Goal: Task Accomplishment & Management: Use online tool/utility

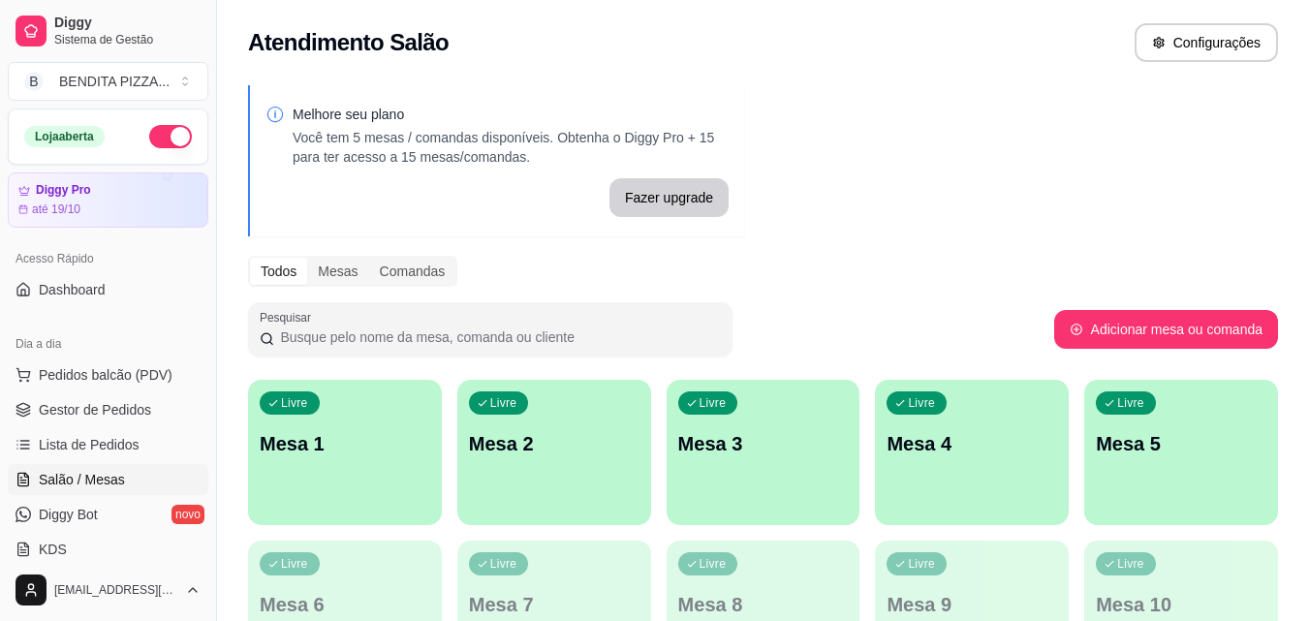
click at [387, 422] on div "Livre Mesa 1" at bounding box center [345, 441] width 194 height 122
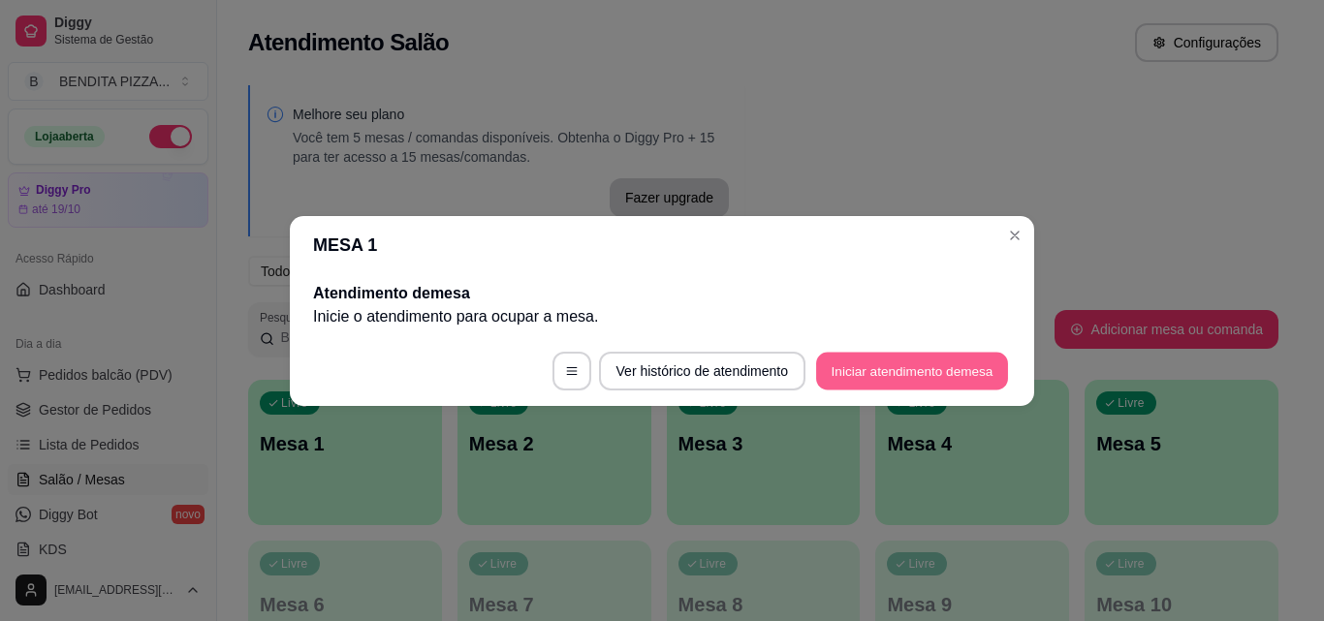
click at [888, 373] on button "Iniciar atendimento de mesa" at bounding box center [912, 371] width 192 height 38
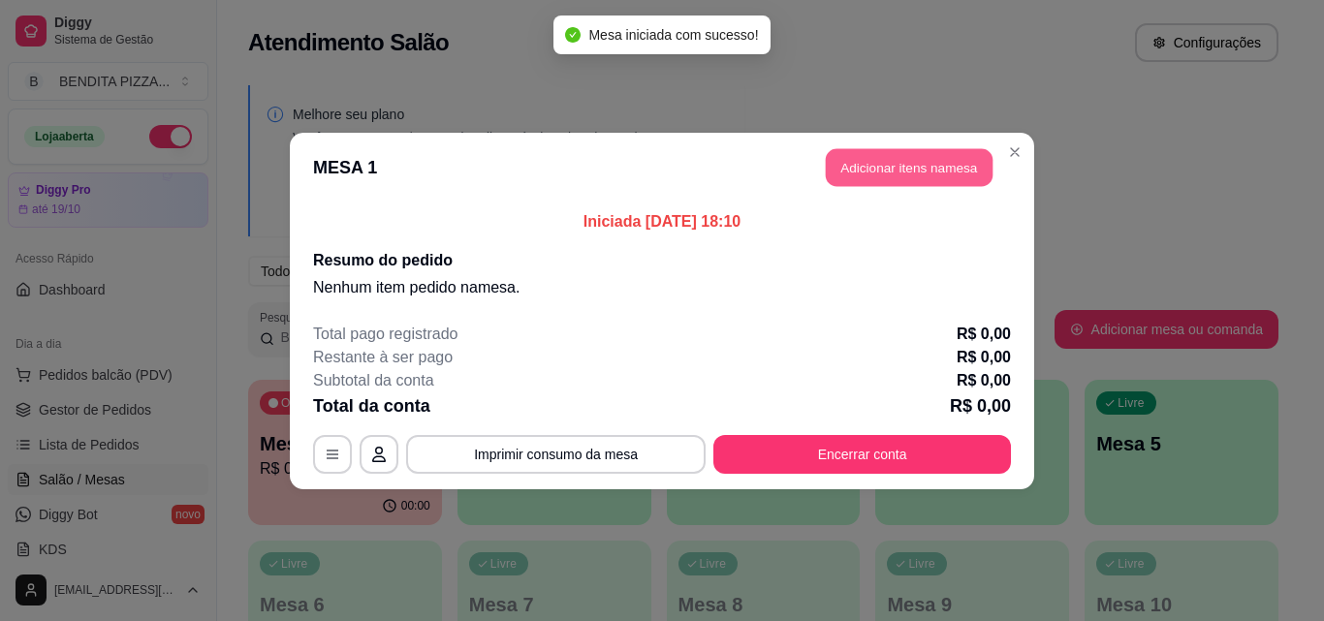
click at [889, 161] on button "Adicionar itens na mesa" at bounding box center [909, 167] width 167 height 38
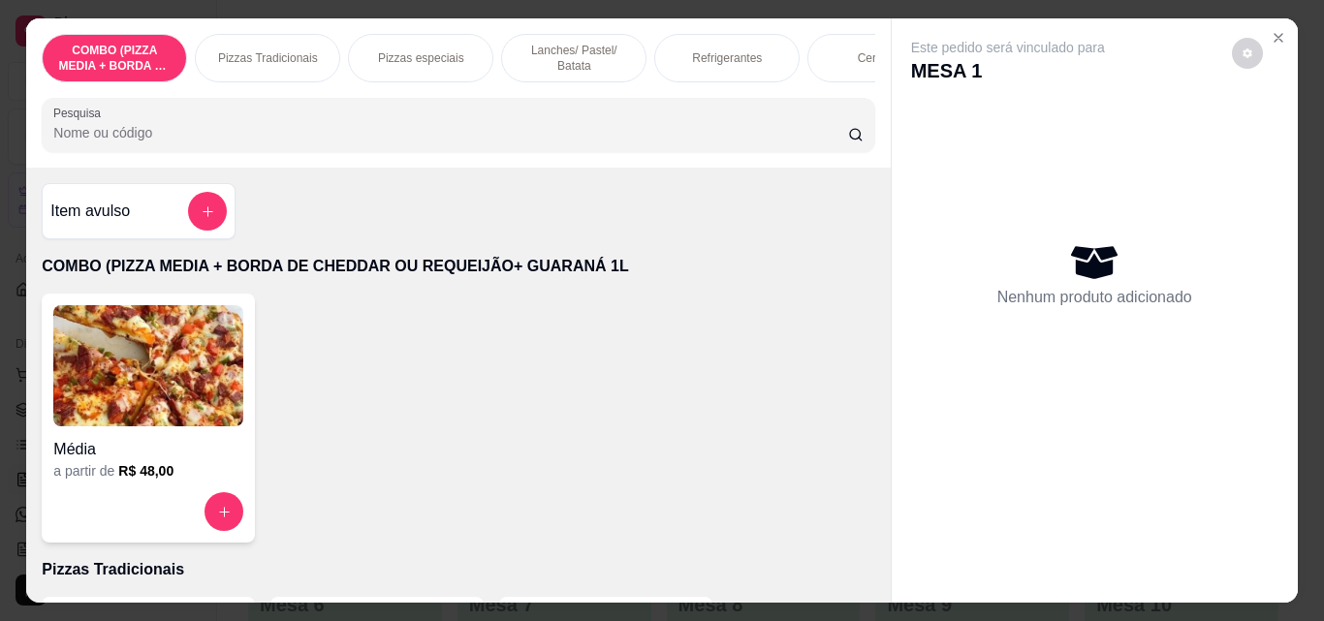
click at [262, 51] on p "Pizzas Tradicionais" at bounding box center [268, 58] width 100 height 16
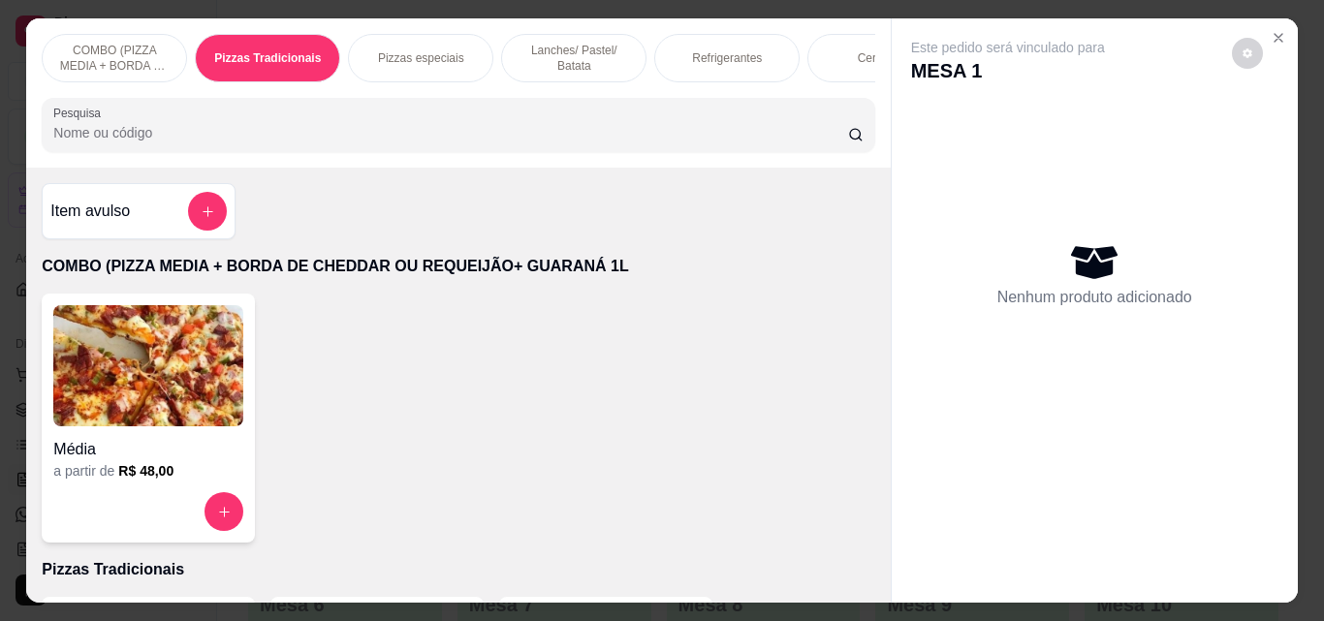
scroll to position [50, 0]
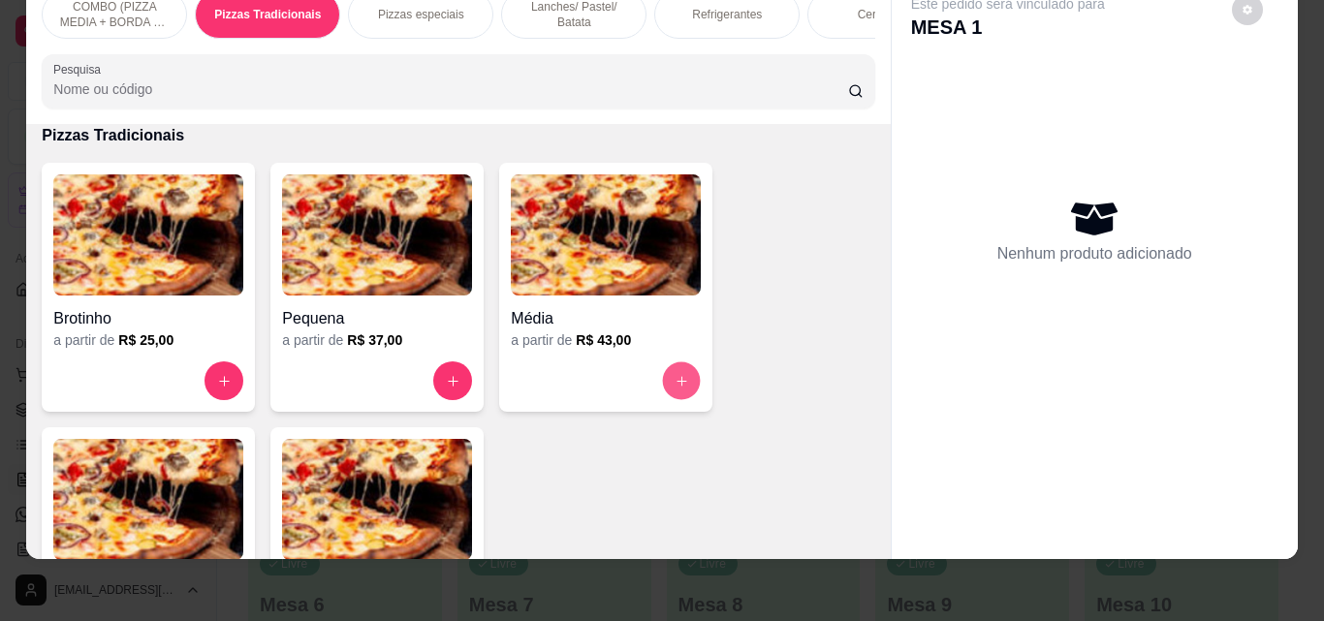
click at [687, 384] on button "increase-product-quantity" at bounding box center [682, 381] width 38 height 38
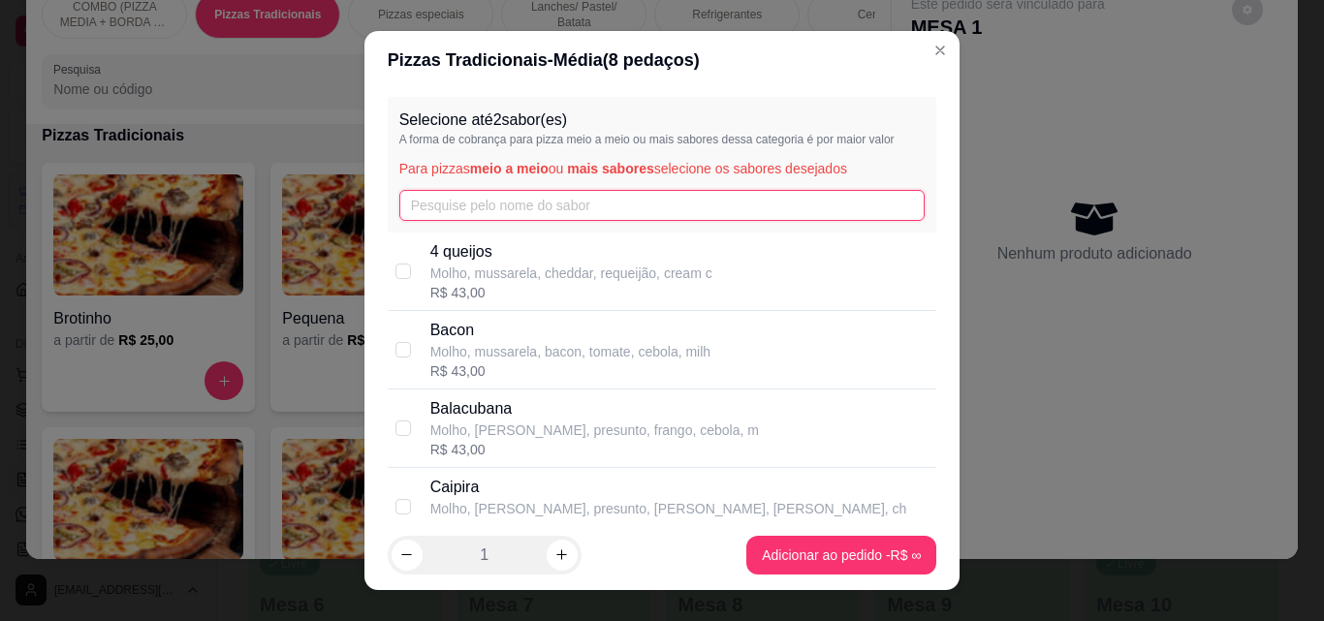
click at [583, 219] on input "text" at bounding box center [662, 205] width 526 height 31
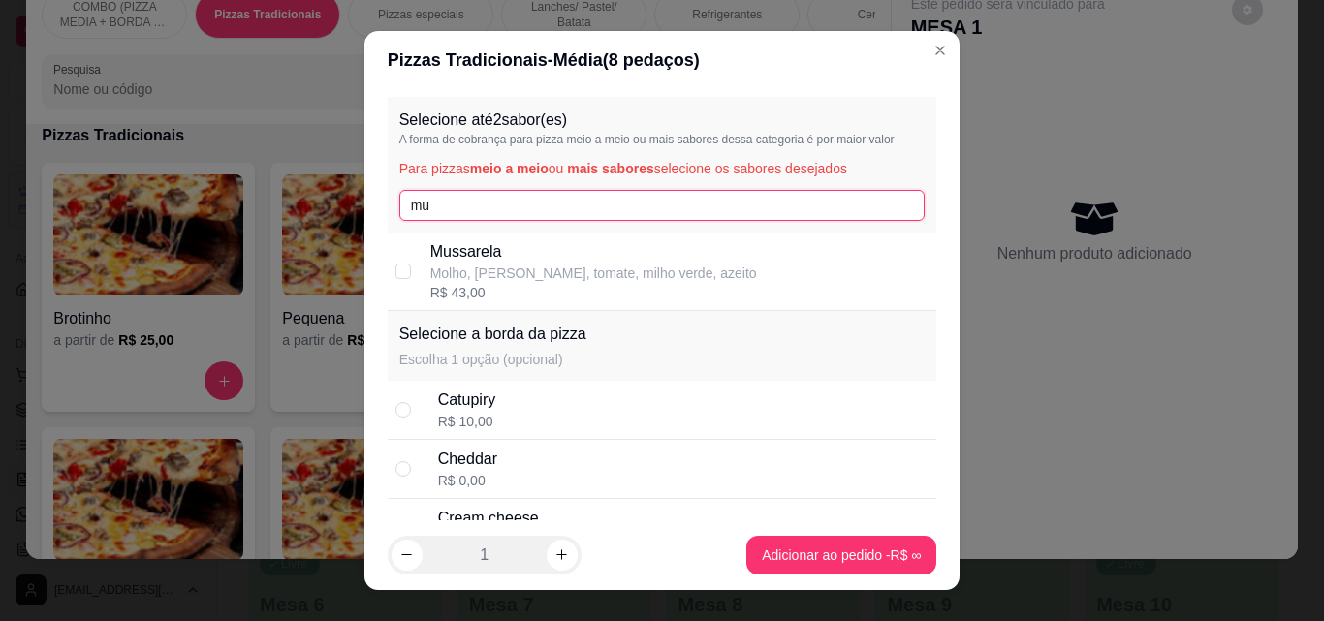
type input "mu"
click at [569, 250] on p "Mussarela" at bounding box center [593, 251] width 327 height 23
checkbox input "true"
click at [572, 203] on input "mu" at bounding box center [662, 205] width 526 height 31
type input "m"
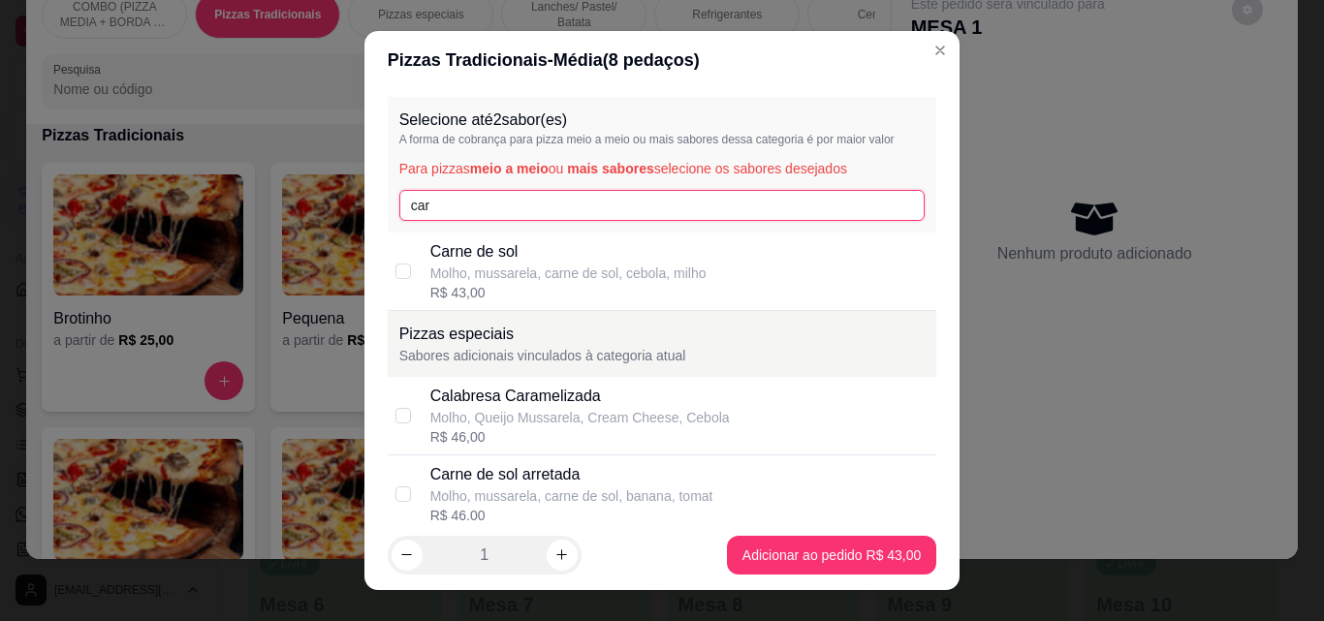
type input "car"
click at [571, 247] on p "Carne de sol" at bounding box center [568, 251] width 276 height 23
checkbox input "true"
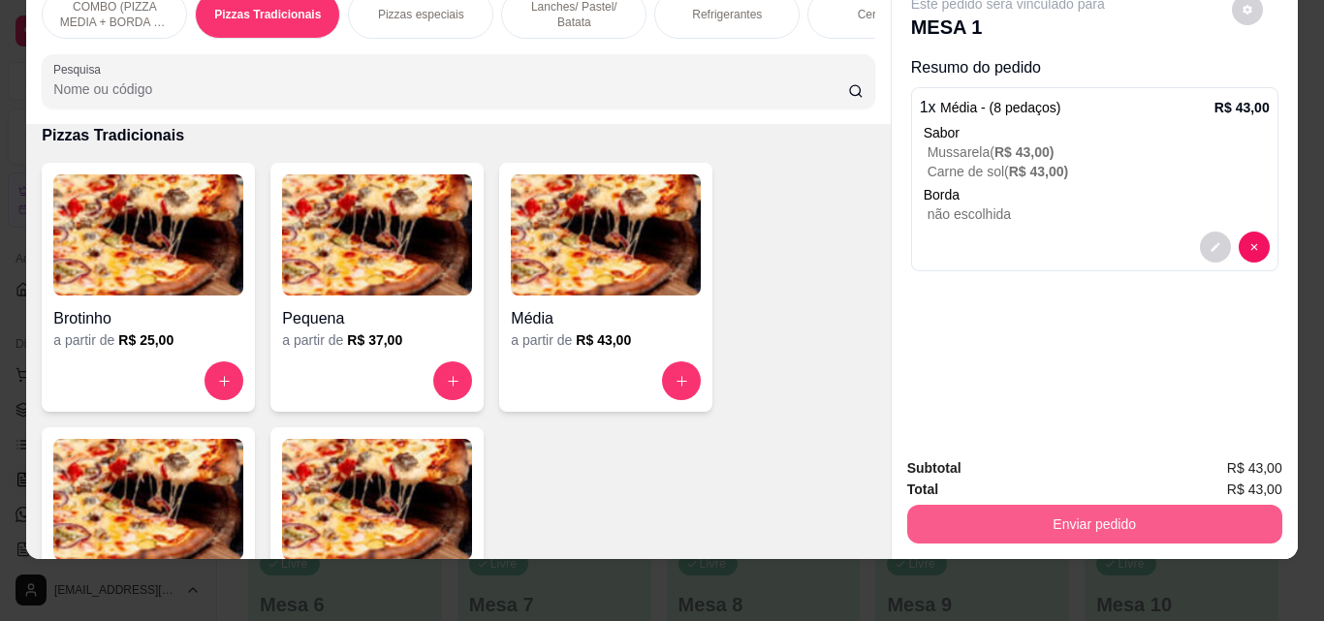
click at [1051, 512] on button "Enviar pedido" at bounding box center [1094, 524] width 375 height 39
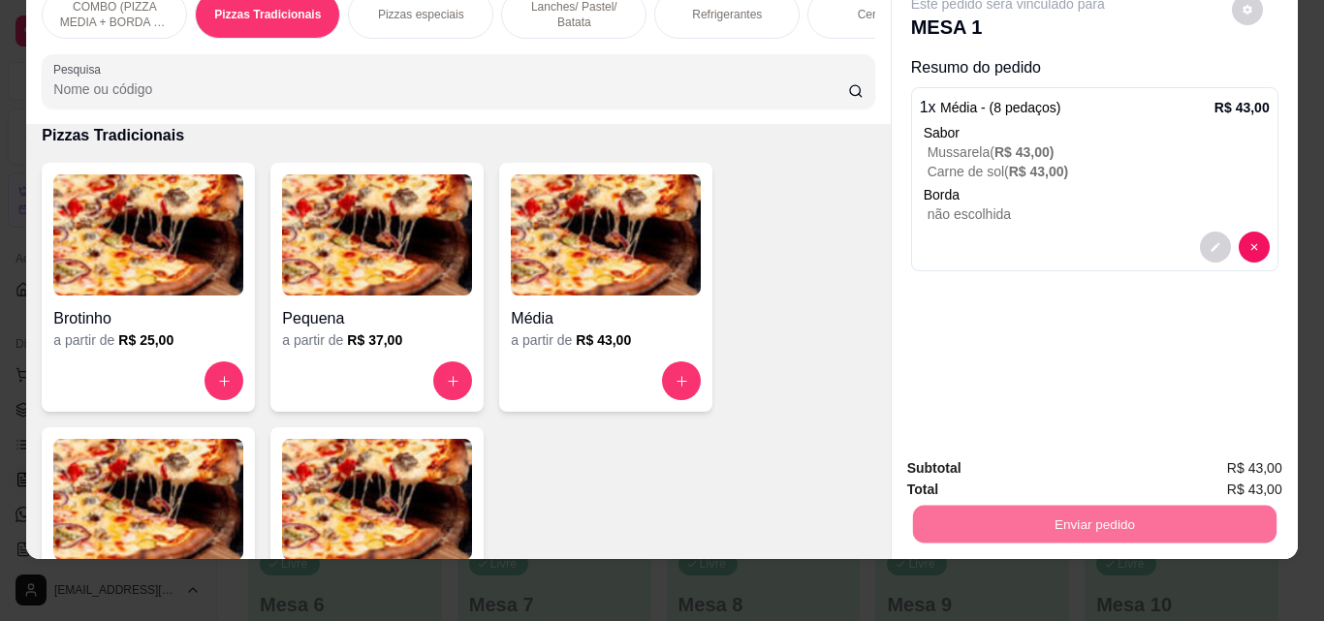
click at [1206, 464] on button "Enviar pedido" at bounding box center [1231, 462] width 107 height 36
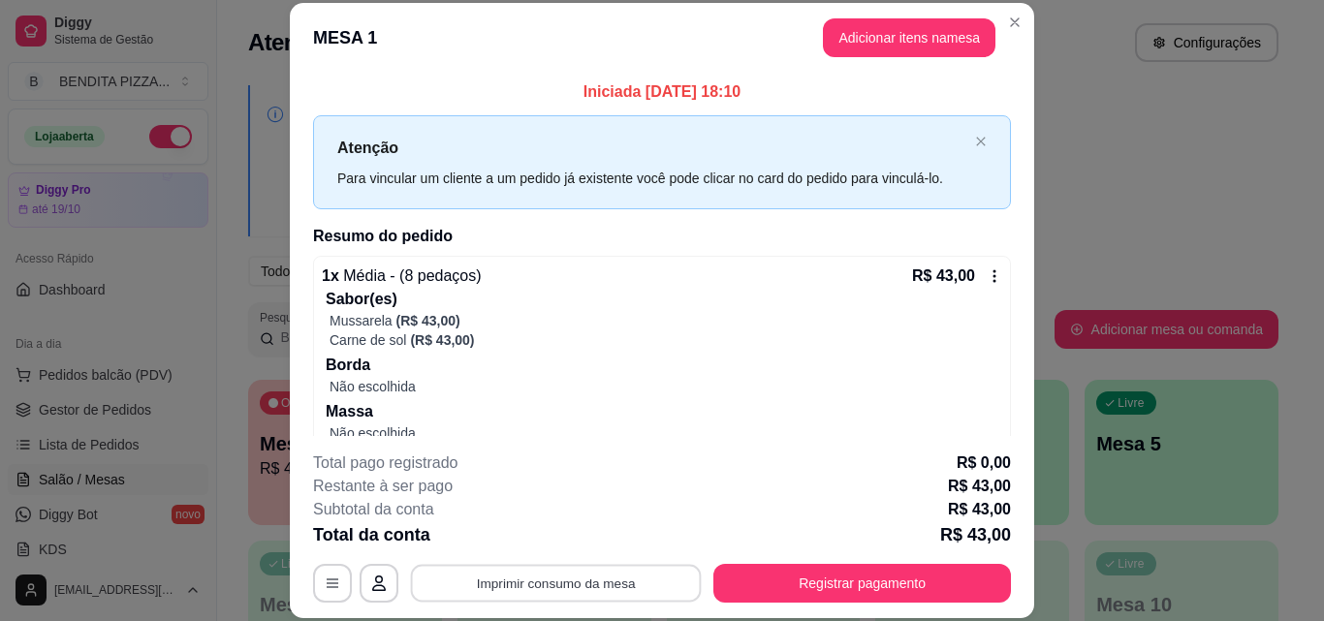
click at [616, 575] on button "Imprimir consumo da mesa" at bounding box center [556, 583] width 291 height 38
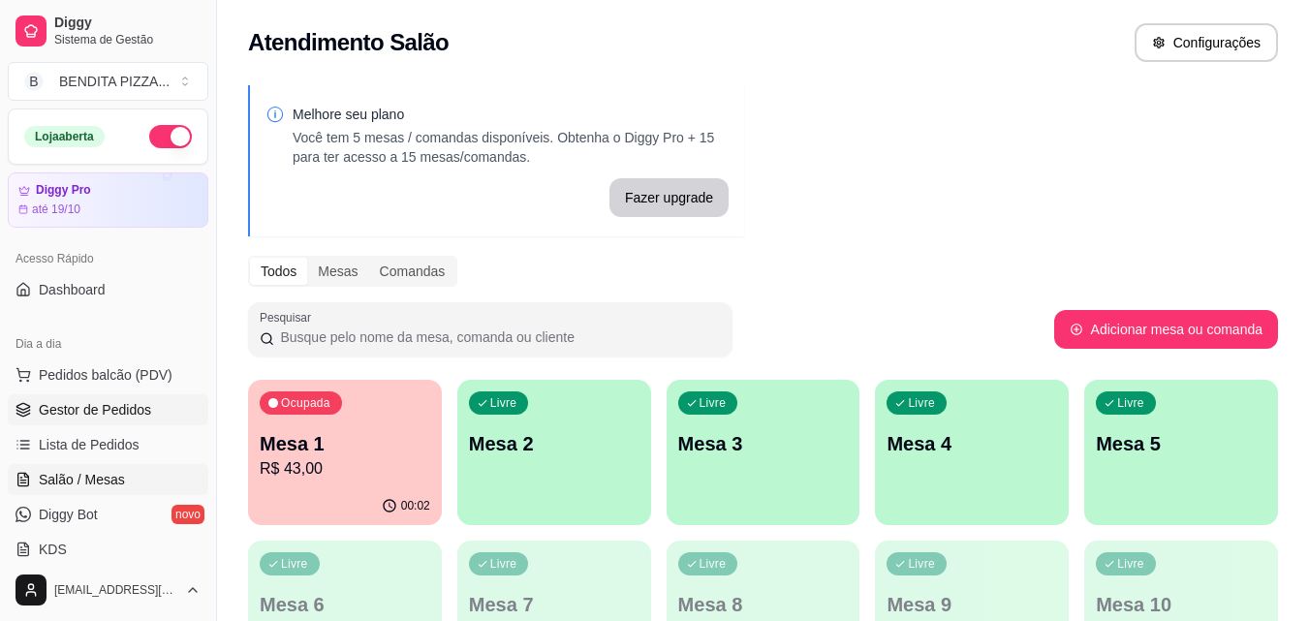
click at [93, 394] on link "Gestor de Pedidos" at bounding box center [108, 409] width 201 height 31
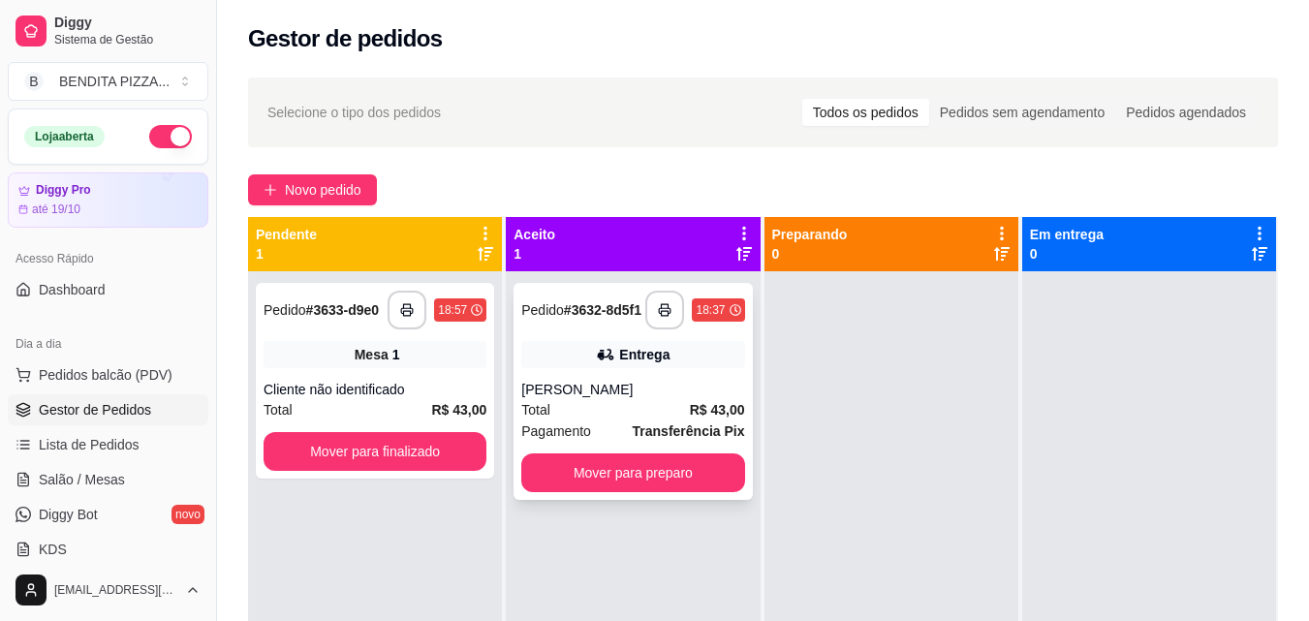
click at [592, 413] on div "Total R$ 43,00" at bounding box center [632, 409] width 223 height 21
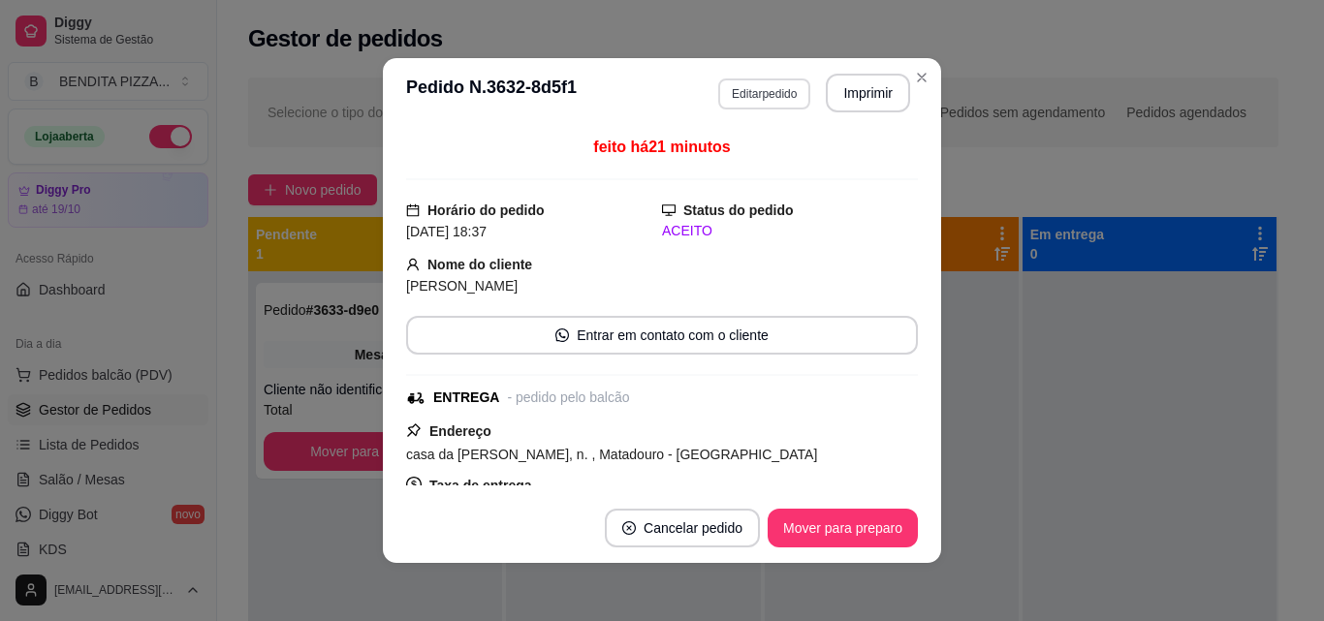
click at [760, 94] on button "Editar pedido" at bounding box center [764, 93] width 92 height 31
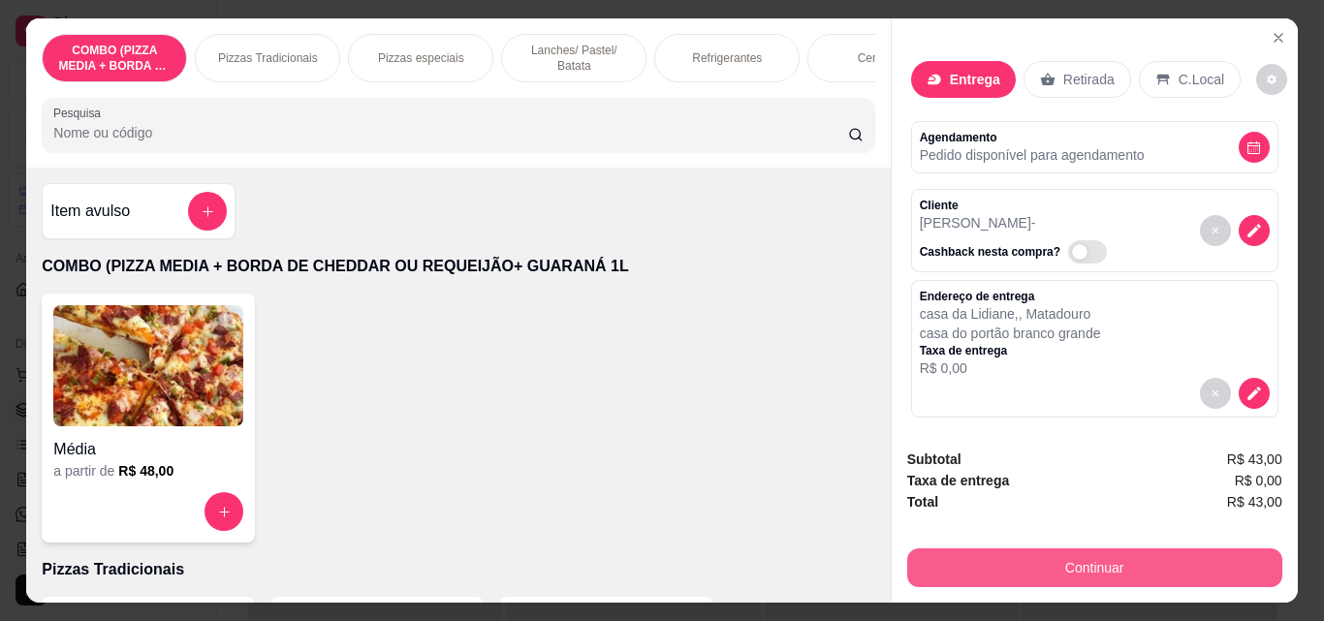
click at [983, 555] on button "Continuar" at bounding box center [1094, 567] width 375 height 39
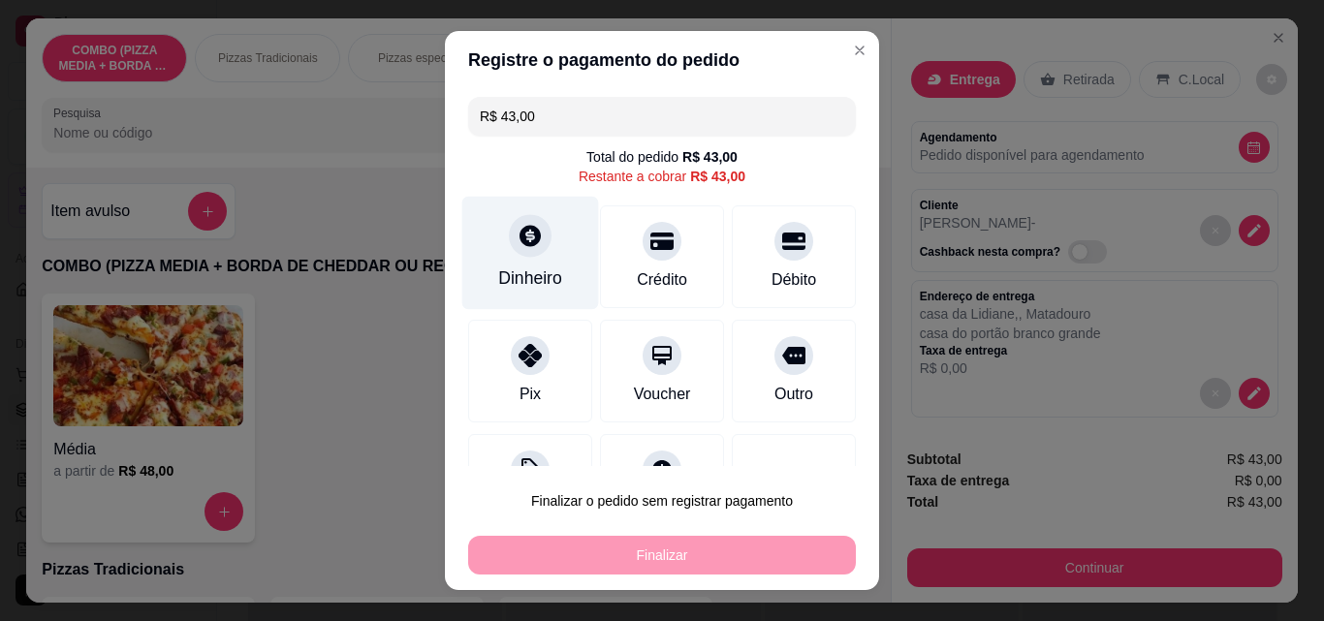
click at [501, 265] on div "Dinheiro" at bounding box center [530, 277] width 64 height 25
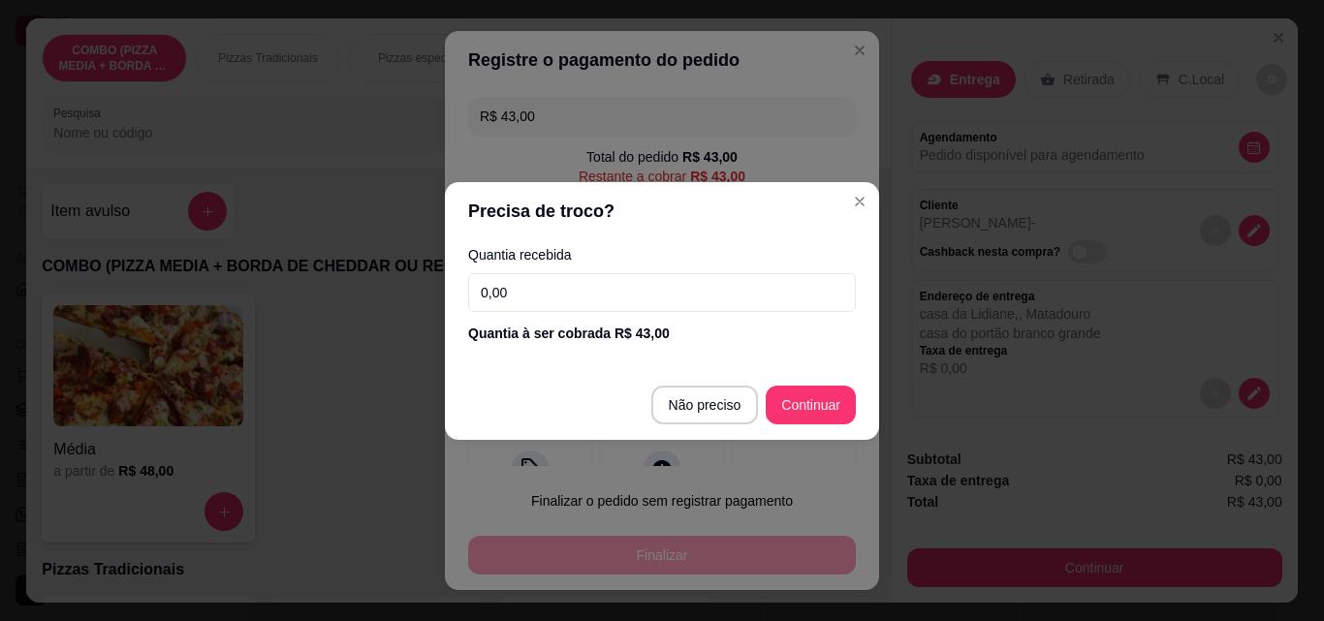
click at [525, 294] on input "0,00" at bounding box center [662, 292] width 388 height 39
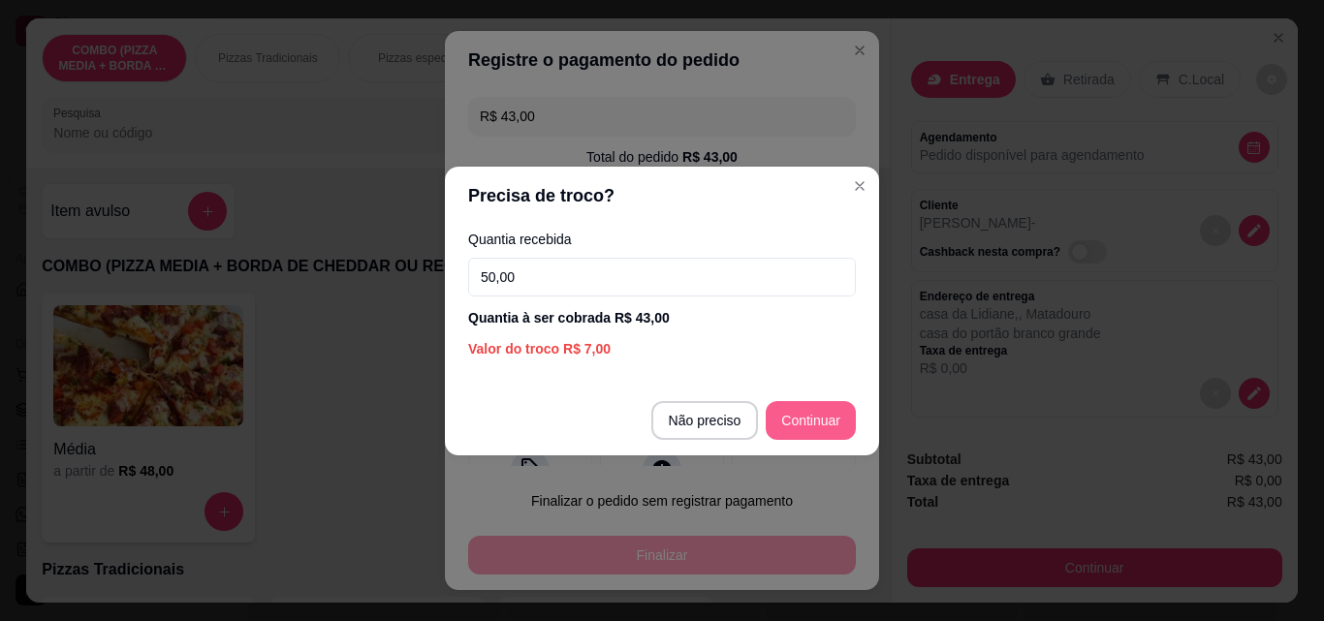
type input "50,00"
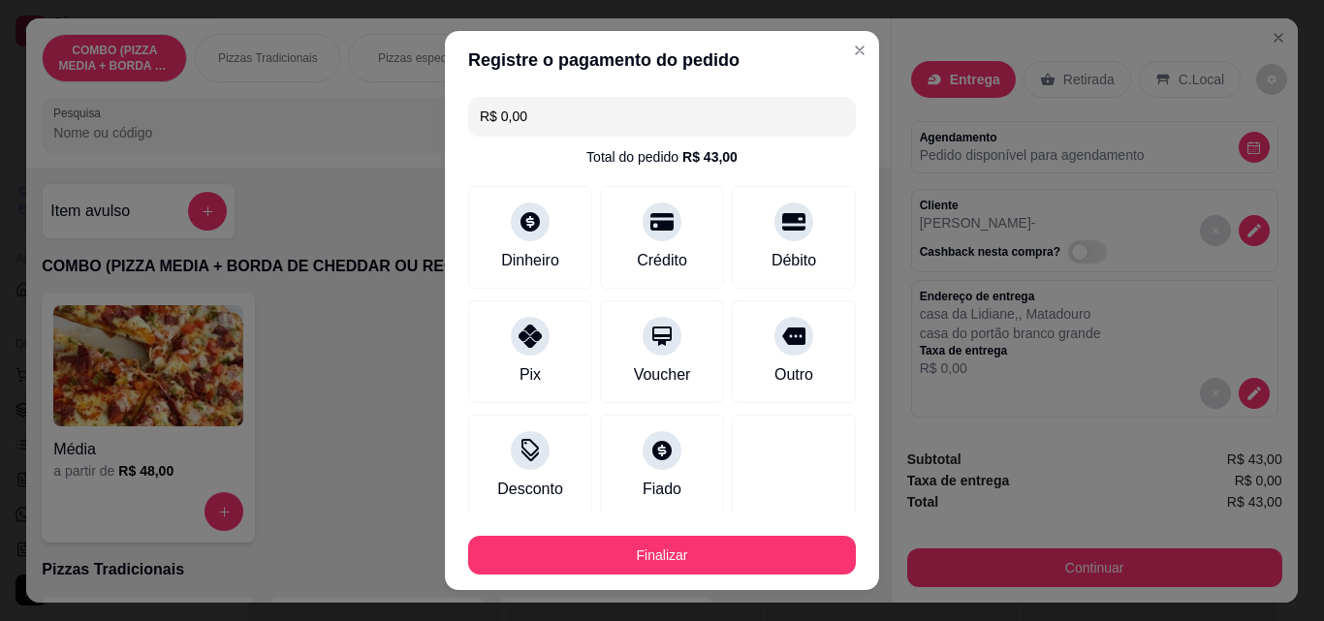
type input "R$ 0,00"
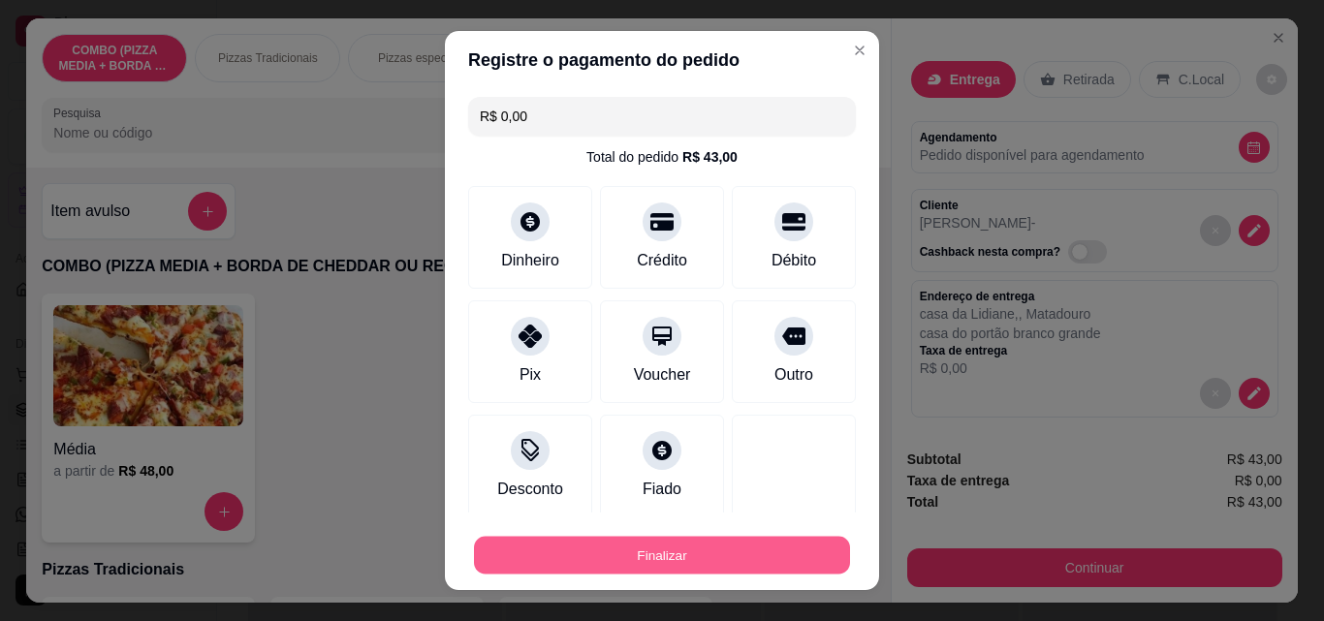
click at [770, 566] on button "Finalizar" at bounding box center [662, 556] width 376 height 38
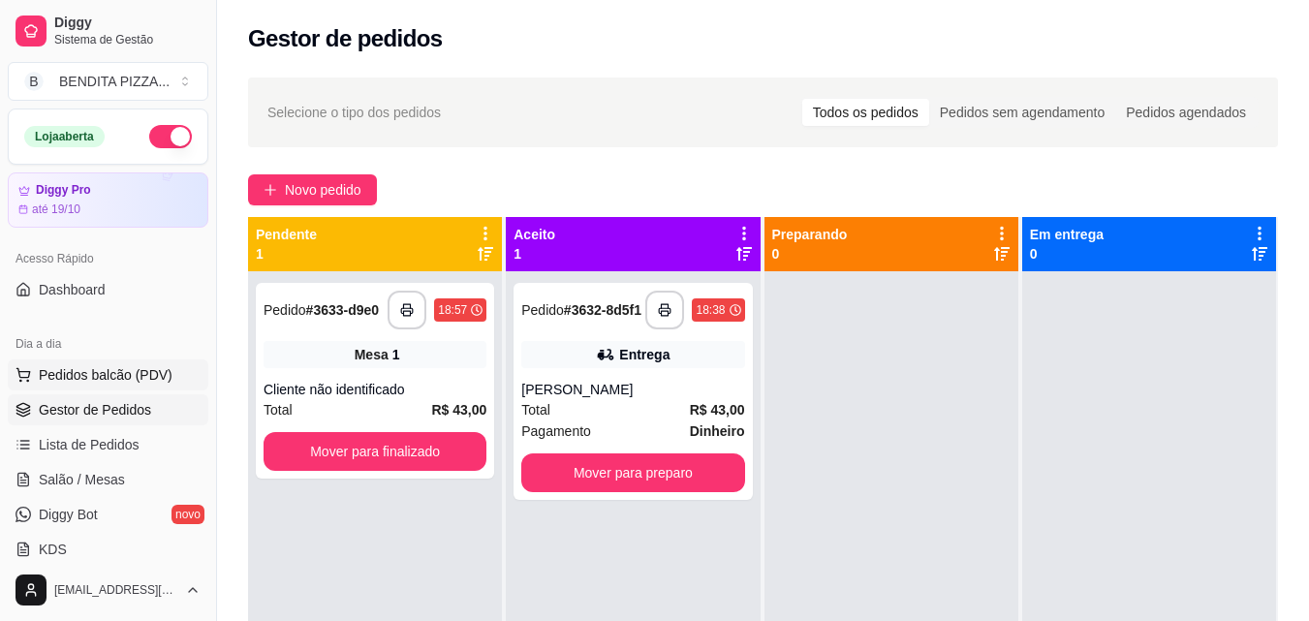
click at [131, 369] on span "Pedidos balcão (PDV)" at bounding box center [106, 374] width 134 height 19
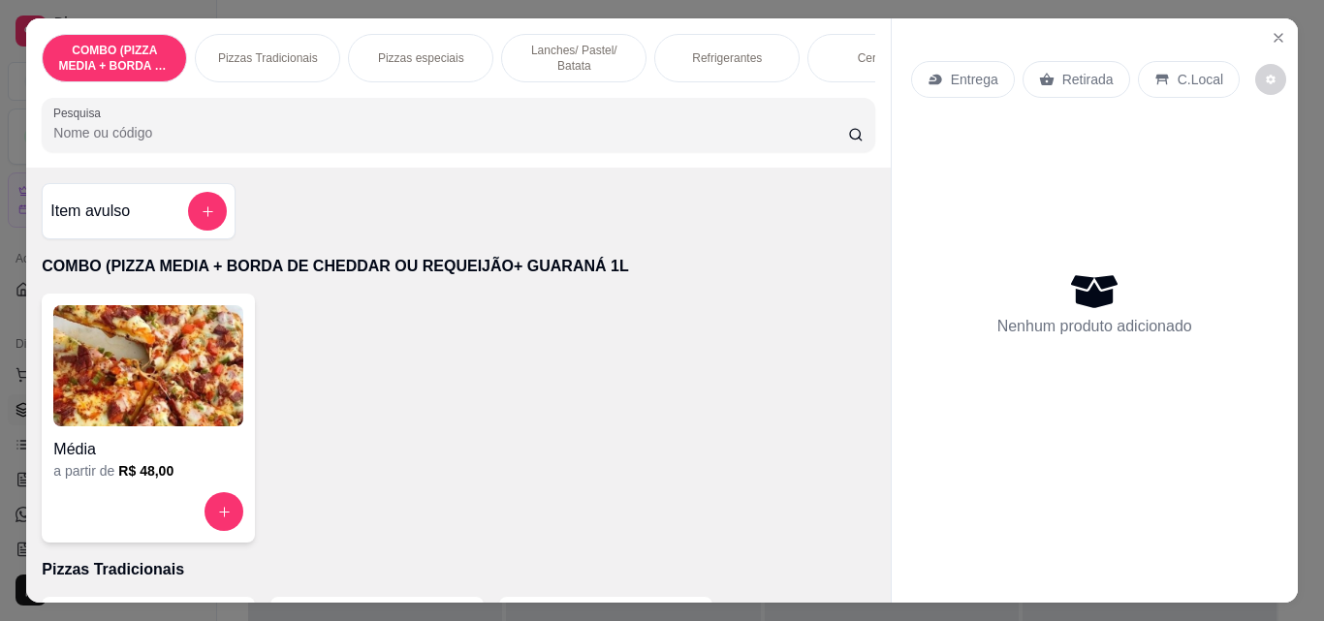
click at [599, 44] on p "Lanches/ Pastel/ Batata" at bounding box center [573, 58] width 112 height 31
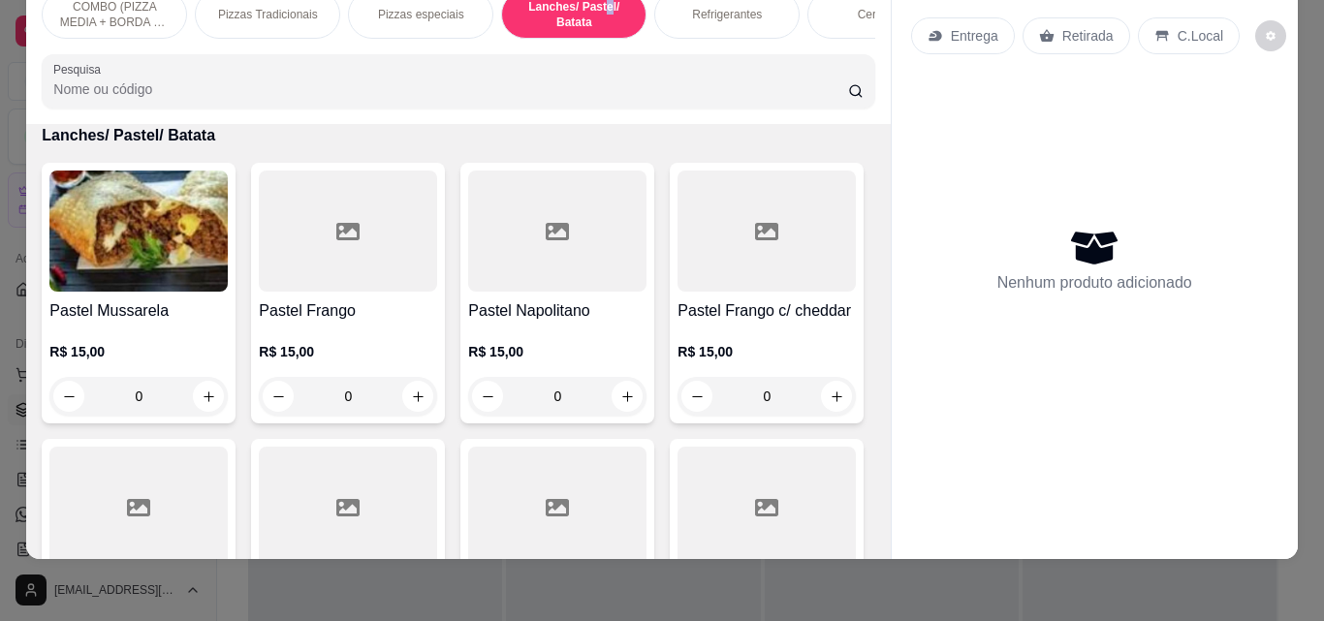
scroll to position [1893, 0]
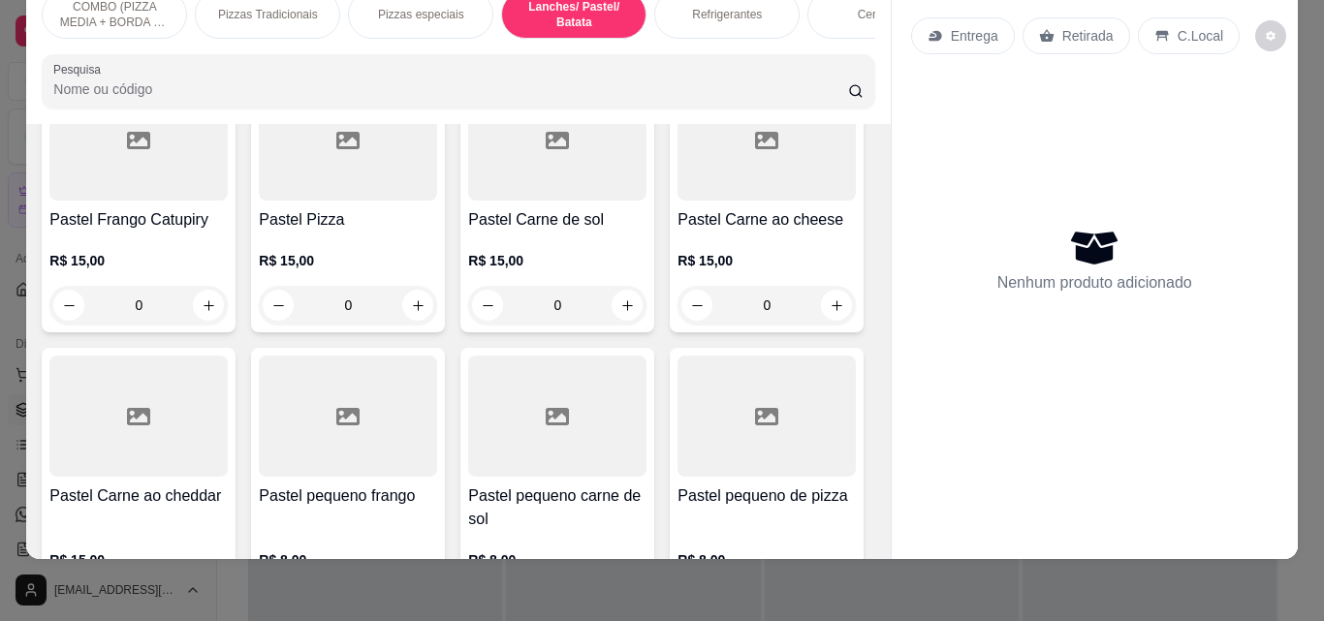
drag, startPoint x: 883, startPoint y: 362, endPoint x: 884, endPoint y: 374, distance: 11.7
click at [890, 374] on div "Entrega Retirada C.Local Nenhum produto adicionado" at bounding box center [1093, 267] width 407 height 584
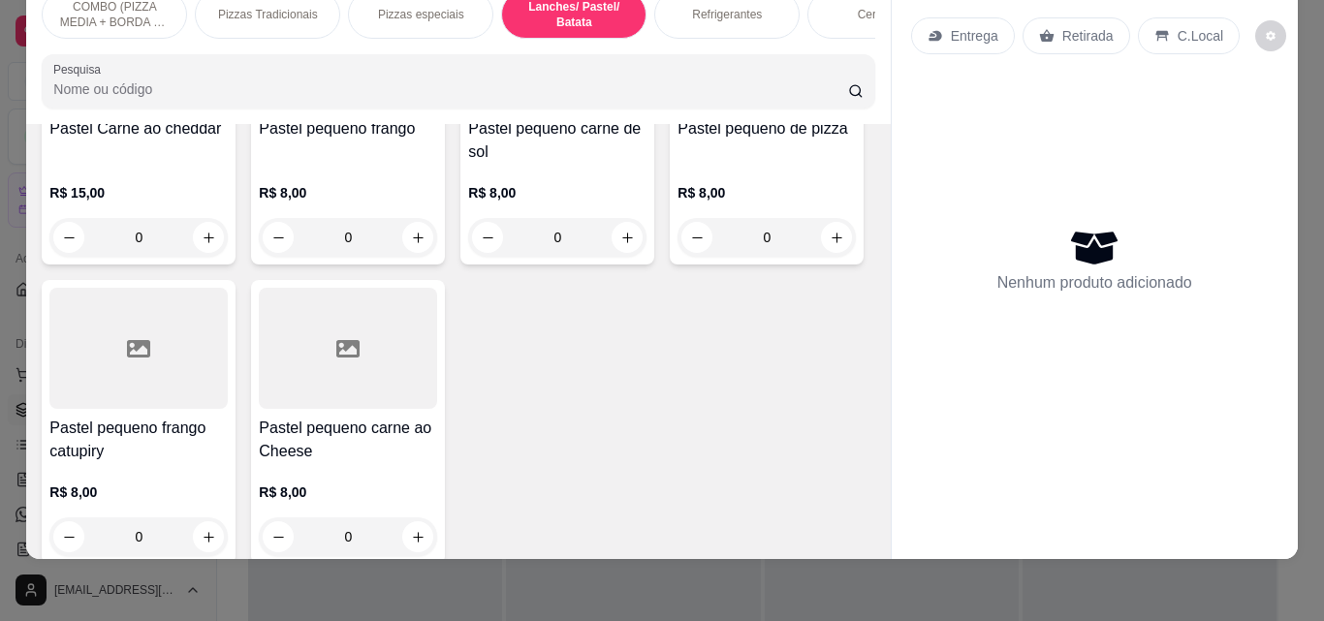
click at [890, 415] on div "Entrega Retirada C.Local Nenhum produto adicionado" at bounding box center [1093, 267] width 407 height 584
click at [620, 245] on icon "increase-product-quantity" at bounding box center [627, 238] width 15 height 15
type input "1"
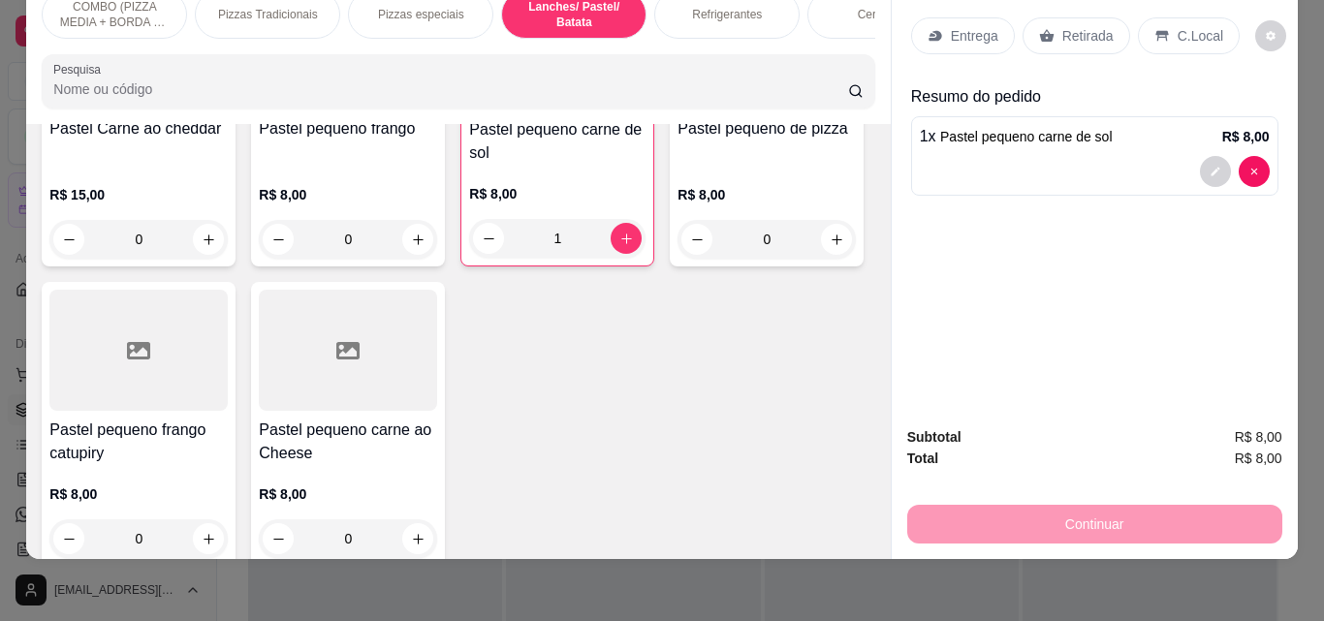
click at [751, 10] on div "Refrigerantes" at bounding box center [726, 14] width 145 height 48
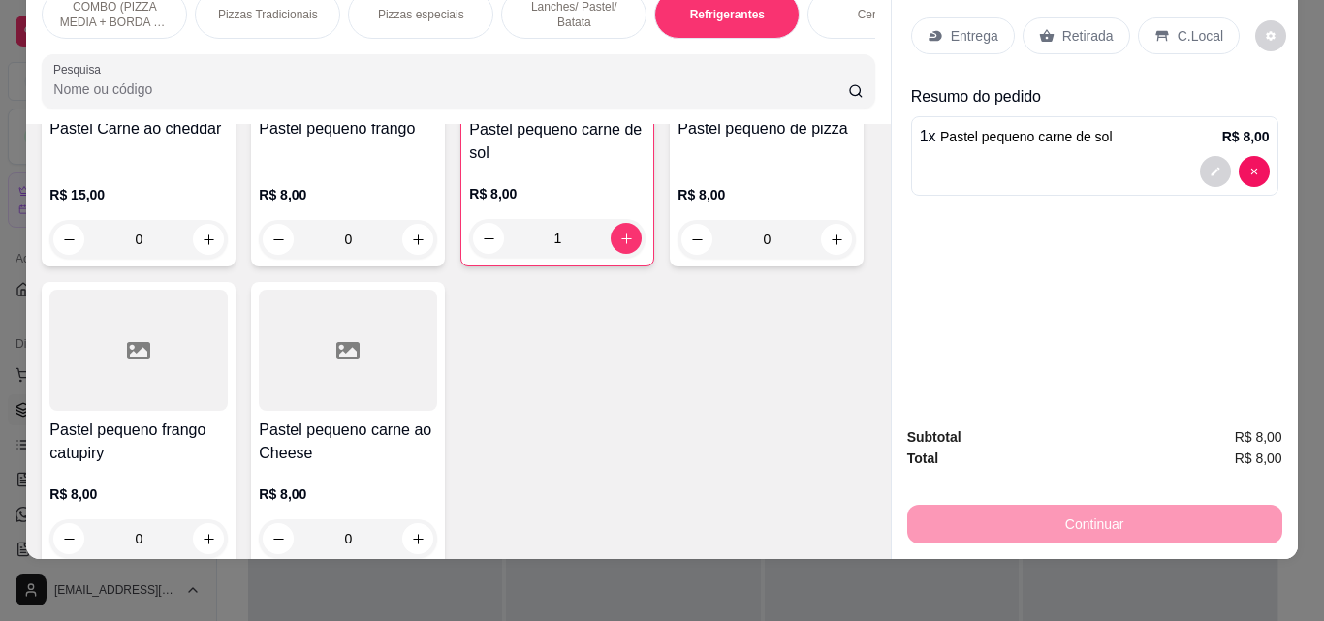
scroll to position [2994, 0]
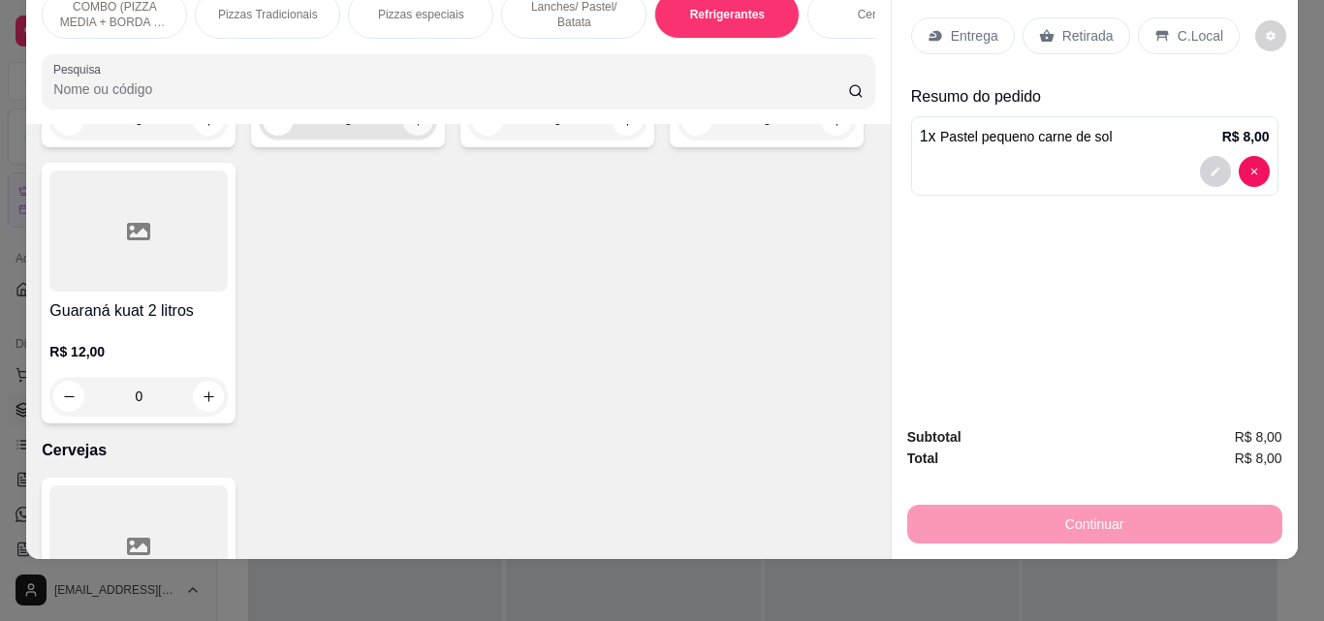
click at [411, 128] on icon "increase-product-quantity" at bounding box center [418, 120] width 15 height 15
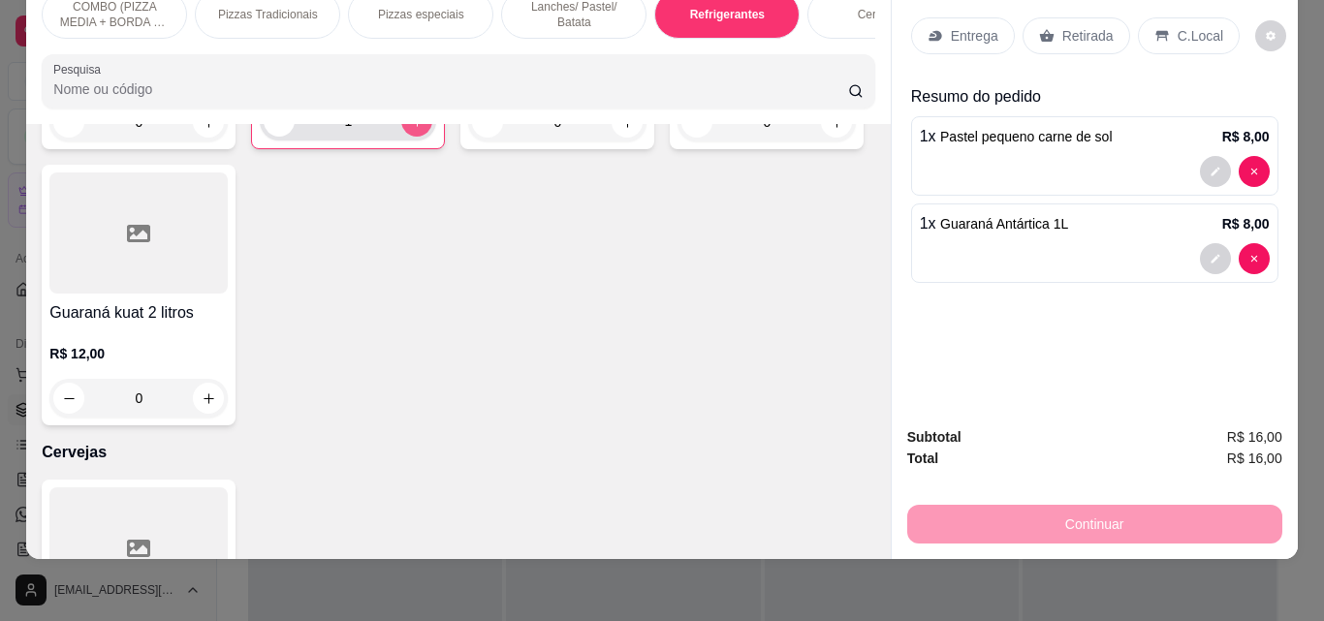
type input "1"
click at [959, 28] on p "Entrega" at bounding box center [974, 35] width 47 height 19
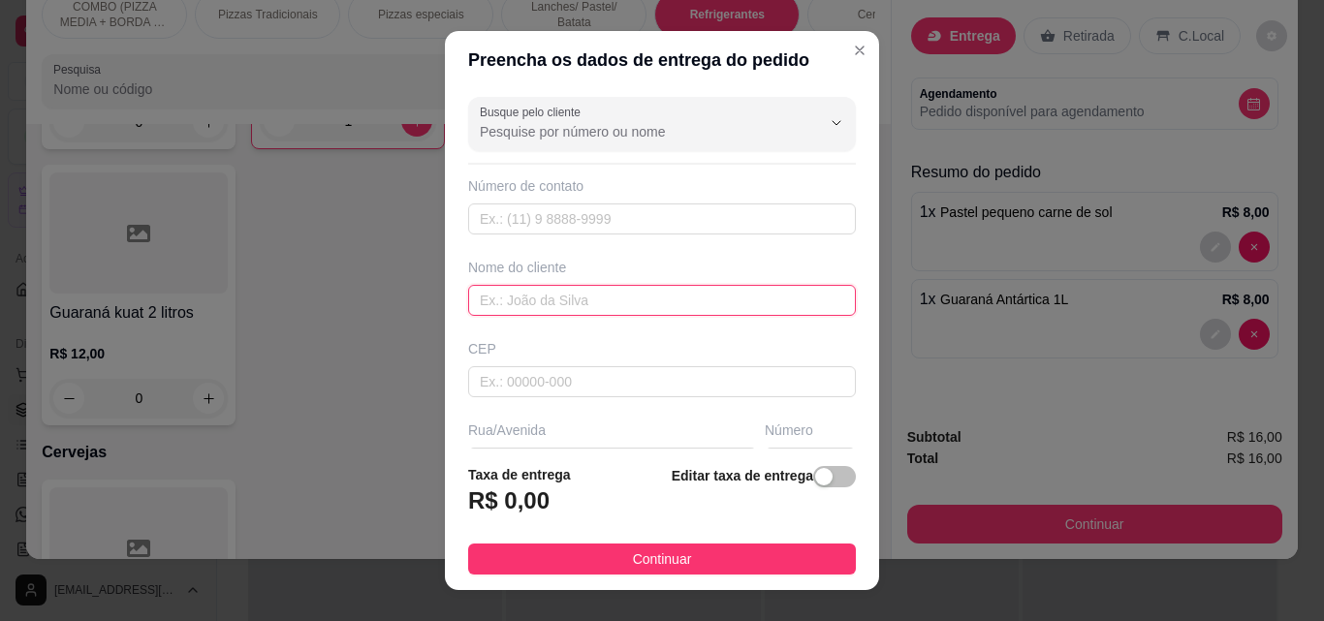
click at [730, 293] on input "text" at bounding box center [662, 300] width 388 height 31
type input "Valda"
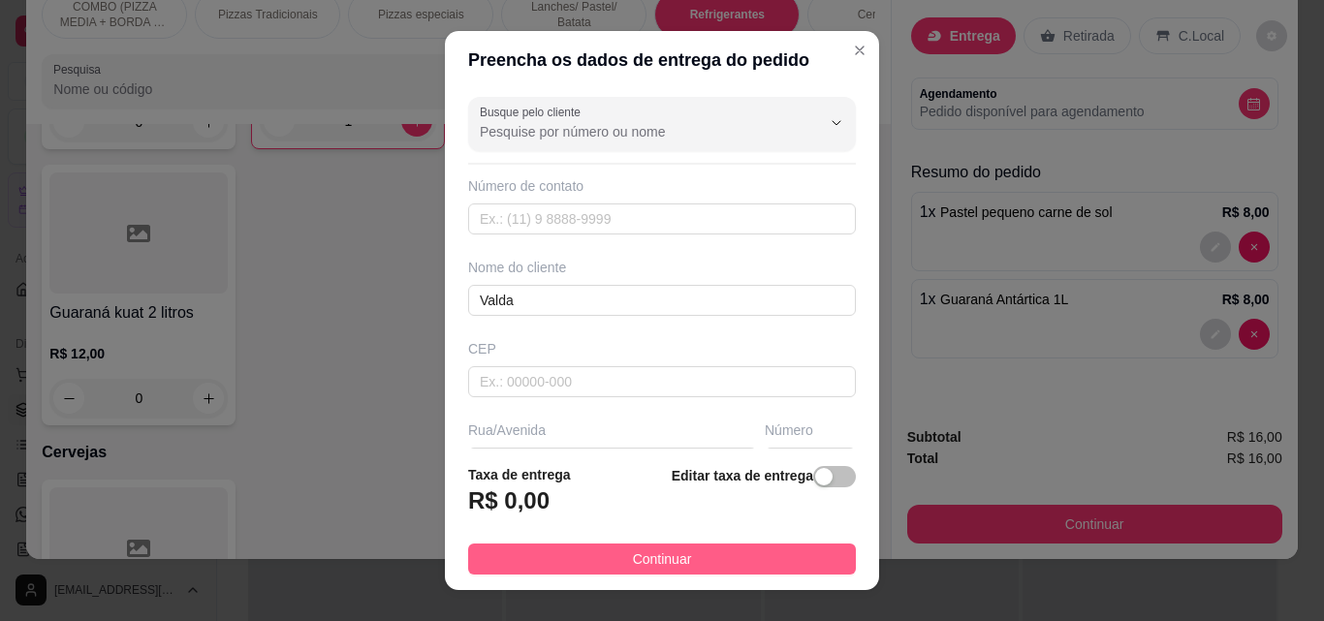
click at [779, 552] on button "Continuar" at bounding box center [662, 559] width 388 height 31
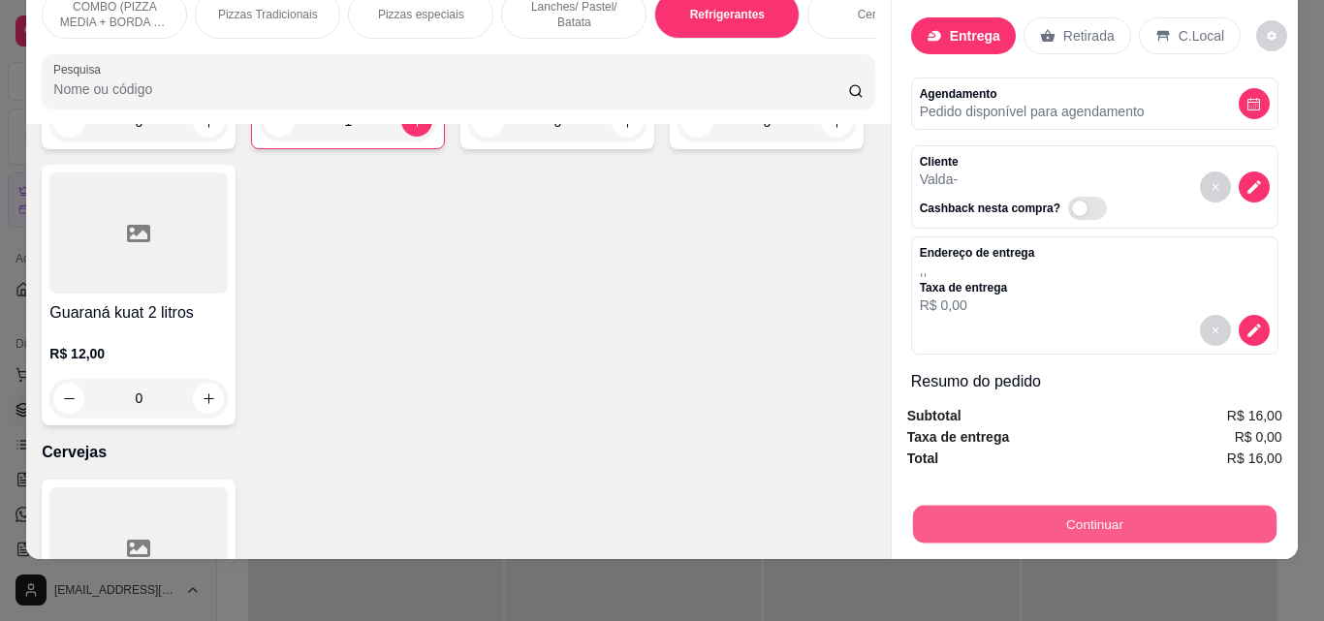
click at [1032, 505] on button "Continuar" at bounding box center [1093, 524] width 363 height 38
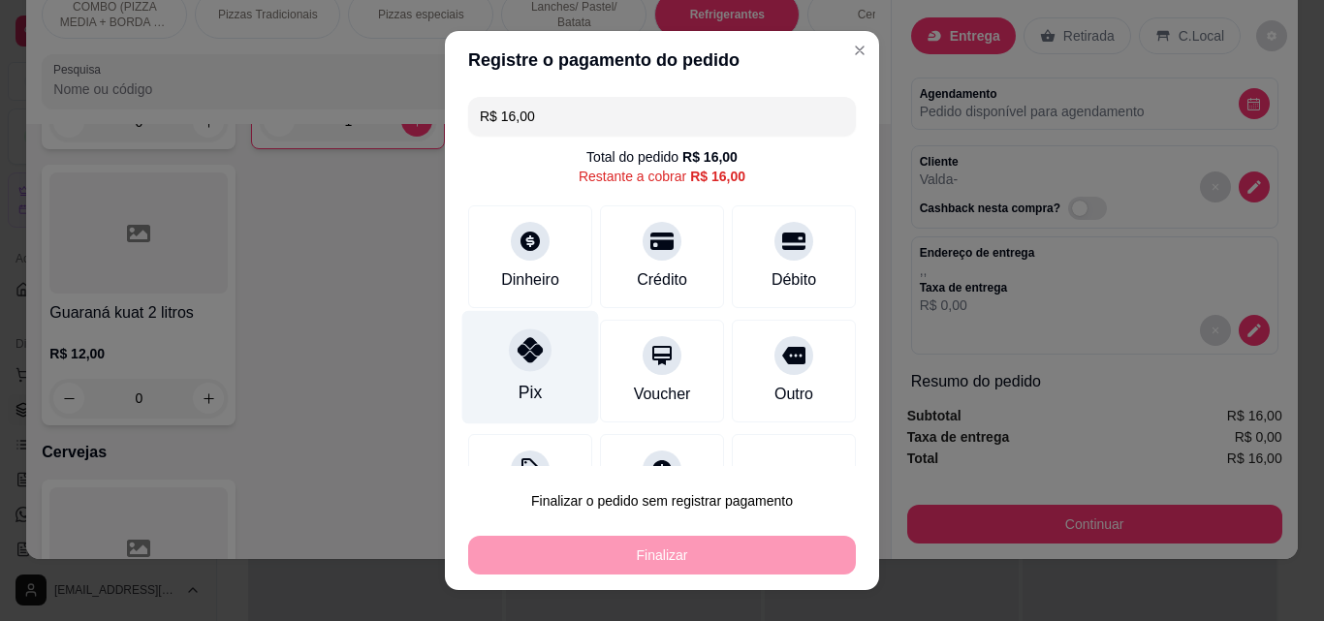
click at [531, 372] on div "Pix" at bounding box center [530, 367] width 137 height 113
type input "R$ 0,00"
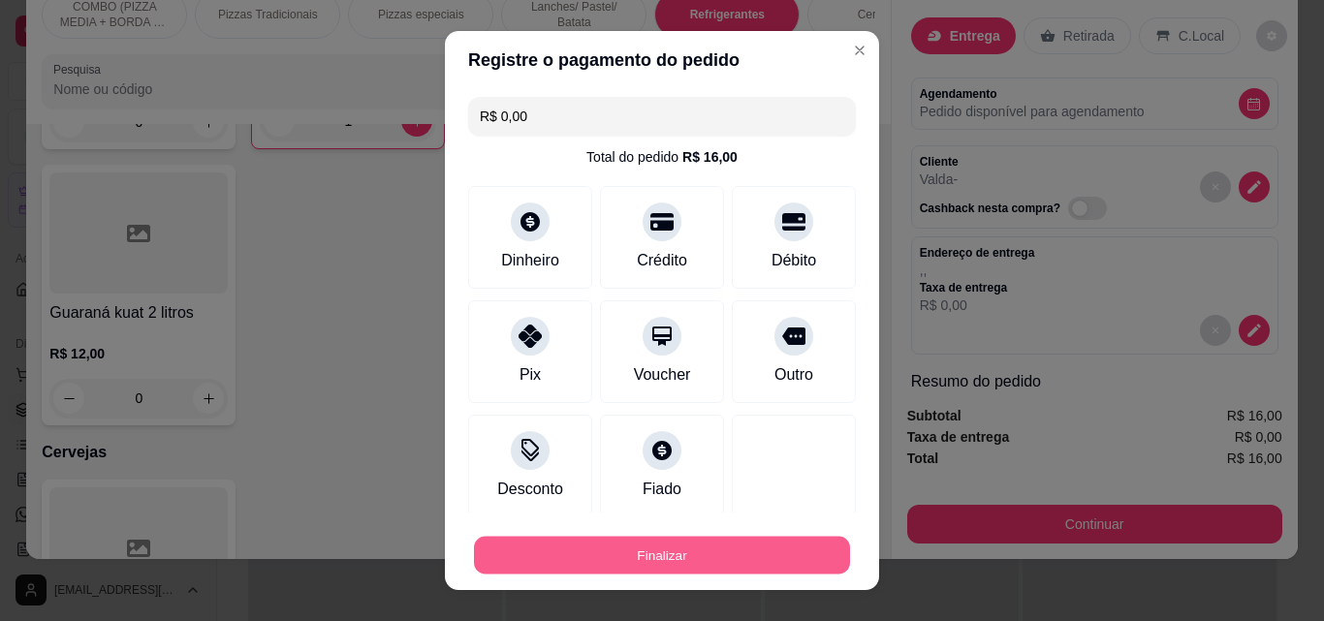
click at [667, 556] on button "Finalizar" at bounding box center [662, 556] width 376 height 38
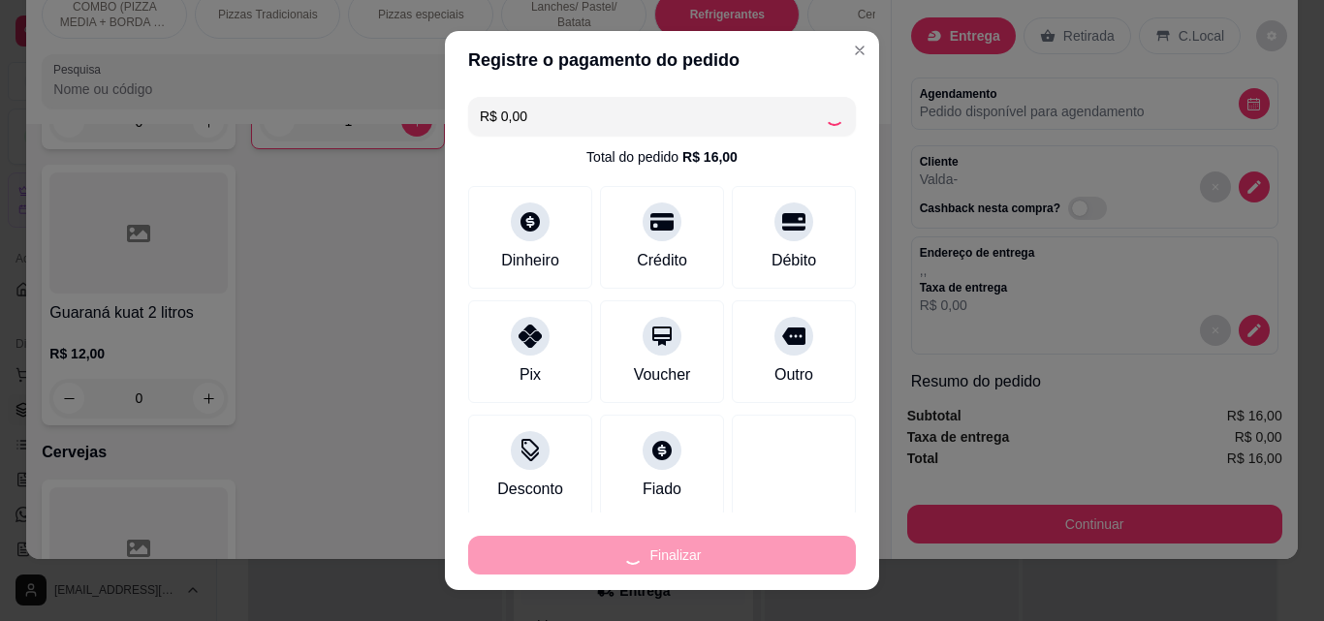
type input "0"
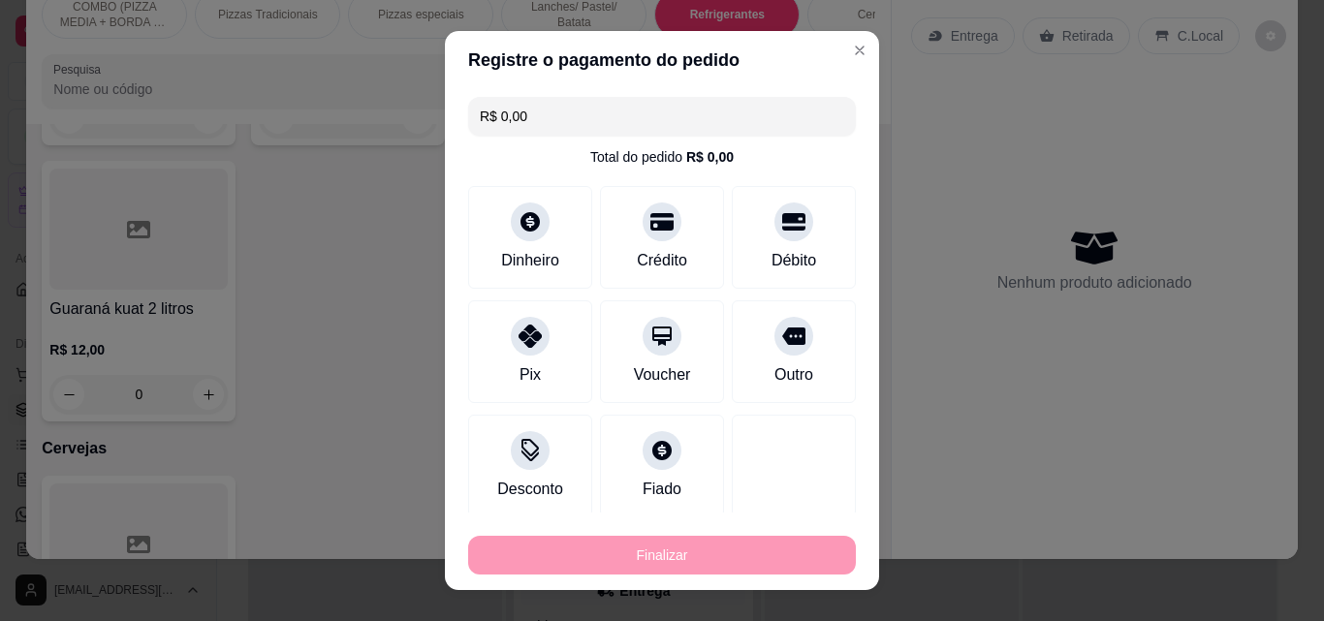
type input "-R$ 16,00"
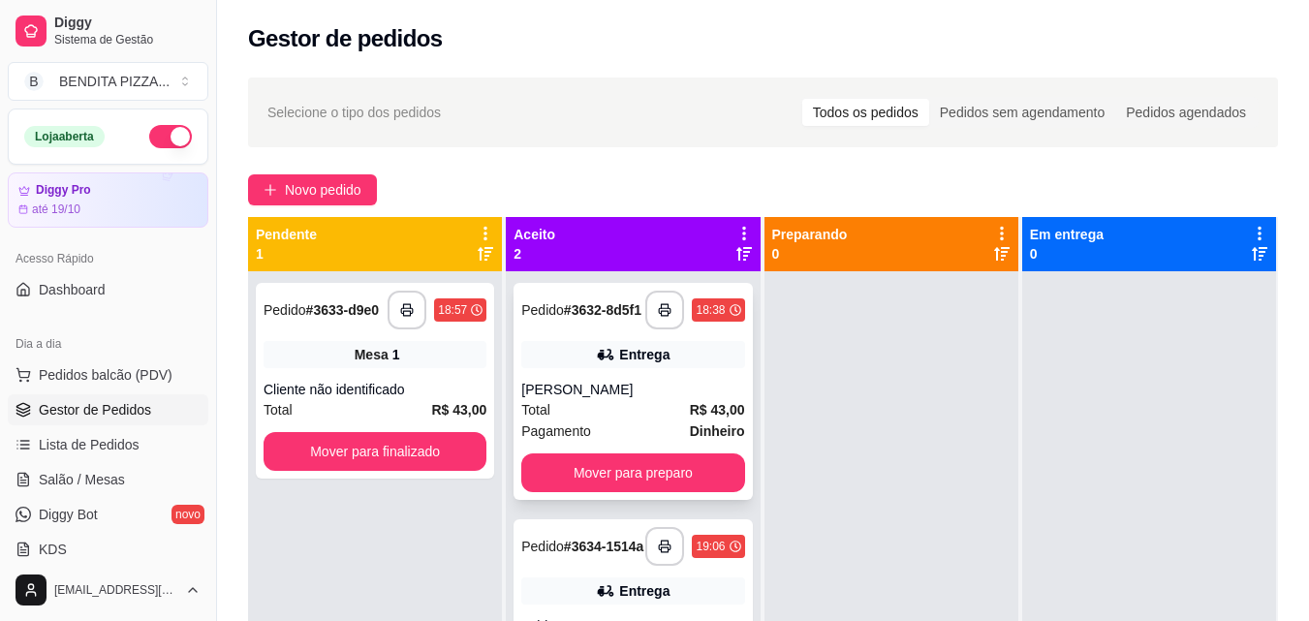
click at [664, 368] on div "Entrega" at bounding box center [632, 354] width 223 height 27
click at [712, 480] on button "Mover para preparo" at bounding box center [632, 472] width 223 height 39
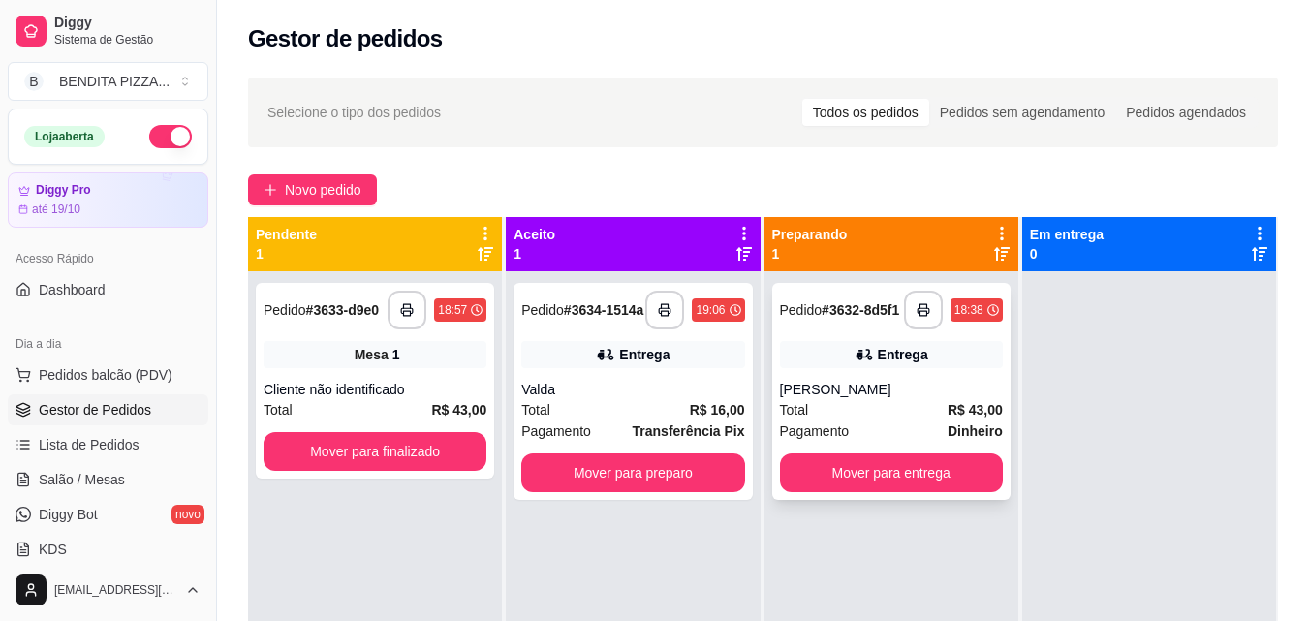
click at [875, 462] on div "**********" at bounding box center [891, 391] width 238 height 217
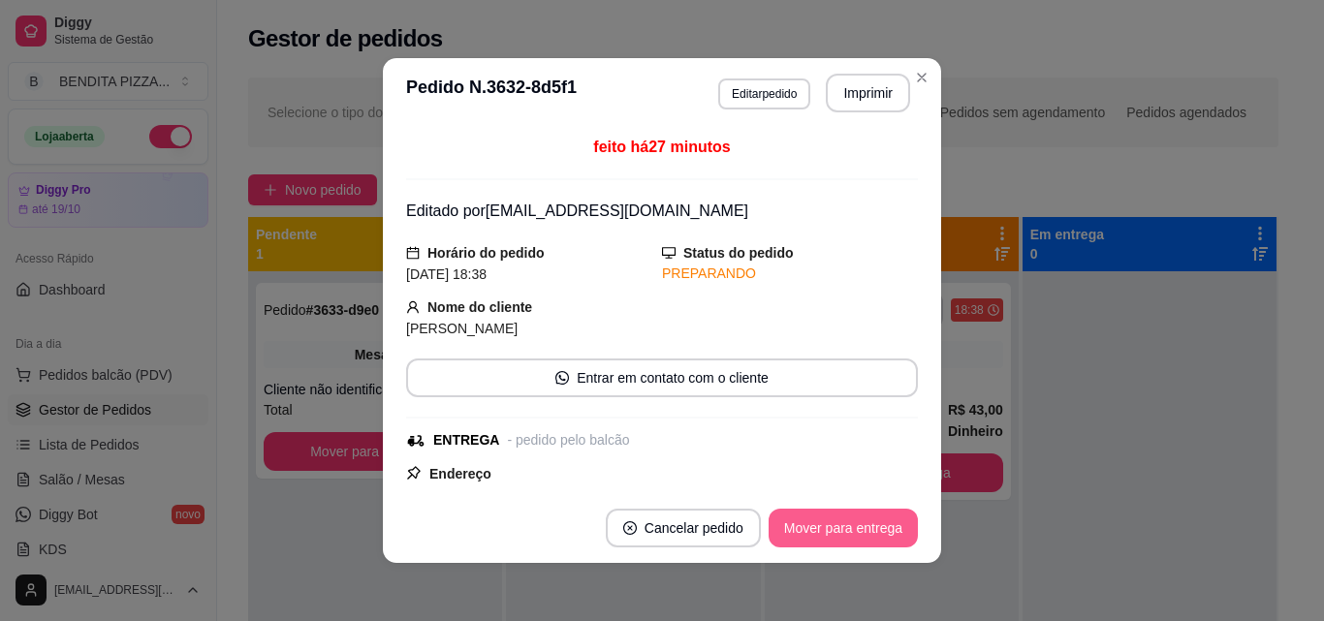
click at [854, 522] on button "Mover para entrega" at bounding box center [842, 528] width 149 height 39
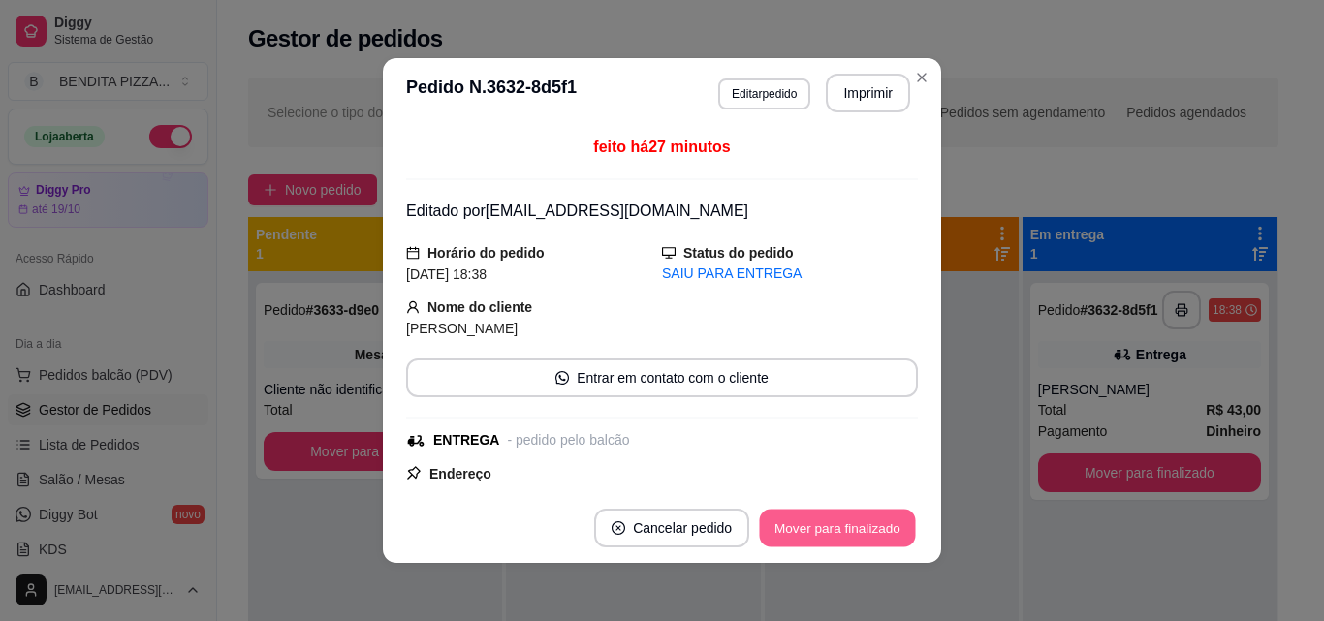
click at [857, 522] on button "Mover para finalizado" at bounding box center [838, 529] width 156 height 38
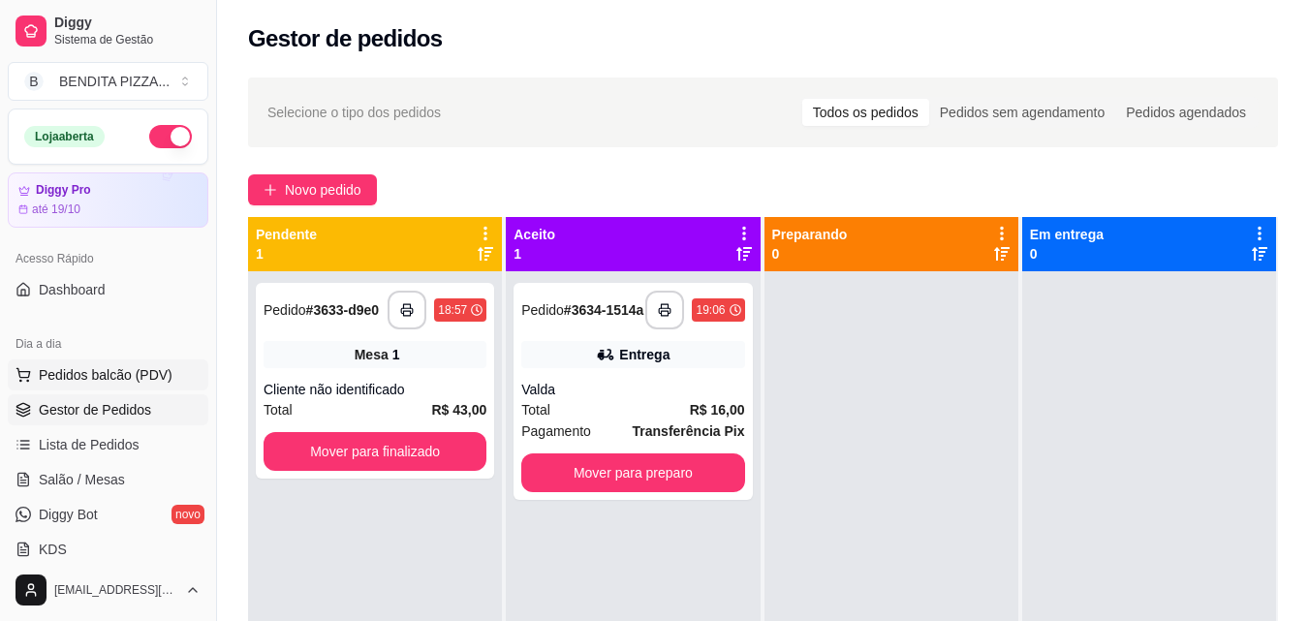
click at [119, 374] on span "Pedidos balcão (PDV)" at bounding box center [106, 374] width 134 height 19
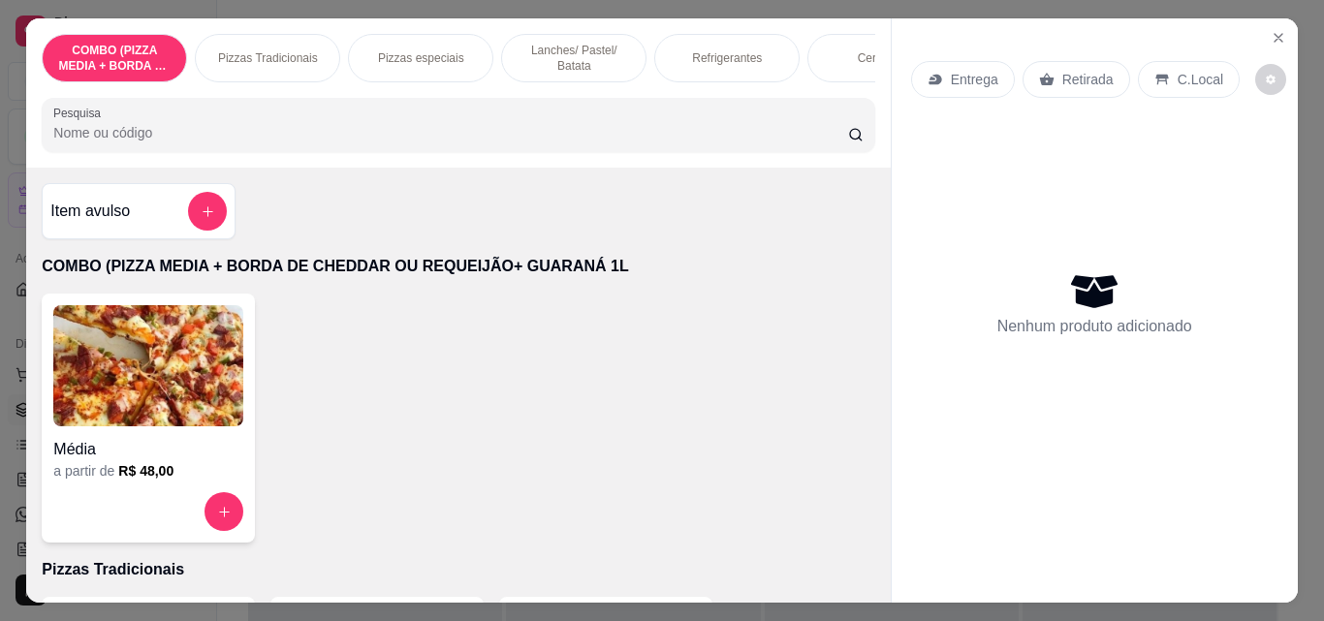
drag, startPoint x: 302, startPoint y: 47, endPoint x: 314, endPoint y: 73, distance: 28.6
click at [303, 51] on p "Pizzas Tradicionais" at bounding box center [268, 58] width 100 height 16
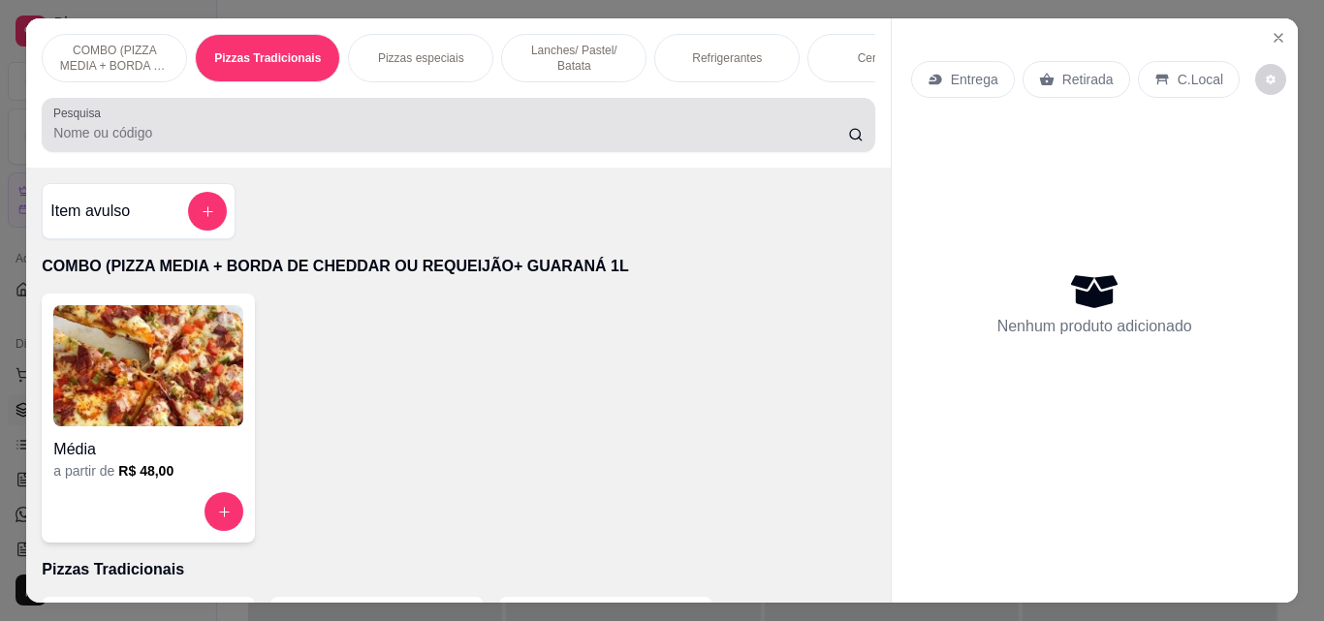
scroll to position [50, 0]
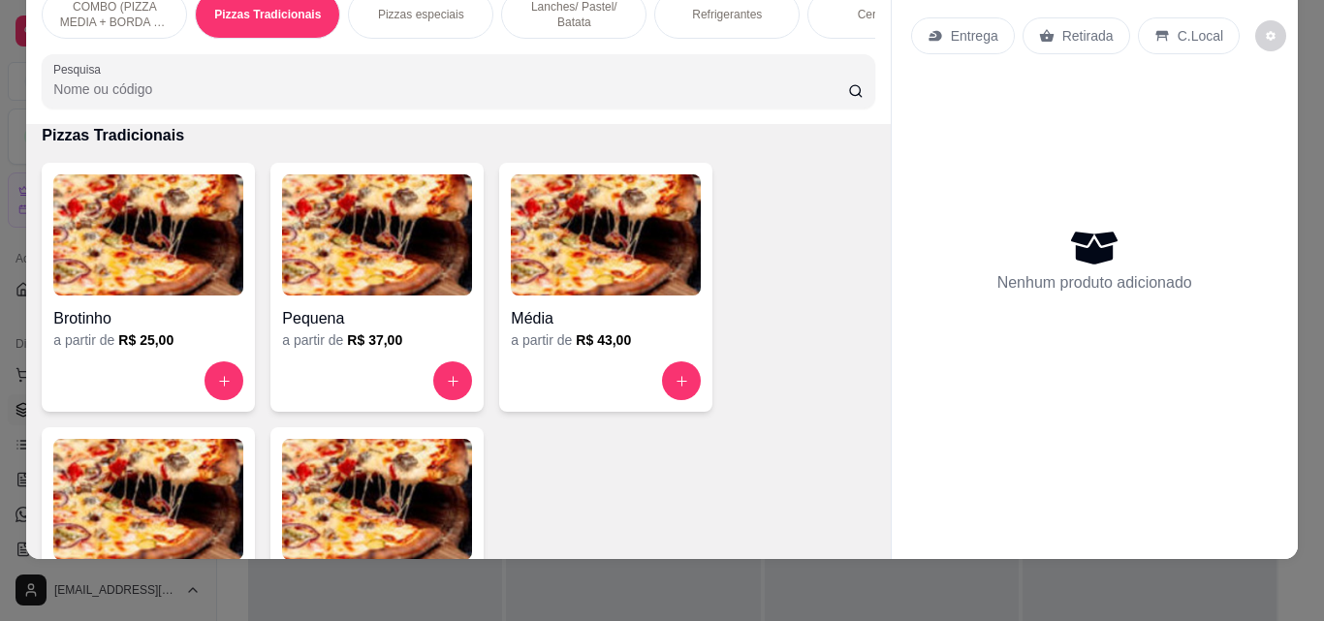
click at [427, 371] on div at bounding box center [377, 380] width 190 height 39
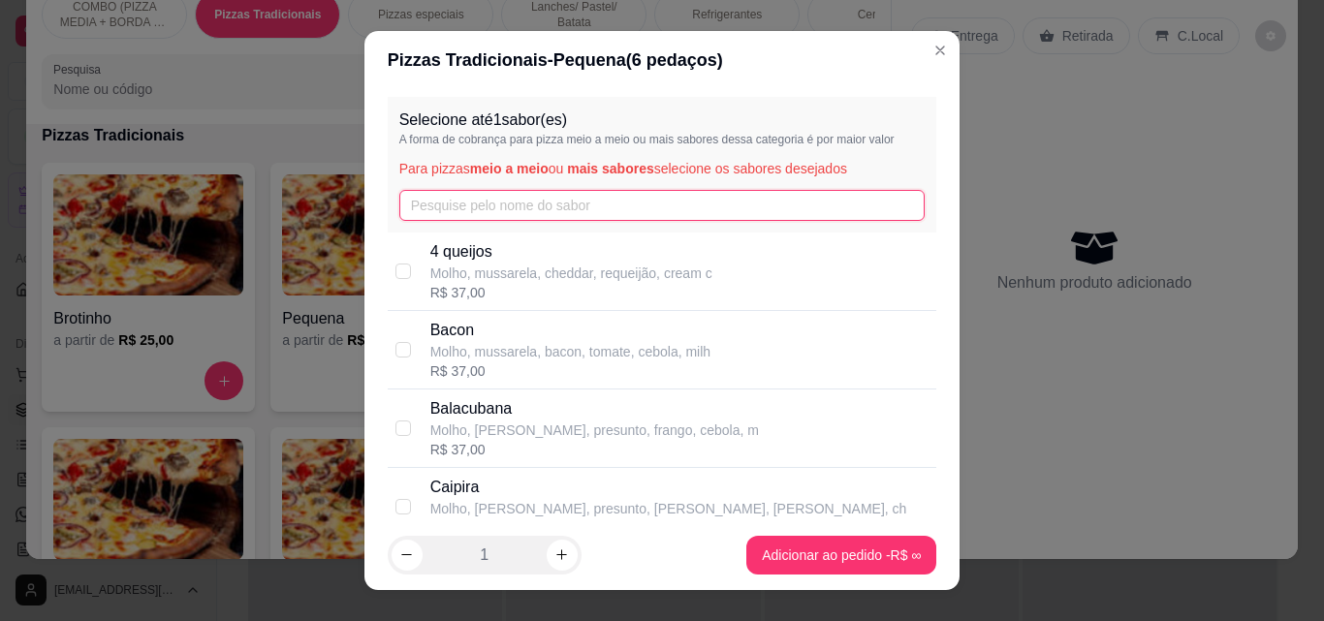
click at [551, 207] on input "text" at bounding box center [662, 205] width 526 height 31
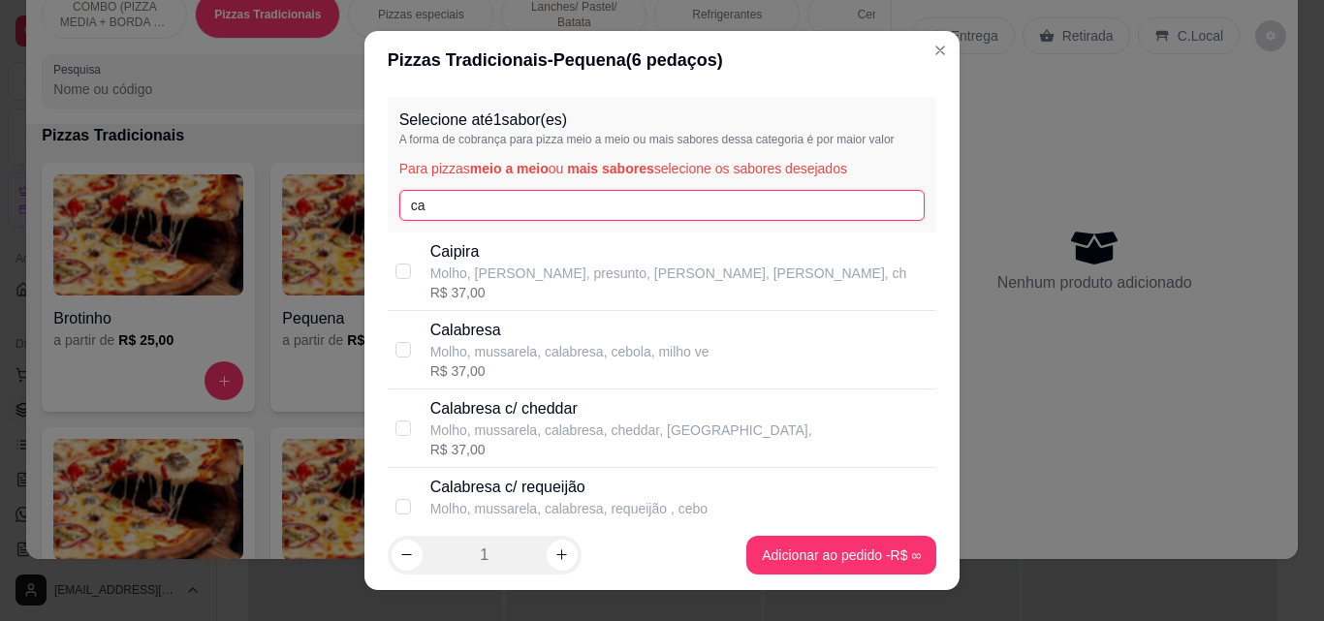
type input "ca"
drag, startPoint x: 525, startPoint y: 359, endPoint x: 605, endPoint y: 414, distance: 96.8
click at [527, 375] on div "Calabresa Molho, mussarela, calabresa, cebola, milho ve R$ 37,00" at bounding box center [569, 350] width 279 height 62
checkbox input "true"
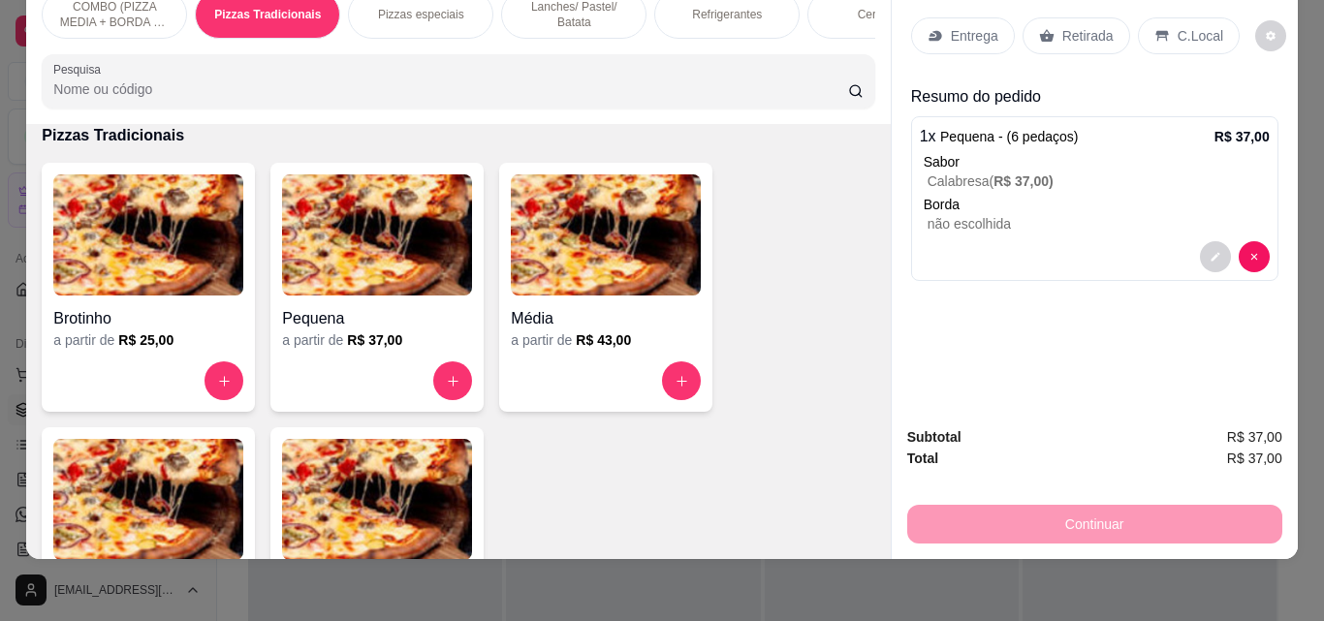
click at [961, 42] on div "Entrega Retirada C.Local" at bounding box center [1094, 36] width 367 height 68
click at [975, 17] on div "Entrega" at bounding box center [963, 35] width 104 height 37
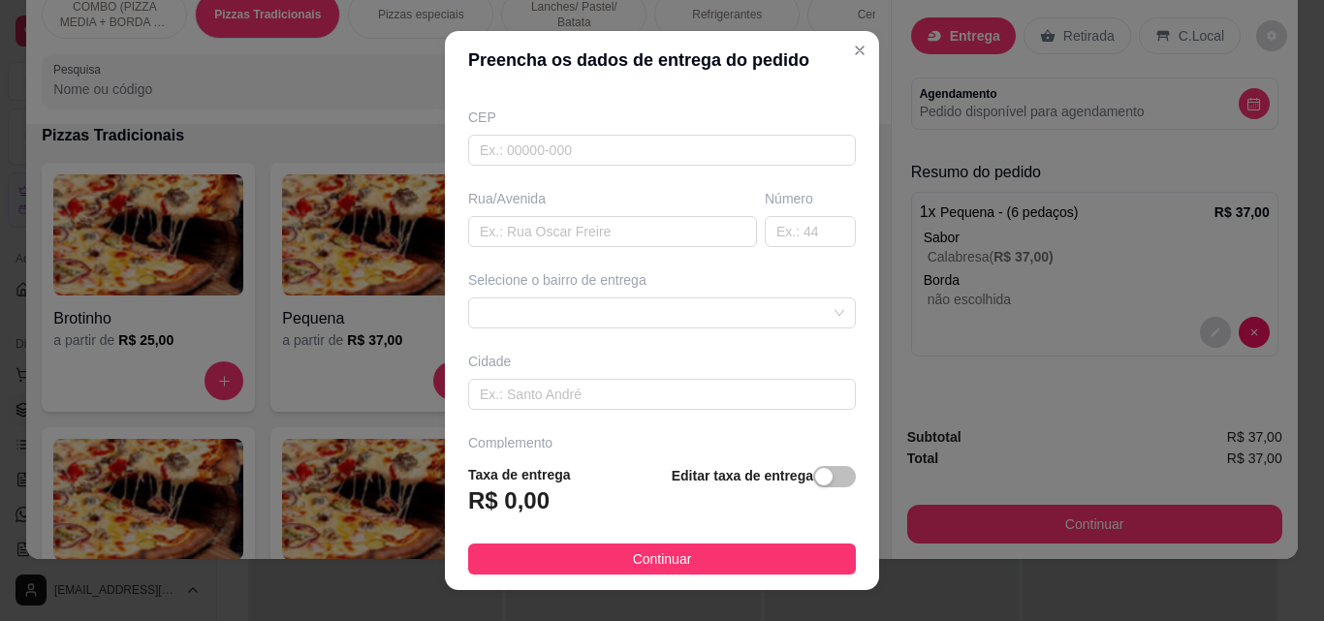
scroll to position [294, 0]
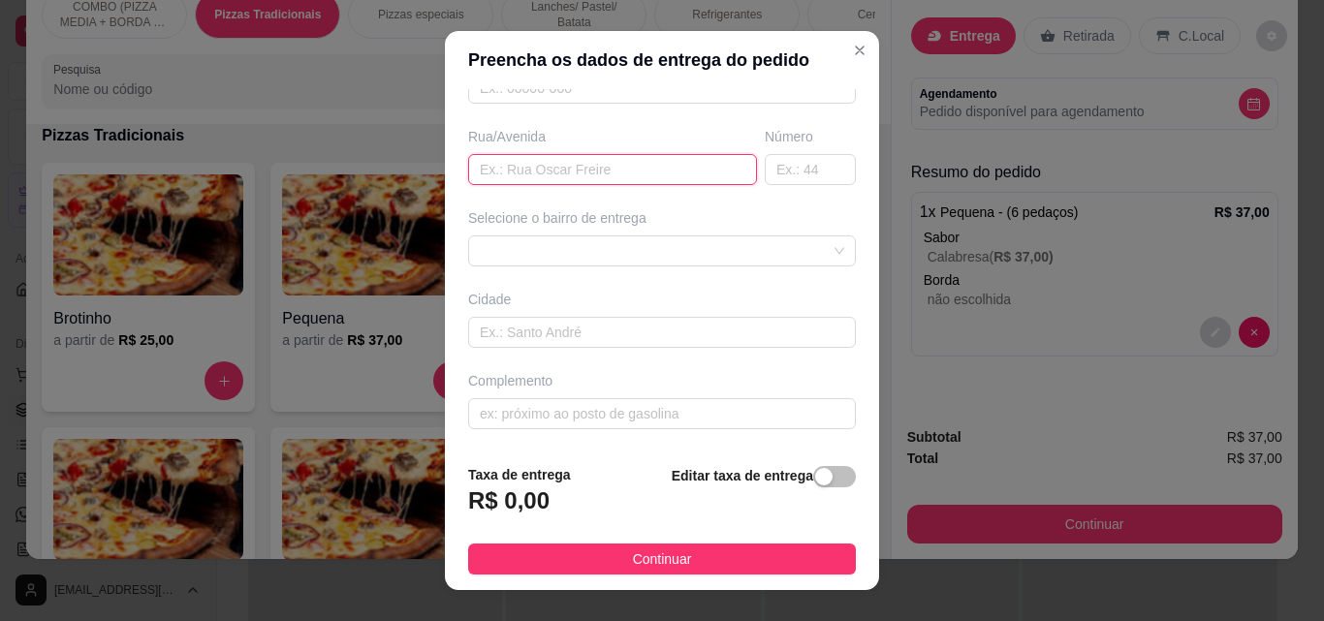
click at [603, 172] on input "text" at bounding box center [612, 169] width 289 height 31
type input "Francisco Alves dos Reis"
click at [792, 168] on input "text" at bounding box center [810, 169] width 91 height 31
click at [783, 255] on div at bounding box center [662, 250] width 388 height 31
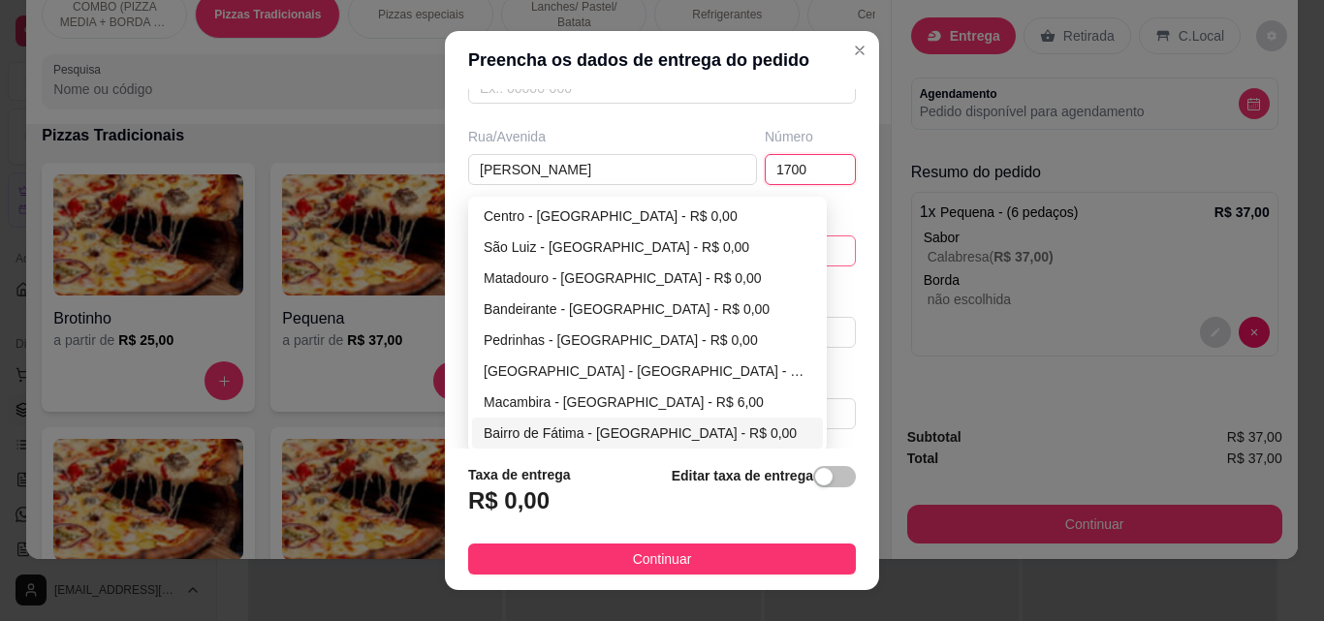
type input "1700"
click at [784, 428] on div "Bairro de Fátima - São Miguel do Tapuio - R$ 0,00" at bounding box center [648, 432] width 328 height 21
type input "São Miguel do Tapuio"
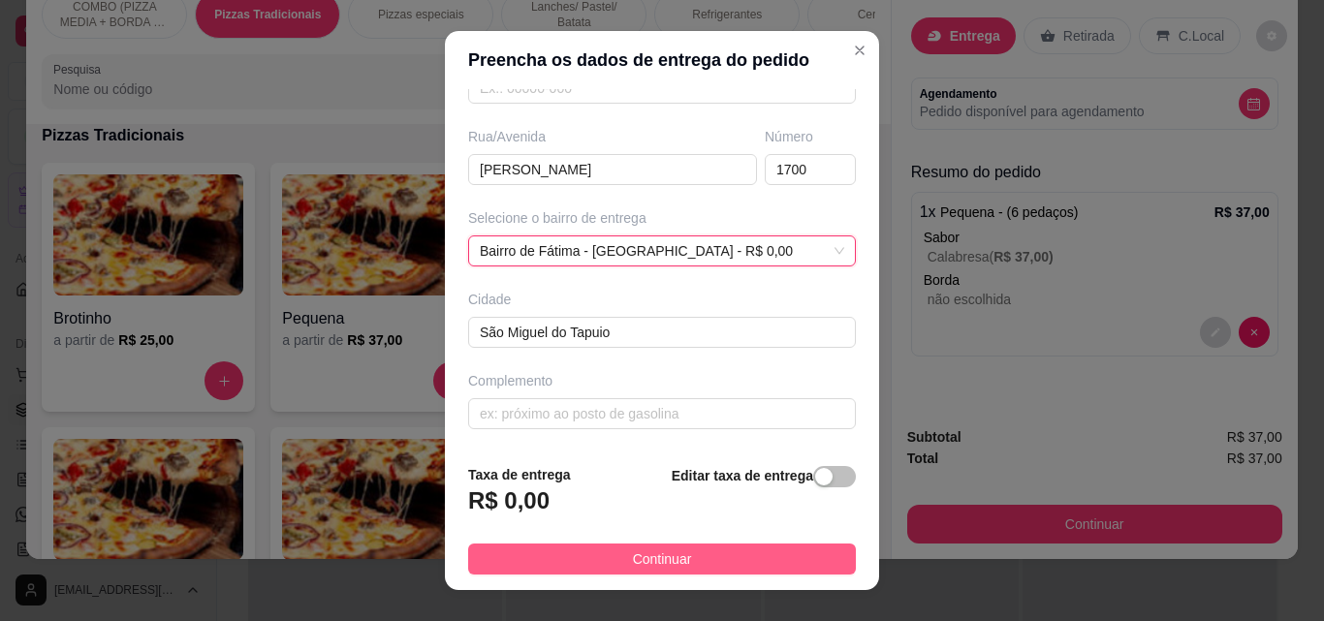
click at [798, 564] on button "Continuar" at bounding box center [662, 559] width 388 height 31
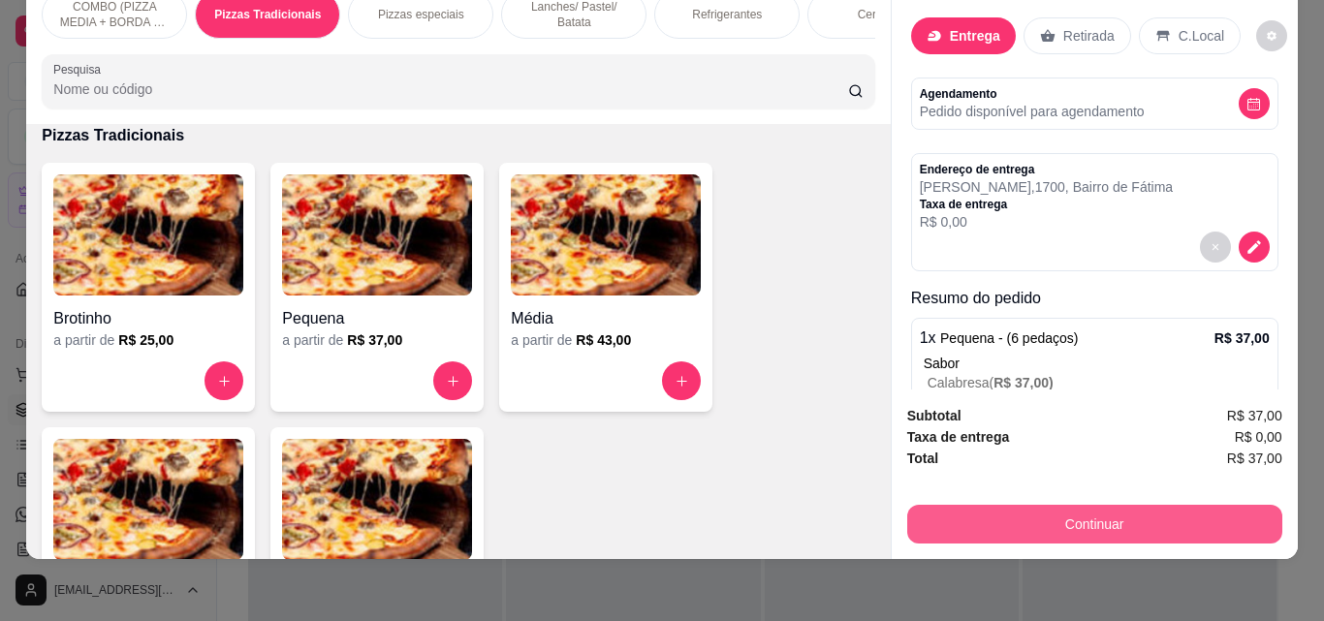
click at [996, 514] on button "Continuar" at bounding box center [1094, 524] width 375 height 39
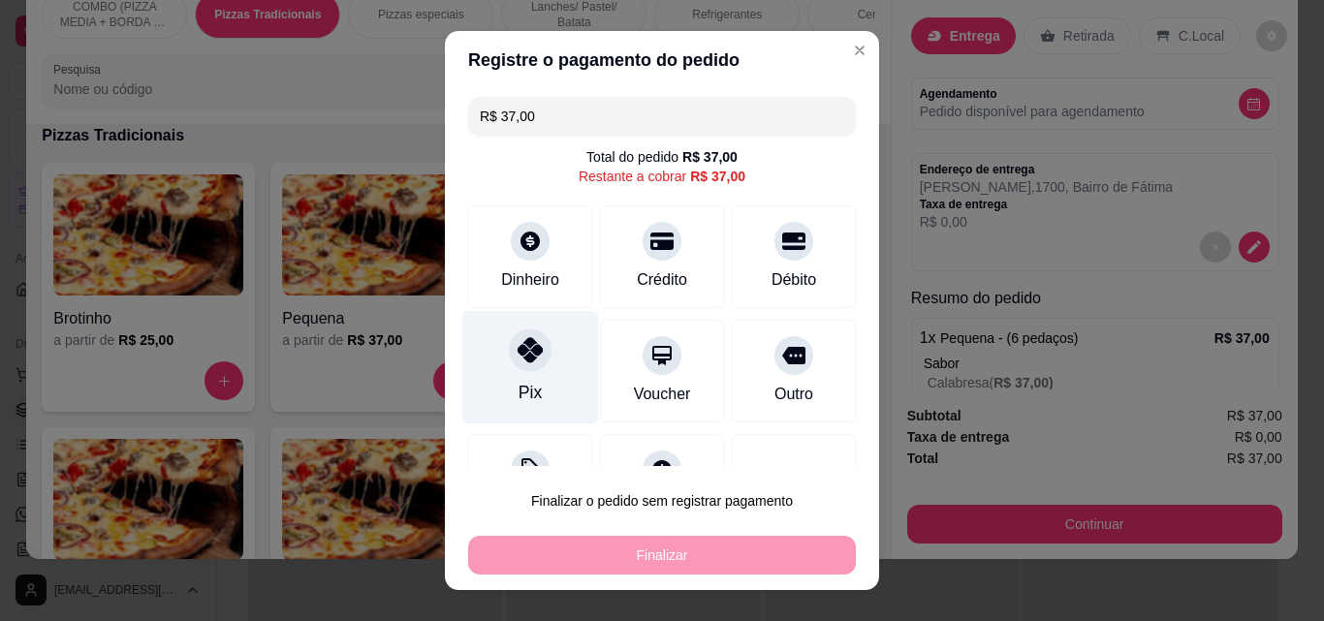
click at [536, 384] on div "Pix" at bounding box center [530, 367] width 137 height 113
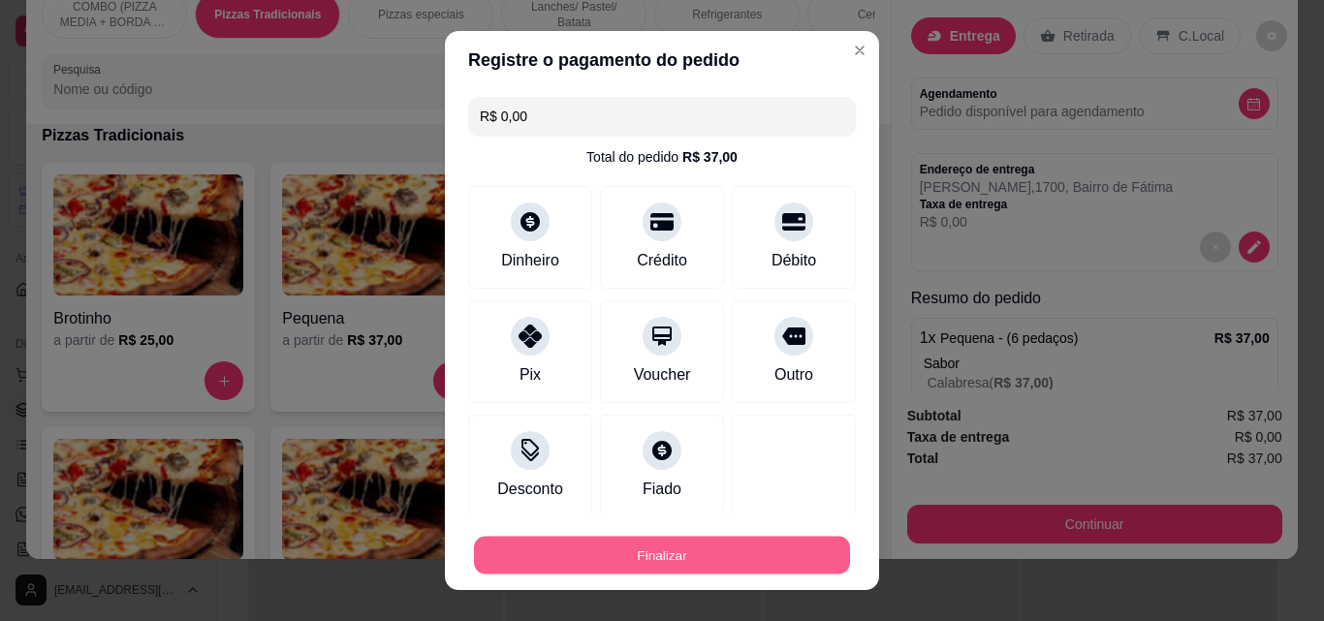
click at [669, 549] on button "Finalizar" at bounding box center [662, 556] width 376 height 38
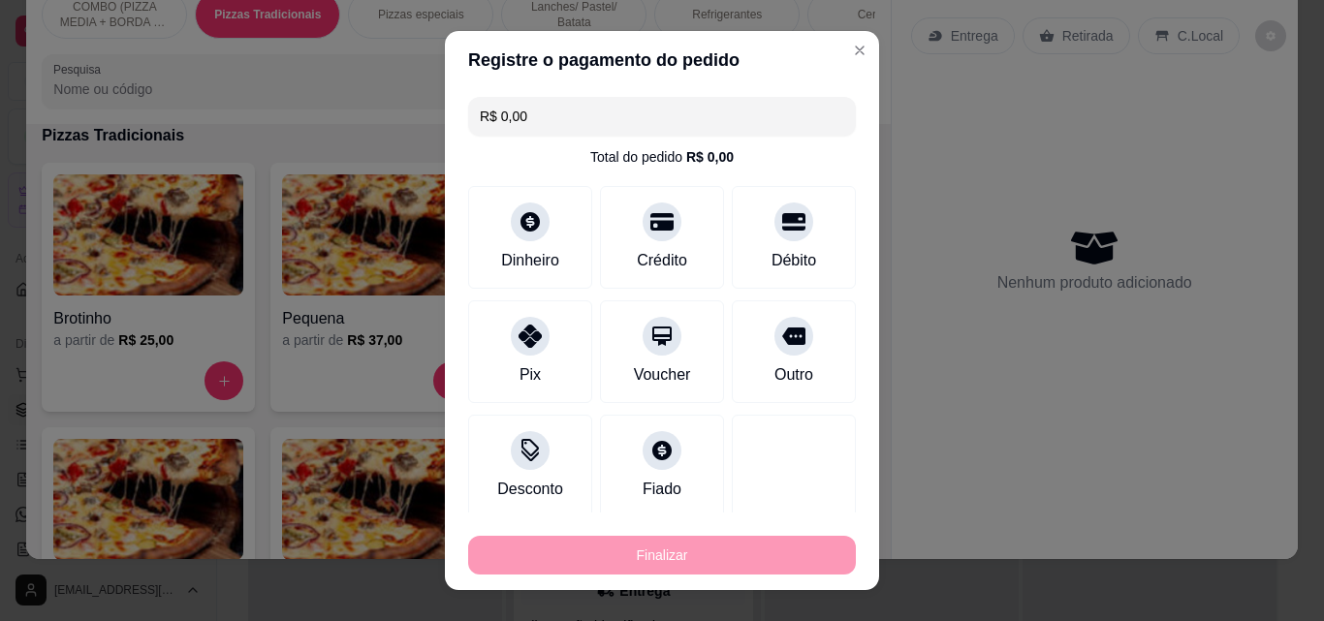
type input "-R$ 37,00"
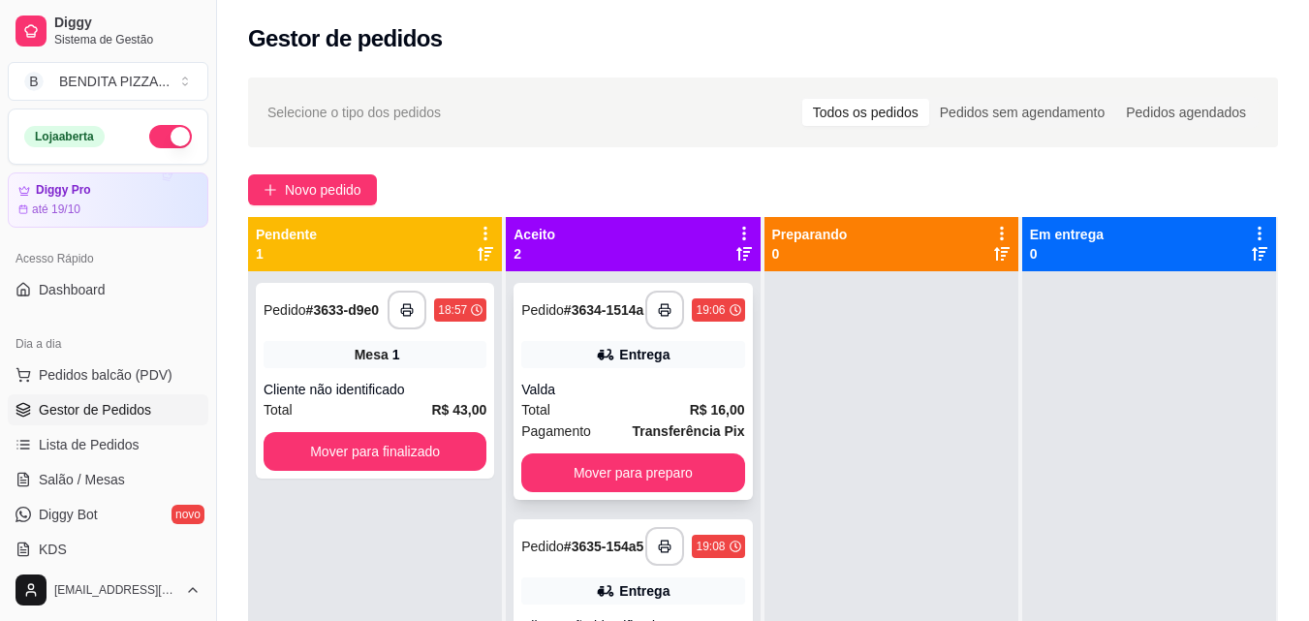
click at [660, 399] on div "Valda" at bounding box center [632, 389] width 223 height 19
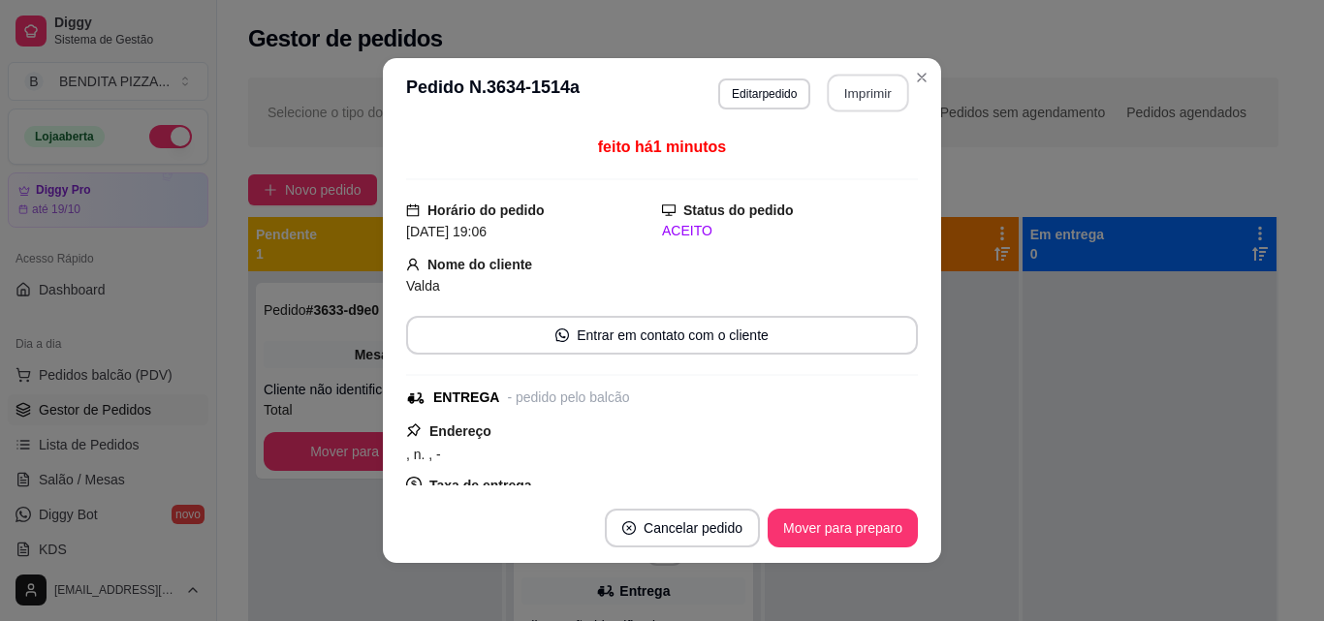
click at [843, 82] on button "Imprimir" at bounding box center [868, 94] width 81 height 38
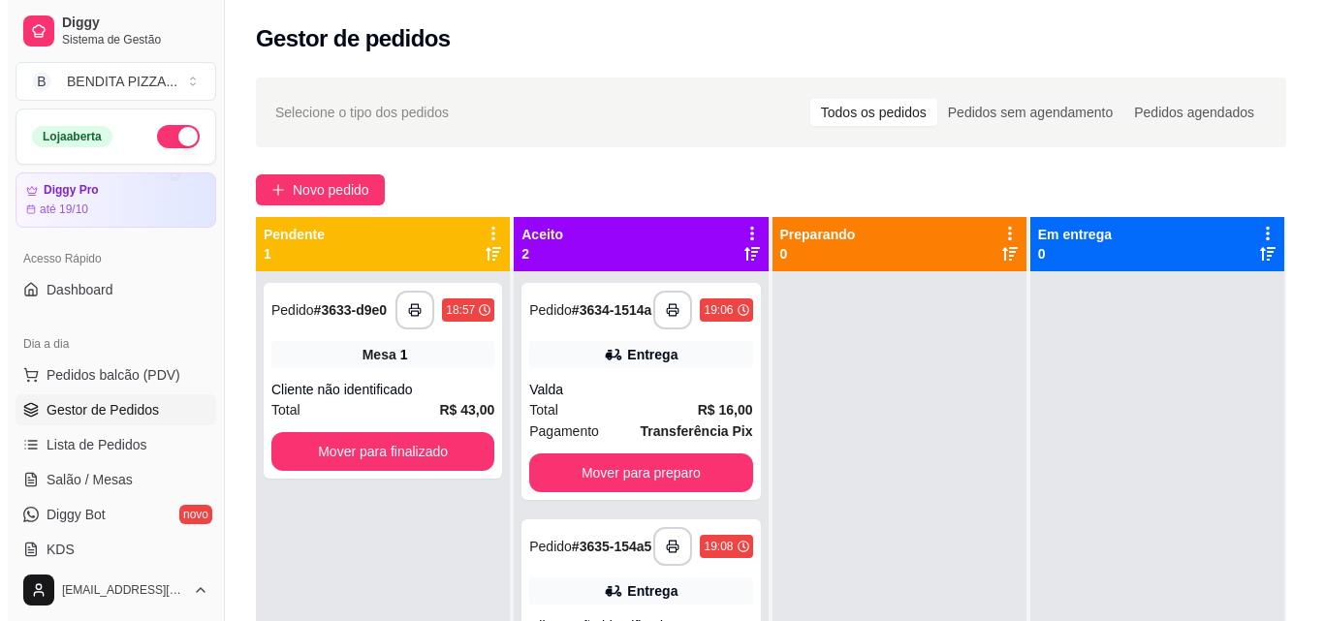
scroll to position [296, 0]
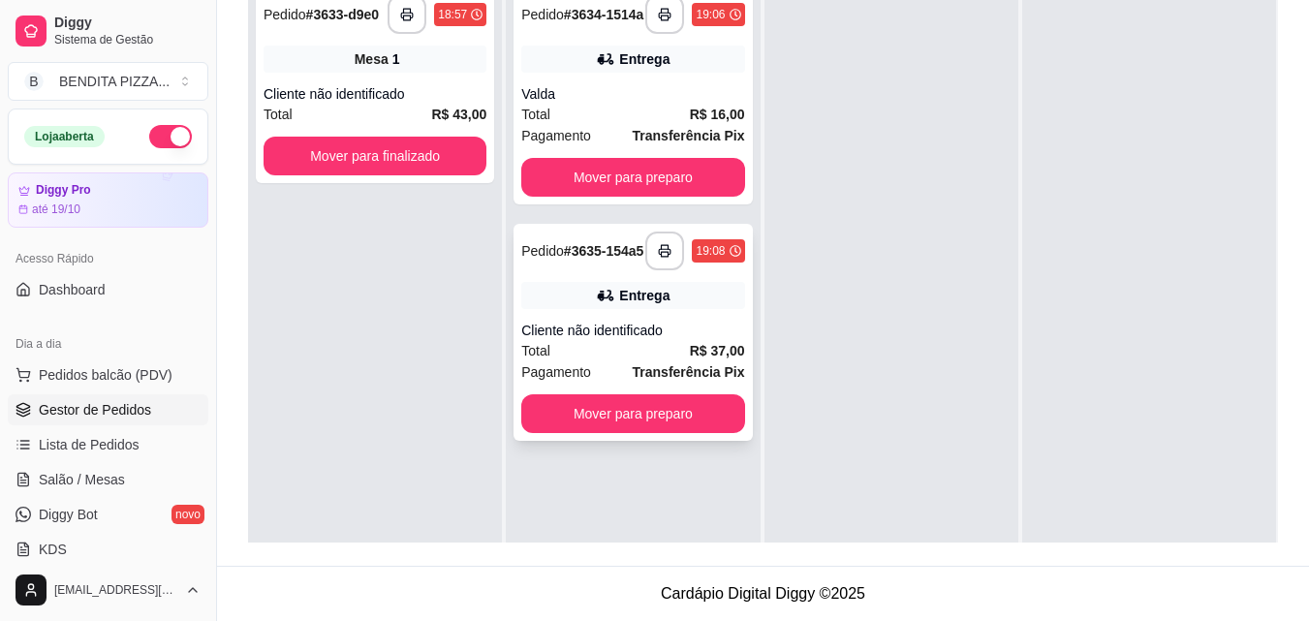
click at [710, 340] on div "Cliente não identificado" at bounding box center [632, 330] width 223 height 19
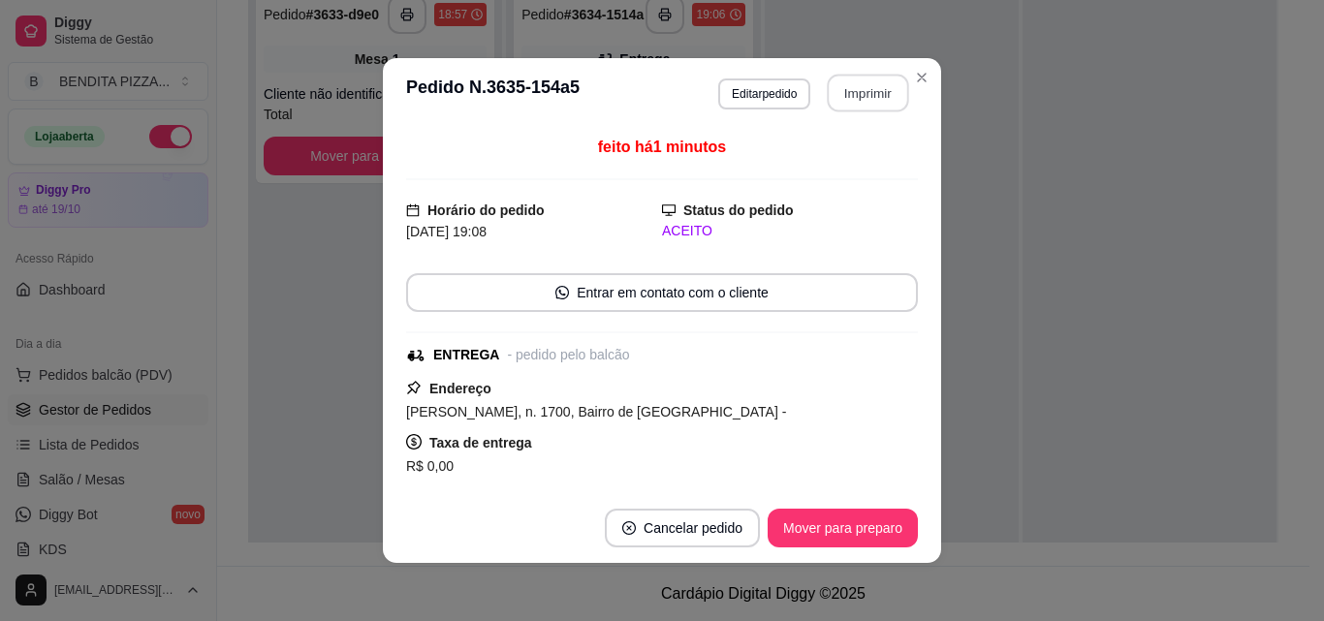
click at [852, 92] on button "Imprimir" at bounding box center [868, 94] width 81 height 38
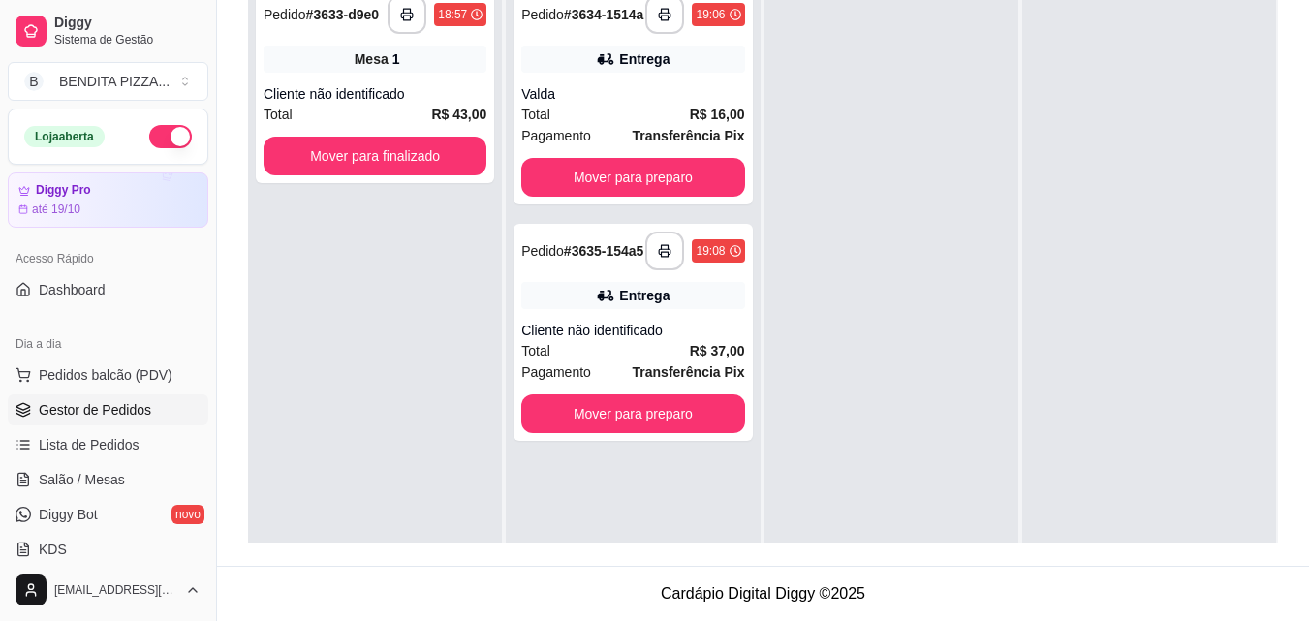
click at [142, 359] on div "Dia a dia" at bounding box center [108, 343] width 201 height 31
click at [151, 366] on span "Pedidos balcão (PDV)" at bounding box center [106, 374] width 134 height 19
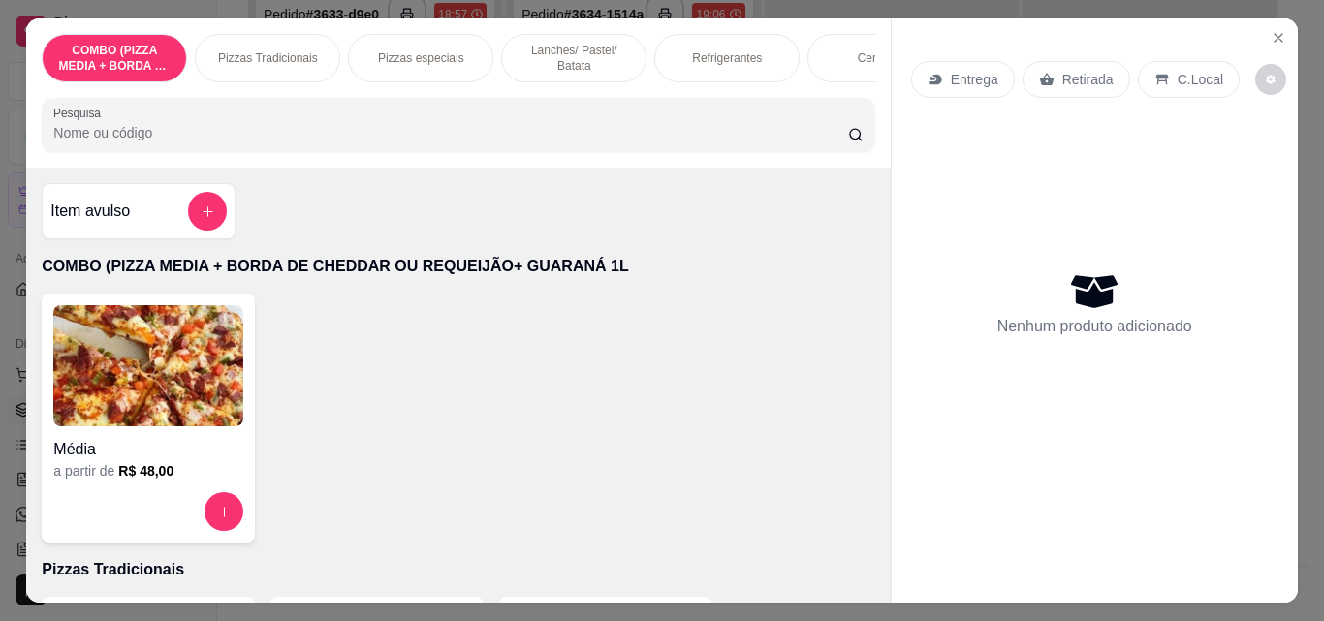
click at [256, 56] on p "Pizzas Tradicionais" at bounding box center [268, 58] width 100 height 16
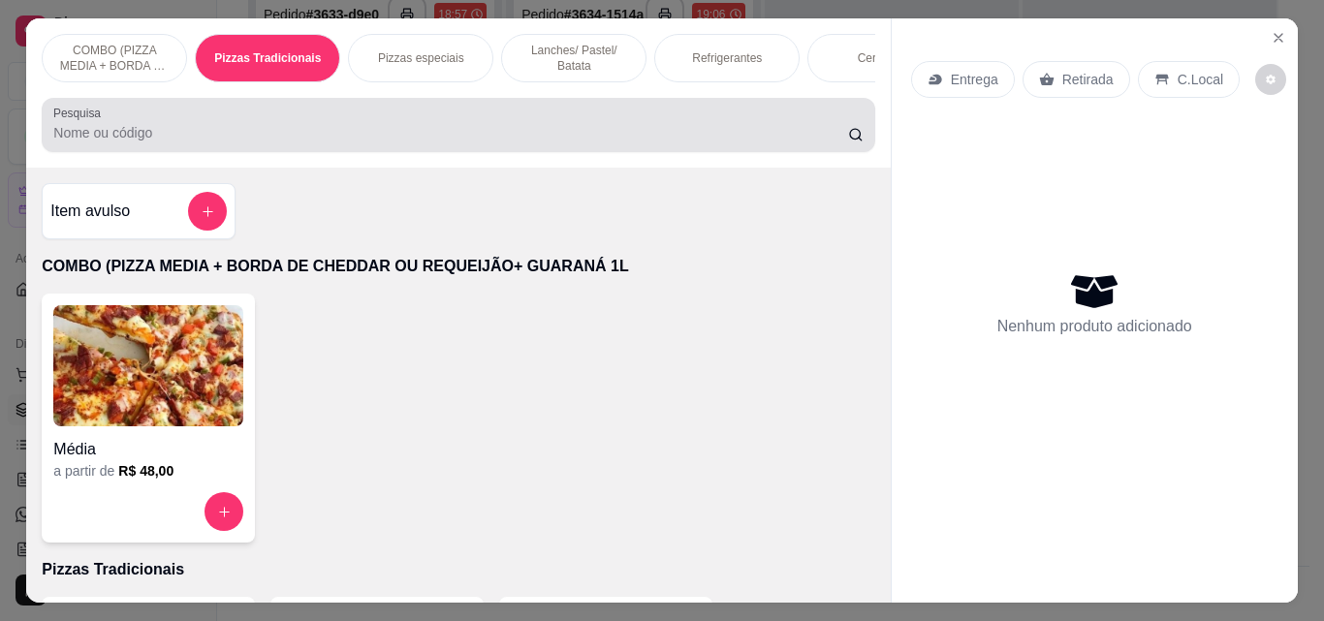
scroll to position [50, 0]
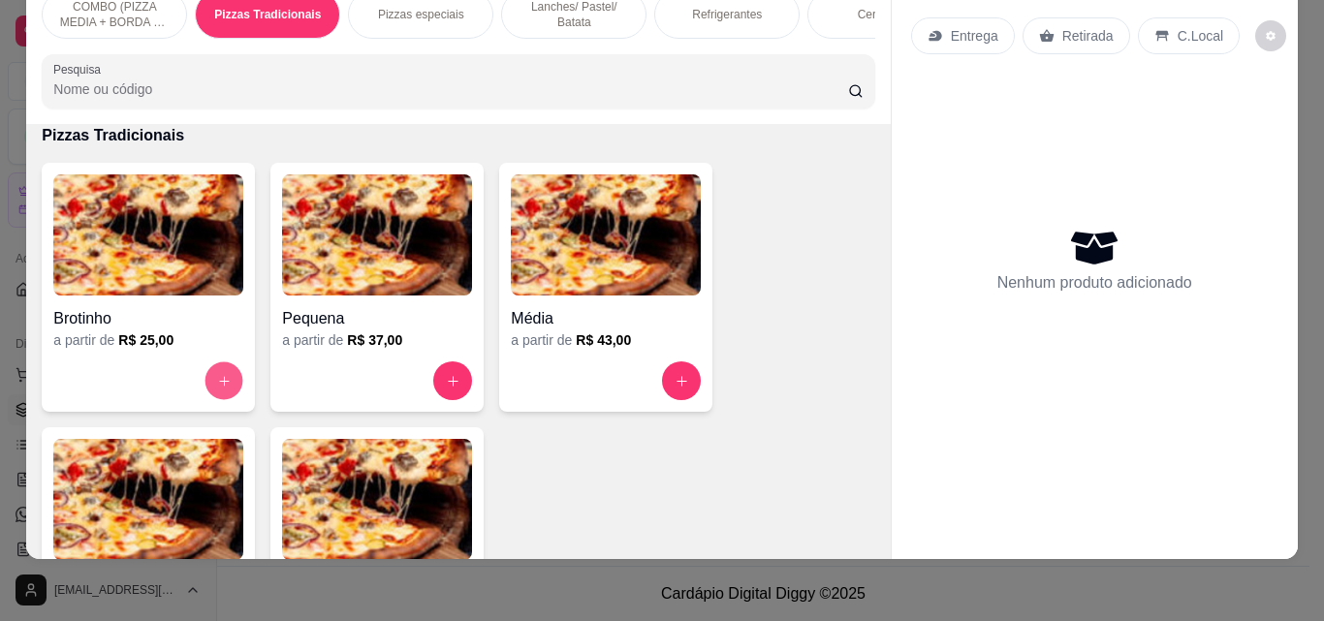
click at [219, 385] on icon "increase-product-quantity" at bounding box center [224, 381] width 15 height 15
click at [207, 393] on button "increase-product-quantity" at bounding box center [224, 381] width 38 height 38
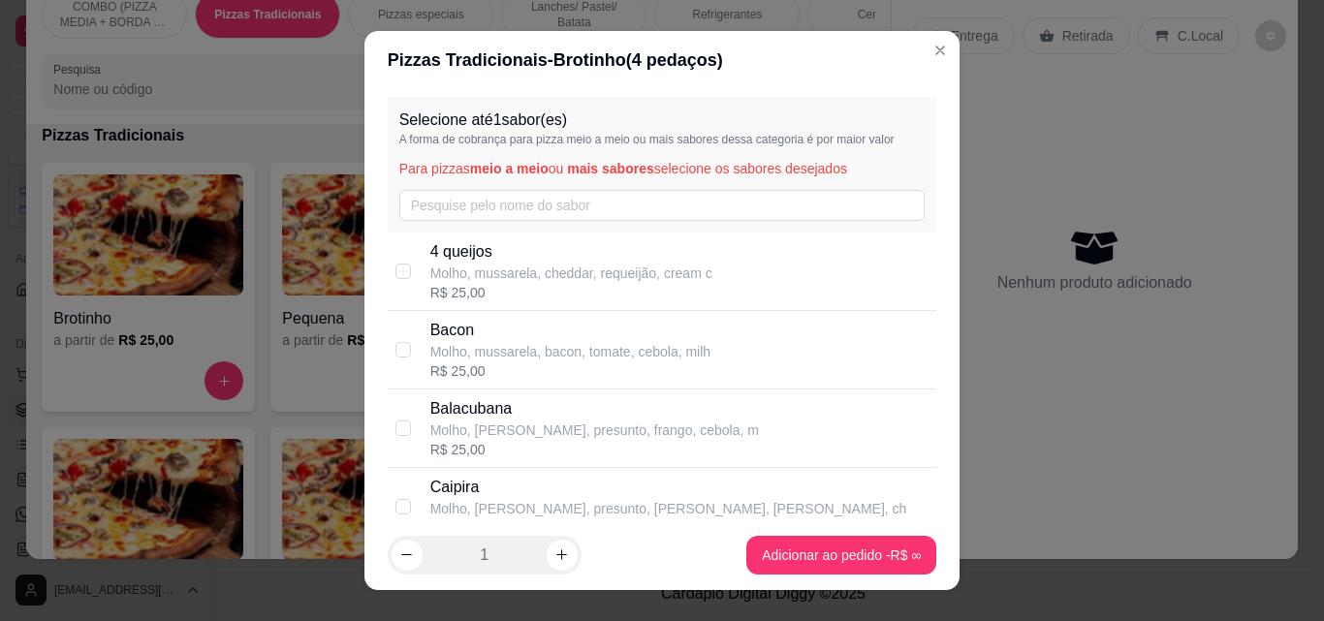
click at [477, 188] on div "Selecione até 1 sabor(es) A forma de cobrança para pizza meio a meio ou mais sa…" at bounding box center [662, 165] width 549 height 136
click at [472, 203] on input "text" at bounding box center [662, 205] width 526 height 31
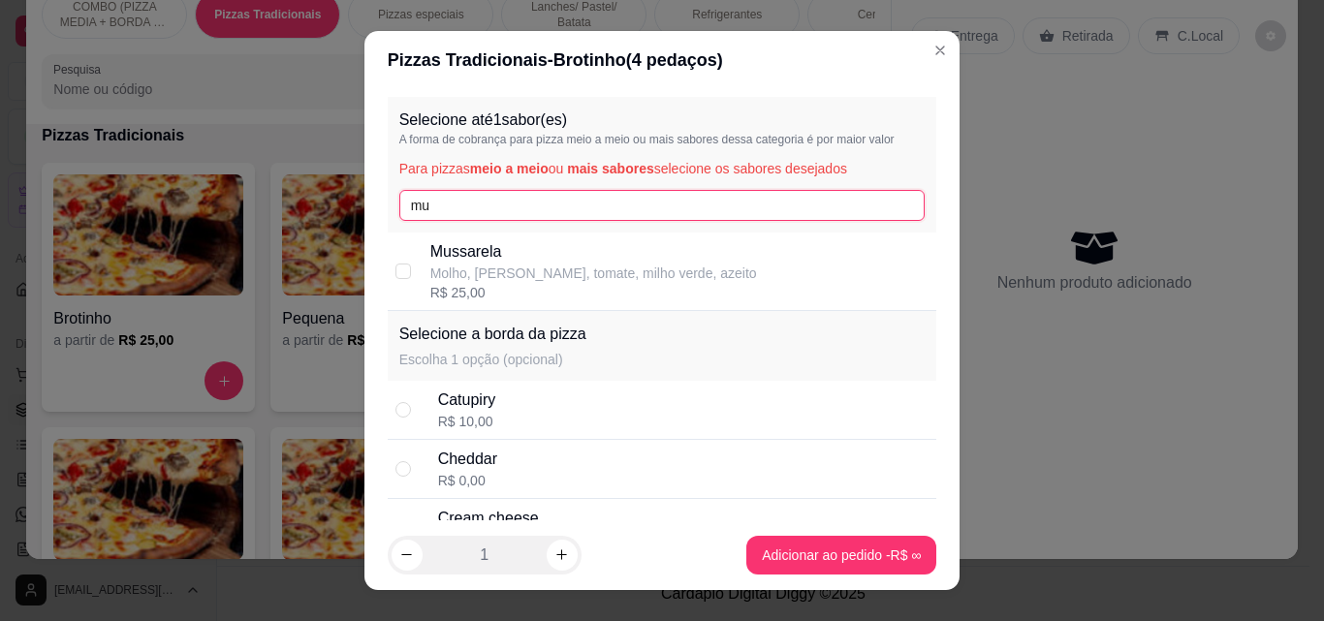
type input "mu"
click at [460, 248] on p "Mussarela" at bounding box center [593, 251] width 327 height 23
checkbox input "true"
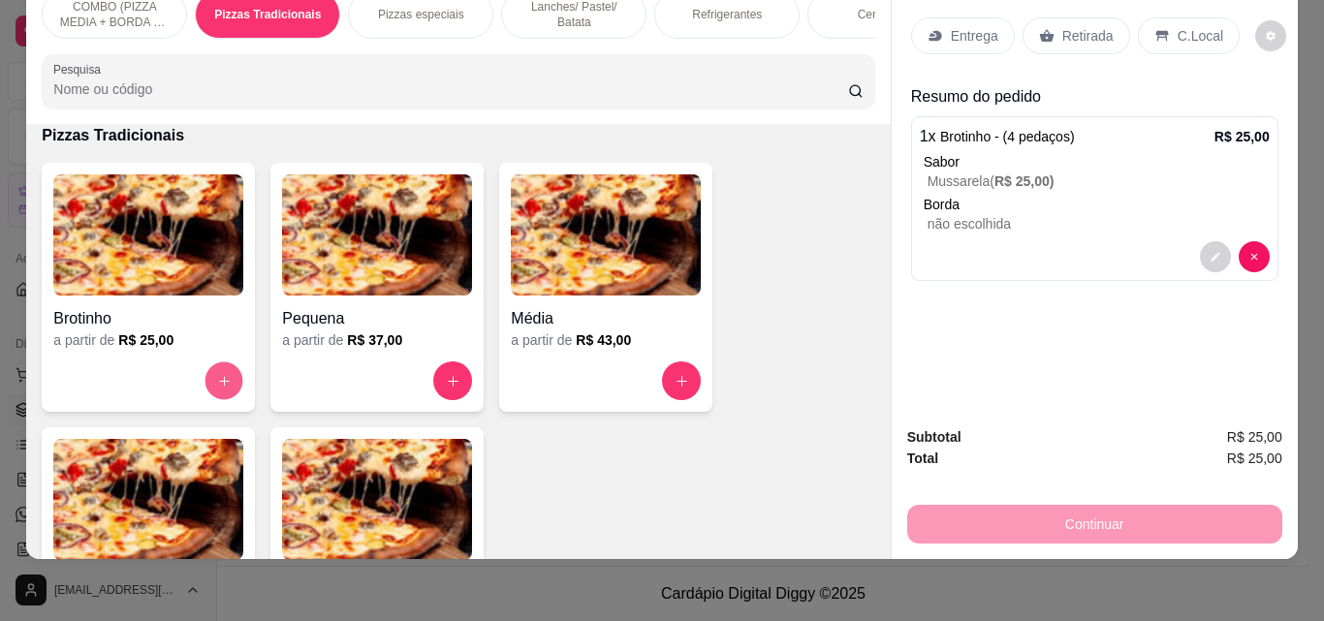
click at [206, 375] on button "increase-product-quantity" at bounding box center [224, 381] width 38 height 38
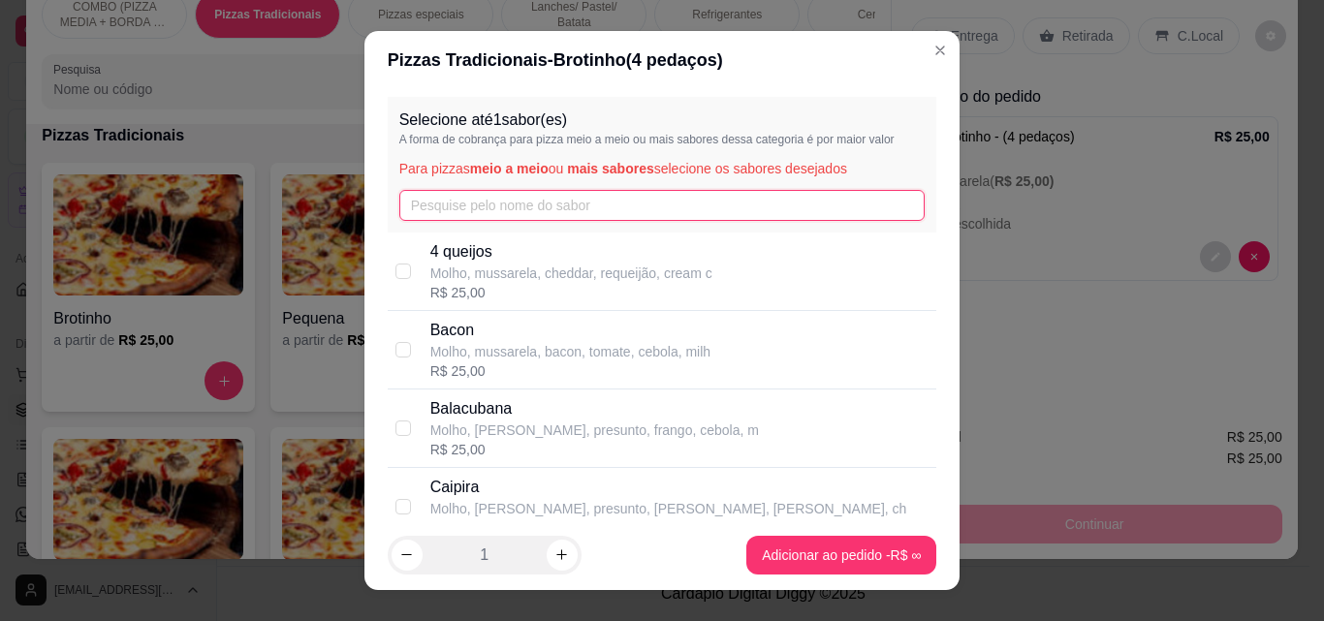
click at [435, 191] on input "text" at bounding box center [662, 205] width 526 height 31
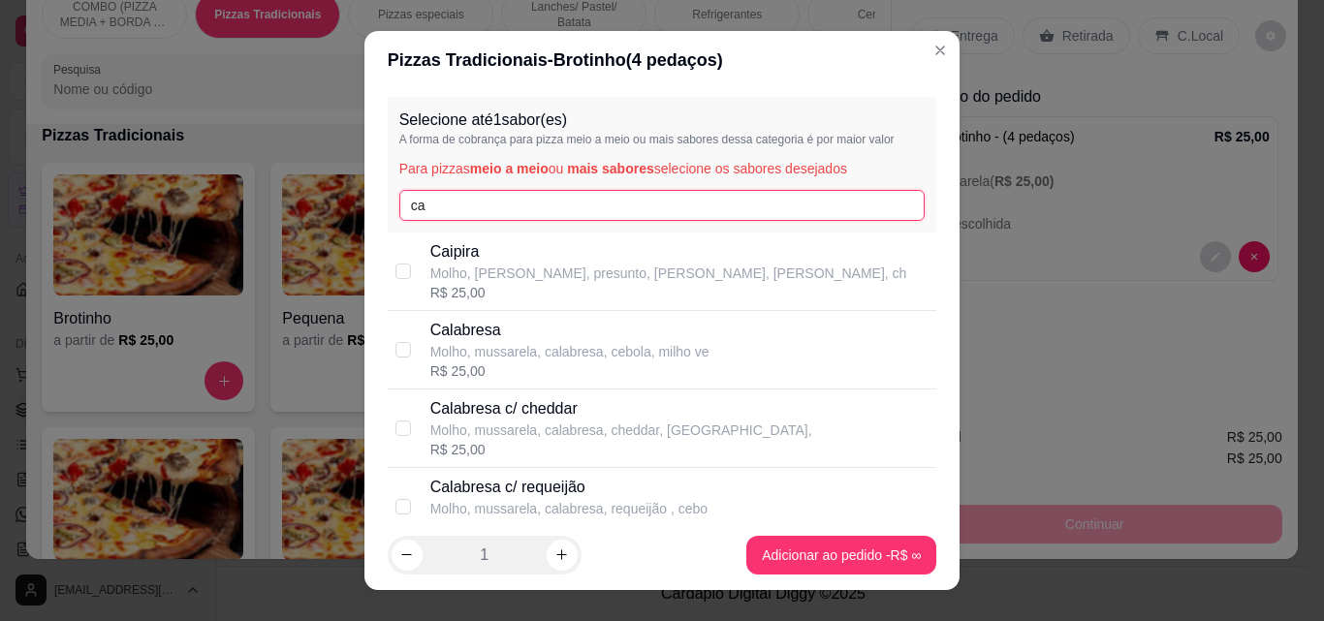
type input "ca"
click at [513, 343] on p "Molho, mussarela, calabresa, cebola, milho ve" at bounding box center [569, 351] width 279 height 19
checkbox input "true"
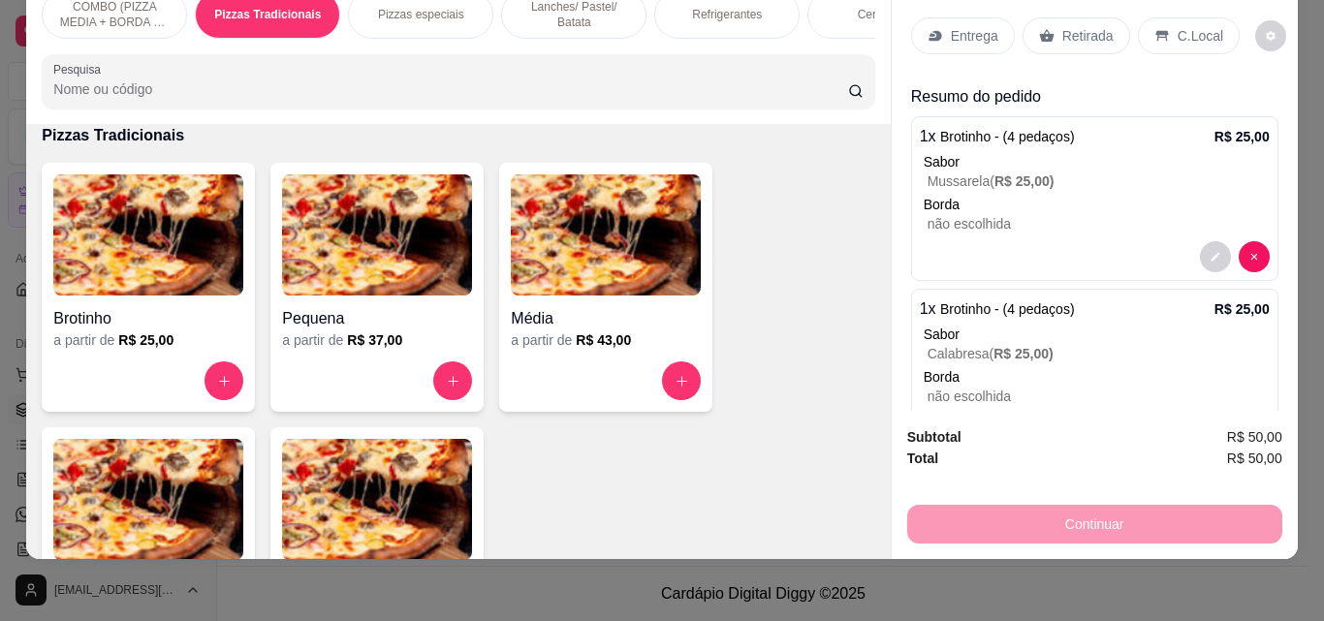
click at [720, 11] on div "Refrigerantes" at bounding box center [726, 14] width 145 height 48
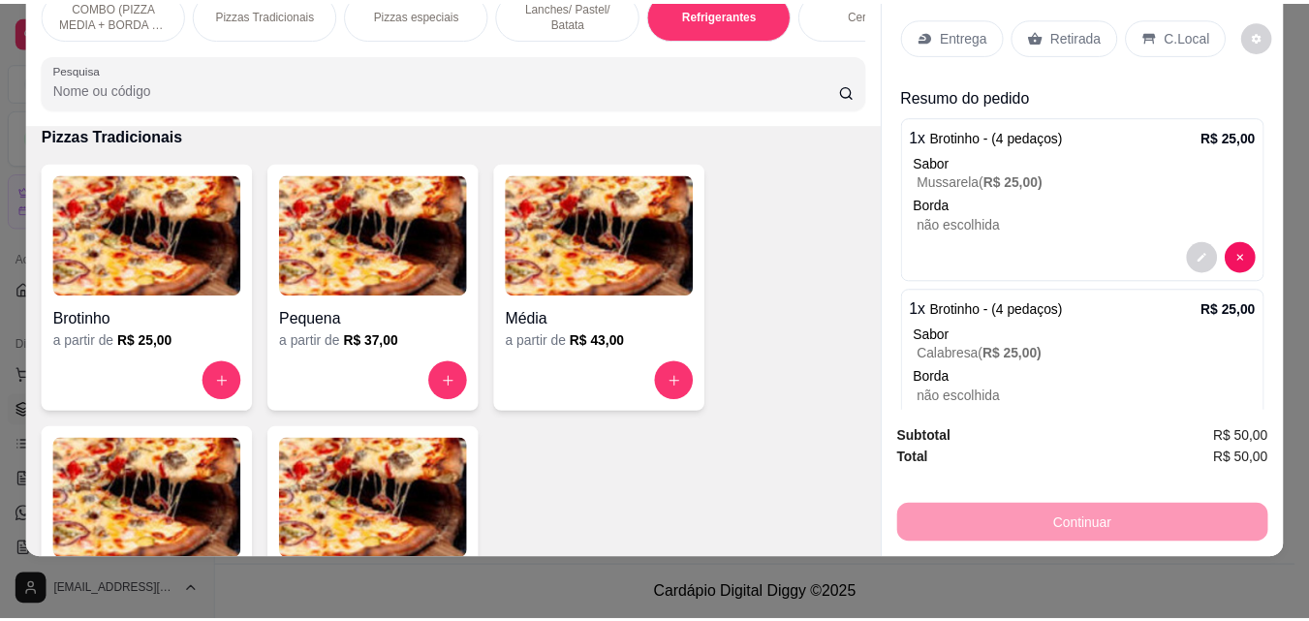
scroll to position [2992, 0]
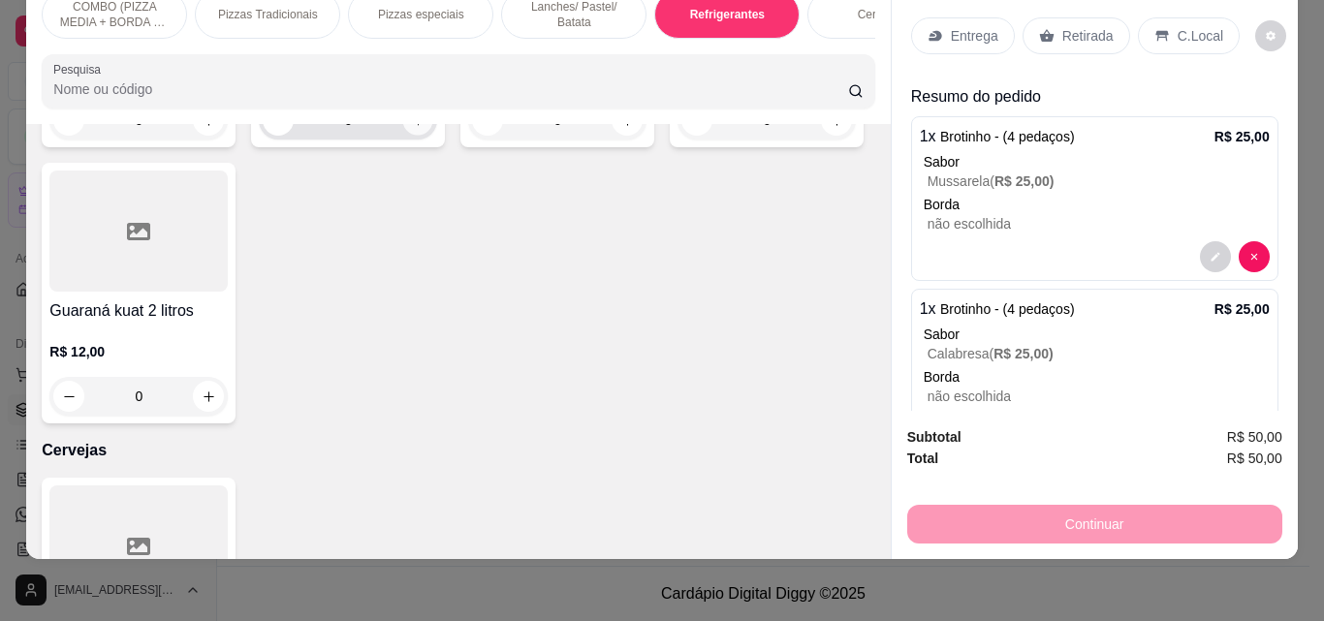
click at [413, 128] on icon "increase-product-quantity" at bounding box center [418, 120] width 15 height 15
click at [413, 129] on icon "increase-product-quantity" at bounding box center [417, 121] width 15 height 15
type input "2"
click at [966, 36] on div "Entrega" at bounding box center [963, 35] width 104 height 37
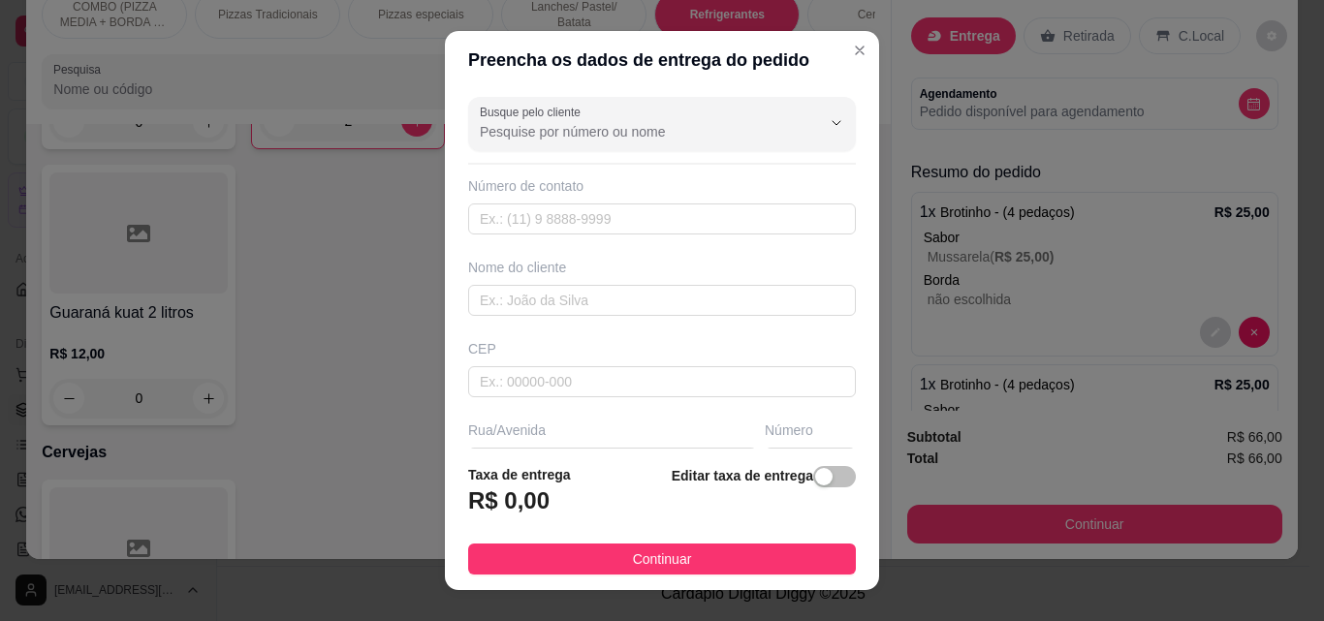
drag, startPoint x: 647, startPoint y: 553, endPoint x: 1042, endPoint y: 505, distance: 397.3
click at [656, 549] on span "Continuar" at bounding box center [662, 558] width 59 height 21
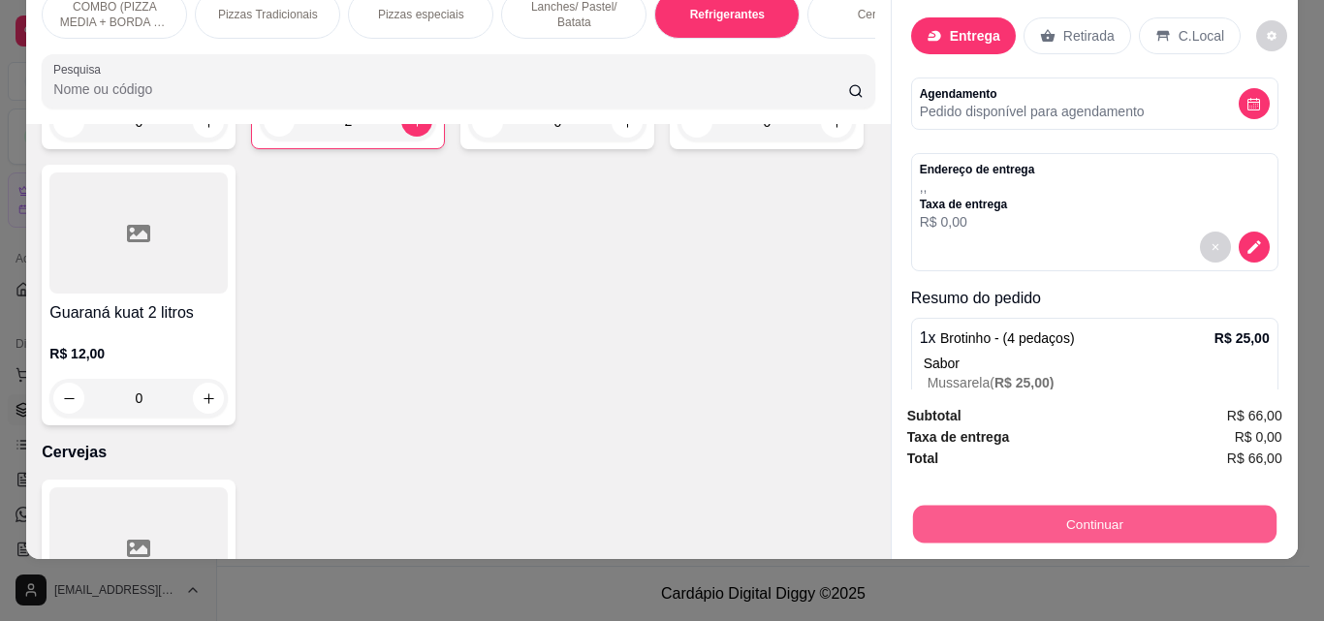
click at [1043, 506] on button "Continuar" at bounding box center [1093, 524] width 363 height 38
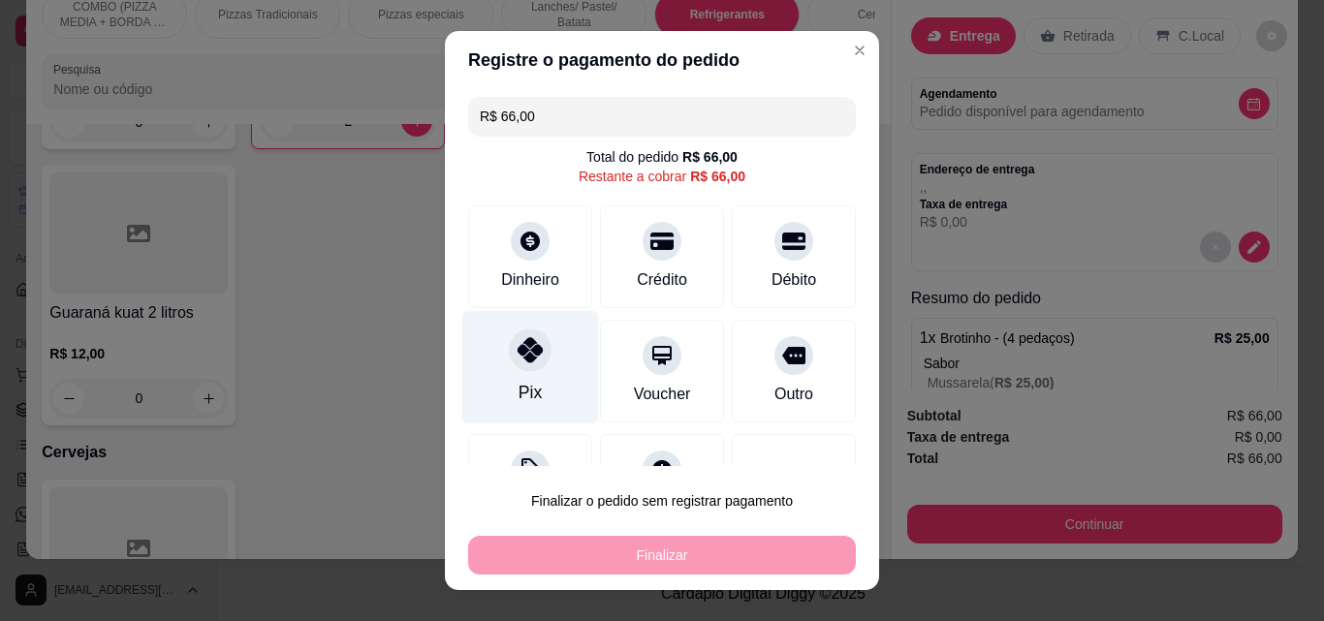
click at [535, 373] on div "Pix" at bounding box center [530, 367] width 137 height 113
type input "R$ 0,00"
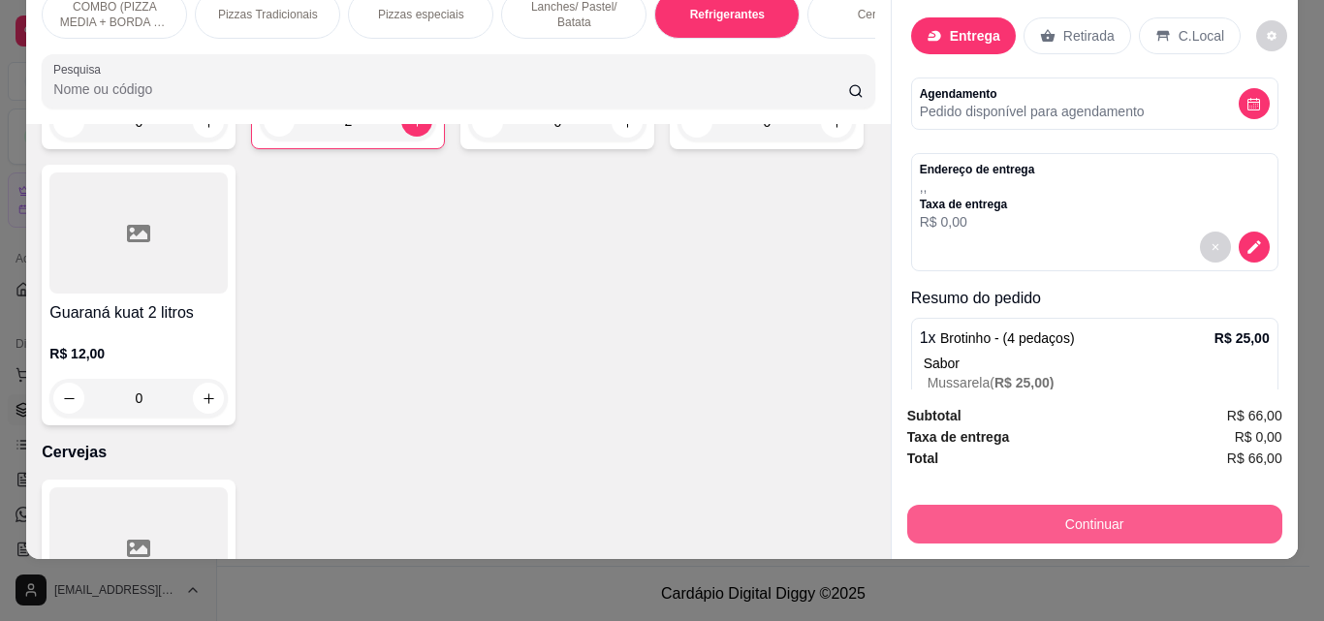
click at [1111, 521] on button "Continuar" at bounding box center [1094, 524] width 375 height 39
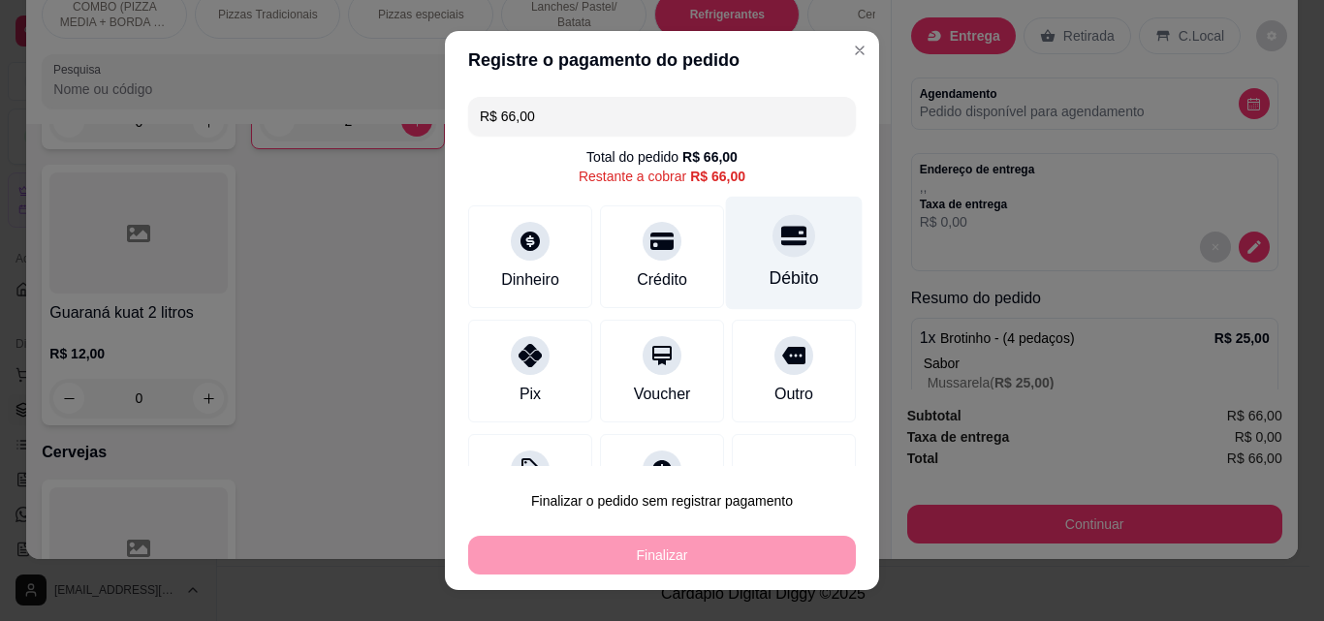
click at [726, 236] on div "Débito" at bounding box center [794, 253] width 137 height 113
type input "R$ 0,00"
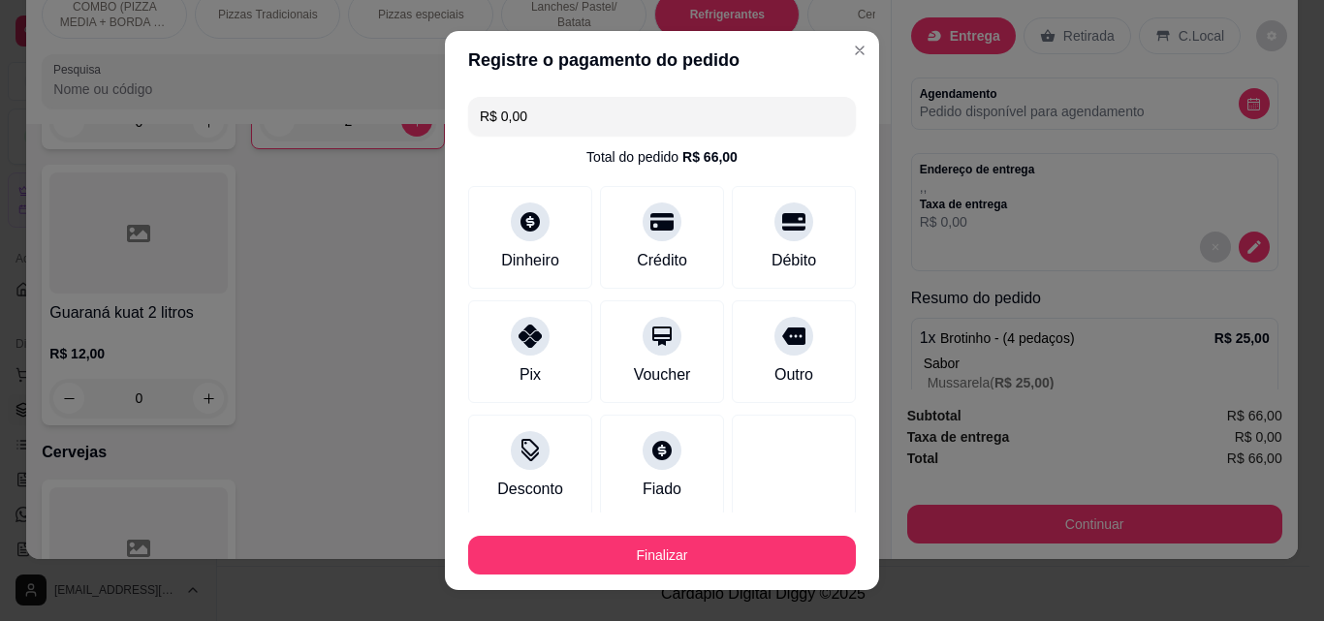
click at [746, 579] on footer "Finalizar" at bounding box center [662, 552] width 434 height 78
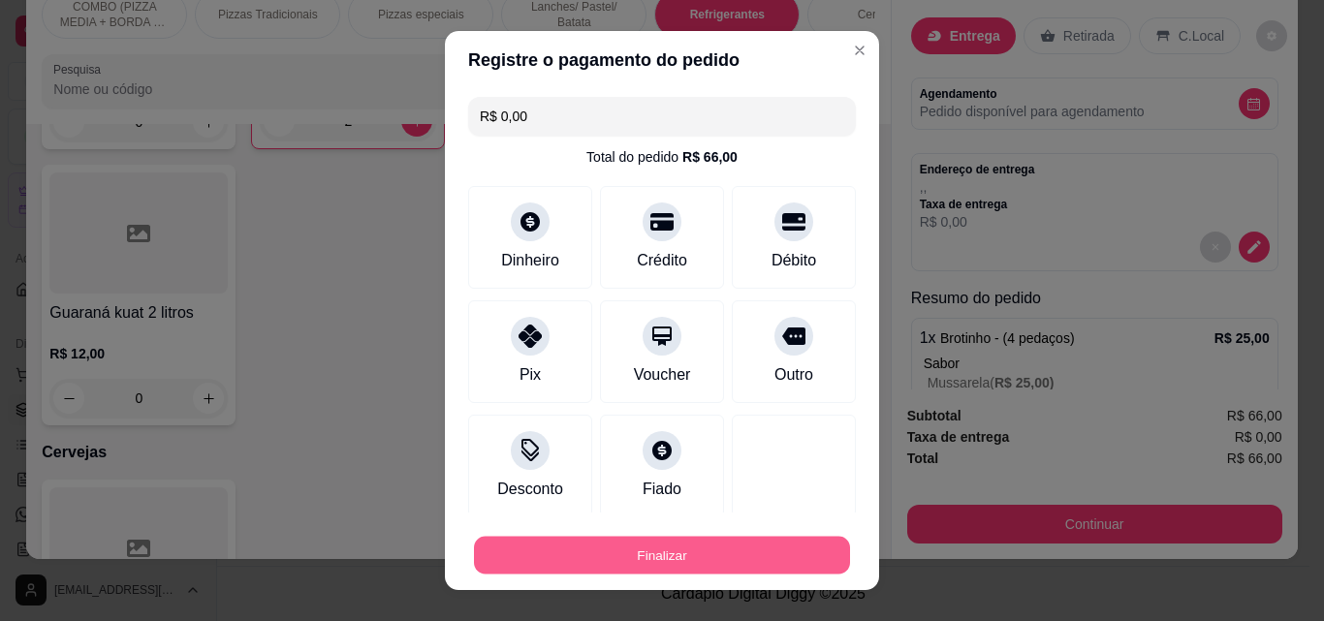
click at [749, 567] on button "Finalizar" at bounding box center [662, 556] width 376 height 38
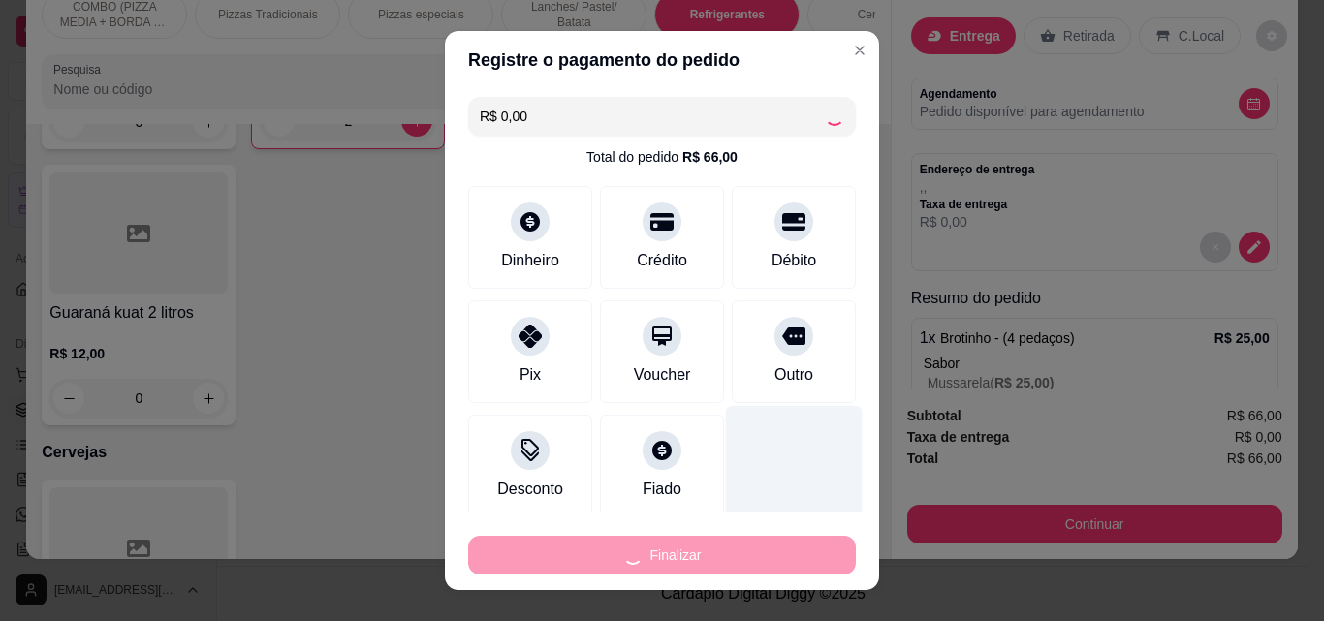
type input "0"
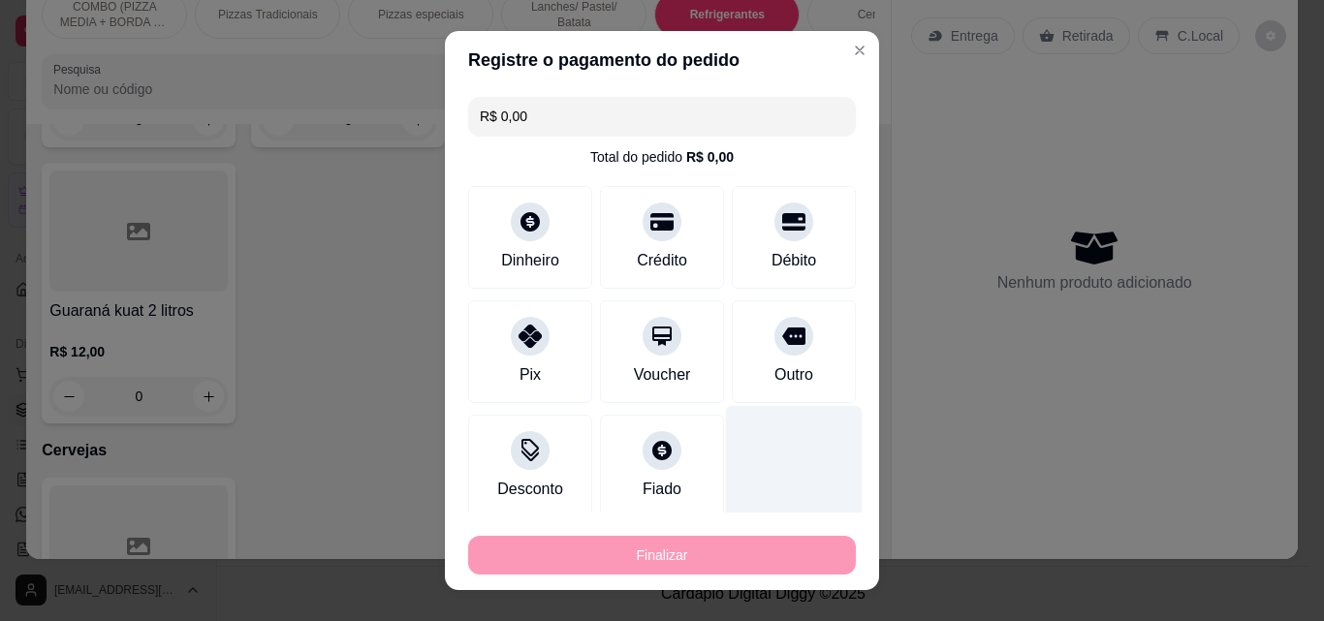
type input "-R$ 66,00"
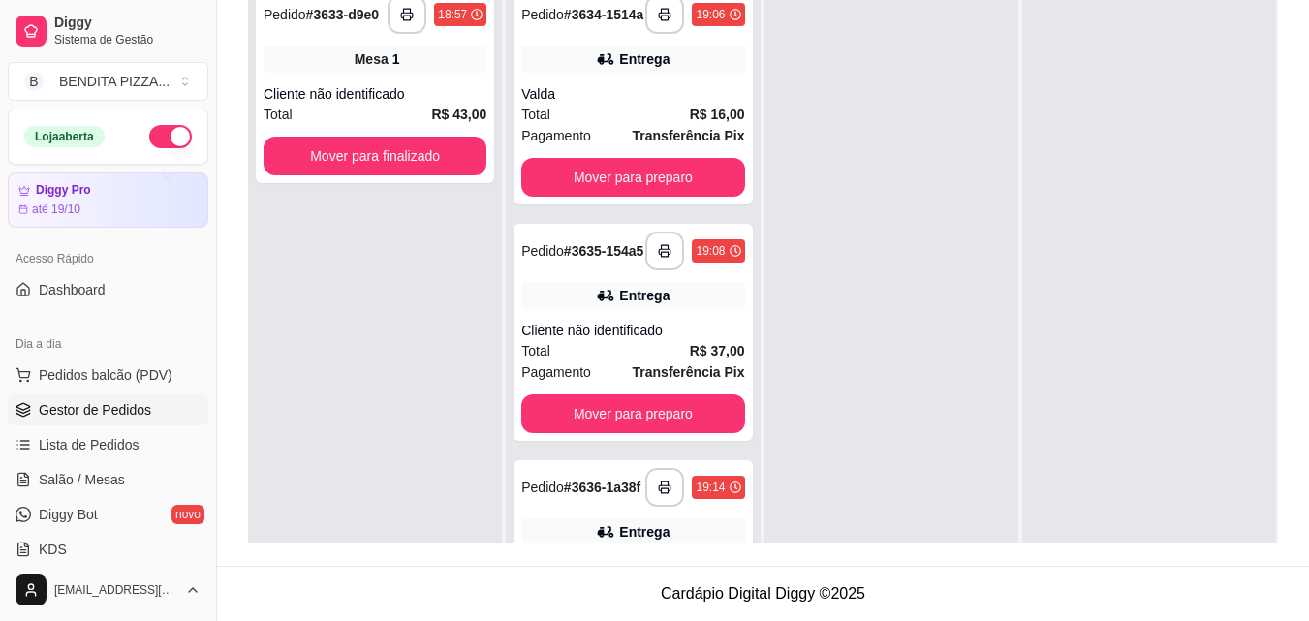
drag, startPoint x: 739, startPoint y: 482, endPoint x: 731, endPoint y: 445, distance: 37.8
click at [748, 510] on div "**********" at bounding box center [633, 286] width 254 height 621
drag, startPoint x: 731, startPoint y: 445, endPoint x: 741, endPoint y: 482, distance: 38.3
click at [741, 482] on div "**********" at bounding box center [633, 286] width 254 height 621
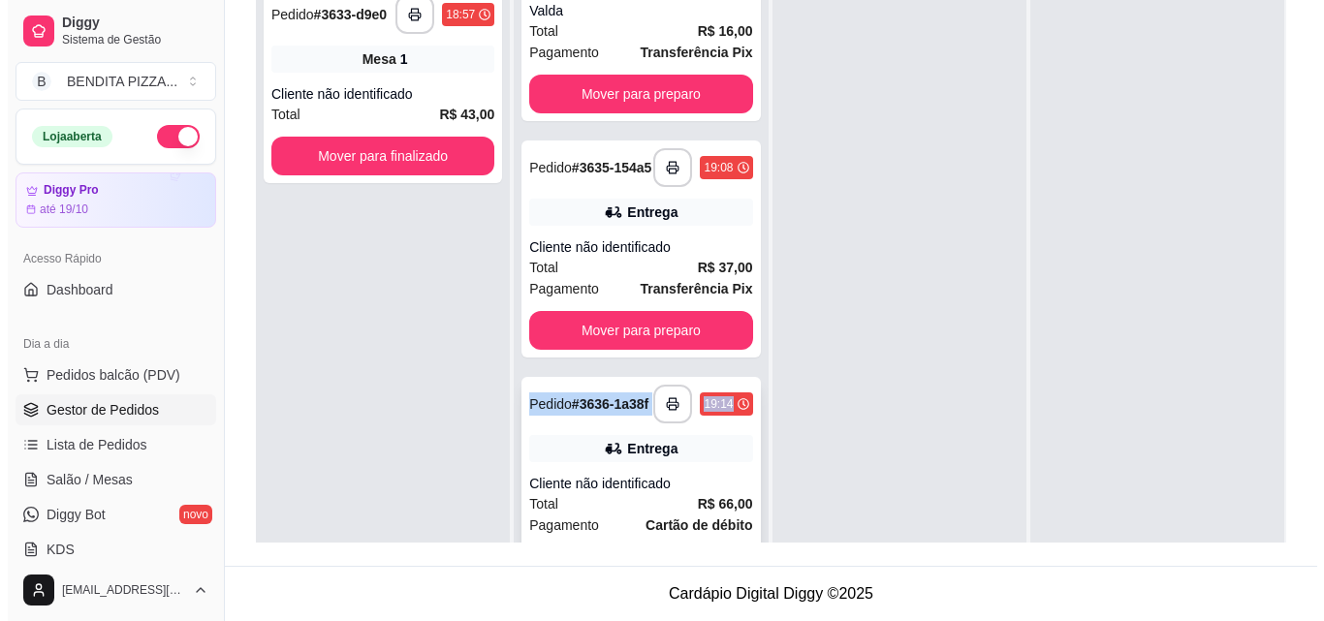
scroll to position [74, 0]
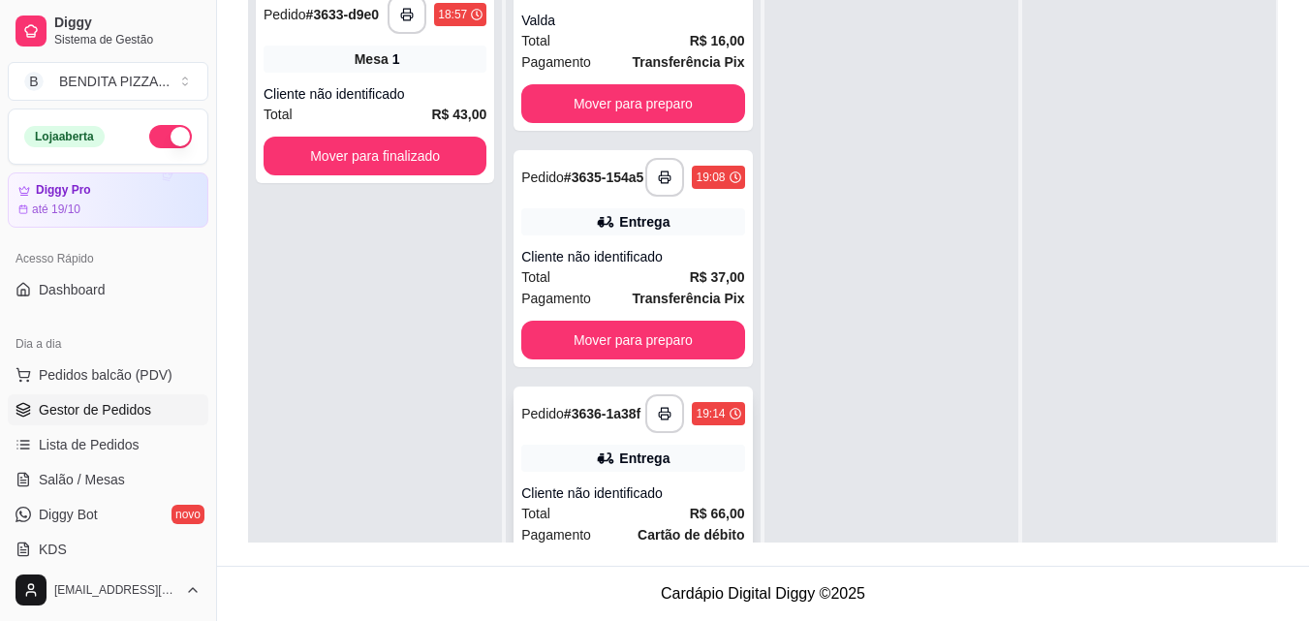
click at [724, 499] on div "**********" at bounding box center [633, 495] width 238 height 217
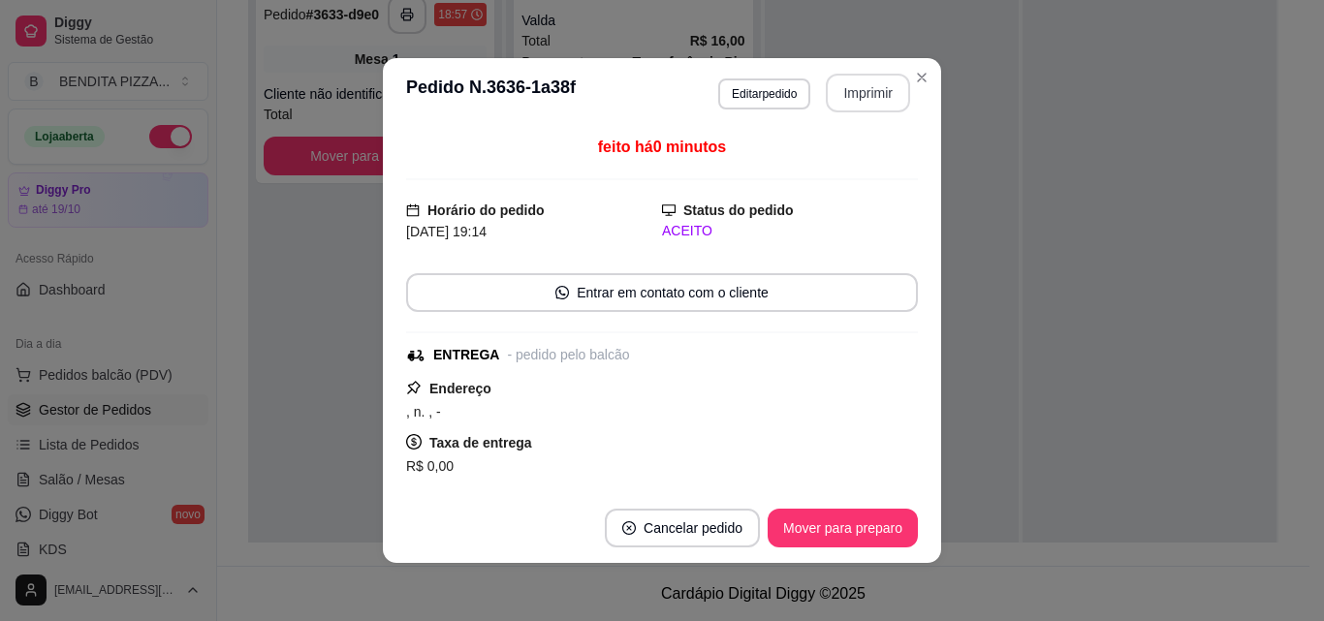
click at [881, 78] on button "Imprimir" at bounding box center [868, 93] width 84 height 39
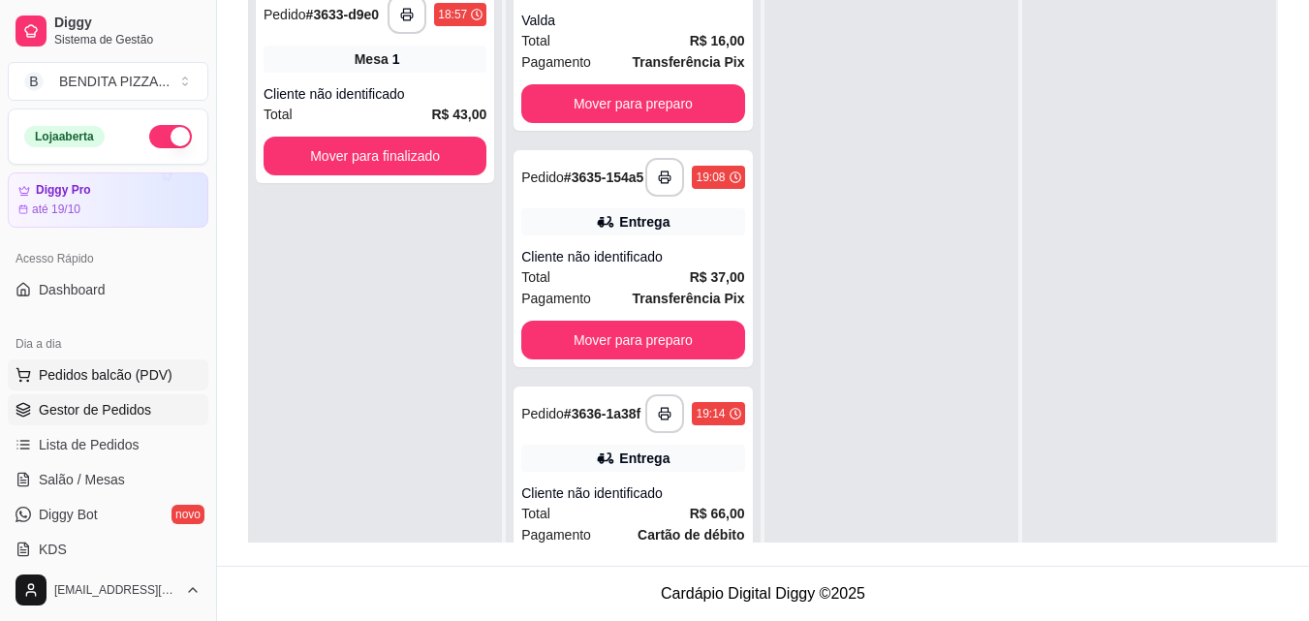
click at [141, 370] on span "Pedidos balcão (PDV)" at bounding box center [106, 374] width 134 height 19
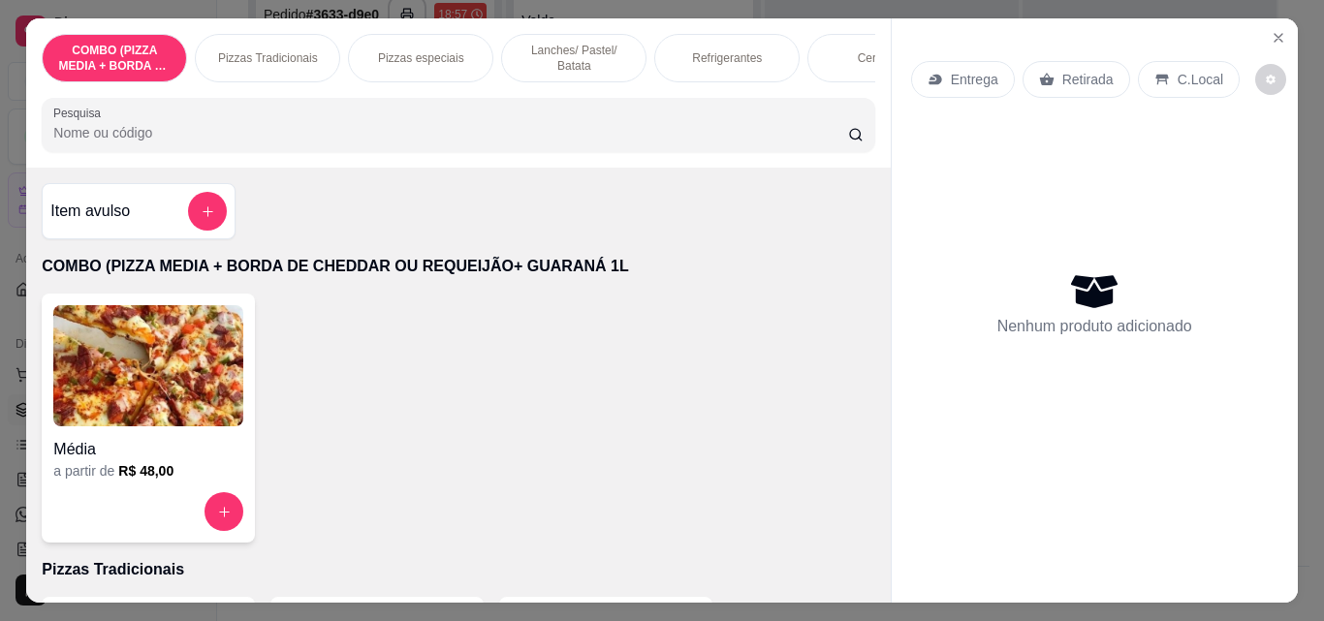
click at [288, 55] on p "Pizzas Tradicionais" at bounding box center [268, 58] width 100 height 16
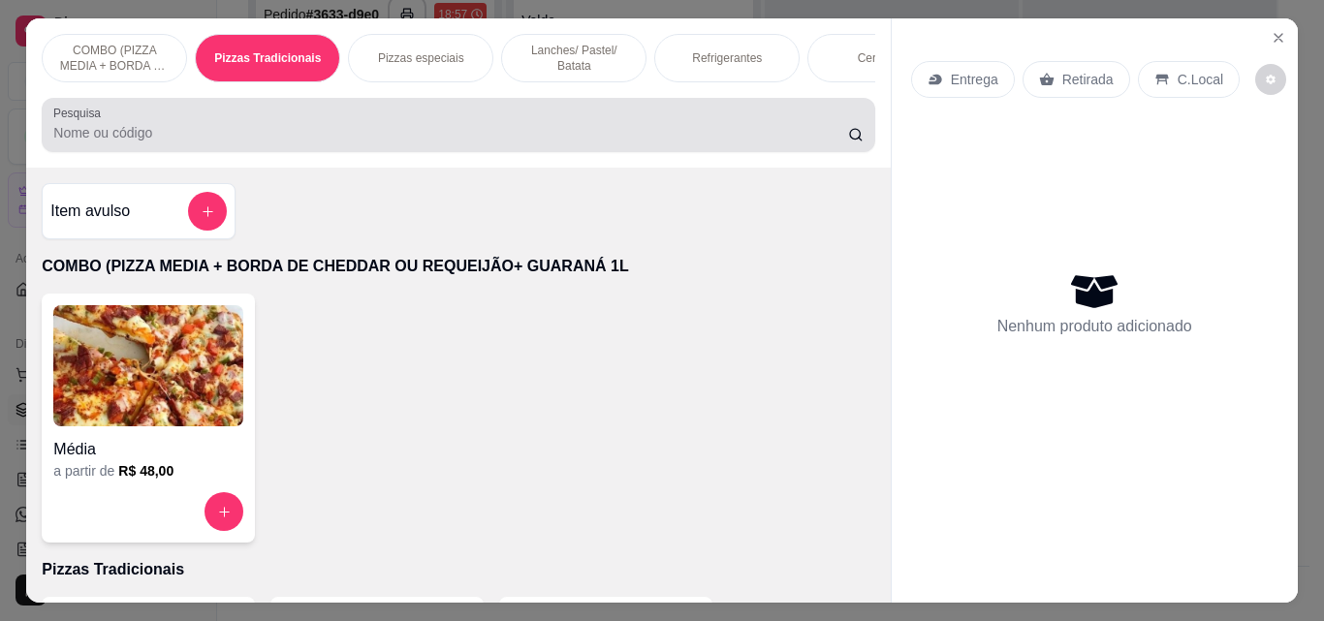
scroll to position [50, 0]
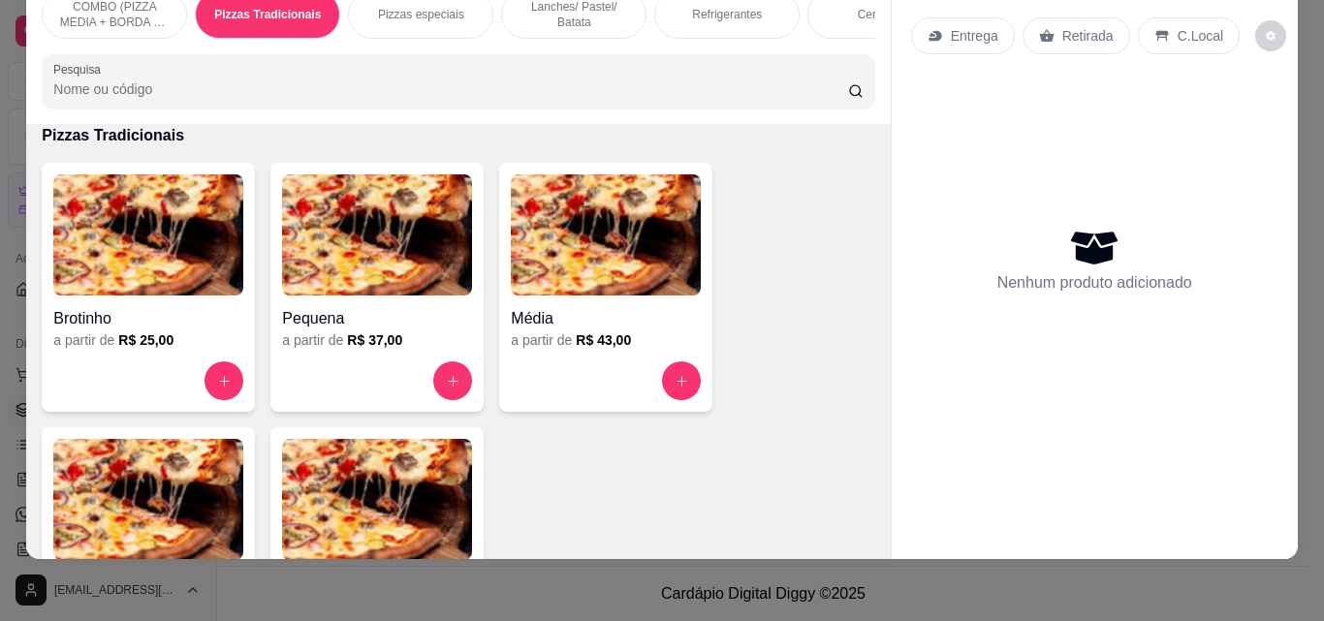
click at [98, 477] on img at bounding box center [148, 499] width 190 height 121
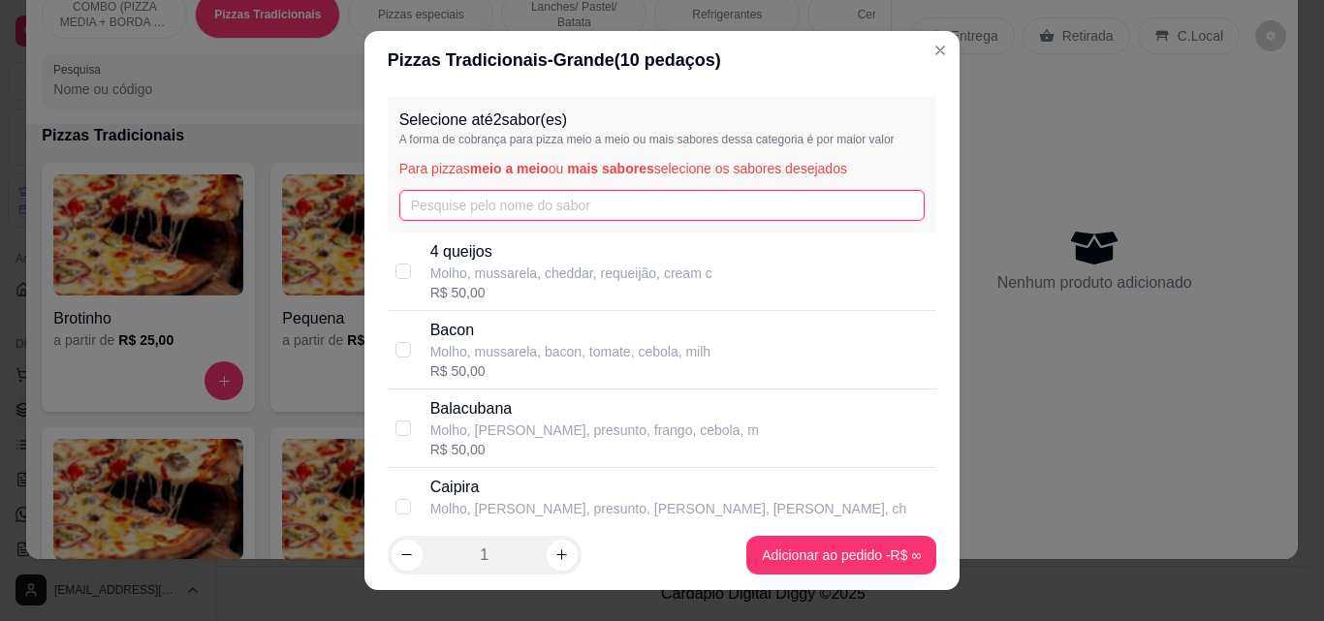
click at [451, 206] on input "text" at bounding box center [662, 205] width 526 height 31
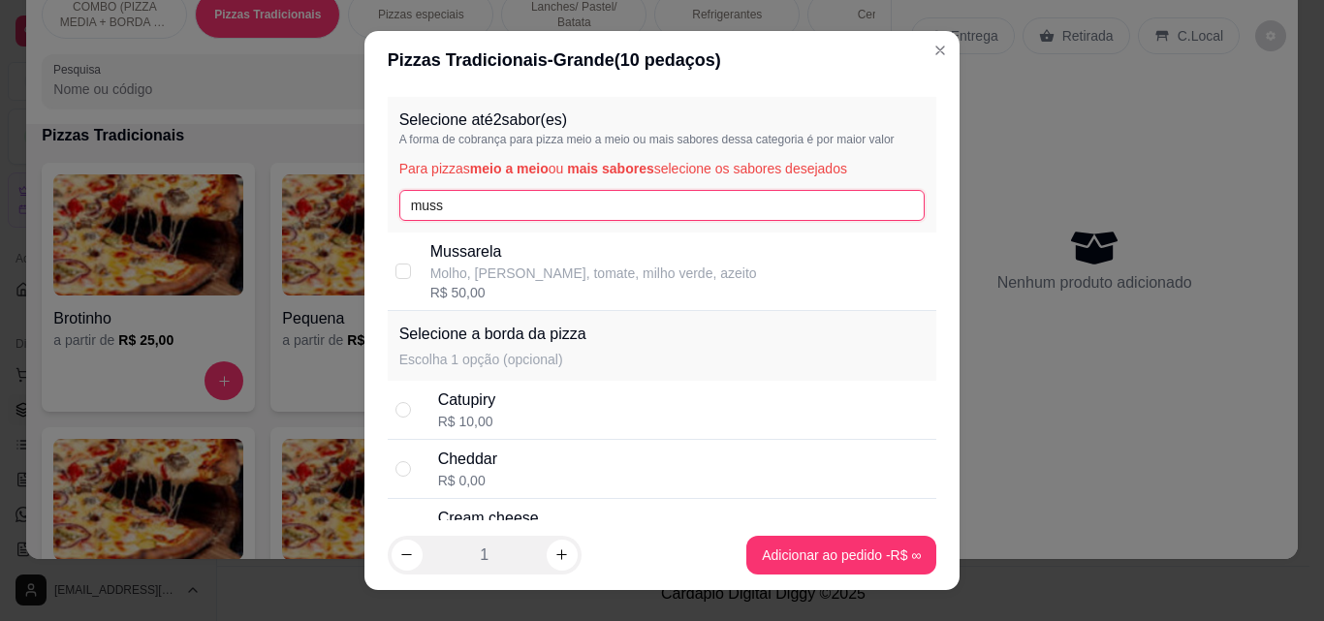
type input "muss"
click at [453, 252] on p "Mussarela" at bounding box center [593, 251] width 327 height 23
checkbox input "true"
click at [442, 189] on div "Selecione até 2 sabor(es) A forma de cobrança para pizza meio a meio ou mais sa…" at bounding box center [662, 165] width 549 height 136
click at [449, 199] on input "muss" at bounding box center [662, 205] width 526 height 31
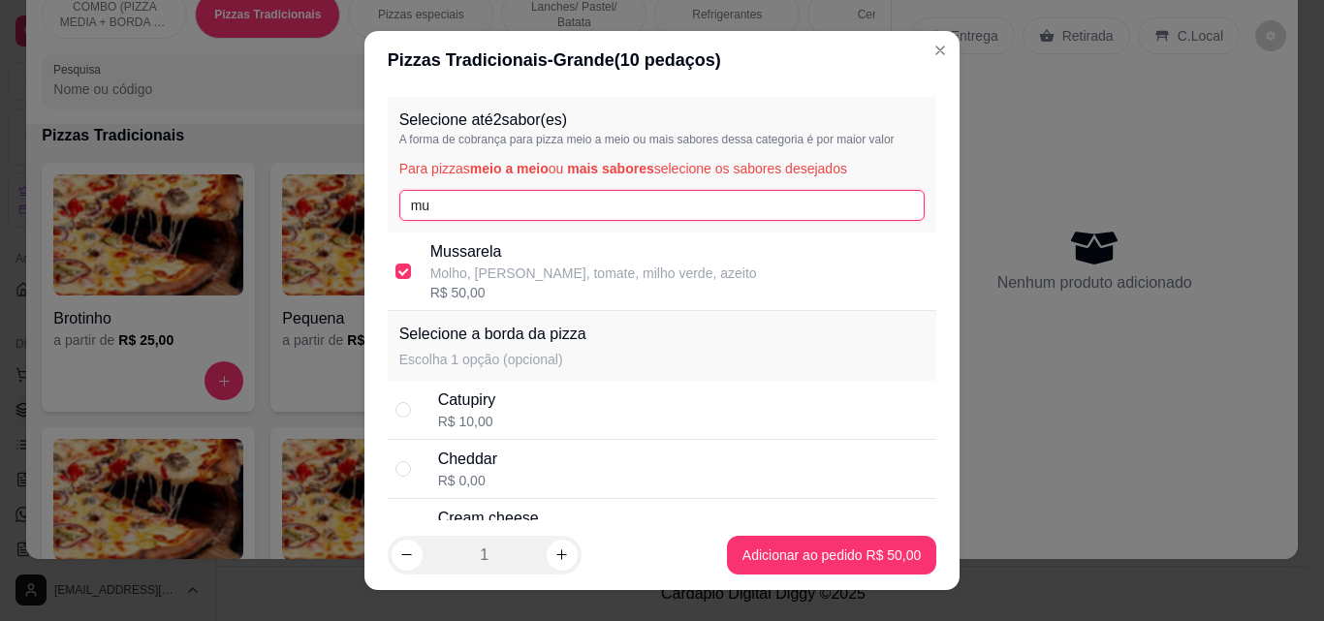
type input "m"
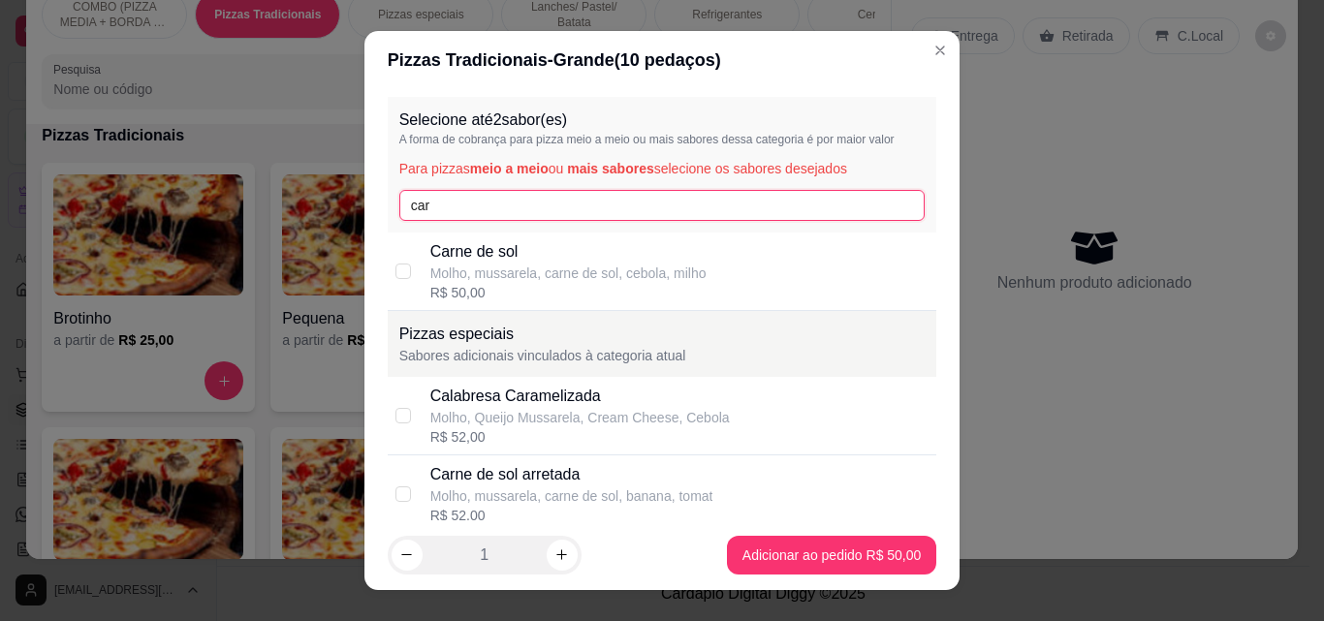
type input "car"
drag, startPoint x: 469, startPoint y: 266, endPoint x: 577, endPoint y: 277, distance: 108.1
click at [471, 268] on p "Molho, mussarela, carne de sol, cebola, milho" at bounding box center [568, 273] width 276 height 19
checkbox input "true"
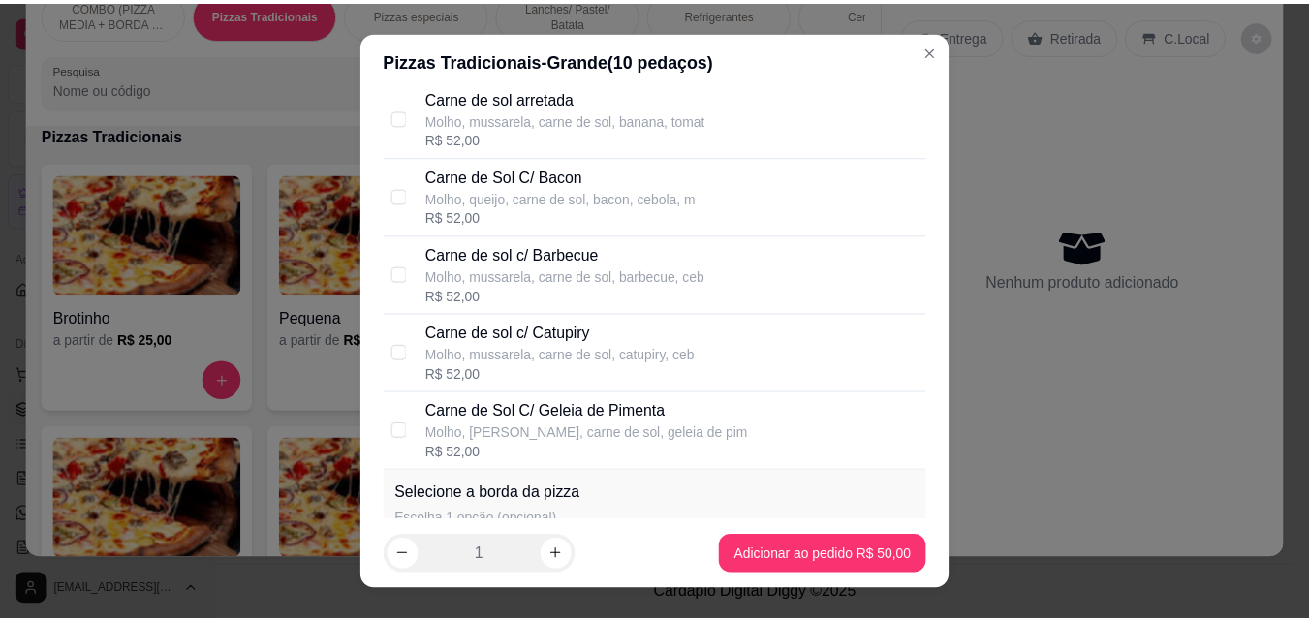
scroll to position [719, 0]
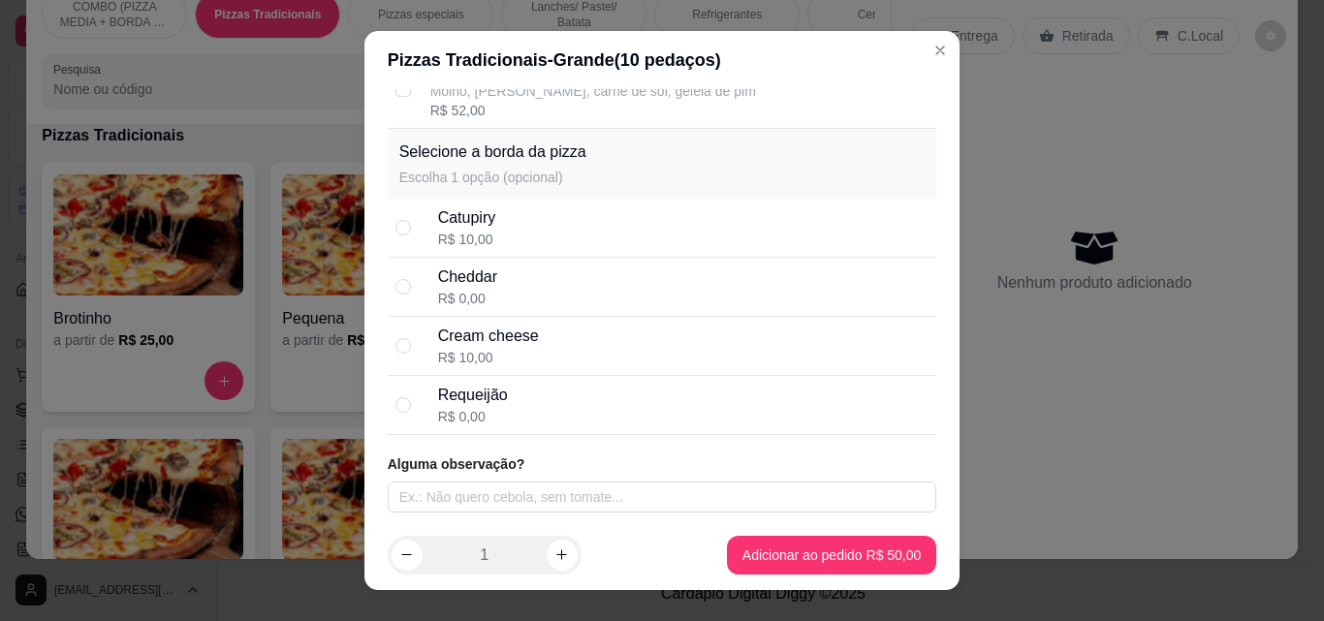
drag, startPoint x: 587, startPoint y: 408, endPoint x: 625, endPoint y: 421, distance: 39.8
click at [586, 408] on div "Requeijão R$ 0,00" at bounding box center [683, 405] width 491 height 43
radio input "true"
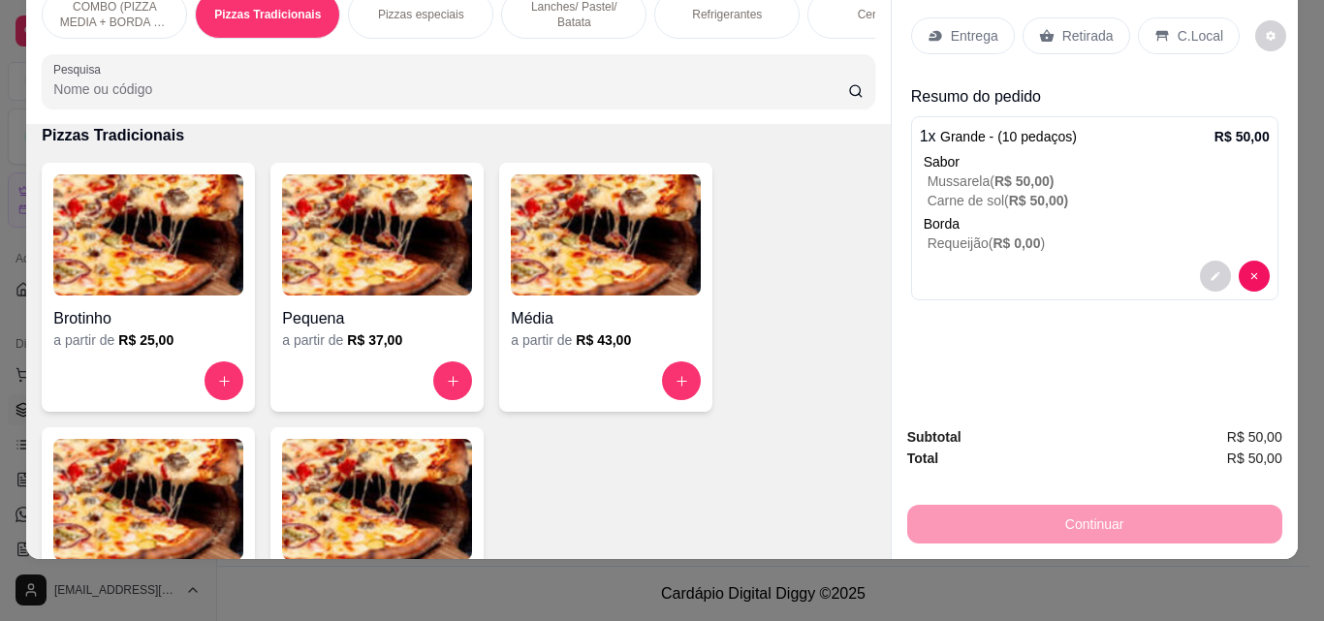
click at [951, 26] on p "Entrega" at bounding box center [974, 35] width 47 height 19
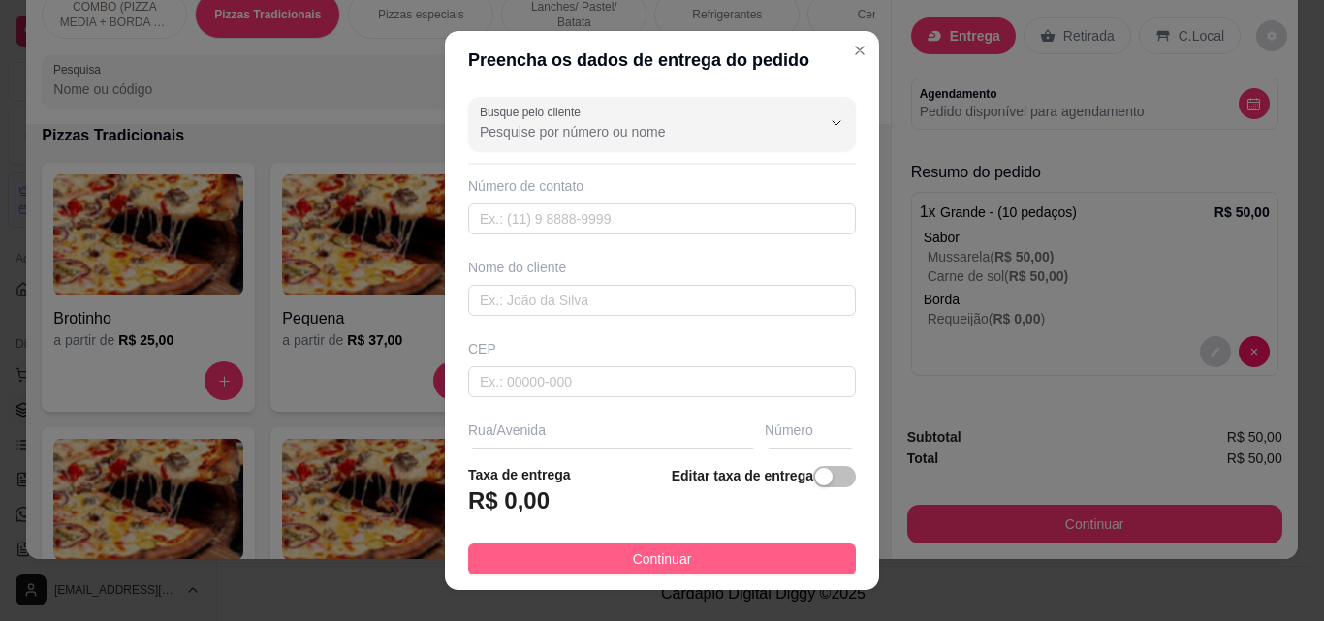
click at [760, 555] on button "Continuar" at bounding box center [662, 559] width 388 height 31
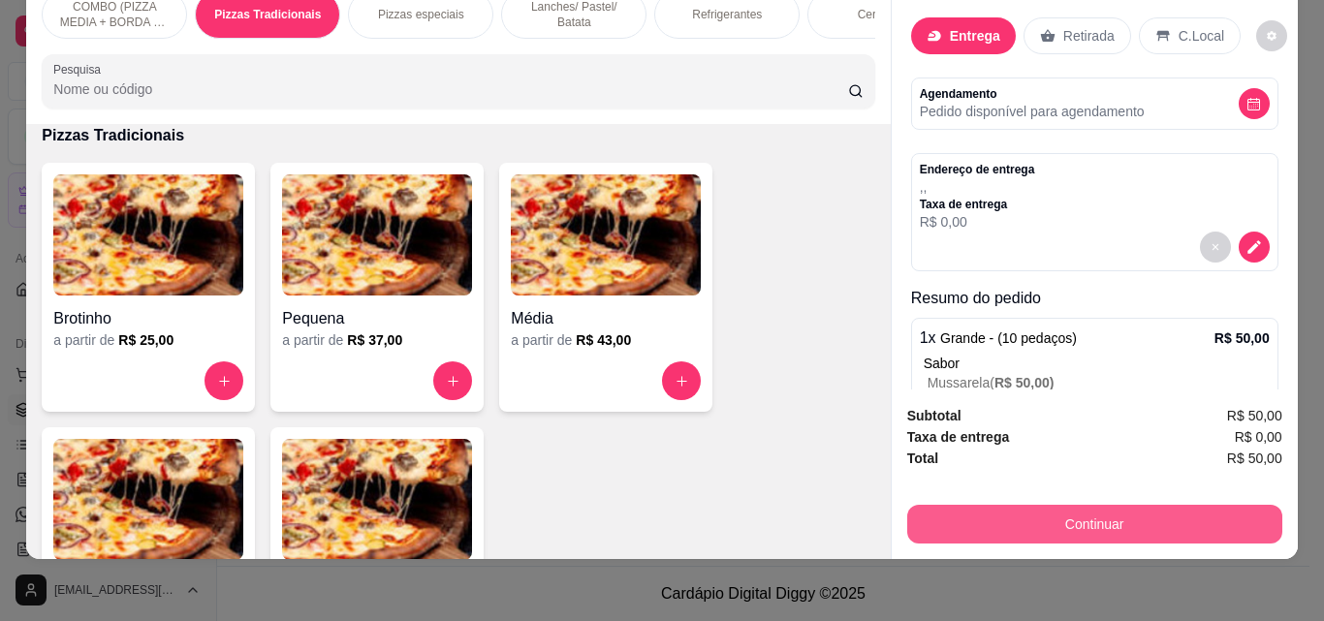
click at [959, 506] on button "Continuar" at bounding box center [1094, 524] width 375 height 39
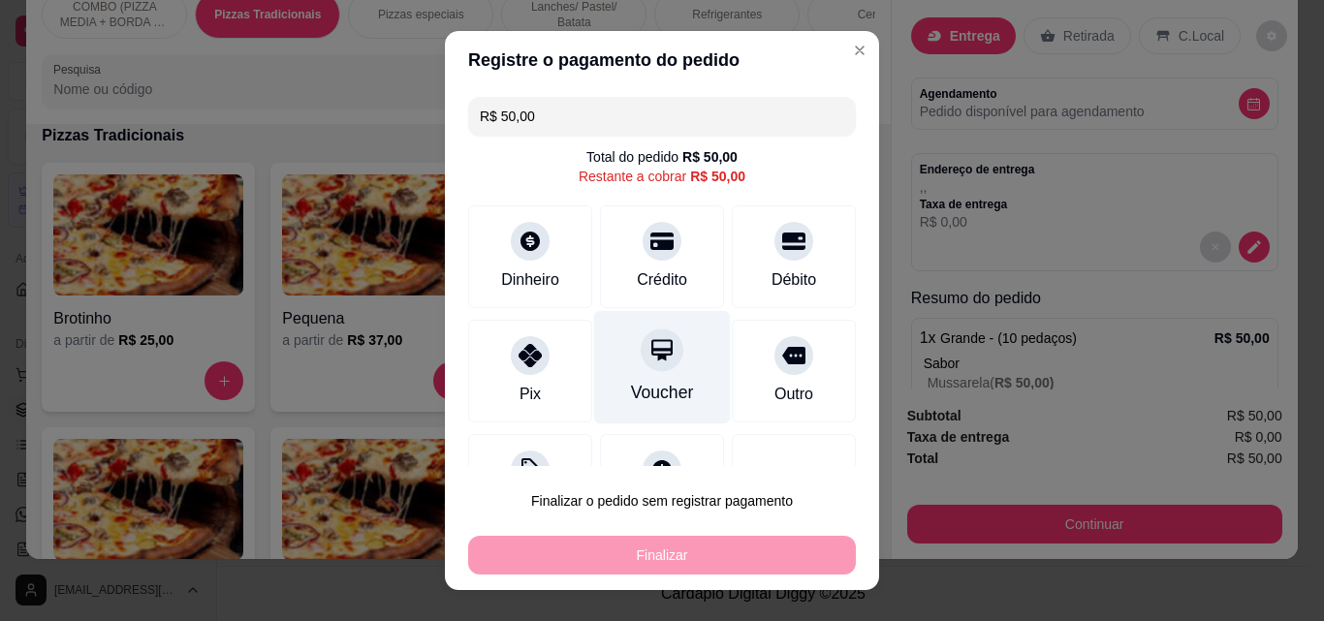
drag, startPoint x: 505, startPoint y: 348, endPoint x: 610, endPoint y: 401, distance: 118.3
click at [516, 358] on div at bounding box center [530, 355] width 39 height 39
type input "R$ 0,00"
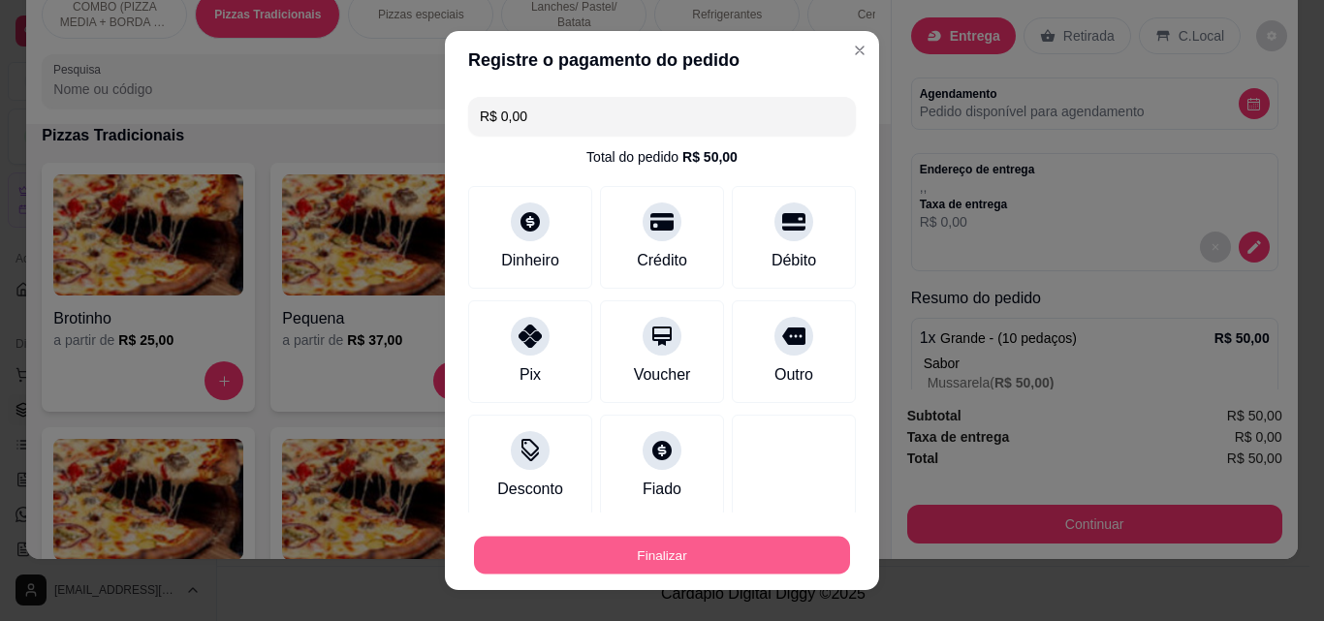
click at [703, 546] on button "Finalizar" at bounding box center [662, 556] width 376 height 38
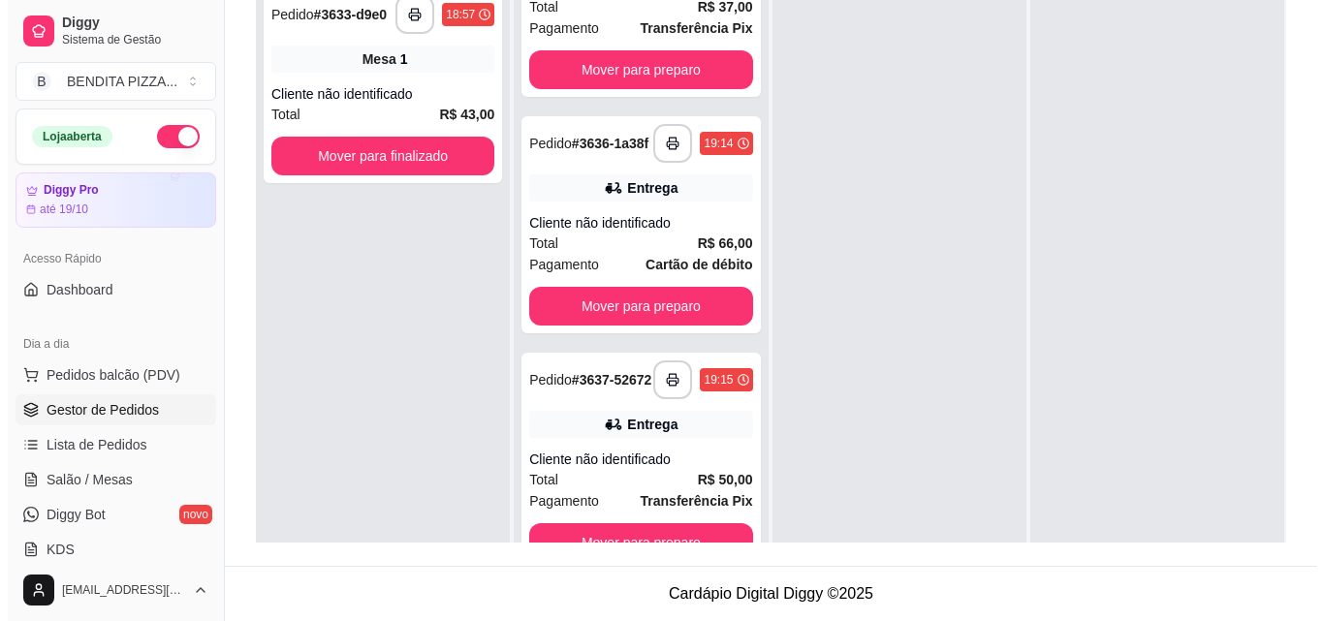
scroll to position [375, 0]
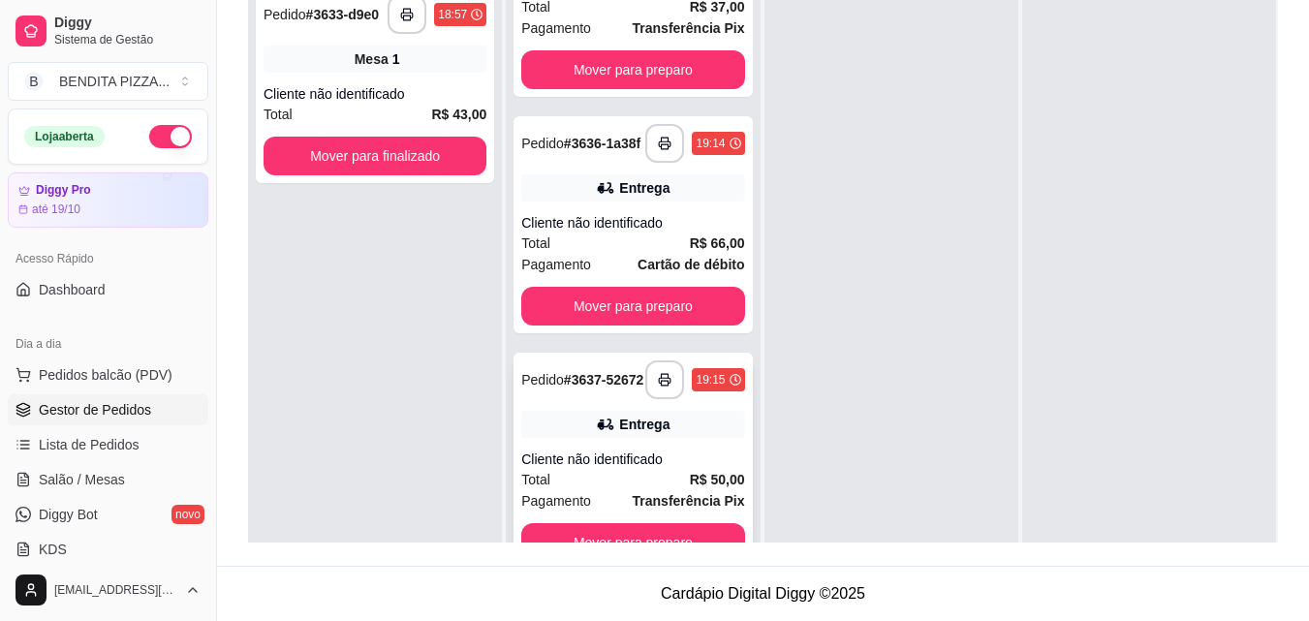
click at [708, 513] on div "**********" at bounding box center [633, 461] width 238 height 217
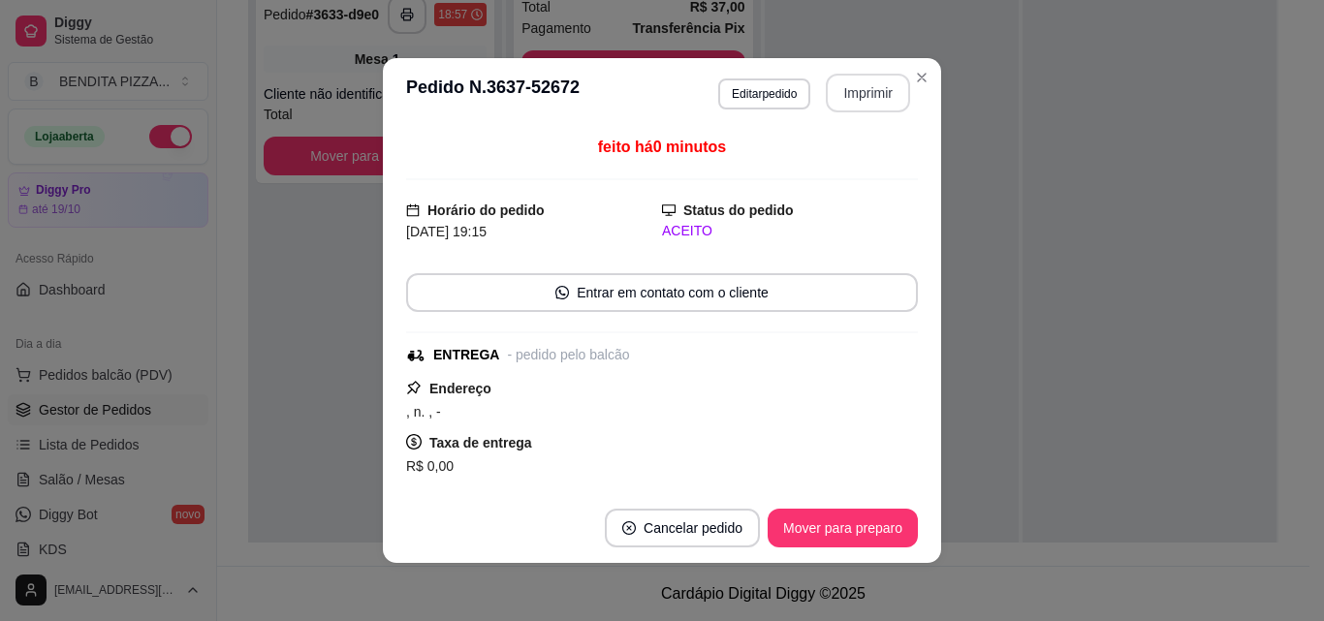
click at [817, 87] on div "**********" at bounding box center [814, 93] width 192 height 39
click at [881, 94] on button "Imprimir" at bounding box center [868, 94] width 81 height 38
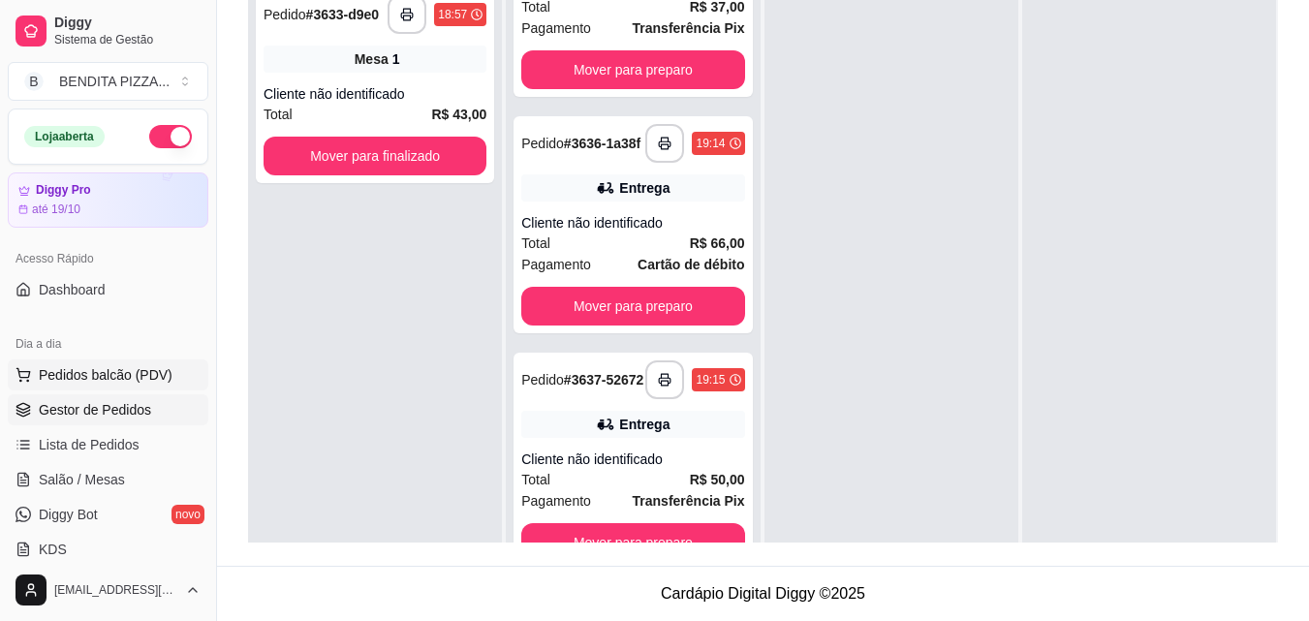
click at [184, 364] on button "Pedidos balcão (PDV)" at bounding box center [108, 374] width 201 height 31
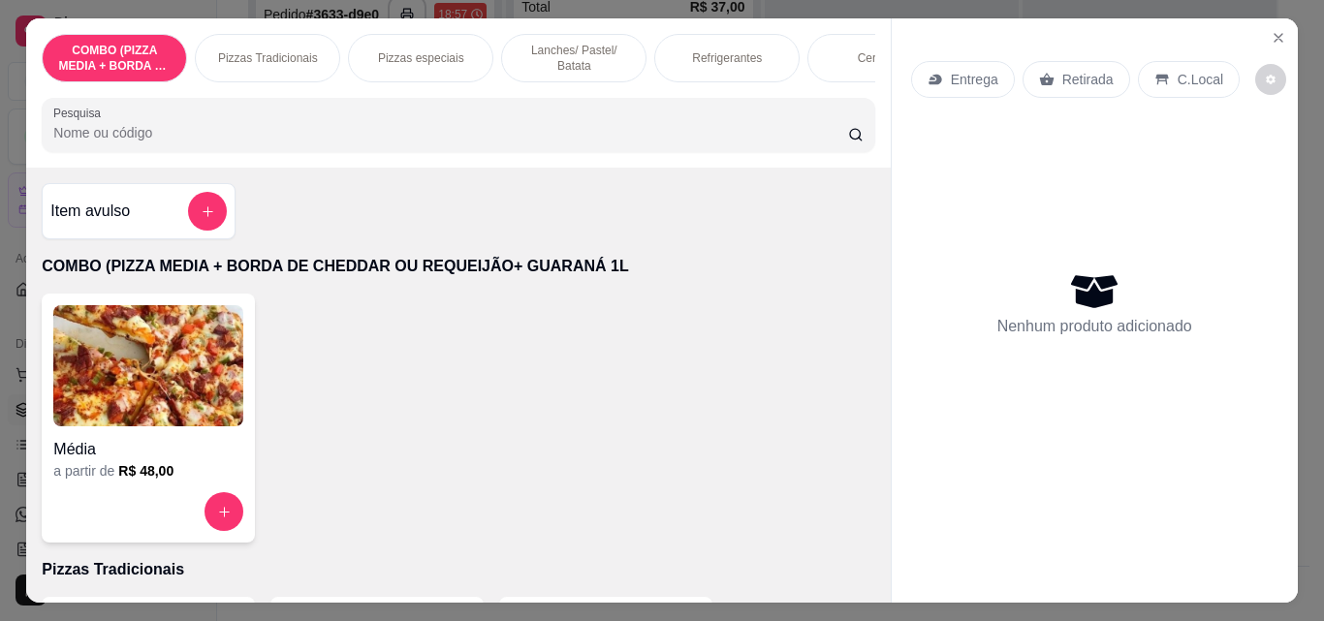
click at [304, 52] on p "Pizzas Tradicionais" at bounding box center [268, 58] width 100 height 16
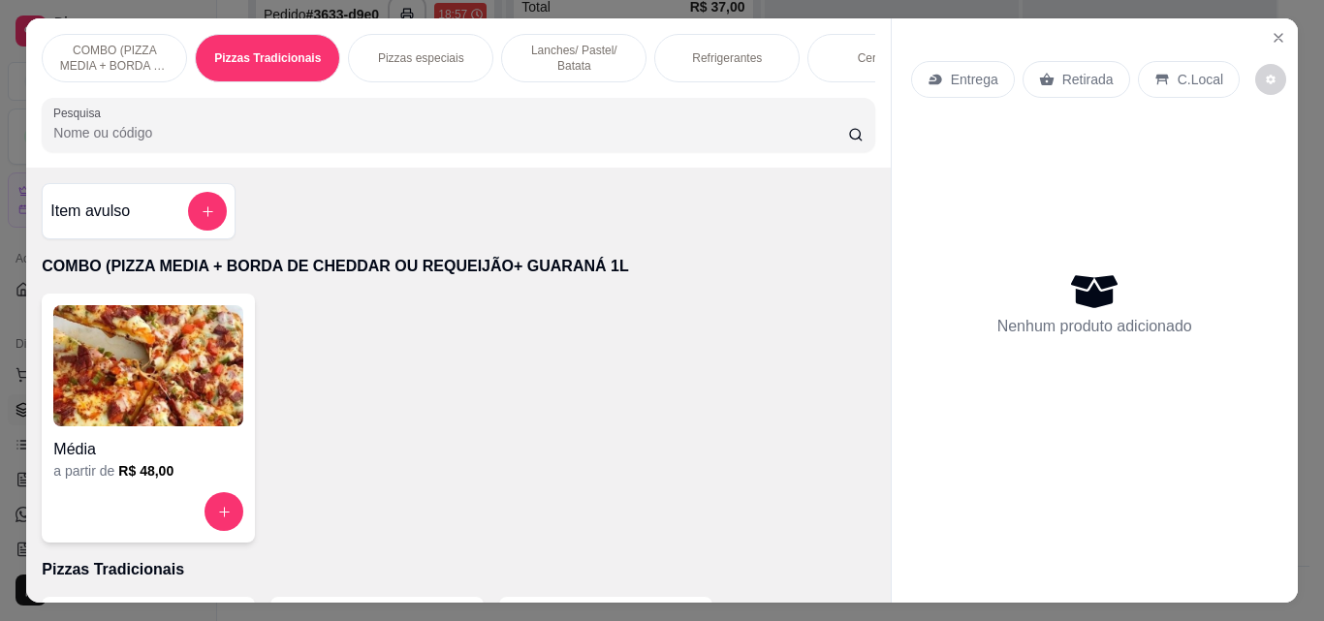
scroll to position [50, 0]
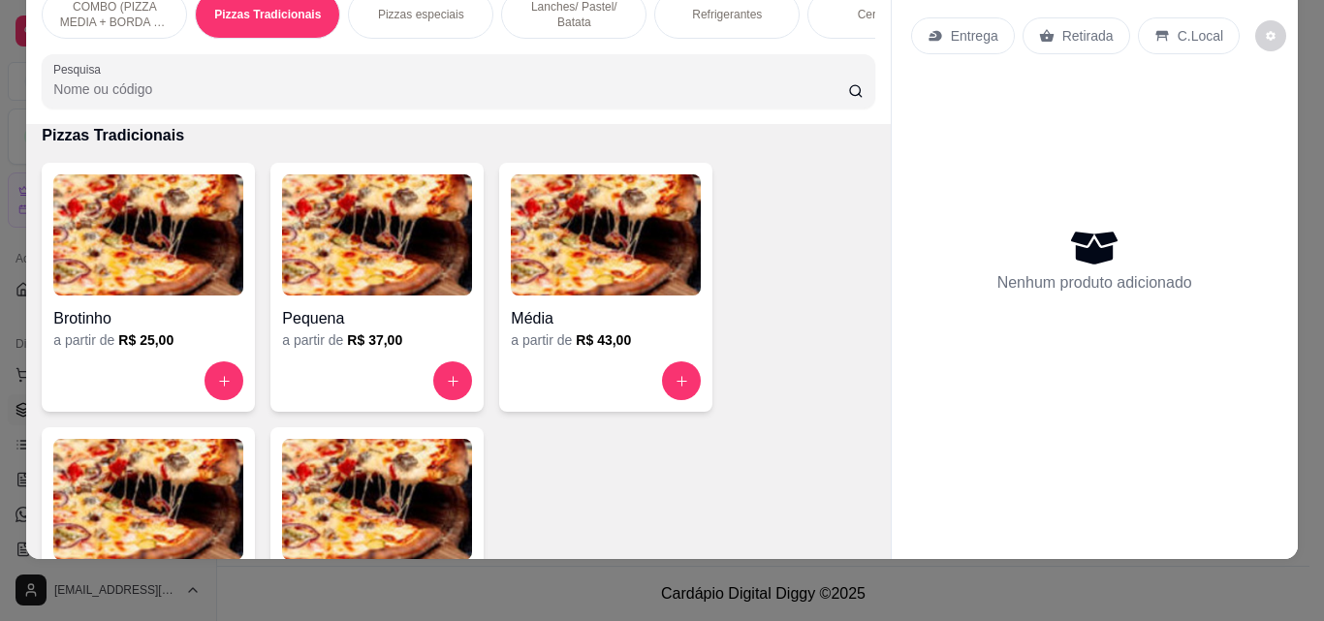
click at [190, 494] on img at bounding box center [148, 499] width 190 height 121
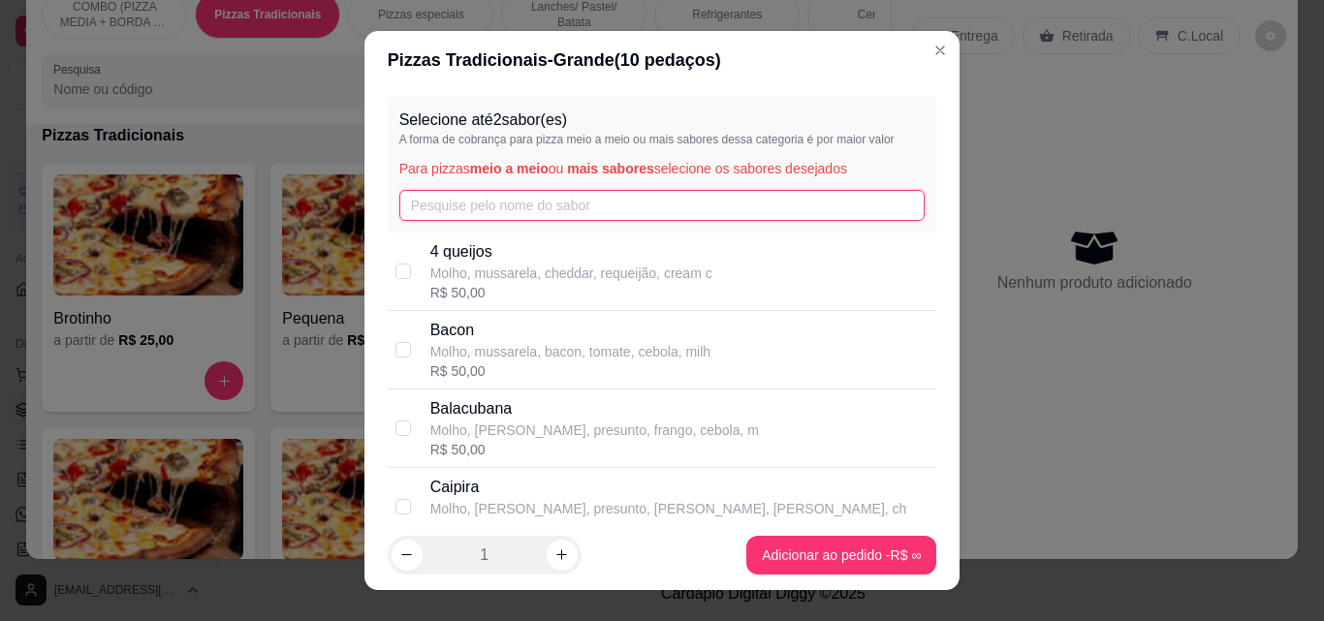
click at [484, 211] on input "text" at bounding box center [662, 205] width 526 height 31
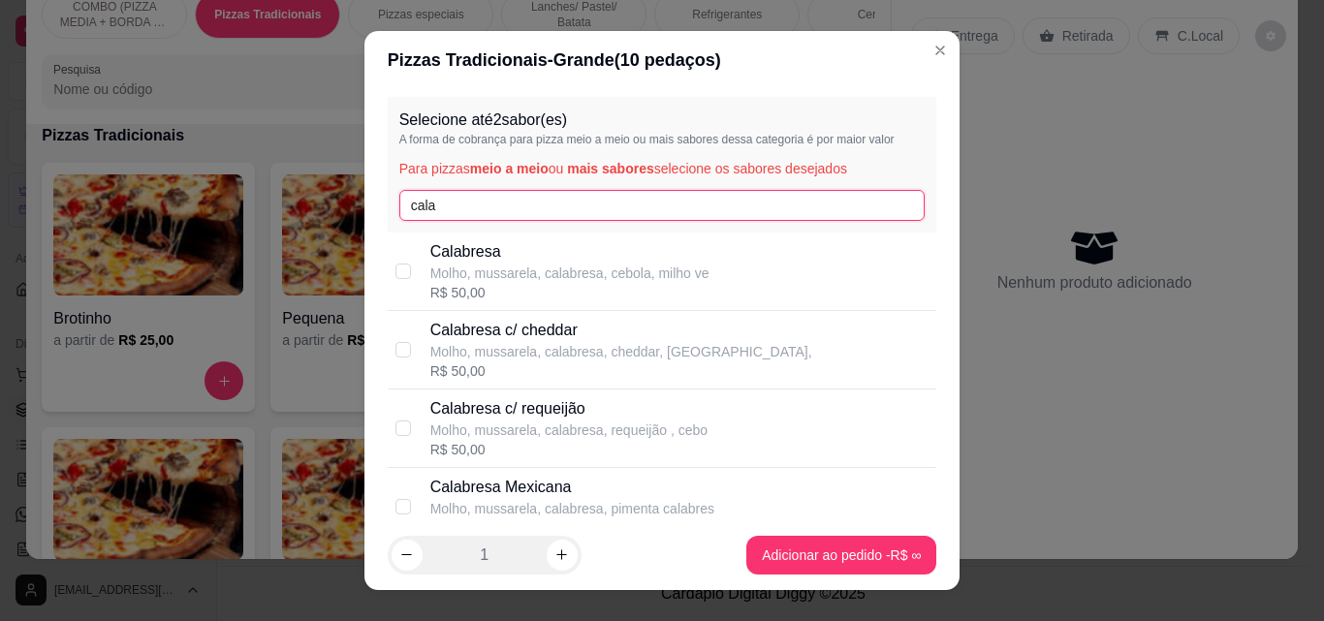
type input "cala"
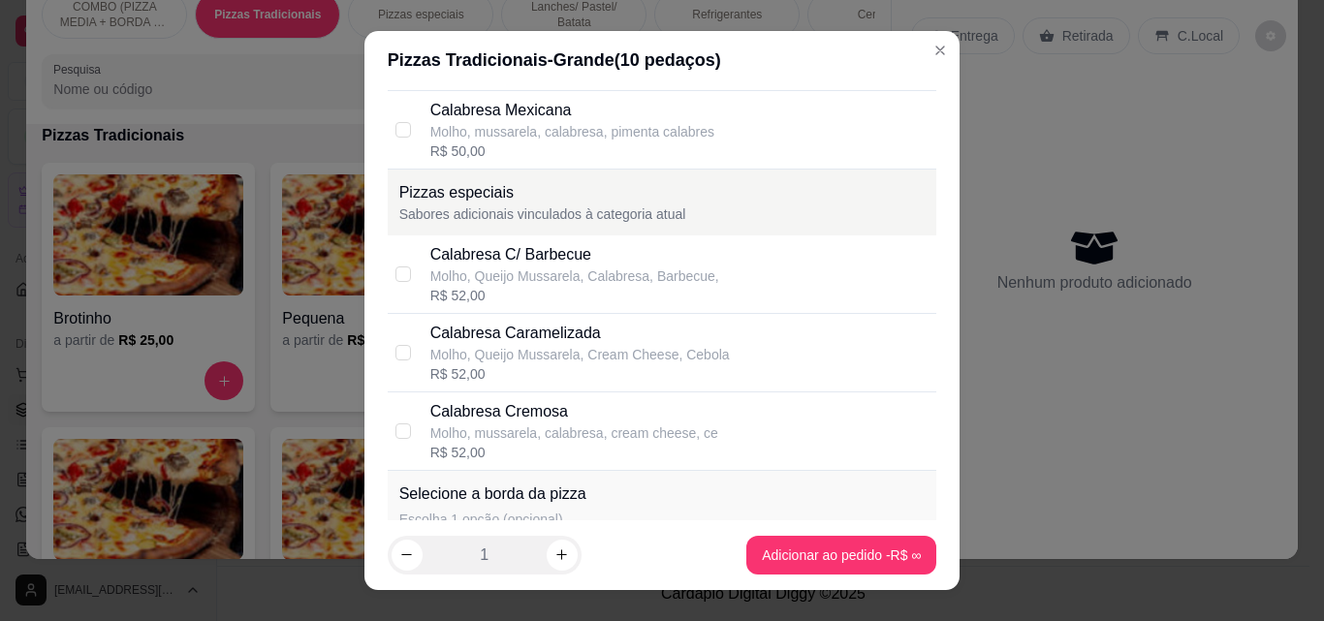
click at [683, 328] on div "Calabresa Caramelizada" at bounding box center [579, 333] width 299 height 23
checkbox input "true"
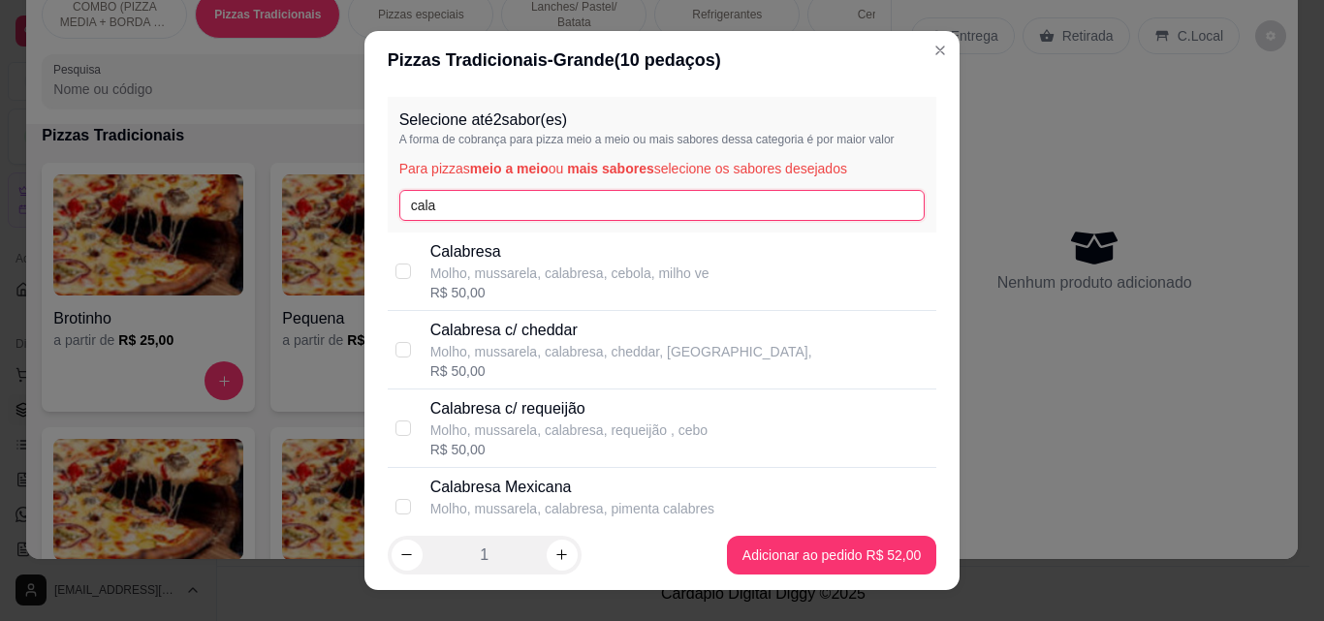
click at [844, 200] on input "cala" at bounding box center [662, 205] width 526 height 31
type input "c"
type input "fra"
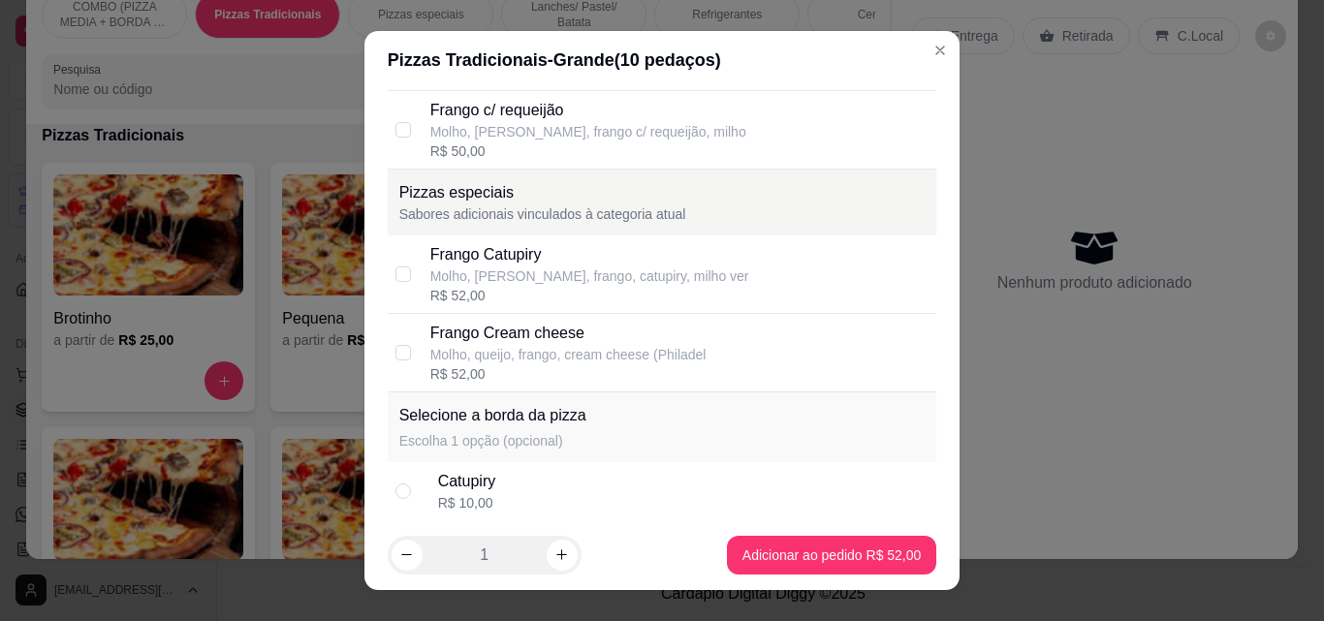
click at [638, 292] on div "R$ 52,00" at bounding box center [589, 295] width 319 height 19
checkbox input "true"
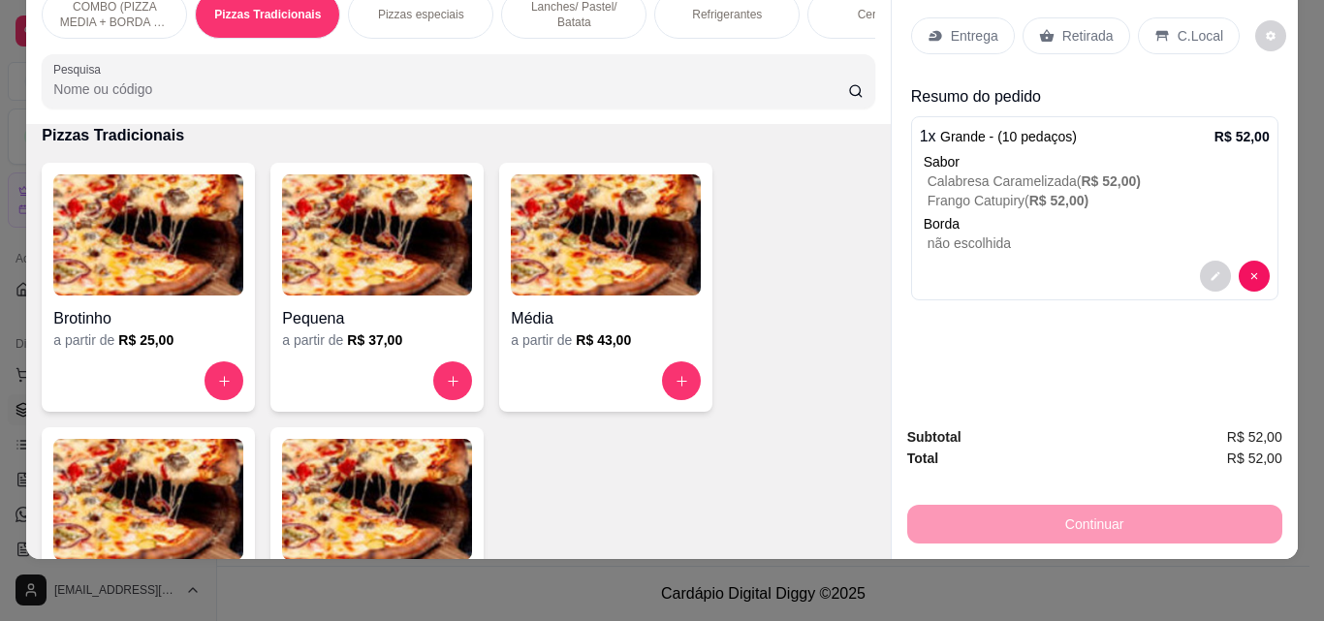
click at [717, 7] on p "Refrigerantes" at bounding box center [727, 15] width 70 height 16
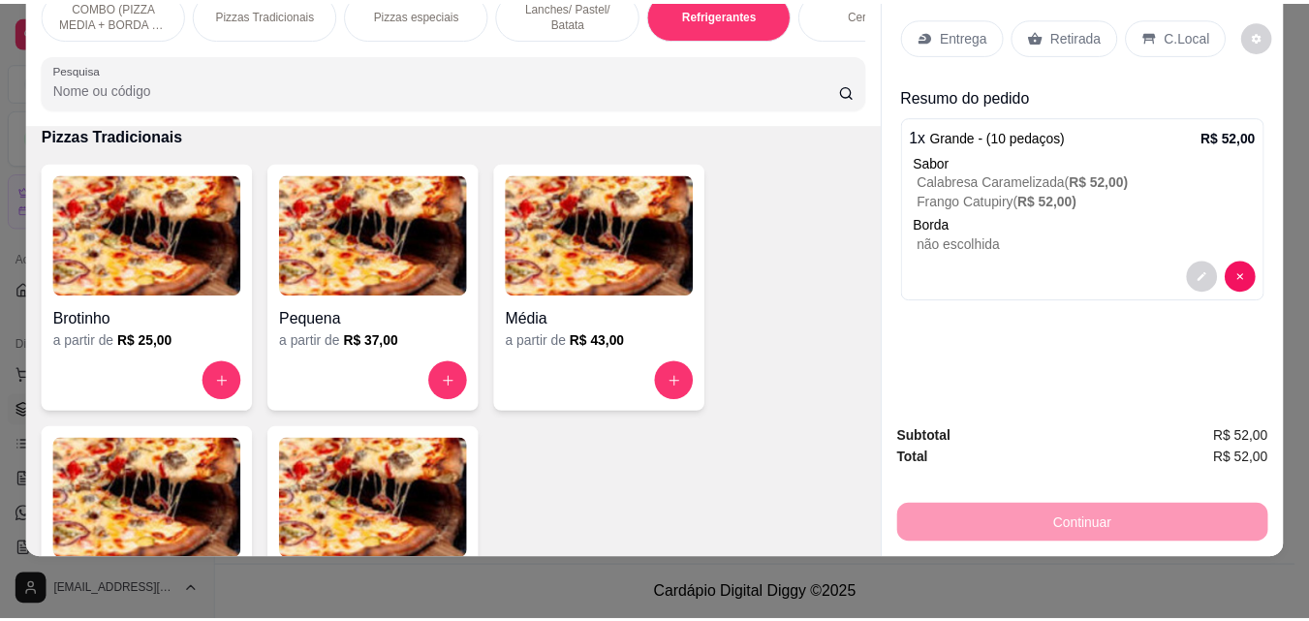
scroll to position [2992, 0]
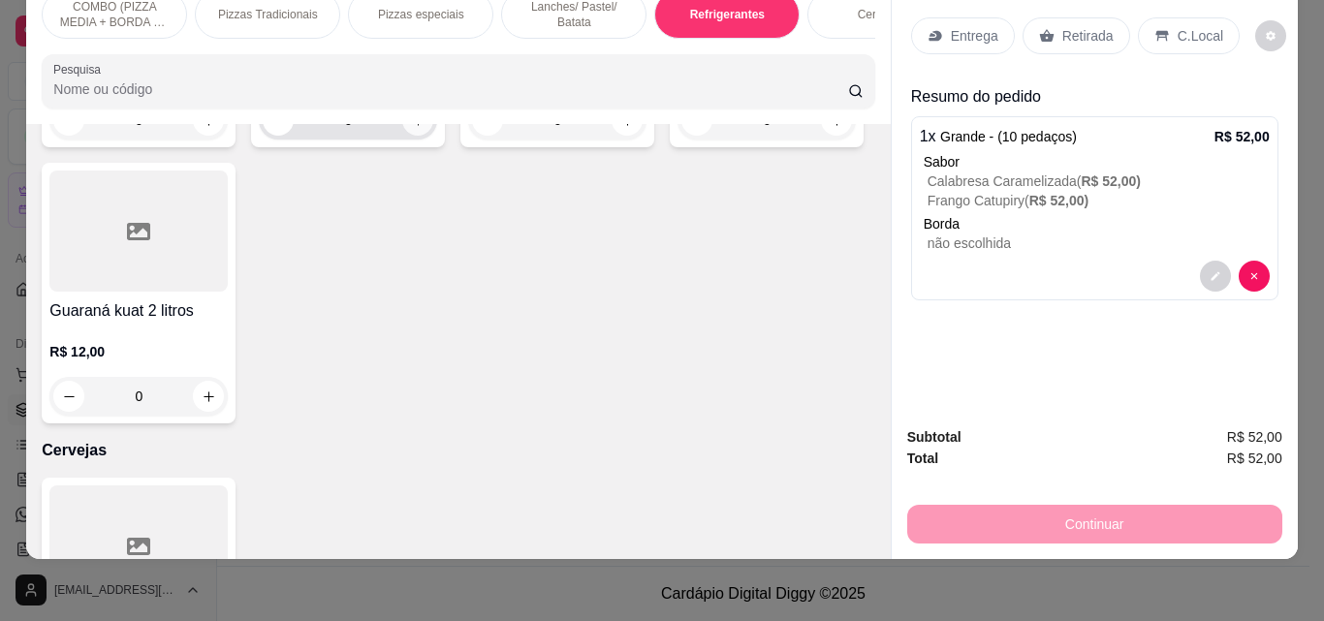
click at [411, 128] on icon "increase-product-quantity" at bounding box center [418, 120] width 15 height 15
type input "1"
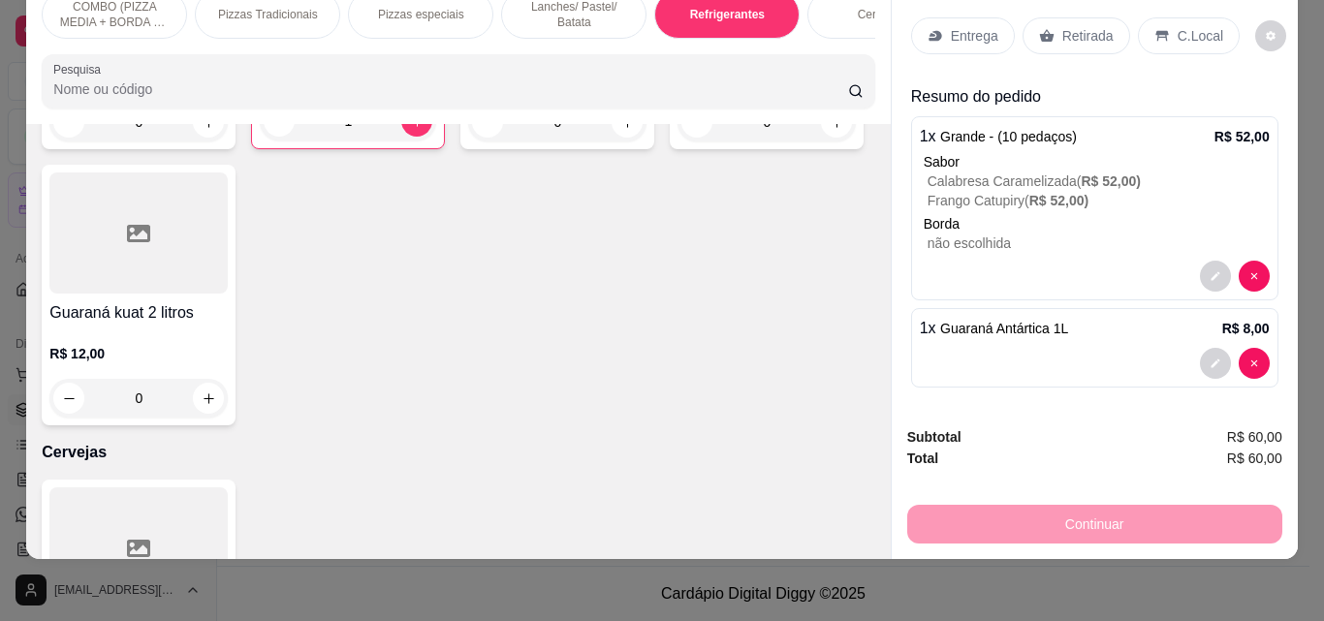
click at [968, 26] on p "Entrega" at bounding box center [974, 35] width 47 height 19
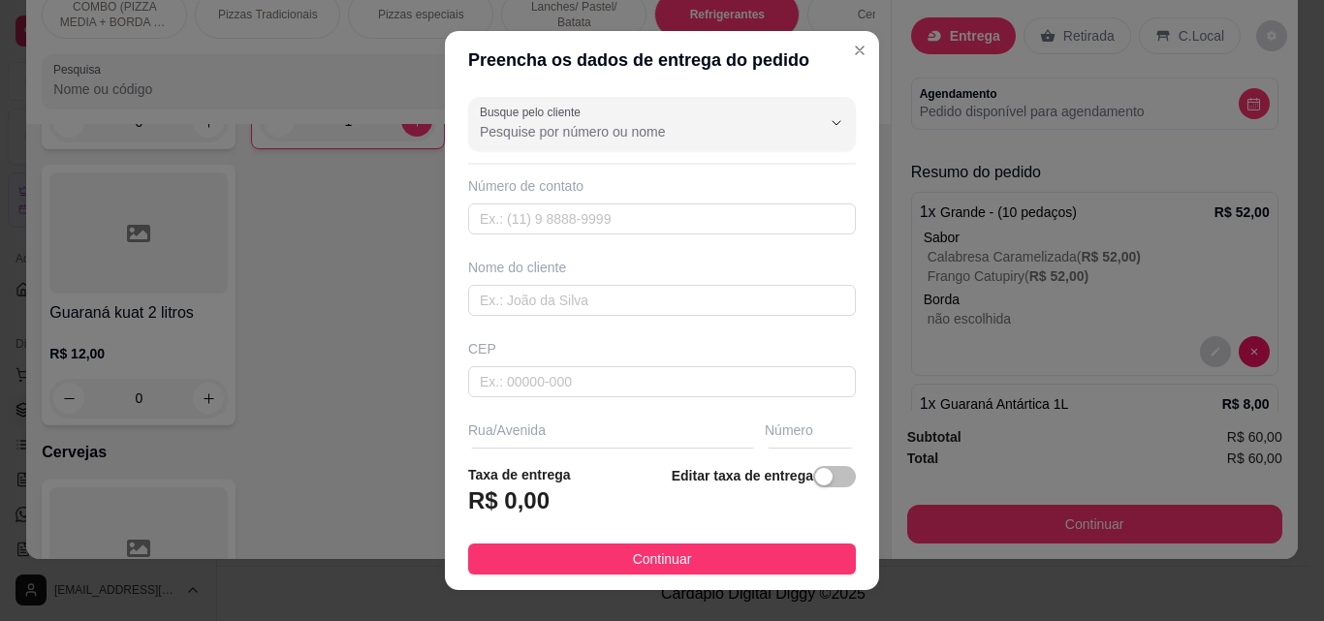
drag, startPoint x: 746, startPoint y: 551, endPoint x: 1109, endPoint y: 532, distance: 363.9
click at [752, 549] on button "Continuar" at bounding box center [662, 559] width 388 height 31
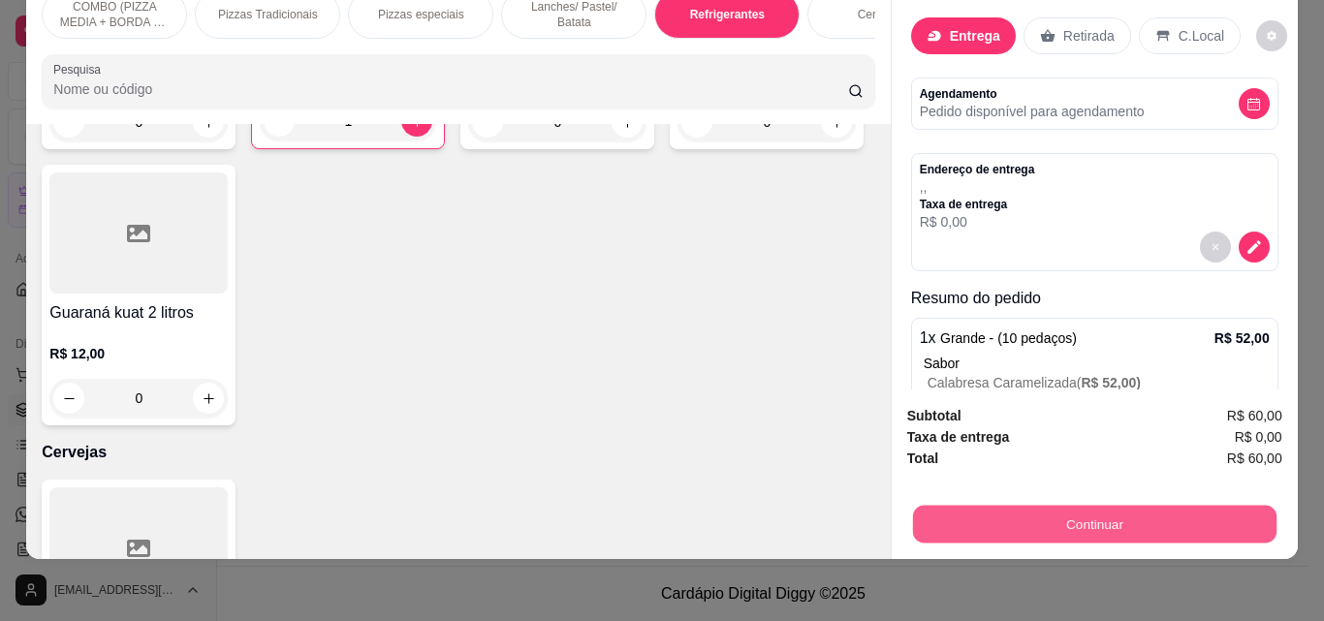
click at [1115, 525] on button "Continuar" at bounding box center [1093, 524] width 363 height 38
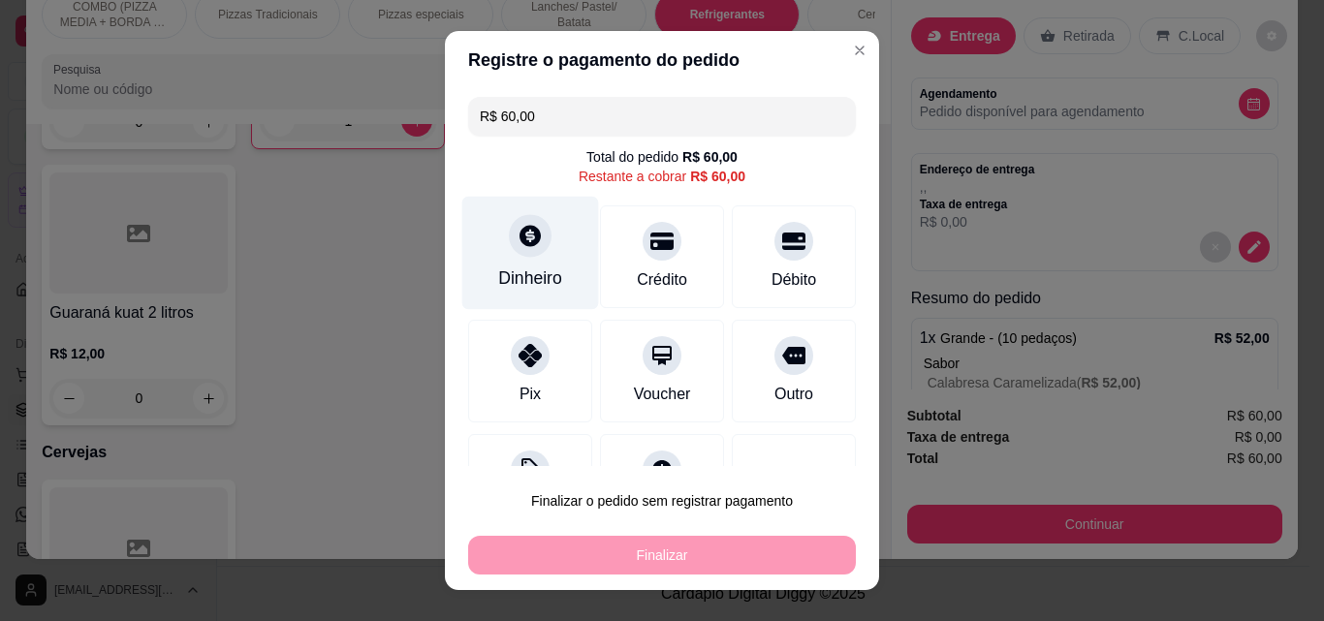
click at [526, 261] on div "Dinheiro" at bounding box center [530, 253] width 137 height 113
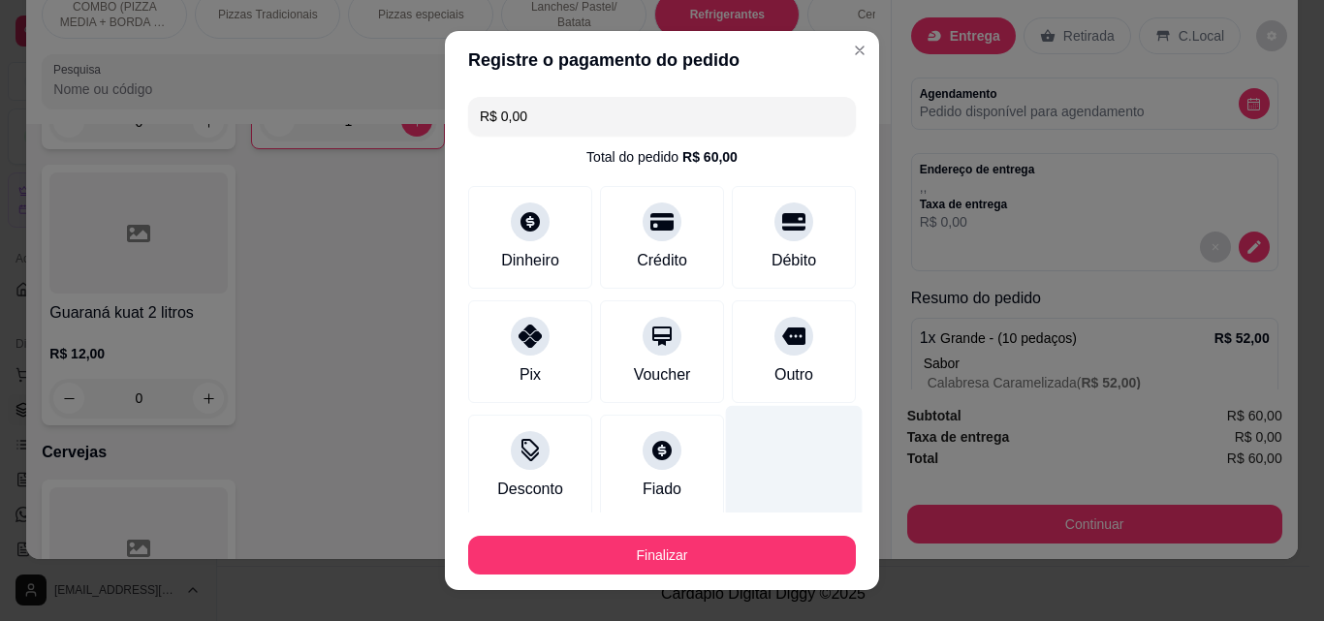
type input "R$ 0,00"
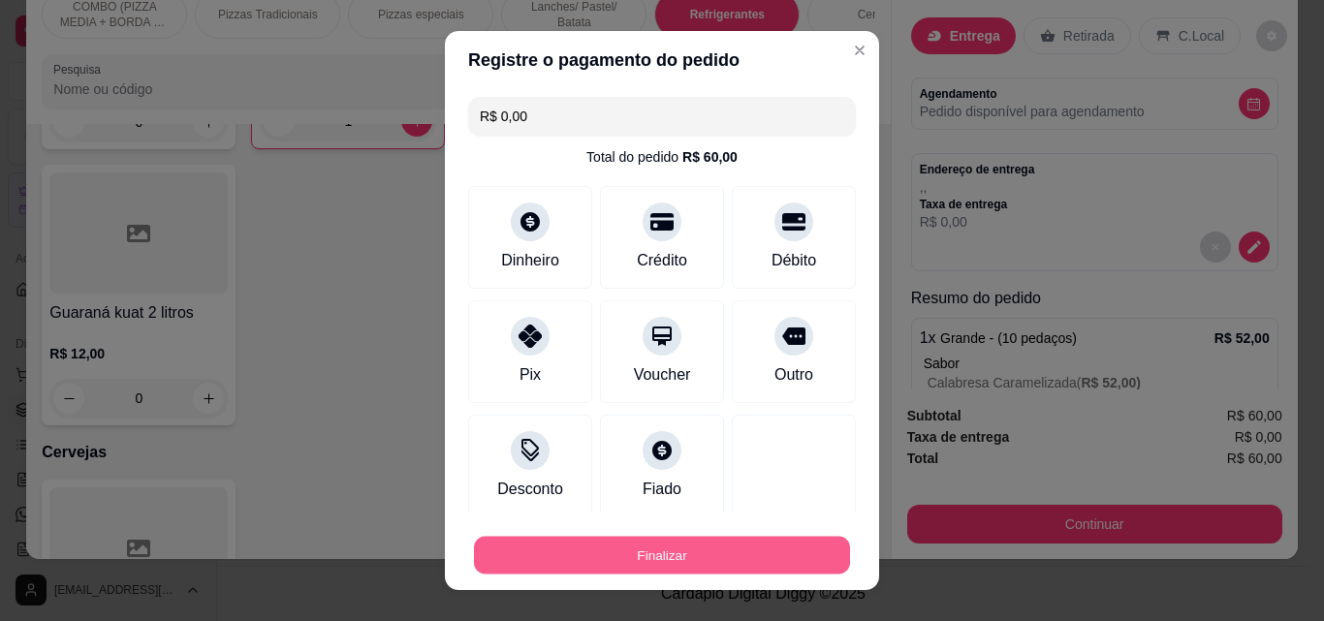
click at [775, 545] on button "Finalizar" at bounding box center [662, 556] width 376 height 38
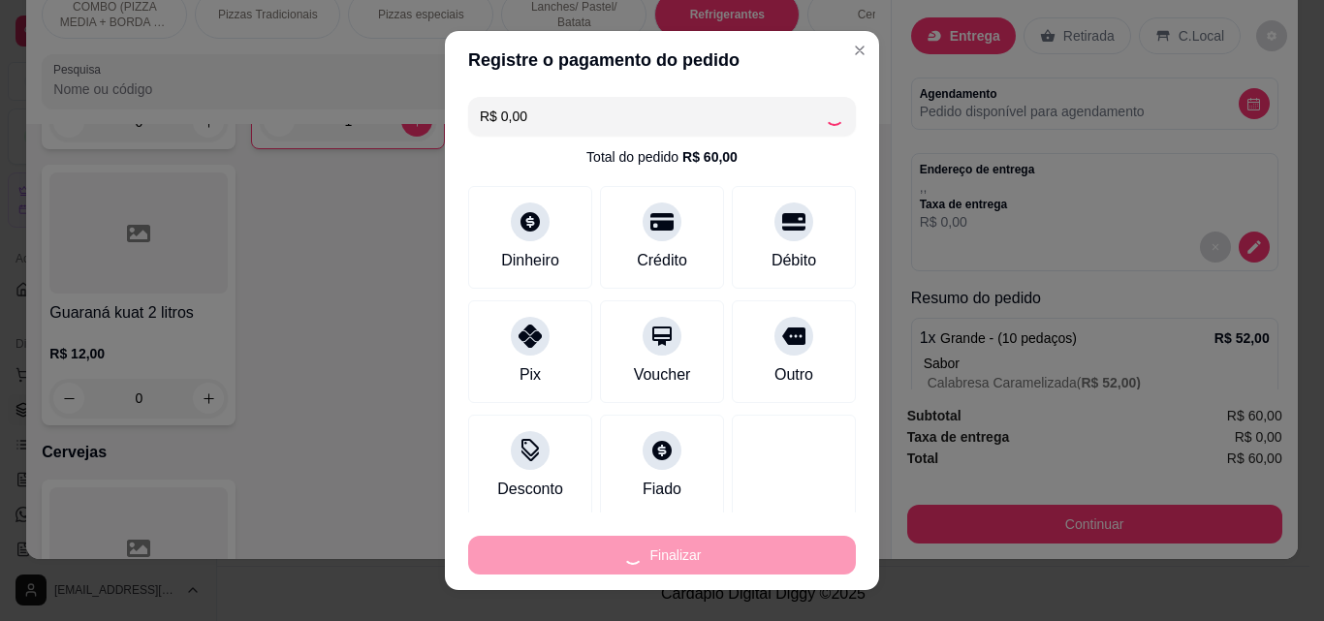
type input "0"
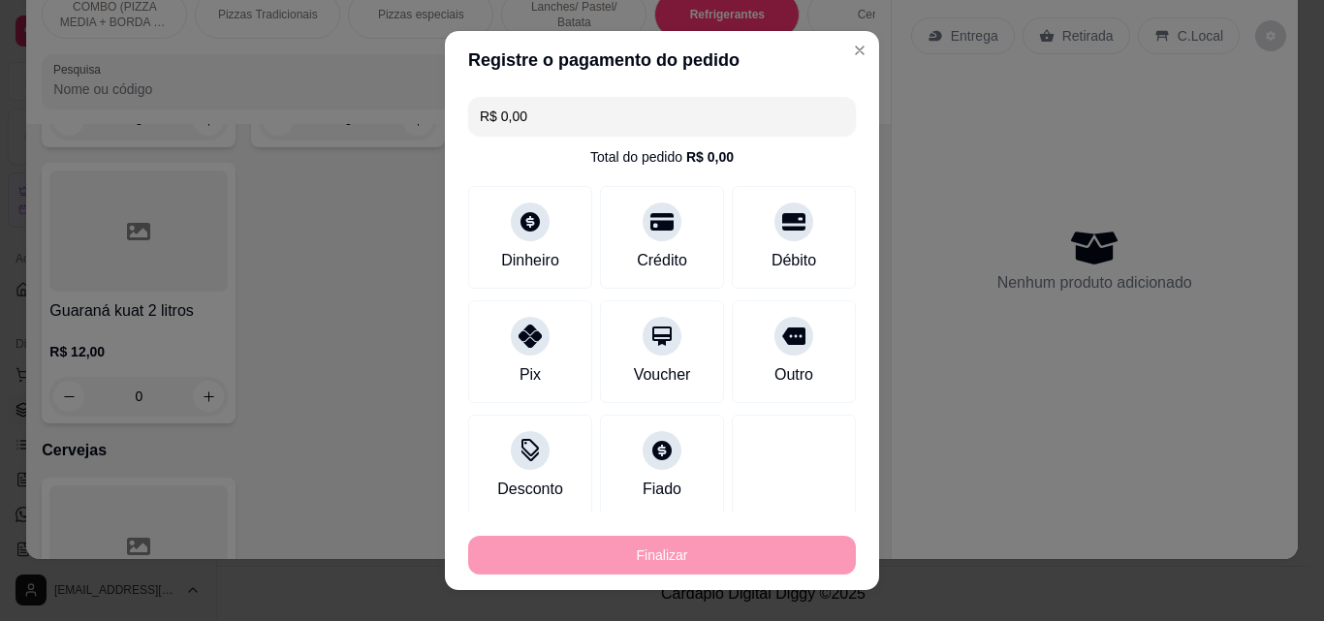
type input "-R$ 60,00"
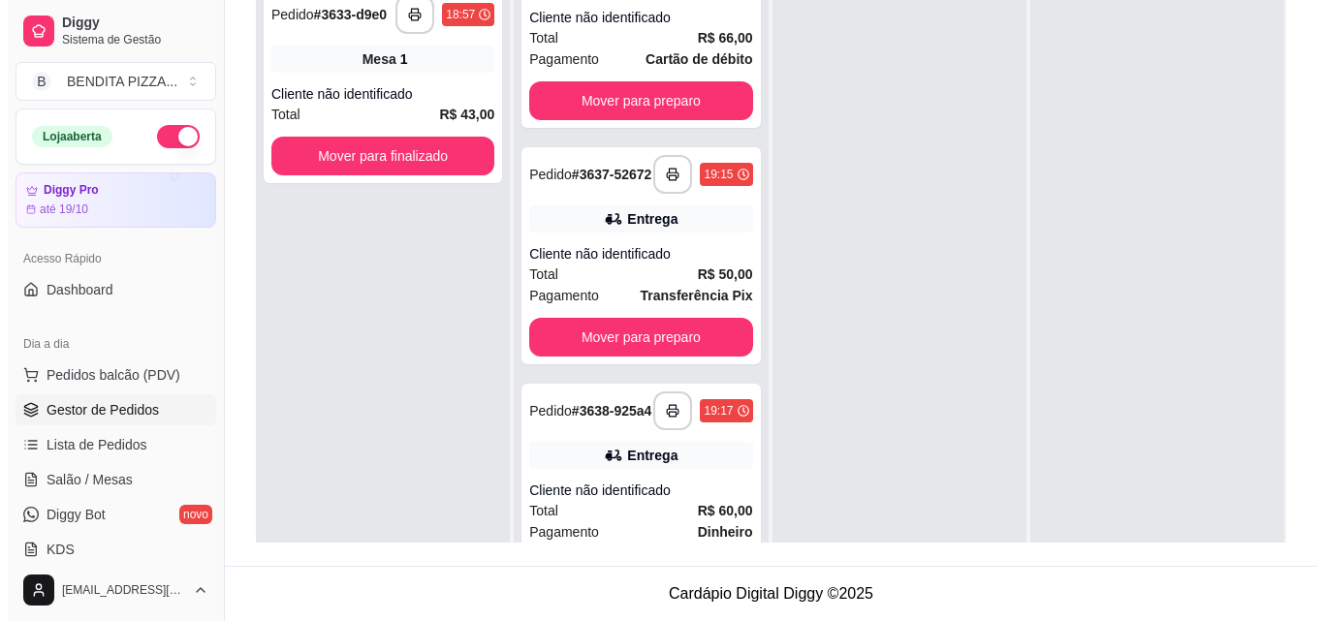
scroll to position [619, 0]
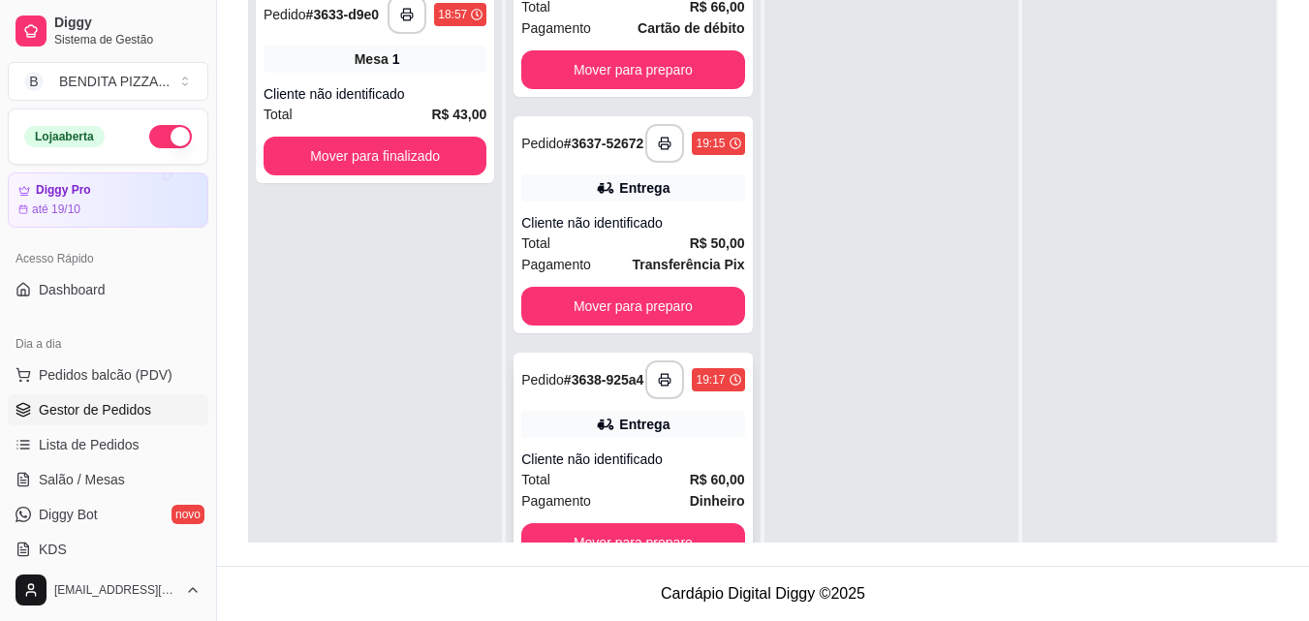
click at [635, 460] on div "Cliente não identificado" at bounding box center [632, 459] width 223 height 19
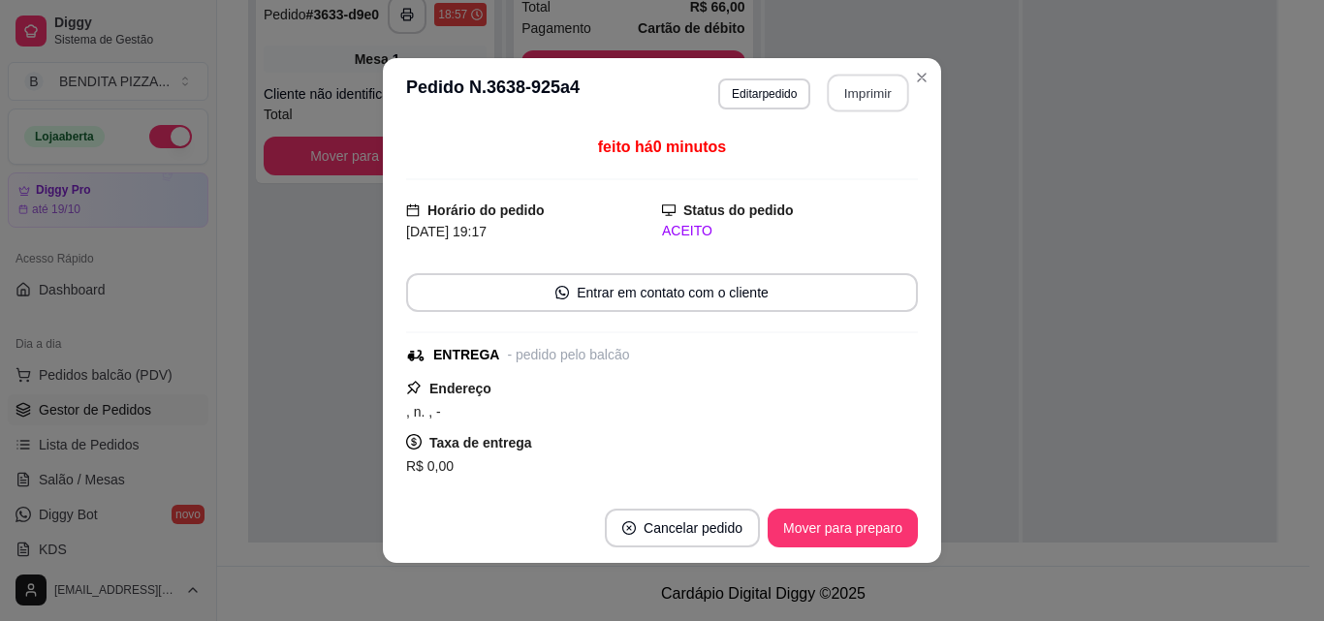
click at [861, 96] on button "Imprimir" at bounding box center [868, 94] width 81 height 38
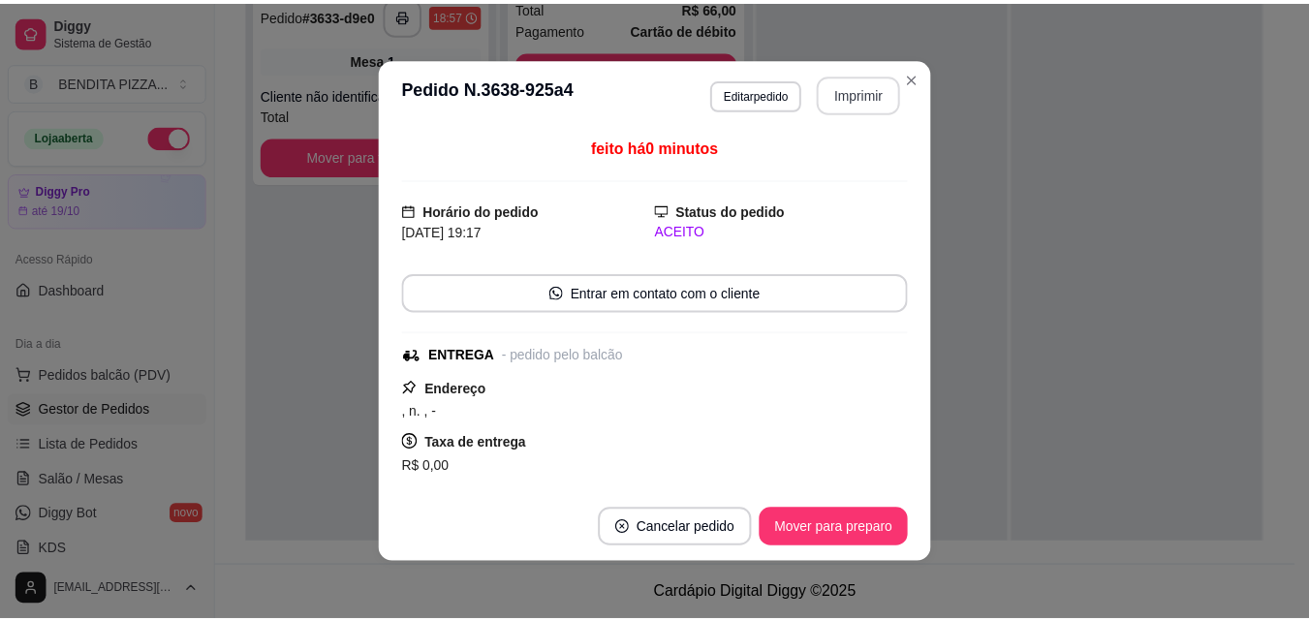
scroll to position [0, 0]
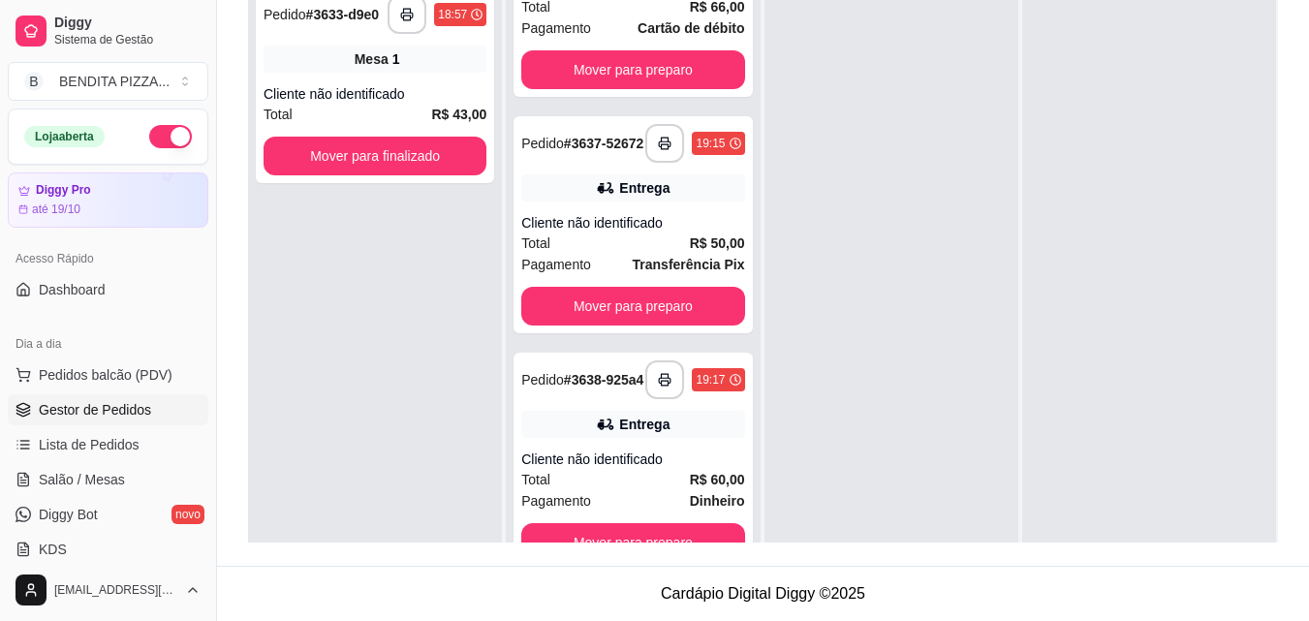
click at [1263, 500] on div "Em entrega 0" at bounding box center [1150, 259] width 256 height 675
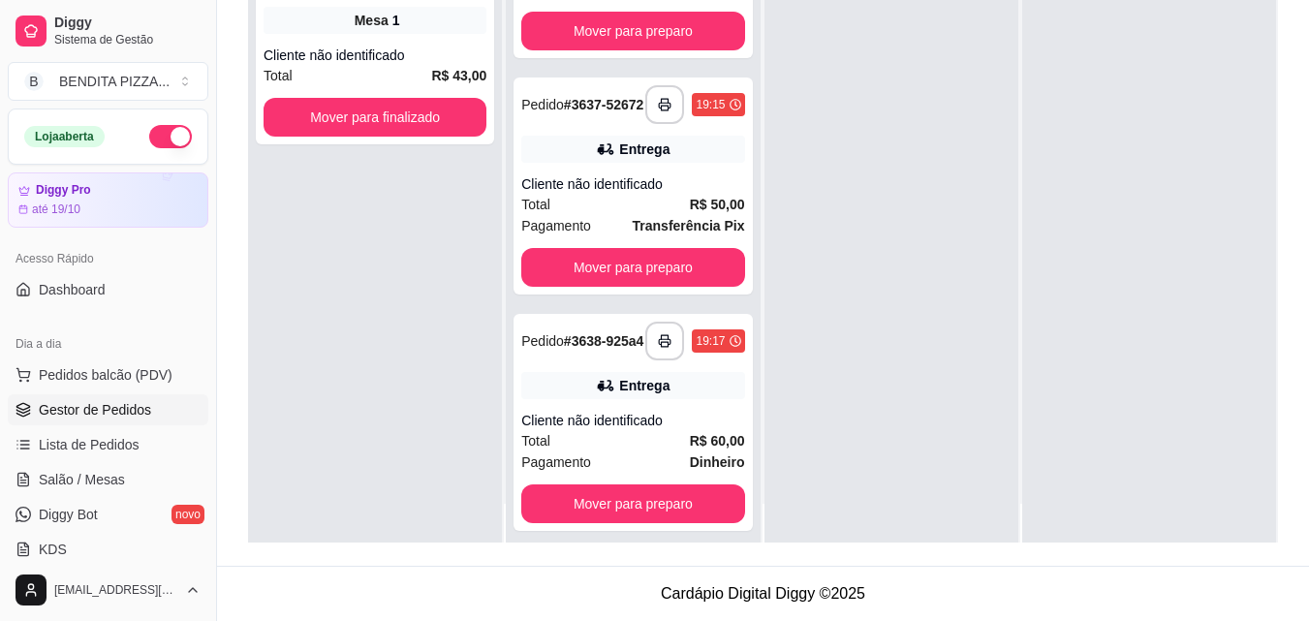
scroll to position [54, 0]
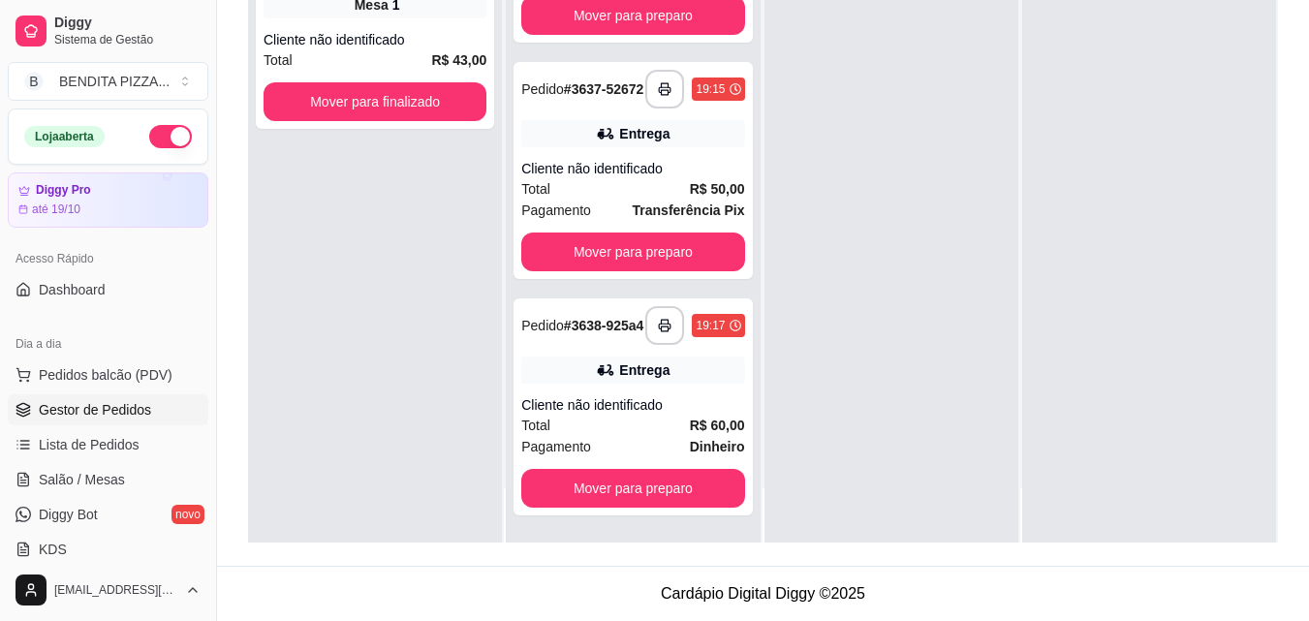
click at [765, 183] on div at bounding box center [892, 232] width 254 height 621
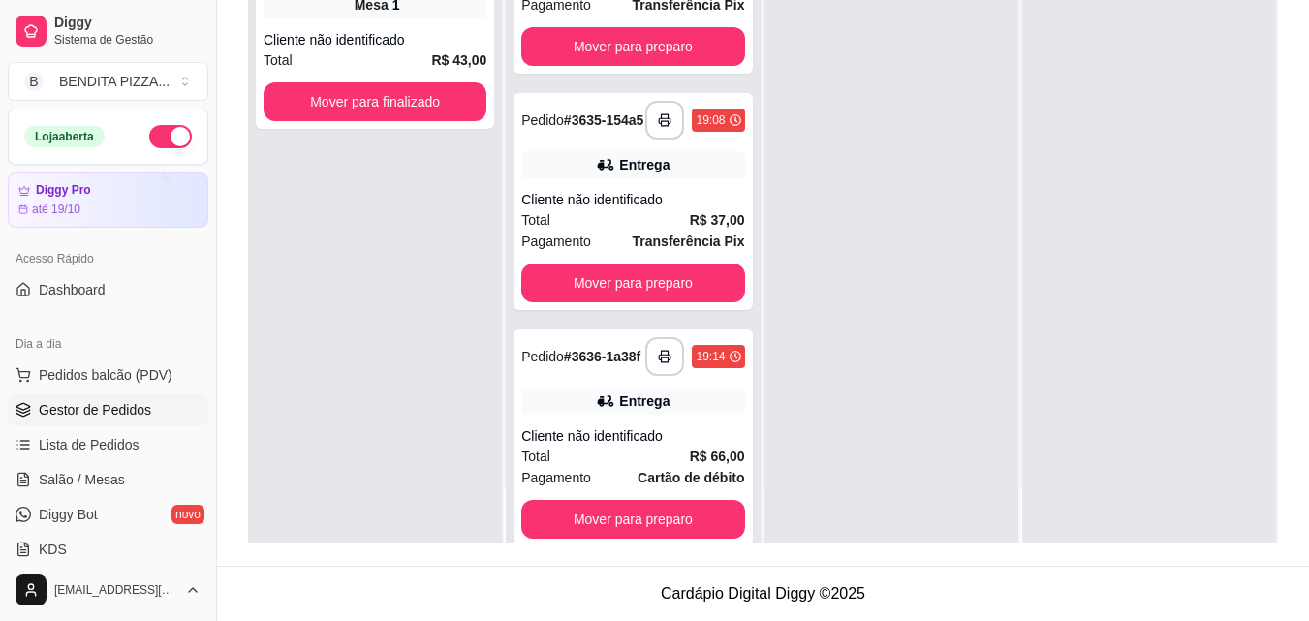
click at [1308, 148] on div "**********" at bounding box center [763, 168] width 1092 height 796
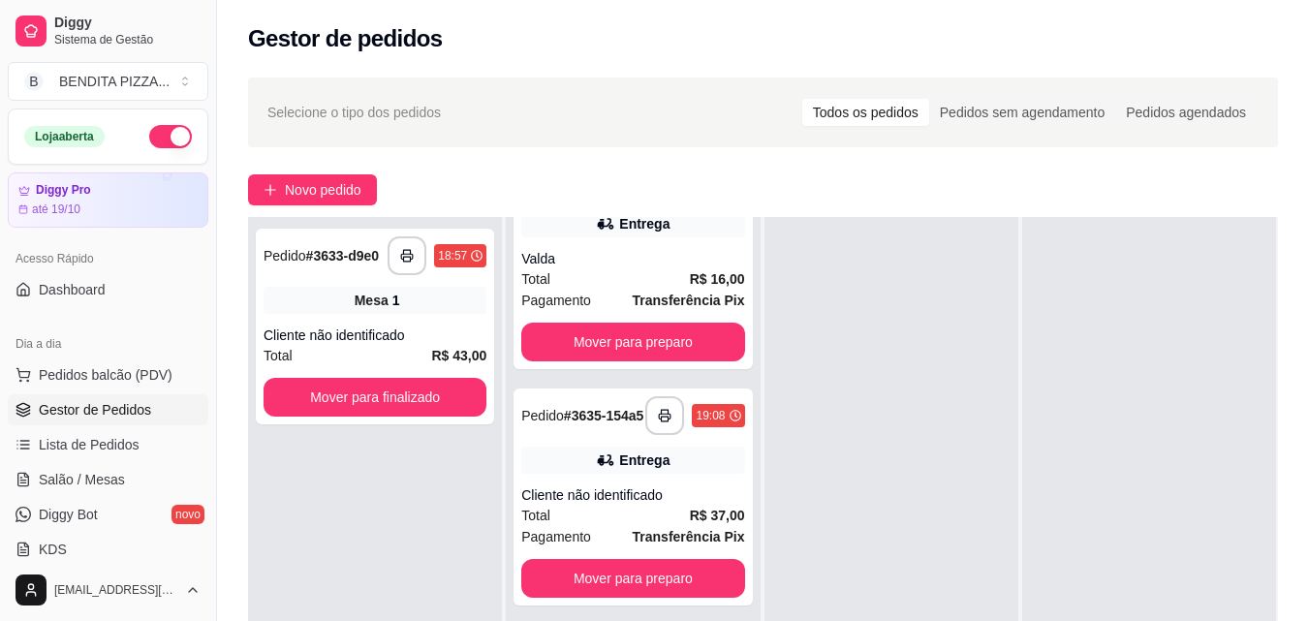
drag, startPoint x: 734, startPoint y: 553, endPoint x: 733, endPoint y: 580, distance: 27.2
click at [733, 580] on div "**********" at bounding box center [633, 527] width 254 height 621
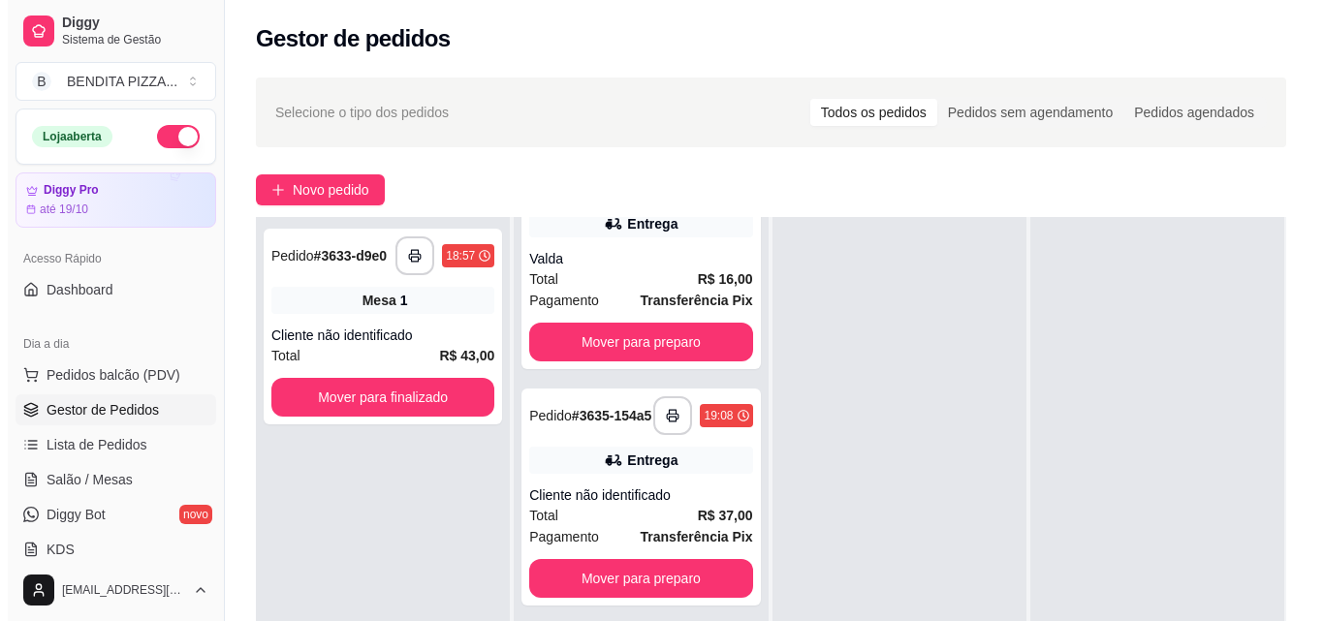
scroll to position [619, 0]
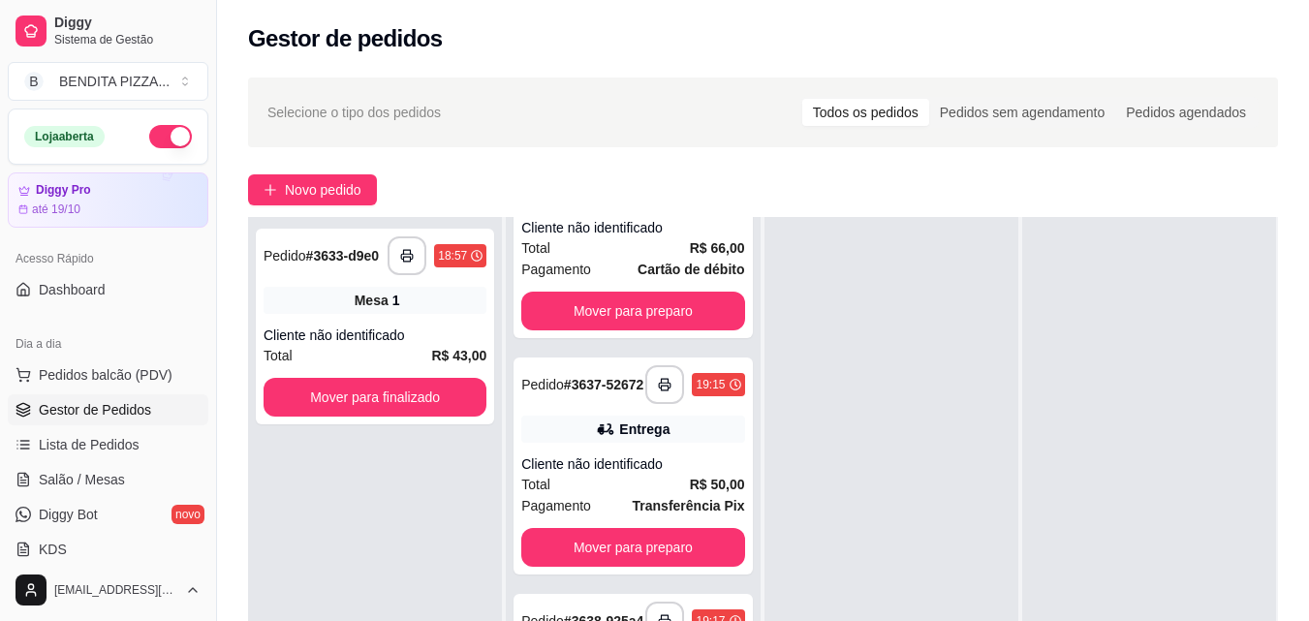
click at [120, 461] on ul "Pedidos balcão (PDV) Gestor de Pedidos Lista de Pedidos Salão / Mesas Diggy Bot…" at bounding box center [108, 461] width 201 height 205
click at [118, 475] on span "Salão / Mesas" at bounding box center [82, 479] width 86 height 19
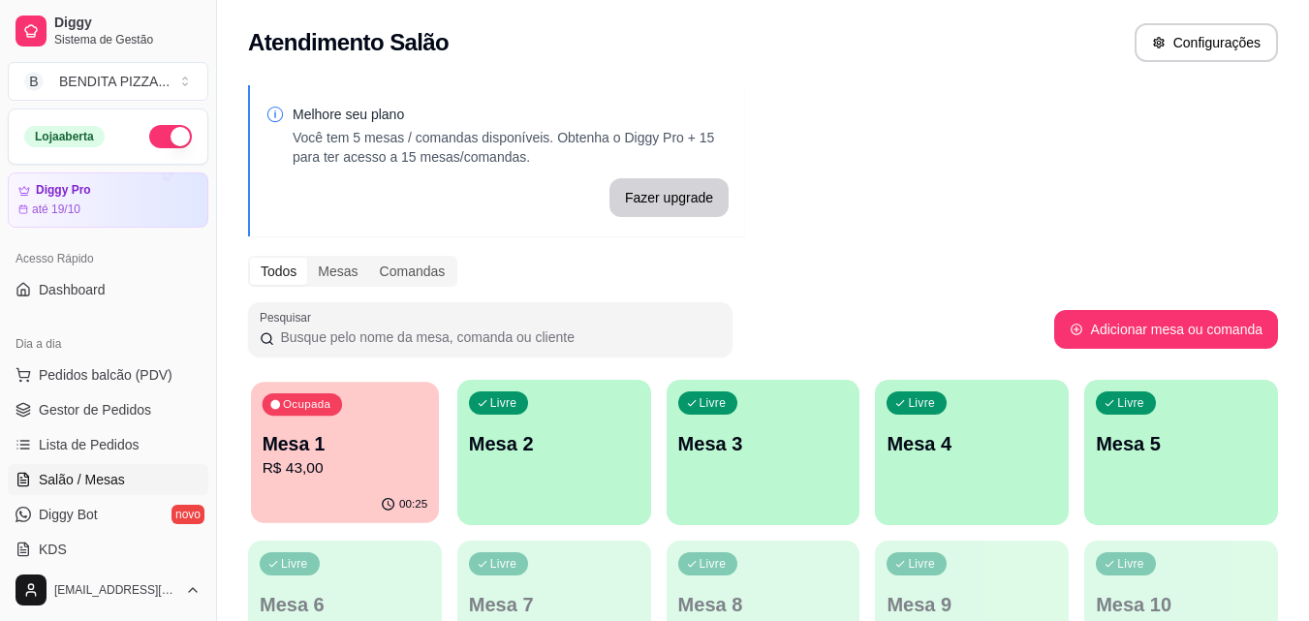
click at [369, 437] on p "Mesa 1" at bounding box center [346, 444] width 166 height 26
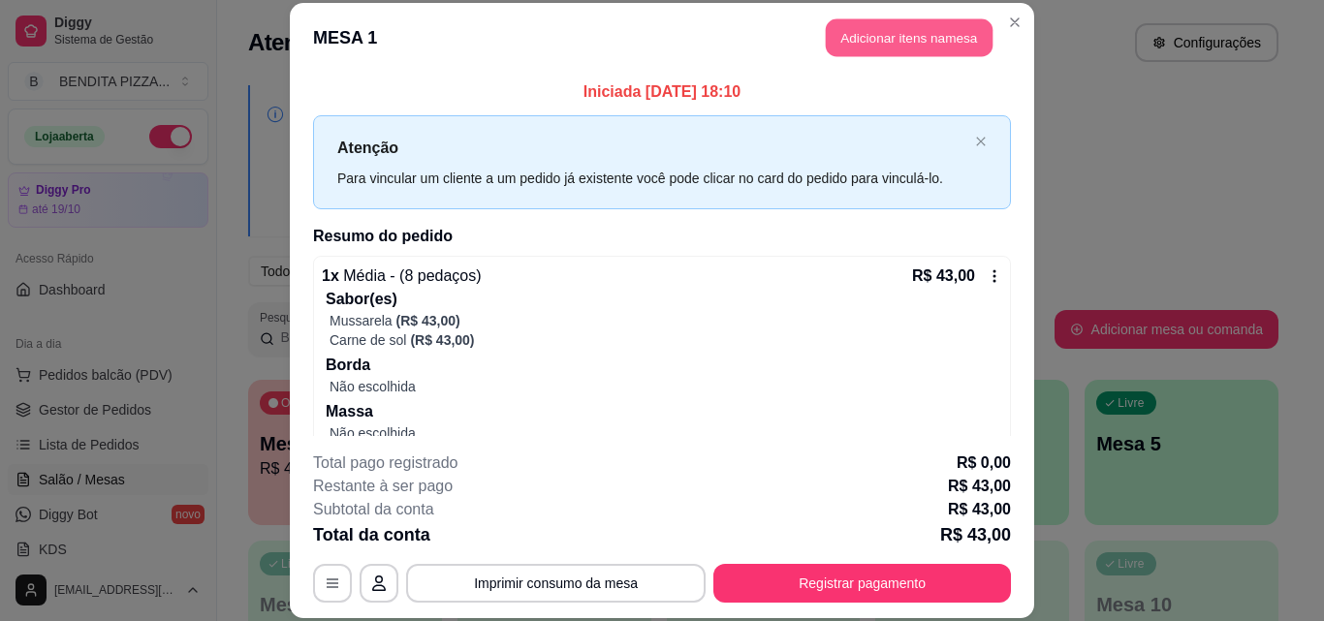
click at [931, 33] on button "Adicionar itens na mesa" at bounding box center [909, 38] width 167 height 38
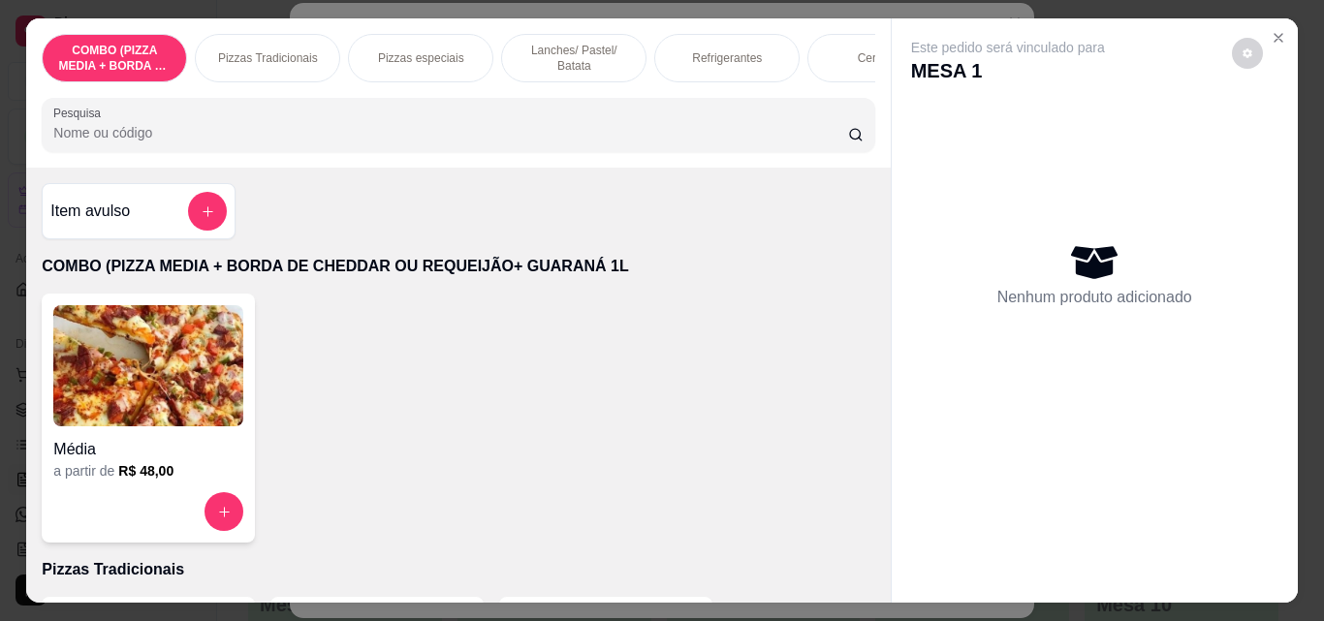
click at [713, 50] on p "Refrigerantes" at bounding box center [727, 58] width 70 height 16
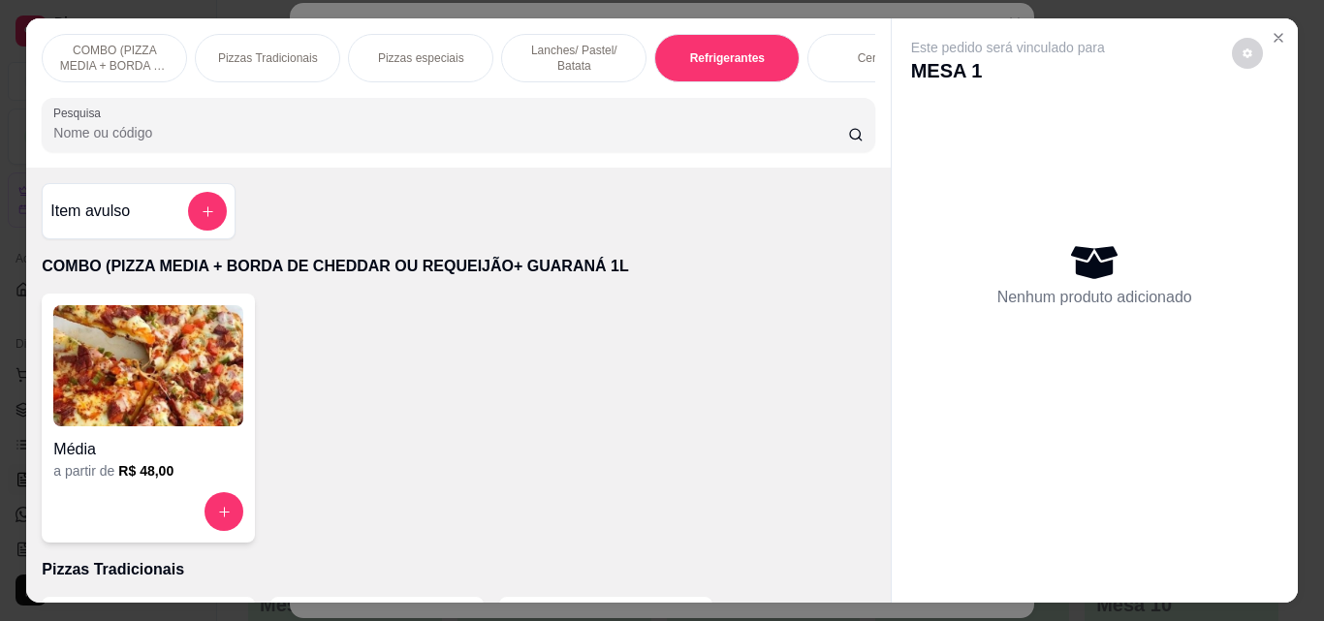
scroll to position [50, 0]
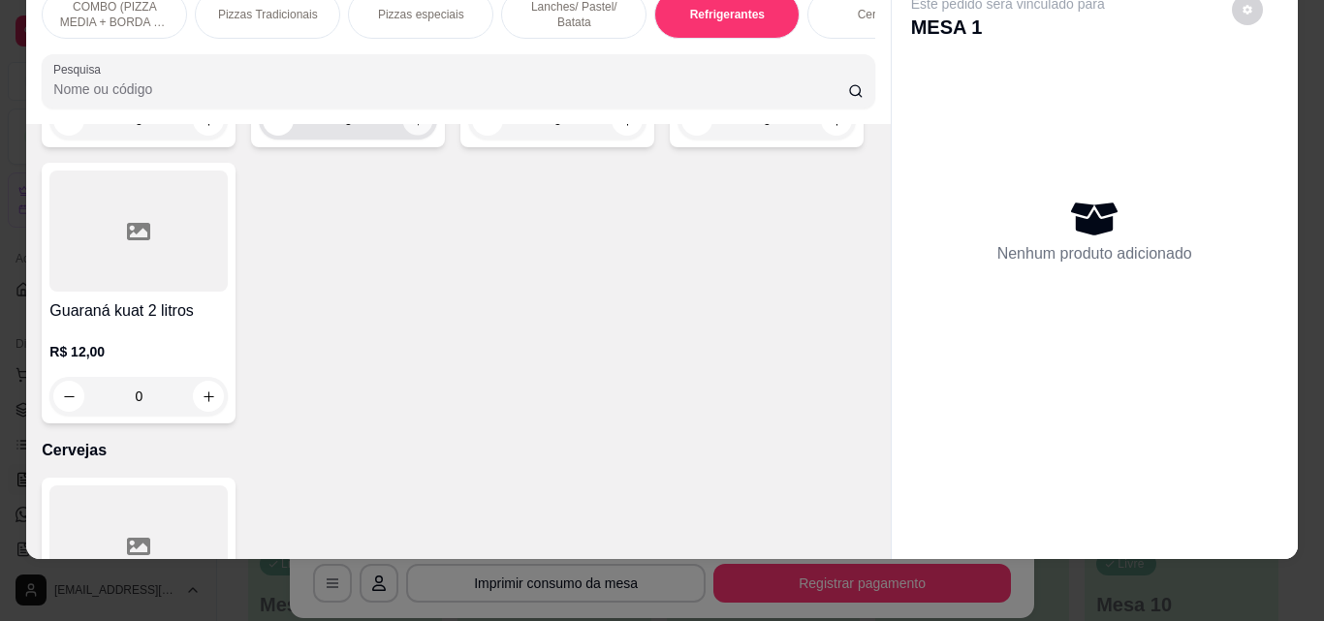
click at [404, 136] on button "increase-product-quantity" at bounding box center [418, 121] width 30 height 30
type input "1"
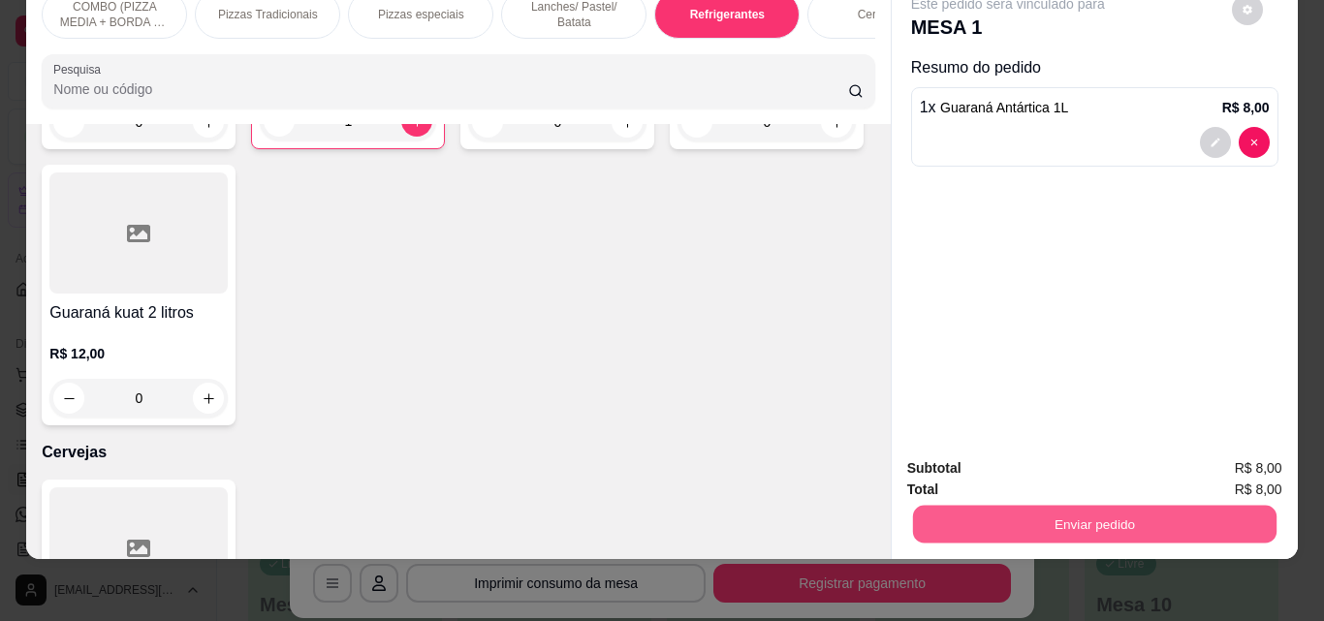
click at [1015, 518] on button "Enviar pedido" at bounding box center [1093, 524] width 363 height 38
click at [1238, 455] on button "Enviar pedido" at bounding box center [1231, 462] width 107 height 36
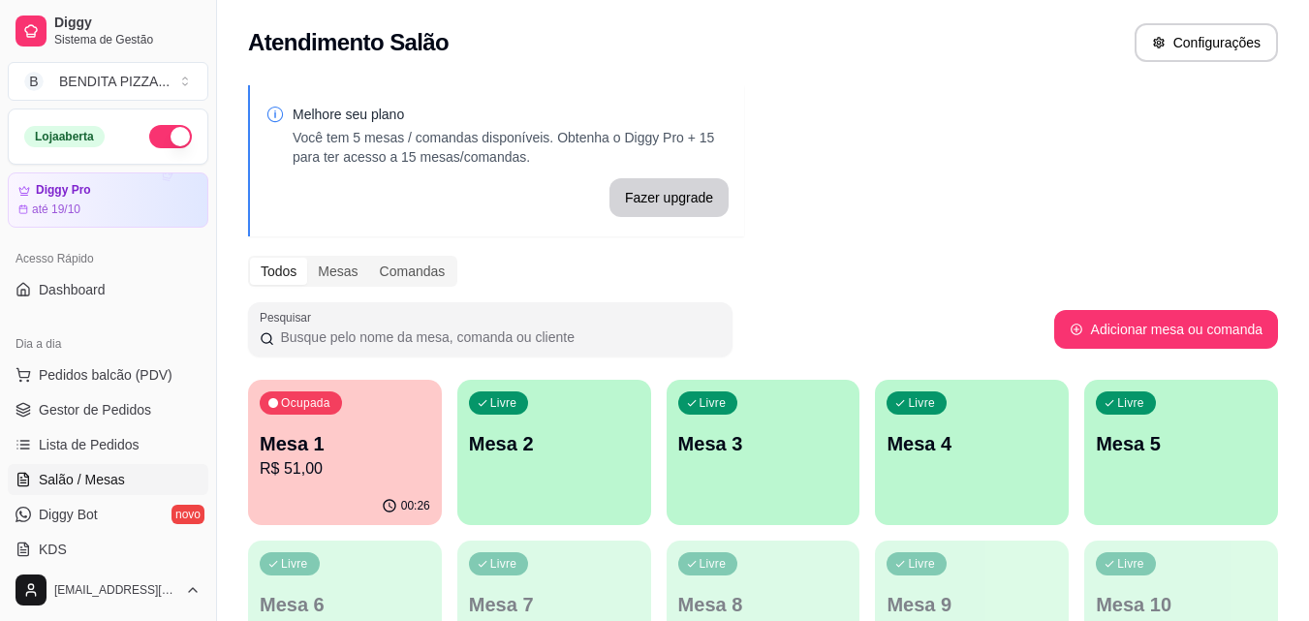
click at [343, 440] on p "Mesa 1" at bounding box center [345, 443] width 171 height 27
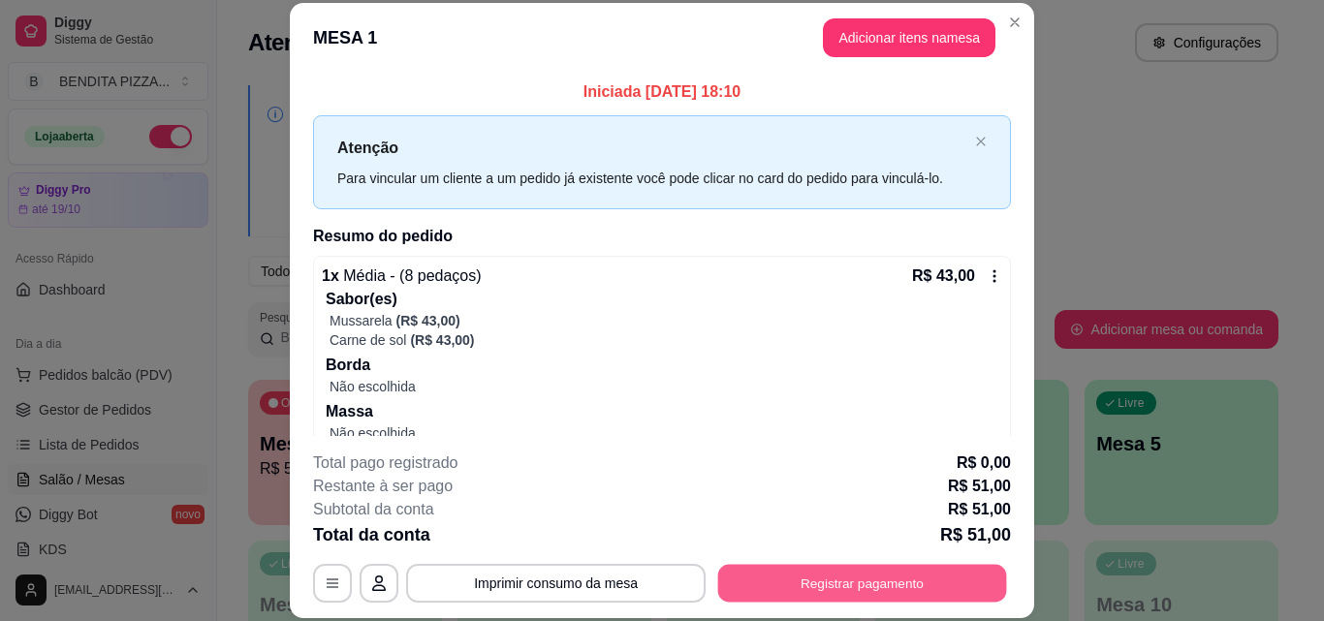
click at [826, 573] on button "Registrar pagamento" at bounding box center [862, 583] width 289 height 38
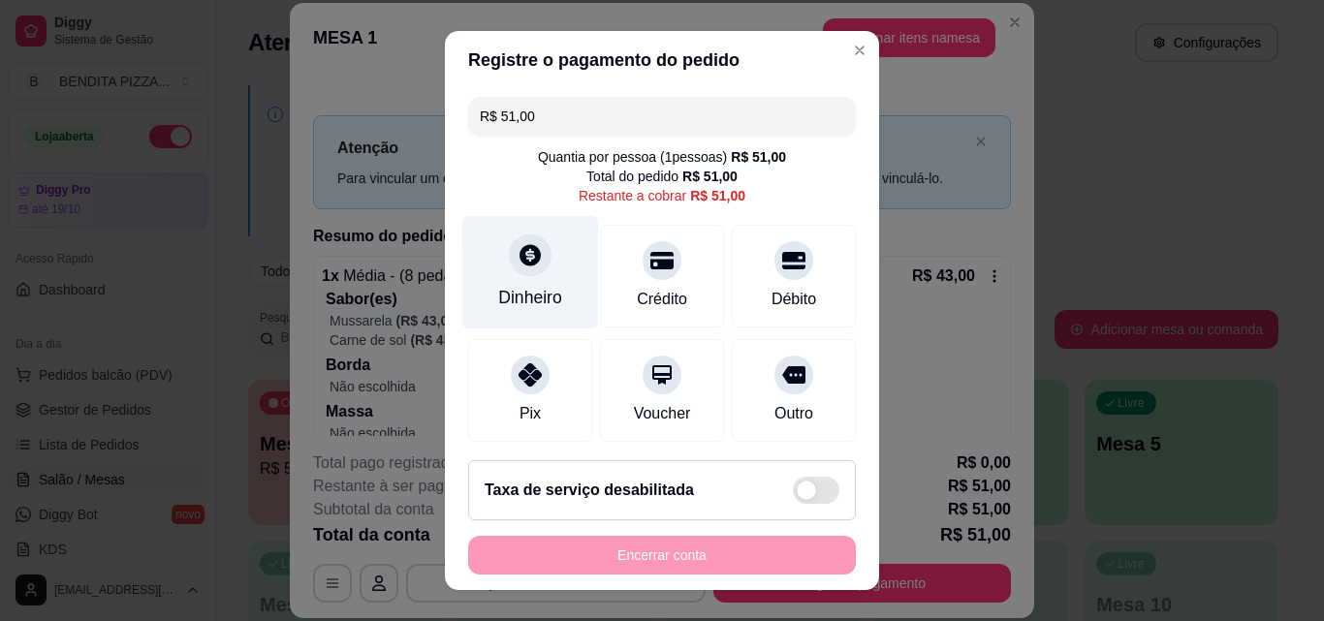
click at [508, 297] on div "Dinheiro" at bounding box center [530, 297] width 64 height 25
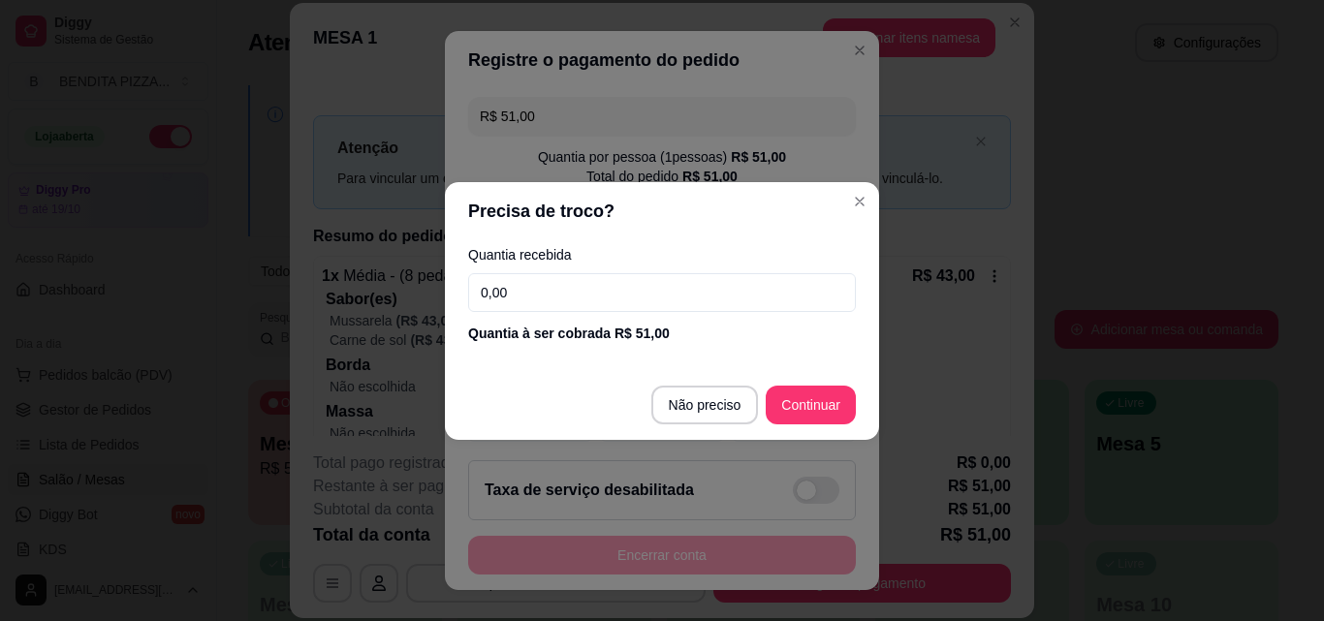
click at [508, 297] on input "0,00" at bounding box center [662, 292] width 388 height 39
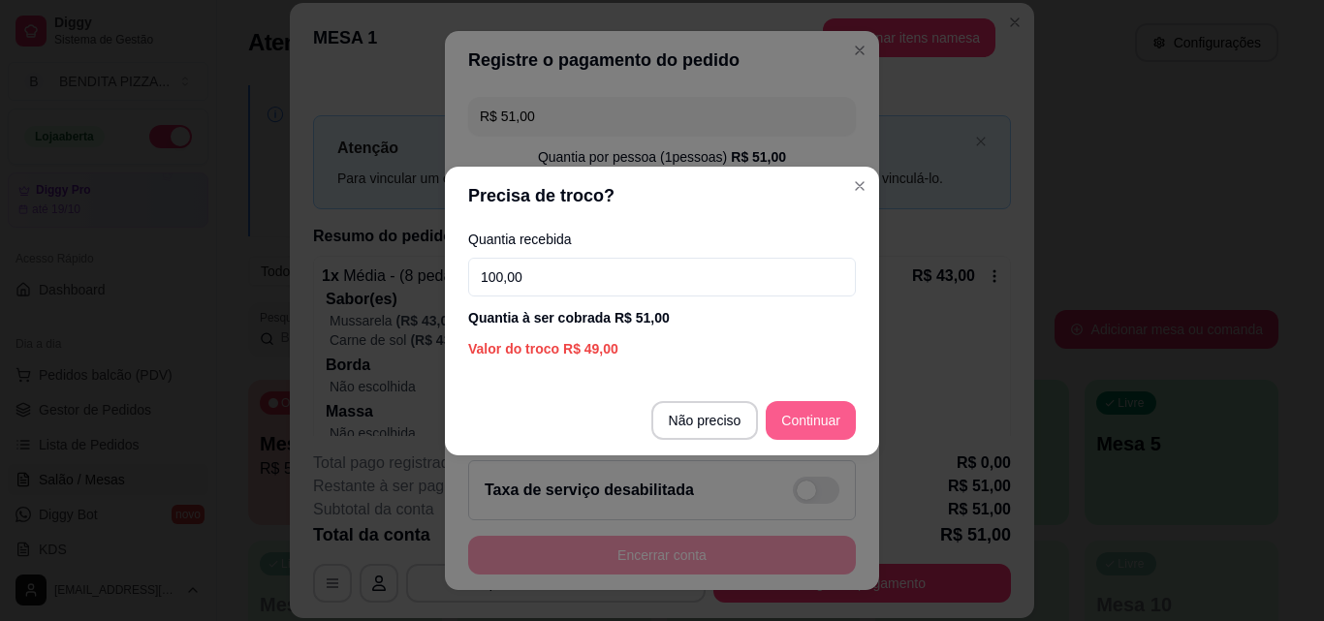
type input "100,00"
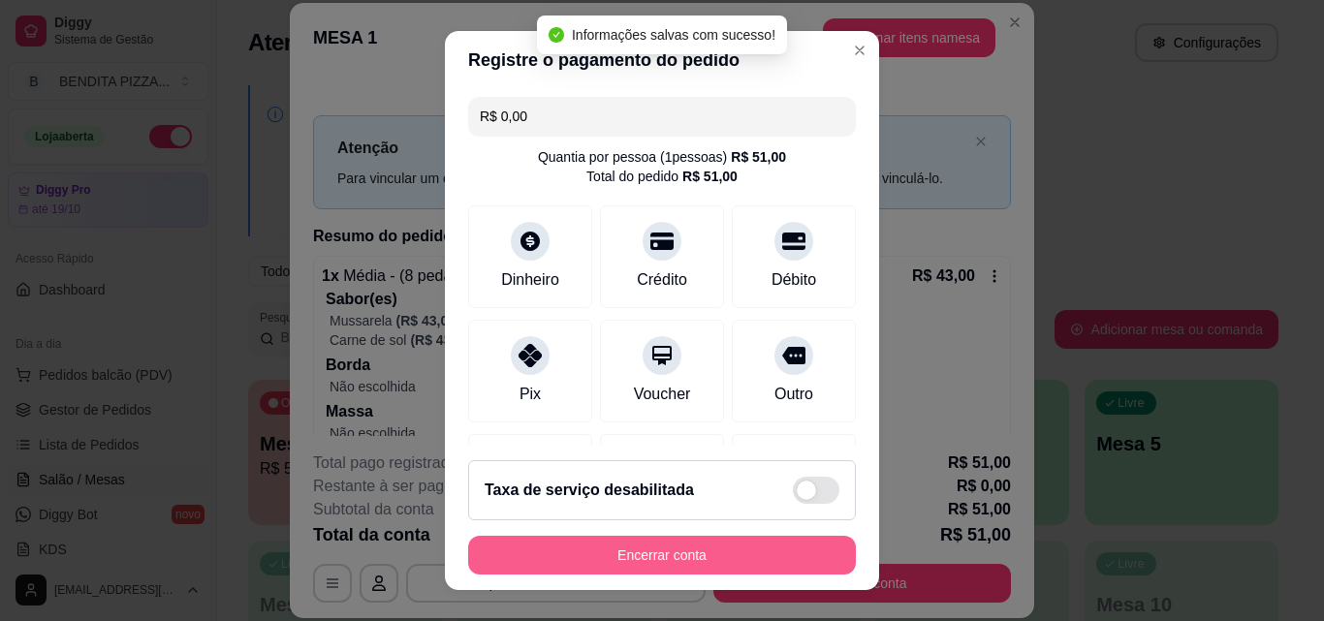
type input "R$ 0,00"
click at [803, 542] on button "Encerrar conta" at bounding box center [662, 556] width 376 height 38
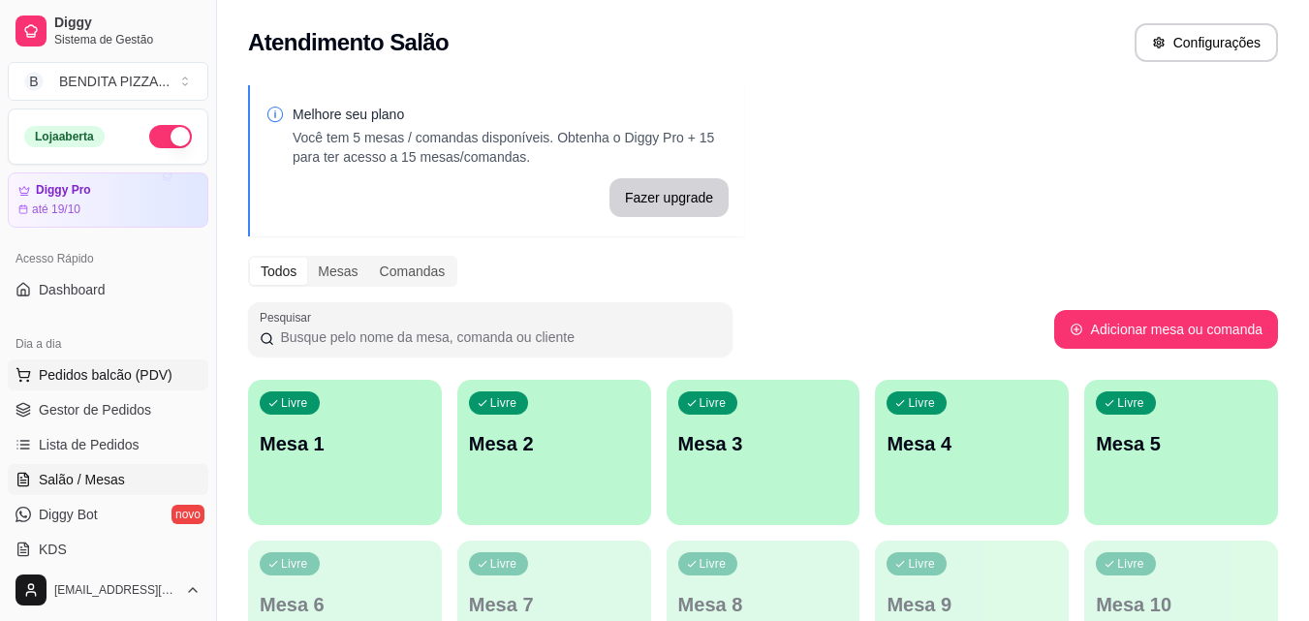
click at [123, 388] on button "Pedidos balcão (PDV)" at bounding box center [108, 374] width 201 height 31
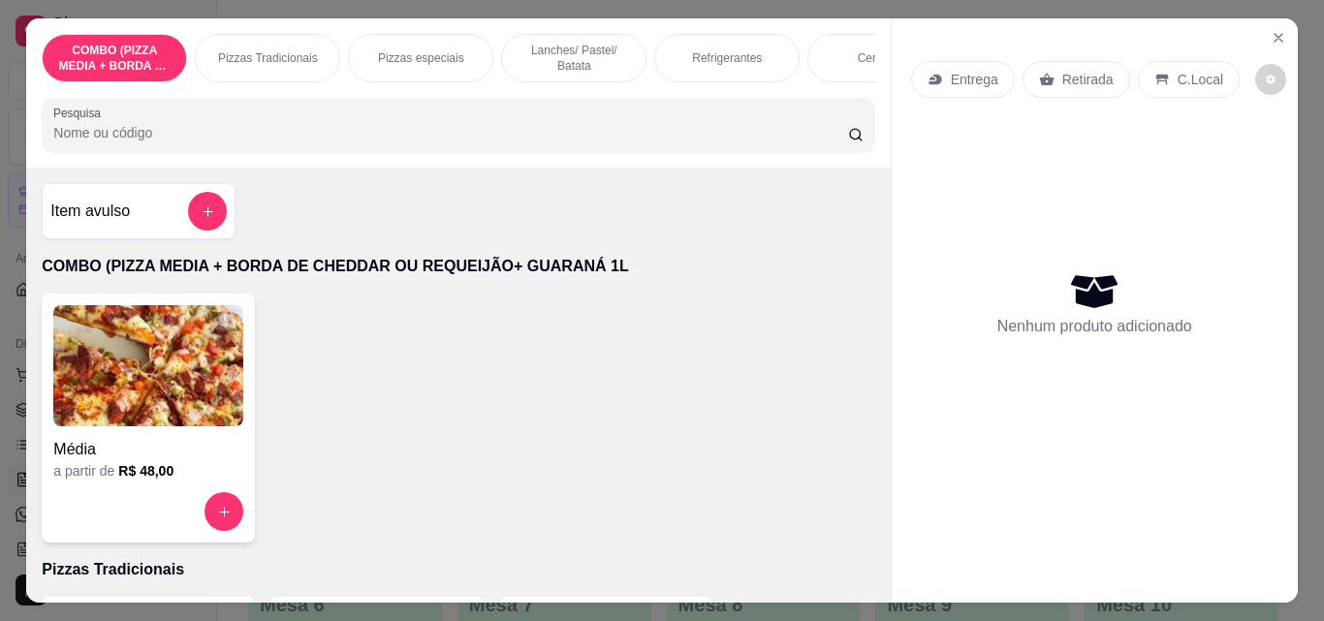
click at [257, 58] on p "Pizzas Tradicionais" at bounding box center [268, 58] width 100 height 16
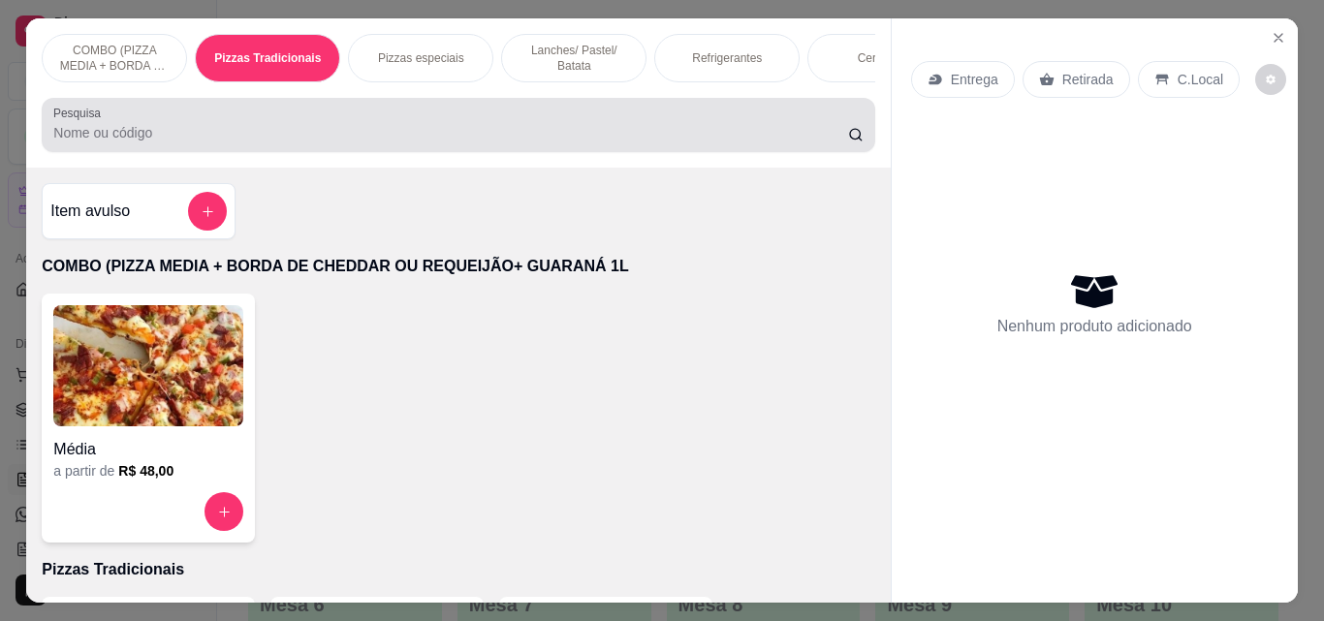
scroll to position [50, 0]
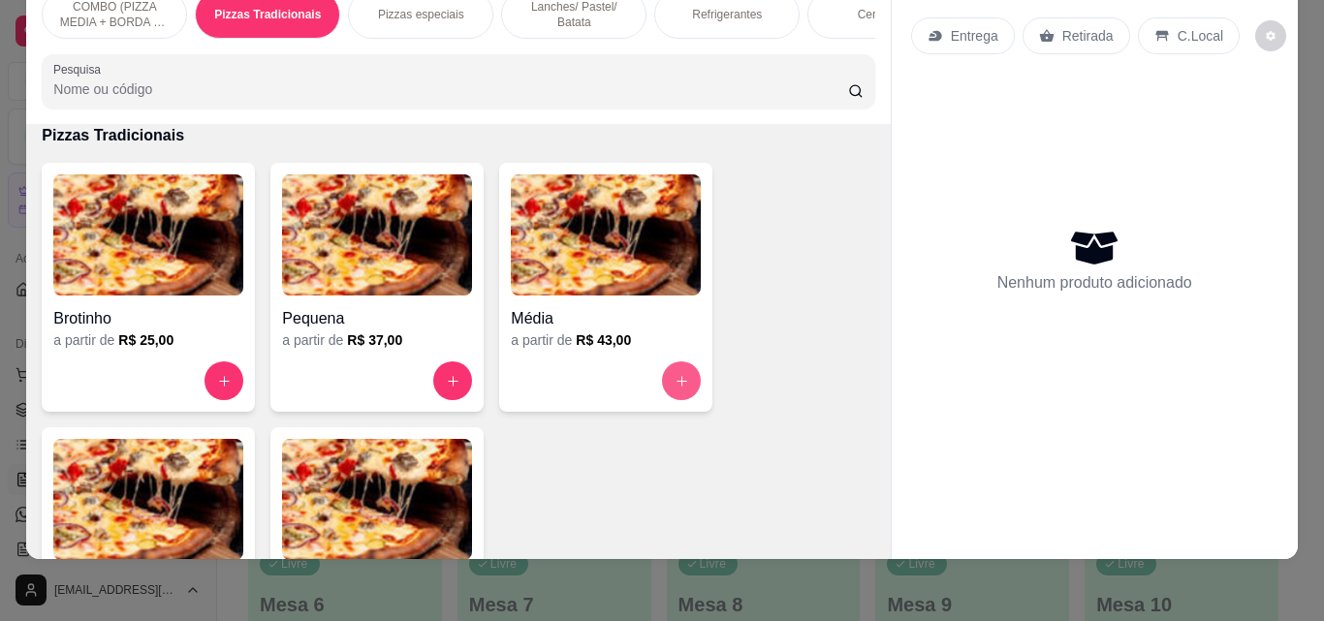
click at [682, 368] on button "increase-product-quantity" at bounding box center [681, 380] width 39 height 39
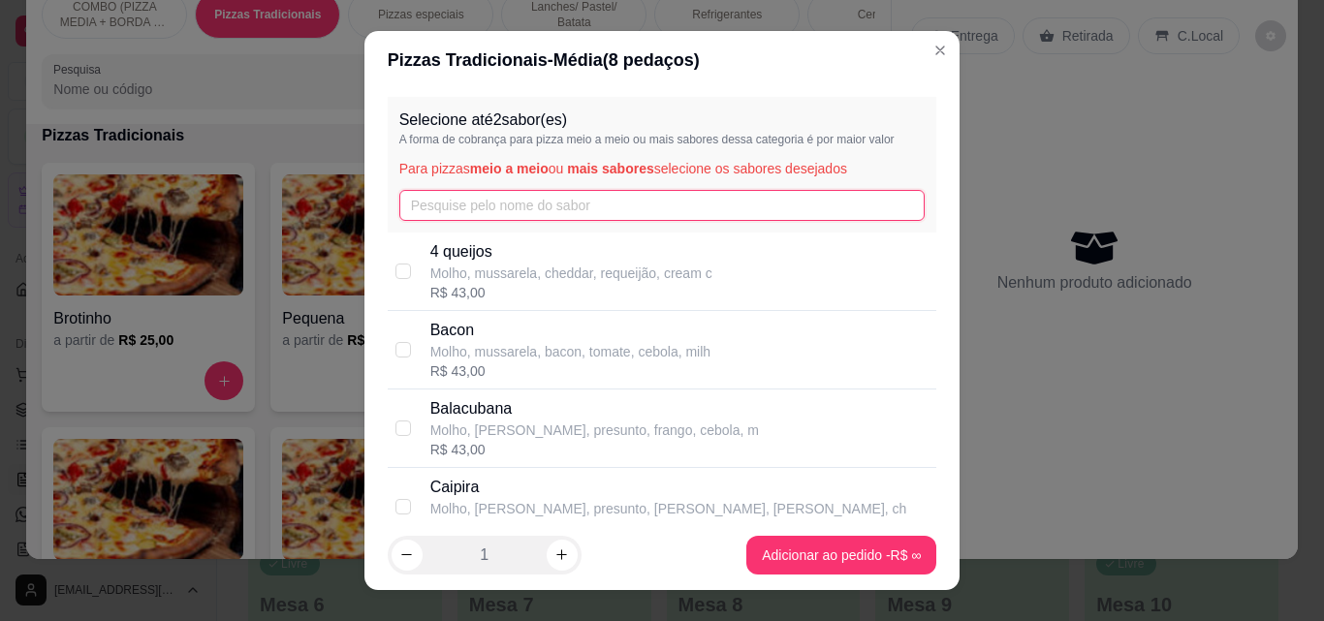
click at [510, 208] on input "text" at bounding box center [662, 205] width 526 height 31
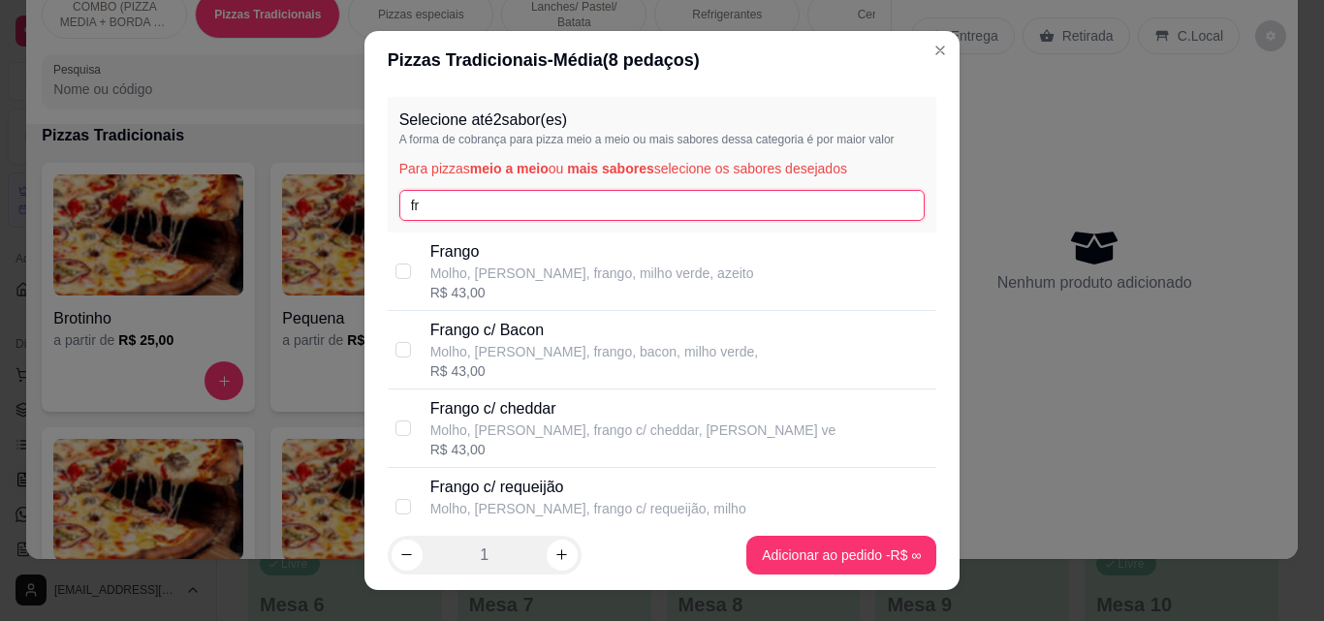
type input "fr"
click at [507, 264] on p "Molho, mussarela, frango, milho verde, azeito" at bounding box center [592, 273] width 324 height 19
checkbox input "true"
click at [493, 209] on input "fr" at bounding box center [662, 205] width 526 height 31
type input "f"
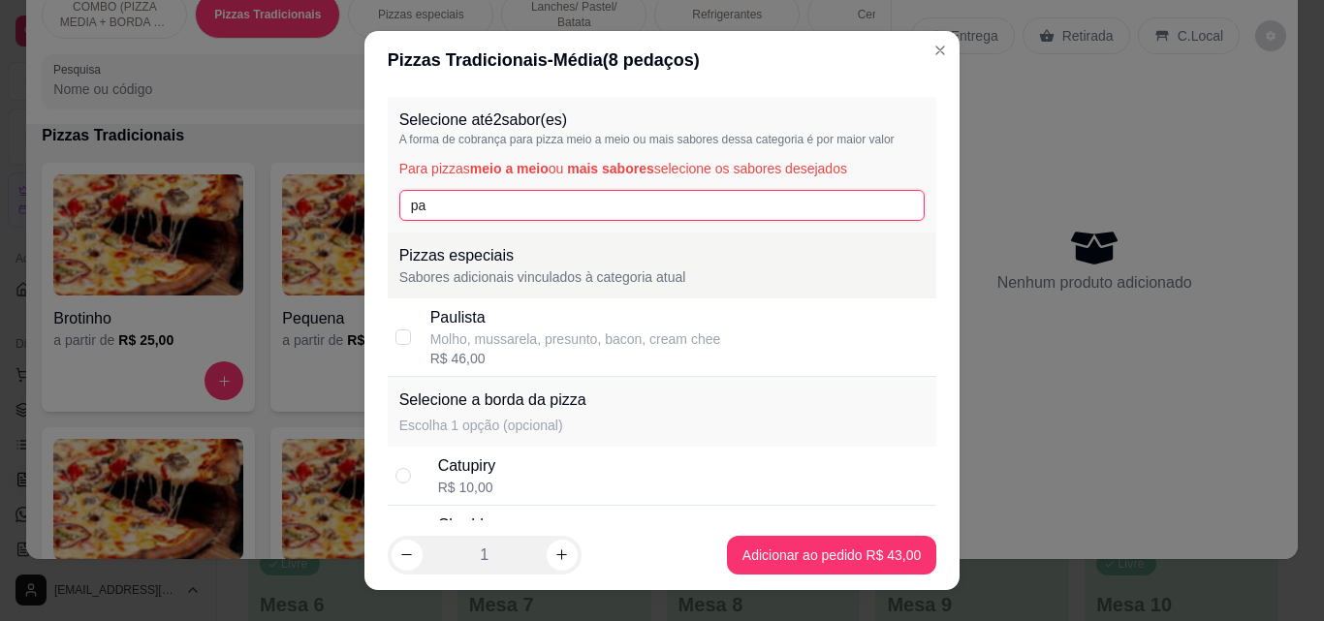
type input "pa"
click at [518, 362] on div "R$ 46,00" at bounding box center [575, 358] width 291 height 19
checkbox input "true"
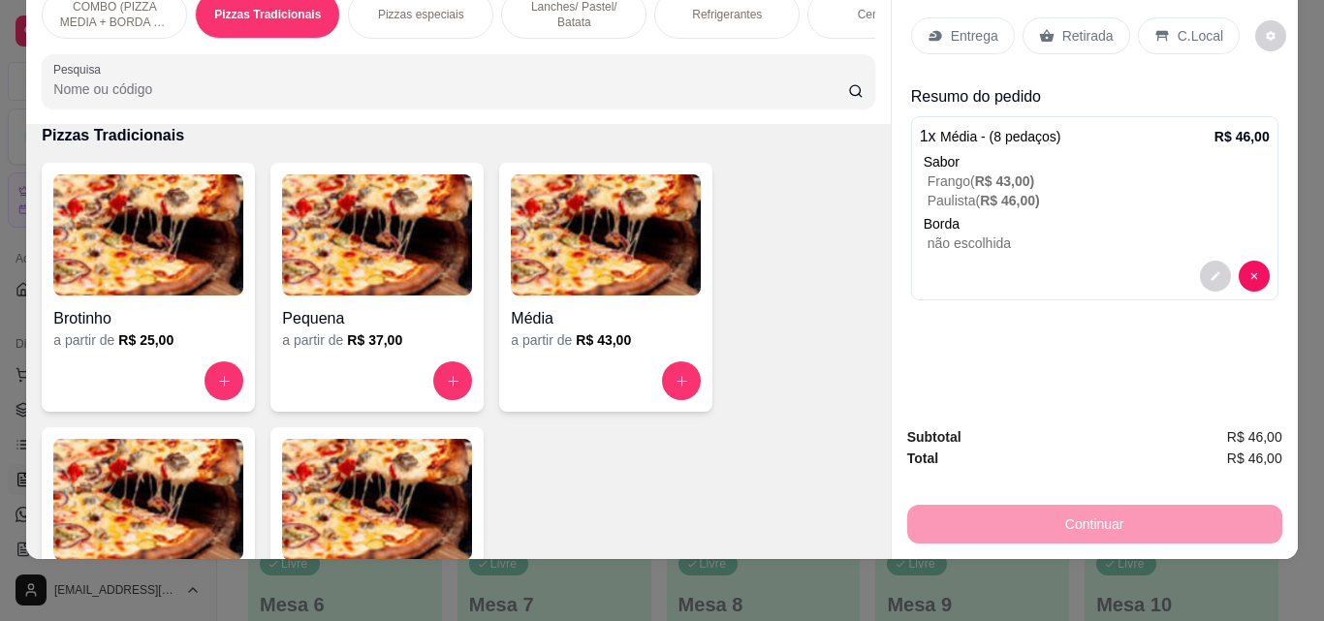
click at [713, 7] on p "Refrigerantes" at bounding box center [727, 15] width 70 height 16
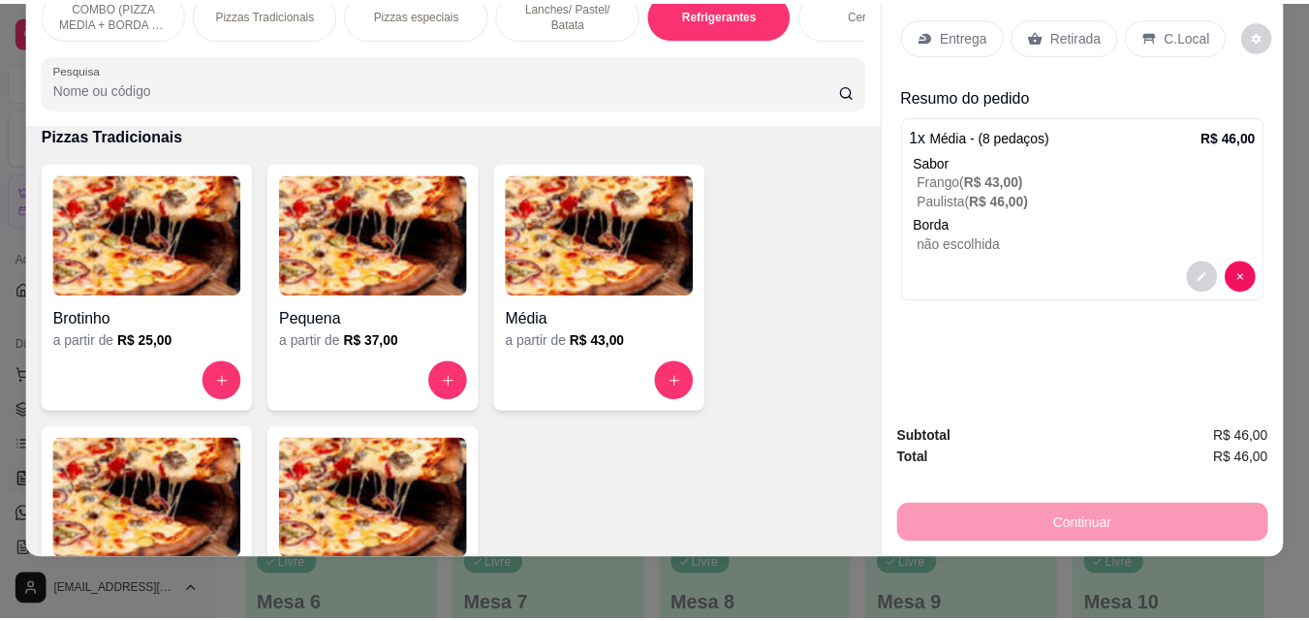
scroll to position [2992, 0]
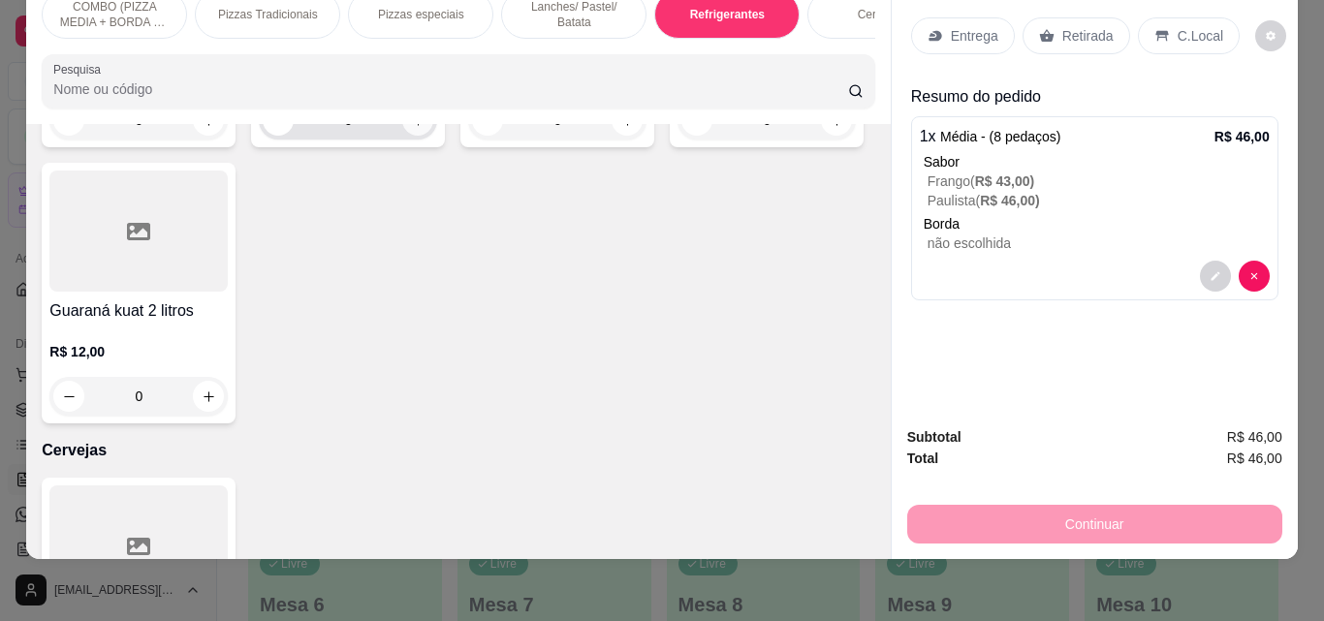
click at [411, 128] on icon "increase-product-quantity" at bounding box center [418, 120] width 15 height 15
type input "1"
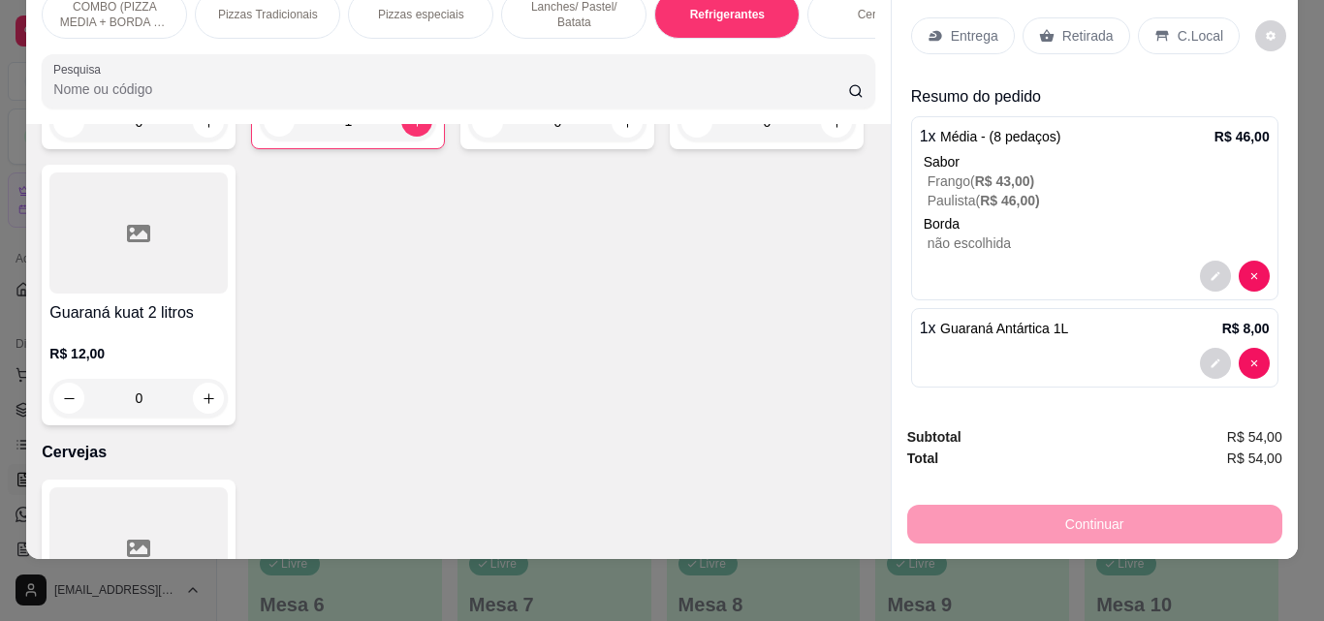
click at [961, 26] on p "Entrega" at bounding box center [974, 35] width 47 height 19
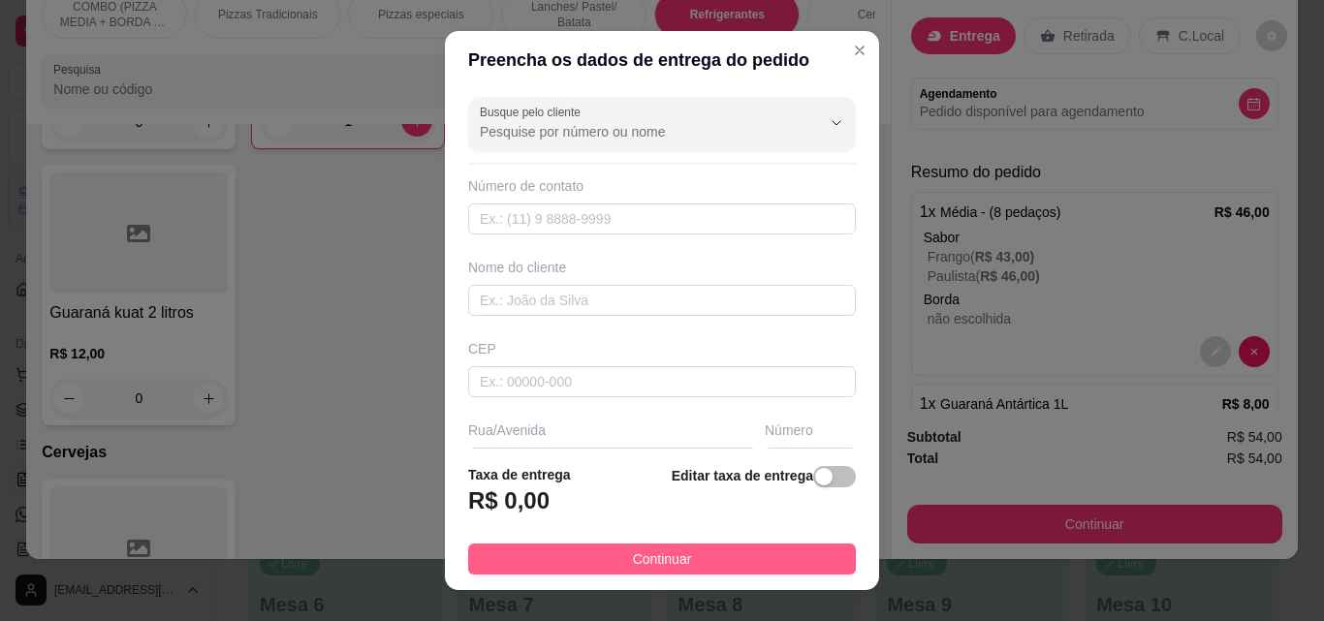
click at [714, 550] on button "Continuar" at bounding box center [662, 559] width 388 height 31
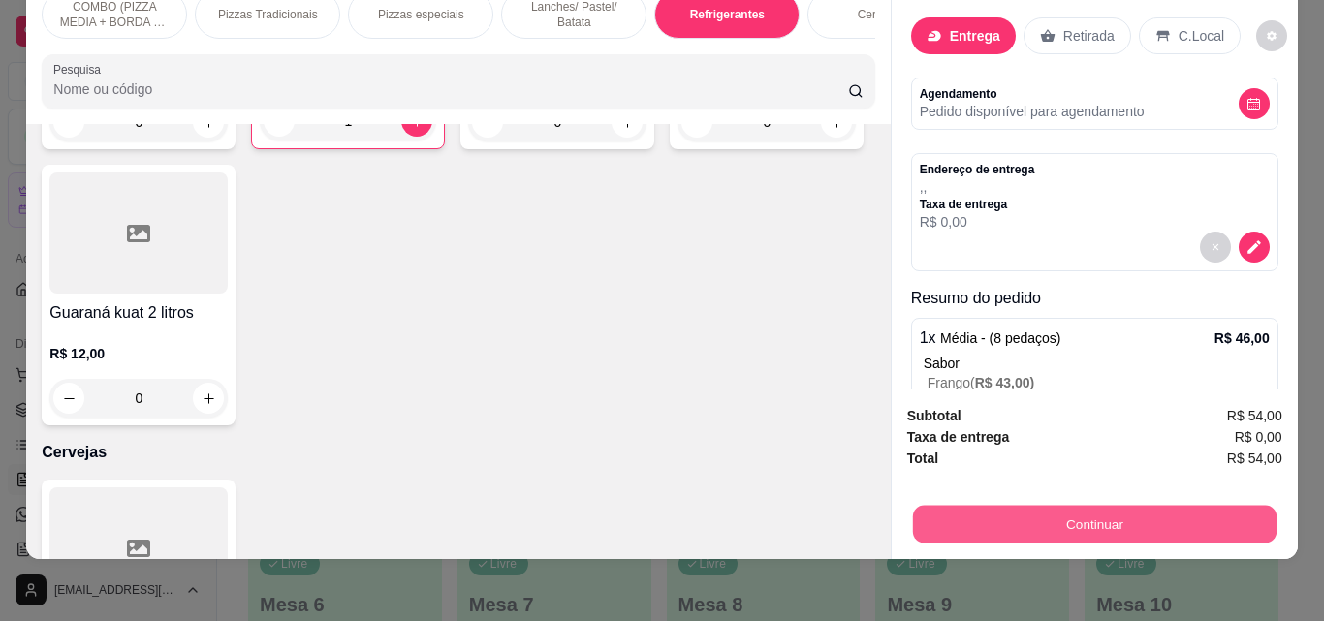
click at [993, 506] on button "Continuar" at bounding box center [1093, 524] width 363 height 38
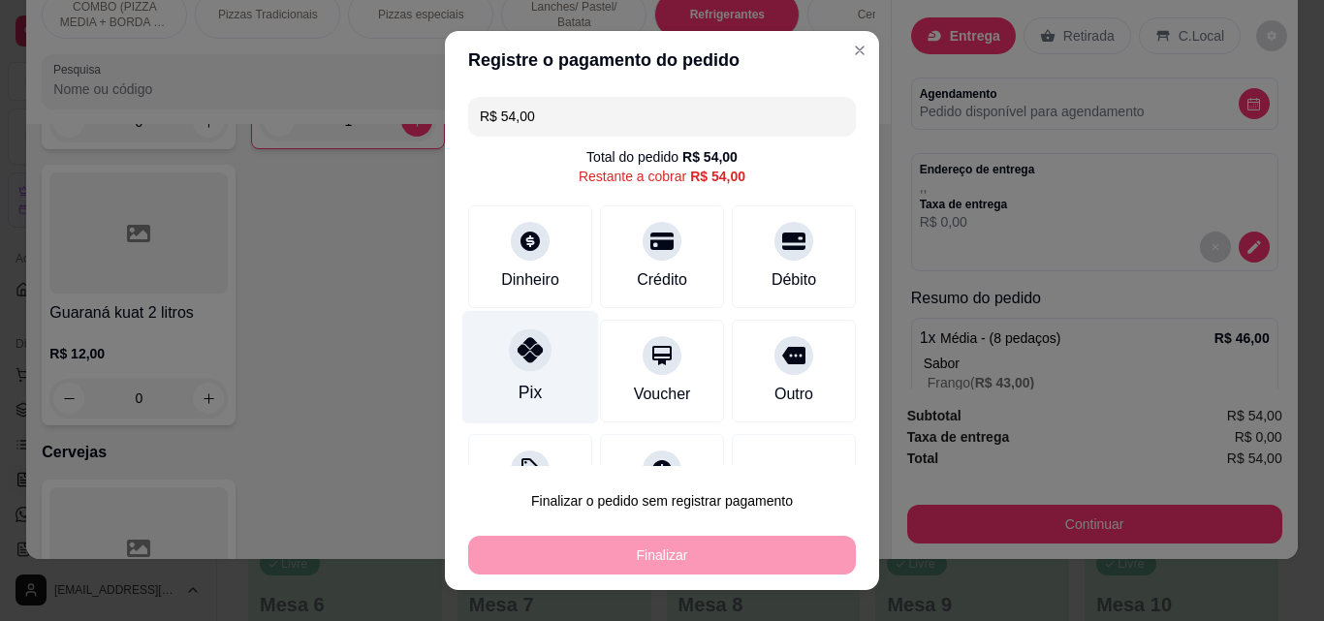
click at [517, 360] on icon at bounding box center [529, 349] width 25 height 25
type input "R$ 0,00"
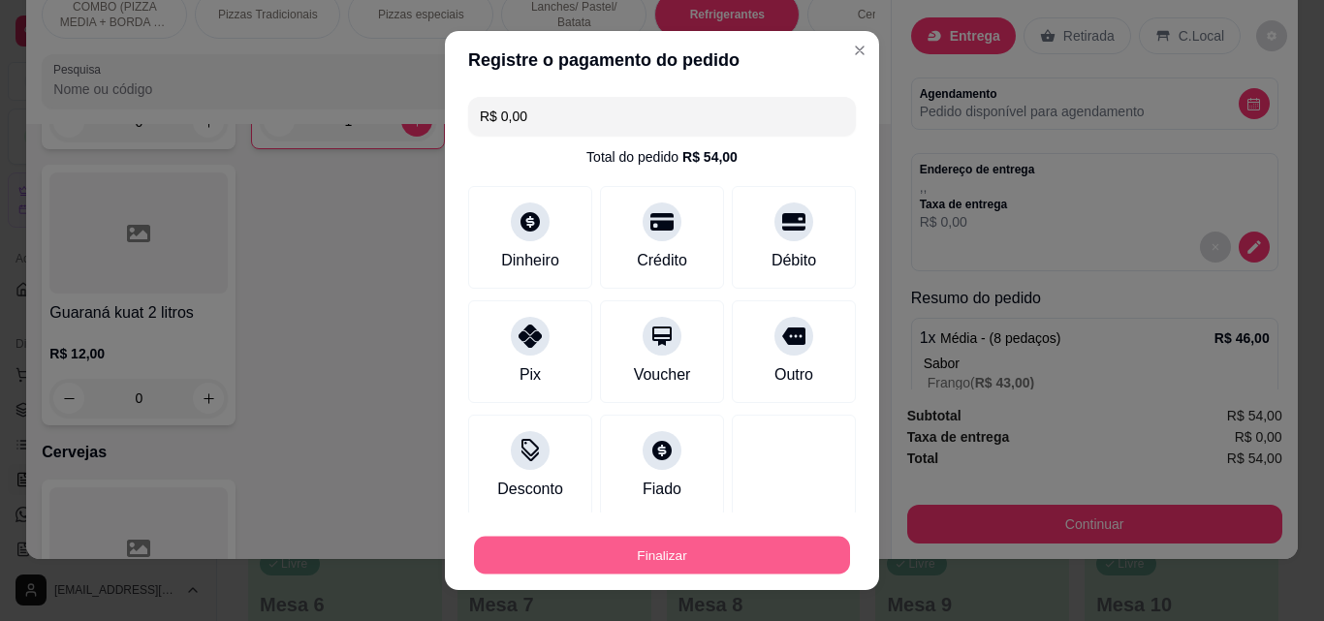
click at [810, 542] on button "Finalizar" at bounding box center [662, 556] width 376 height 38
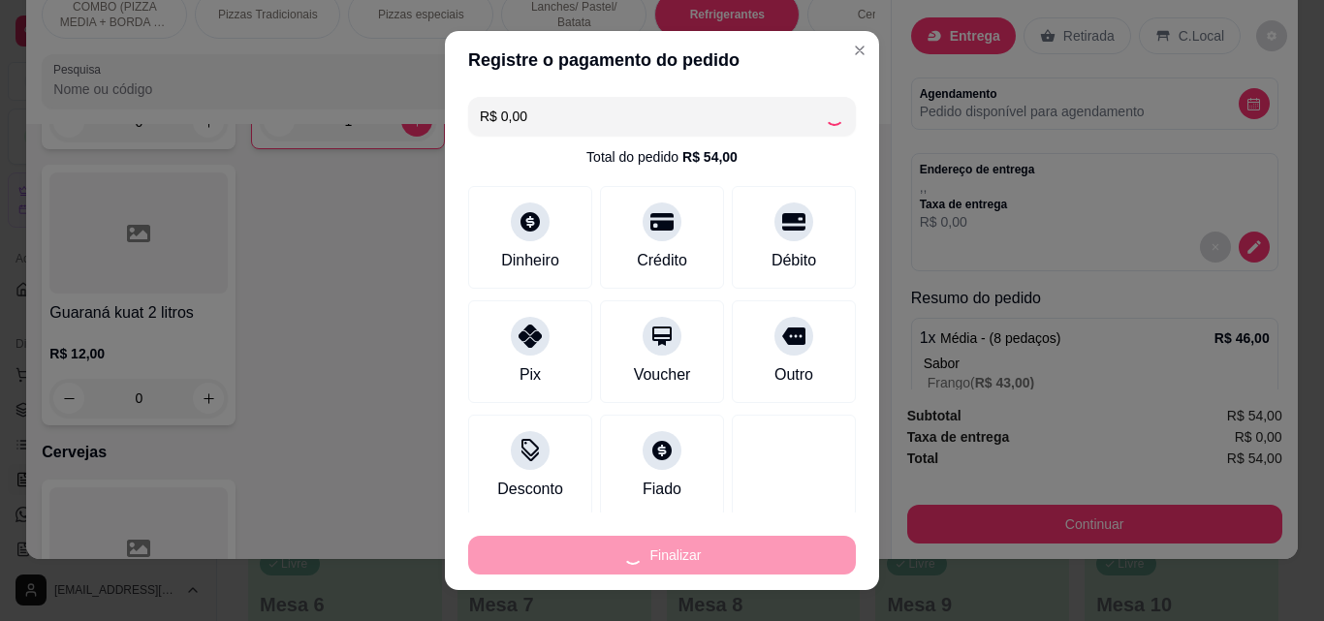
type input "0"
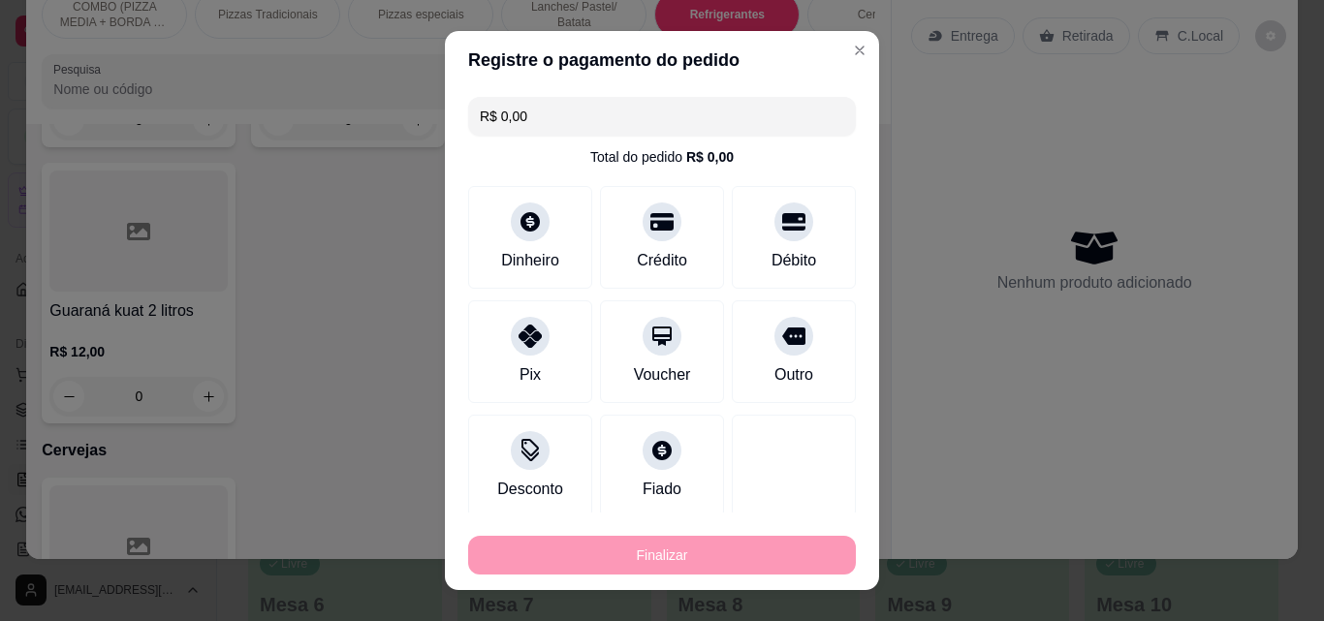
type input "-R$ 54,00"
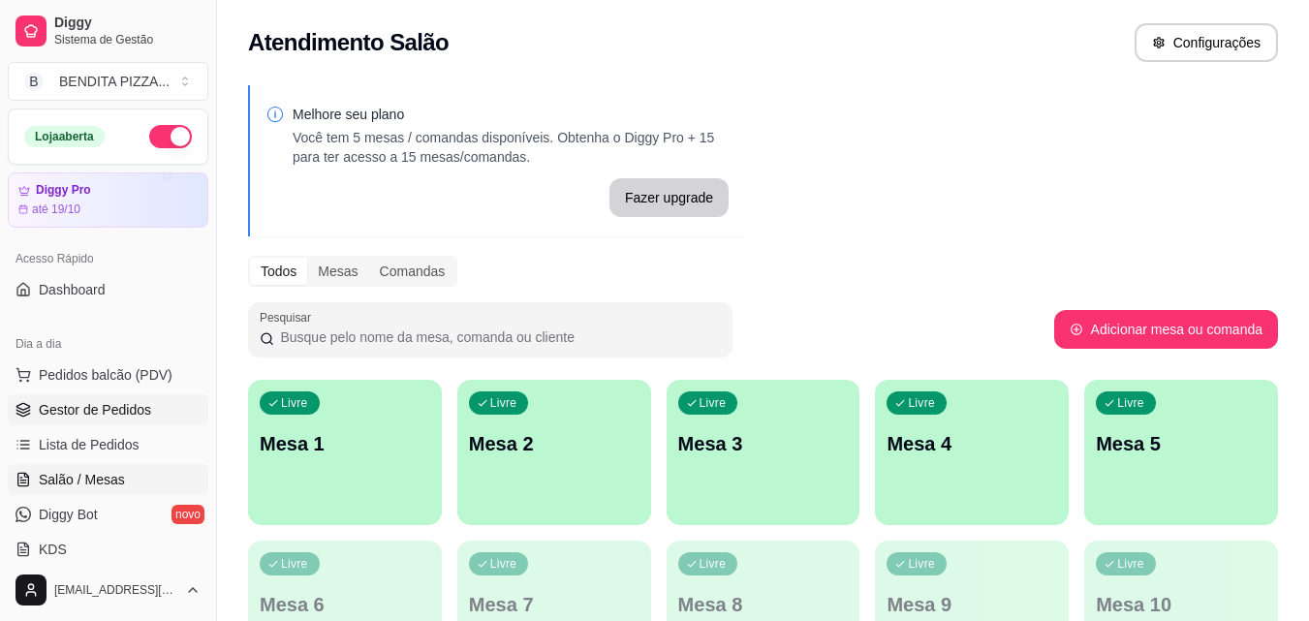
click at [97, 409] on span "Gestor de Pedidos" at bounding box center [95, 409] width 112 height 19
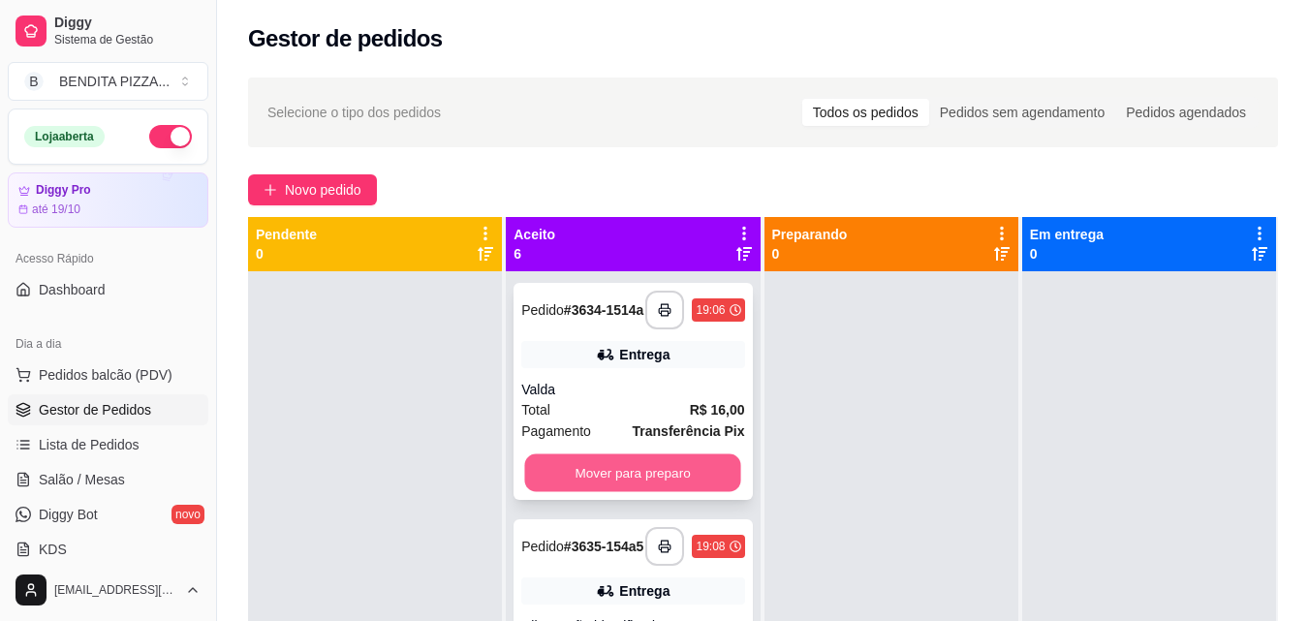
click at [625, 480] on button "Mover para preparo" at bounding box center [633, 473] width 216 height 38
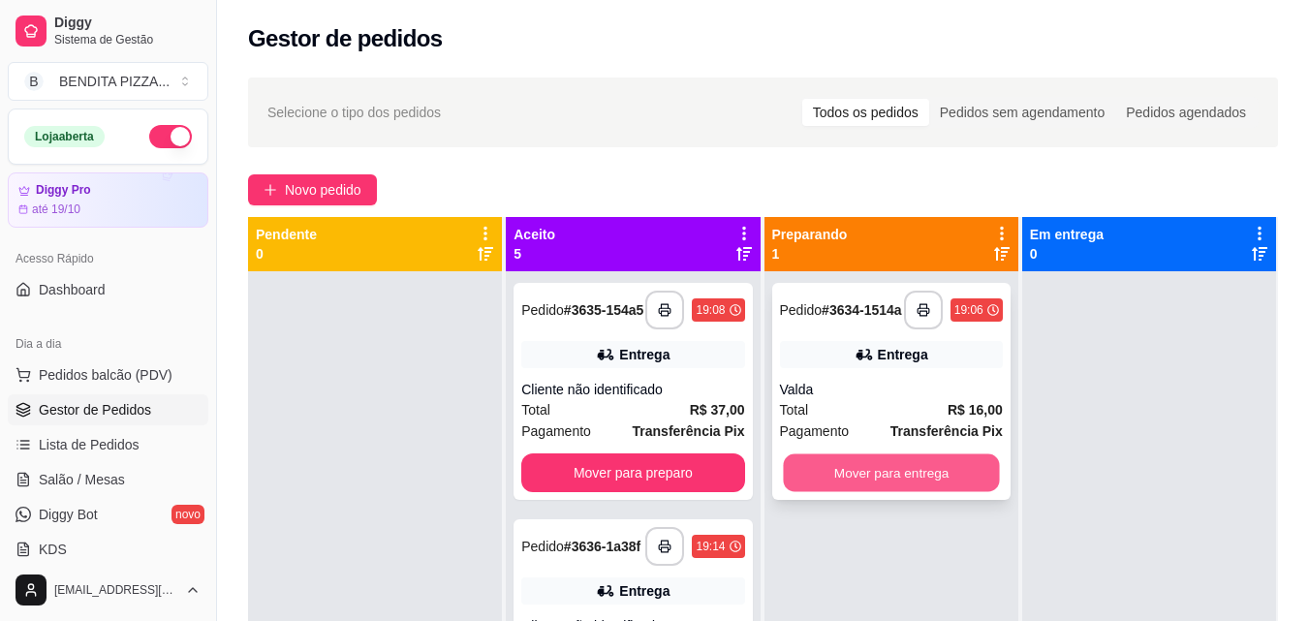
click at [916, 472] on button "Mover para entrega" at bounding box center [891, 473] width 216 height 38
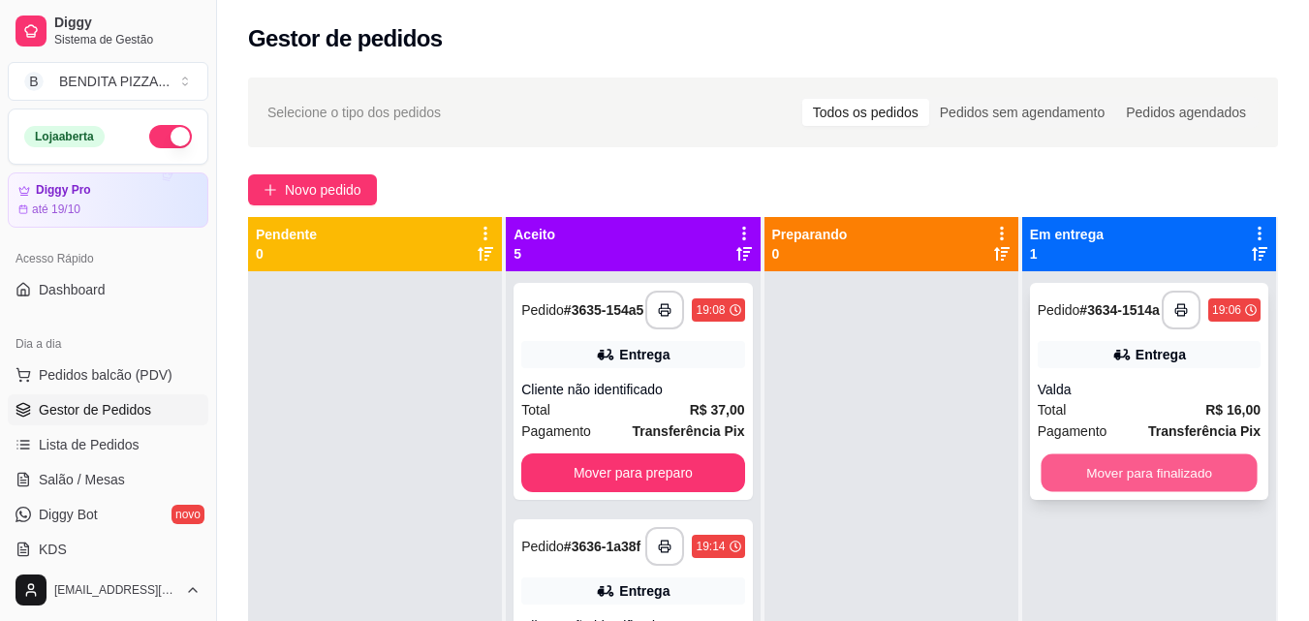
click at [1124, 467] on button "Mover para finalizado" at bounding box center [1149, 473] width 216 height 38
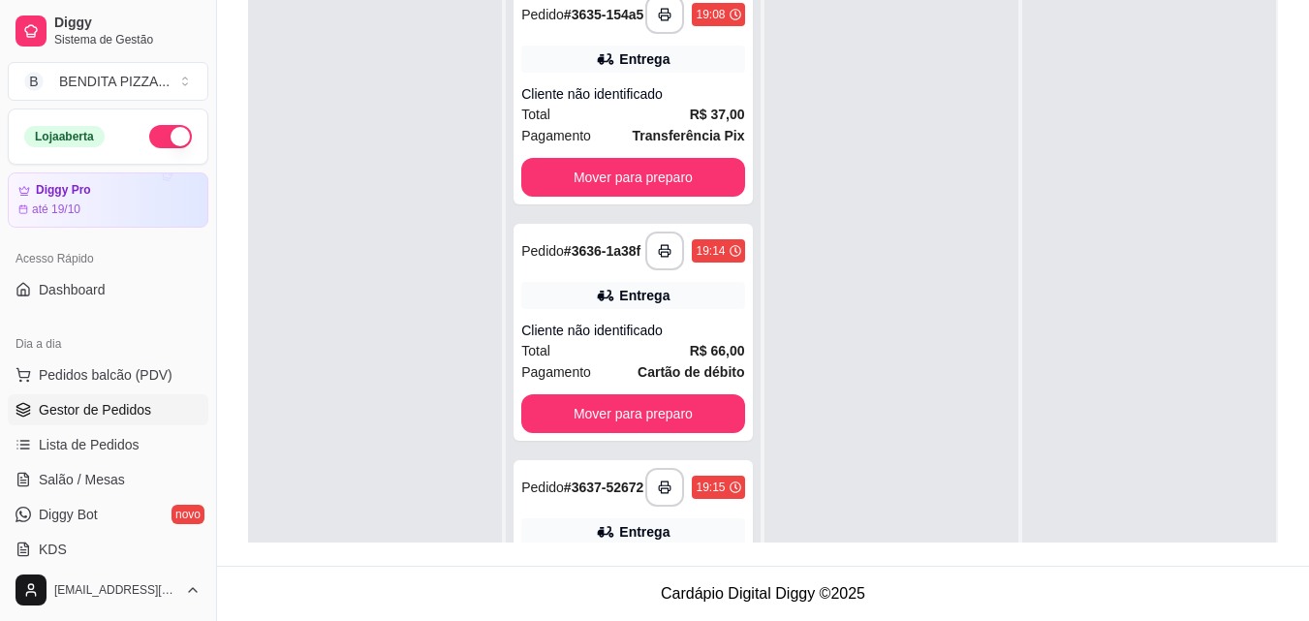
scroll to position [543, 0]
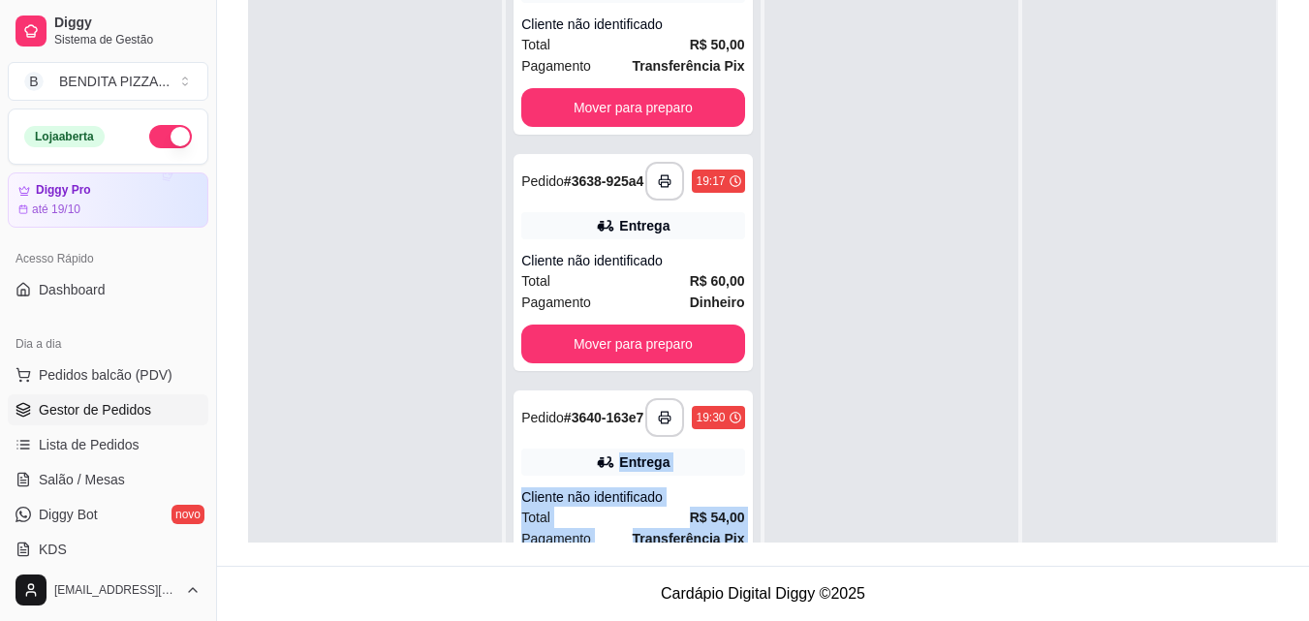
drag, startPoint x: 752, startPoint y: 419, endPoint x: 758, endPoint y: 476, distance: 57.5
click at [758, 476] on div "**********" at bounding box center [763, 232] width 1030 height 621
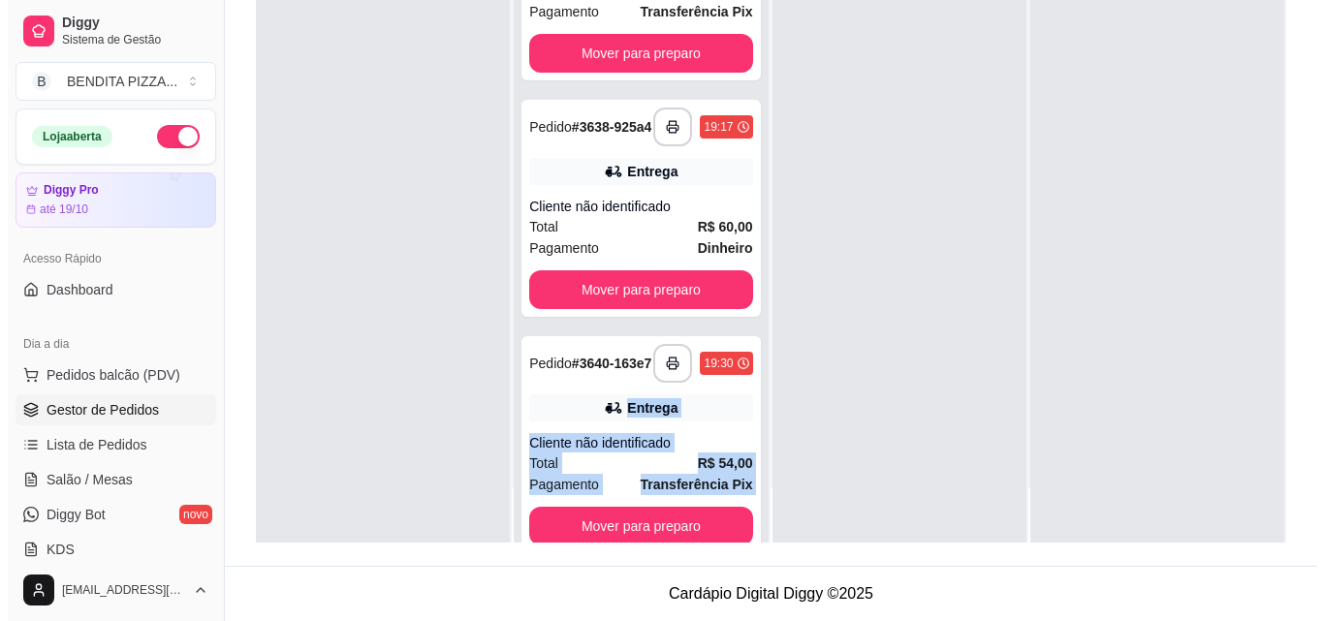
scroll to position [619, 0]
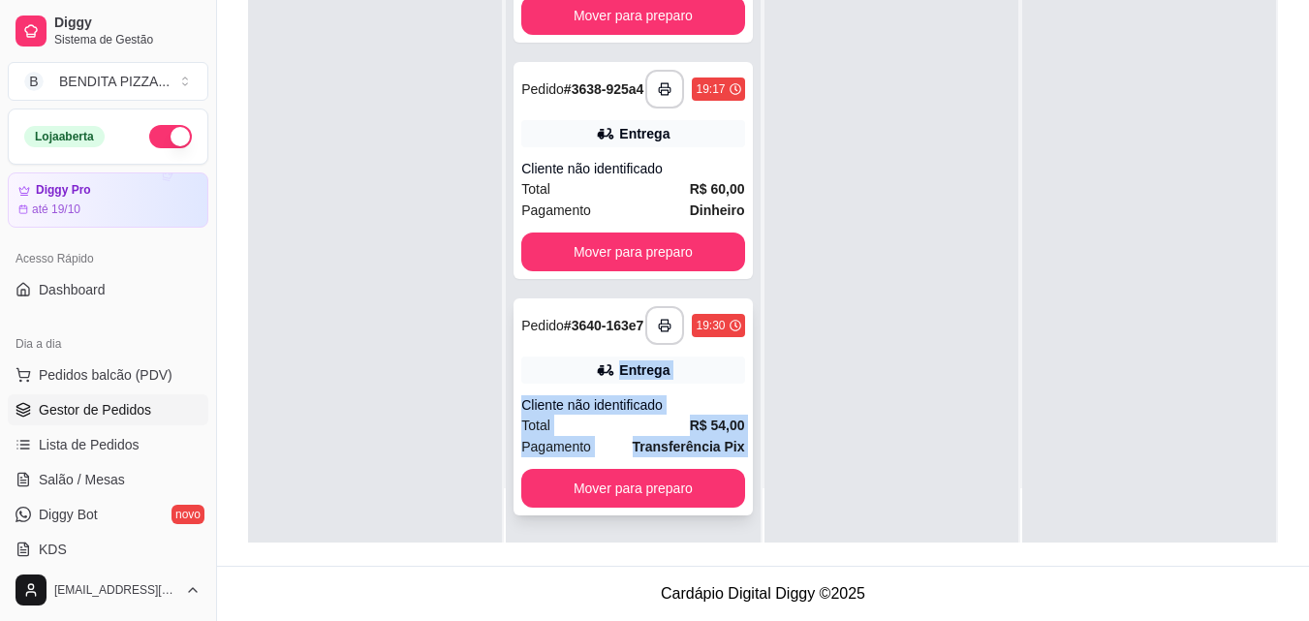
click at [646, 416] on div "Total R$ 54,00" at bounding box center [632, 425] width 223 height 21
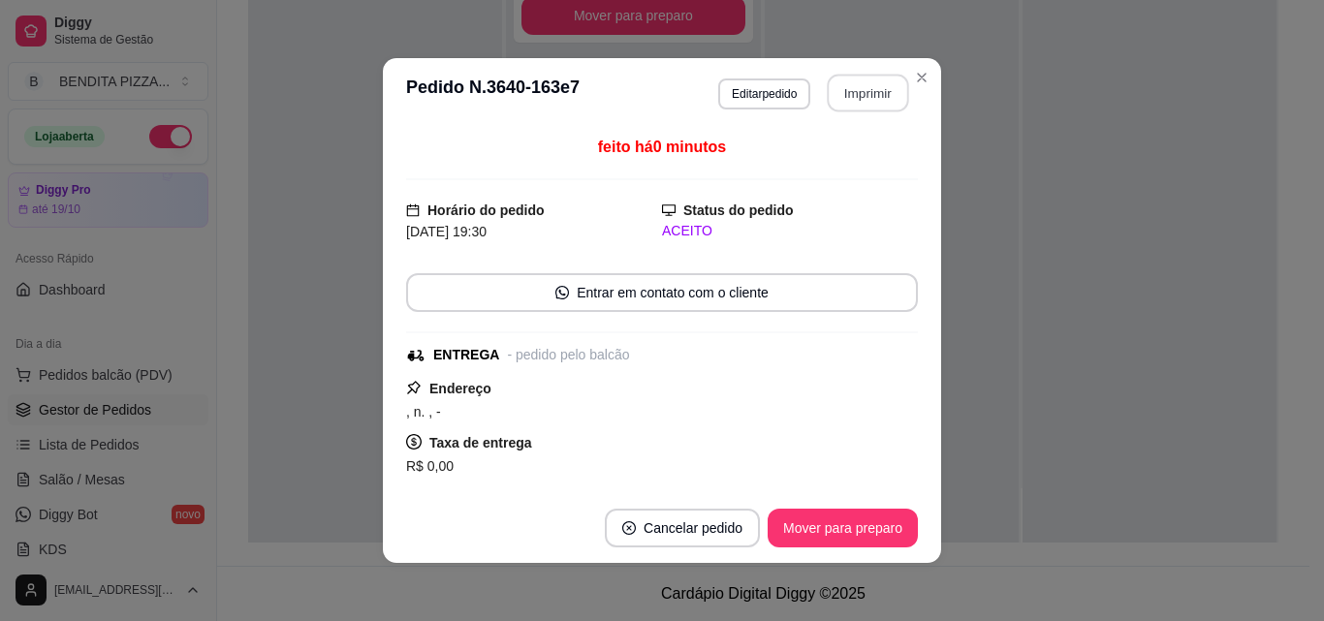
click at [859, 91] on button "Imprimir" at bounding box center [868, 94] width 81 height 38
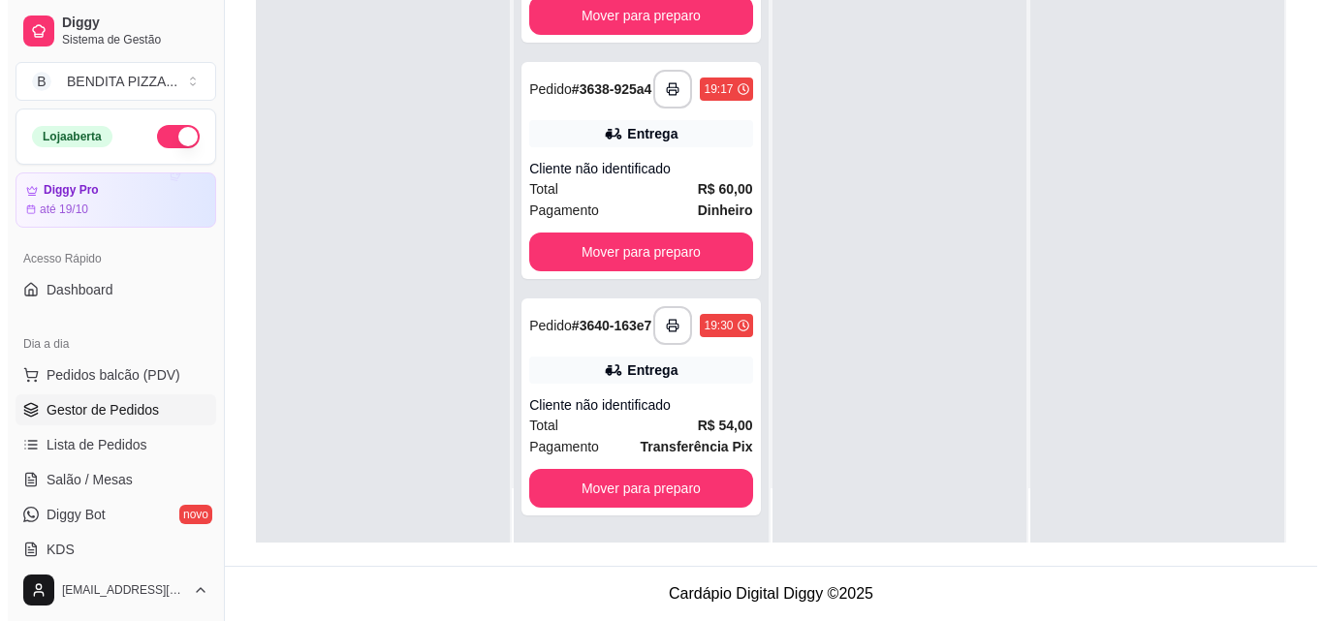
scroll to position [77, 0]
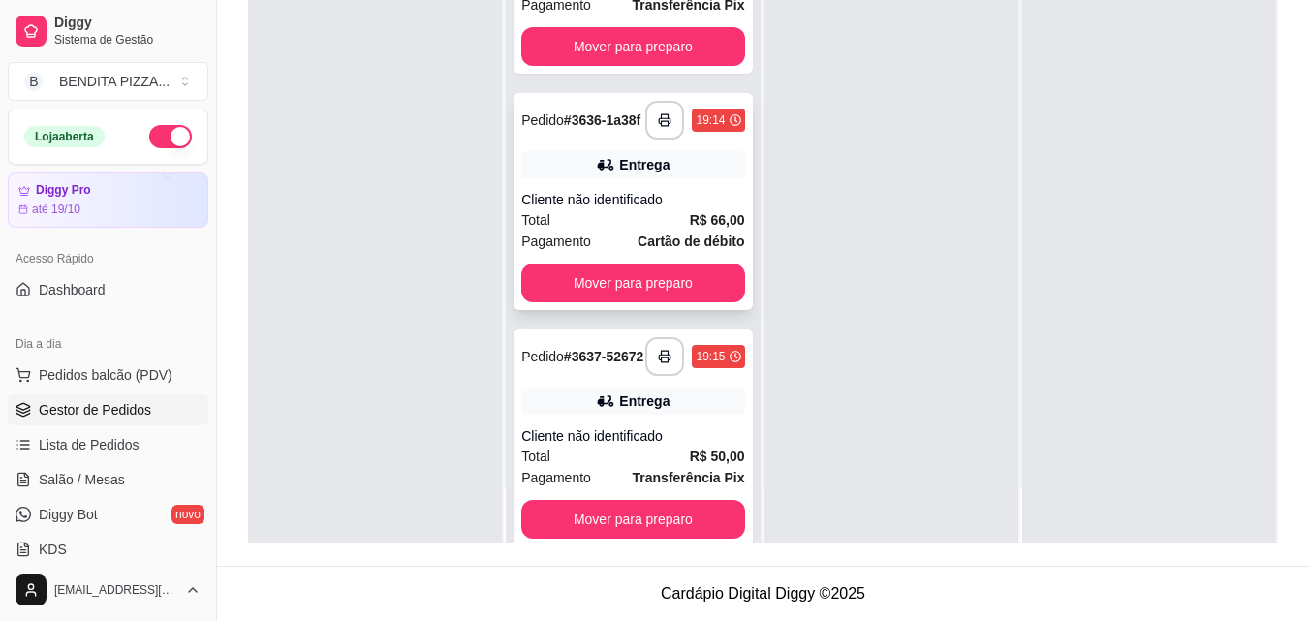
click at [699, 209] on div "Cliente não identificado" at bounding box center [632, 199] width 223 height 19
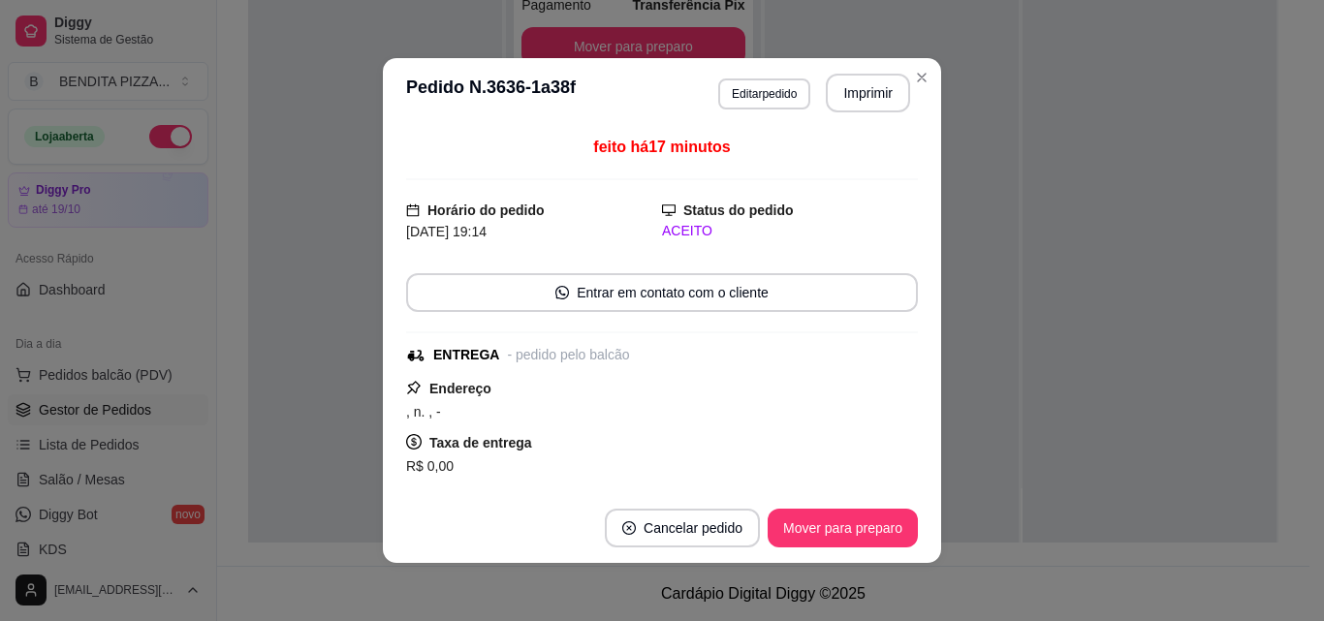
scroll to position [306, 0]
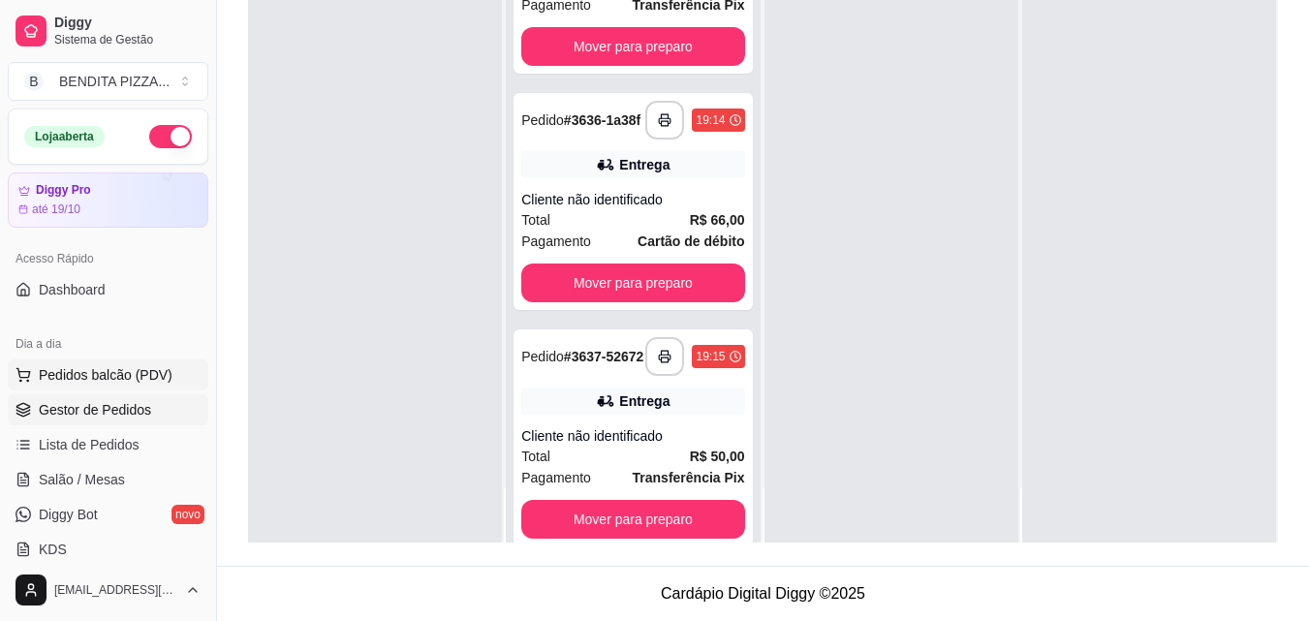
click at [78, 365] on span "Pedidos balcão (PDV)" at bounding box center [106, 374] width 134 height 19
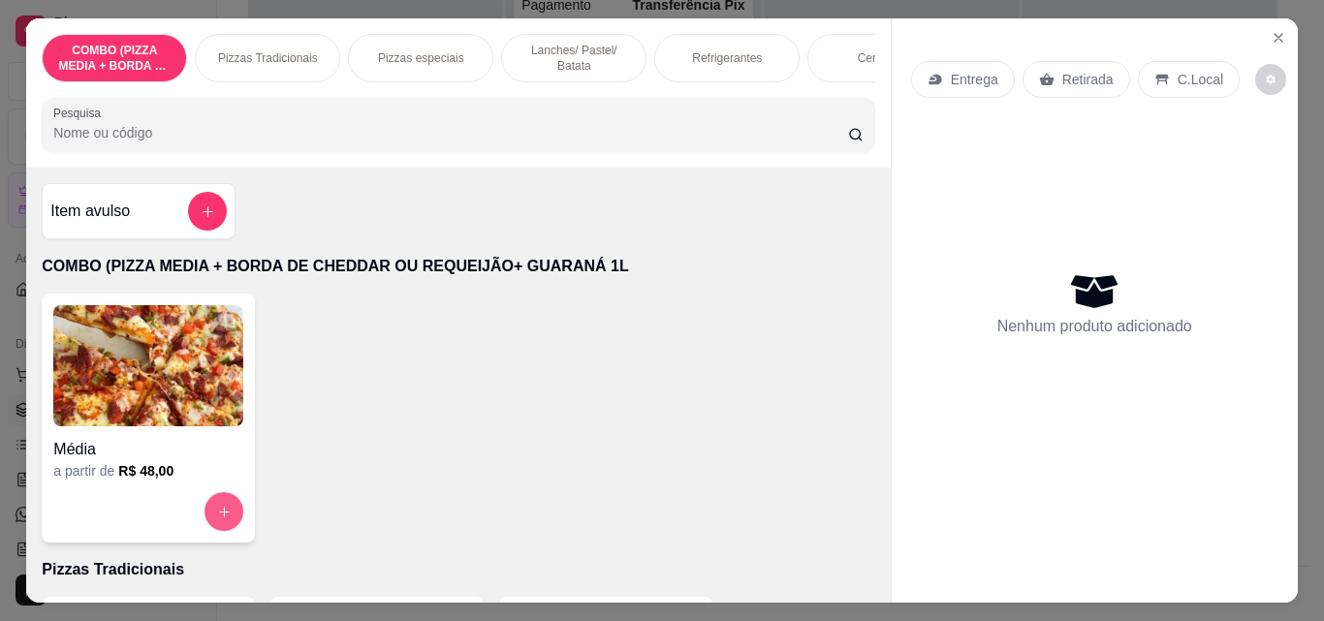
click at [219, 519] on icon "increase-product-quantity" at bounding box center [224, 512] width 15 height 15
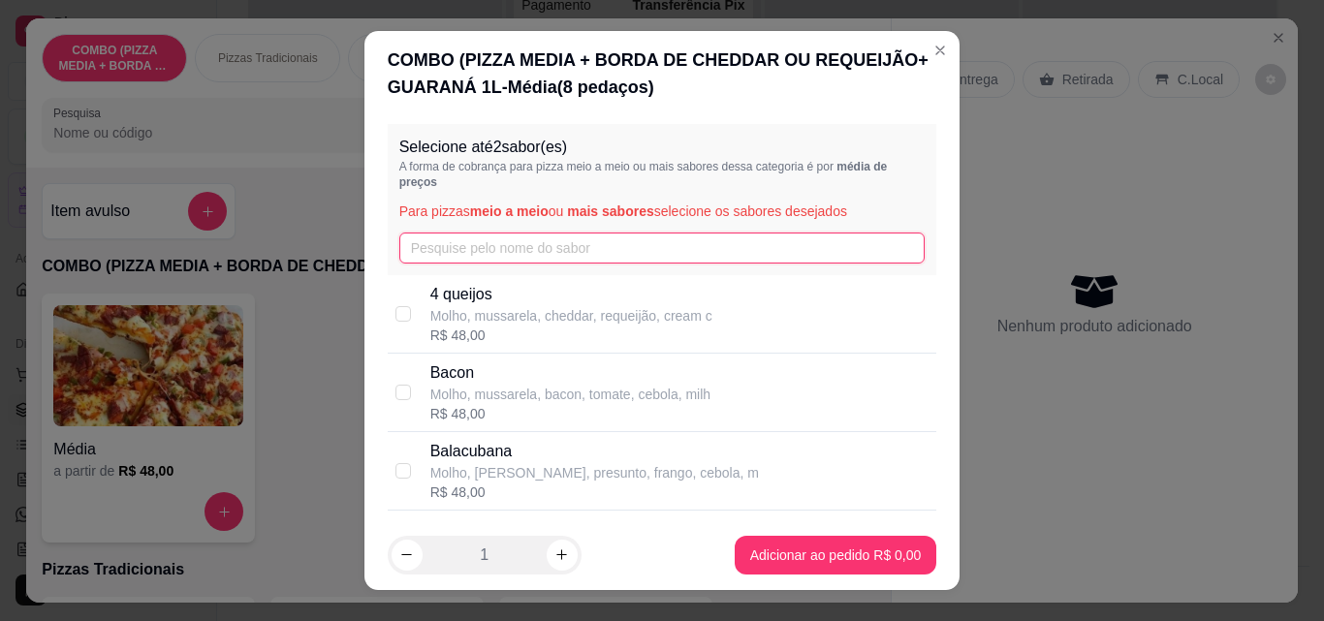
click at [479, 237] on input "text" at bounding box center [662, 248] width 526 height 31
type input "ca"
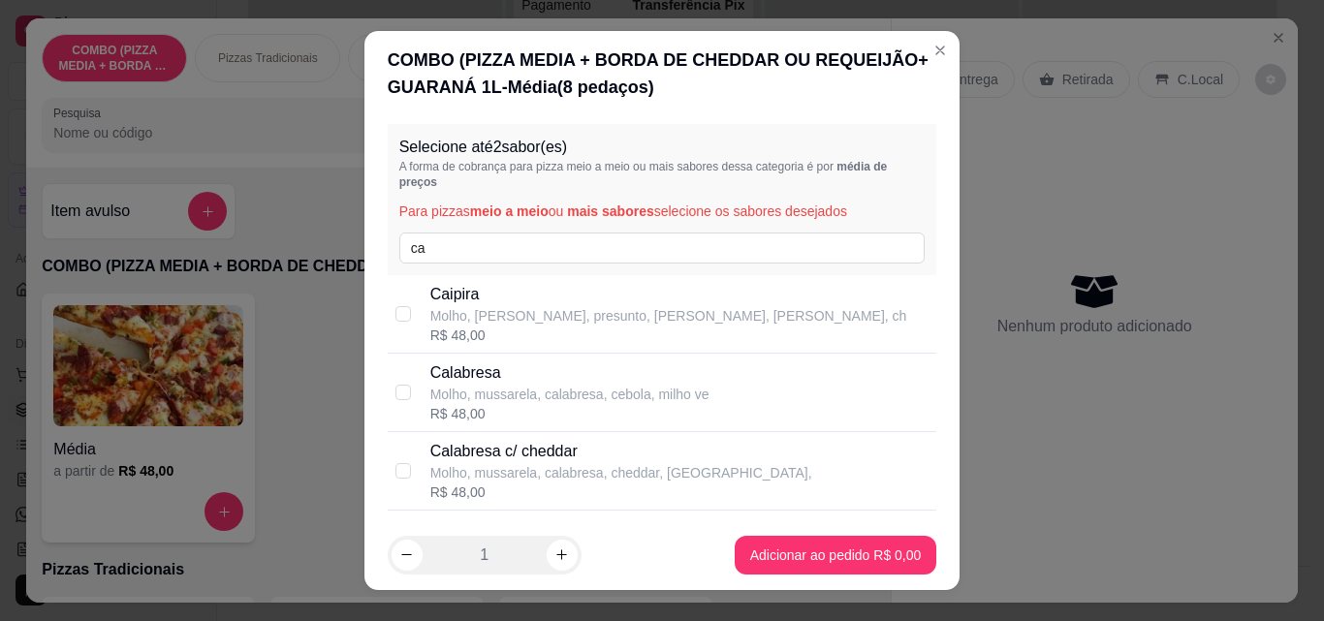
click at [472, 313] on p "Molho, mussarela, presunto, frango, bacon, ch" at bounding box center [668, 315] width 477 height 19
checkbox input "true"
click at [505, 244] on input "ca" at bounding box center [662, 248] width 526 height 31
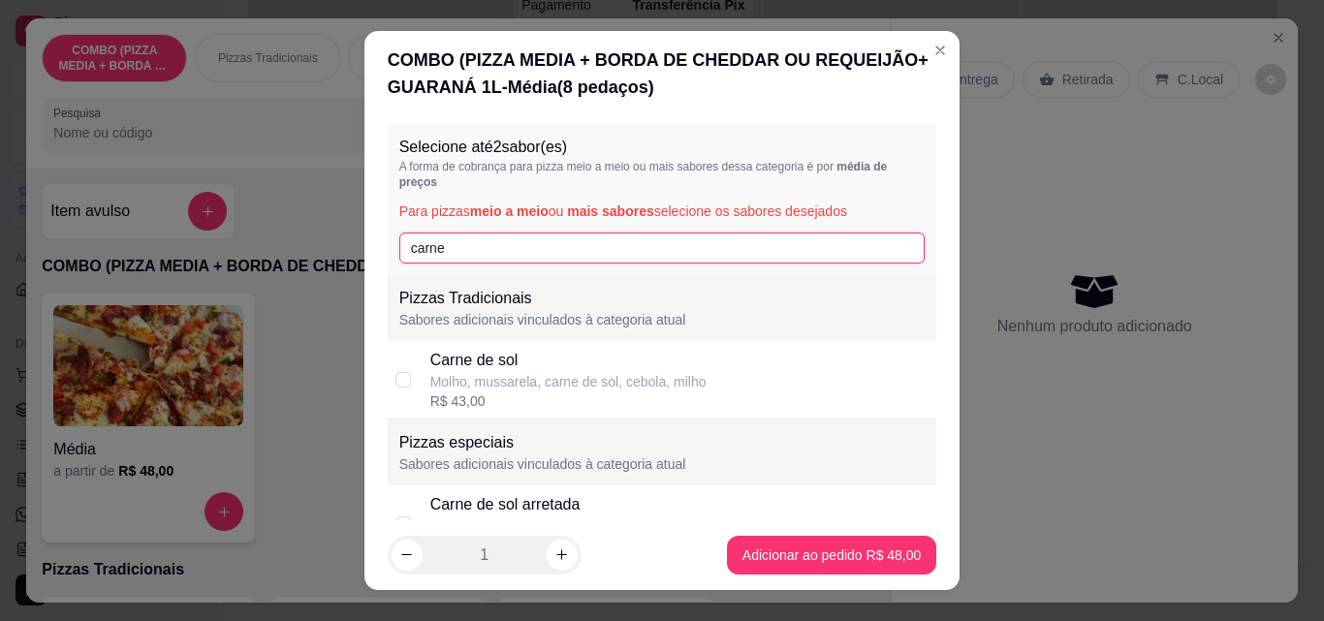
type input "carne"
click at [565, 376] on div "Molho, mussarela, carne de sol, cebola, milho" at bounding box center [568, 381] width 276 height 19
checkbox input "true"
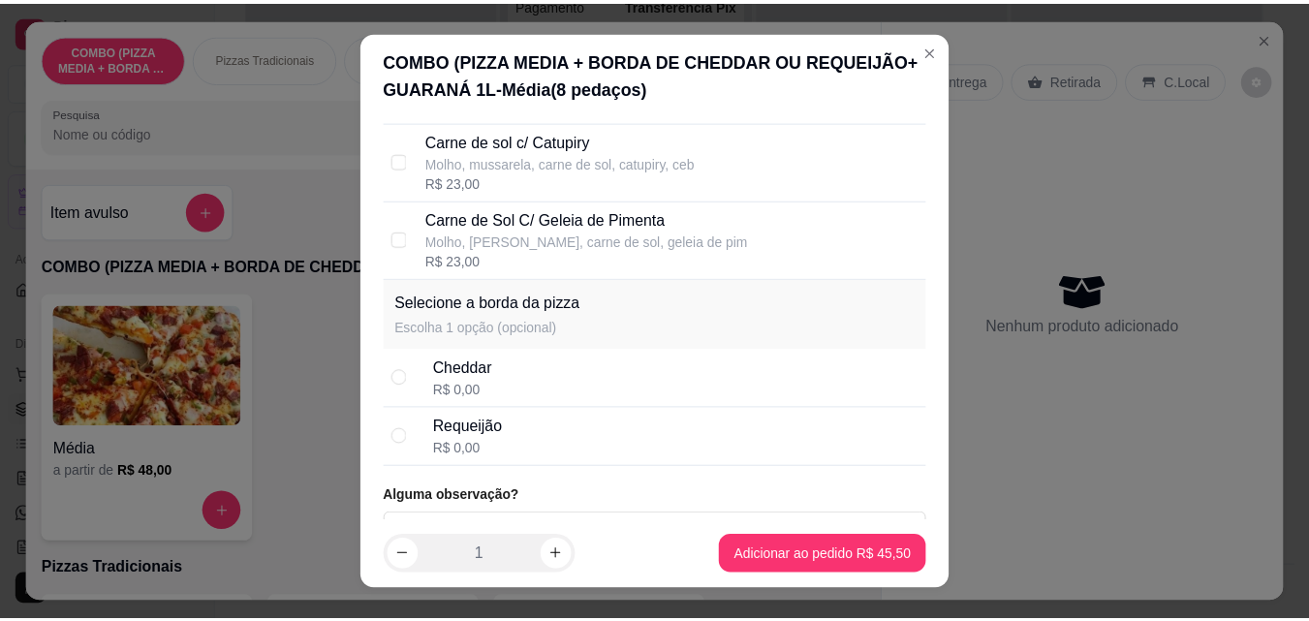
scroll to position [631, 0]
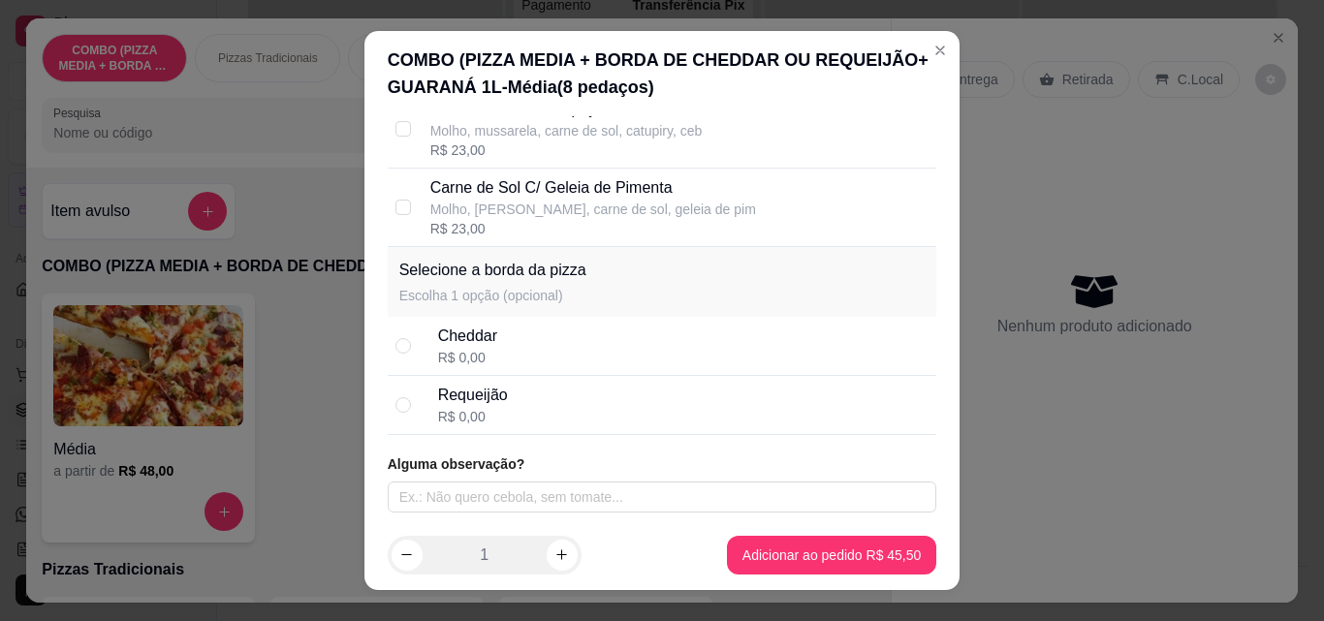
click at [717, 421] on div "Requeijão R$ 0,00" at bounding box center [683, 405] width 491 height 43
radio input "true"
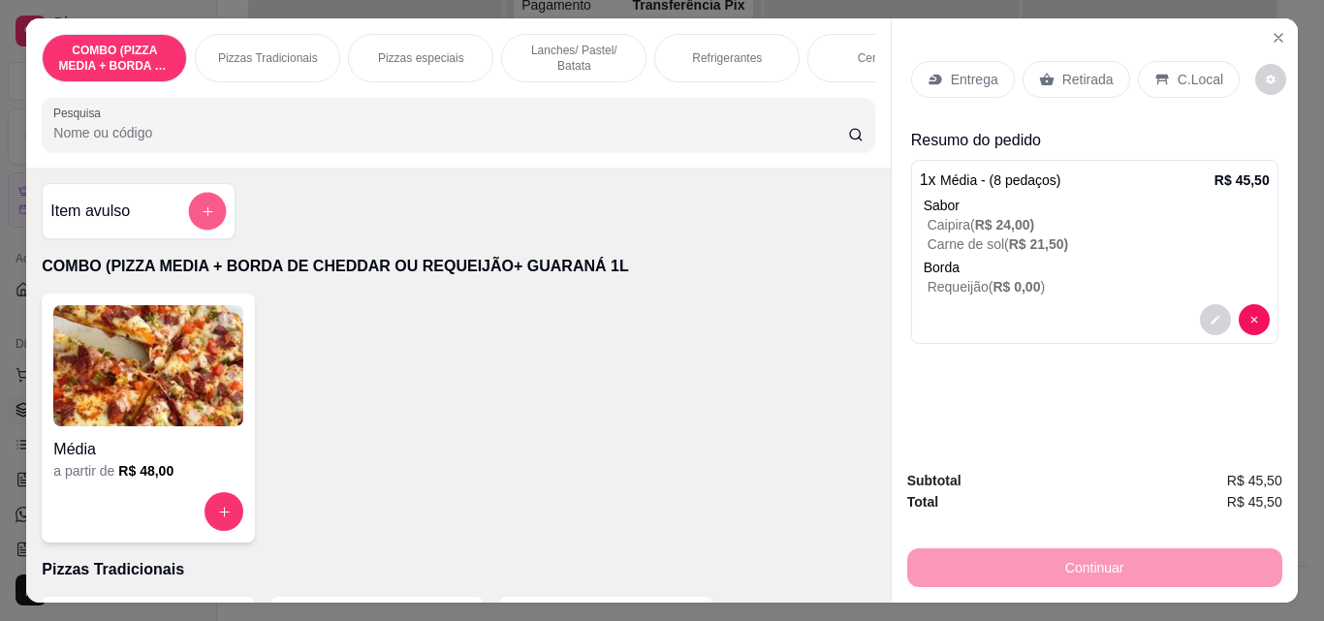
click at [206, 219] on icon "add-separate-item" at bounding box center [208, 211] width 15 height 15
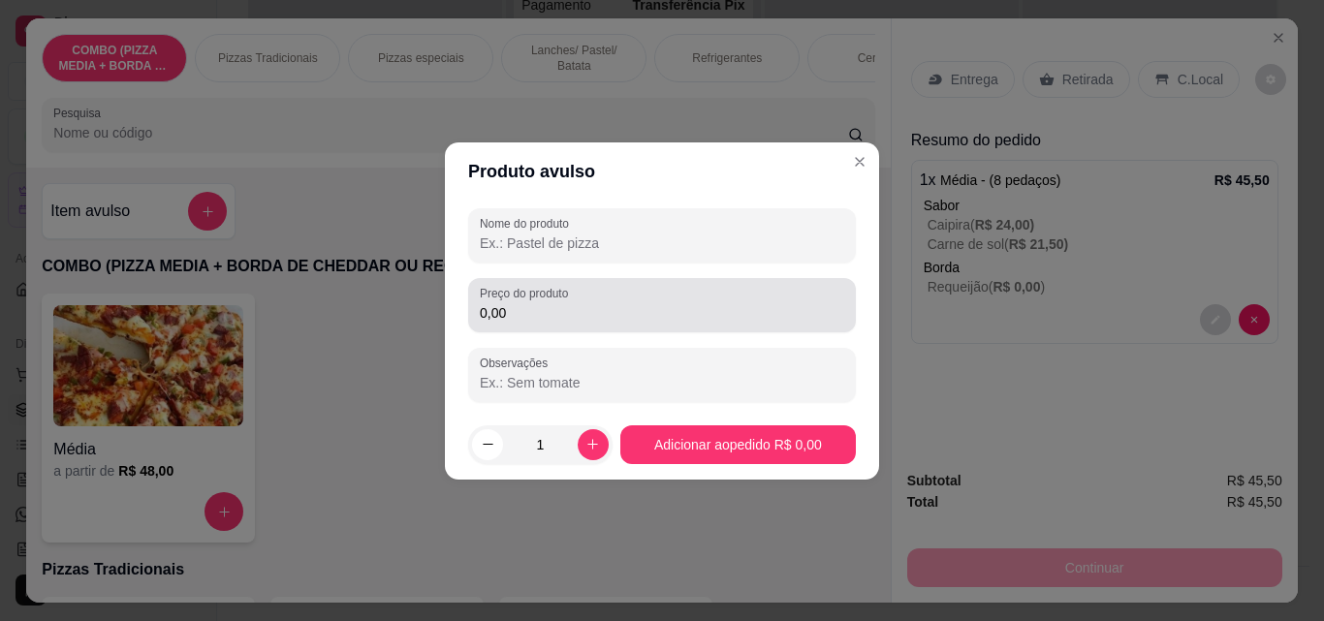
click at [650, 301] on div "0,00" at bounding box center [662, 305] width 364 height 39
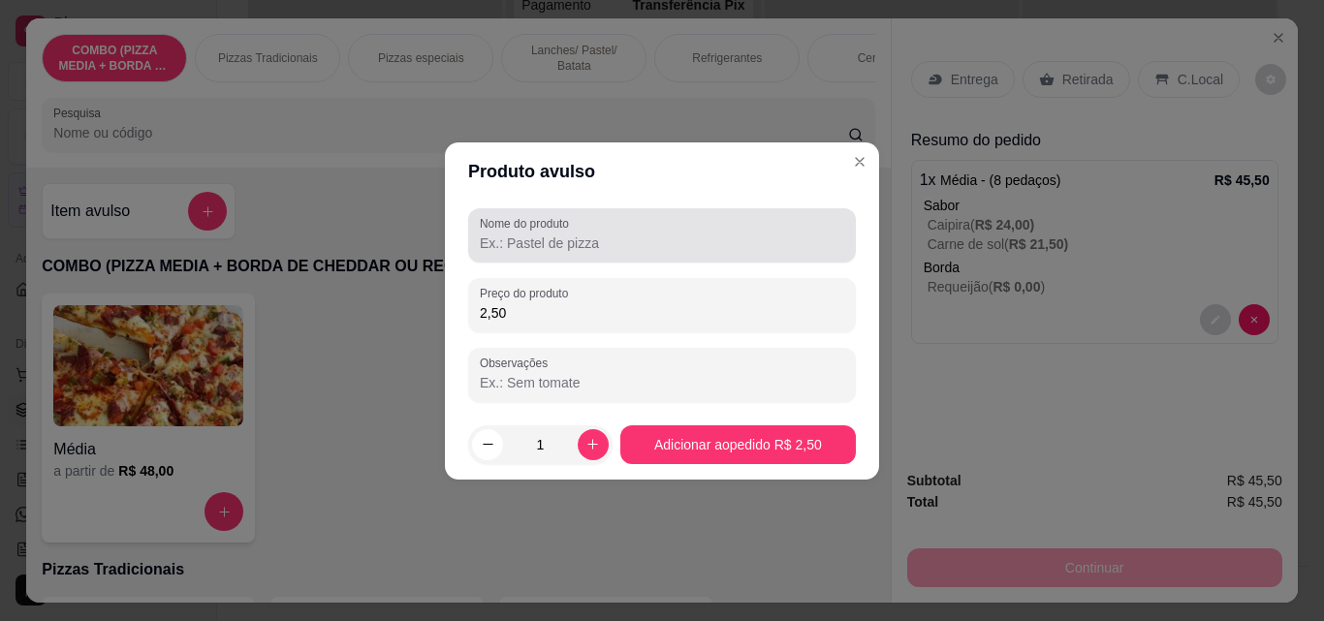
type input "2,50"
click at [642, 248] on input "Nome do produto" at bounding box center [662, 243] width 364 height 19
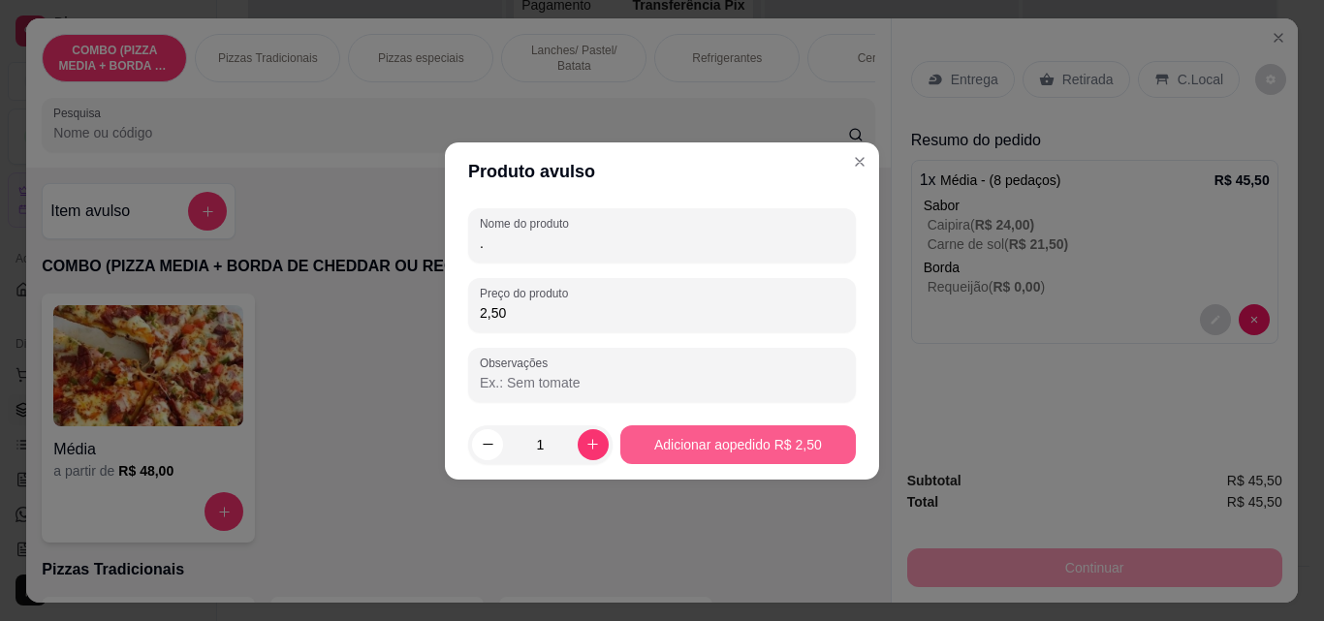
type input "."
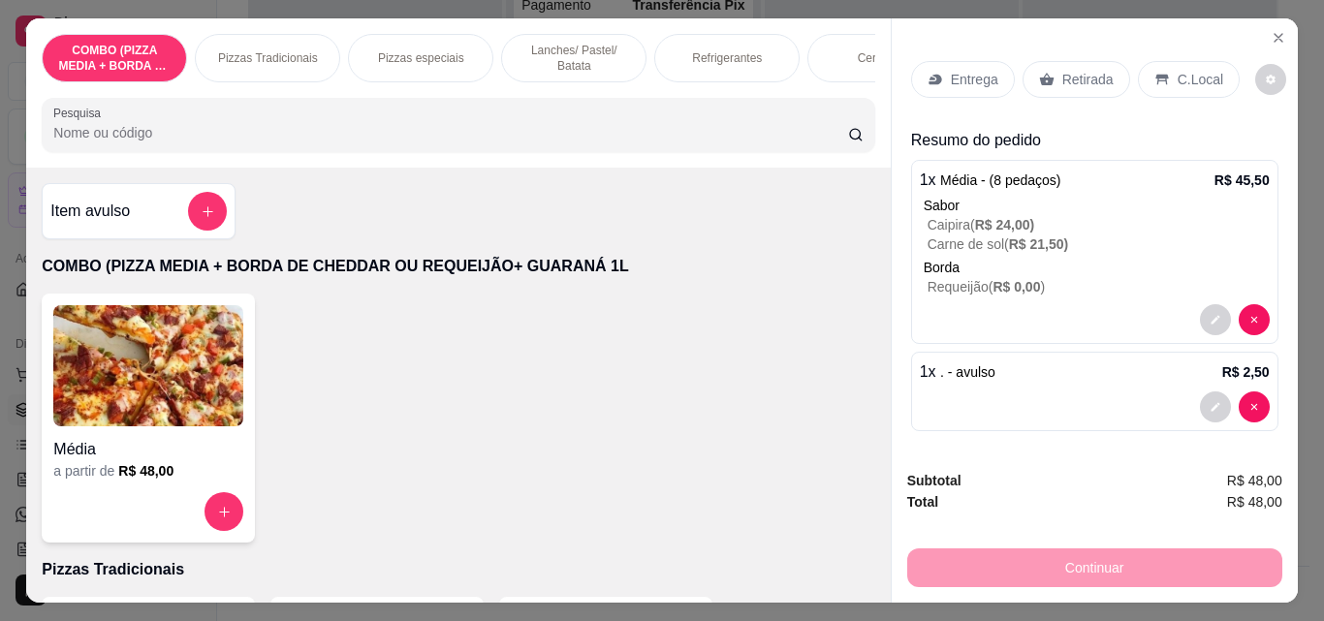
click at [934, 72] on icon at bounding box center [935, 80] width 16 height 16
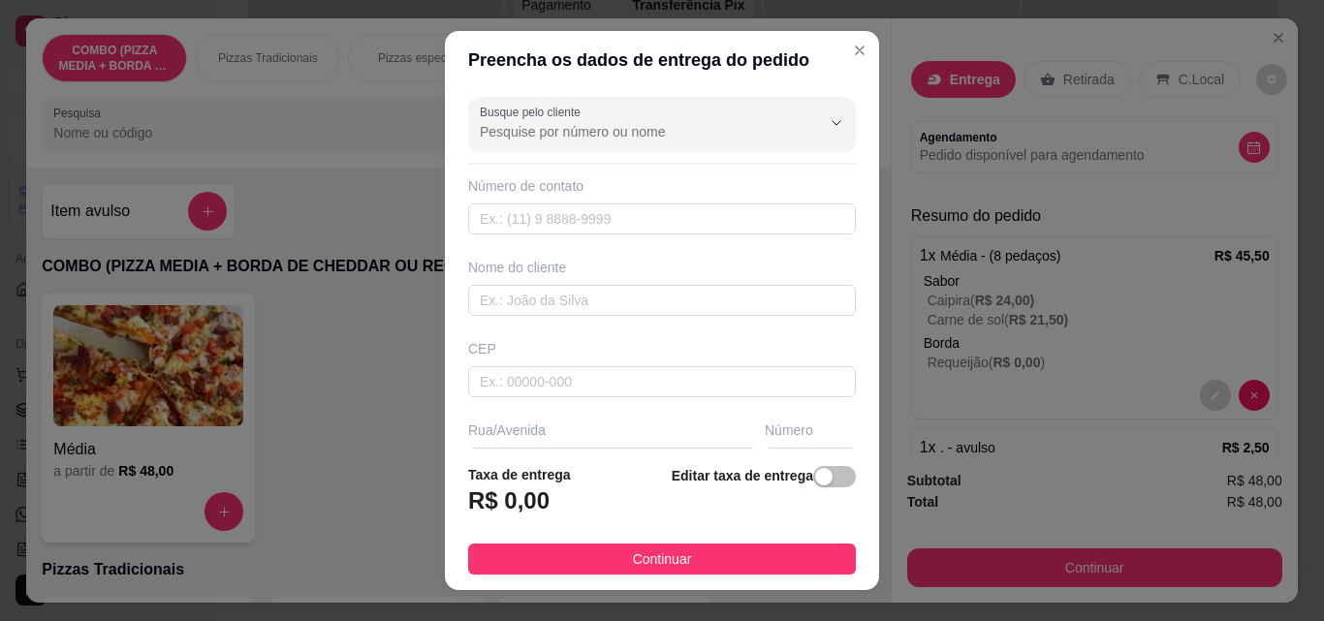
drag, startPoint x: 784, startPoint y: 558, endPoint x: 986, endPoint y: 546, distance: 202.9
click at [798, 552] on button "Continuar" at bounding box center [662, 559] width 388 height 31
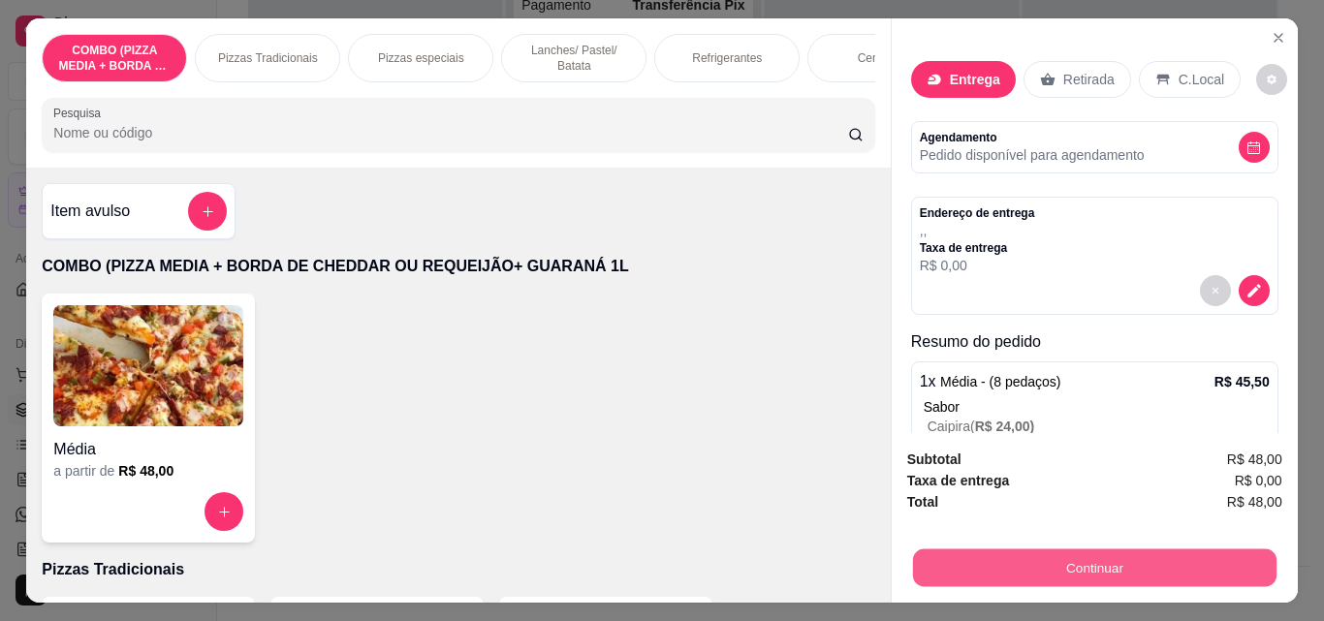
click at [994, 548] on button "Continuar" at bounding box center [1093, 567] width 363 height 38
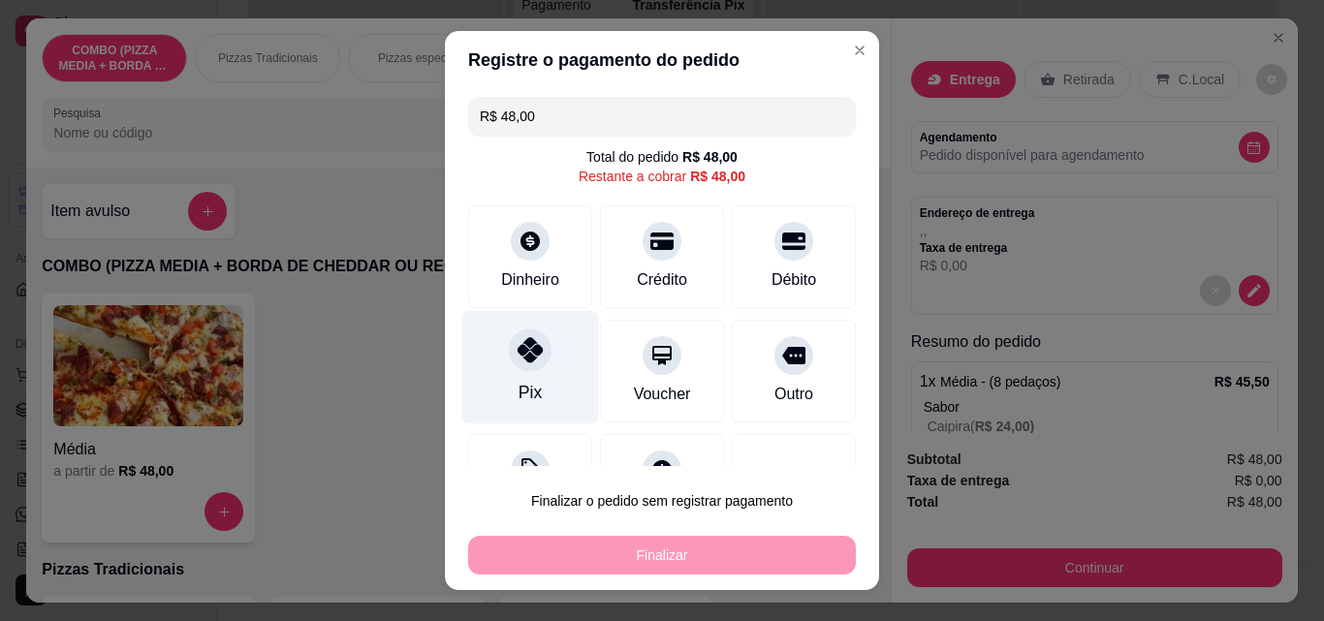
click at [525, 353] on icon at bounding box center [529, 349] width 25 height 25
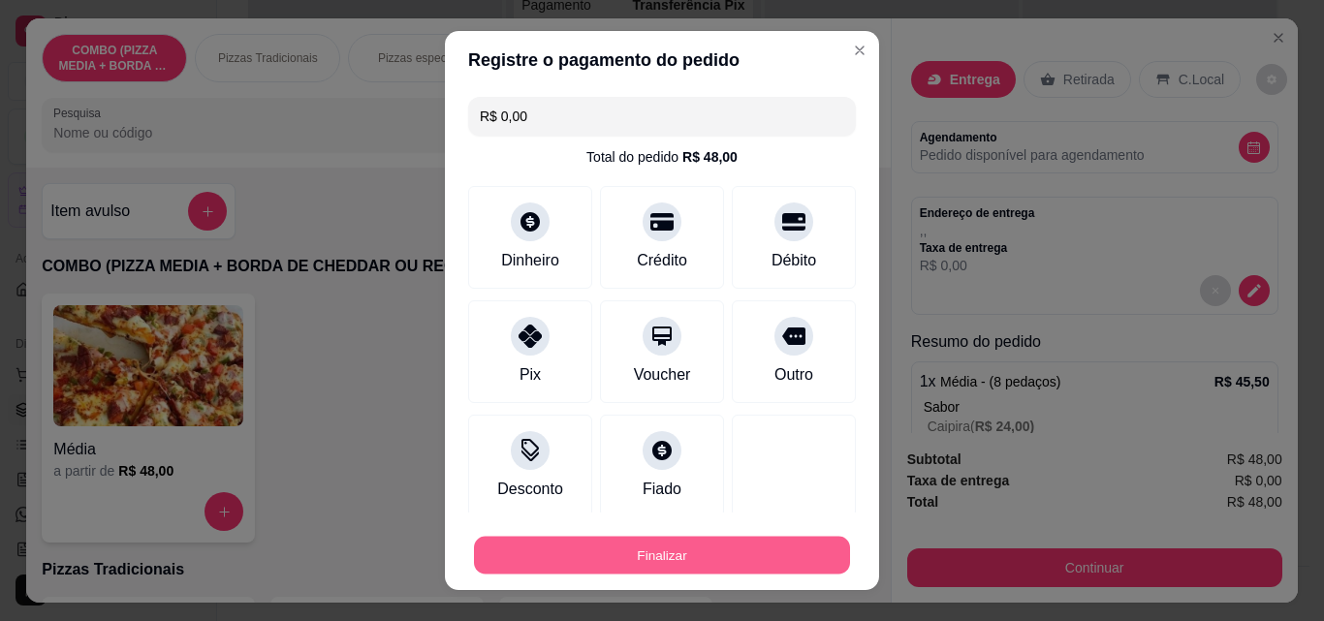
click at [726, 560] on button "Finalizar" at bounding box center [662, 556] width 376 height 38
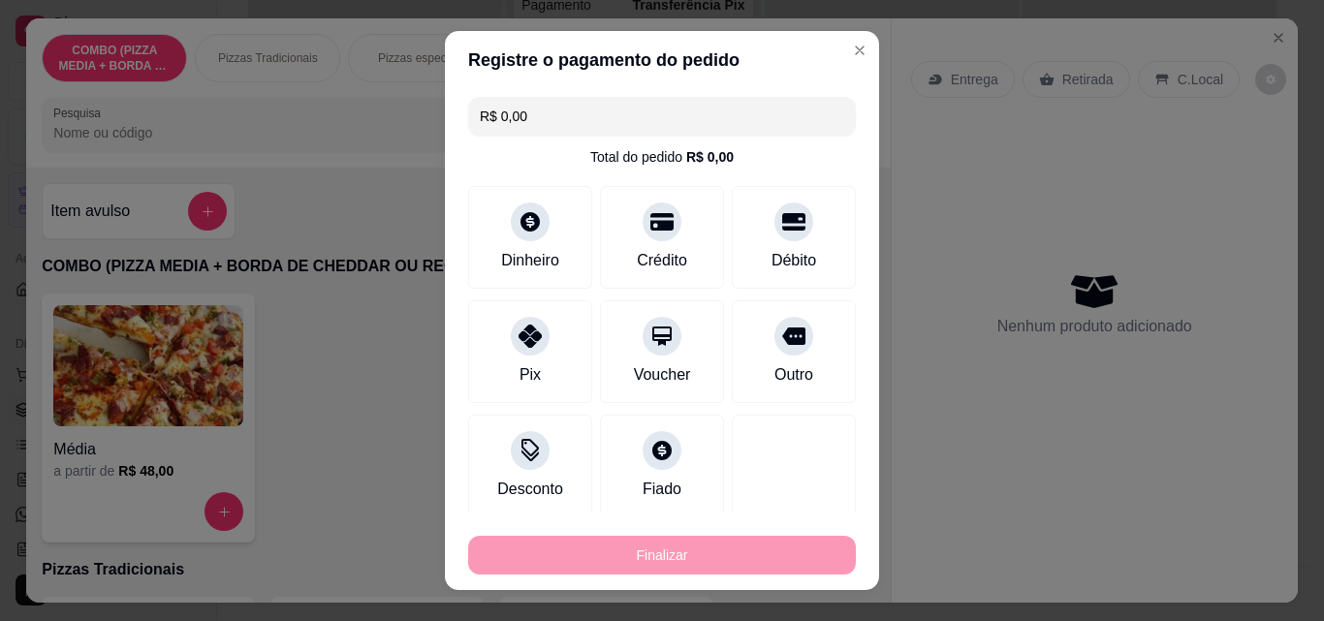
type input "-R$ 48,00"
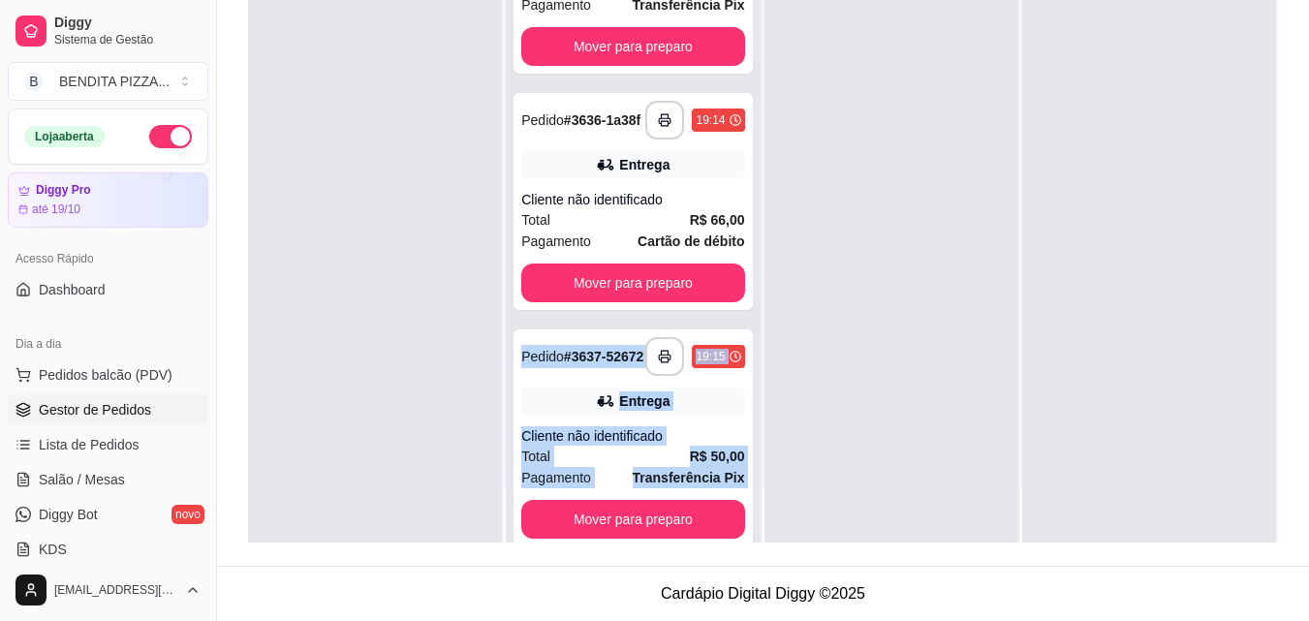
drag, startPoint x: 753, startPoint y: 304, endPoint x: 763, endPoint y: 340, distance: 37.1
click at [763, 340] on div "**********" at bounding box center [763, 232] width 1030 height 621
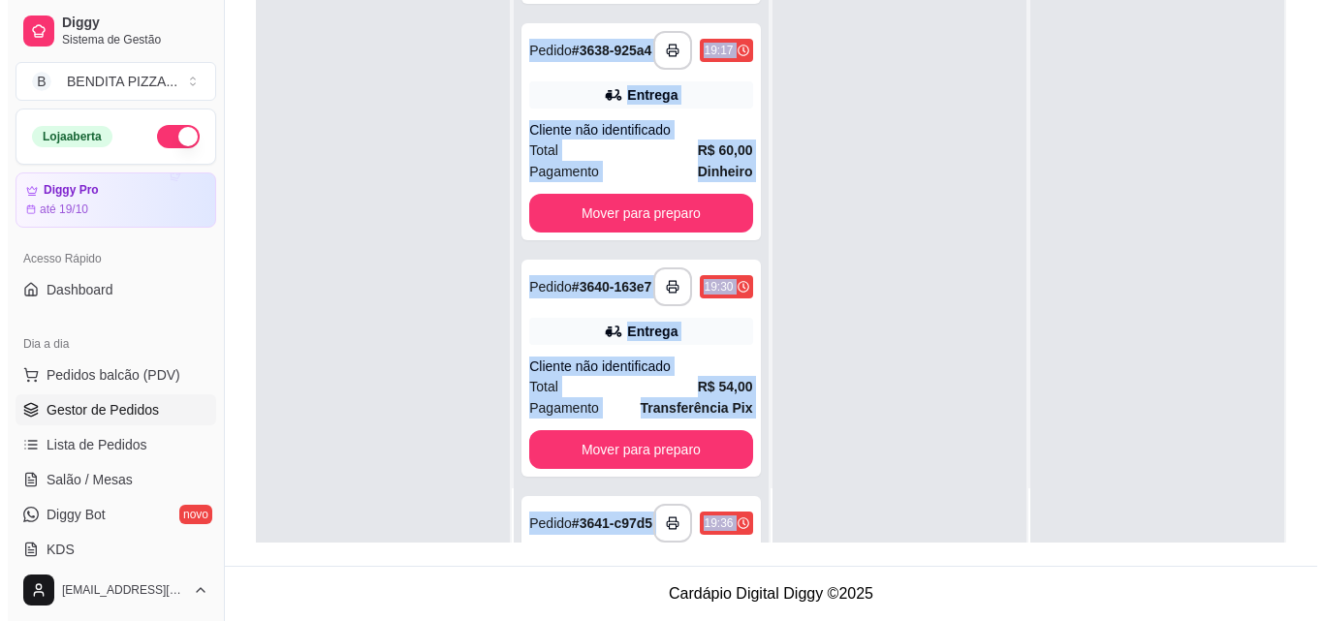
scroll to position [863, 0]
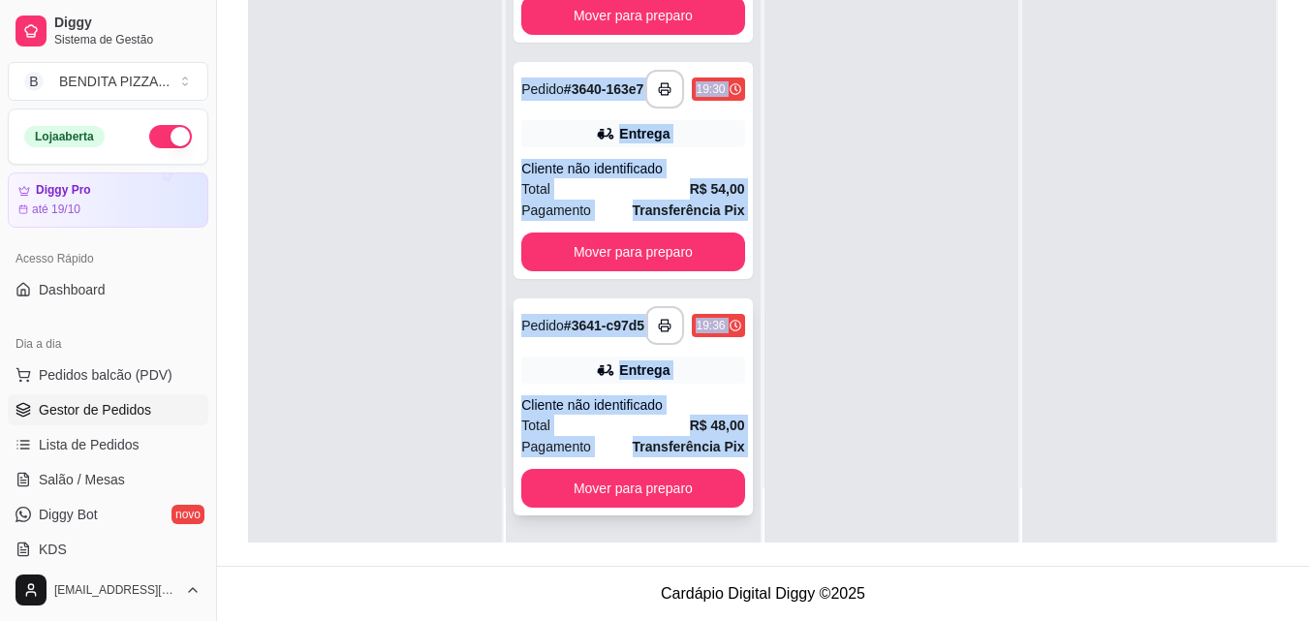
click at [680, 348] on div "**********" at bounding box center [633, 406] width 238 height 217
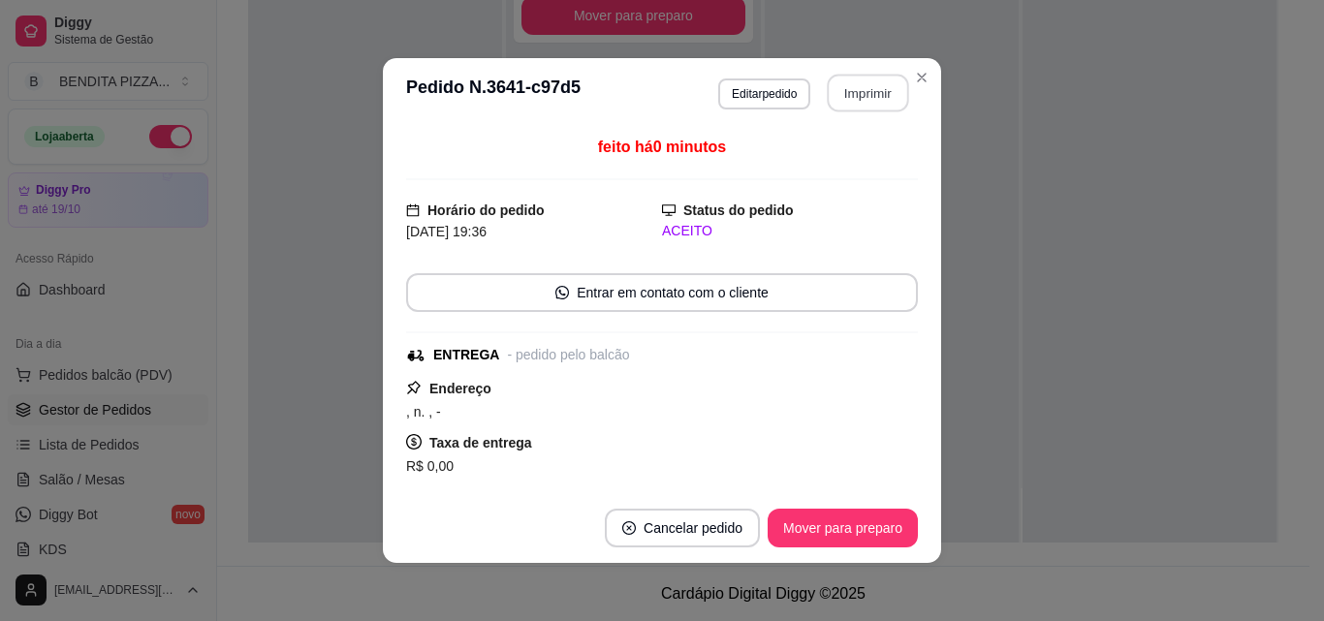
click at [854, 78] on button "Imprimir" at bounding box center [868, 94] width 81 height 38
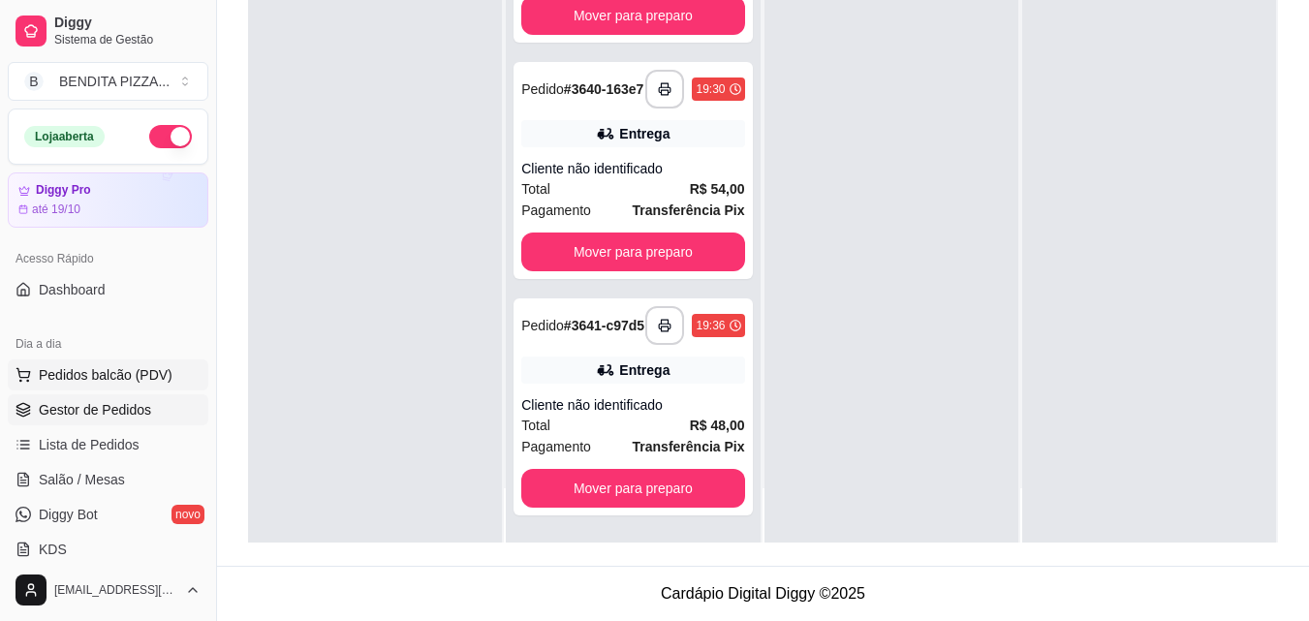
click at [122, 362] on button "Pedidos balcão (PDV)" at bounding box center [108, 374] width 201 height 31
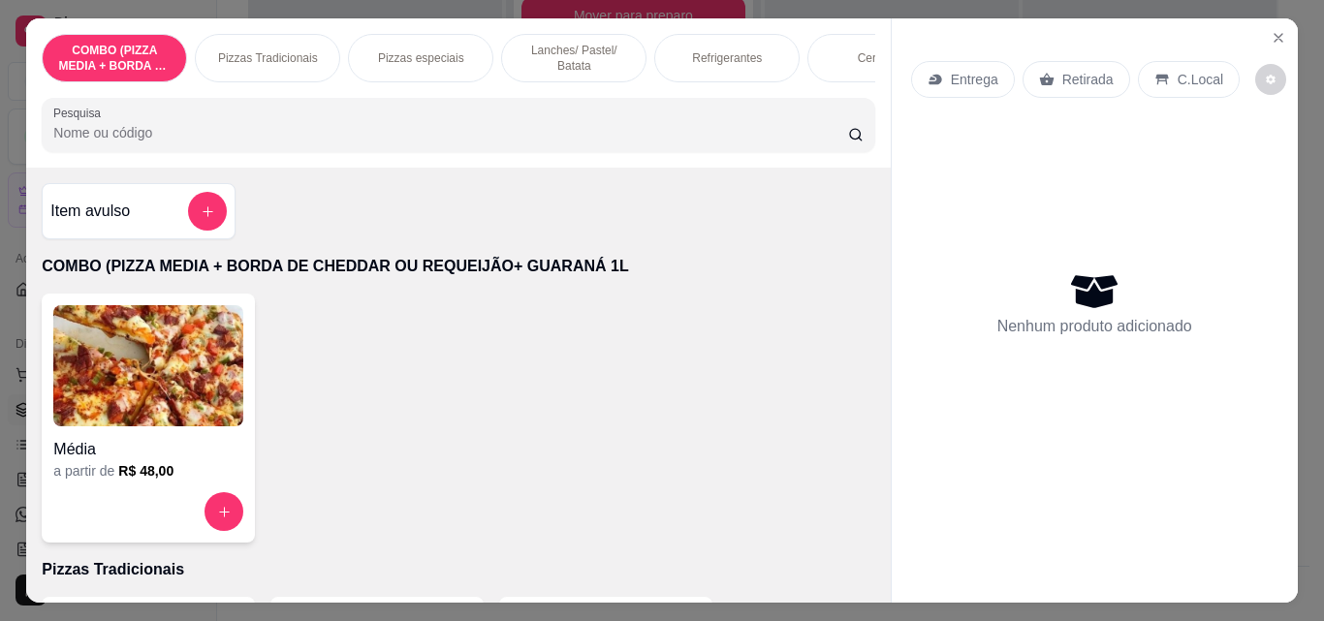
click at [246, 50] on p "Pizzas Tradicionais" at bounding box center [268, 58] width 100 height 16
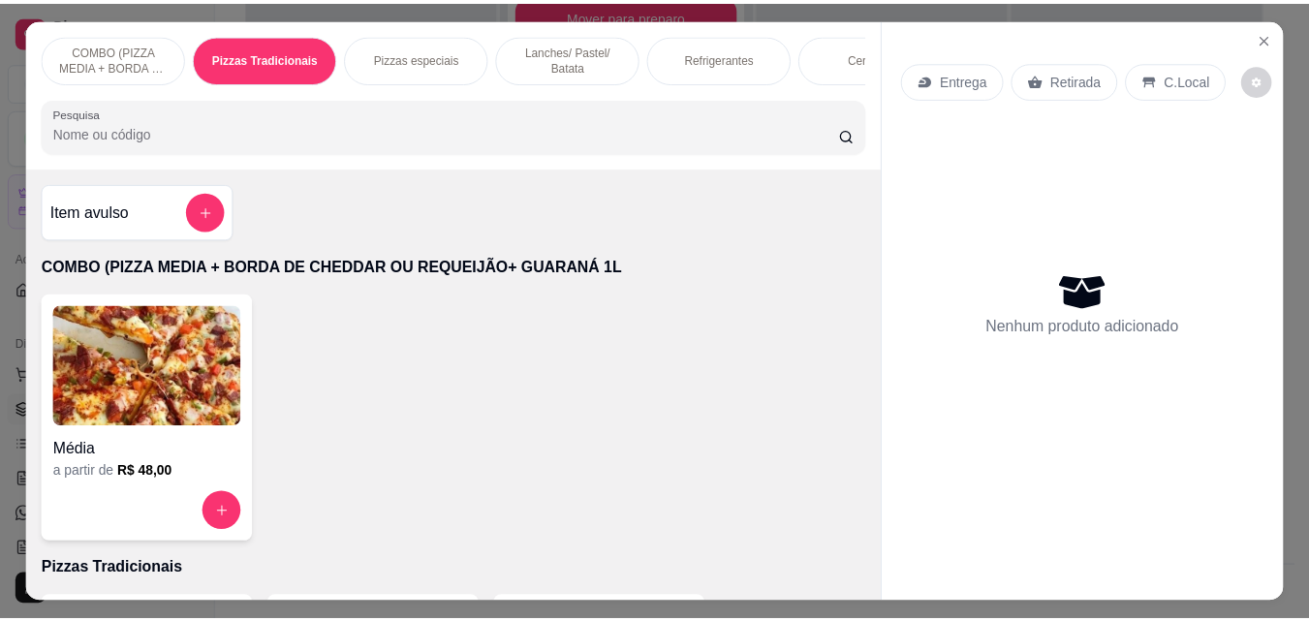
scroll to position [50, 0]
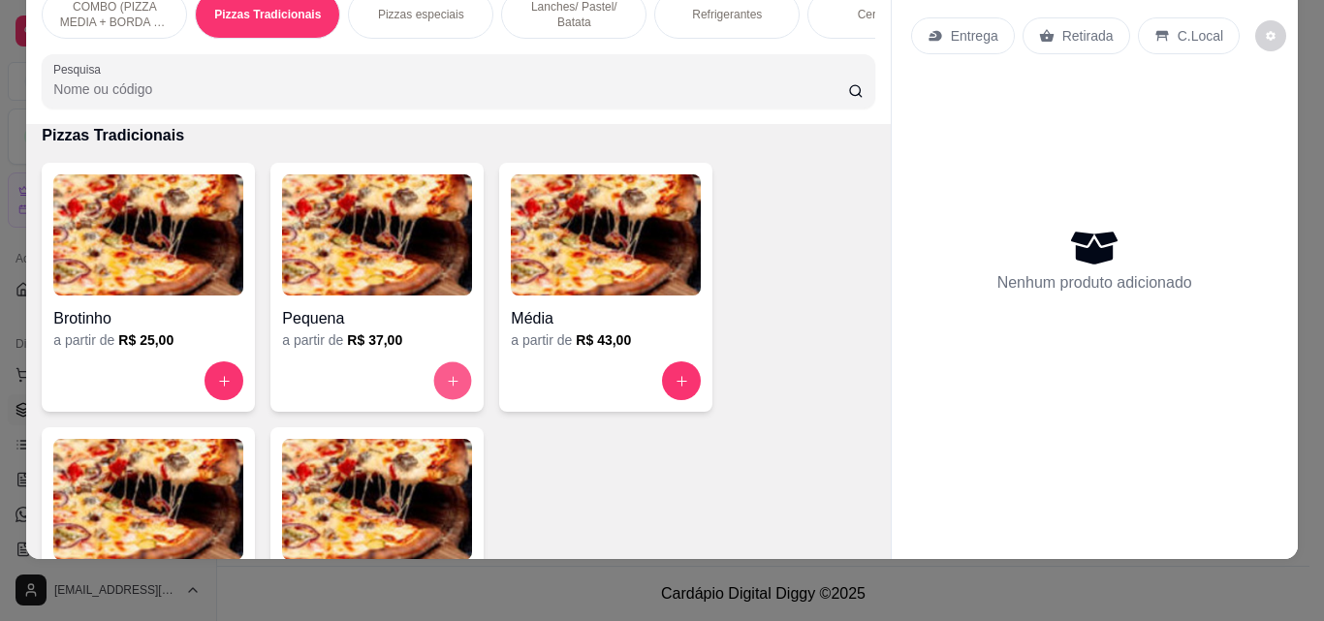
click at [448, 394] on button "increase-product-quantity" at bounding box center [453, 381] width 38 height 38
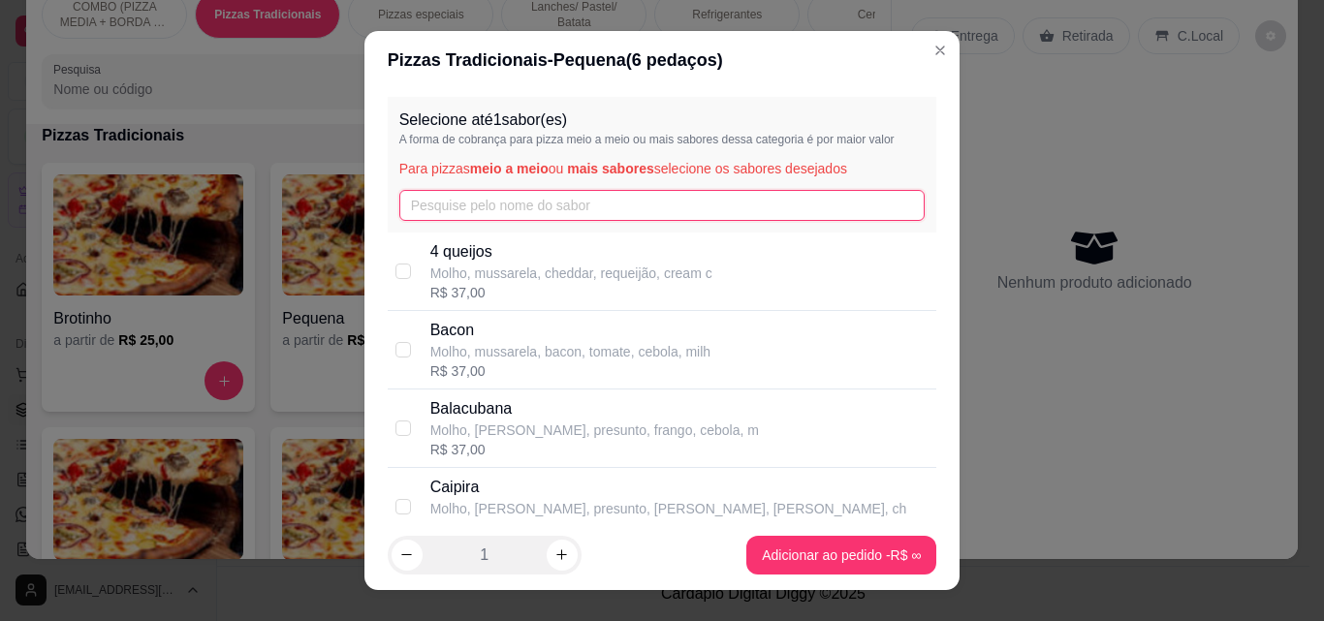
click at [565, 209] on input "text" at bounding box center [662, 205] width 526 height 31
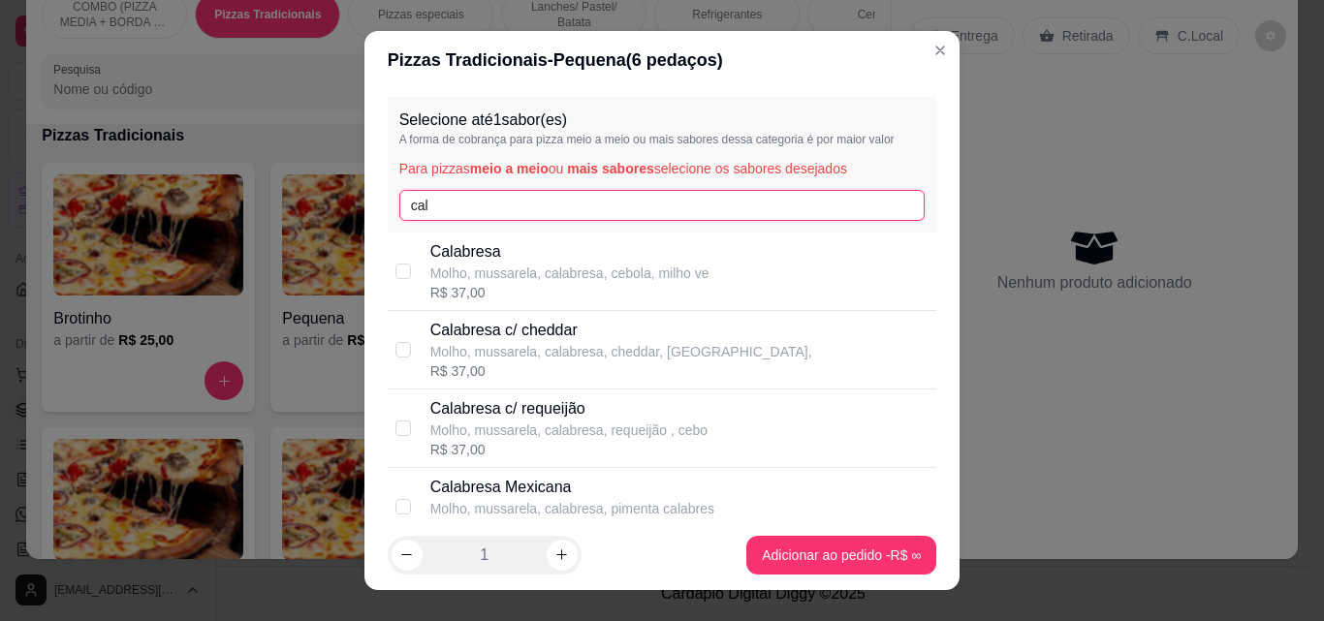
type input "cal"
click at [556, 270] on p "Molho, mussarela, calabresa, cebola, milho ve" at bounding box center [569, 273] width 279 height 19
checkbox input "true"
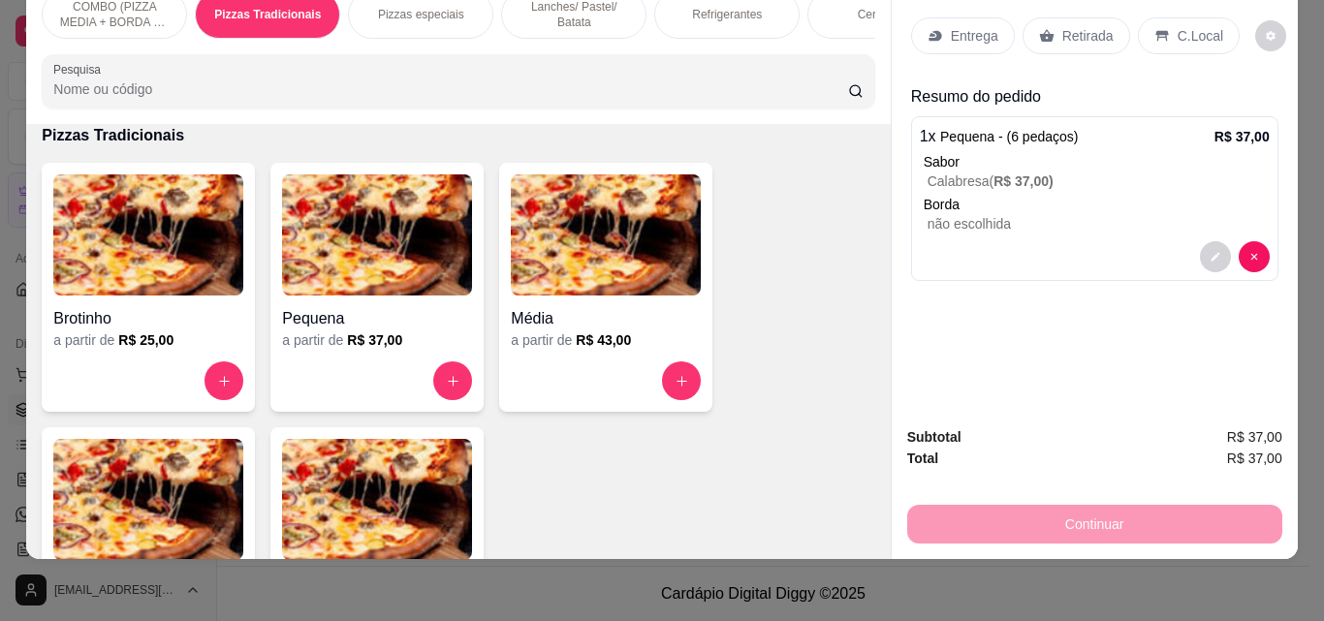
click at [951, 26] on p "Entrega" at bounding box center [974, 35] width 47 height 19
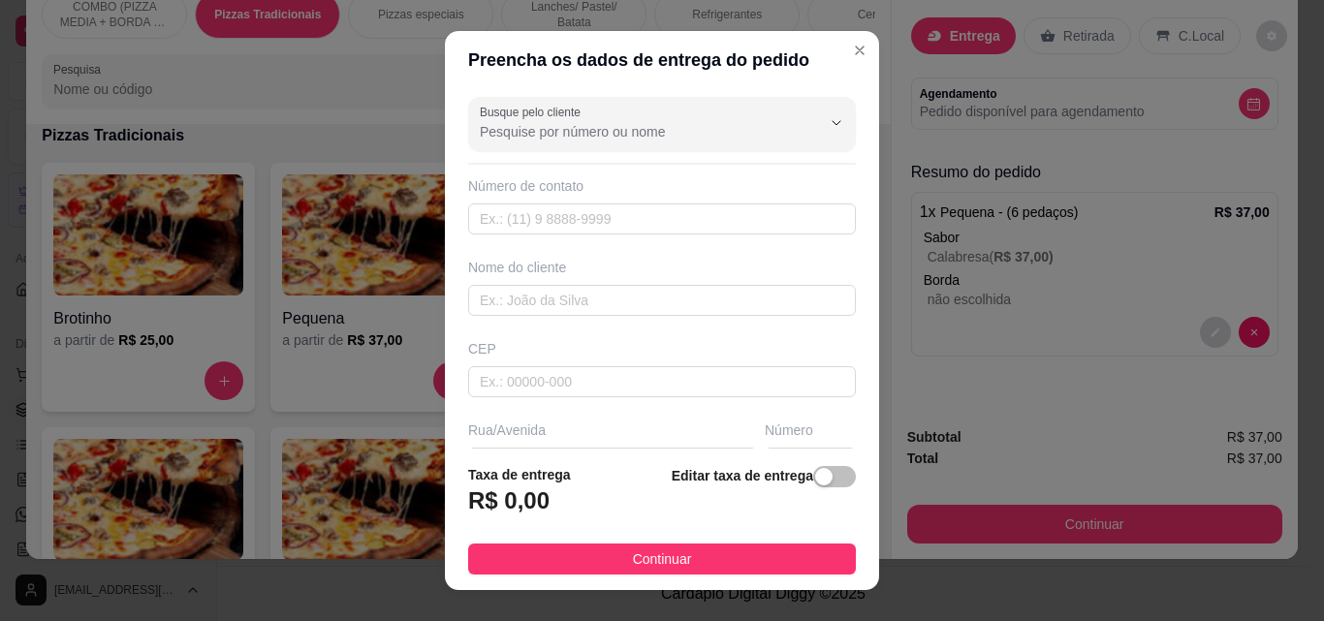
click at [790, 281] on div "Nome do cliente" at bounding box center [661, 287] width 395 height 58
click at [774, 306] on input "text" at bounding box center [662, 300] width 388 height 31
type input "Suelane"
click at [766, 577] on footer "Taxa de entrega R$ 0,00 Editar taxa de entrega Continuar" at bounding box center [662, 519] width 434 height 141
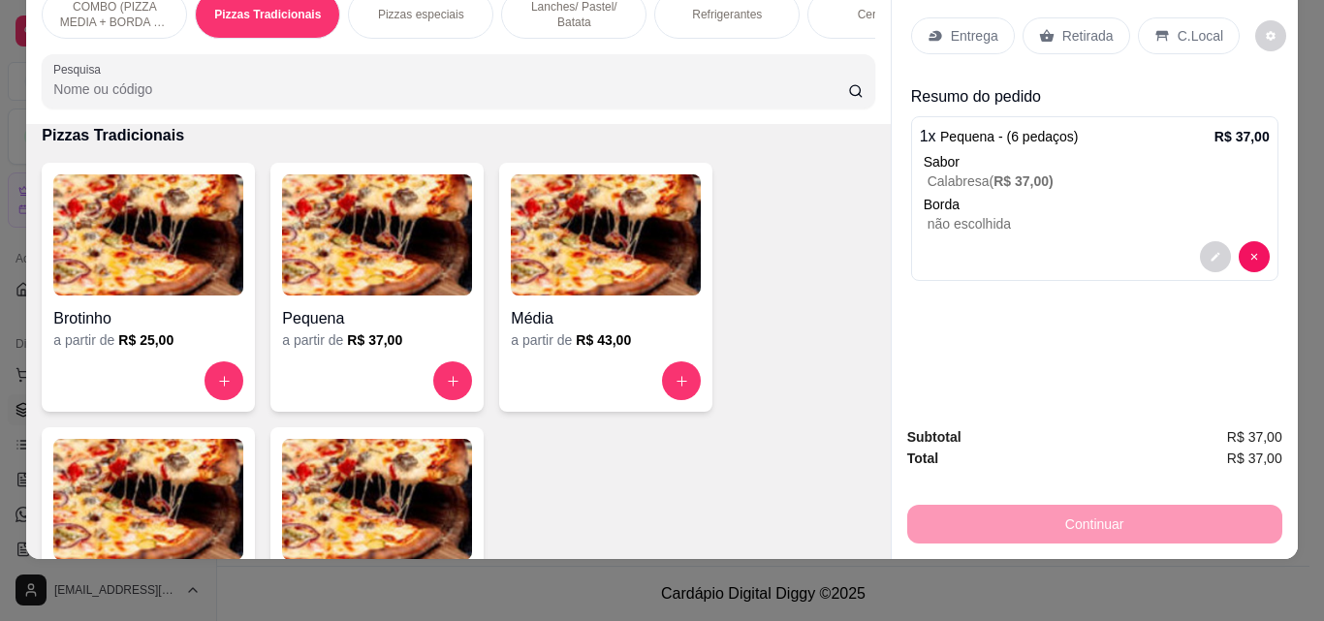
click at [1074, 526] on div "Continuar" at bounding box center [1094, 522] width 375 height 44
click at [935, 28] on icon at bounding box center [935, 36] width 16 height 16
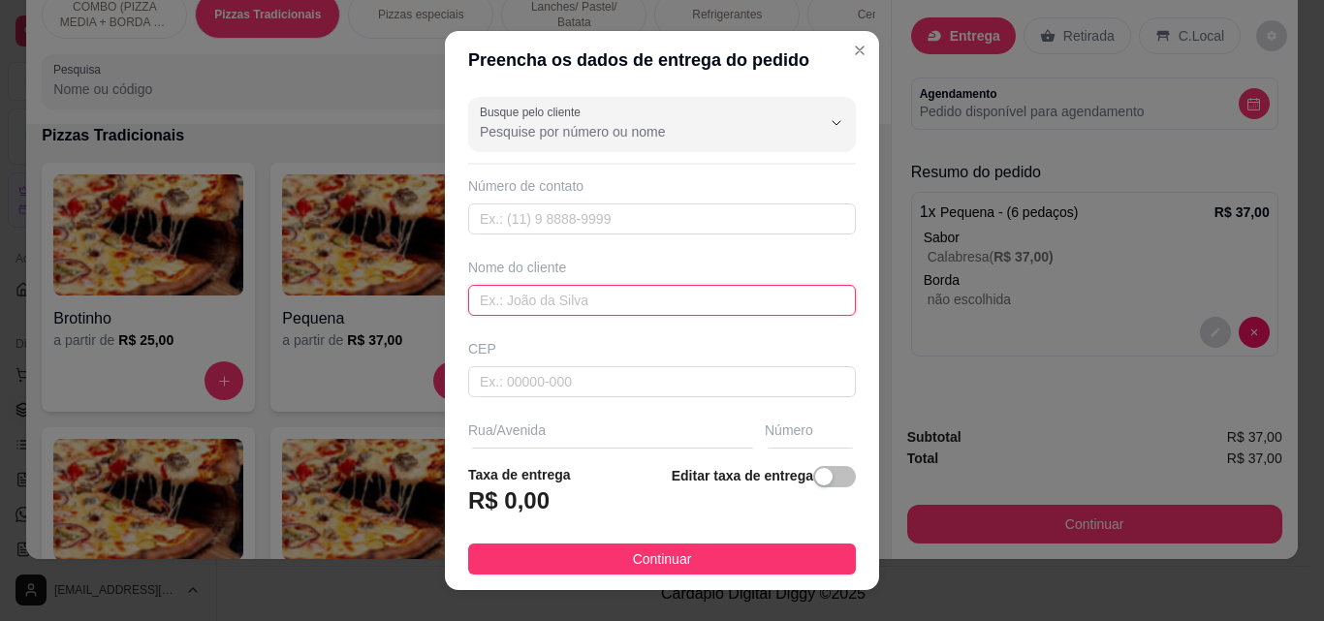
click at [734, 308] on input "text" at bounding box center [662, 300] width 388 height 31
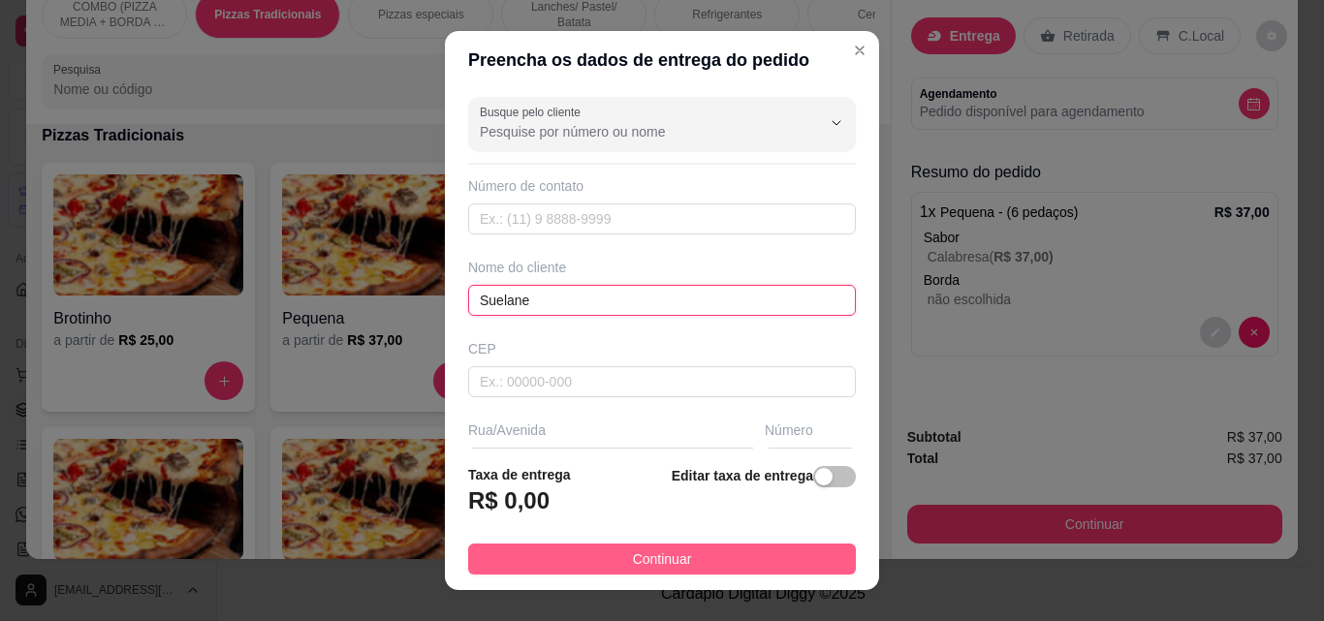
type input "Suelane"
click at [708, 551] on button "Continuar" at bounding box center [662, 559] width 388 height 31
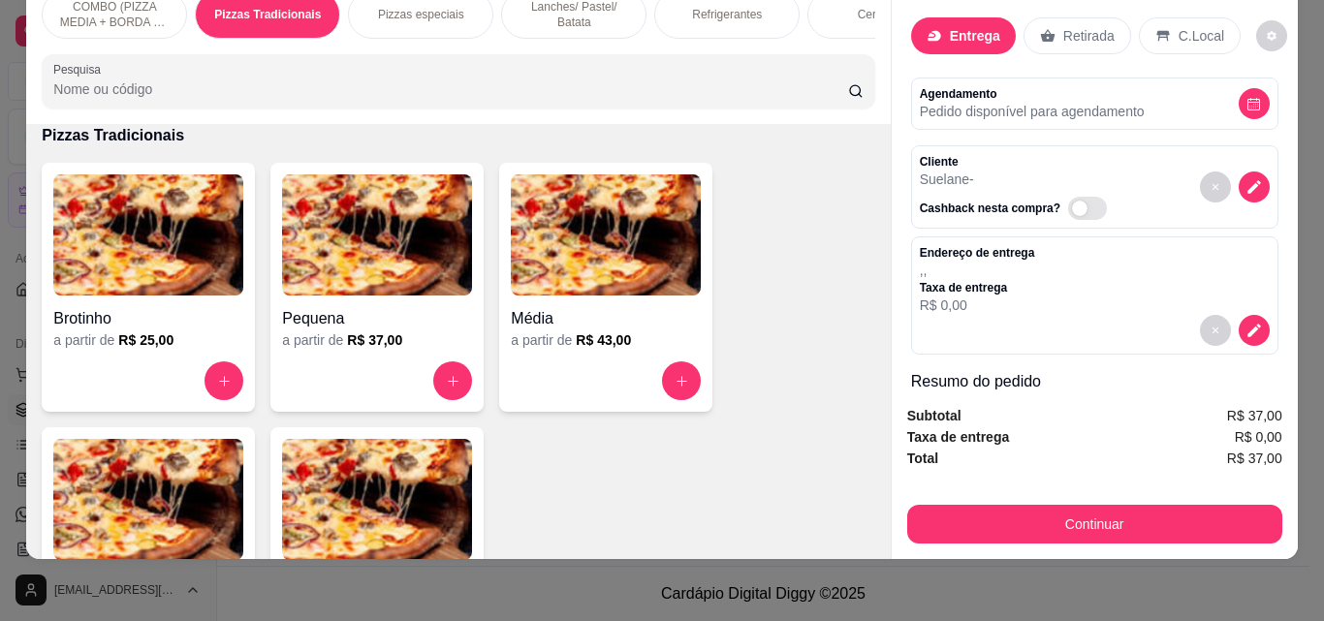
click at [965, 500] on div "Continuar" at bounding box center [1094, 522] width 375 height 44
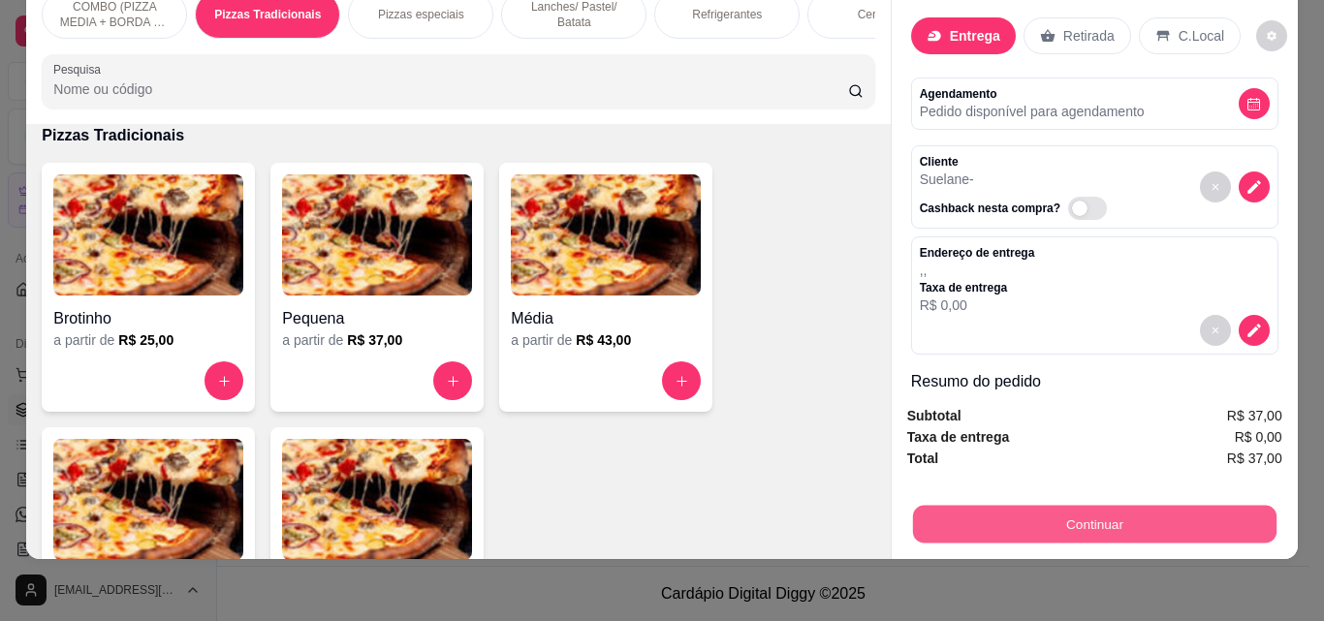
click at [977, 505] on button "Continuar" at bounding box center [1093, 524] width 363 height 38
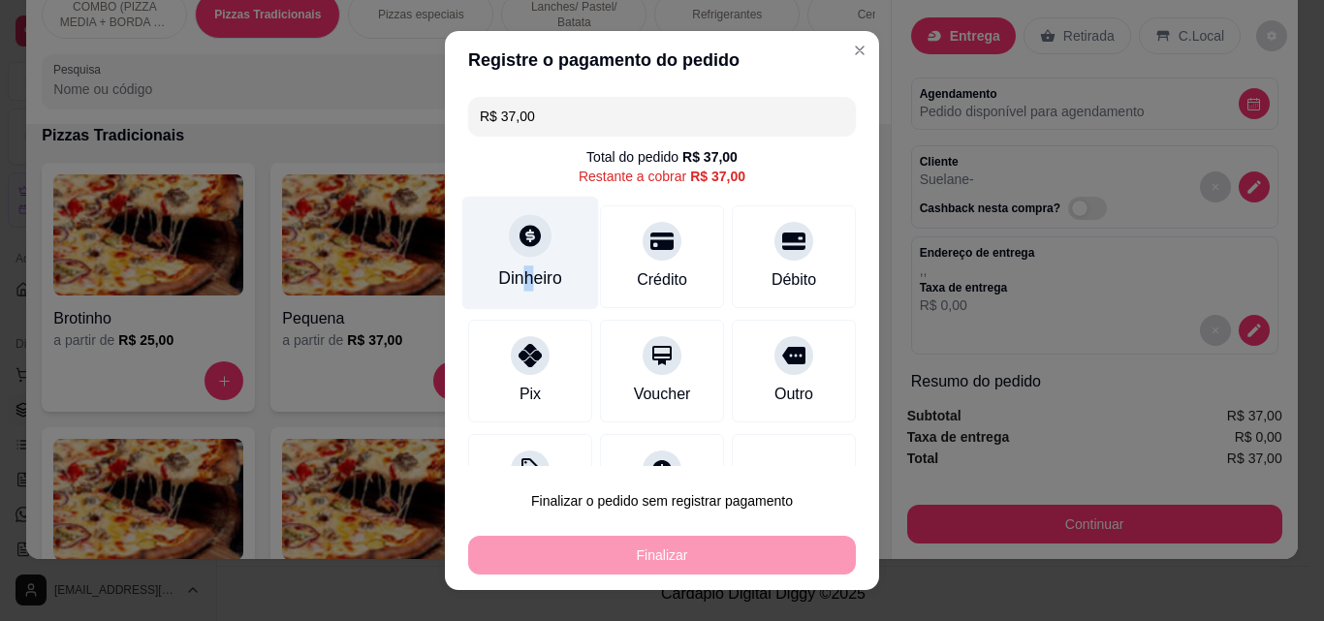
click at [523, 262] on div "Dinheiro" at bounding box center [530, 253] width 137 height 113
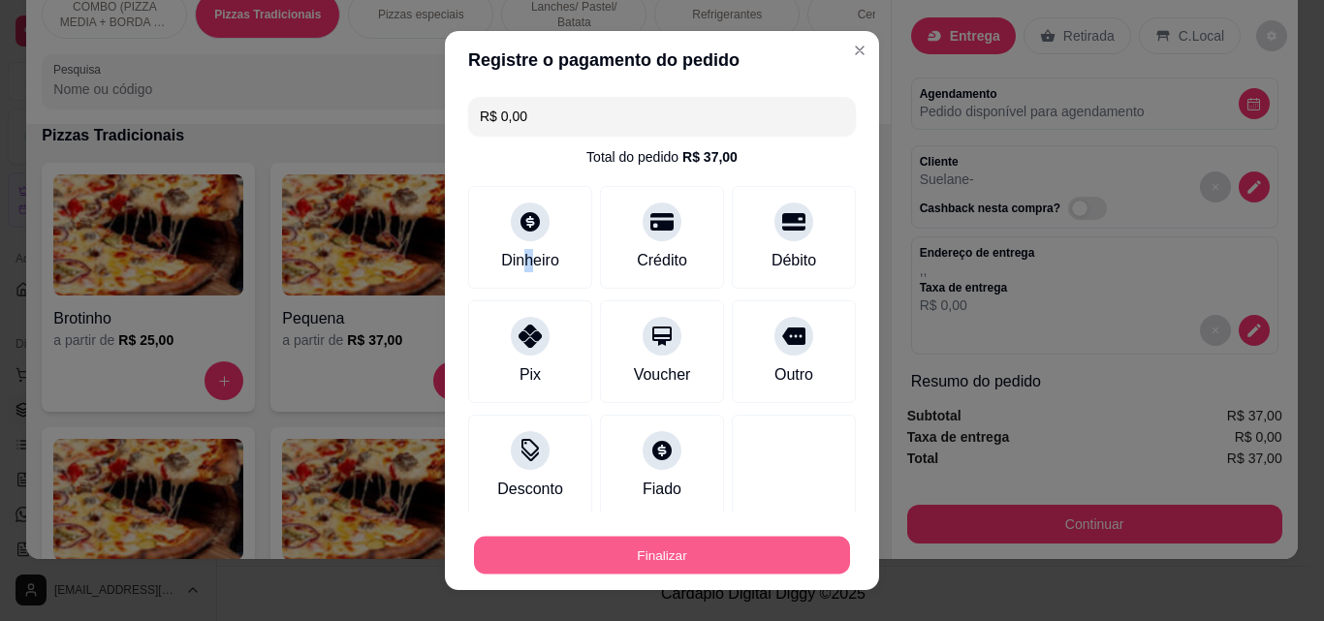
click at [748, 550] on button "Finalizar" at bounding box center [662, 556] width 376 height 38
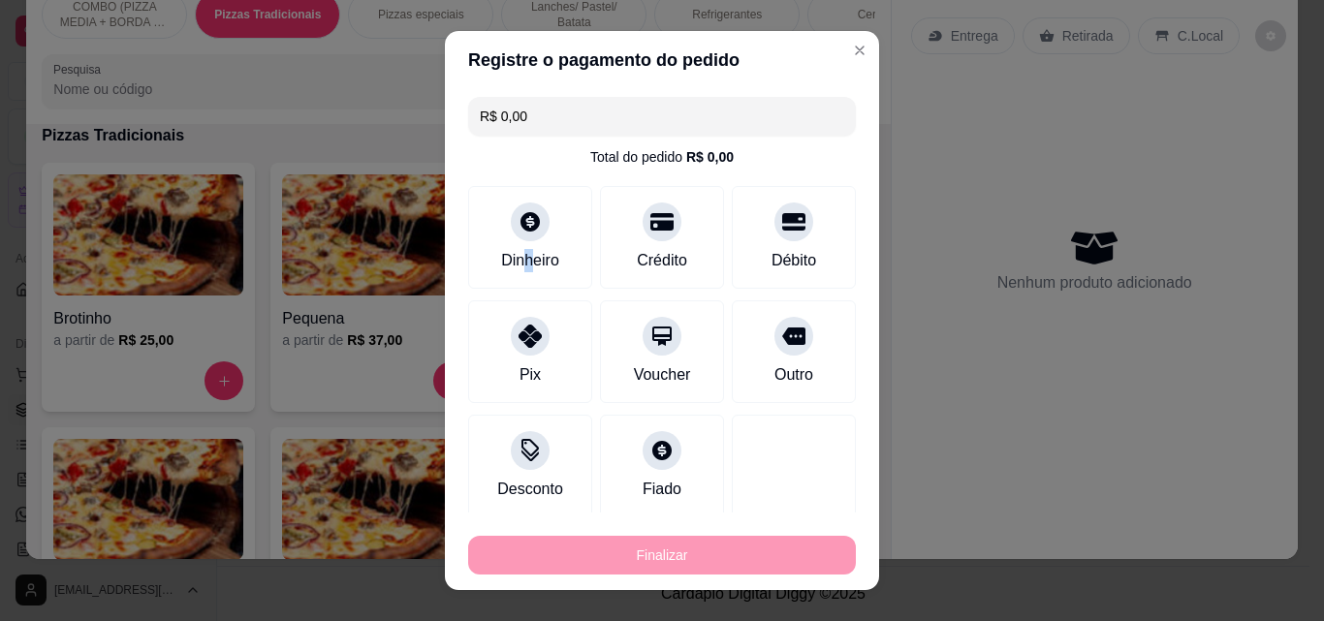
type input "-R$ 37,00"
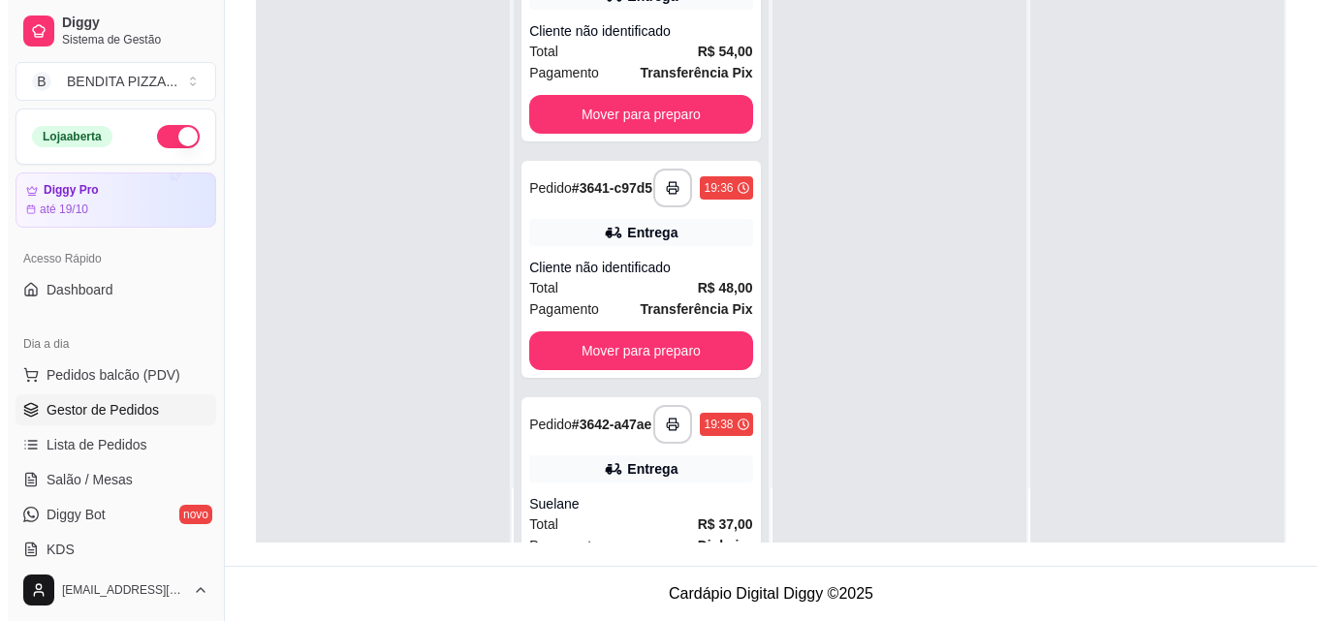
scroll to position [1108, 0]
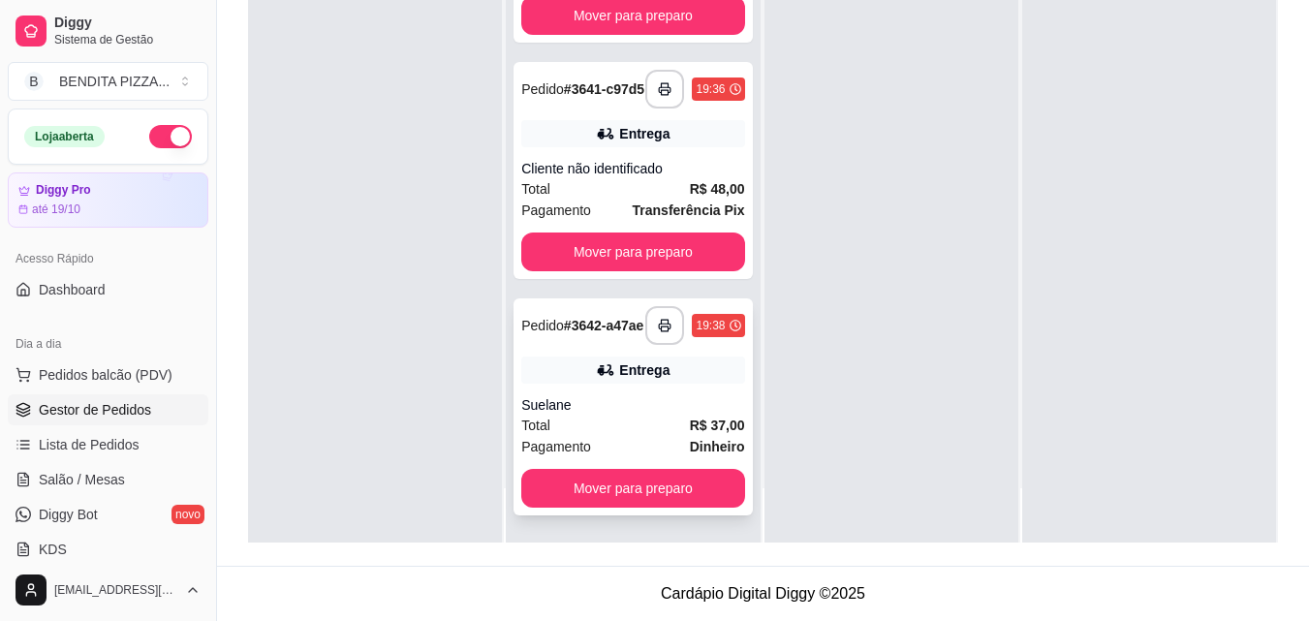
click at [690, 430] on strong "R$ 37,00" at bounding box center [717, 426] width 55 height 16
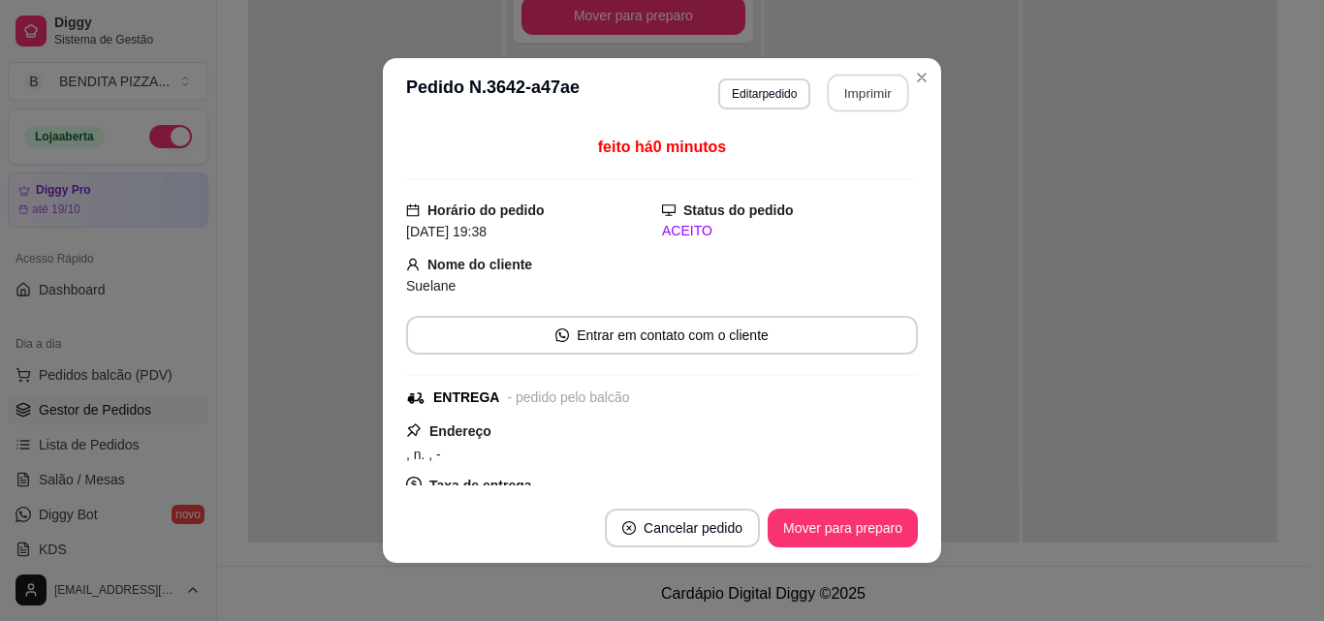
click at [871, 97] on button "Imprimir" at bounding box center [868, 94] width 81 height 38
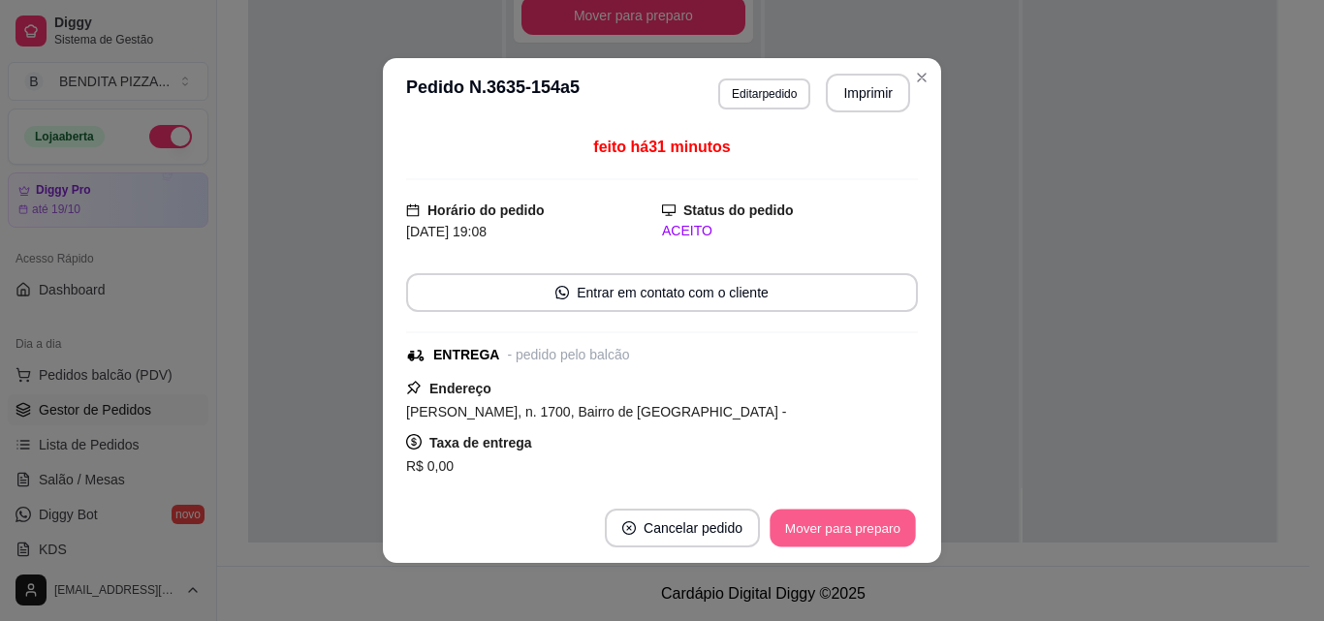
click at [894, 525] on button "Mover para preparo" at bounding box center [841, 529] width 145 height 38
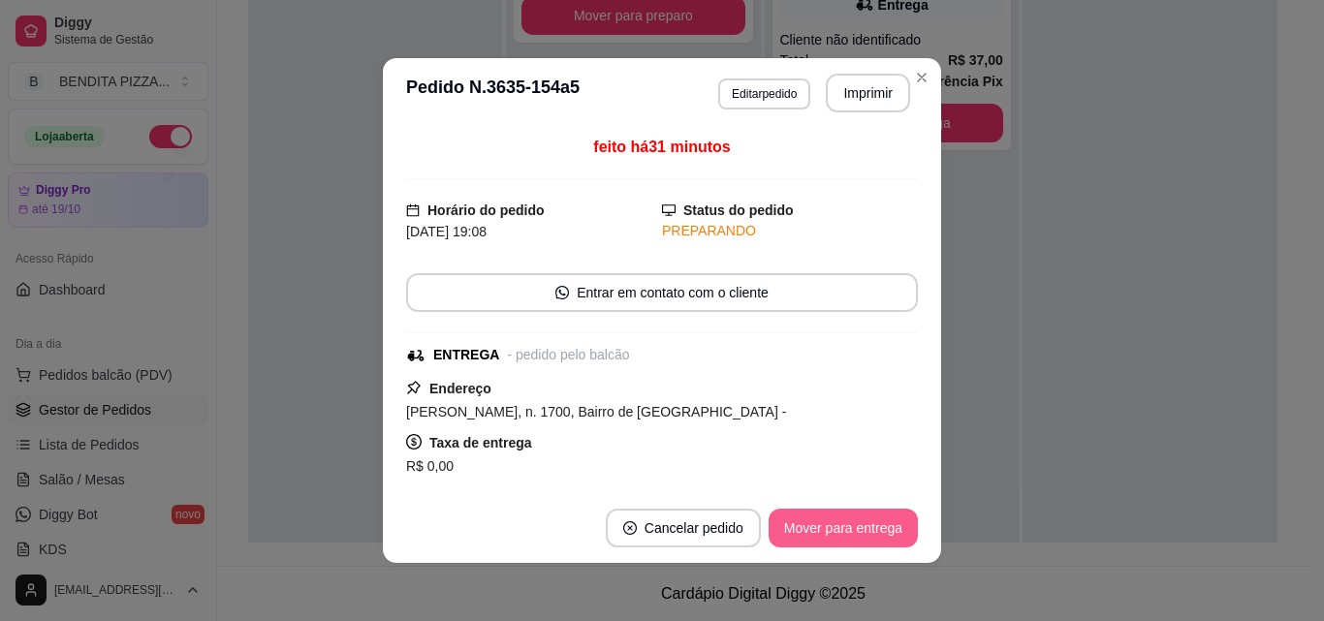
click at [894, 525] on button "Mover para entrega" at bounding box center [842, 528] width 149 height 39
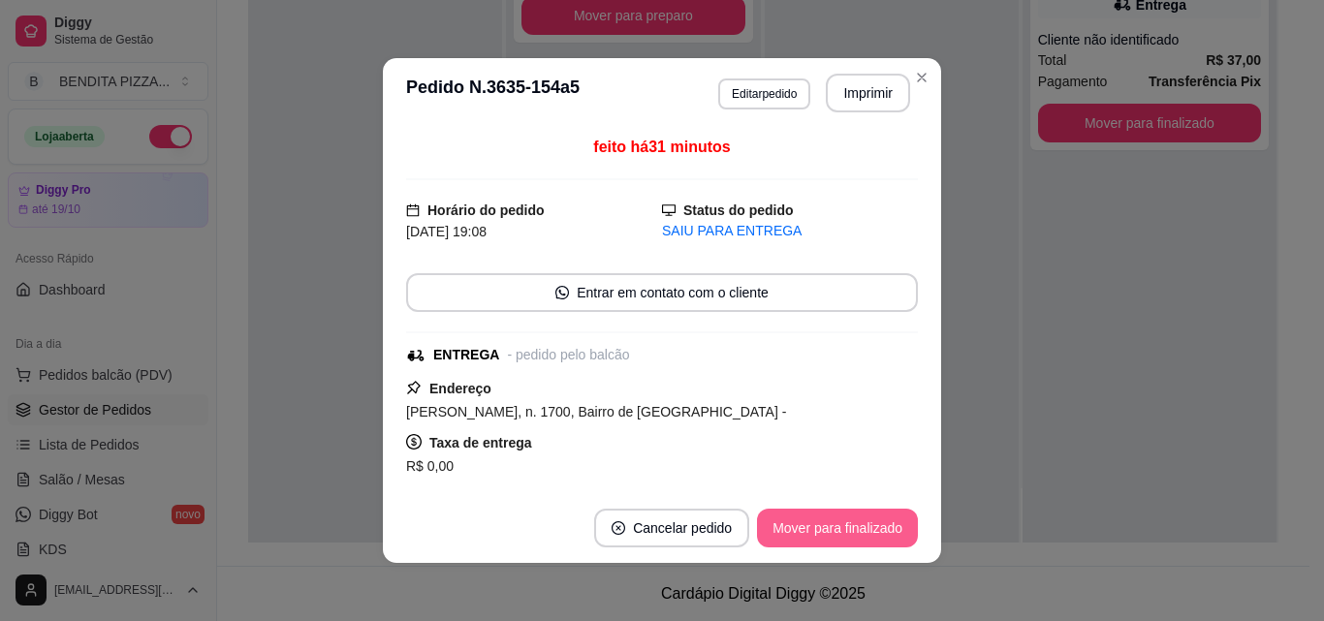
click at [894, 525] on button "Mover para finalizado" at bounding box center [837, 528] width 161 height 39
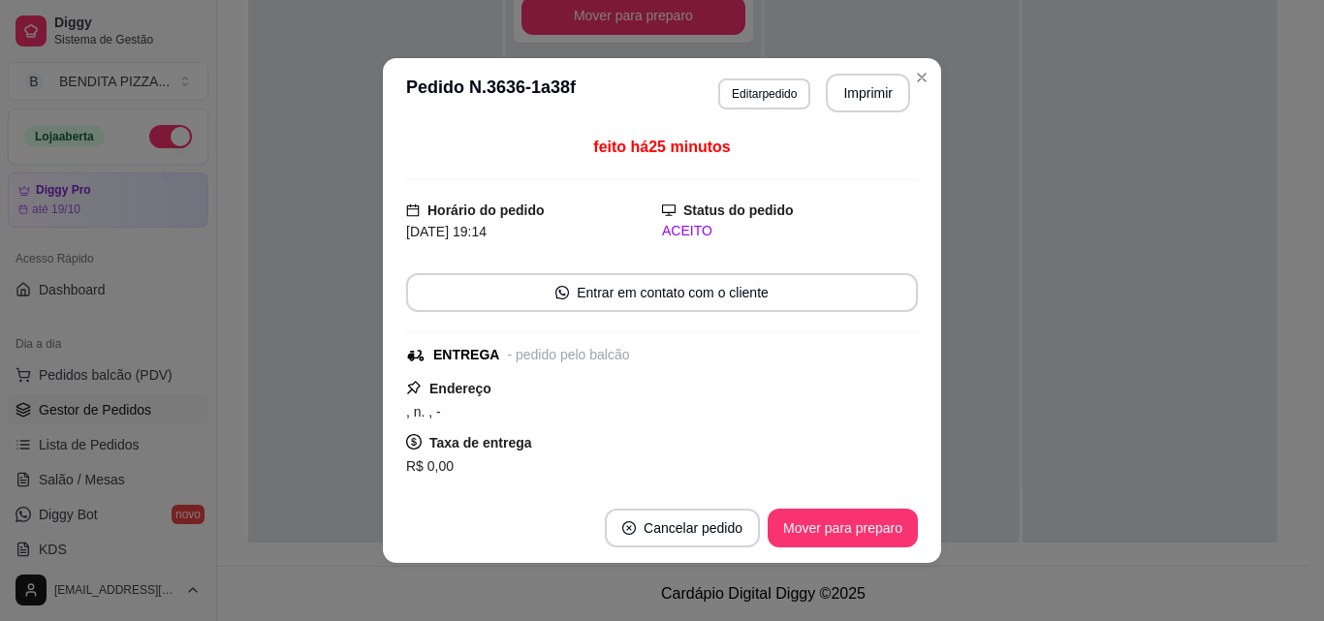
click at [910, 275] on div "feito há 25 minutos Horário do pedido 12/10/2025 19:14 Status do pedido ACEITO …" at bounding box center [662, 311] width 512 height 350
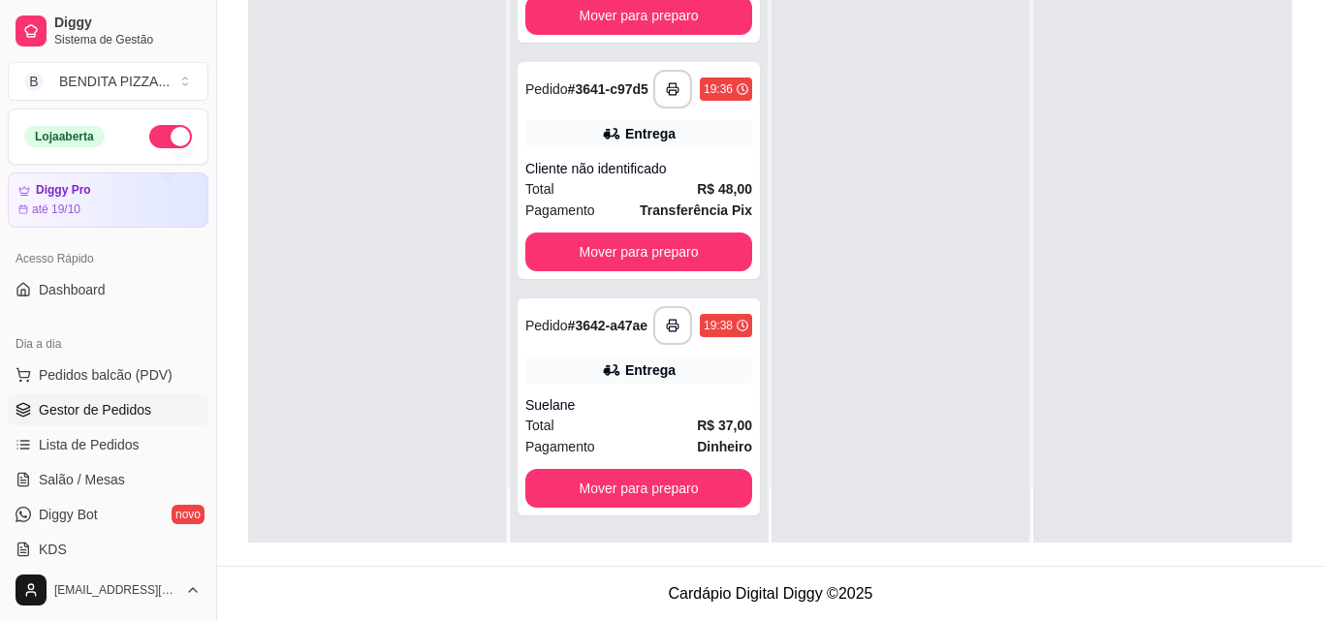
drag, startPoint x: 753, startPoint y: 323, endPoint x: 753, endPoint y: 355, distance: 32.0
click at [753, 355] on div "**********" at bounding box center [640, 204] width 260 height 675
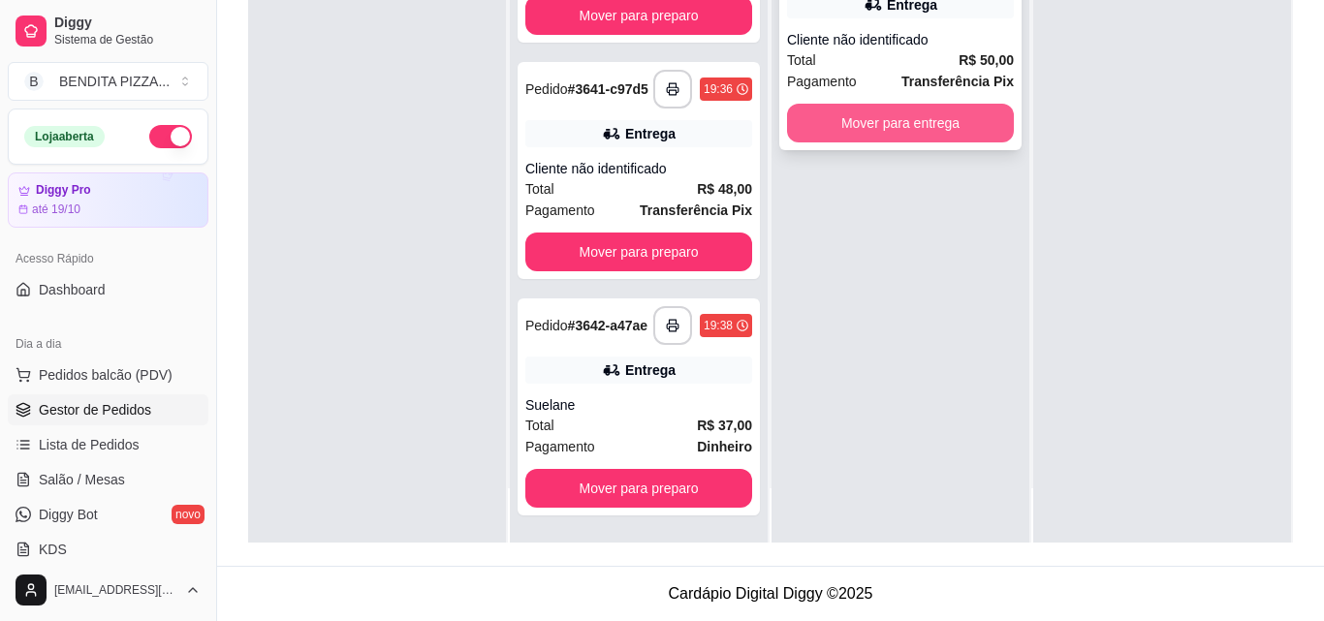
click at [914, 132] on button "Mover para entrega" at bounding box center [900, 123] width 227 height 39
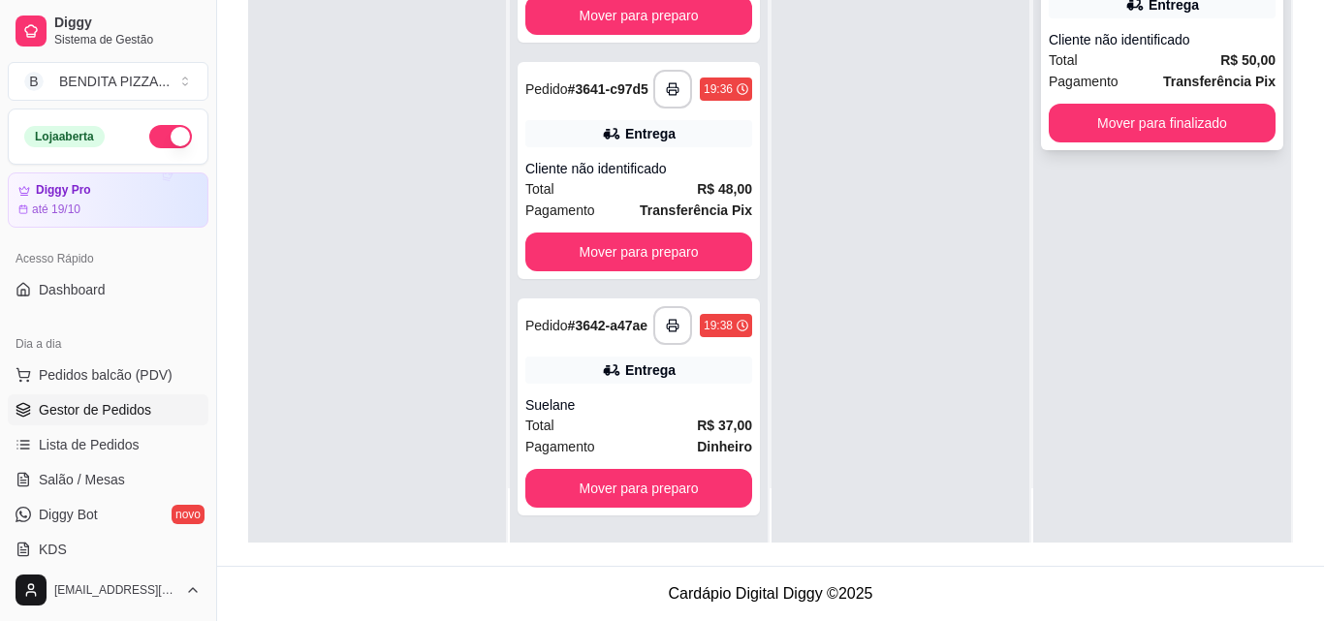
click at [1127, 45] on div "Cliente não identificado" at bounding box center [1161, 39] width 227 height 19
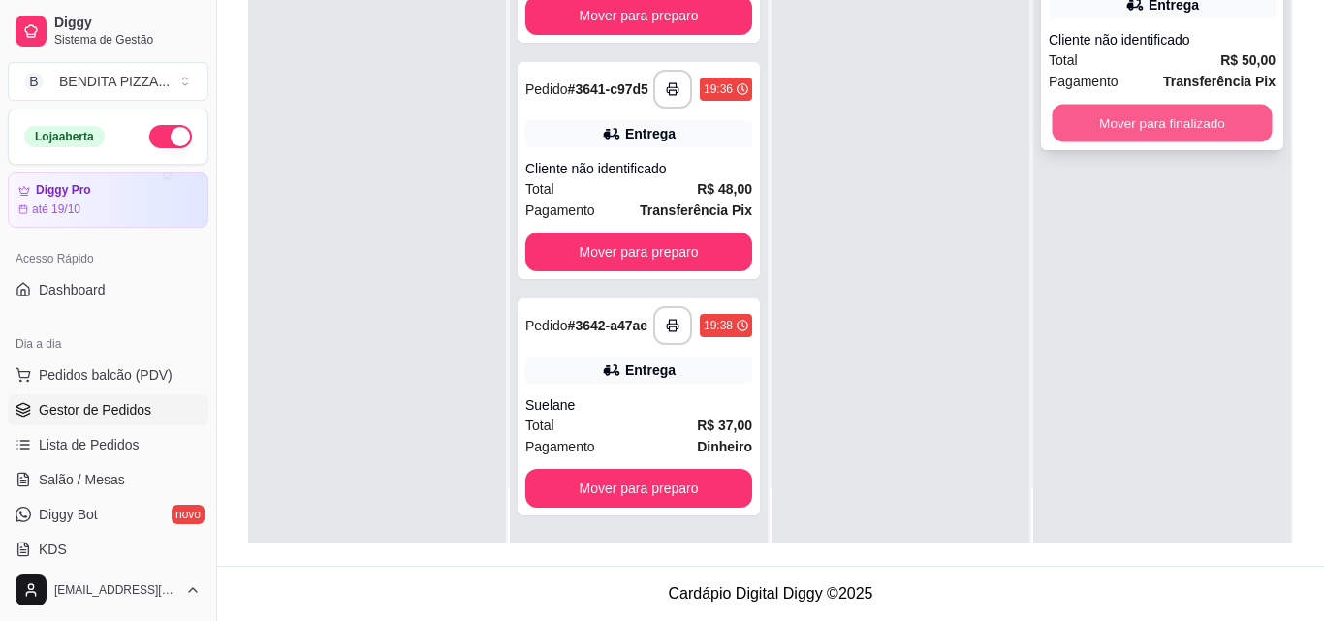
click at [1112, 142] on button "Mover para finalizado" at bounding box center [1162, 124] width 220 height 38
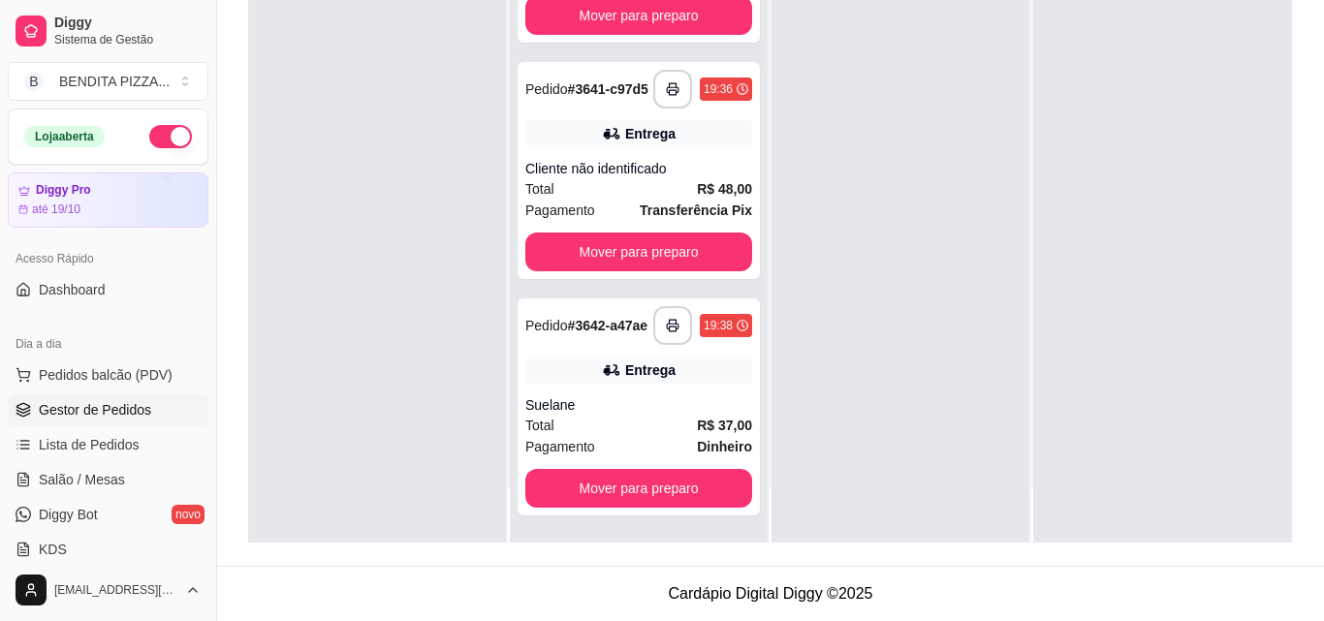
drag, startPoint x: 753, startPoint y: 241, endPoint x: 761, endPoint y: 278, distance: 37.6
click at [761, 278] on div "**********" at bounding box center [770, 232] width 1045 height 621
click at [140, 472] on link "Salão / Mesas" at bounding box center [108, 479] width 201 height 31
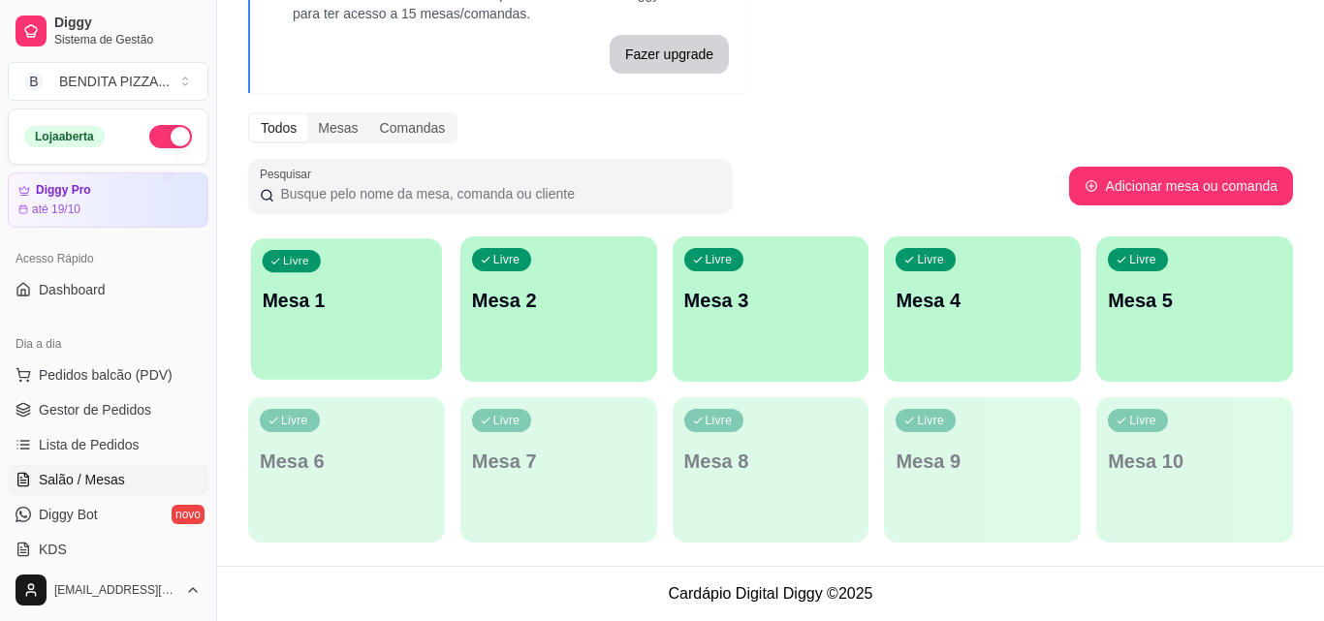
click at [281, 314] on p "Mesa 1" at bounding box center [347, 301] width 168 height 26
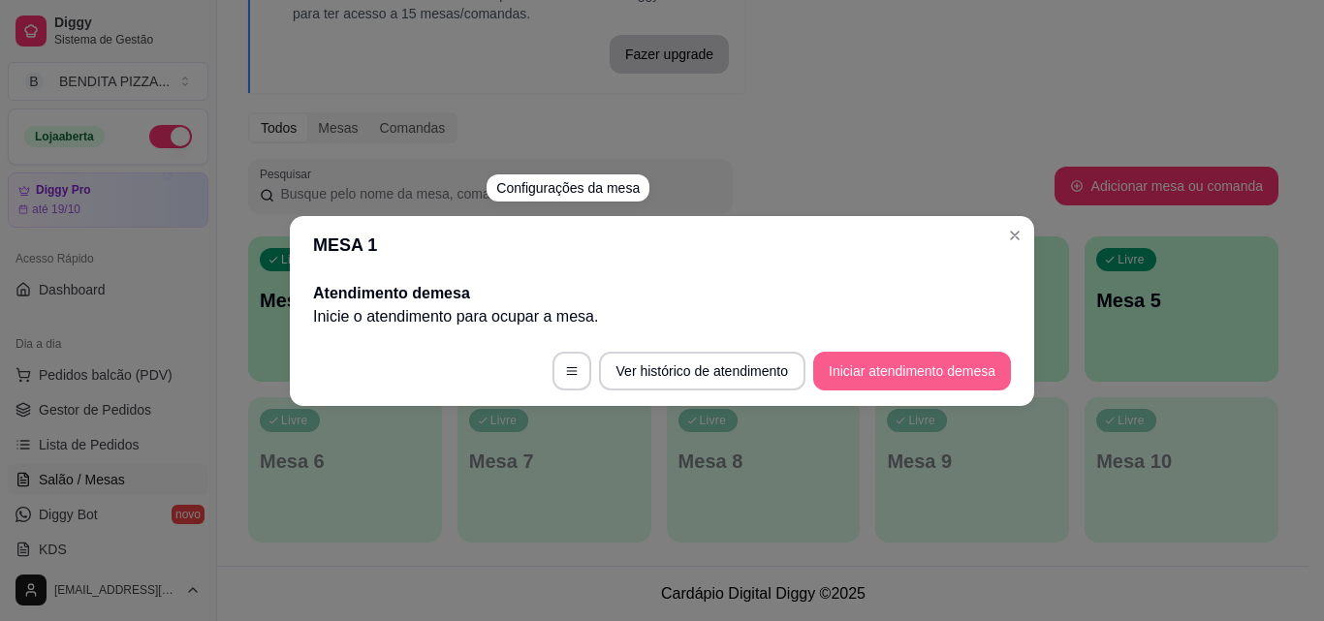
click at [898, 370] on button "Iniciar atendimento de mesa" at bounding box center [912, 371] width 198 height 39
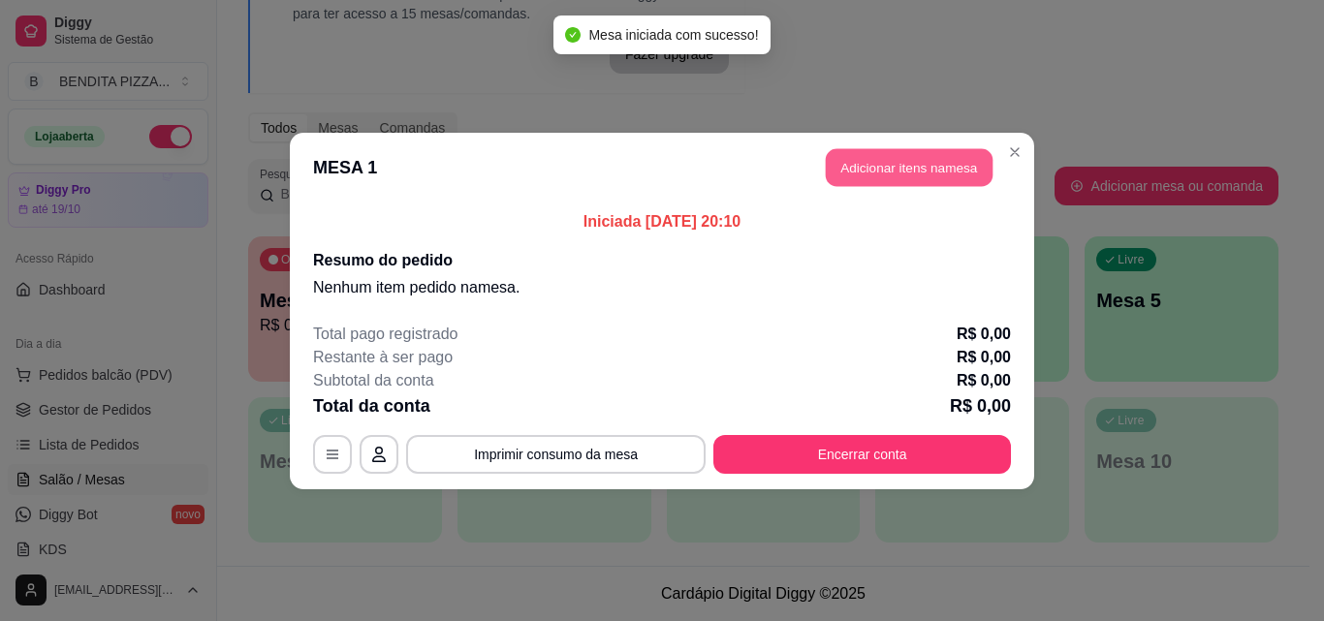
click at [855, 172] on button "Adicionar itens na mesa" at bounding box center [909, 167] width 167 height 38
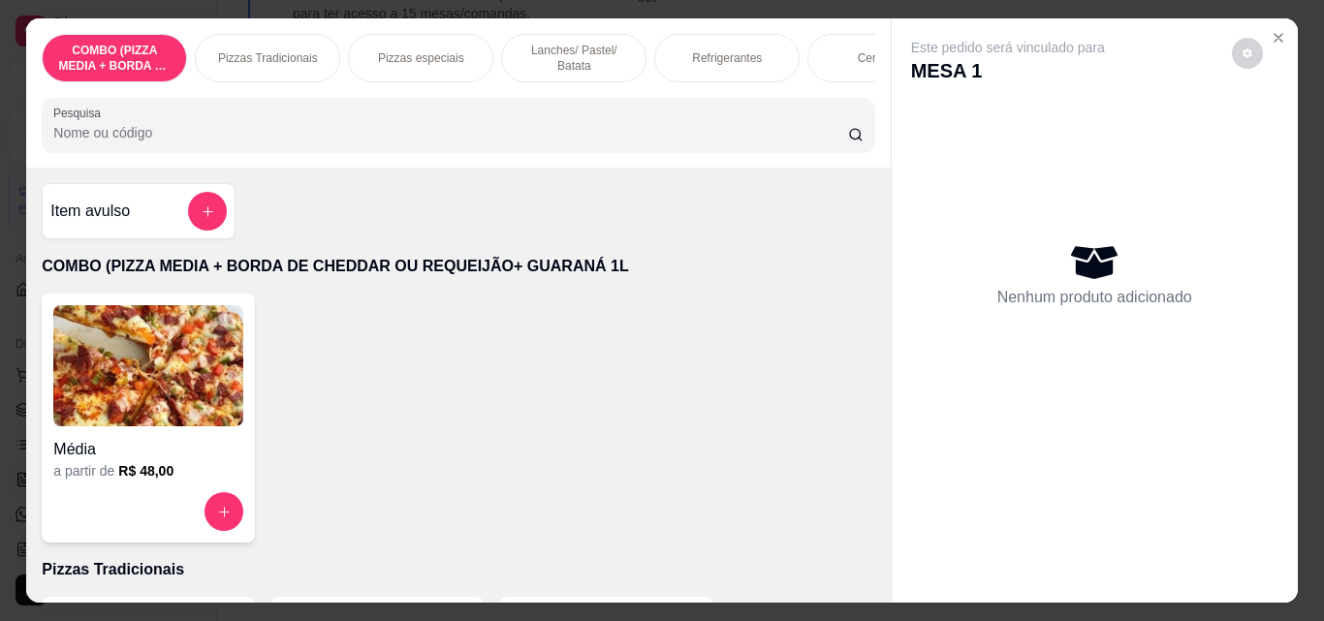
click at [253, 41] on div "Pizzas Tradicionais" at bounding box center [267, 58] width 145 height 48
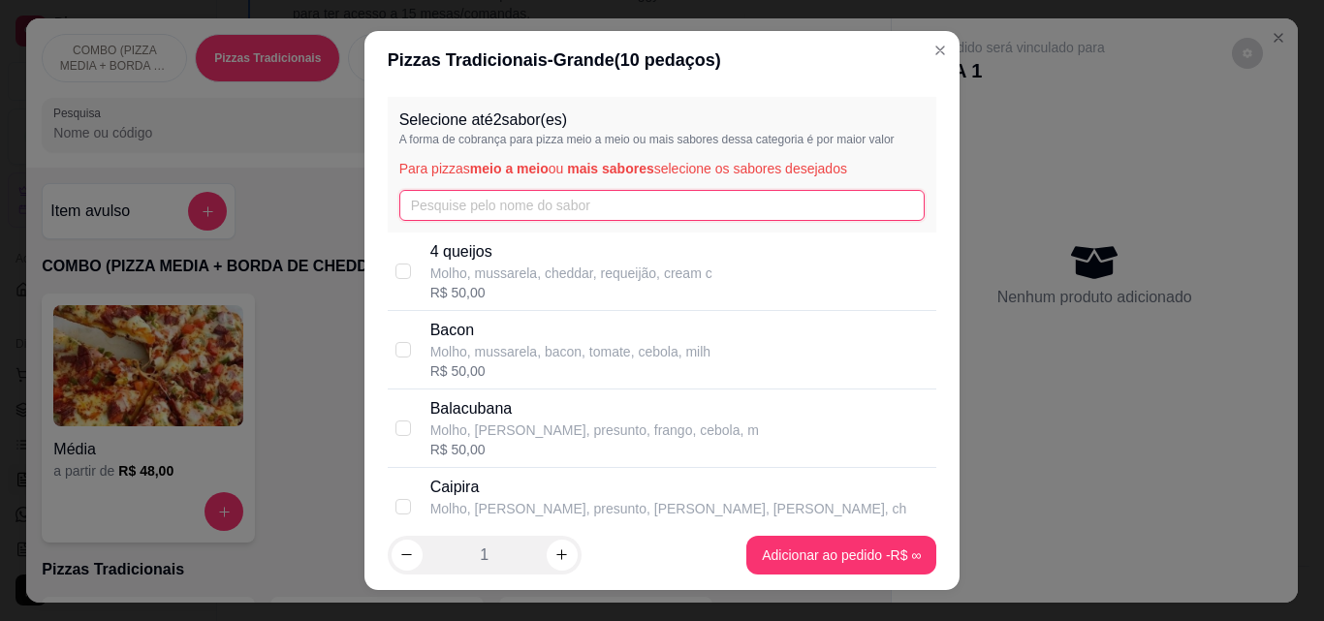
click at [481, 194] on input "text" at bounding box center [662, 205] width 526 height 31
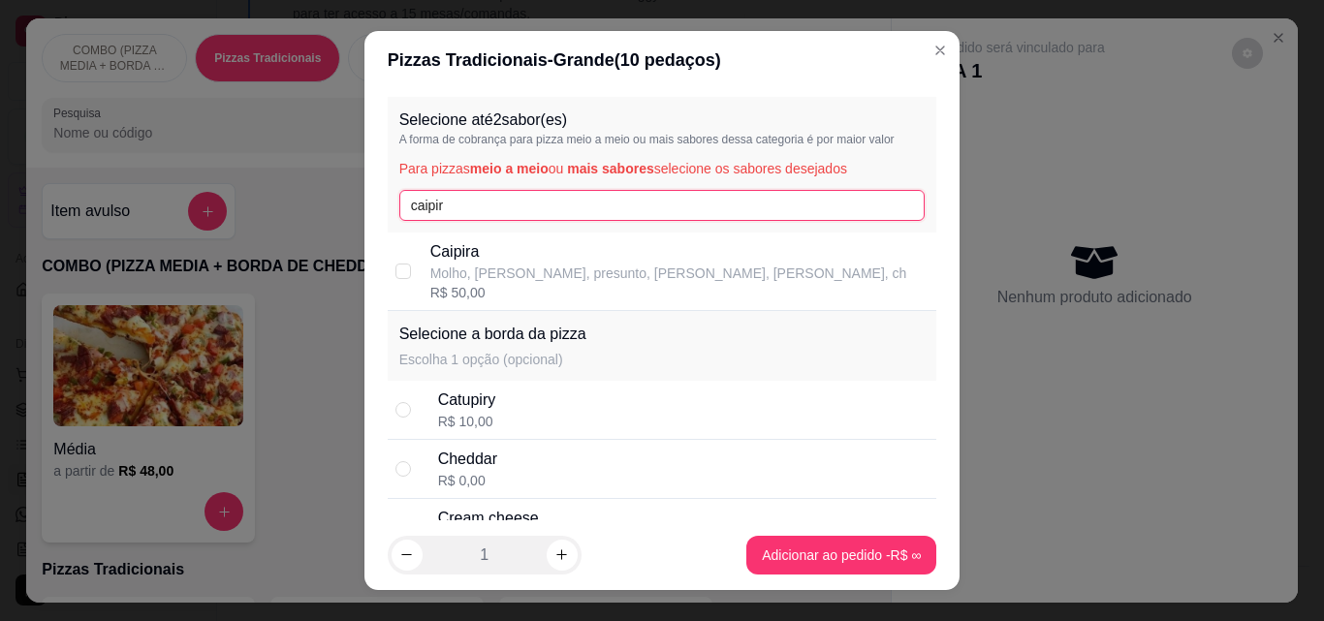
type input "caipir"
click at [504, 280] on p "Molho, mussarela, presunto, frango, bacon, ch" at bounding box center [668, 273] width 477 height 19
checkbox input "true"
click at [505, 209] on input "caipir" at bounding box center [662, 205] width 526 height 31
type input "c"
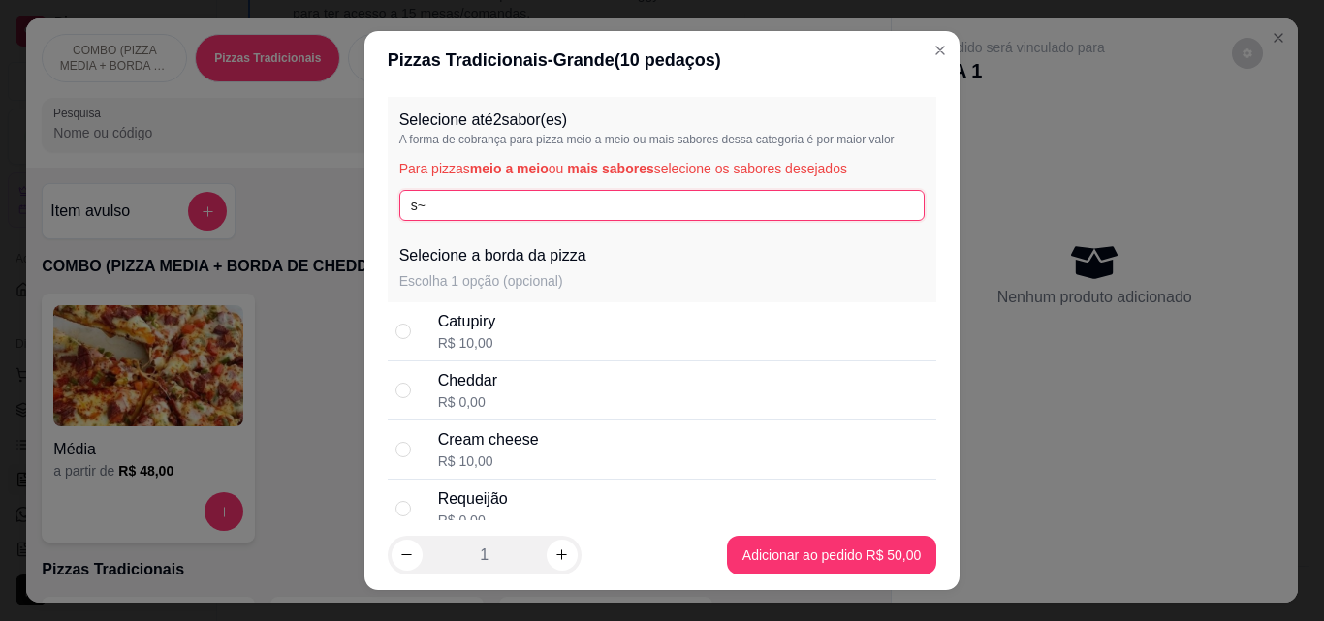
type input "s"
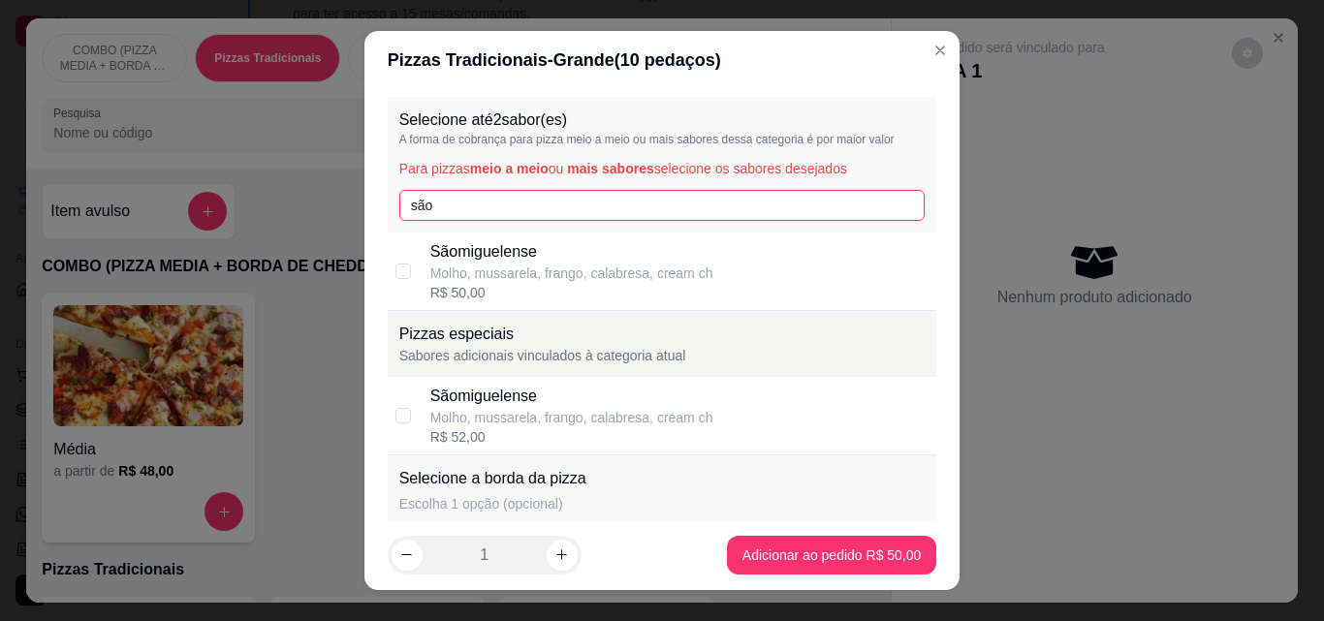
type input "são"
click at [505, 247] on p "Sãomiguelense" at bounding box center [571, 251] width 283 height 23
checkbox input "true"
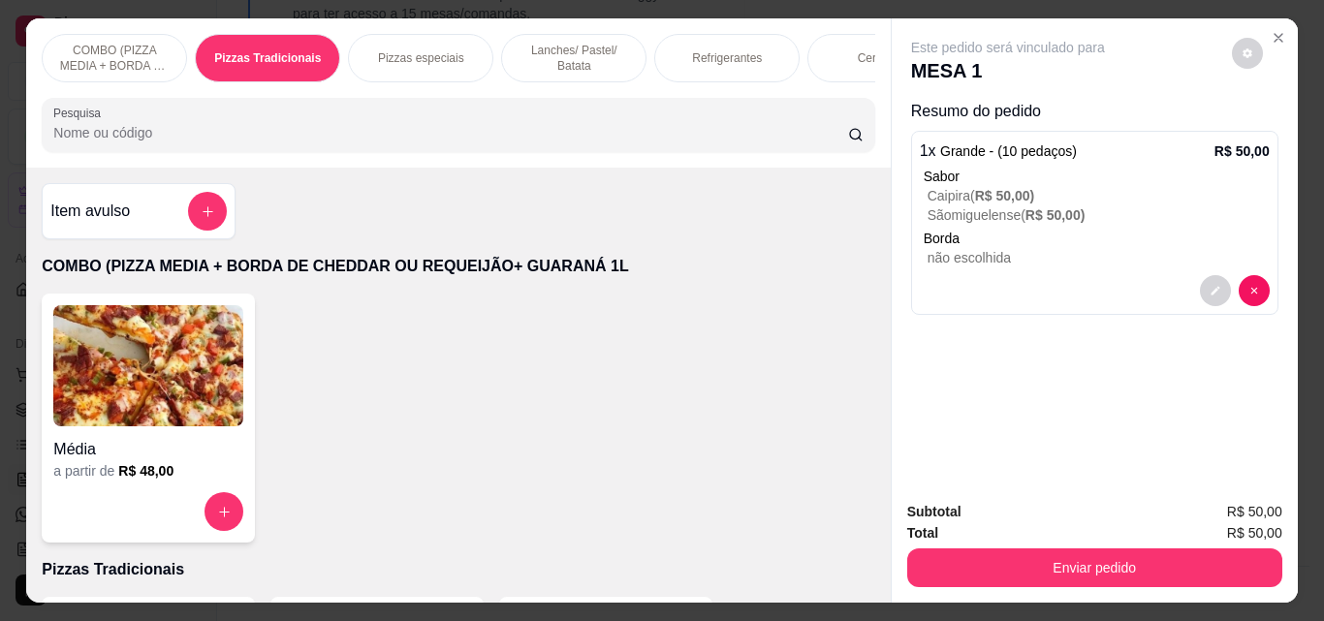
click at [701, 50] on p "Refrigerantes" at bounding box center [727, 58] width 70 height 16
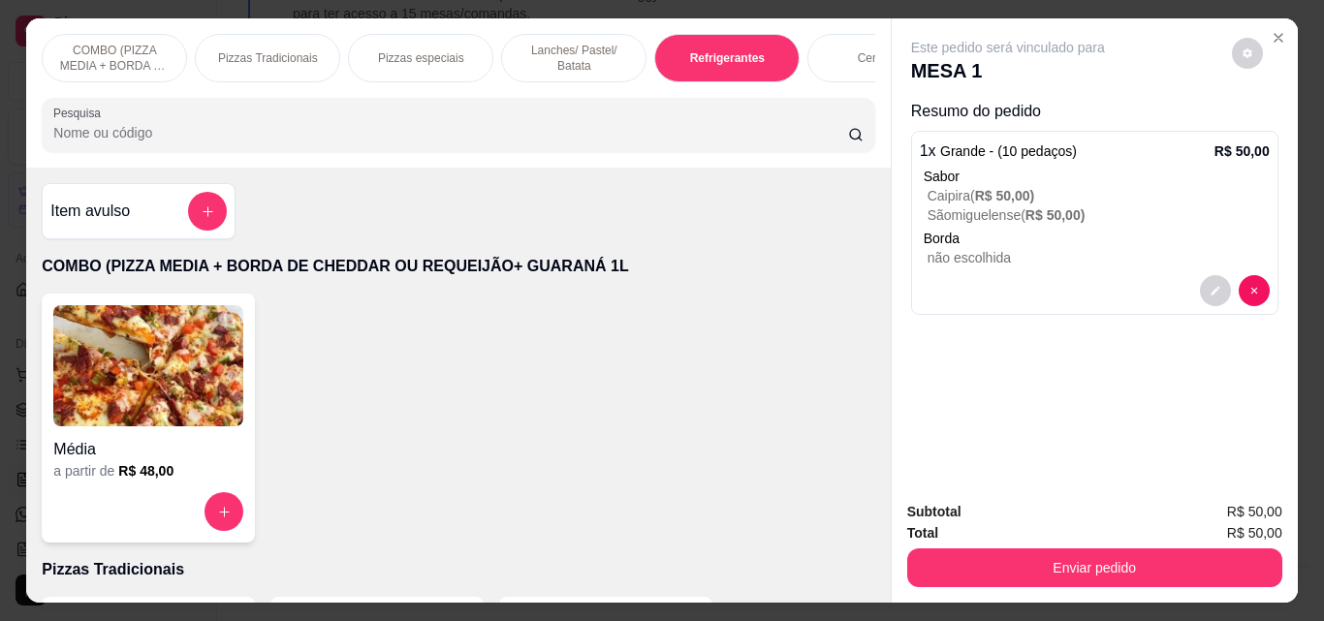
type input "1"
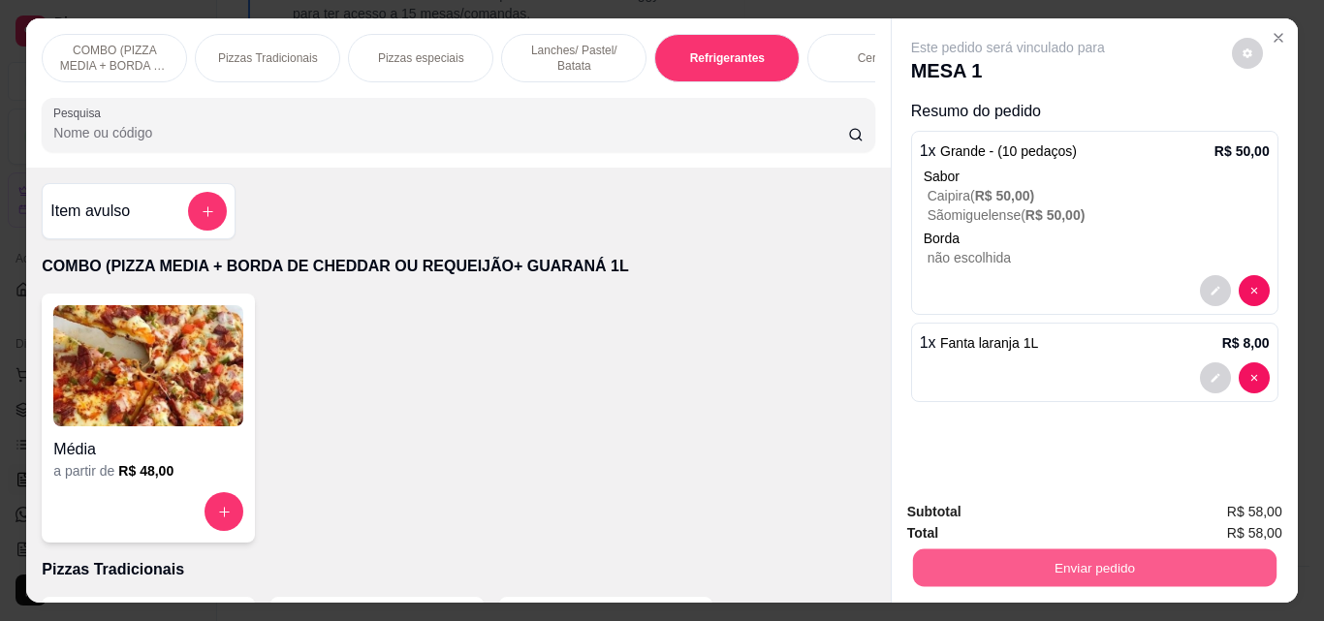
click at [1025, 548] on button "Enviar pedido" at bounding box center [1093, 567] width 363 height 38
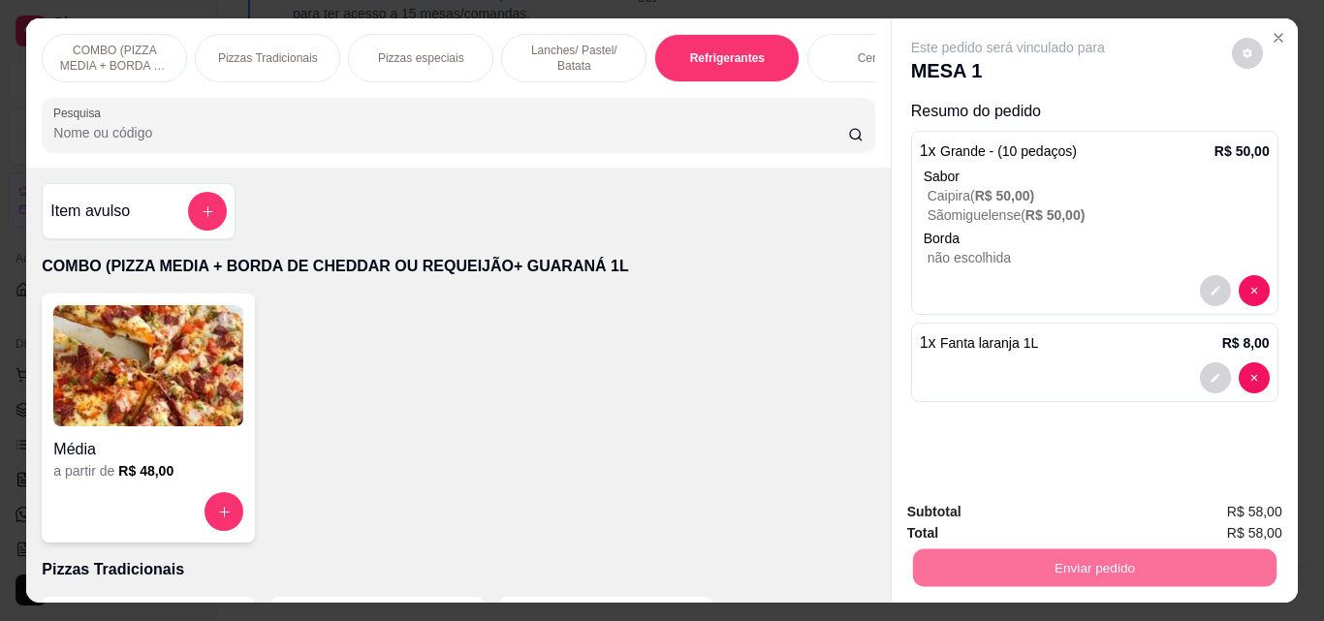
click at [1203, 336] on button "Enviar pedido" at bounding box center [1231, 318] width 107 height 36
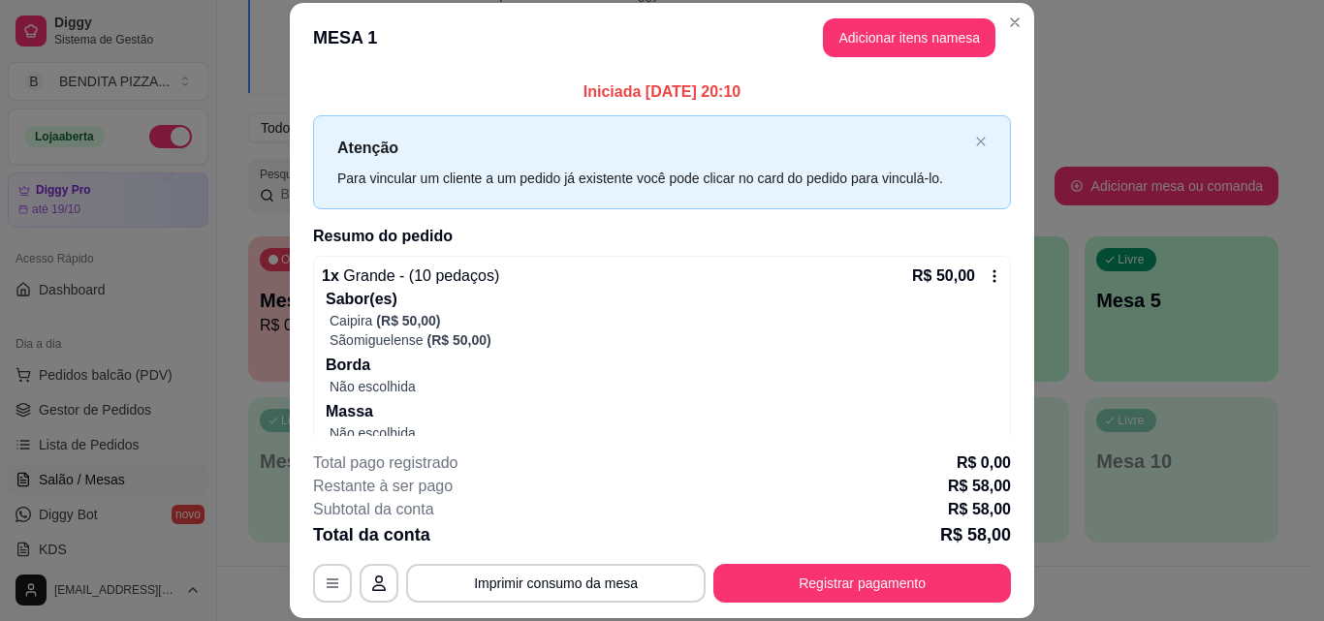
click at [918, 560] on div "**********" at bounding box center [662, 527] width 698 height 151
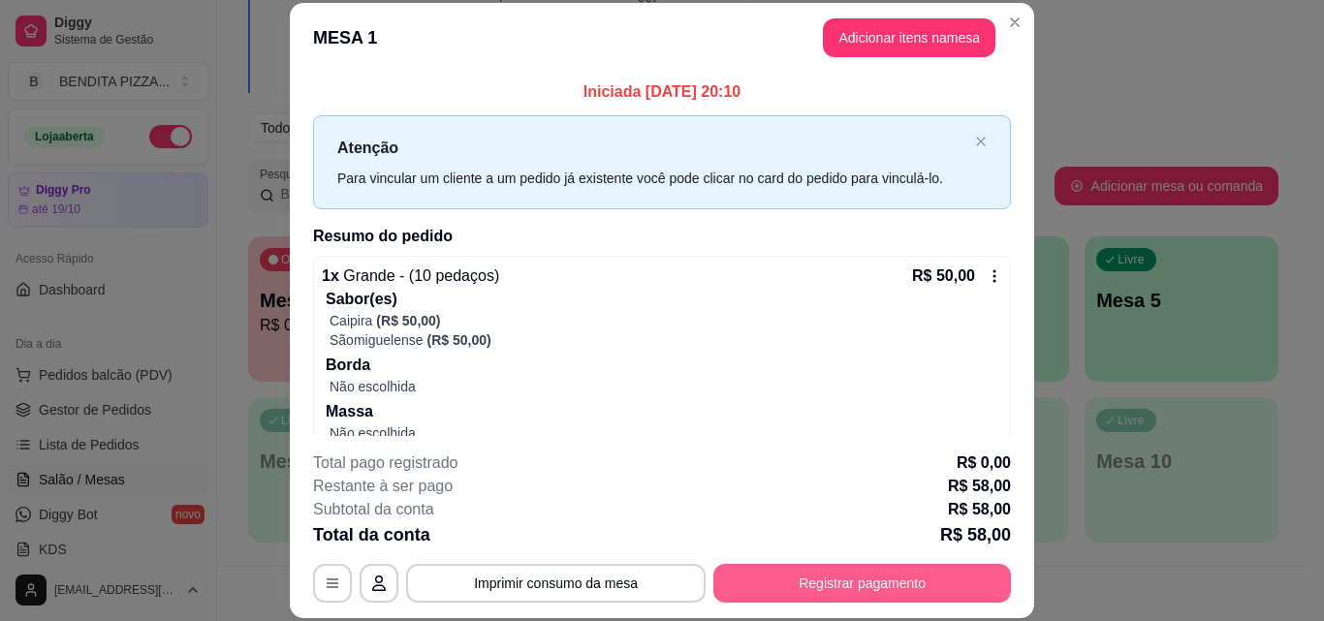
click at [906, 594] on button "Registrar pagamento" at bounding box center [861, 583] width 297 height 39
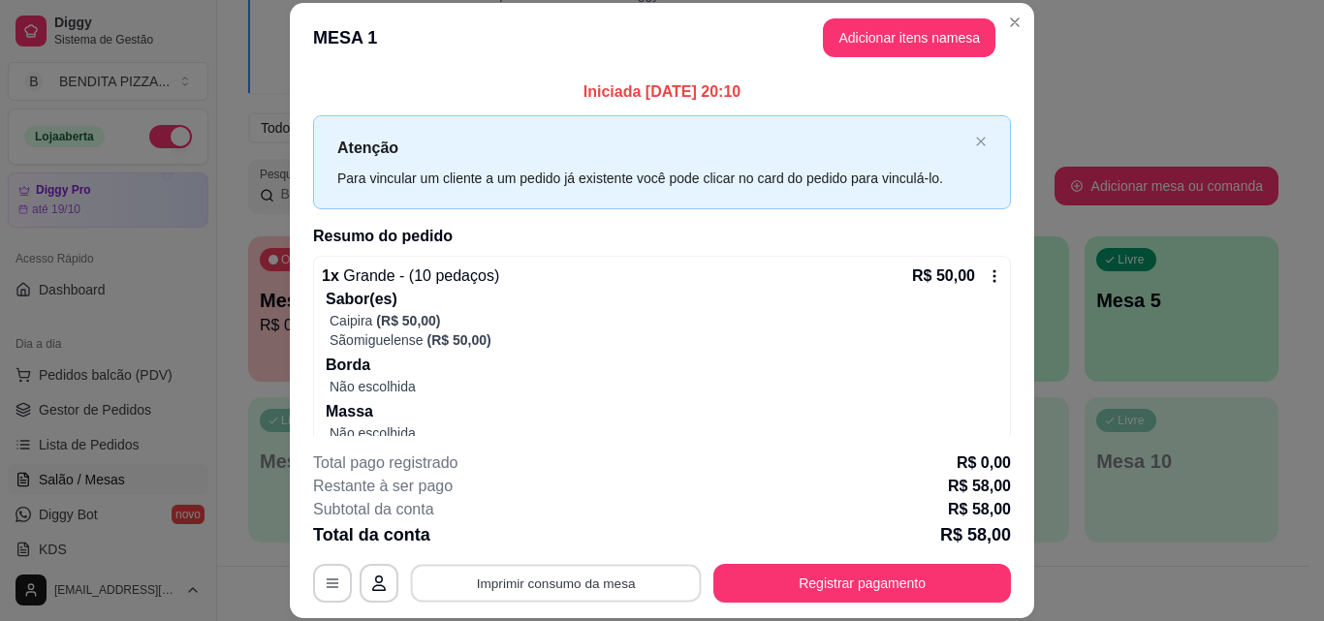
click at [559, 586] on button "Imprimir consumo da mesa" at bounding box center [556, 583] width 291 height 38
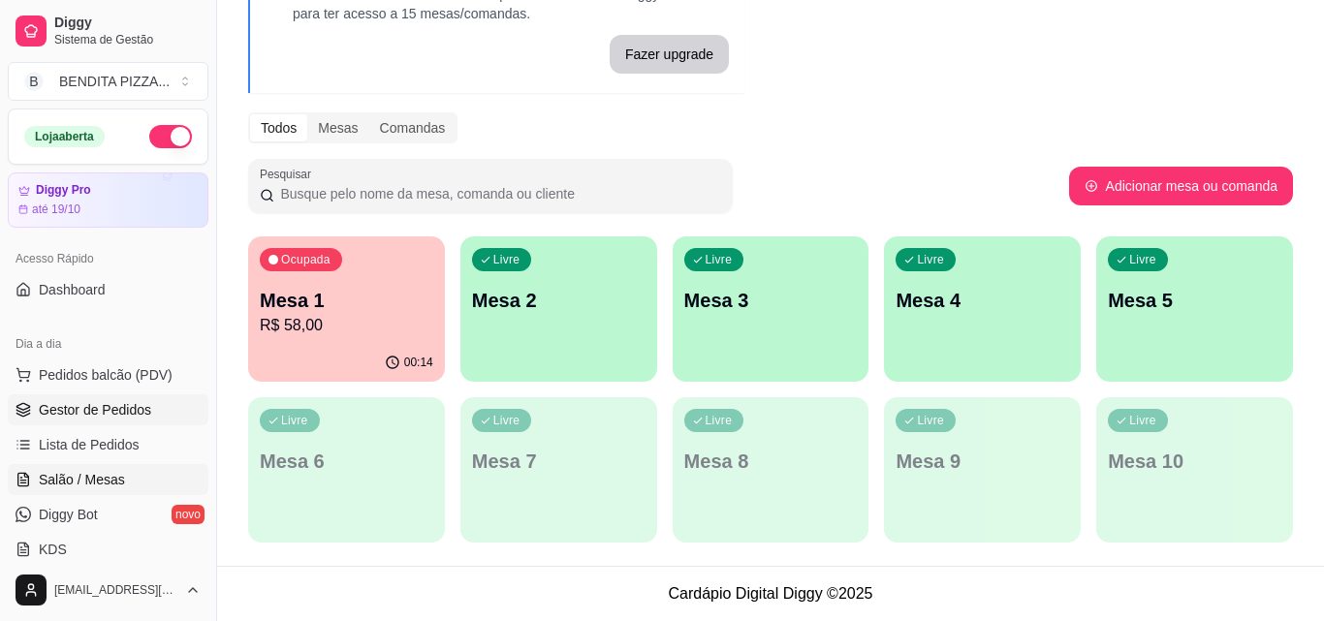
click at [122, 414] on span "Gestor de Pedidos" at bounding box center [95, 409] width 112 height 19
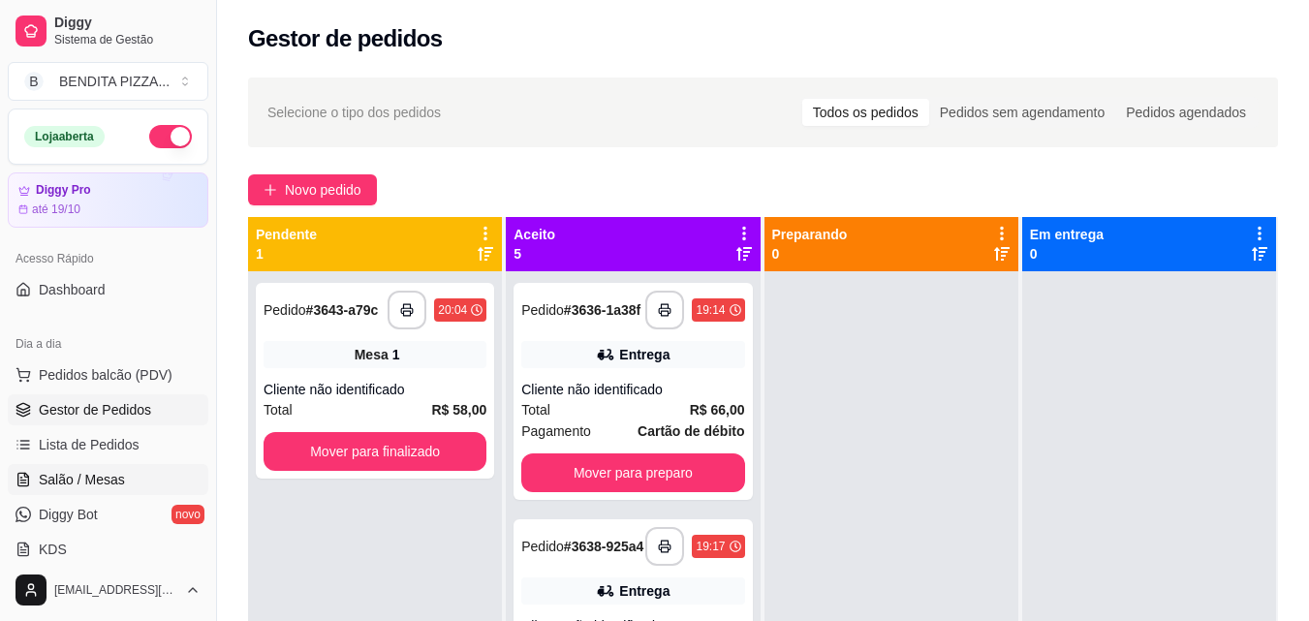
click at [121, 477] on span "Salão / Mesas" at bounding box center [82, 479] width 86 height 19
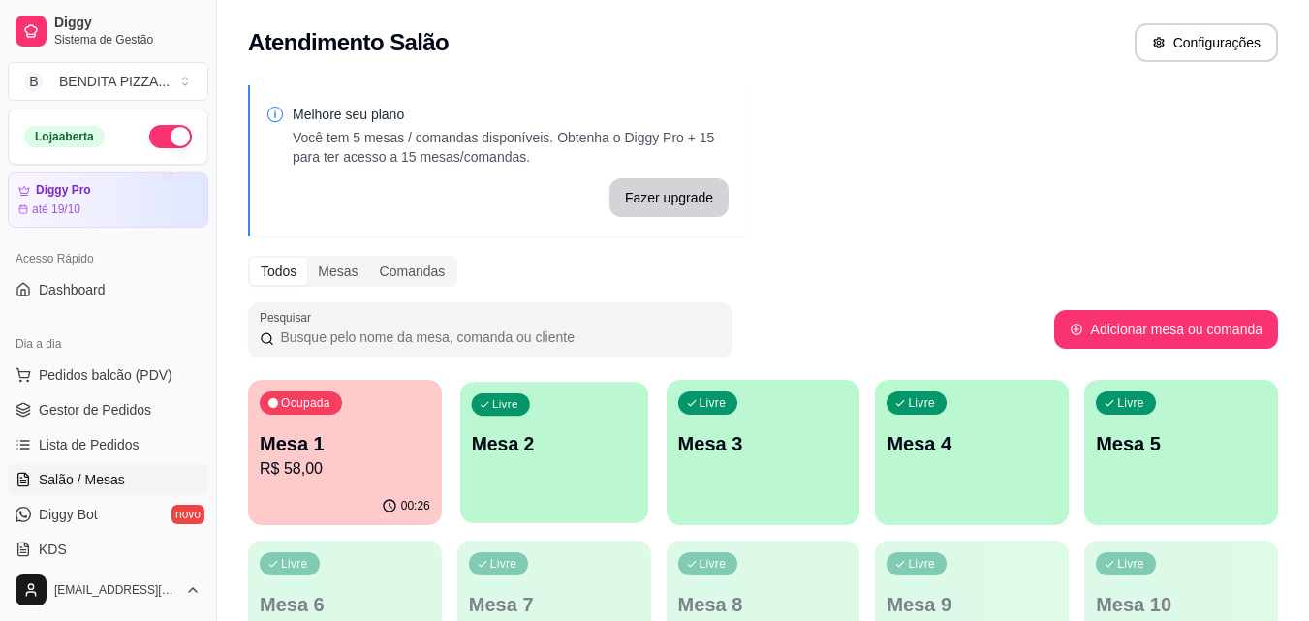
click at [510, 454] on p "Mesa 2" at bounding box center [554, 444] width 166 height 26
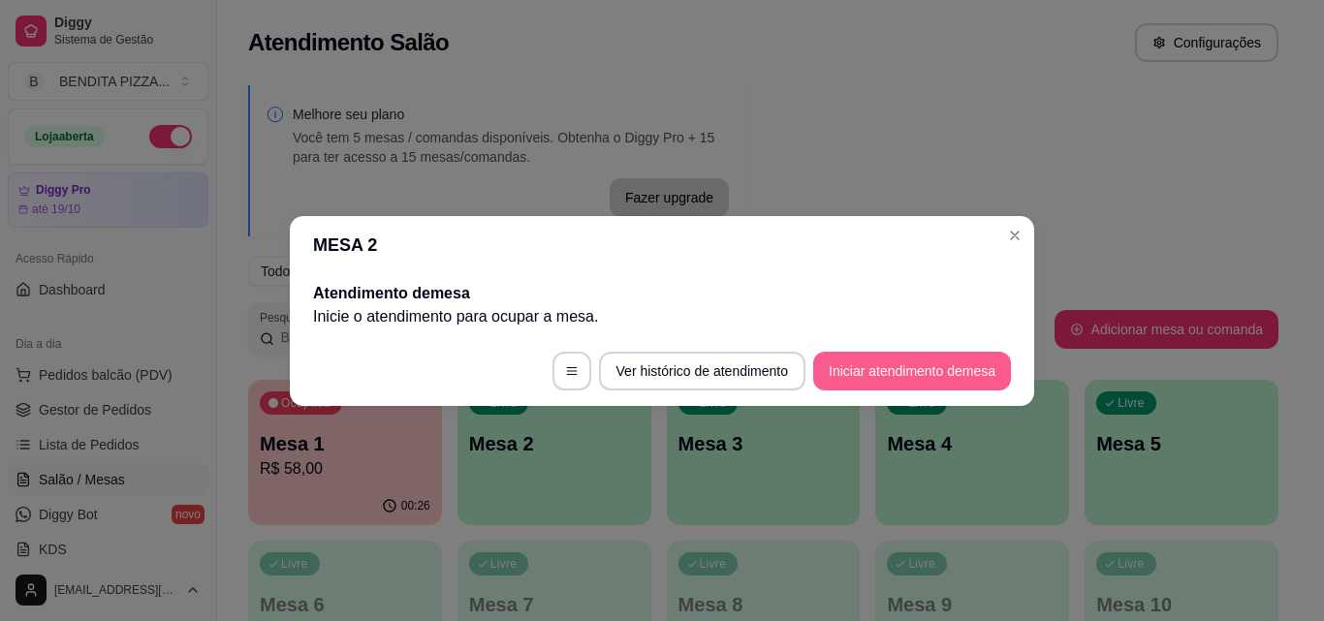
click at [867, 377] on button "Iniciar atendimento de mesa" at bounding box center [912, 371] width 198 height 39
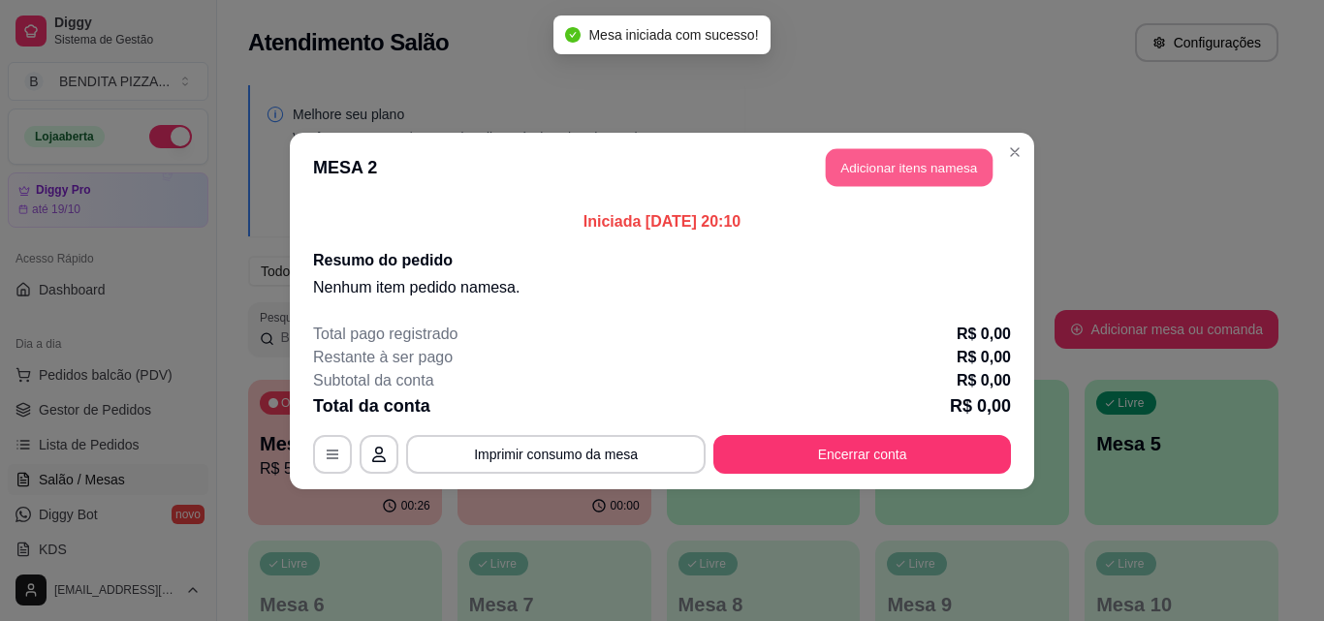
click at [984, 171] on button "Adicionar itens na mesa" at bounding box center [909, 167] width 167 height 38
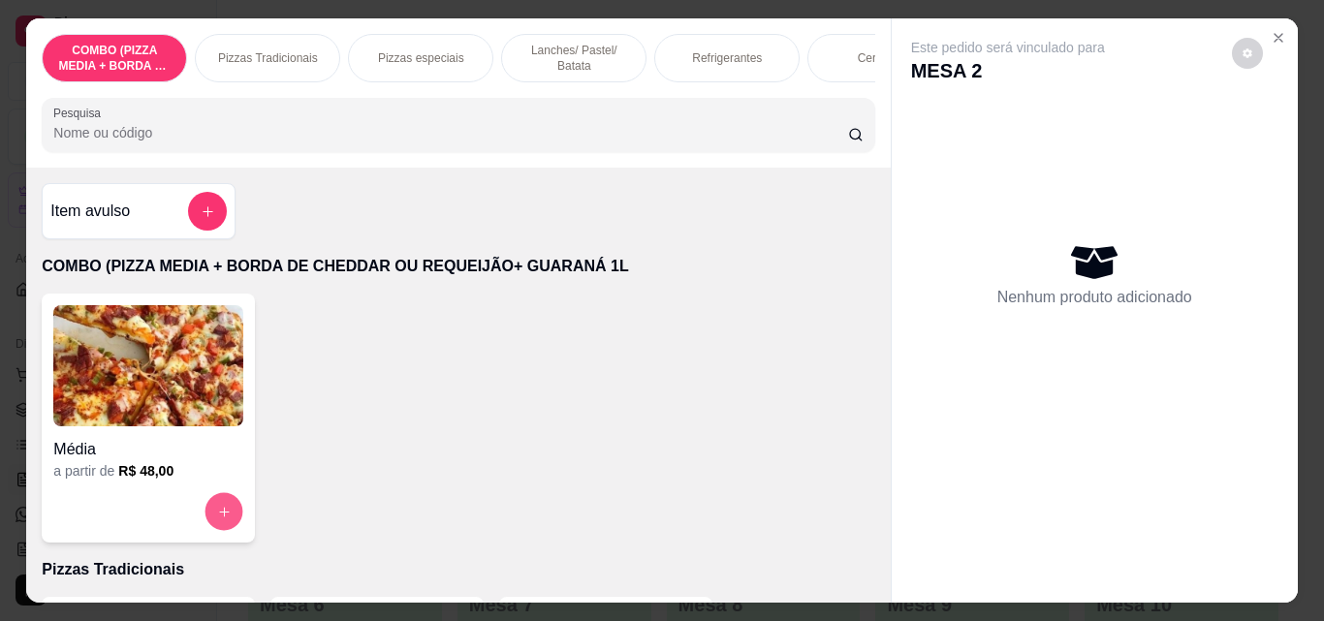
click at [217, 519] on icon "increase-product-quantity" at bounding box center [224, 512] width 15 height 15
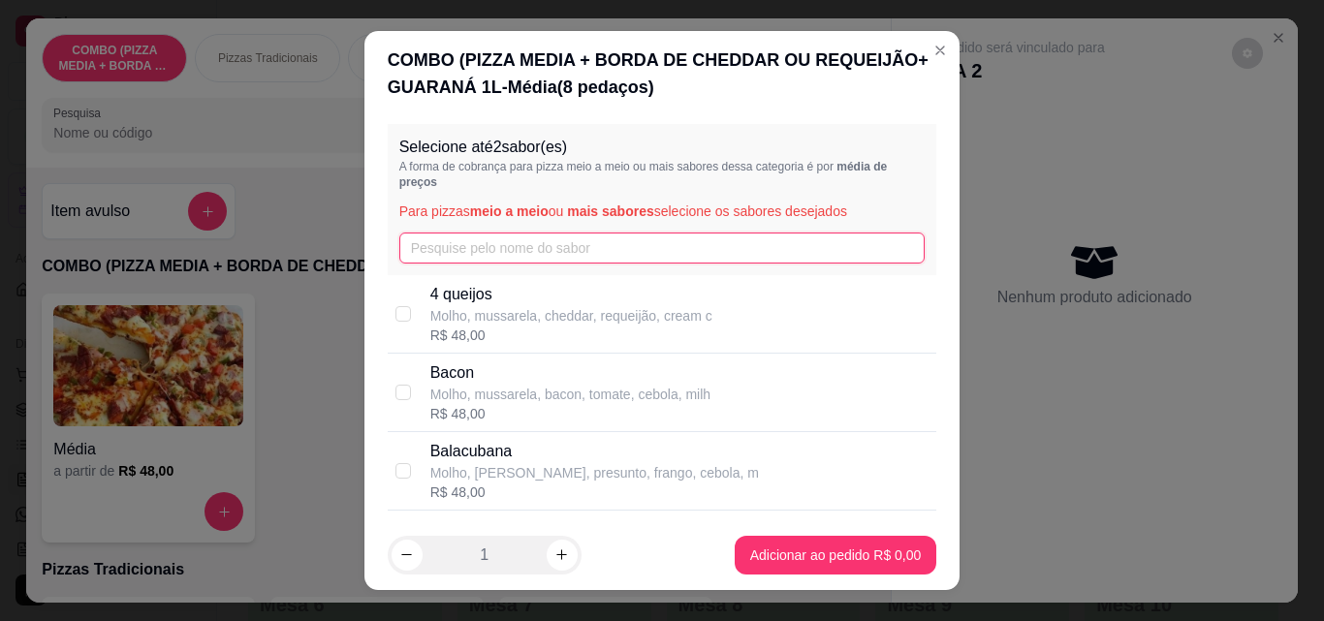
click at [494, 254] on input "text" at bounding box center [662, 248] width 526 height 31
type input "ba"
click at [492, 373] on p "Balacubana" at bounding box center [594, 372] width 328 height 23
checkbox input "true"
click at [537, 258] on input "ba" at bounding box center [662, 248] width 526 height 31
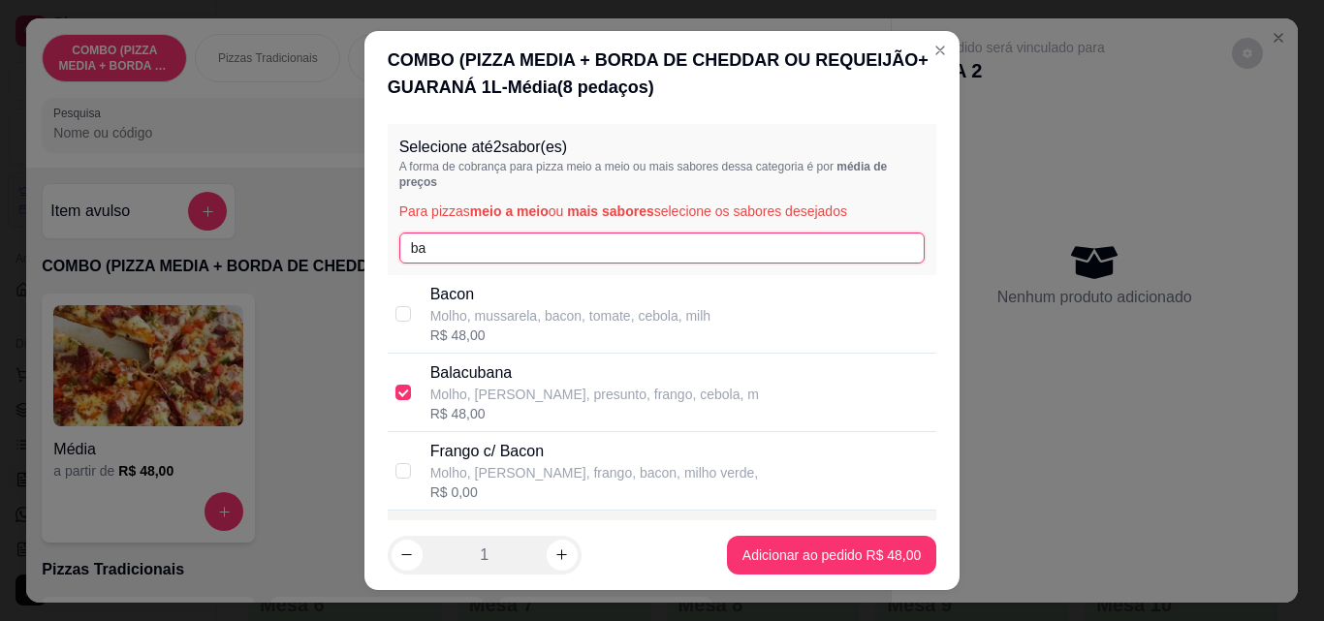
type input "b"
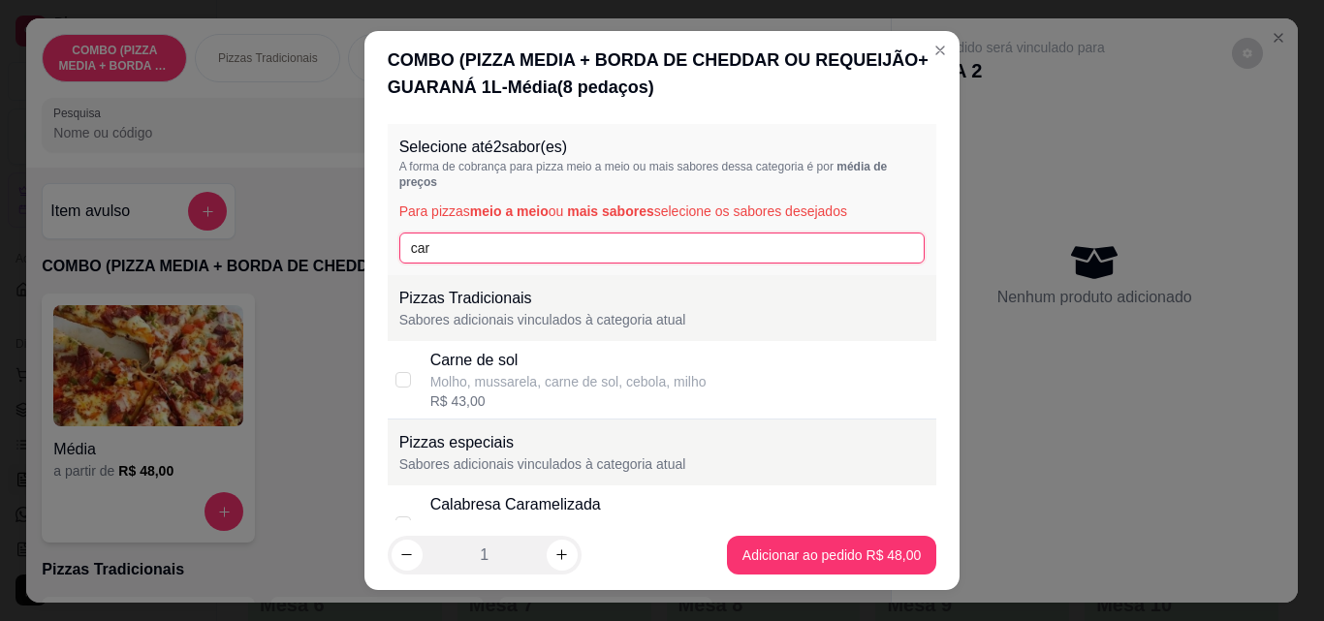
type input "car"
click at [537, 382] on div "Molho, mussarela, carne de sol, cebola, milho" at bounding box center [568, 381] width 276 height 19
checkbox input "true"
click at [918, 374] on div "Selecione até 2 sabor(es) A forma de cobrança para pizza meio a meio ou mais sa…" at bounding box center [662, 318] width 596 height 404
click at [922, 374] on div "Selecione até 2 sabor(es) A forma de cobrança para pizza meio a meio ou mais sa…" at bounding box center [662, 318] width 596 height 404
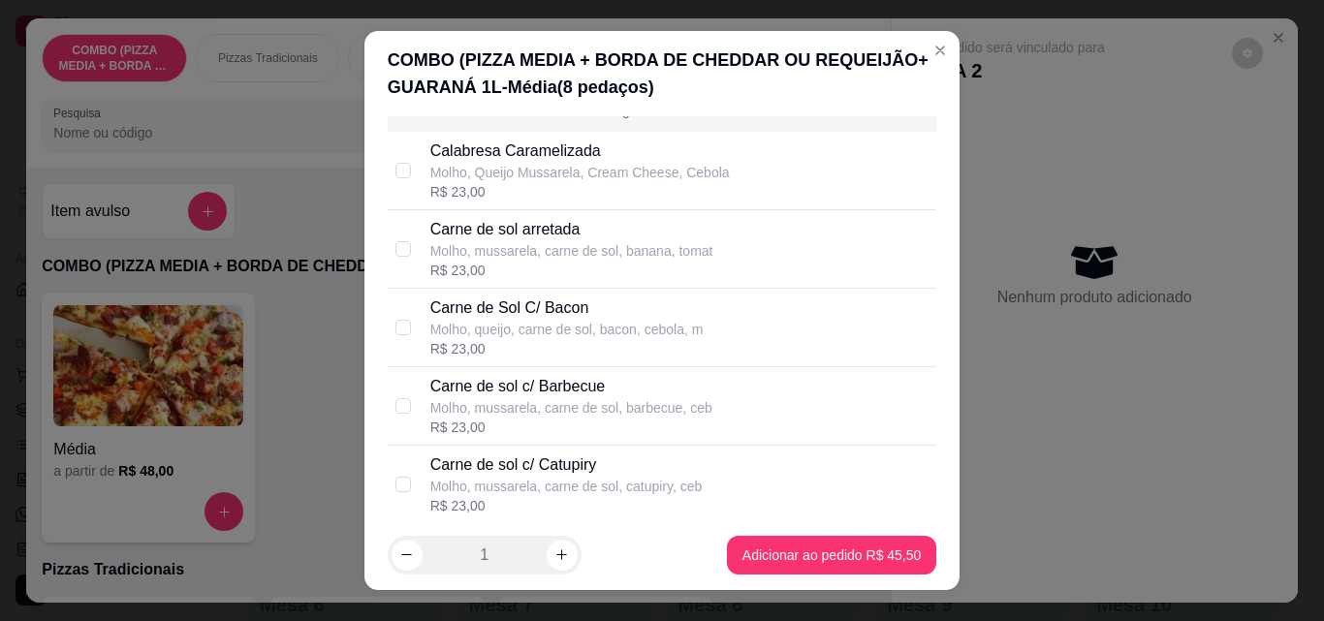
scroll to position [707, 0]
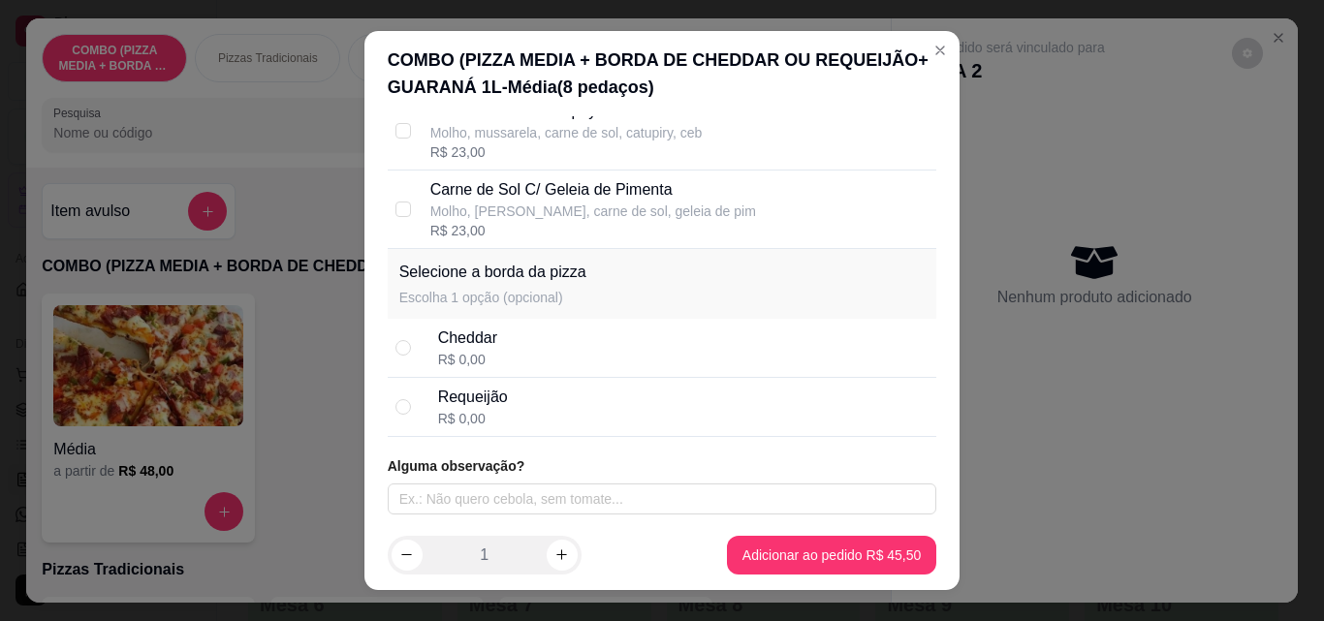
drag, startPoint x: 625, startPoint y: 409, endPoint x: 679, endPoint y: 447, distance: 66.1
click at [625, 410] on div "Requeijão R$ 0,00" at bounding box center [683, 407] width 491 height 43
radio input "true"
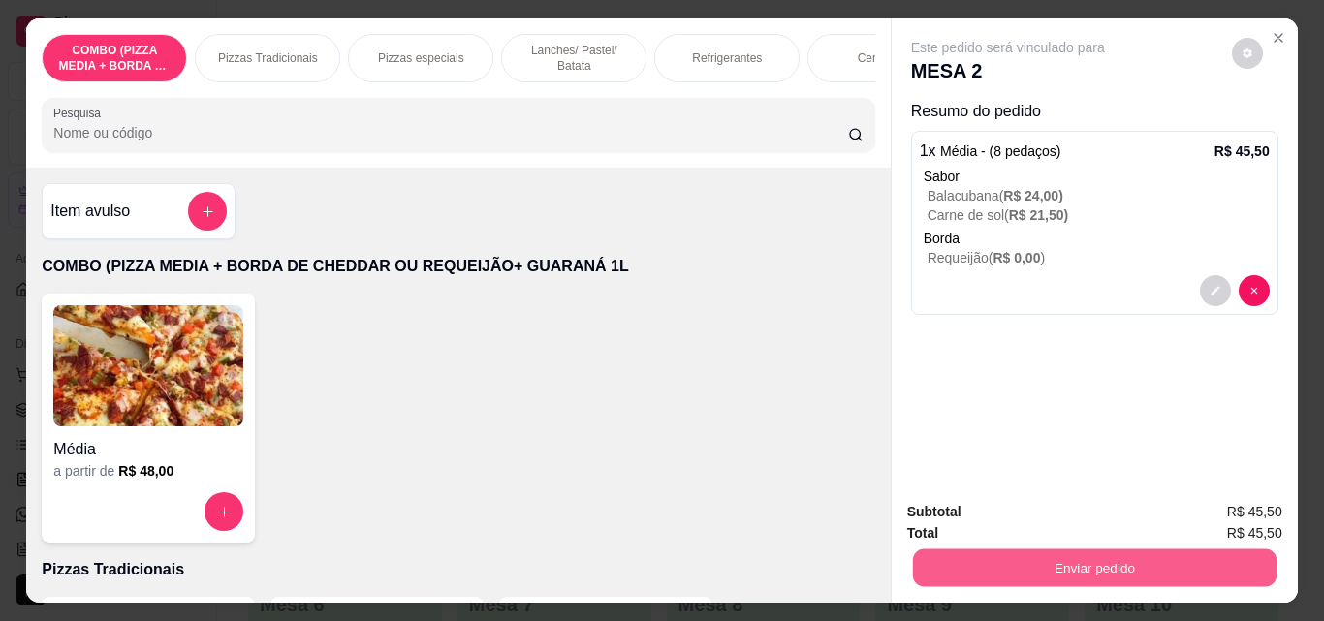
click at [1114, 563] on button "Enviar pedido" at bounding box center [1093, 567] width 363 height 38
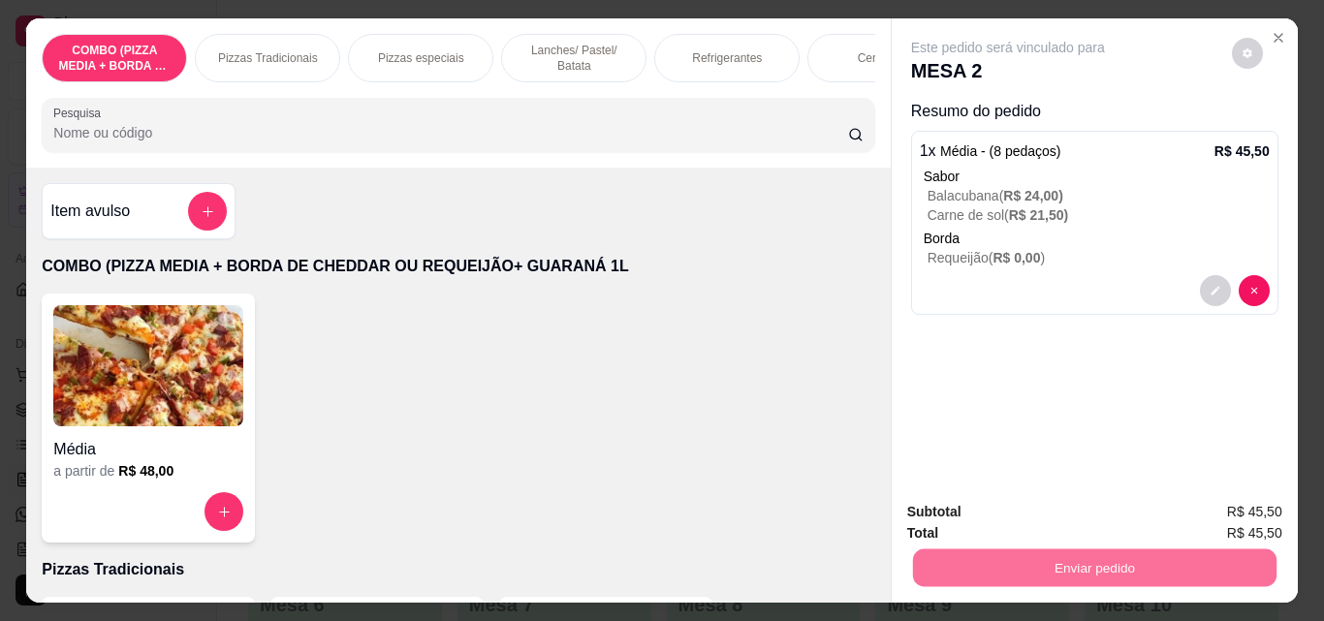
click at [1231, 524] on button "Enviar pedido" at bounding box center [1230, 512] width 109 height 37
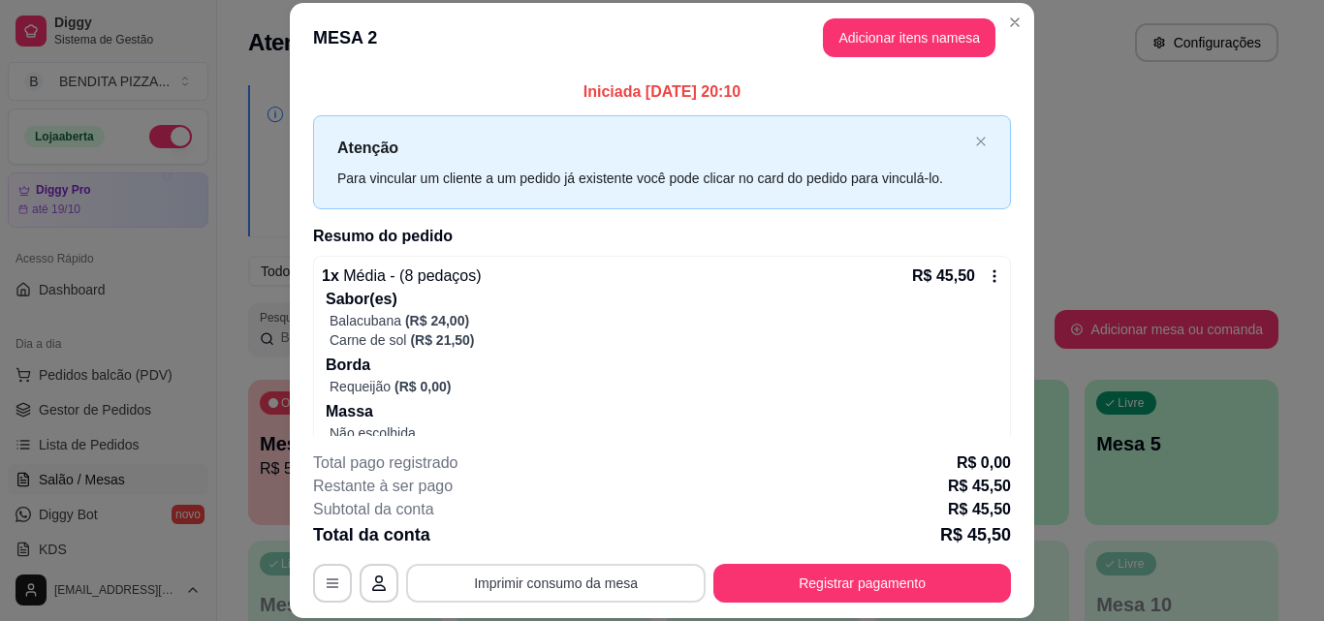
click at [561, 578] on button "Imprimir consumo da mesa" at bounding box center [555, 583] width 299 height 39
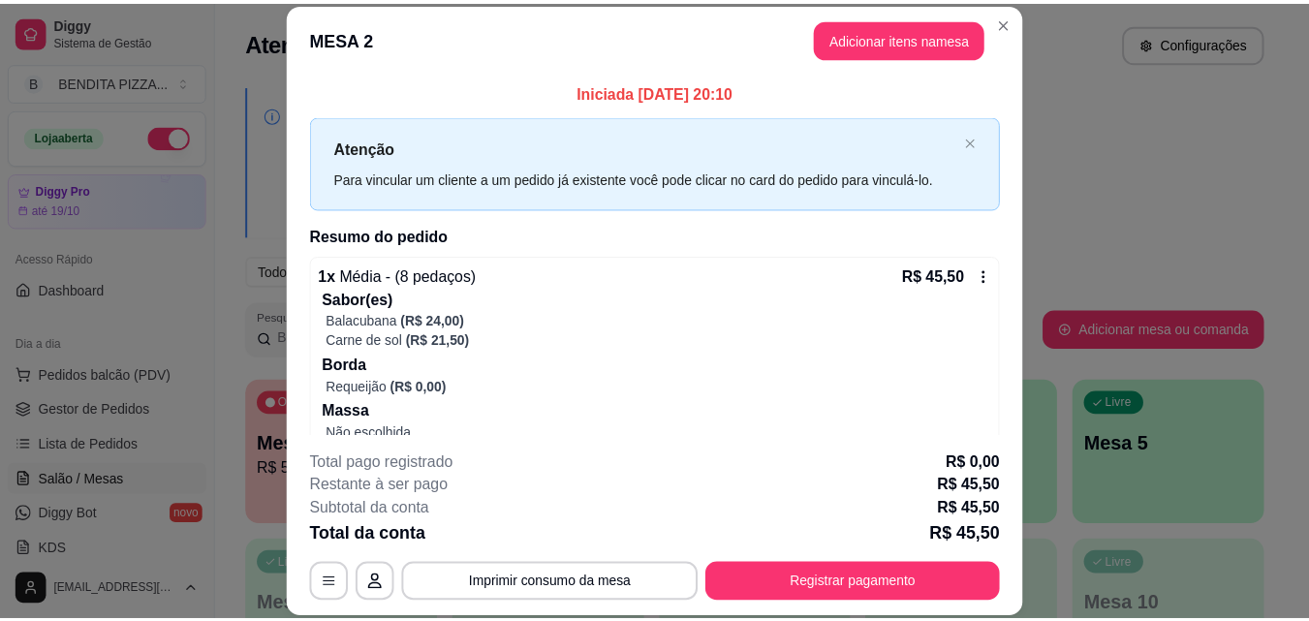
scroll to position [0, 0]
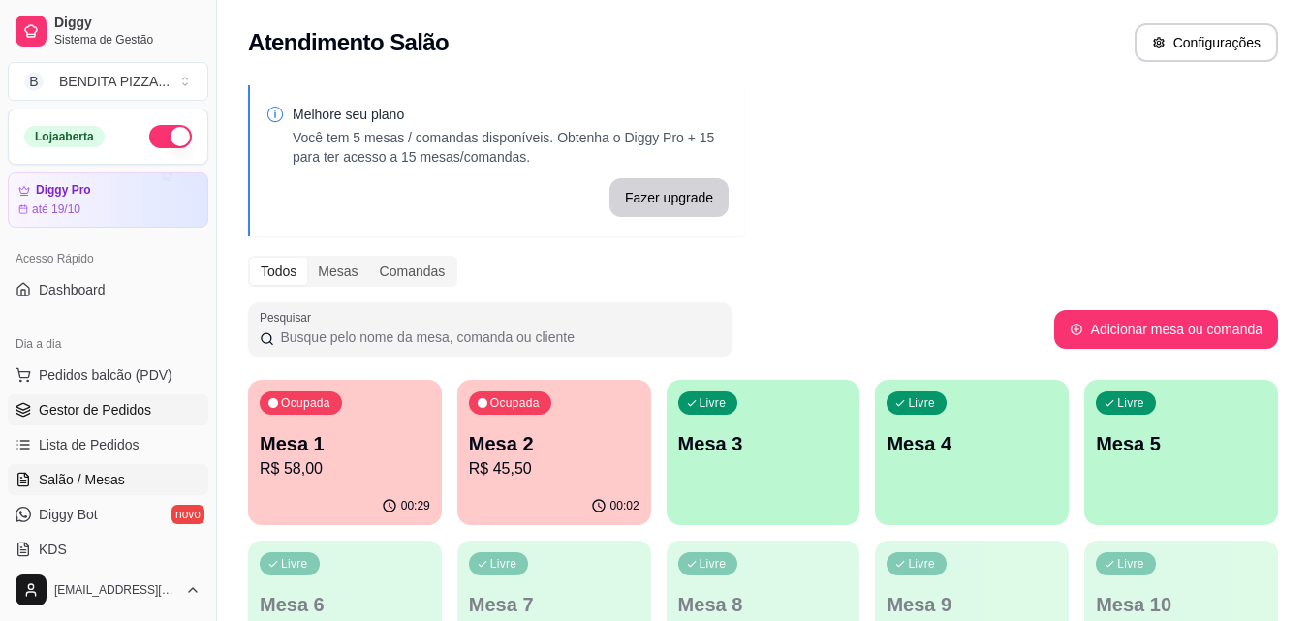
click at [102, 403] on span "Gestor de Pedidos" at bounding box center [95, 409] width 112 height 19
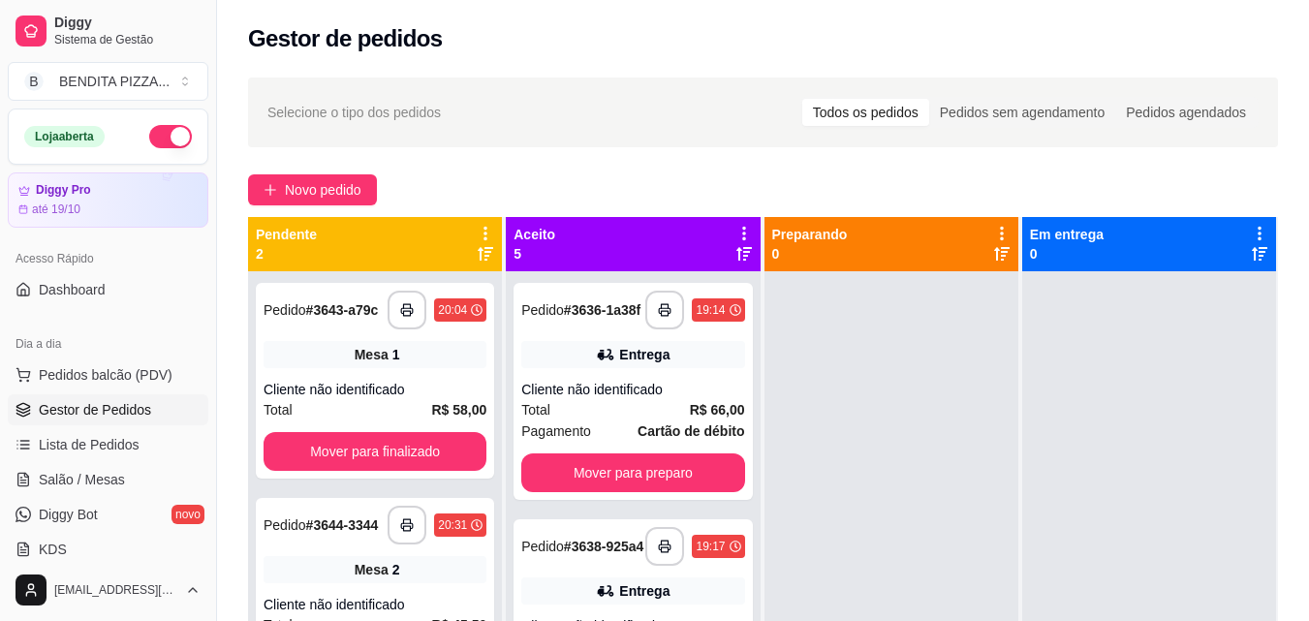
click at [1308, 473] on html "**********" at bounding box center [654, 310] width 1309 height 621
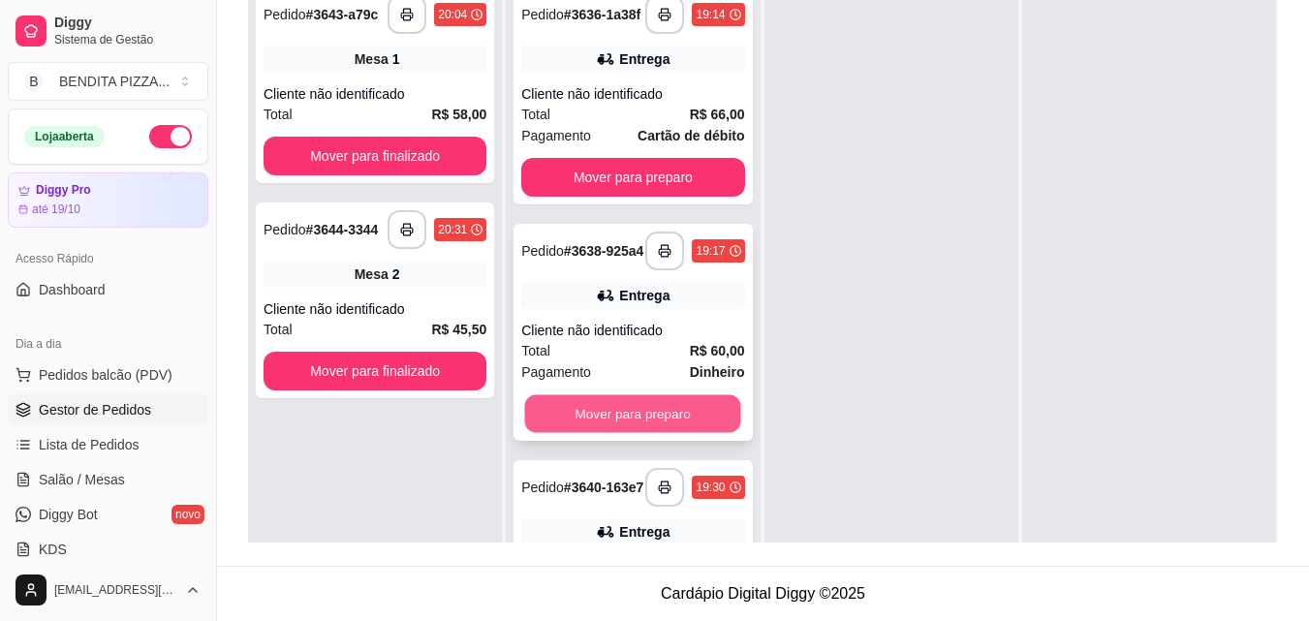
click at [702, 415] on button "Mover para preparo" at bounding box center [633, 414] width 216 height 38
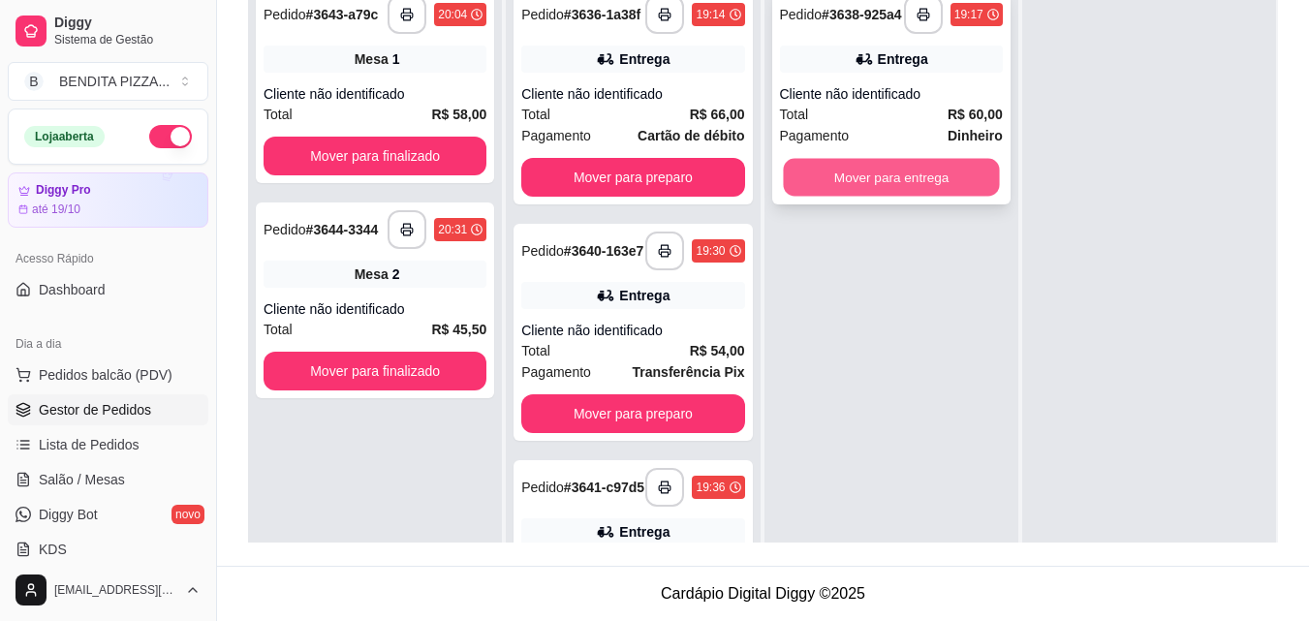
click at [889, 196] on button "Mover para entrega" at bounding box center [891, 178] width 216 height 38
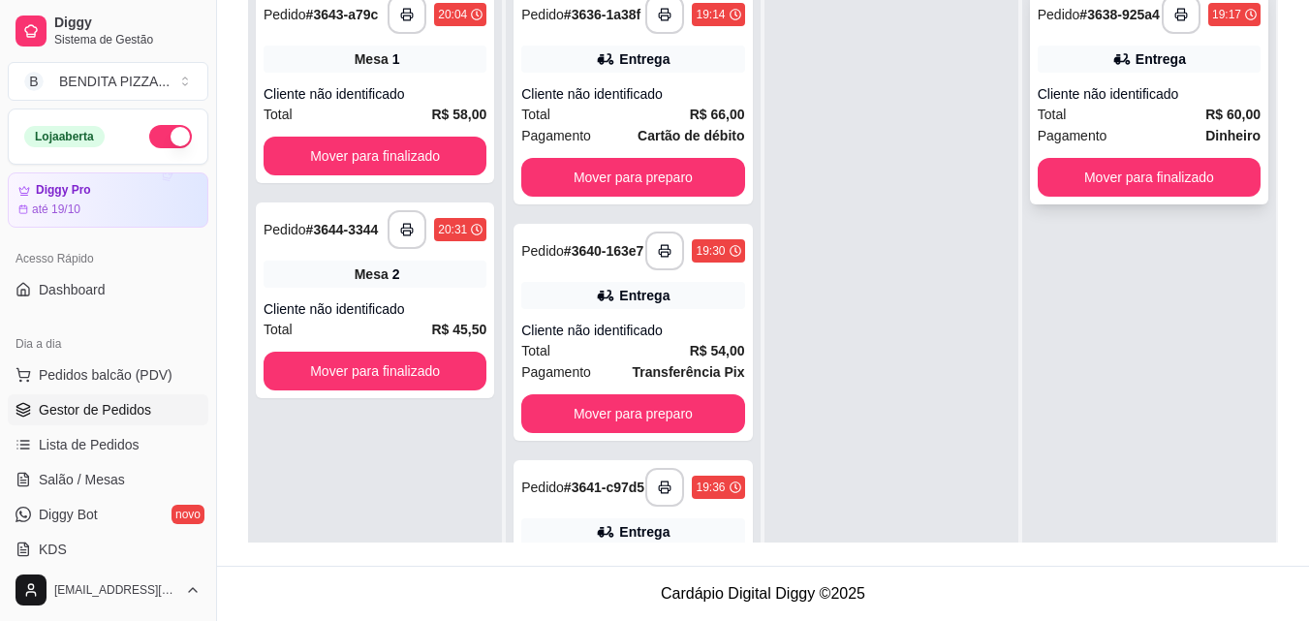
click at [1175, 204] on div "**********" at bounding box center [1149, 95] width 238 height 217
click at [1172, 192] on button "Mover para finalizado" at bounding box center [1149, 177] width 223 height 39
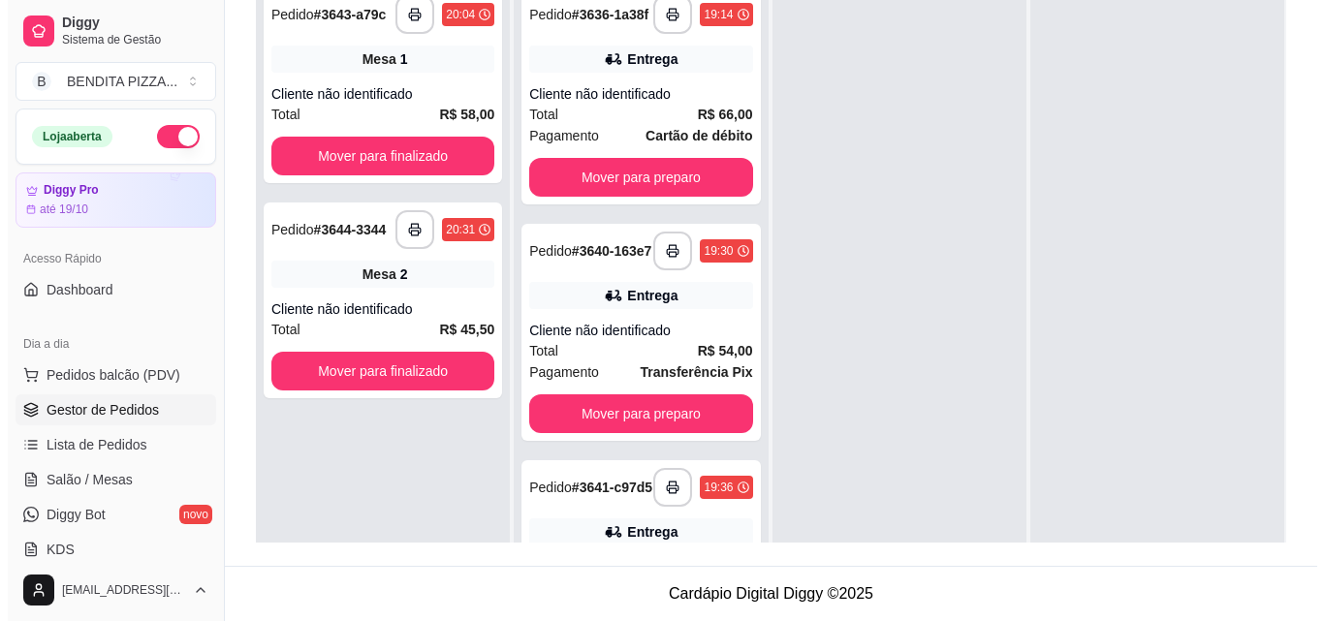
scroll to position [375, 0]
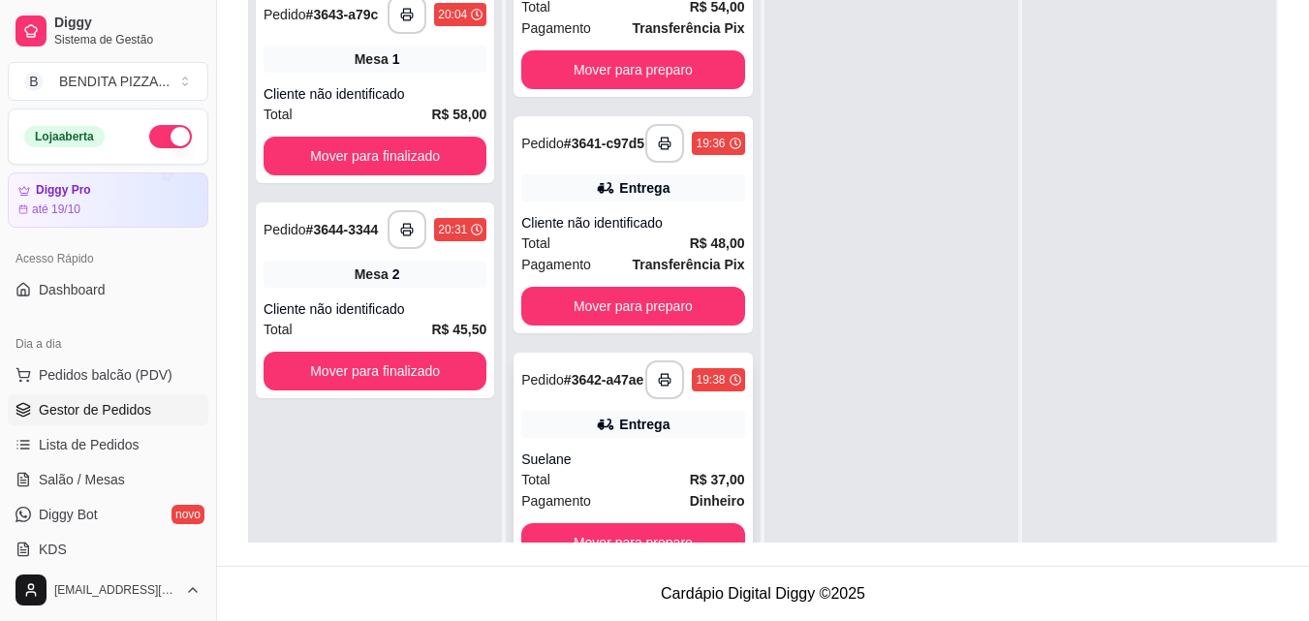
click at [655, 464] on div "Suelane" at bounding box center [632, 459] width 223 height 19
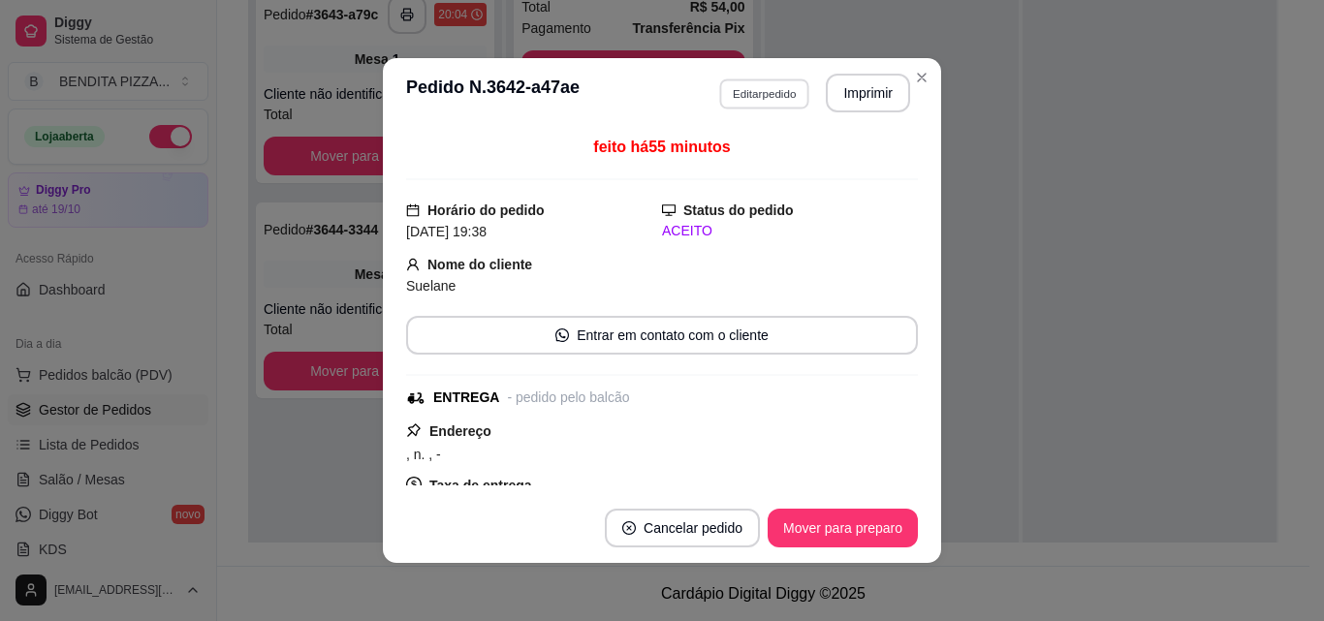
click at [765, 87] on button "Editar pedido" at bounding box center [764, 93] width 90 height 30
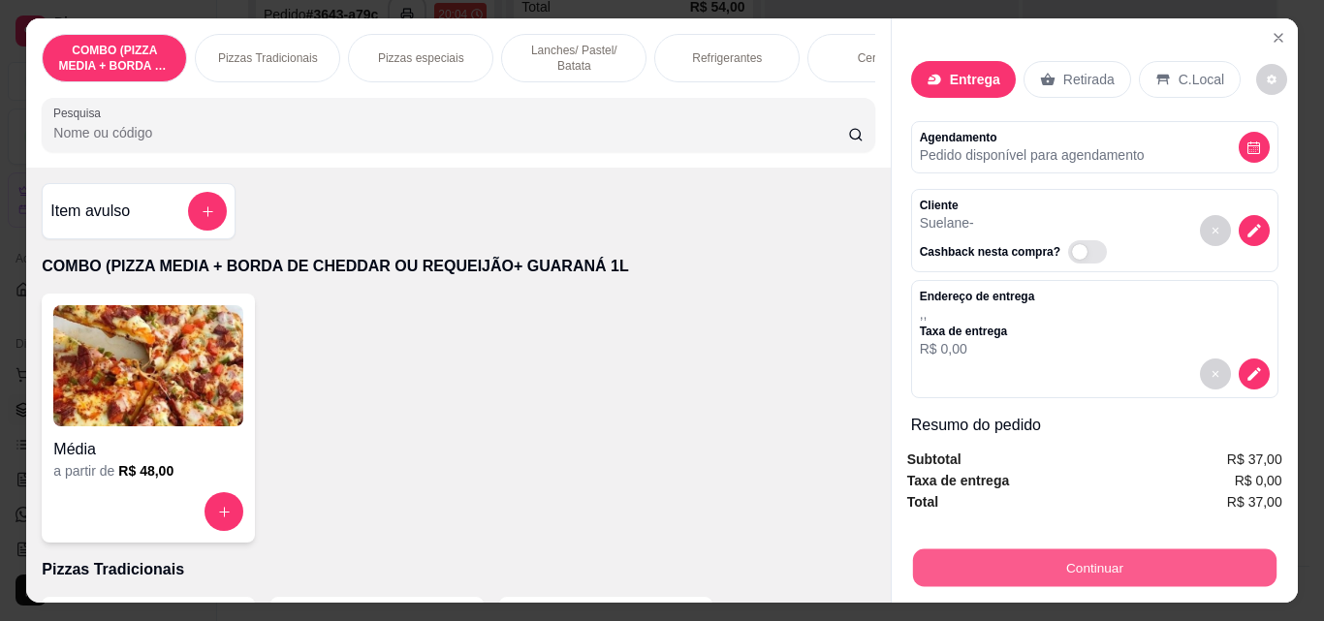
click at [993, 550] on button "Continuar" at bounding box center [1093, 567] width 363 height 38
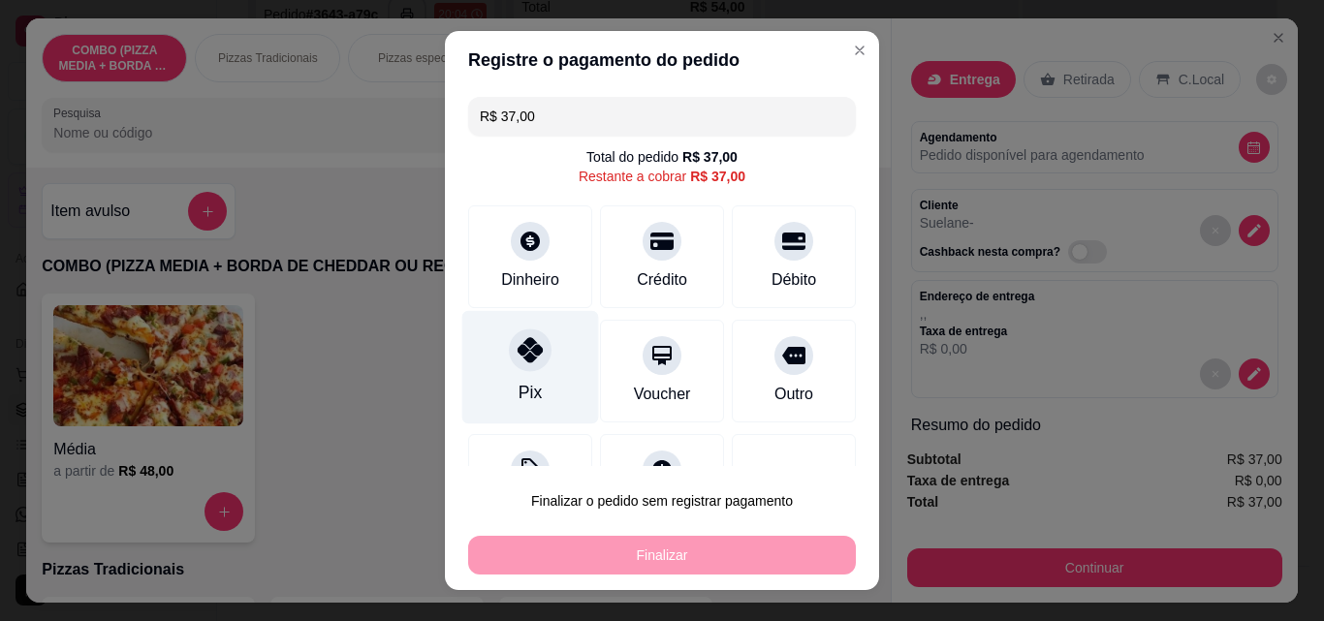
click at [561, 378] on div "Pix" at bounding box center [530, 367] width 137 height 113
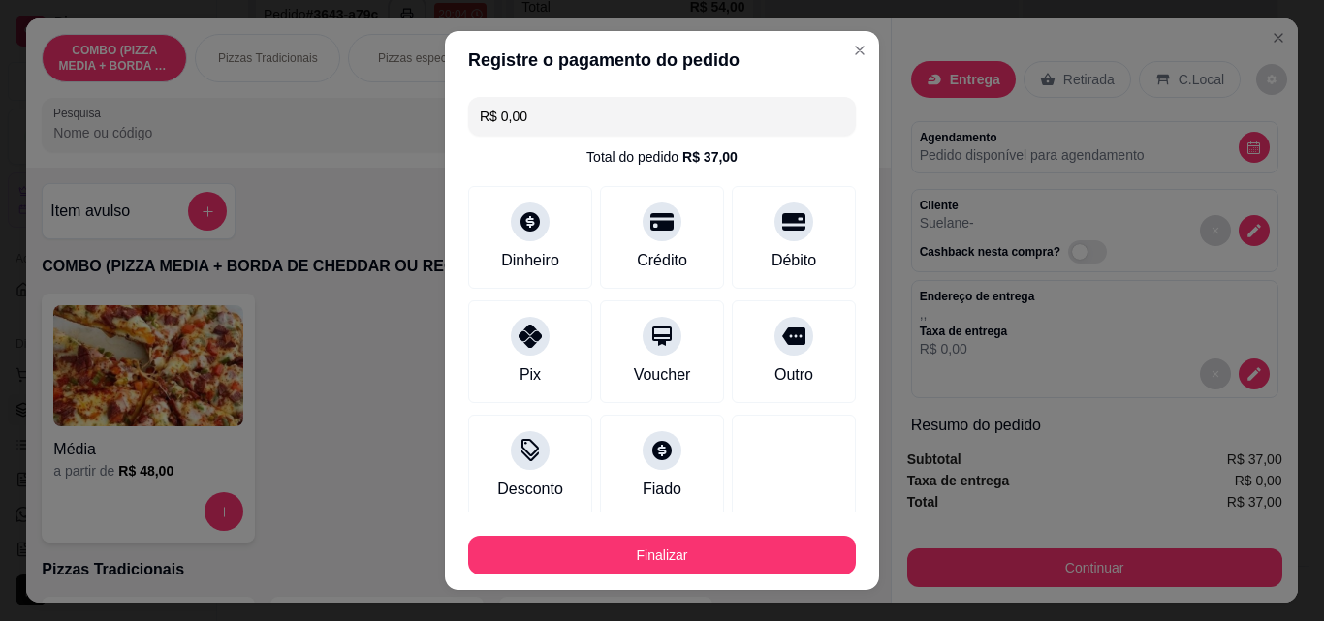
click at [674, 575] on footer "Finalizar" at bounding box center [662, 552] width 434 height 78
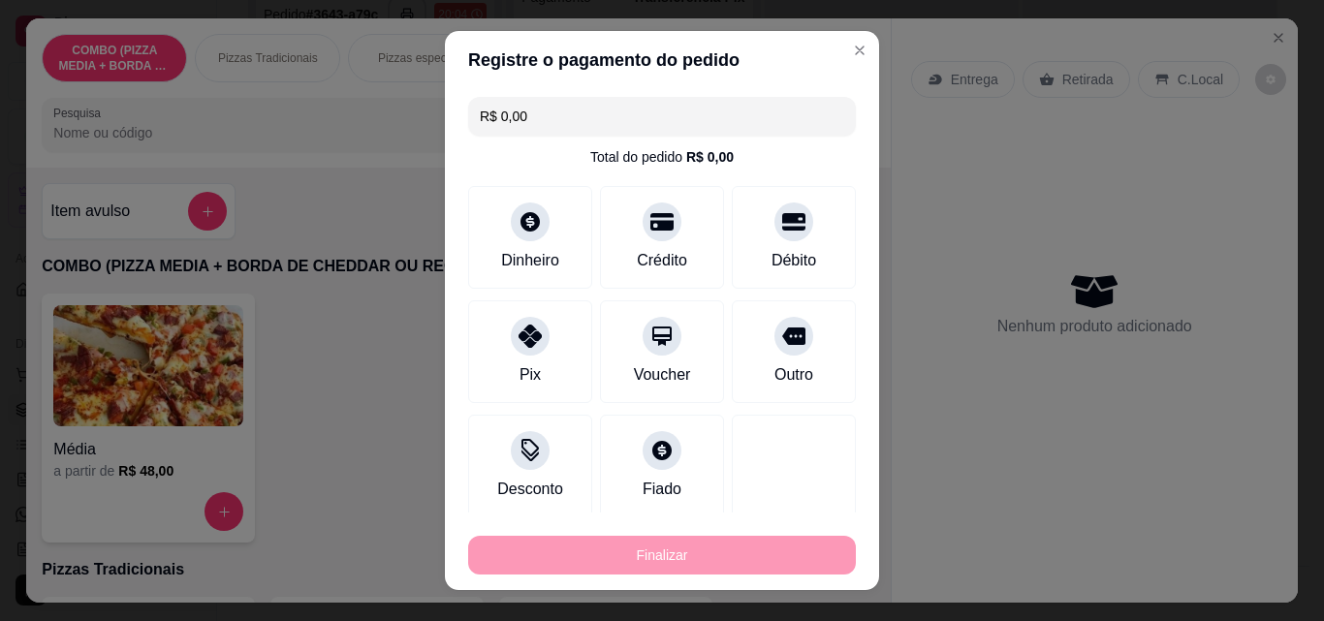
type input "-R$ 37,00"
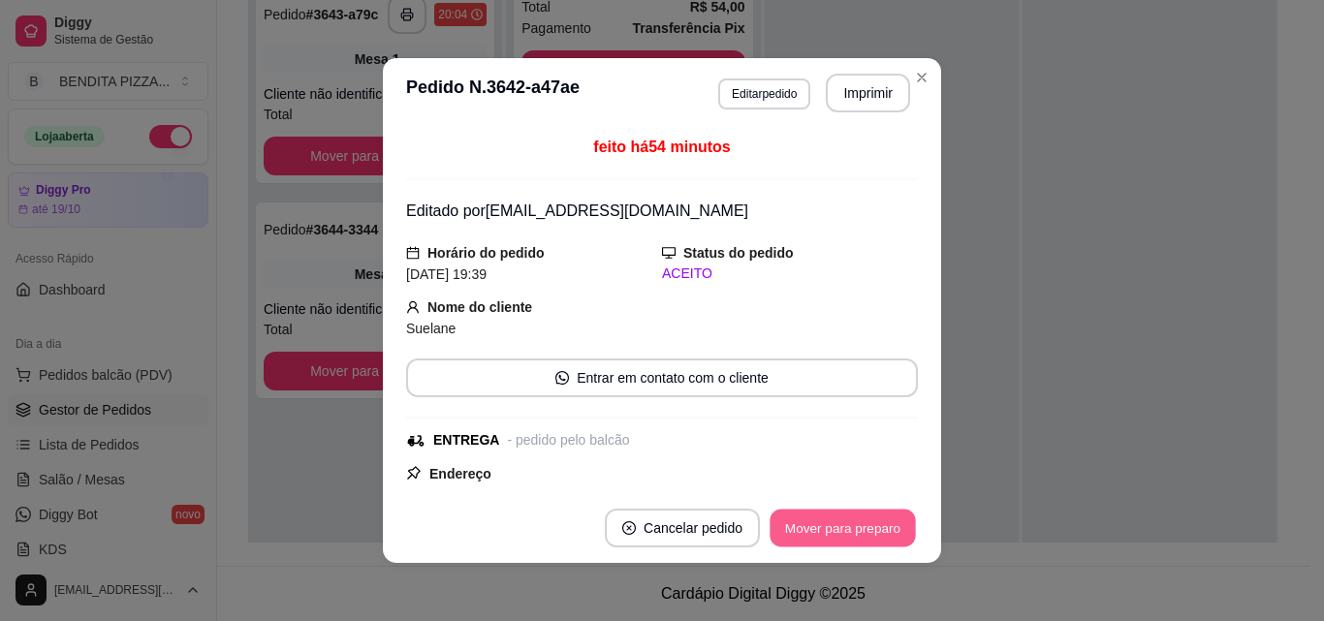
click at [839, 521] on button "Mover para preparo" at bounding box center [841, 529] width 145 height 38
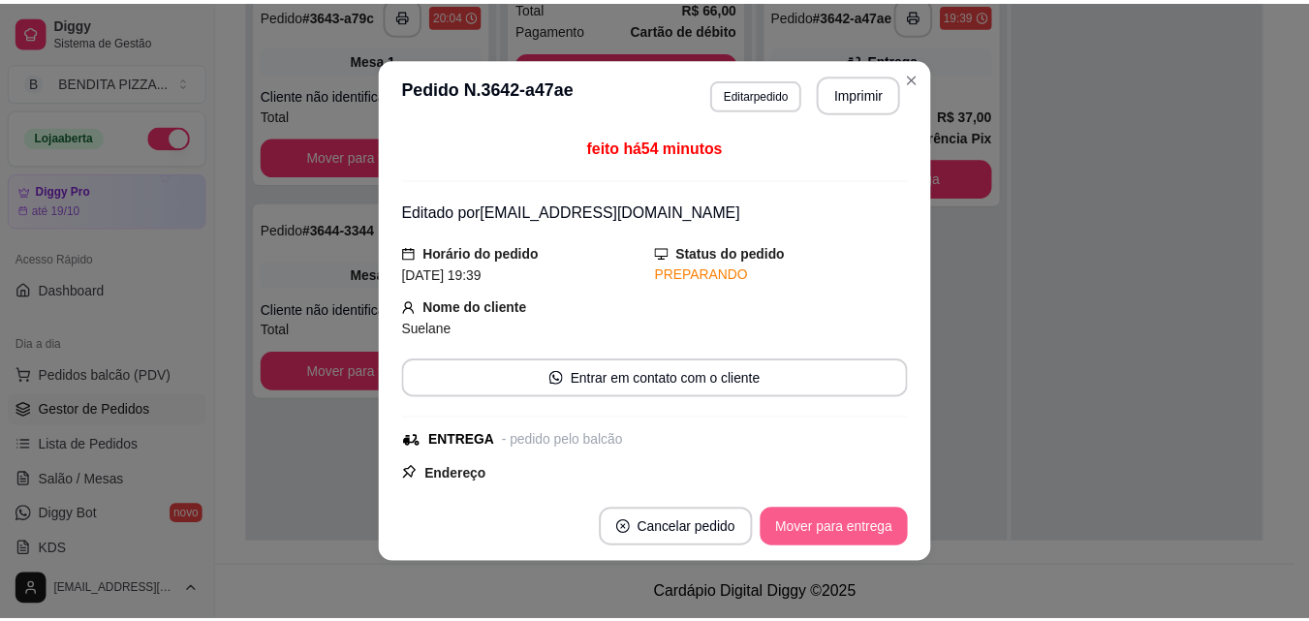
scroll to position [131, 0]
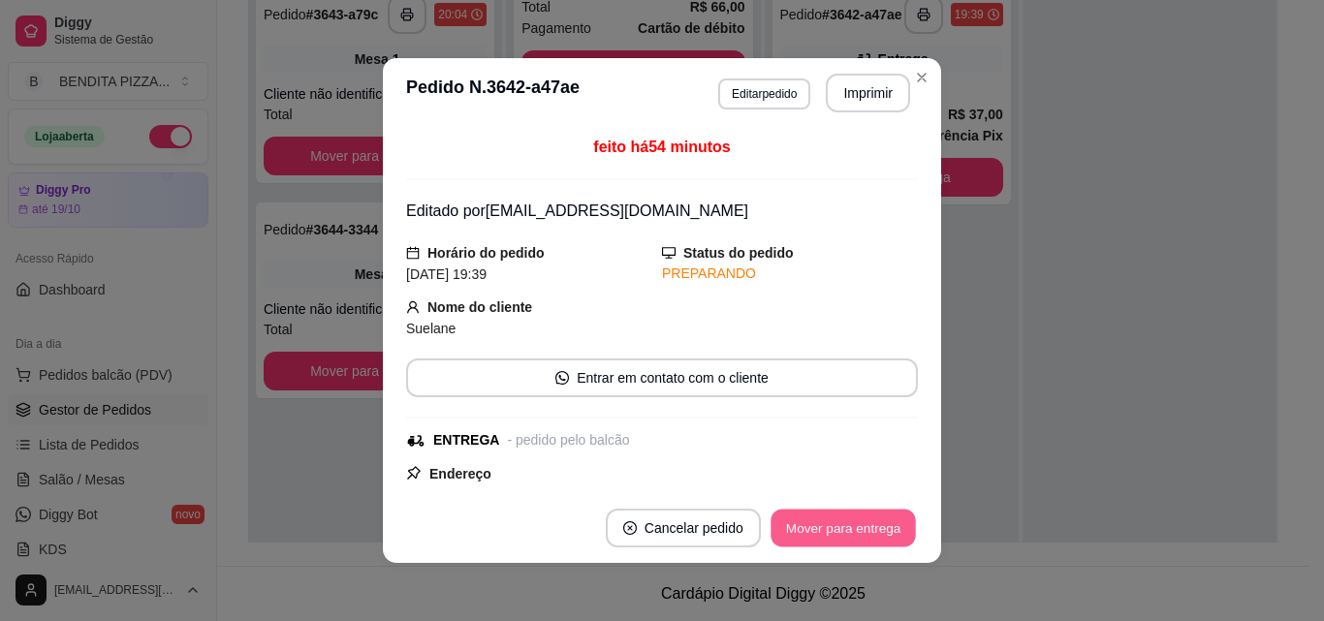
click at [839, 521] on button "Mover para entrega" at bounding box center [842, 529] width 145 height 38
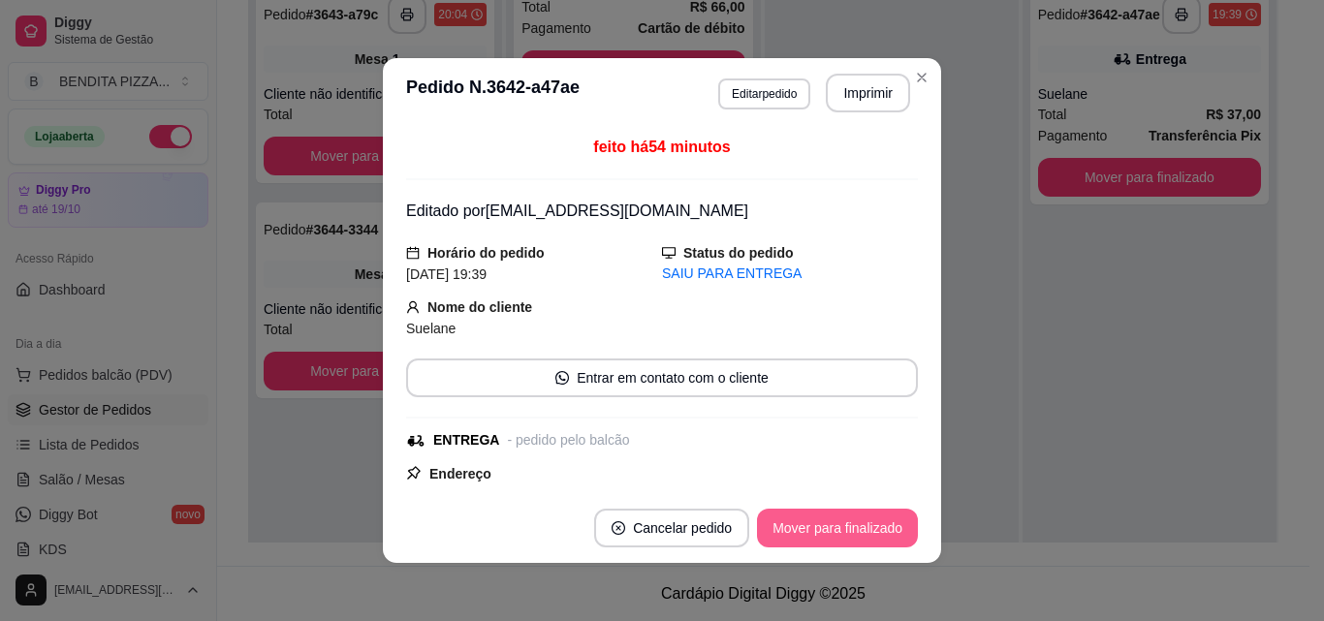
click at [839, 521] on button "Mover para finalizado" at bounding box center [837, 528] width 161 height 39
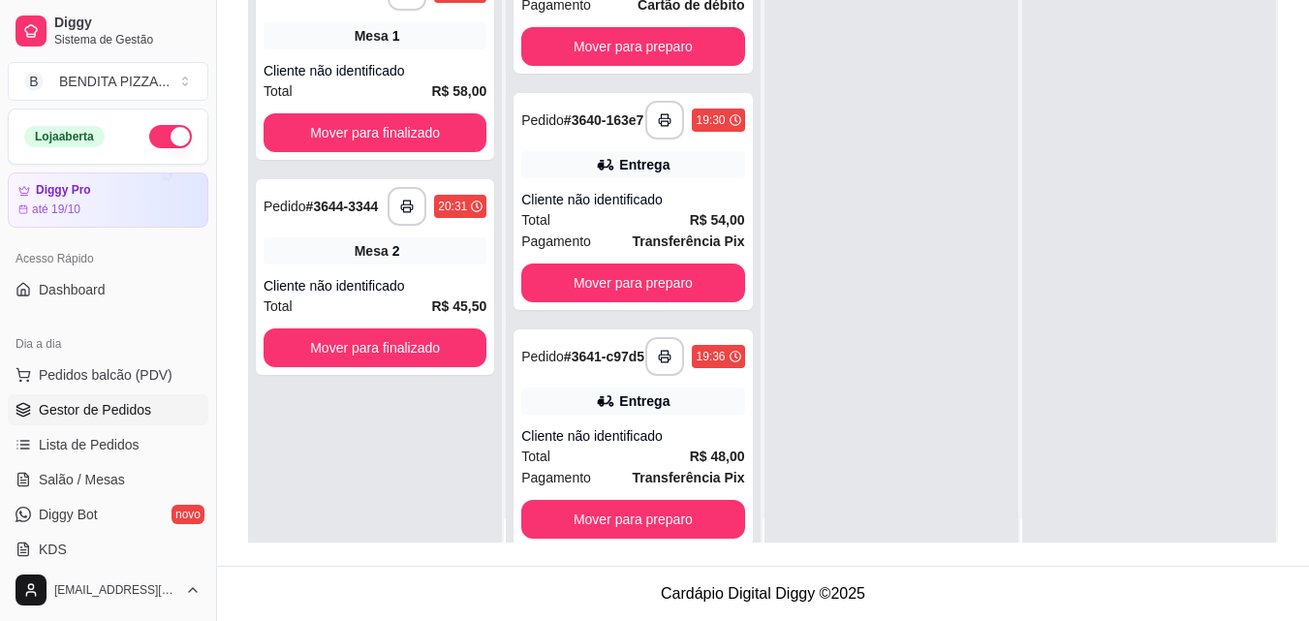
scroll to position [54, 0]
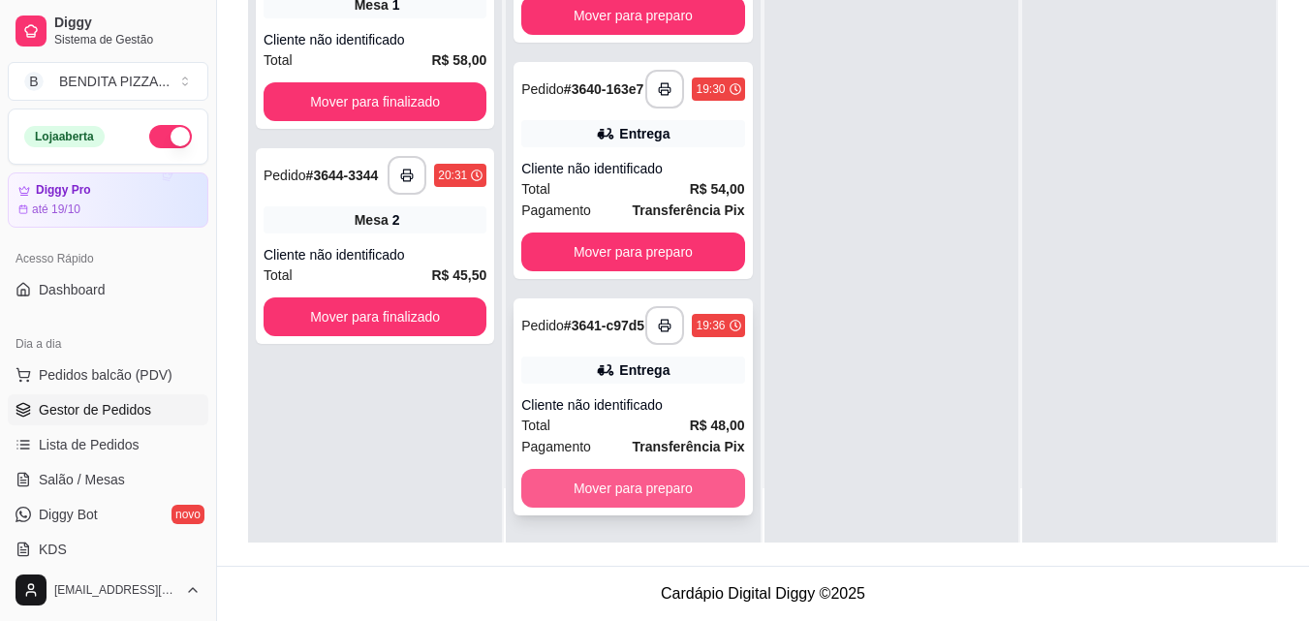
click at [666, 484] on button "Mover para preparo" at bounding box center [632, 488] width 223 height 39
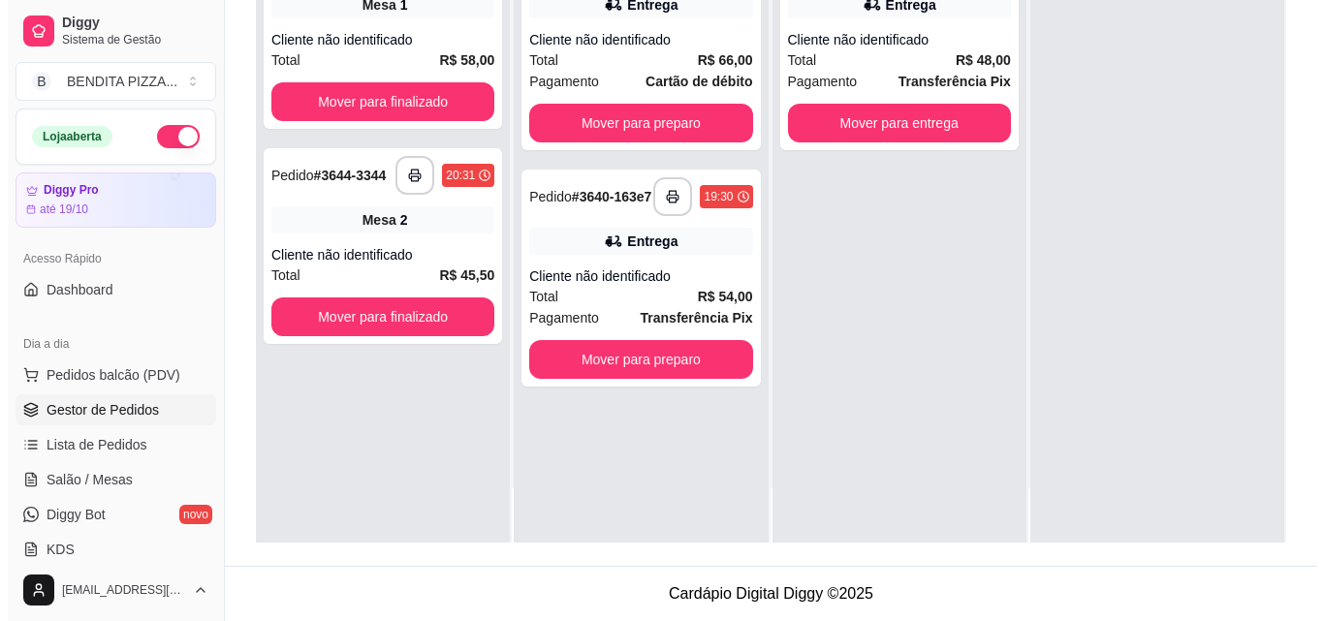
scroll to position [0, 0]
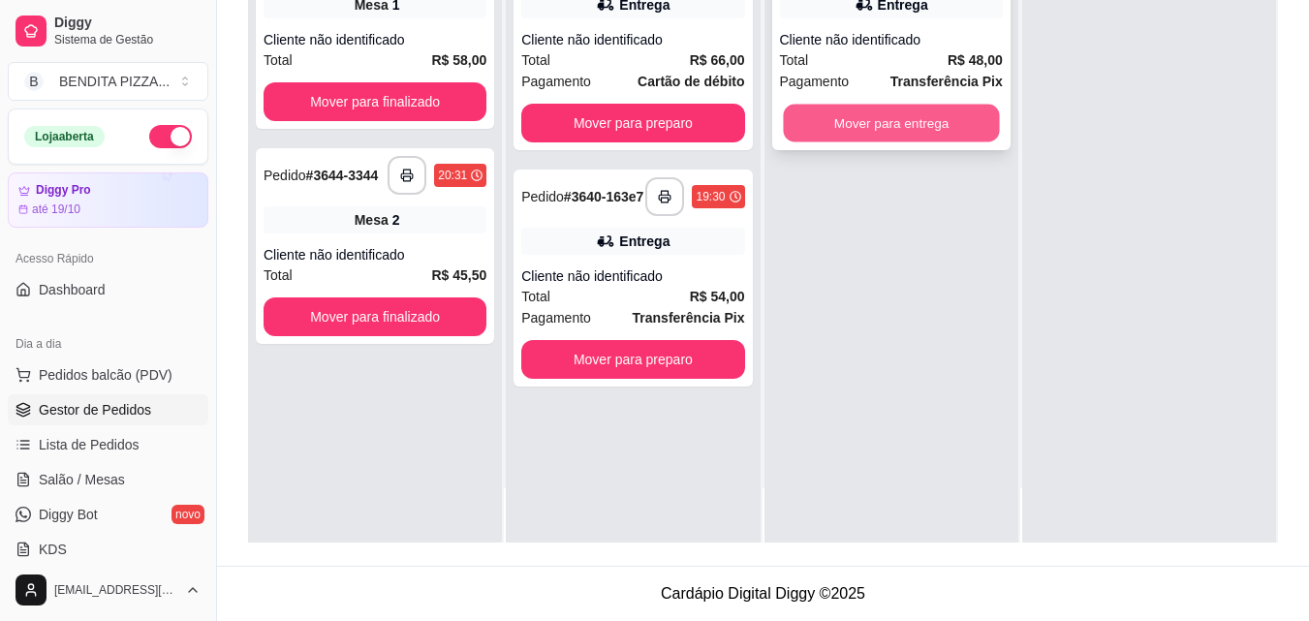
click at [947, 132] on button "Mover para entrega" at bounding box center [891, 124] width 216 height 38
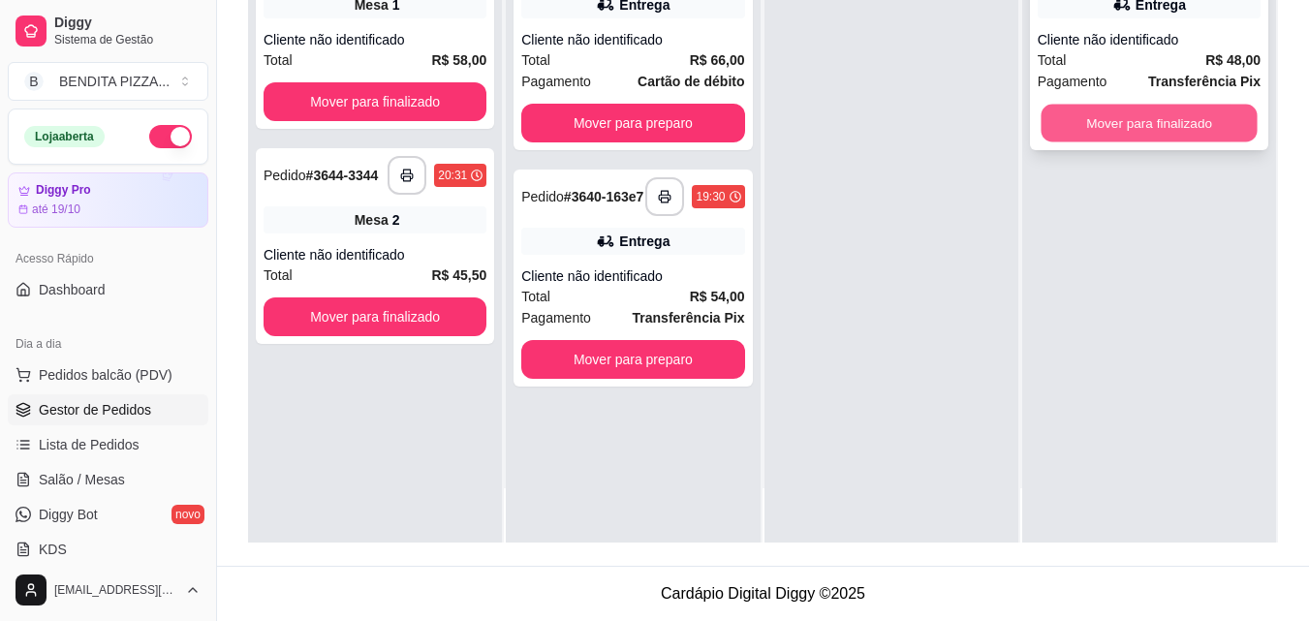
click at [1089, 124] on button "Mover para finalizado" at bounding box center [1149, 124] width 216 height 38
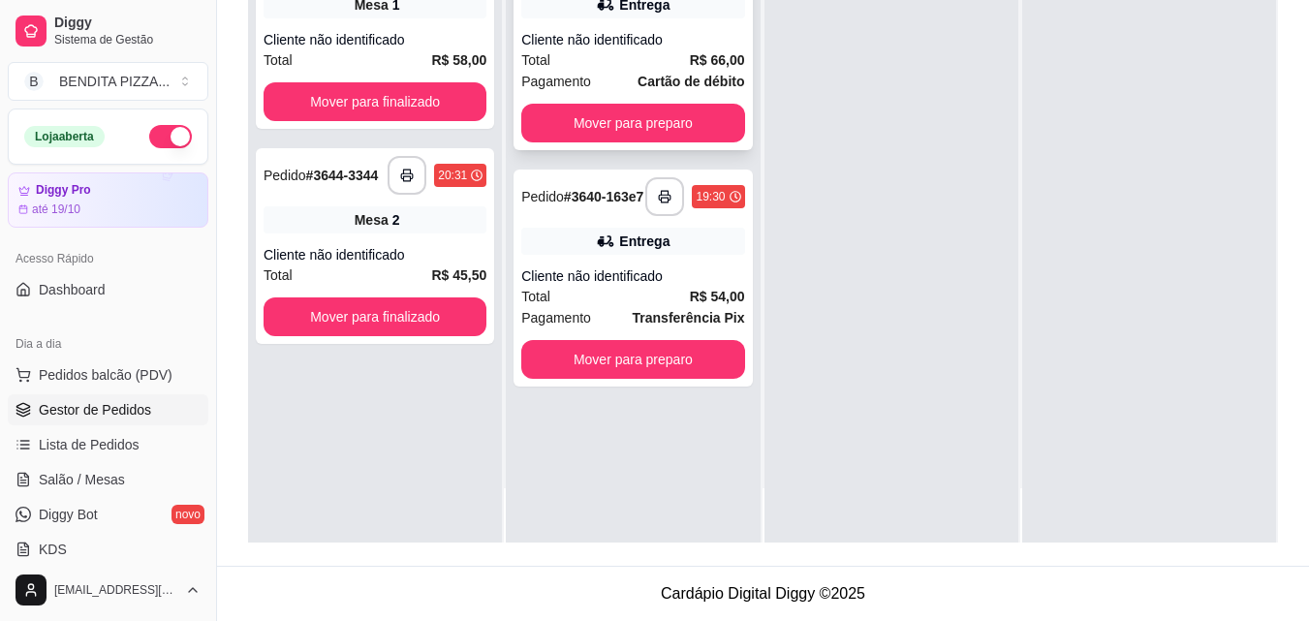
click at [668, 55] on div "Total R$ 66,00" at bounding box center [632, 59] width 223 height 21
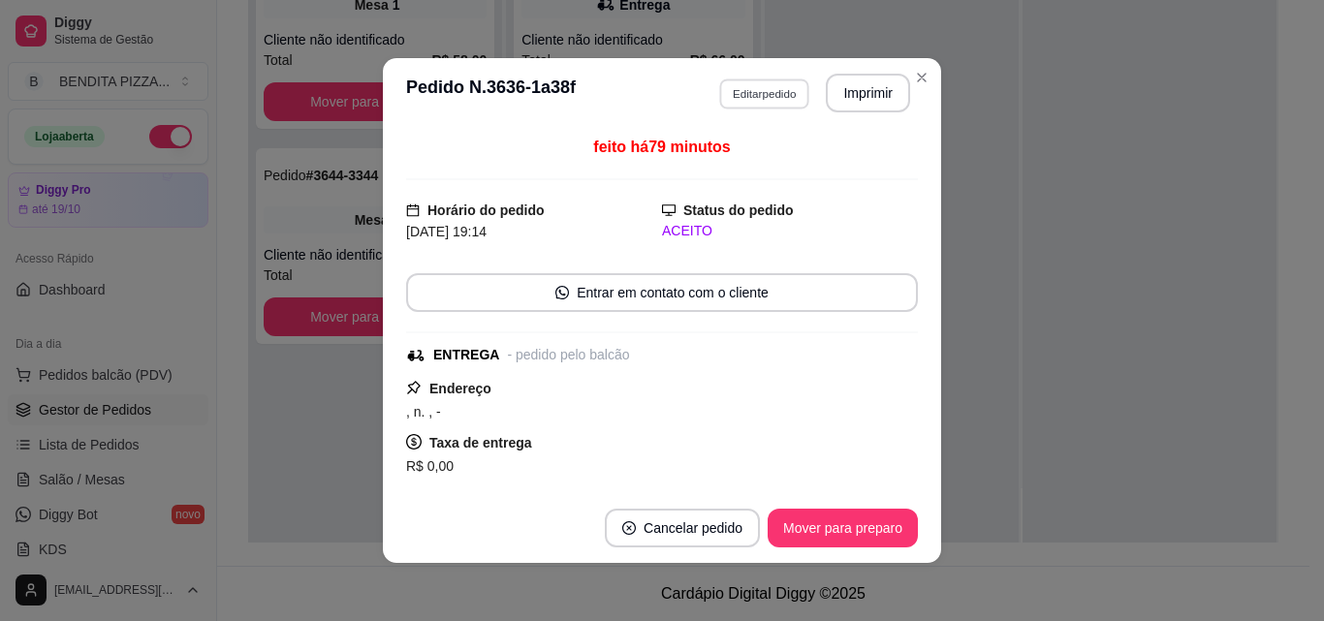
click at [769, 93] on button "Editar pedido" at bounding box center [764, 93] width 90 height 30
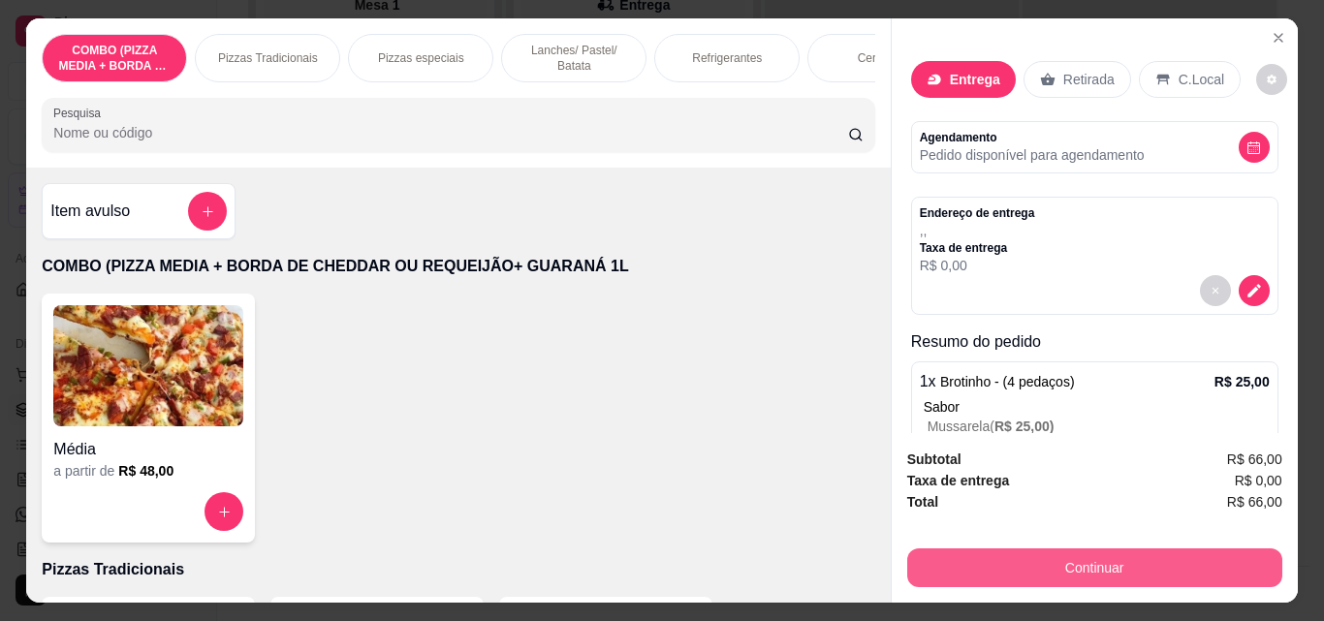
click at [1075, 548] on button "Continuar" at bounding box center [1094, 567] width 375 height 39
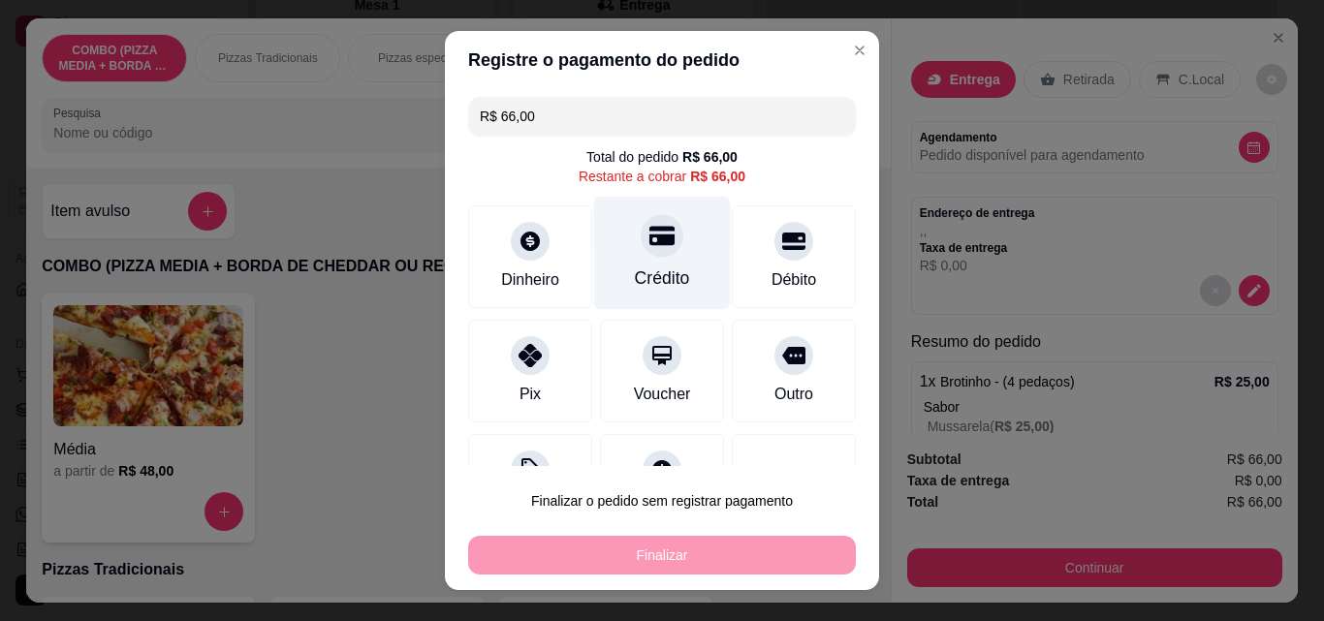
click at [640, 249] on div at bounding box center [661, 235] width 43 height 43
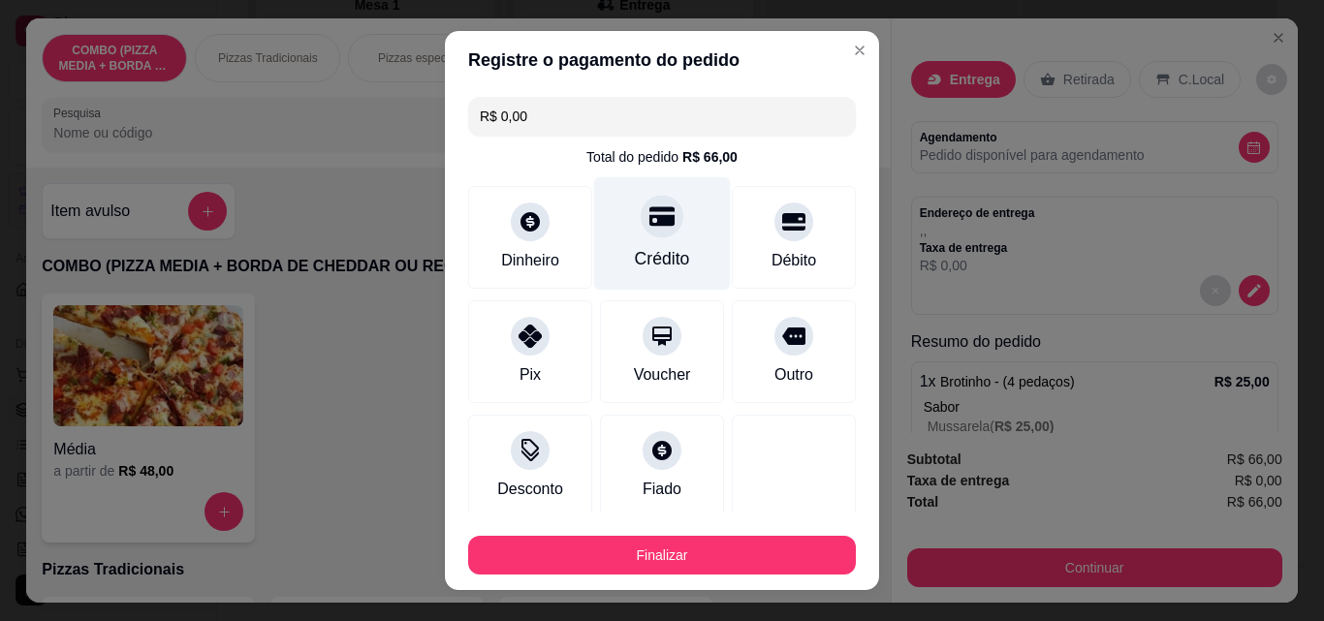
type input "R$ 0,00"
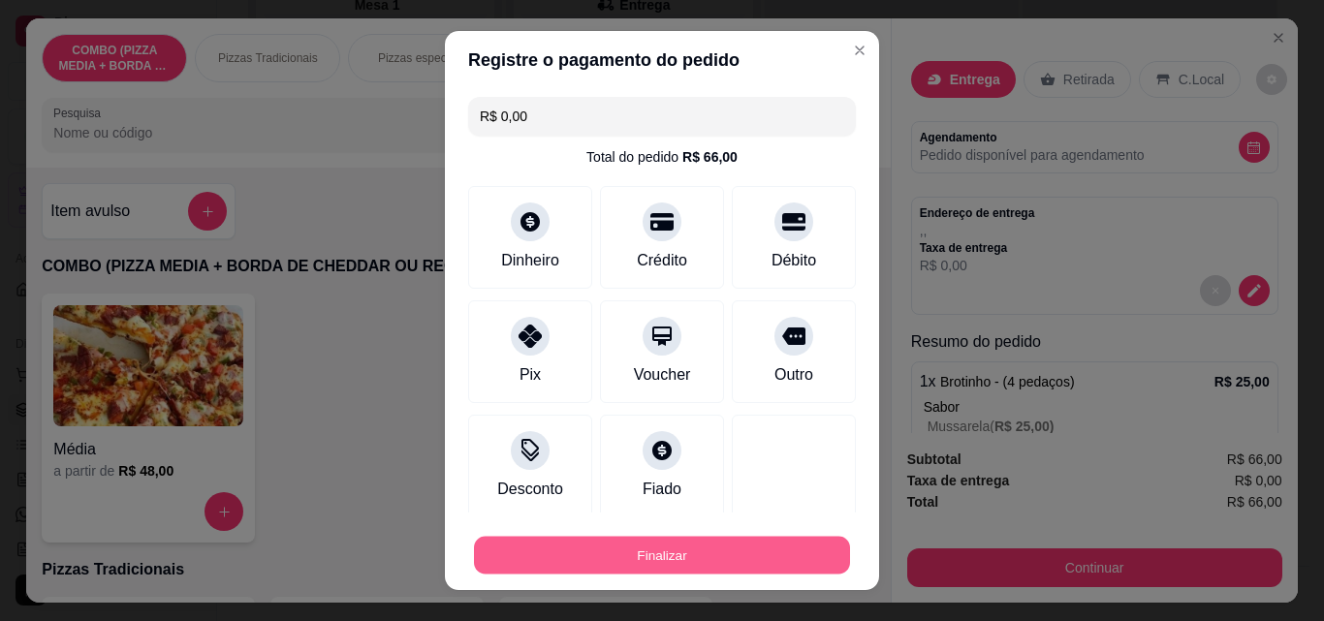
click at [770, 573] on button "Finalizar" at bounding box center [662, 556] width 376 height 38
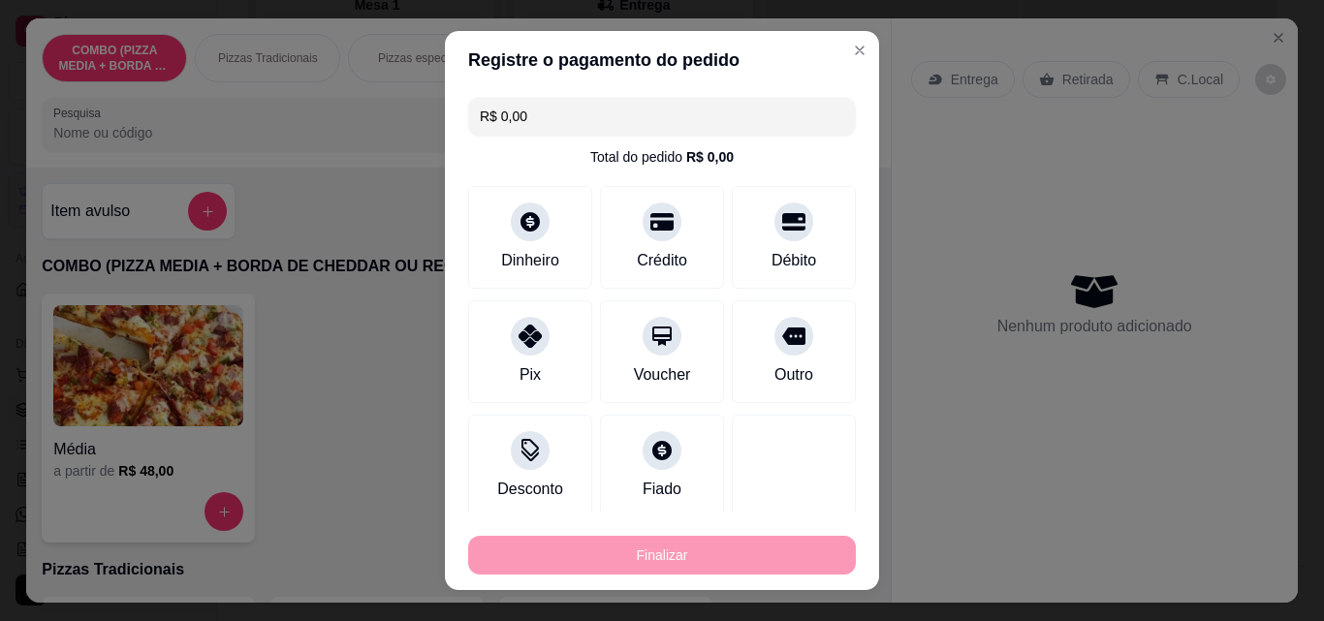
type input "0"
type input "-R$ 66,00"
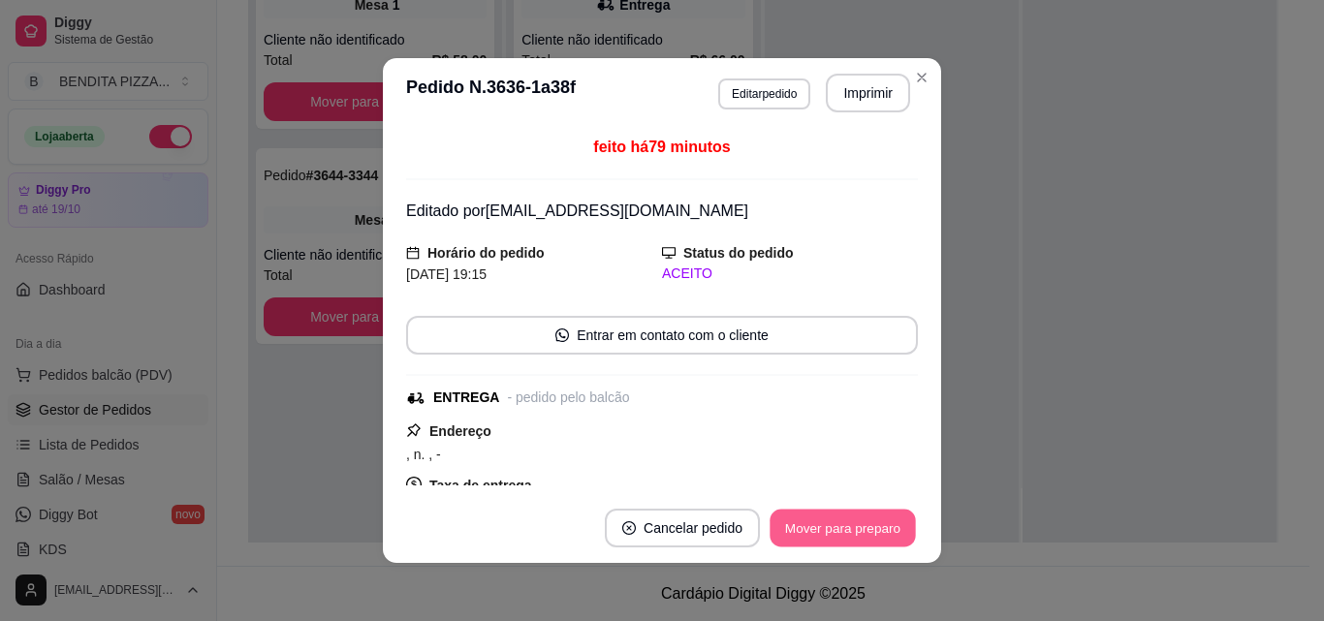
click at [779, 545] on button "Mover para preparo" at bounding box center [841, 529] width 145 height 38
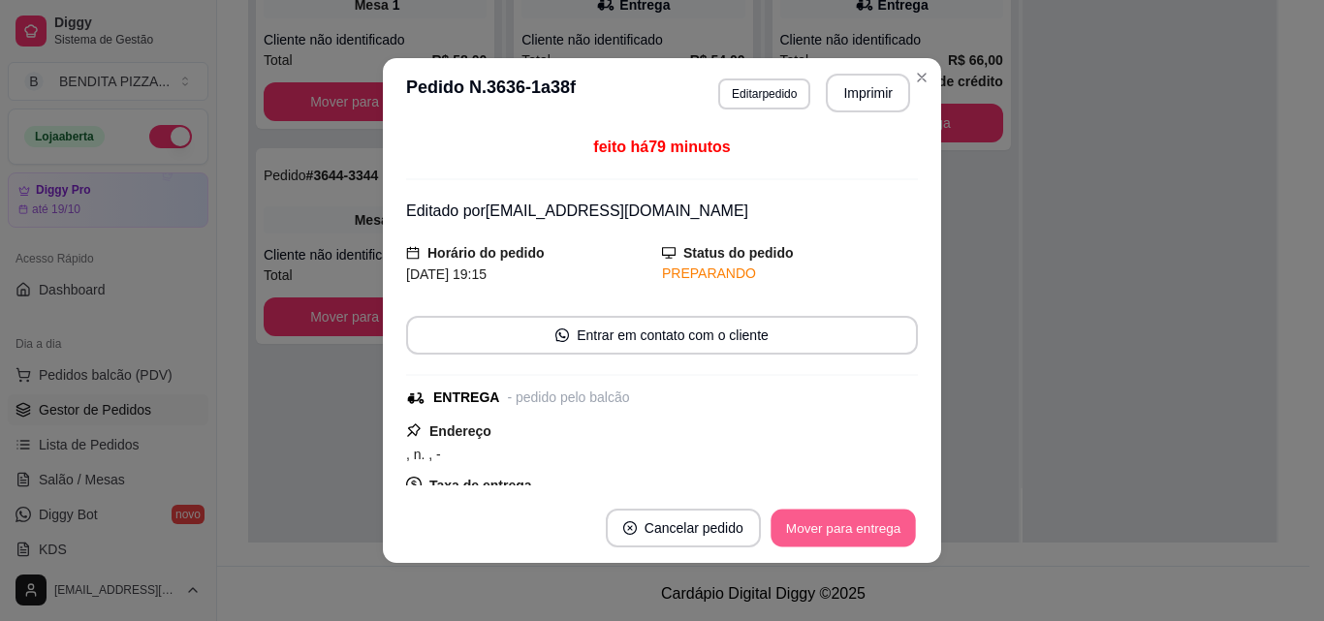
click at [779, 545] on button "Mover para entrega" at bounding box center [842, 529] width 145 height 38
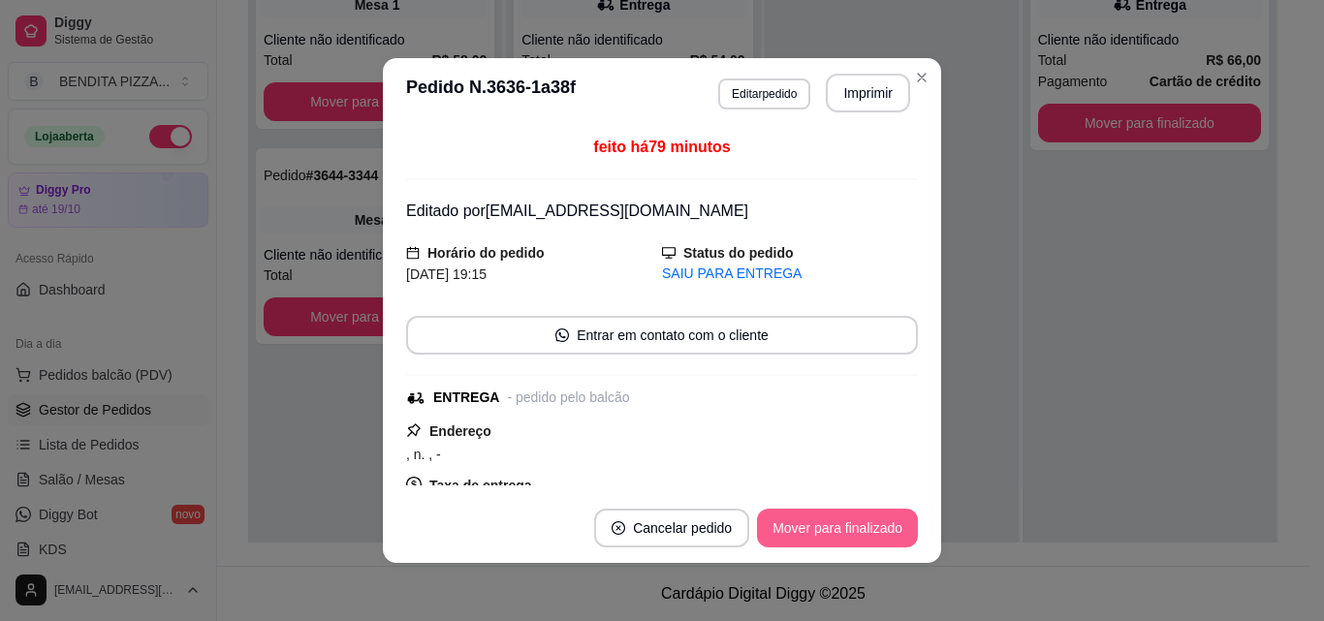
click at [779, 545] on button "Mover para finalizado" at bounding box center [837, 528] width 161 height 39
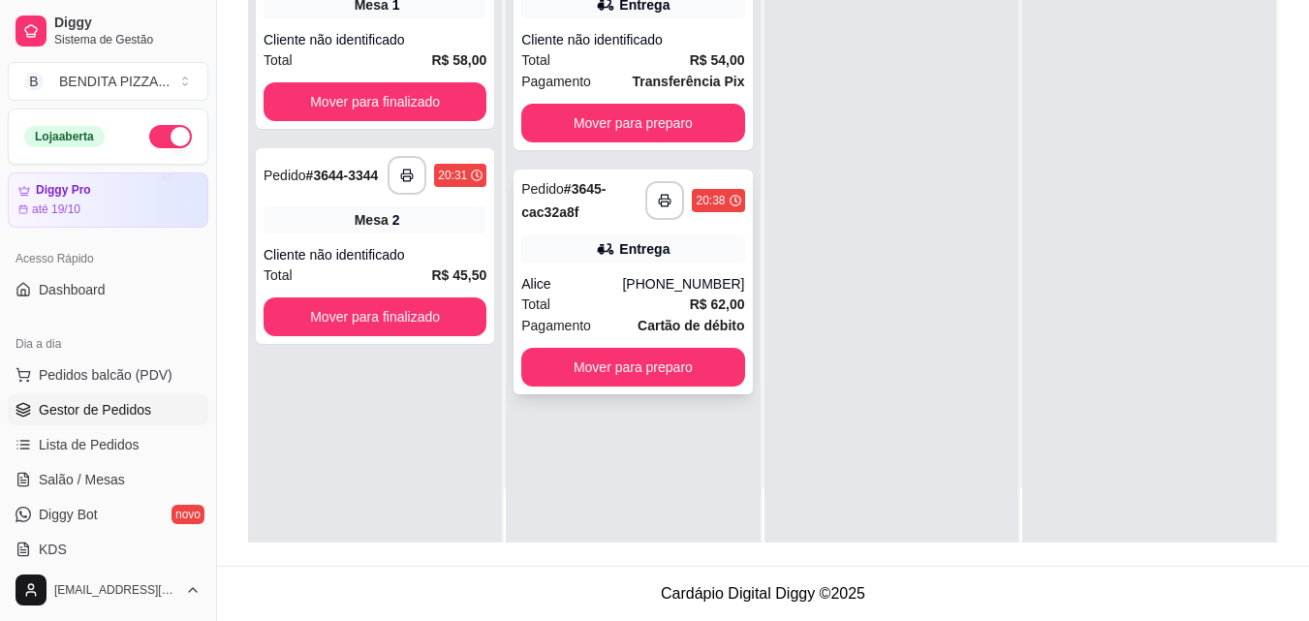
click at [668, 293] on div "(86) 98150-1250" at bounding box center [683, 283] width 122 height 19
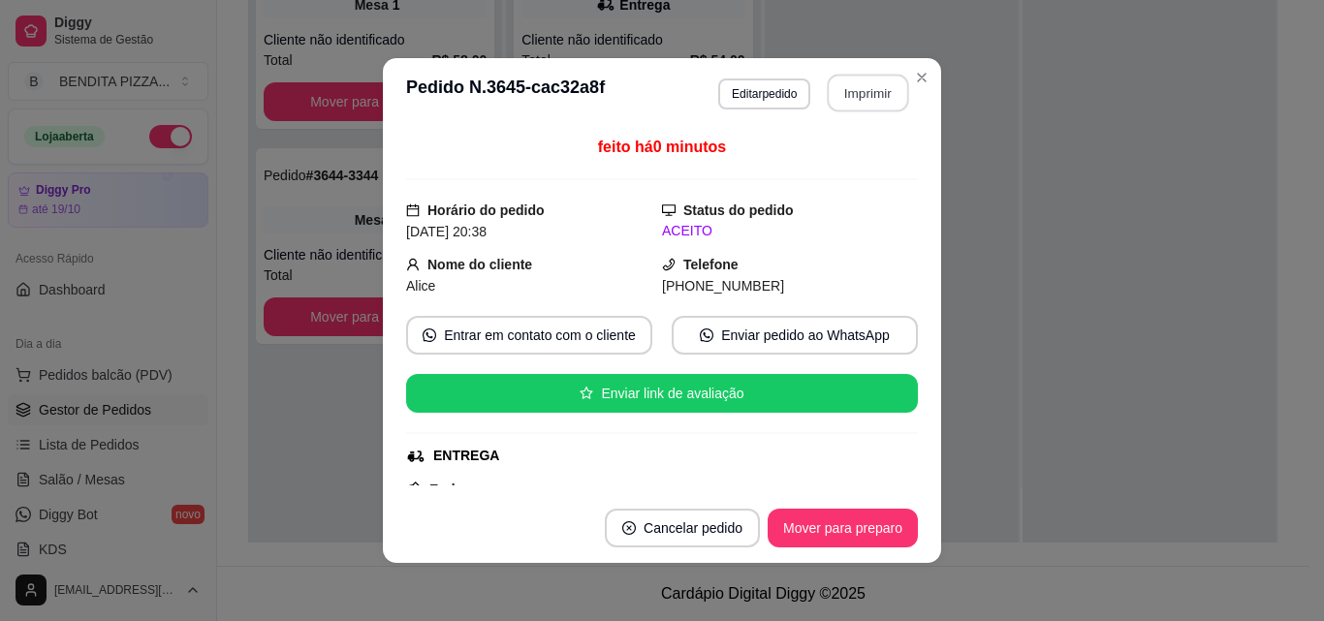
click at [885, 87] on button "Imprimir" at bounding box center [868, 94] width 81 height 38
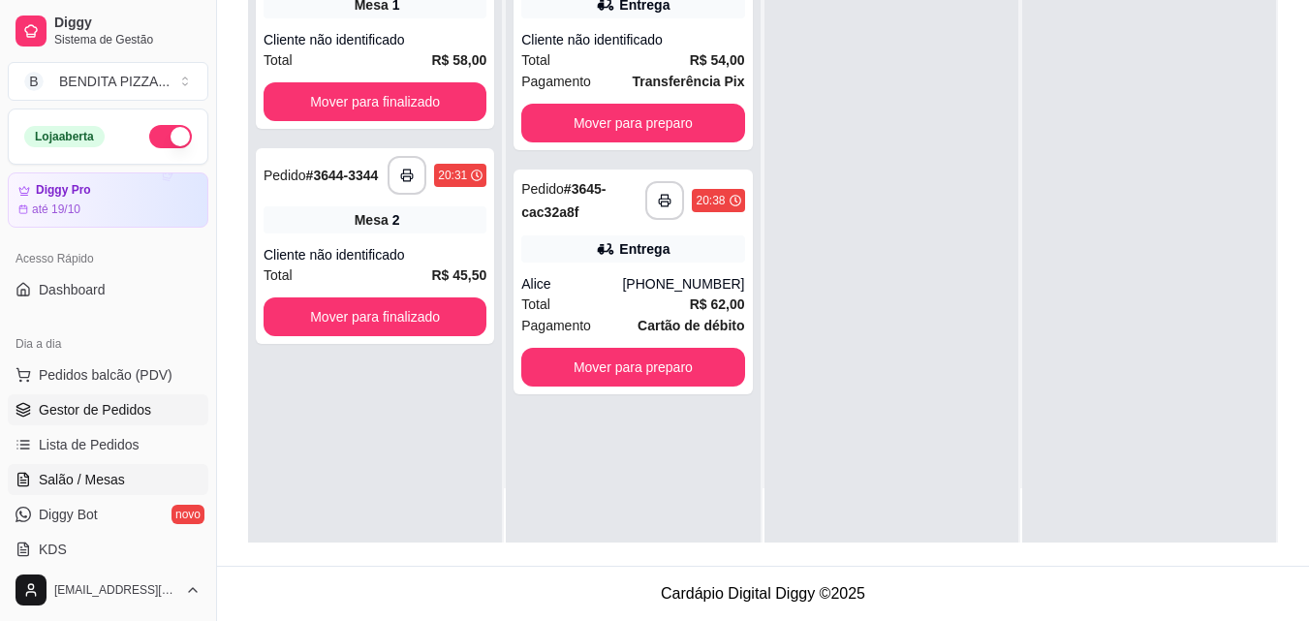
click at [116, 483] on span "Salão / Mesas" at bounding box center [82, 479] width 86 height 19
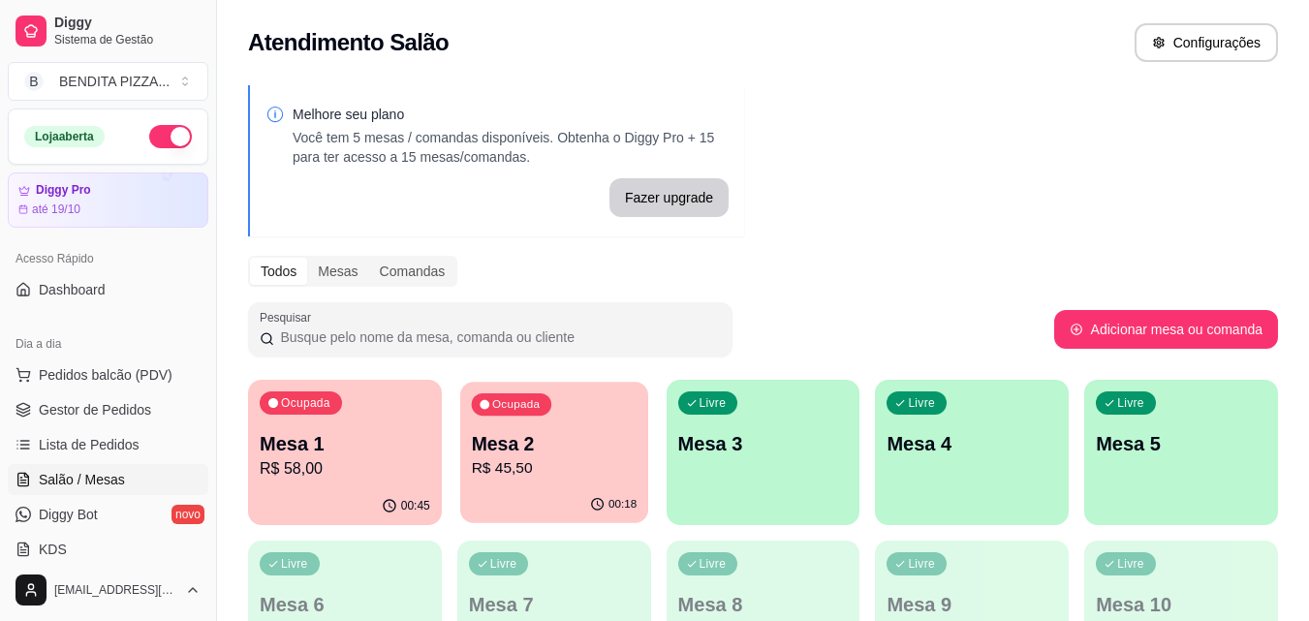
click at [549, 449] on p "Mesa 2" at bounding box center [554, 444] width 166 height 26
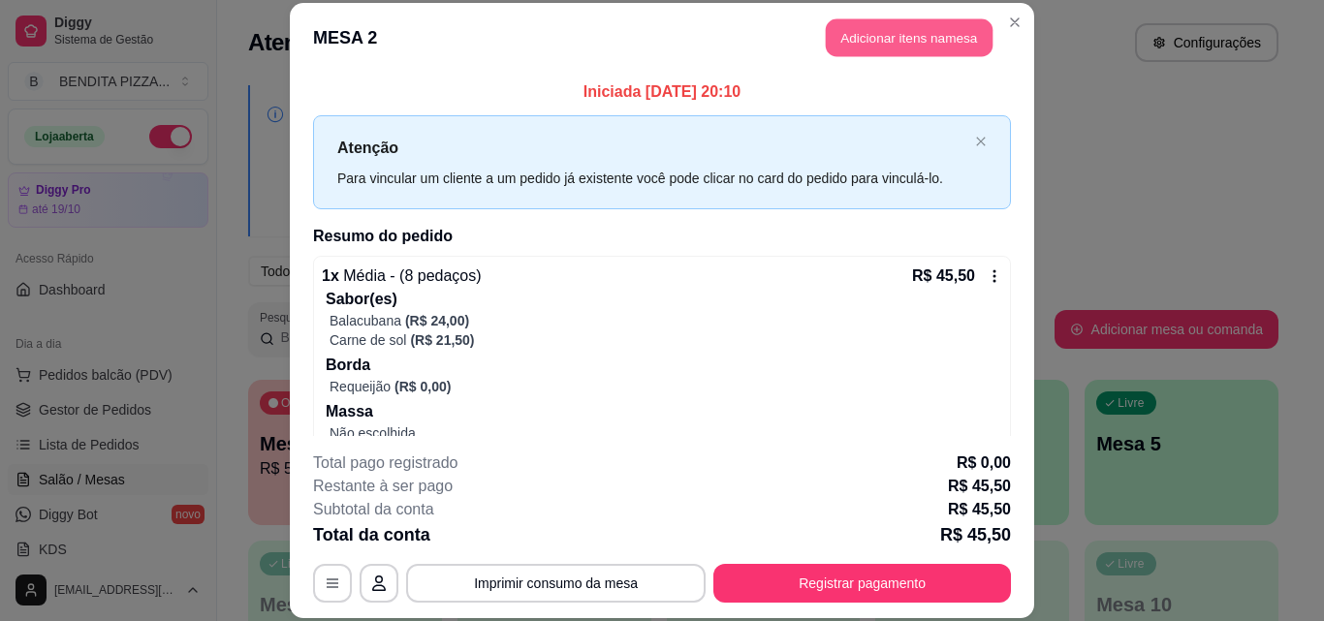
click at [855, 39] on button "Adicionar itens na mesa" at bounding box center [909, 38] width 167 height 38
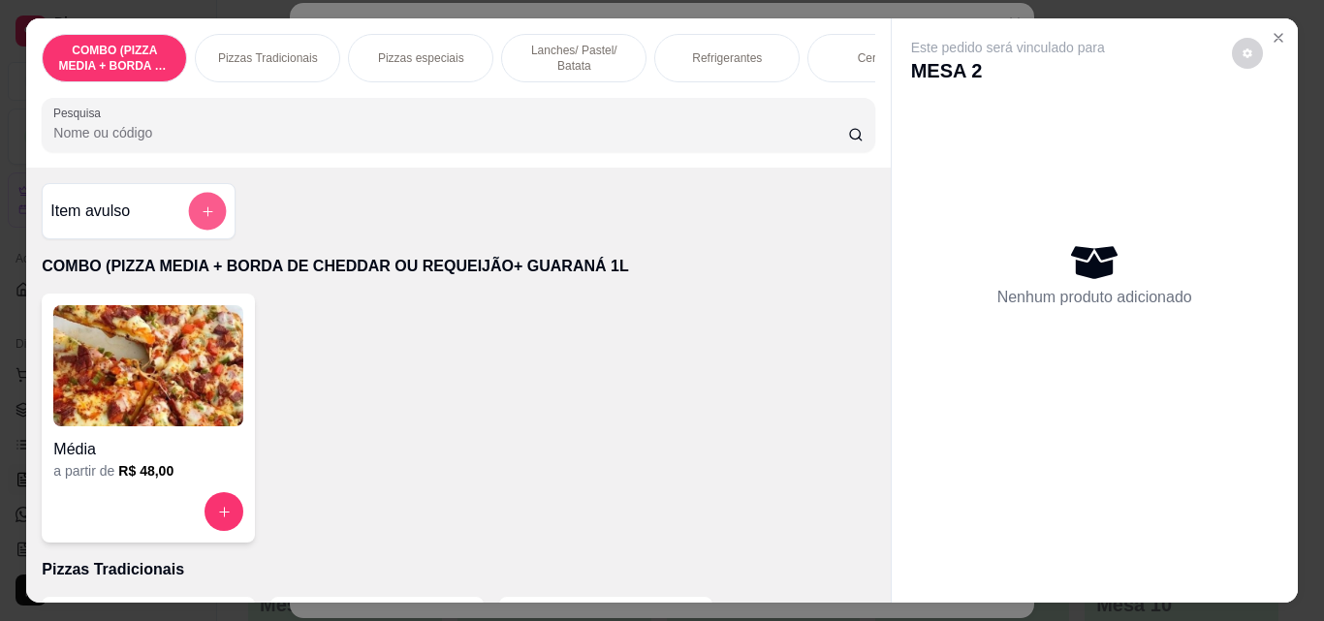
click at [203, 210] on button "add-separate-item" at bounding box center [208, 212] width 38 height 38
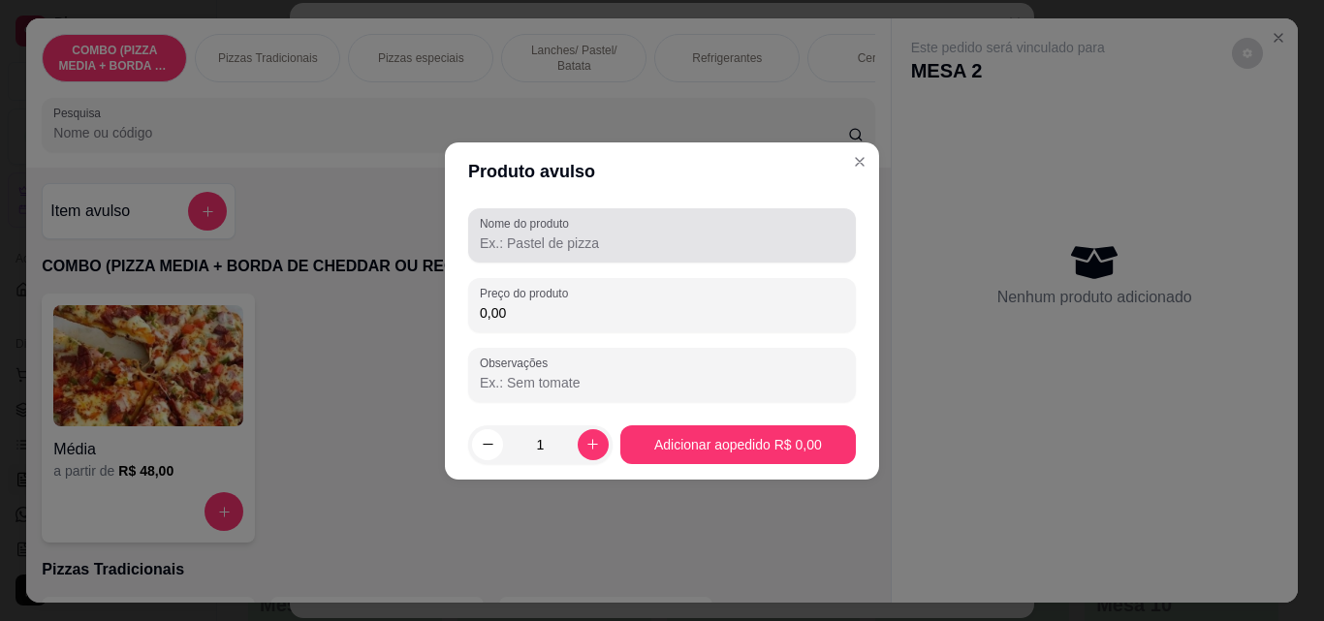
click at [531, 231] on label "Nome do produto" at bounding box center [528, 223] width 96 height 16
click at [531, 234] on input "Nome do produto" at bounding box center [662, 243] width 364 height 19
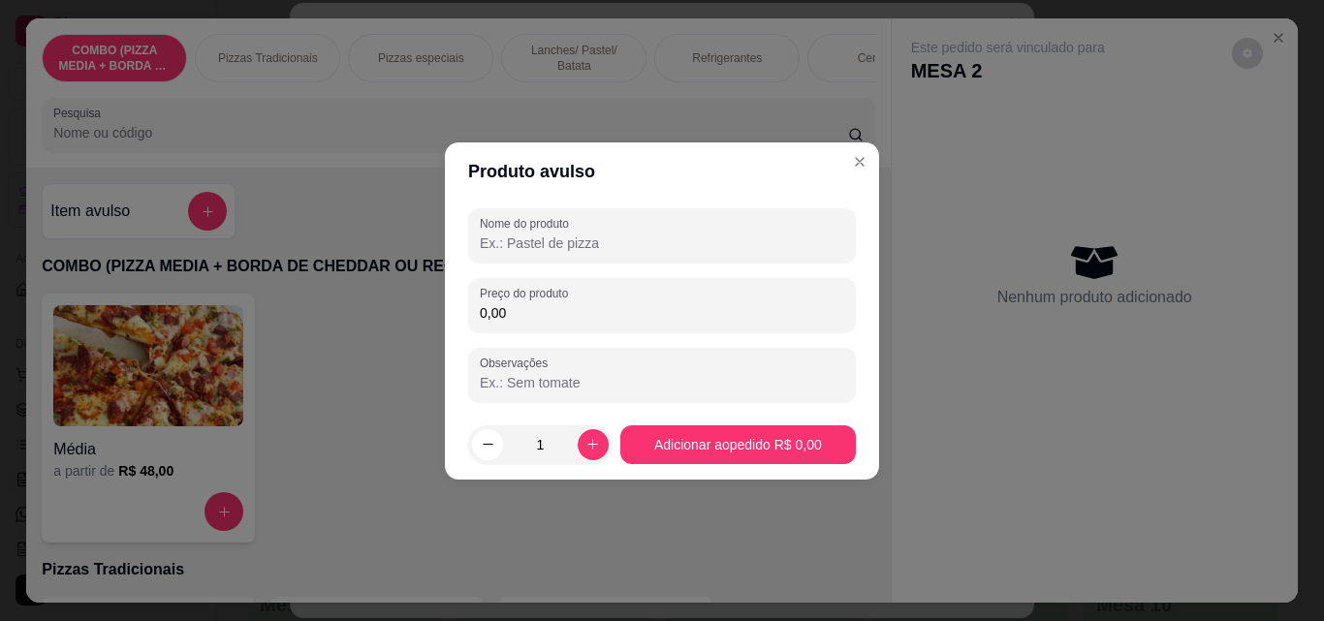
click at [535, 250] on input "Nome do produto" at bounding box center [662, 243] width 364 height 19
click at [591, 309] on input "0,00" at bounding box center [662, 312] width 364 height 19
click at [579, 272] on div "Nome do produto 250 Preço do produto 0,00 Observações" at bounding box center [662, 305] width 388 height 194
click at [572, 244] on input "250" at bounding box center [662, 243] width 364 height 19
type input "2"
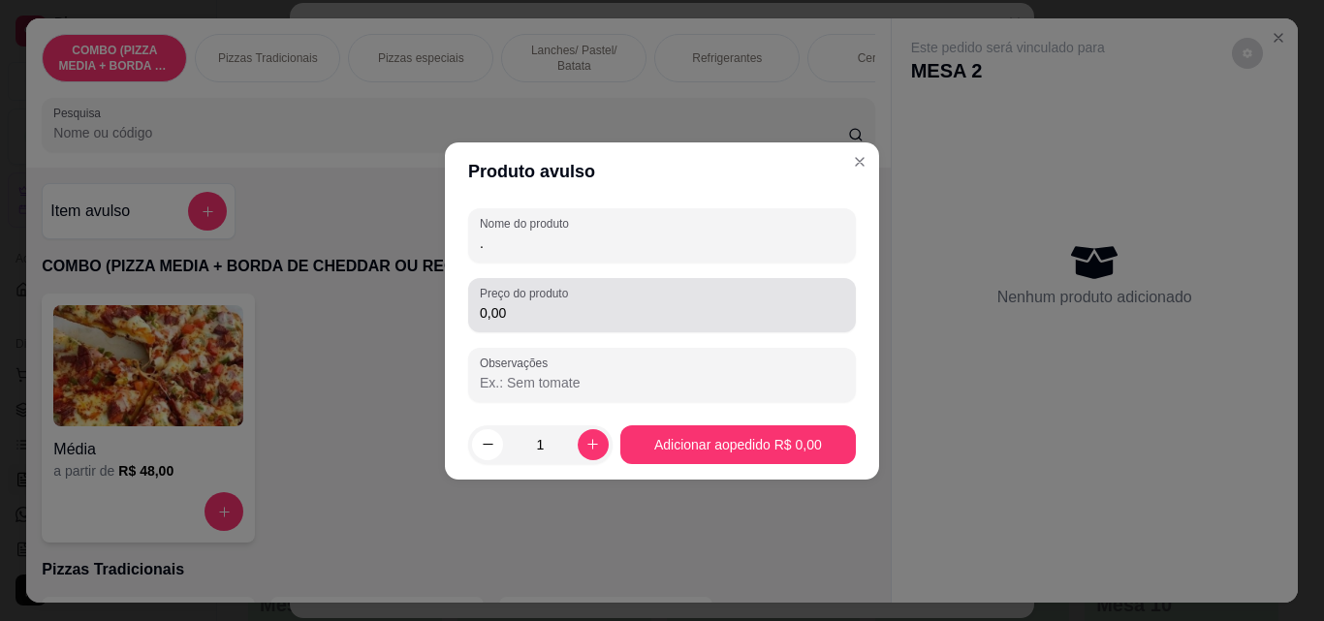
type input "."
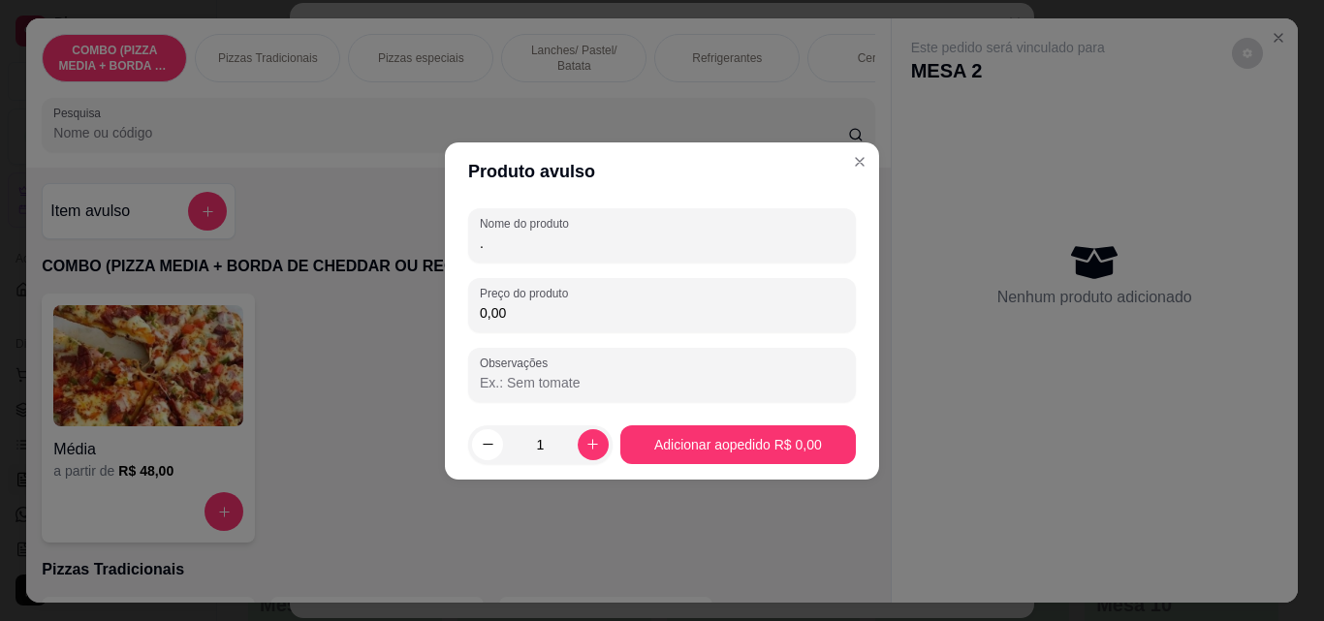
click at [594, 321] on input "0,00" at bounding box center [662, 312] width 364 height 19
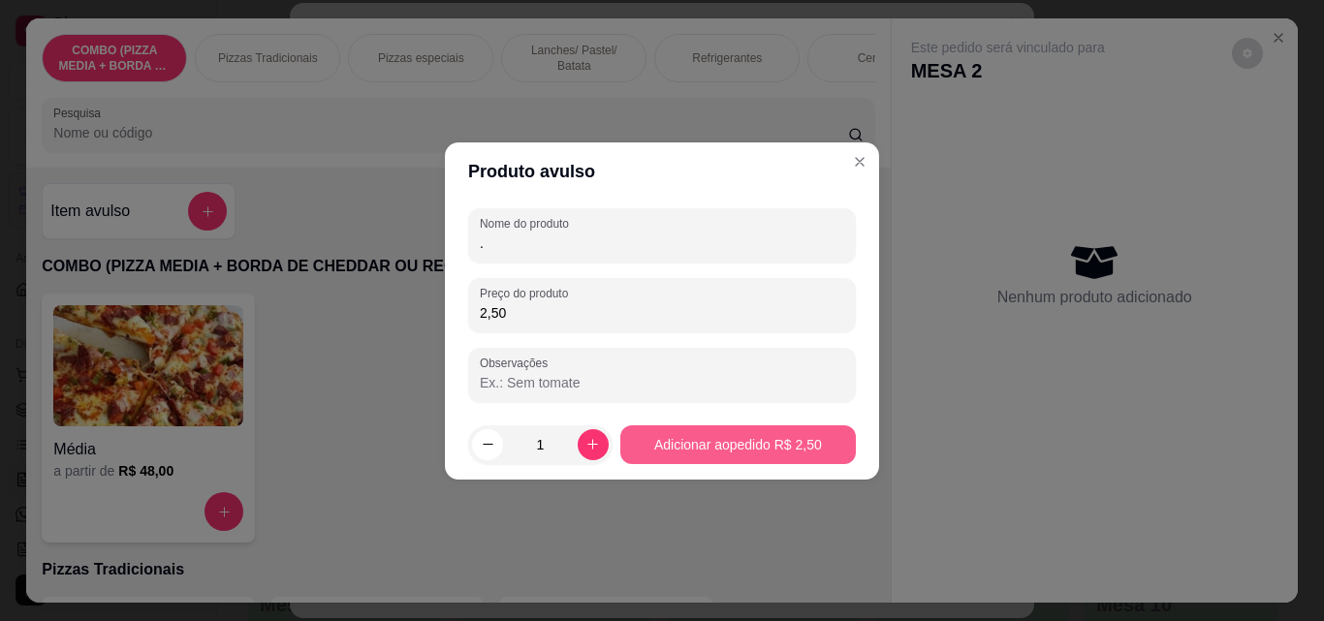
type input "2,50"
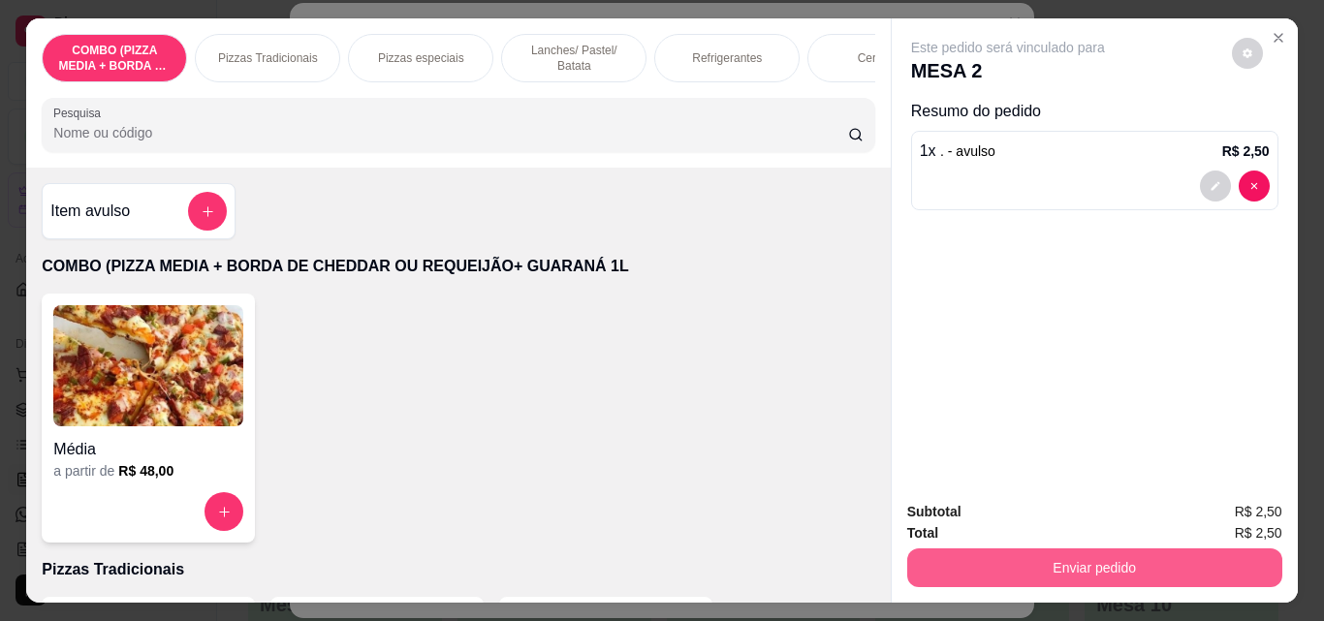
click at [1087, 559] on button "Enviar pedido" at bounding box center [1094, 567] width 375 height 39
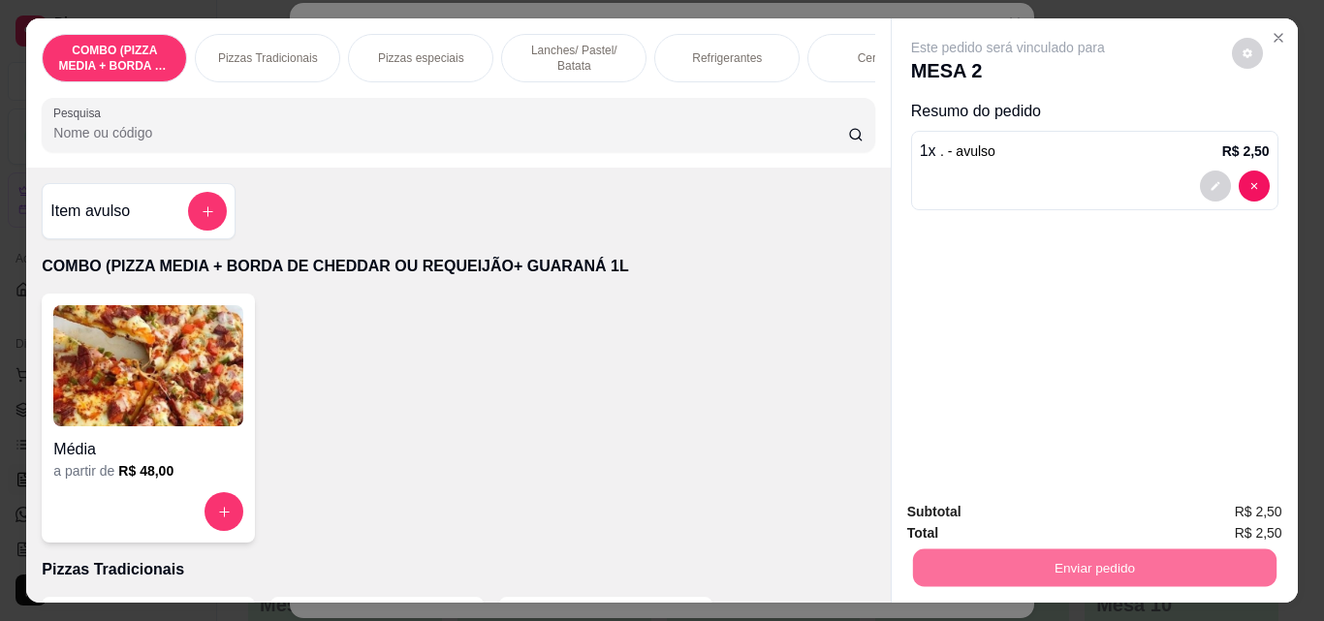
click at [1261, 503] on button "Enviar pedido" at bounding box center [1231, 512] width 107 height 36
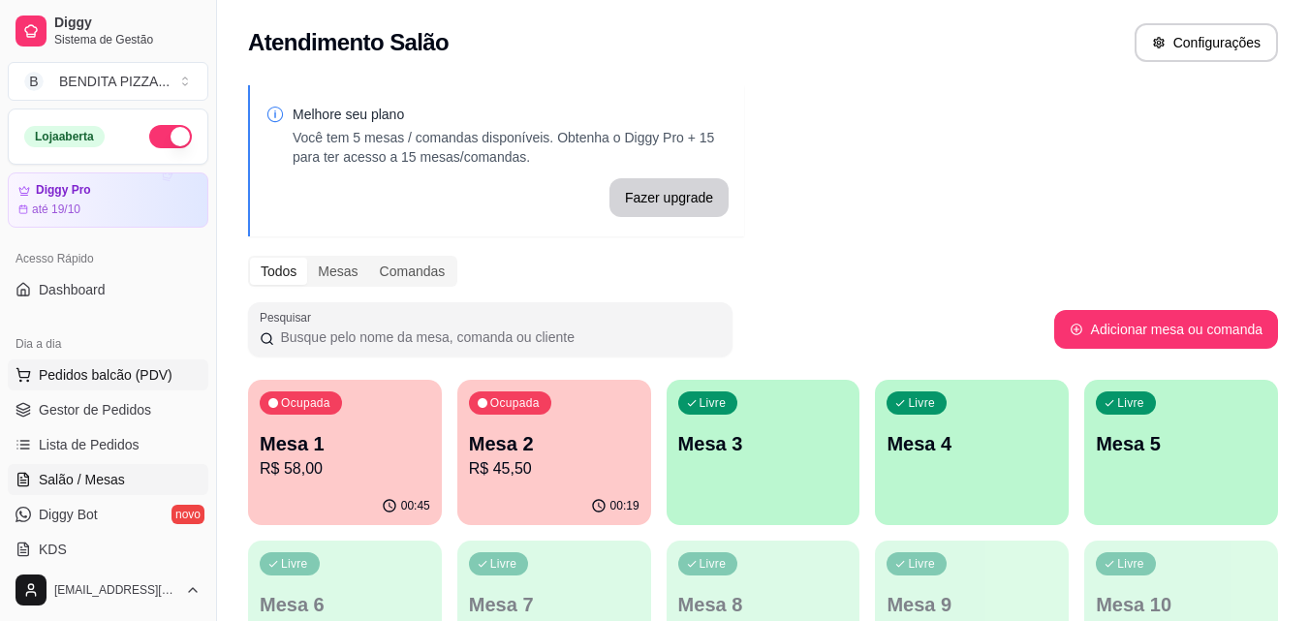
click at [124, 373] on span "Pedidos balcão (PDV)" at bounding box center [106, 374] width 134 height 19
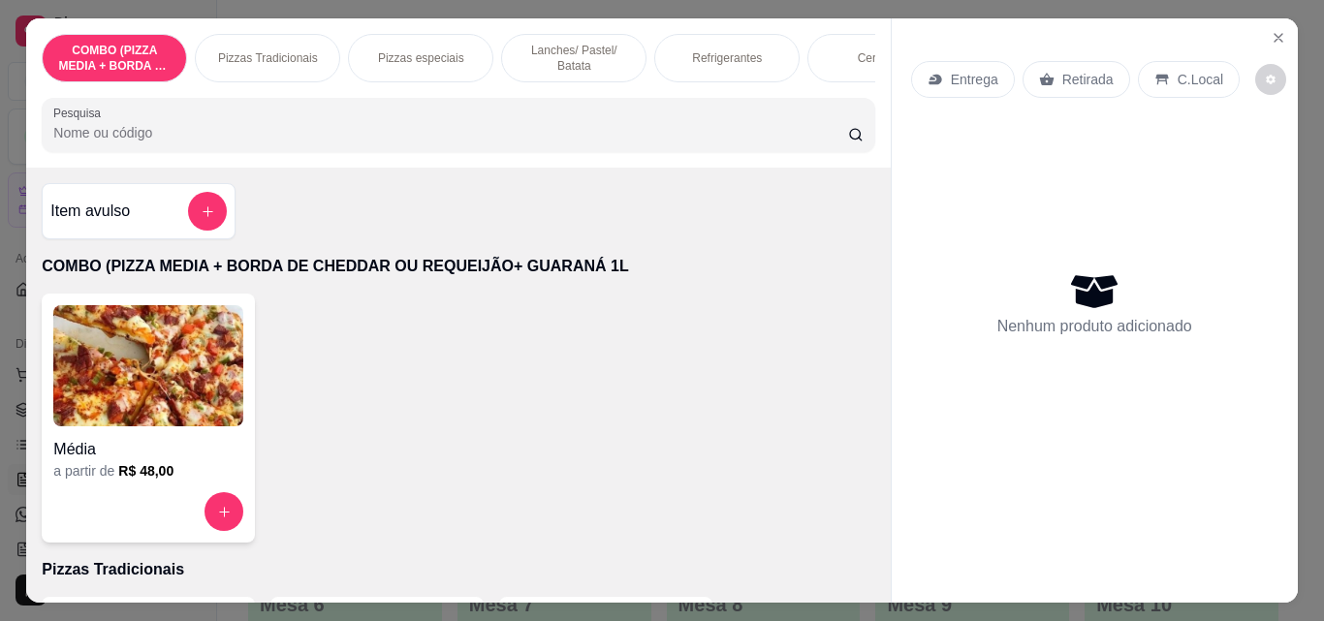
click at [545, 56] on p "Lanches/ Pastel/ Batata" at bounding box center [573, 58] width 112 height 31
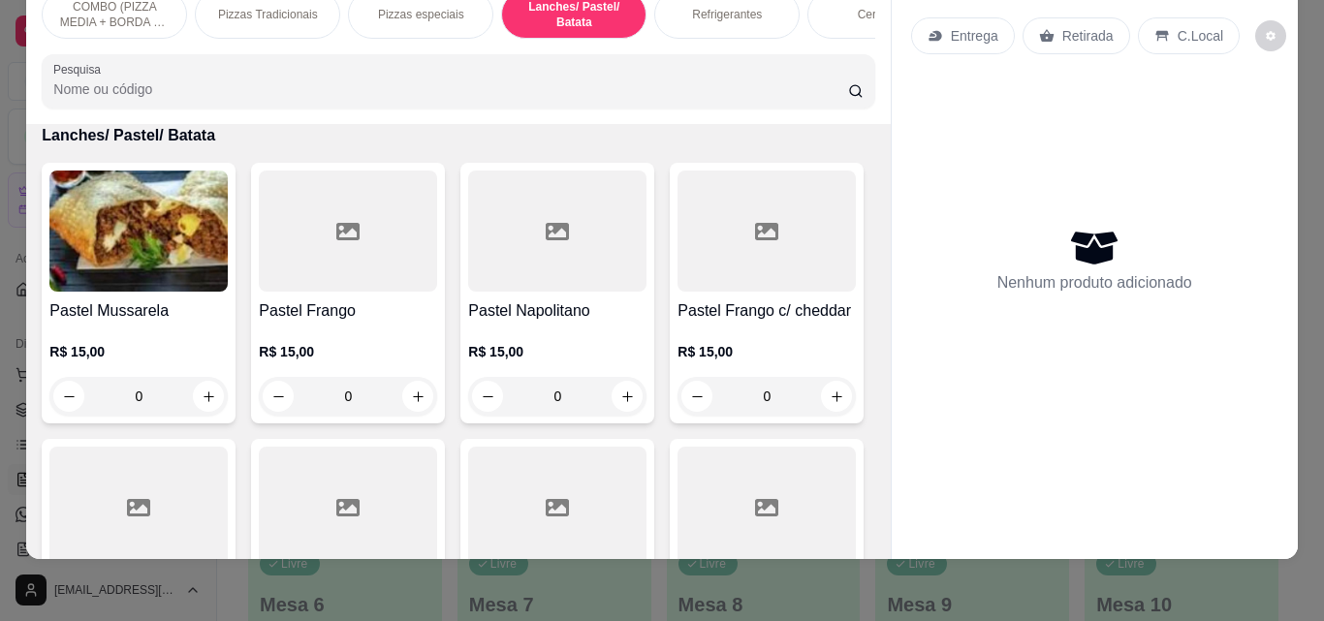
scroll to position [1893, 0]
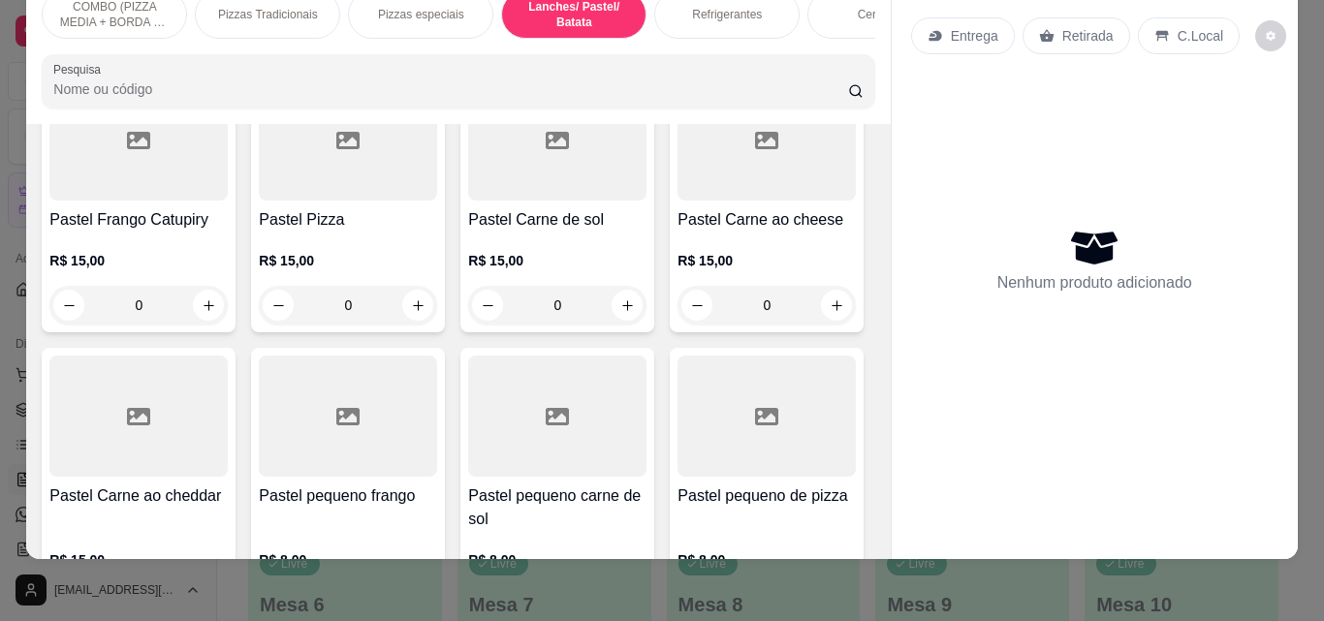
click at [892, 457] on div "Entrega Retirada C.Local Nenhum produto adicionado" at bounding box center [1094, 251] width 406 height 553
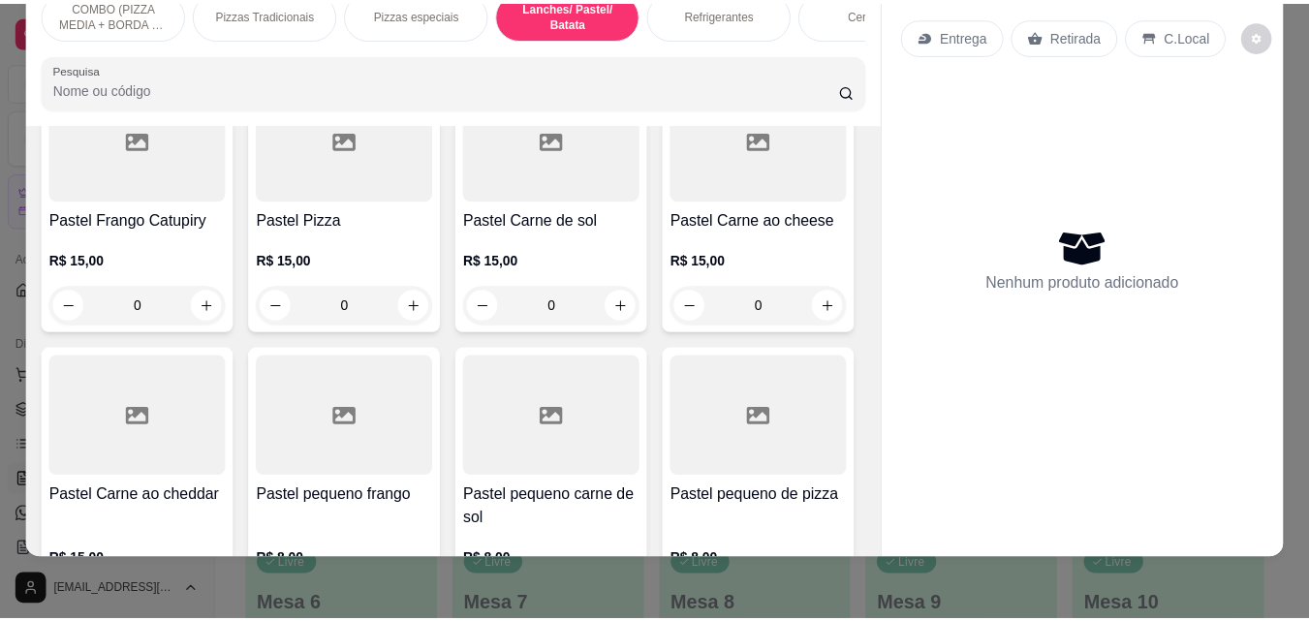
scroll to position [2261, 0]
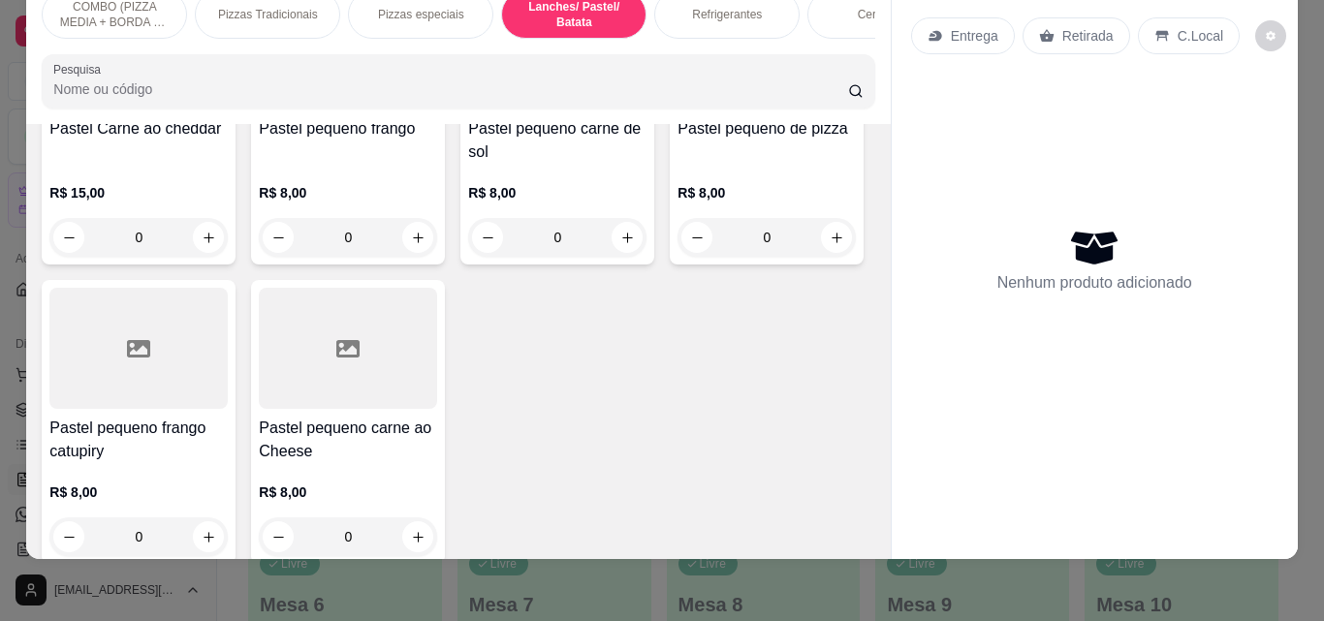
click at [891, 475] on div "Entrega Retirada C.Local Nenhum produto adicionado" at bounding box center [1094, 251] width 406 height 553
click at [620, 245] on icon "increase-product-quantity" at bounding box center [627, 238] width 15 height 15
type input "1"
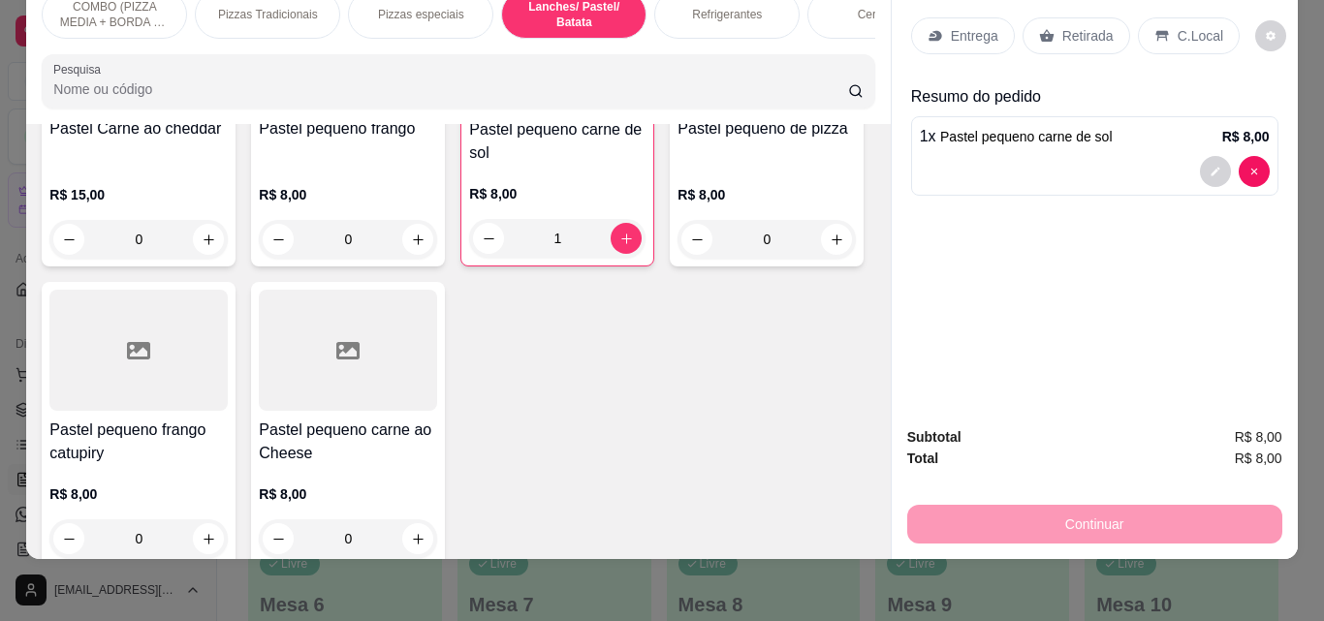
click at [1047, 17] on div "Retirada" at bounding box center [1076, 35] width 108 height 37
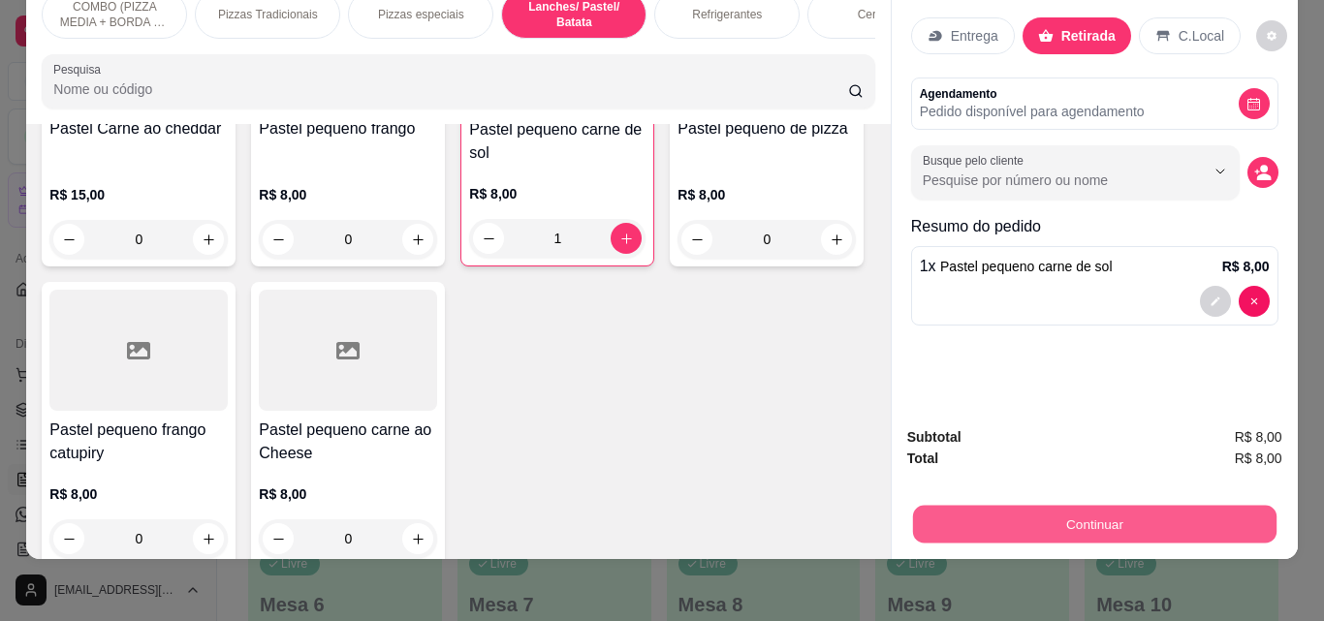
click at [929, 516] on button "Continuar" at bounding box center [1093, 524] width 363 height 38
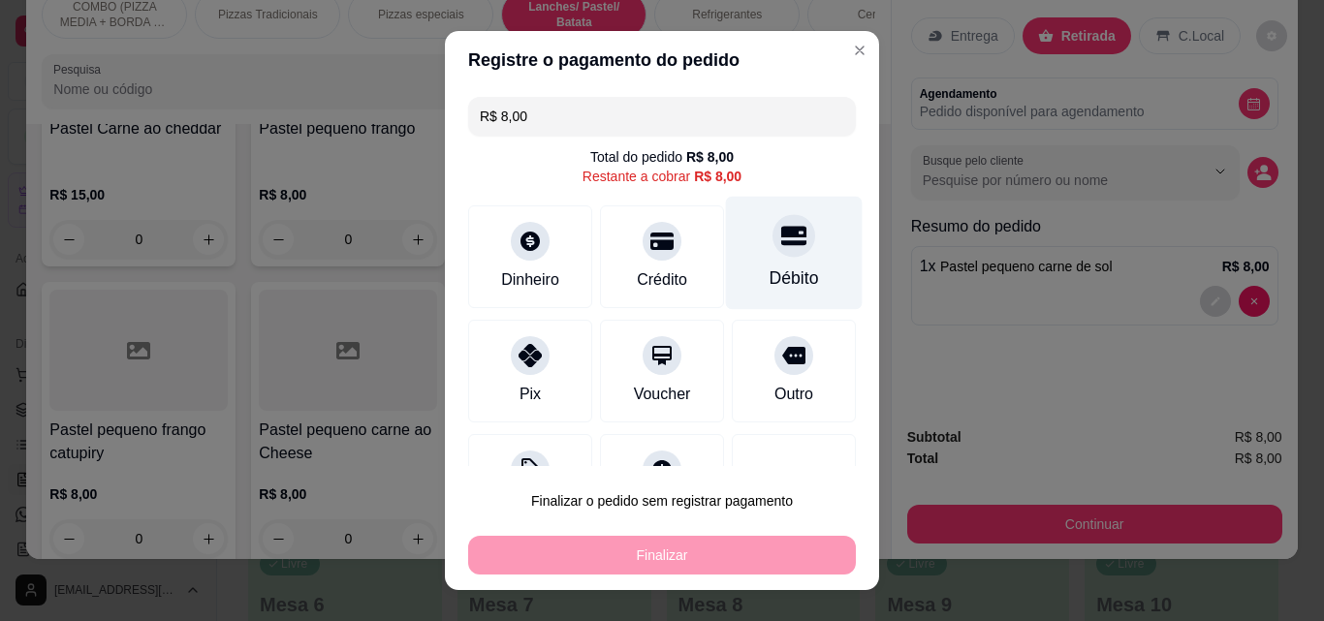
click at [782, 260] on div "Débito" at bounding box center [794, 253] width 137 height 113
type input "R$ 0,00"
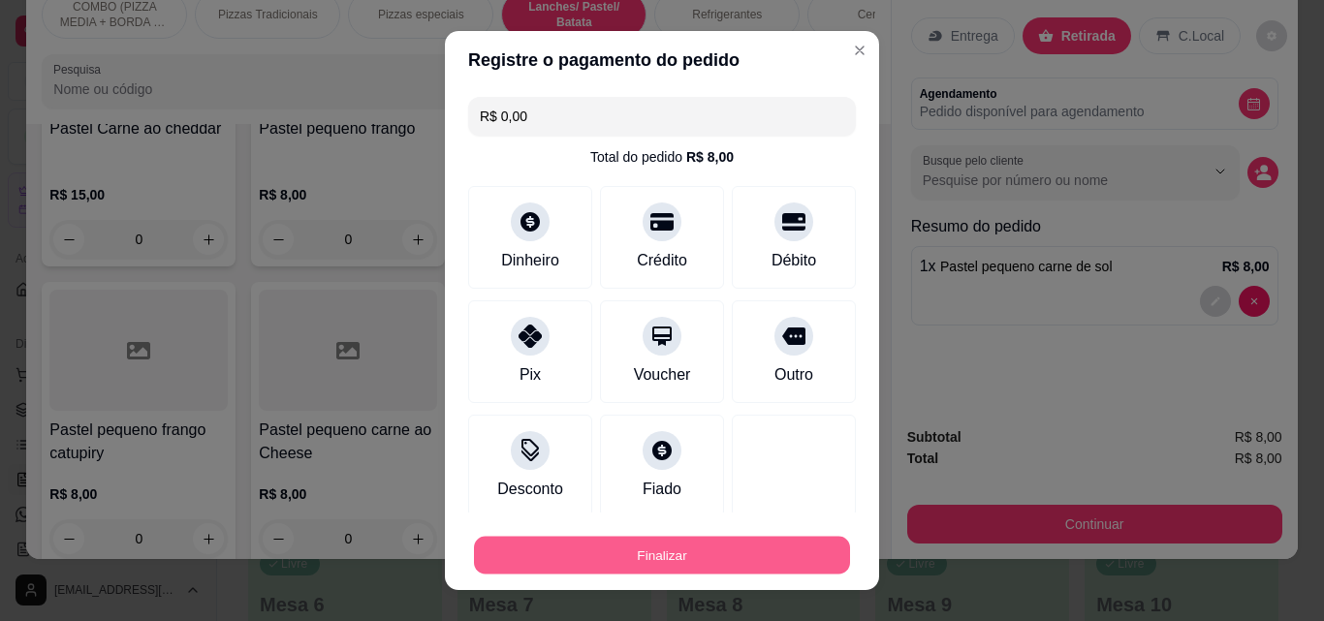
click at [795, 567] on button "Finalizar" at bounding box center [662, 556] width 376 height 38
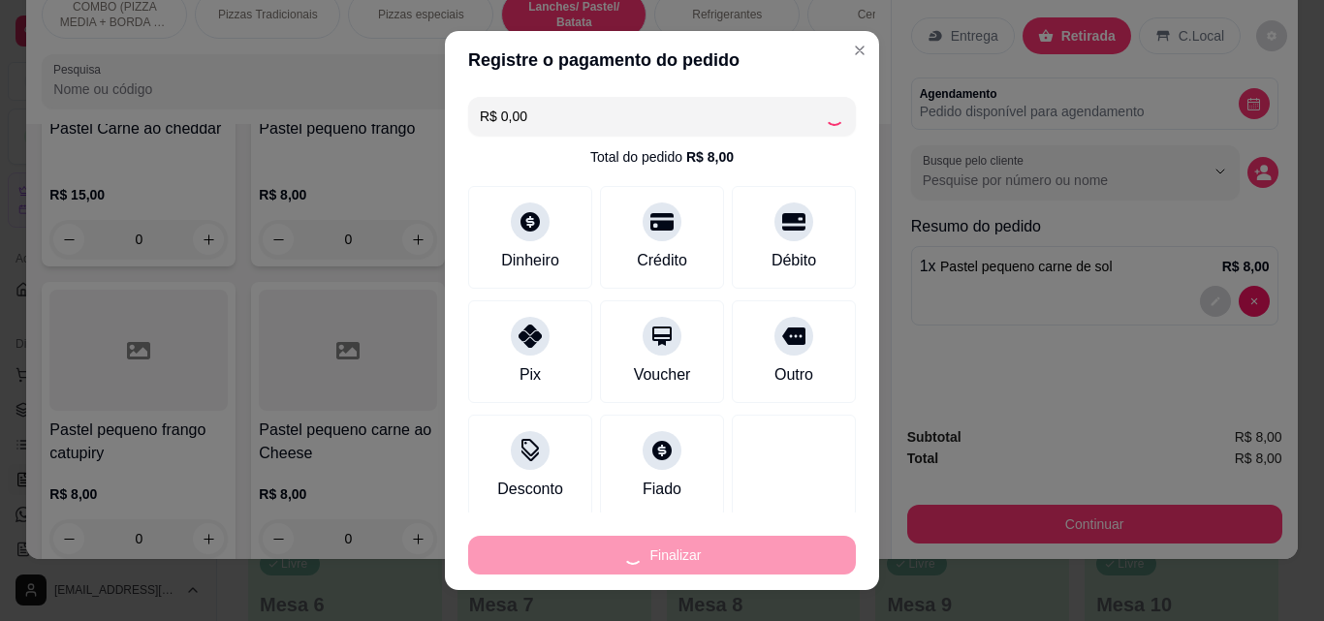
type input "0"
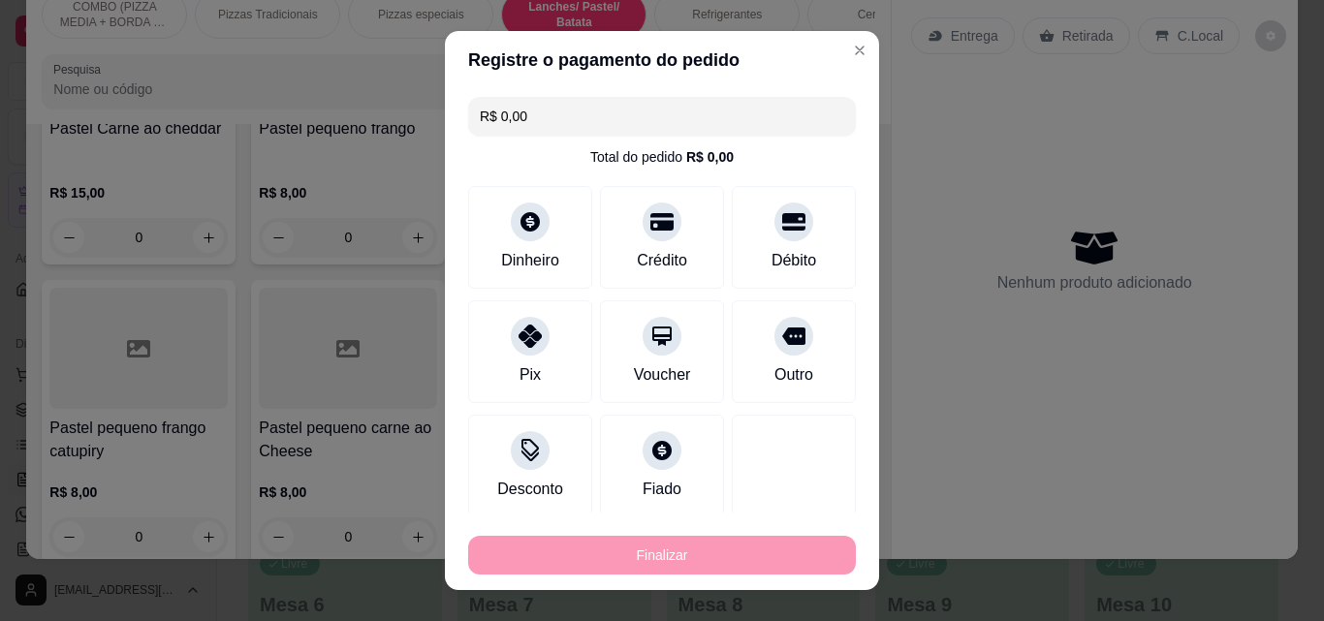
type input "-R$ 8,00"
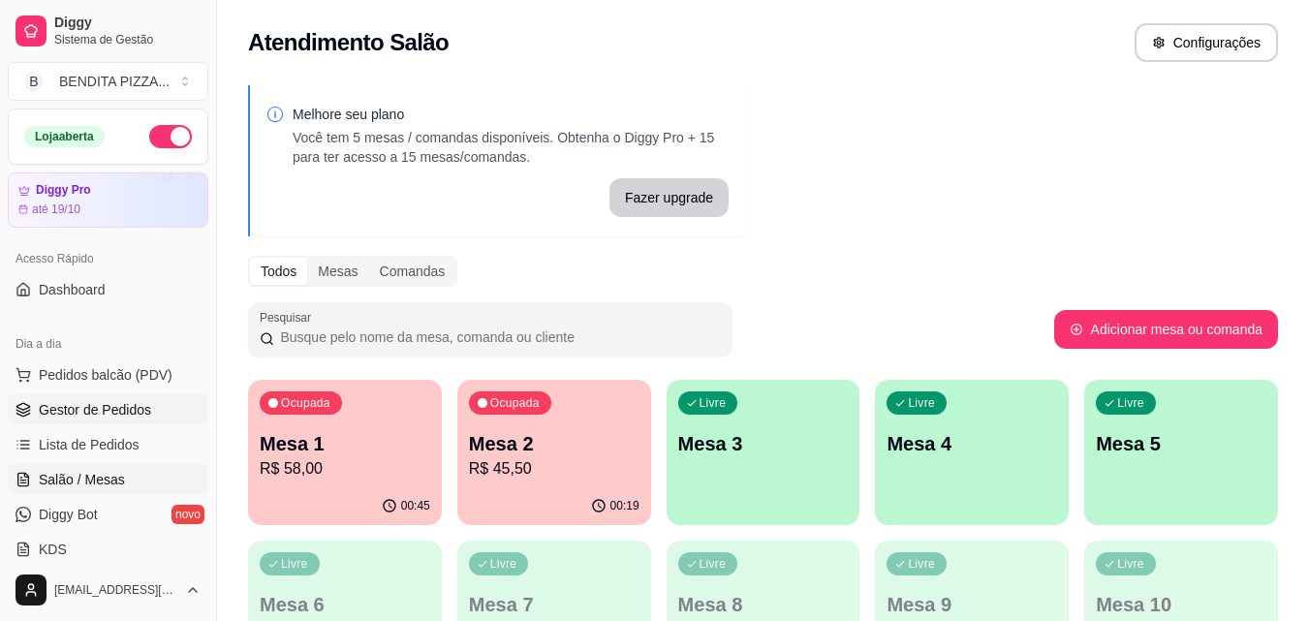
click at [128, 402] on span "Gestor de Pedidos" at bounding box center [95, 409] width 112 height 19
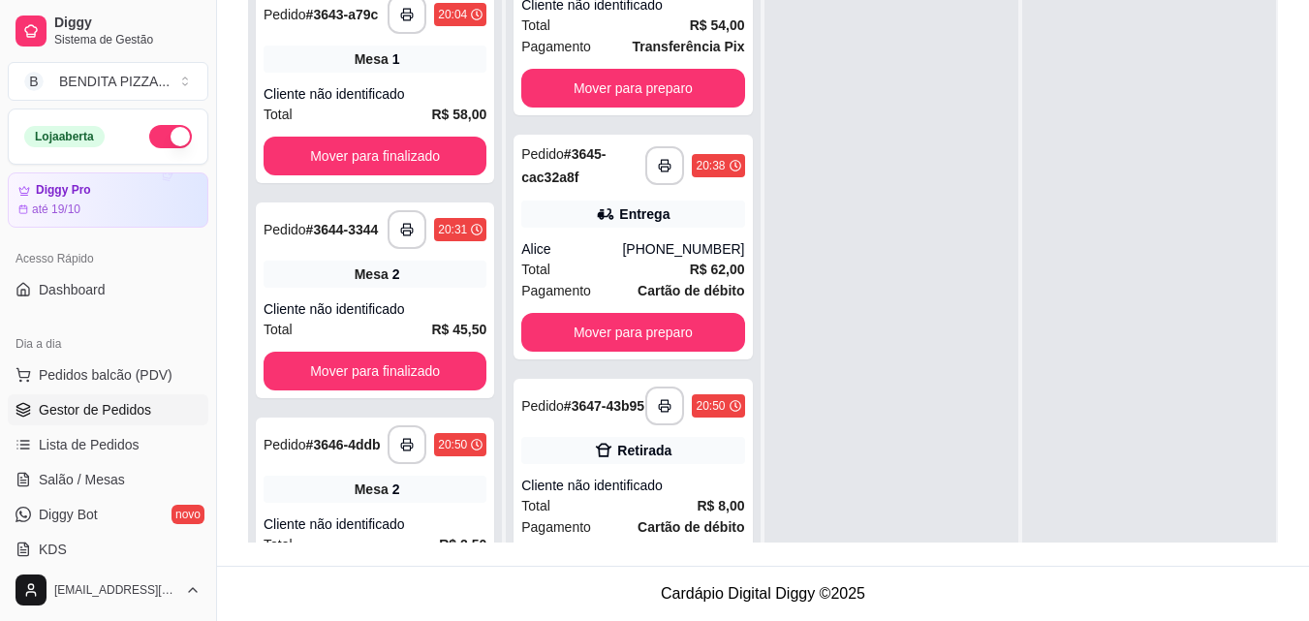
scroll to position [131, 0]
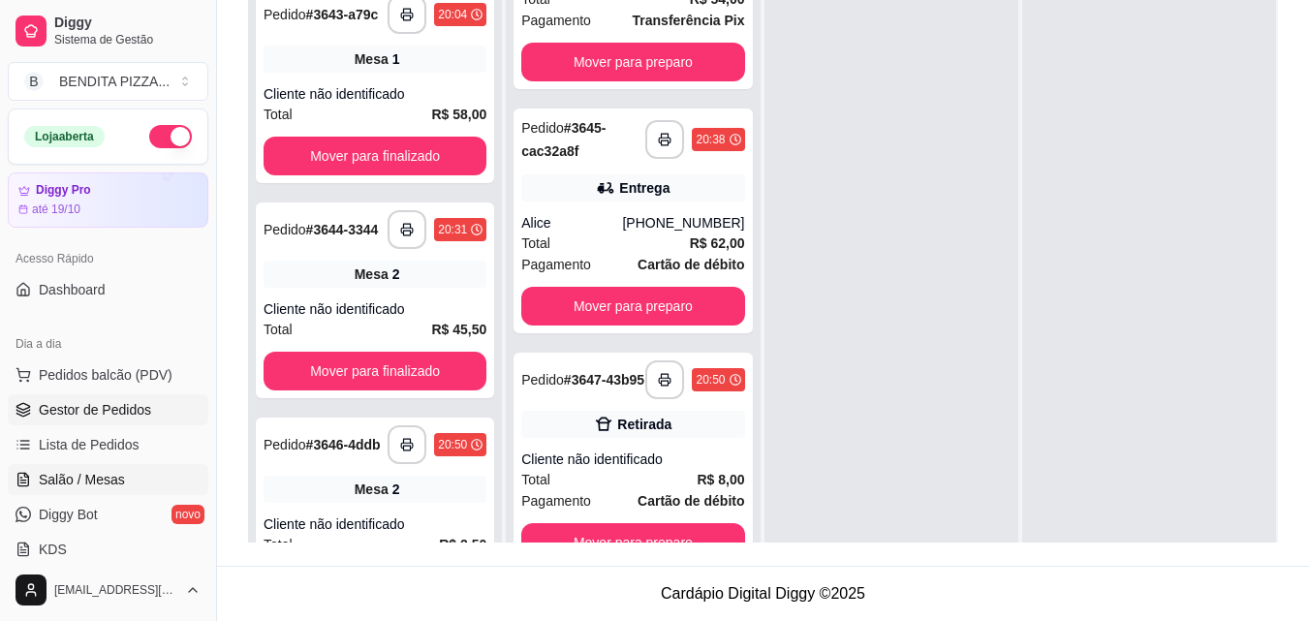
click at [139, 479] on link "Salão / Mesas" at bounding box center [108, 479] width 201 height 31
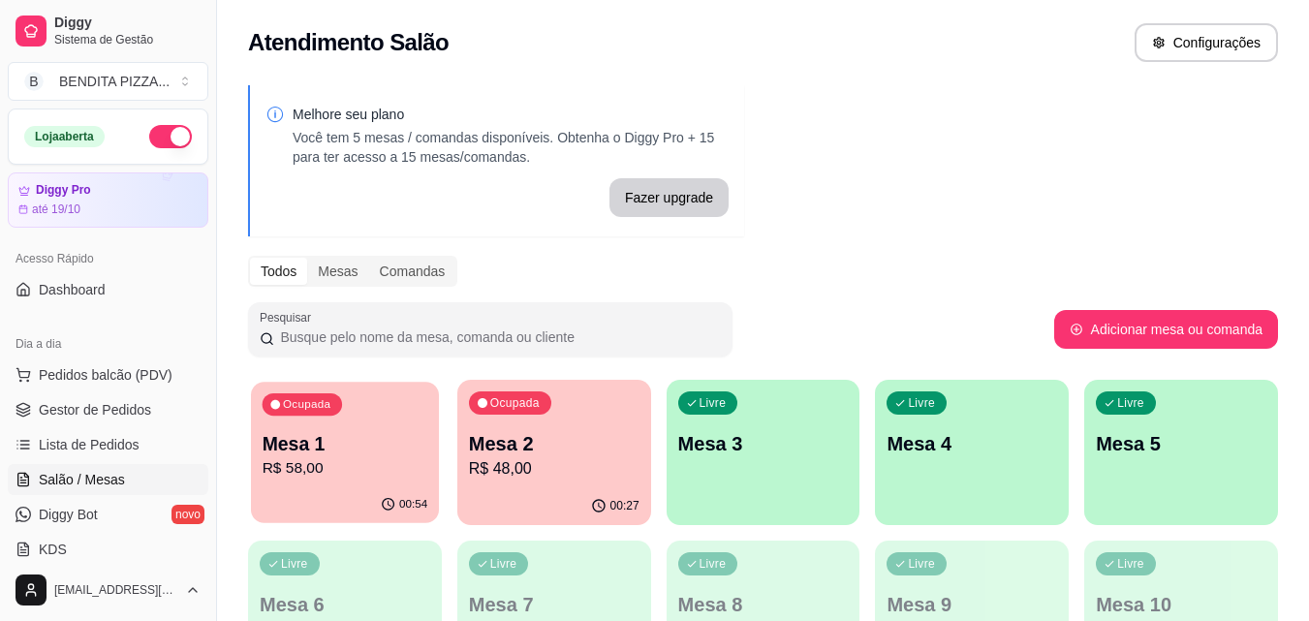
click at [323, 424] on div "Ocupada Mesa 1 R$ 58,00" at bounding box center [345, 434] width 188 height 105
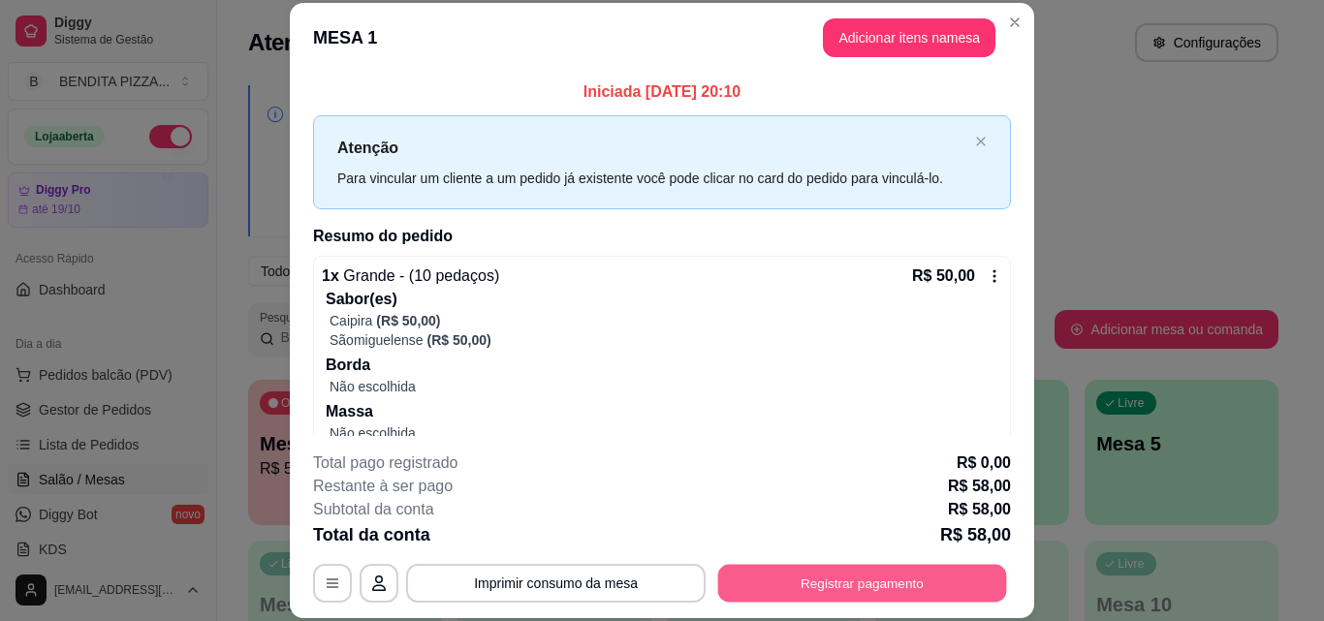
click at [825, 569] on button "Registrar pagamento" at bounding box center [862, 583] width 289 height 38
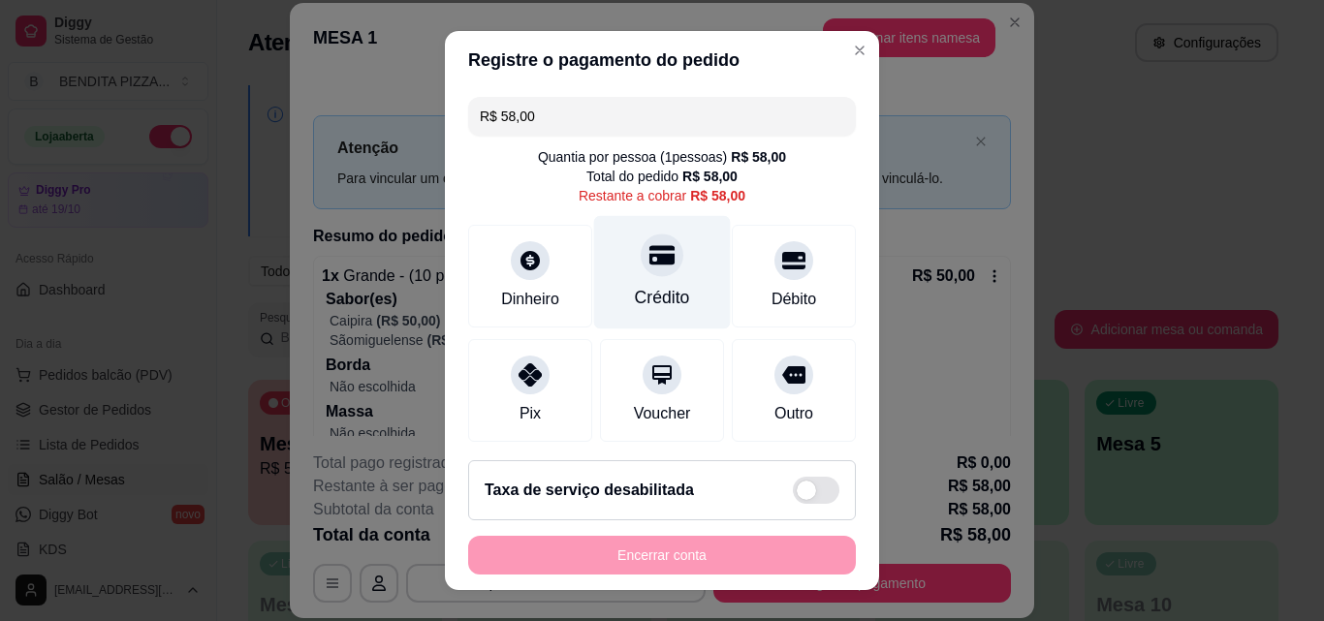
click at [653, 296] on div "Crédito" at bounding box center [662, 297] width 55 height 25
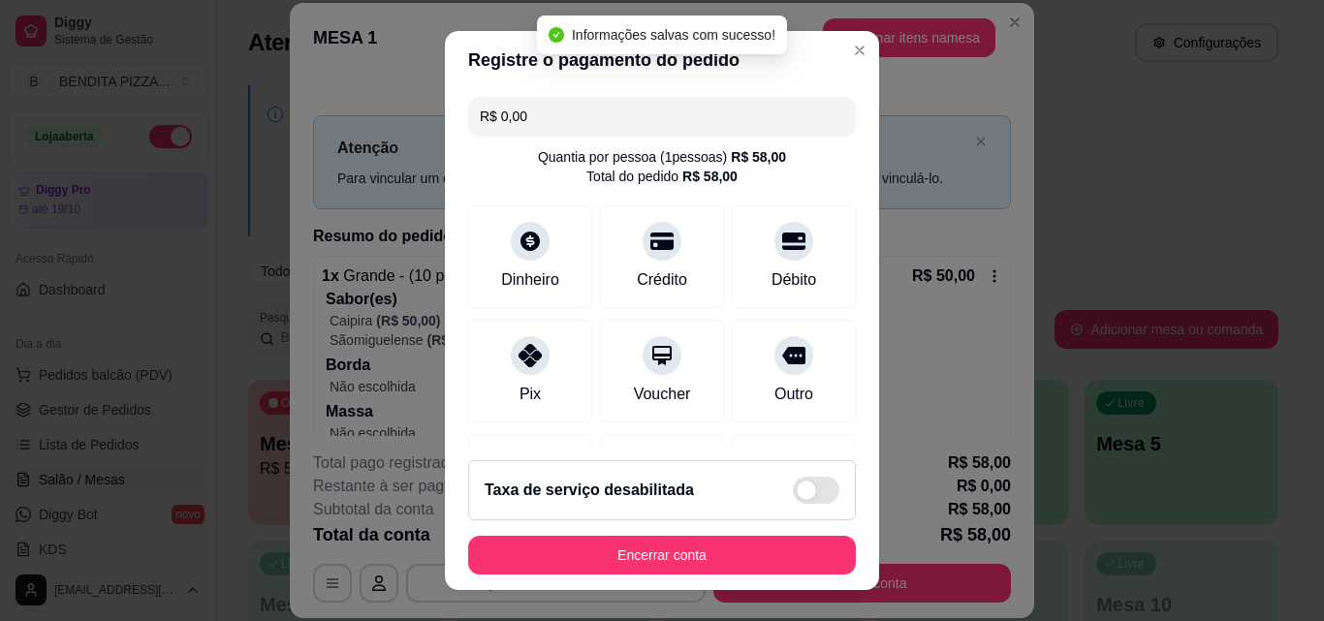
type input "R$ 0,00"
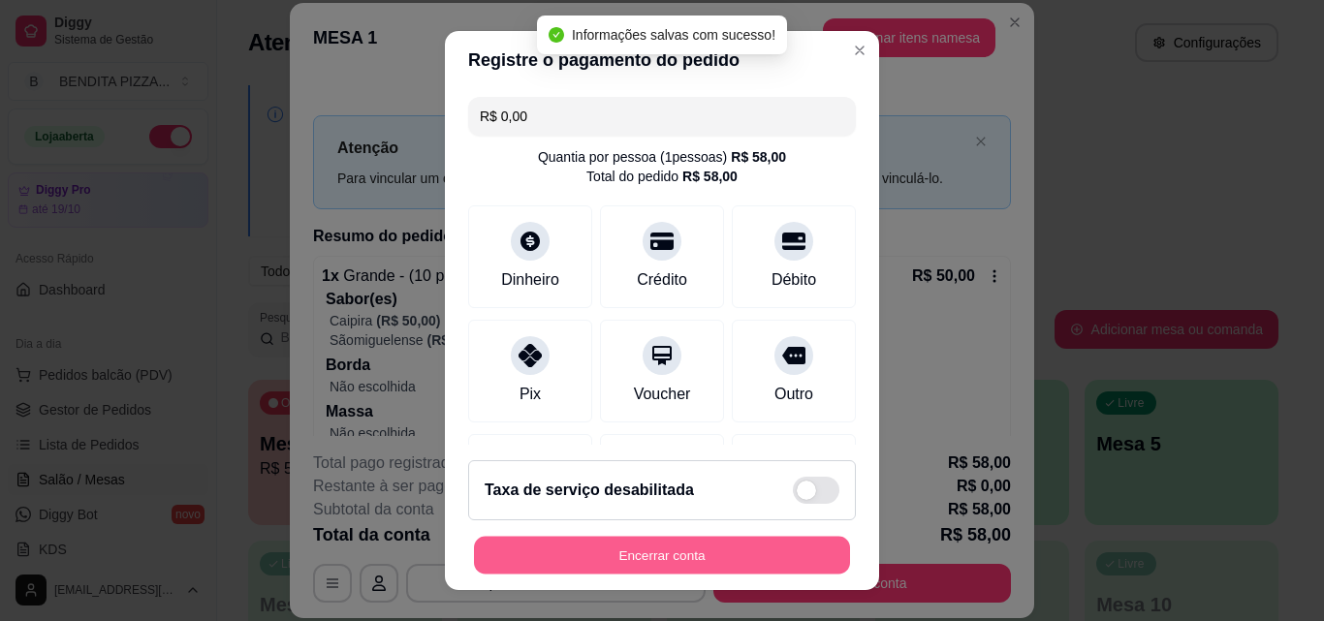
click at [807, 546] on button "Encerrar conta" at bounding box center [662, 556] width 376 height 38
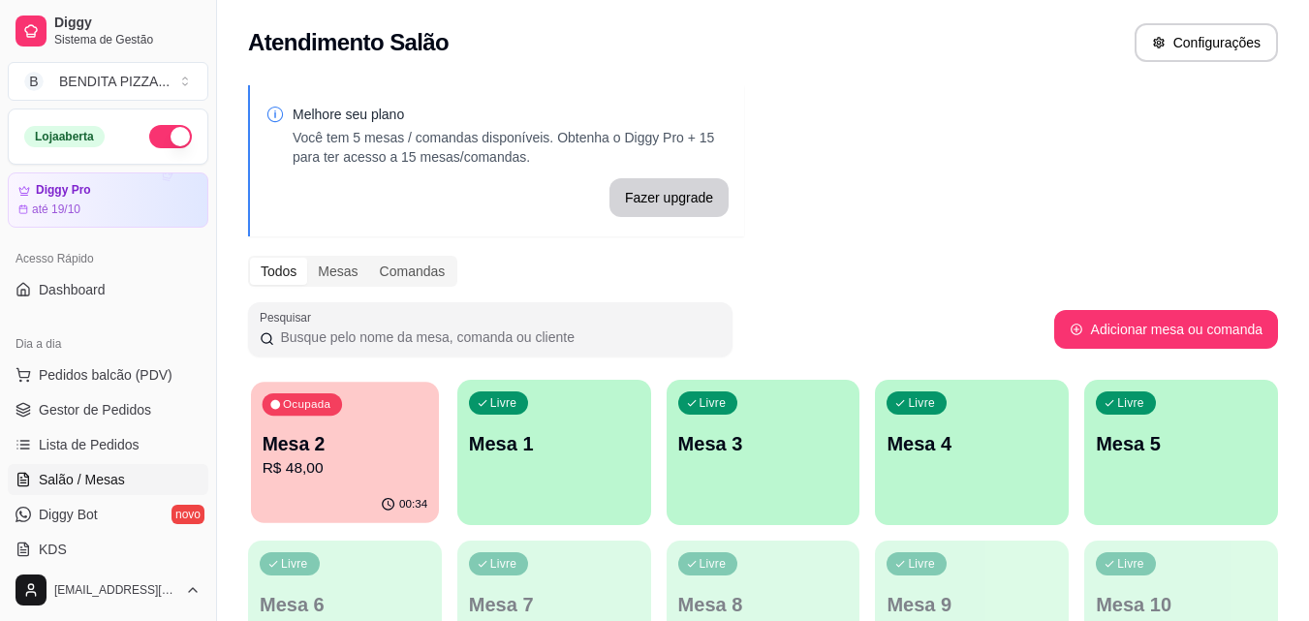
click at [336, 475] on p "R$ 48,00" at bounding box center [346, 468] width 166 height 22
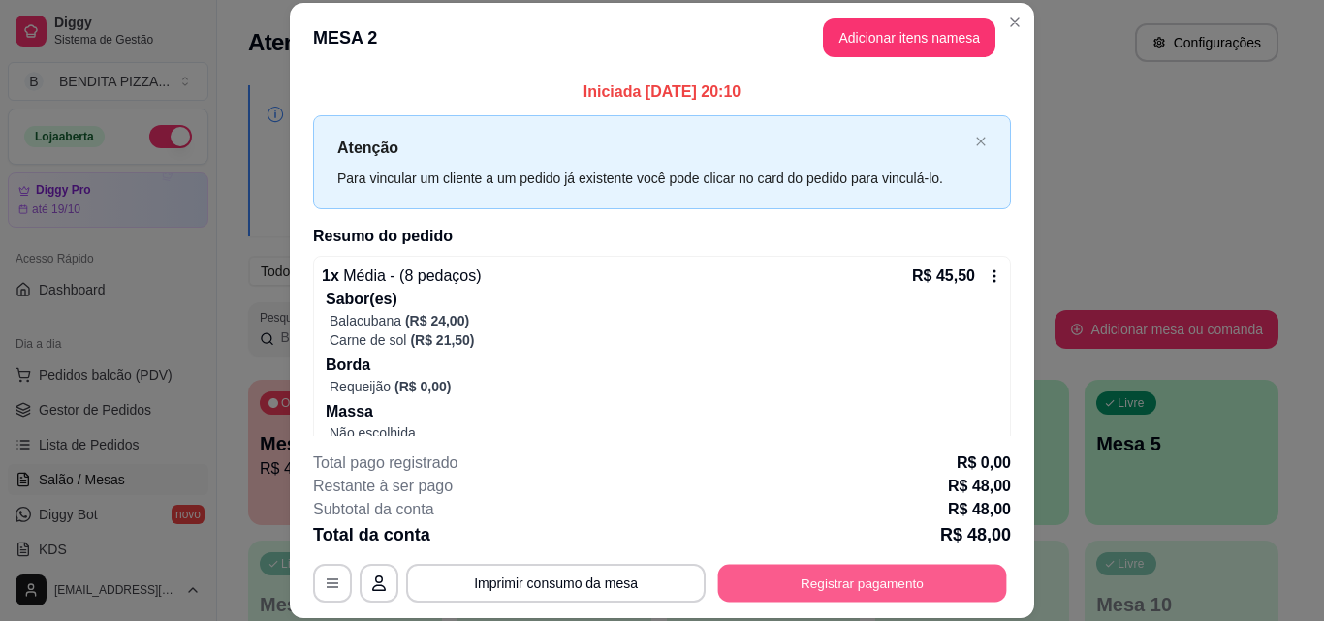
click at [881, 578] on button "Registrar pagamento" at bounding box center [862, 583] width 289 height 38
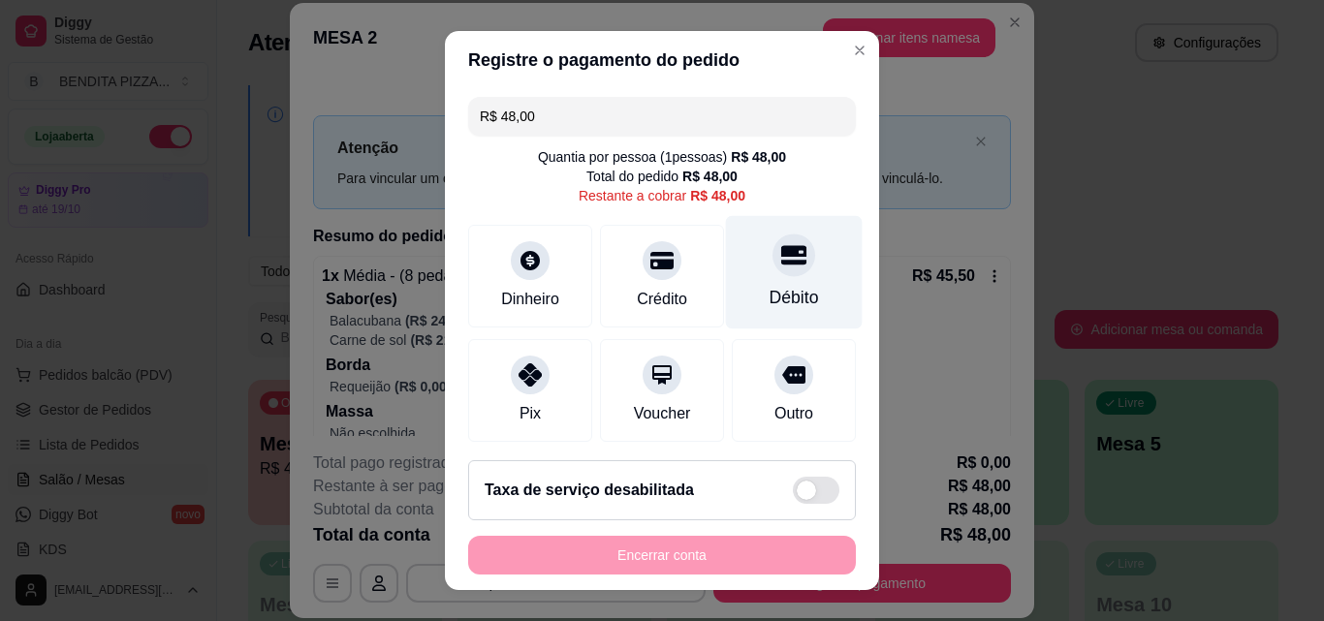
click at [781, 262] on icon at bounding box center [793, 255] width 25 height 19
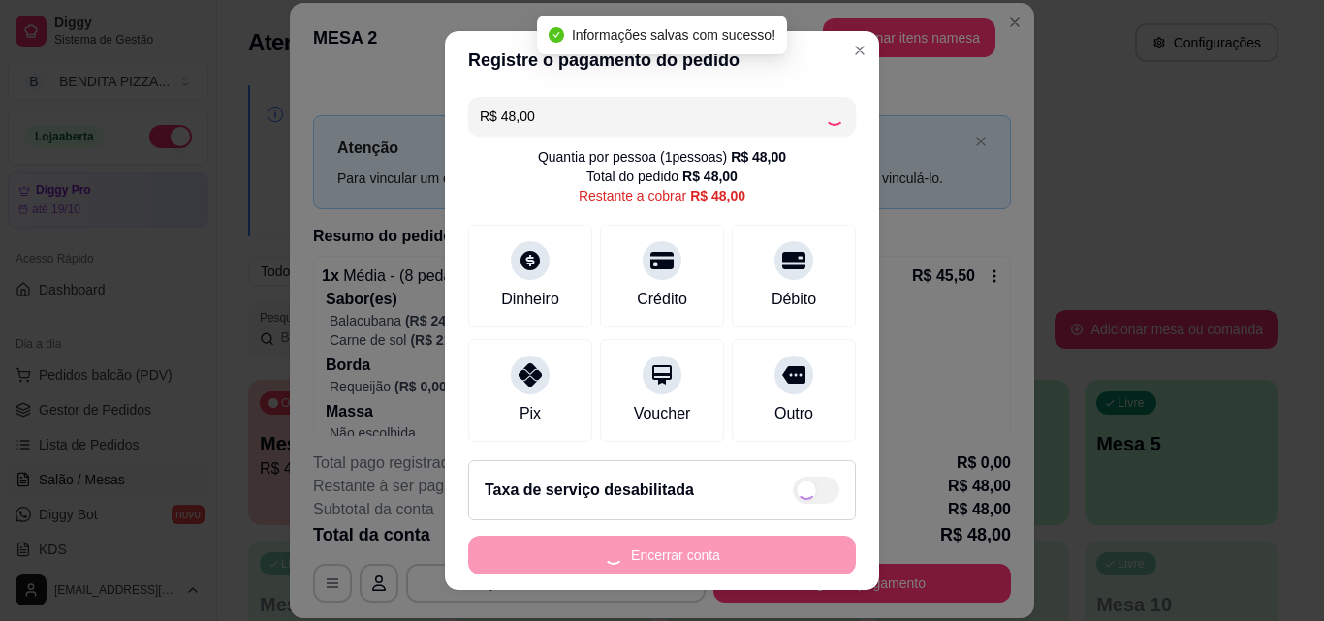
type input "R$ 0,00"
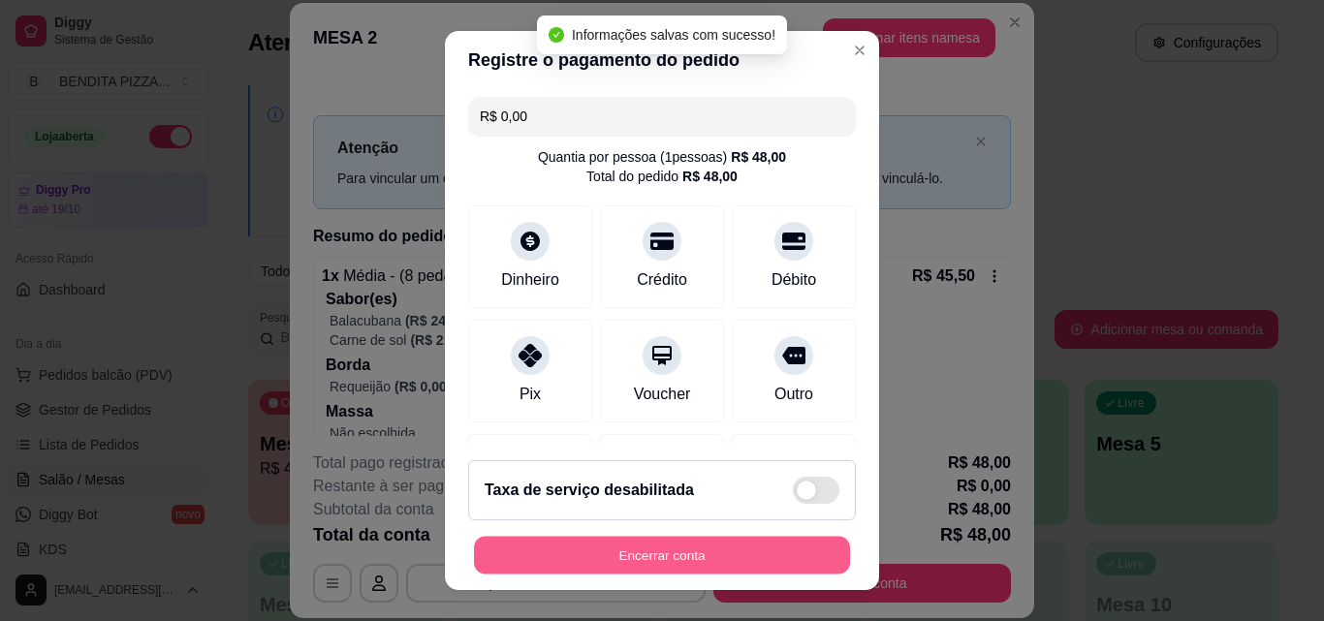
click at [810, 570] on button "Encerrar conta" at bounding box center [662, 556] width 376 height 38
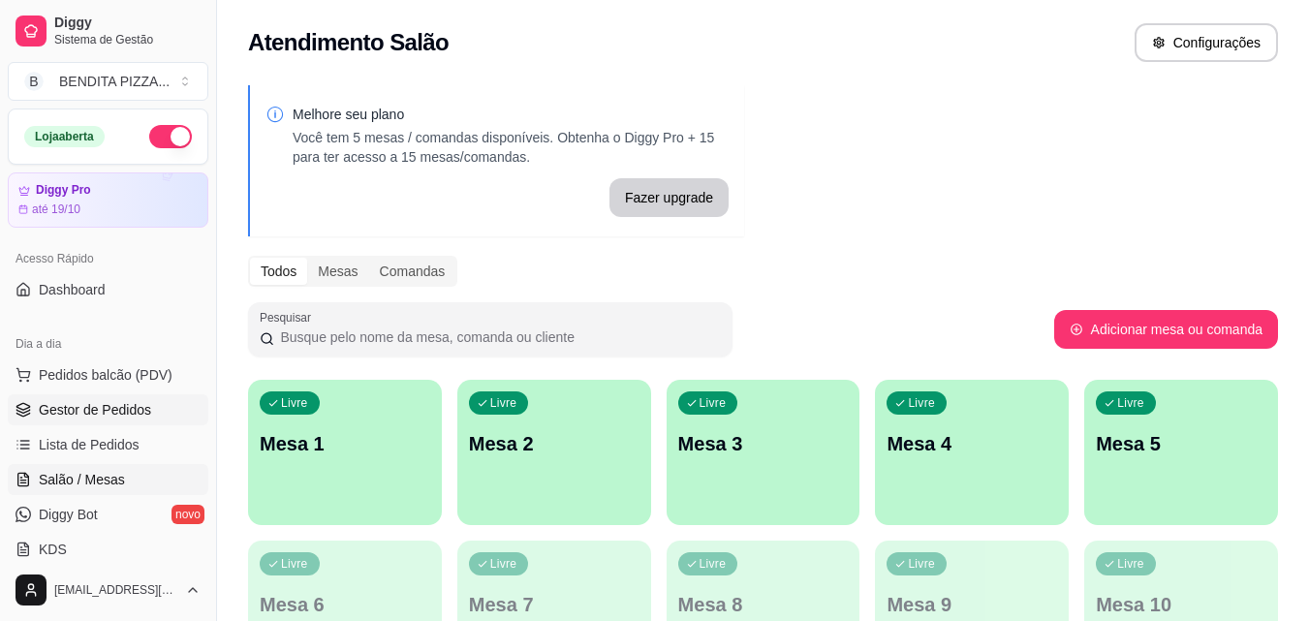
click at [146, 406] on span "Gestor de Pedidos" at bounding box center [95, 409] width 112 height 19
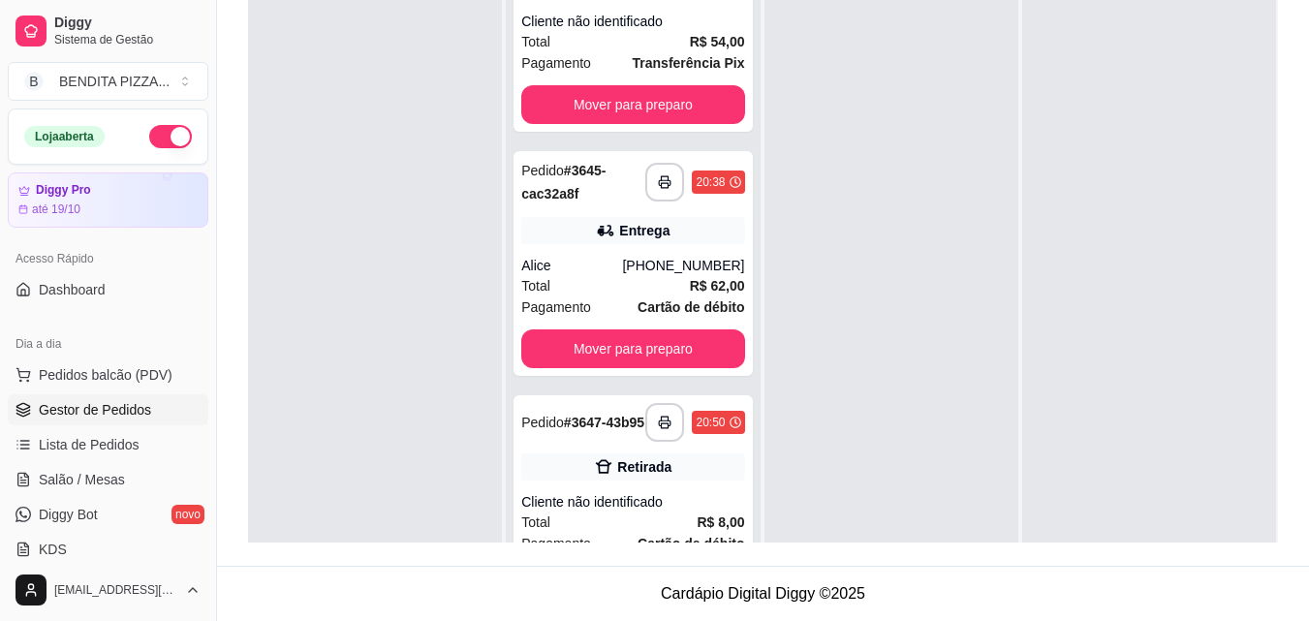
scroll to position [131, 0]
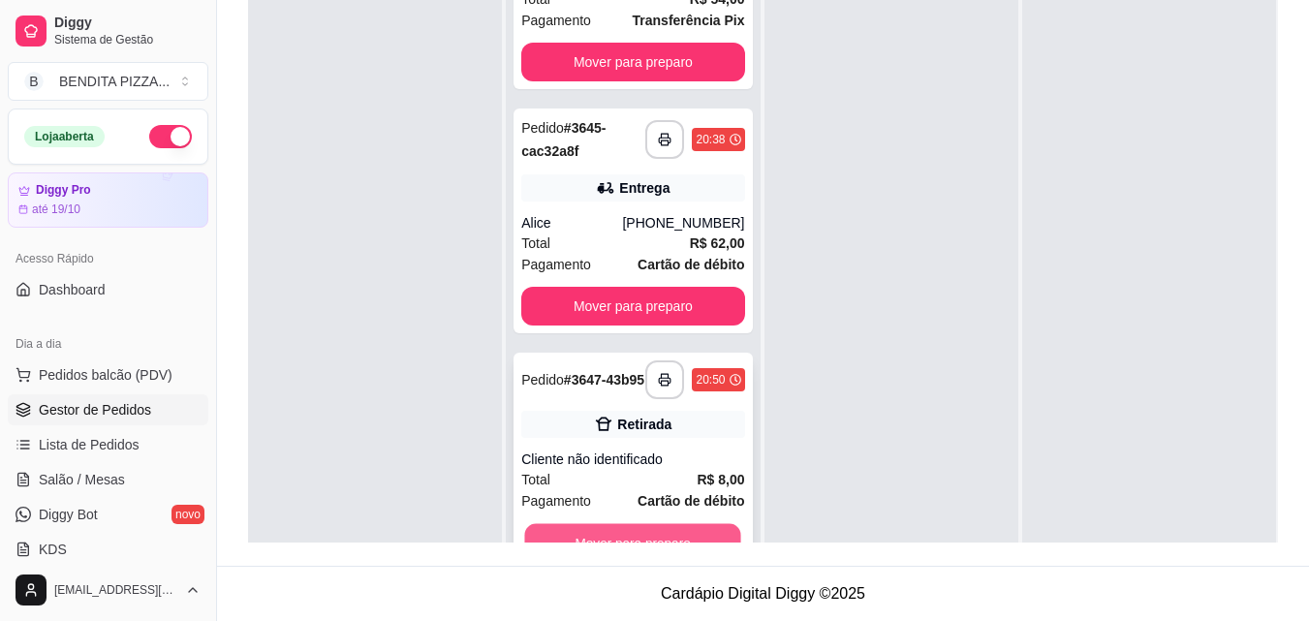
click at [686, 524] on button "Mover para preparo" at bounding box center [633, 543] width 216 height 38
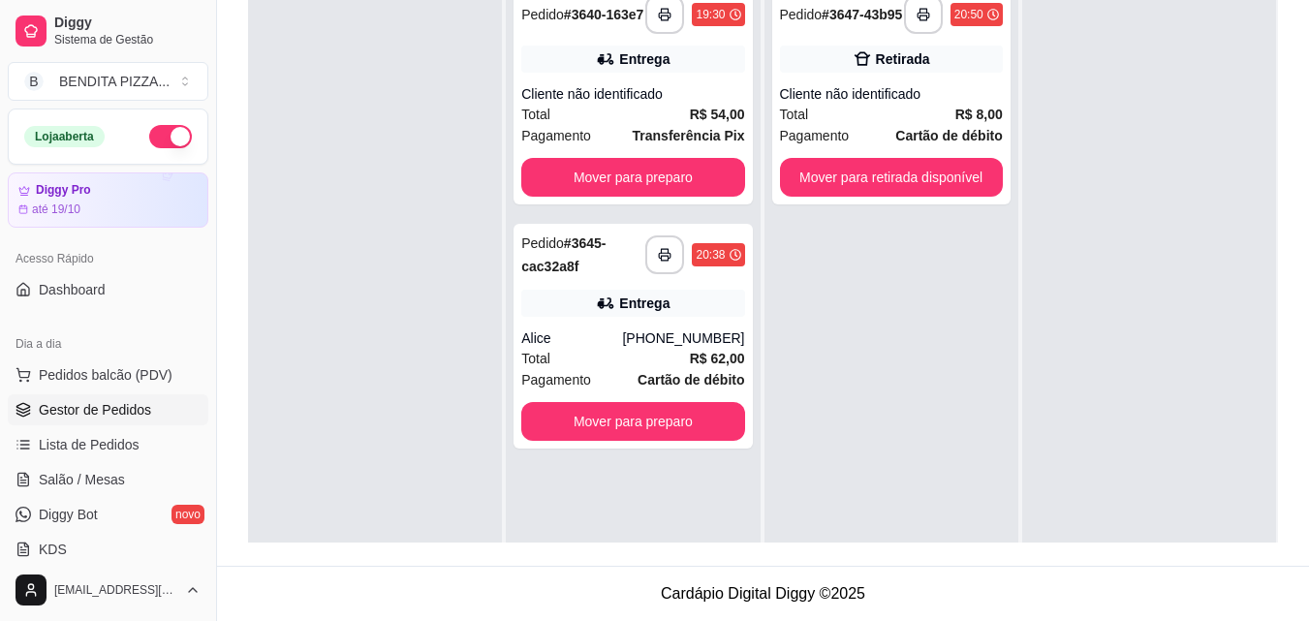
scroll to position [0, 0]
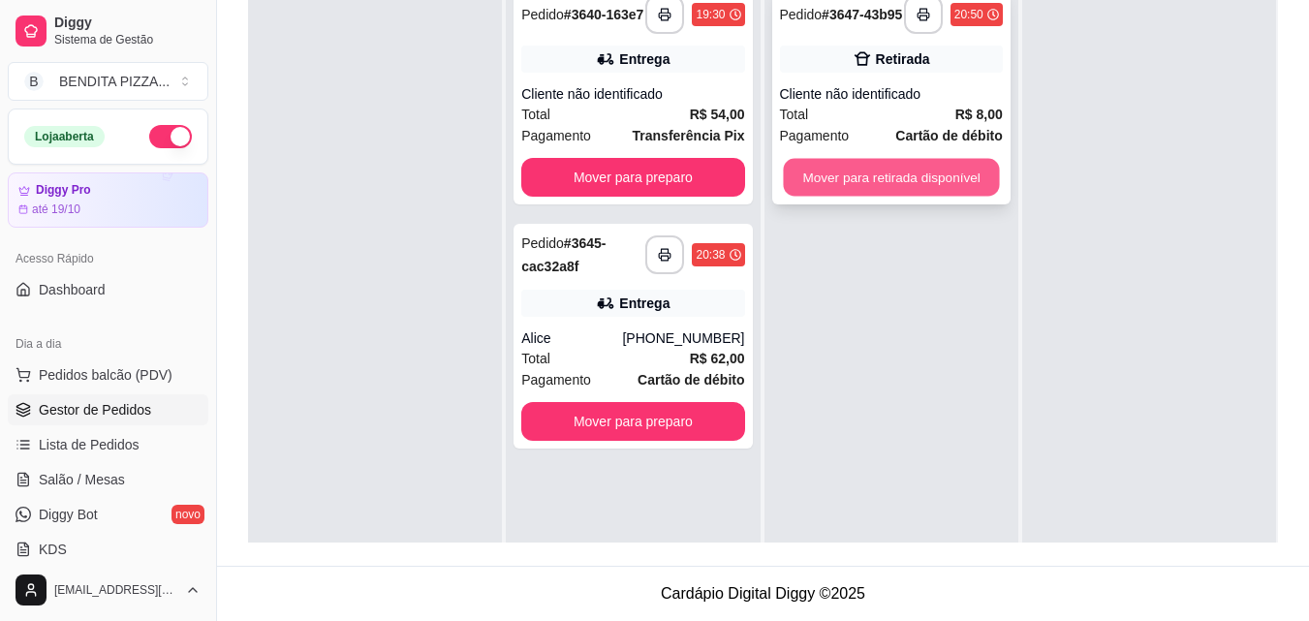
click at [825, 186] on button "Mover para retirada disponível" at bounding box center [891, 178] width 216 height 38
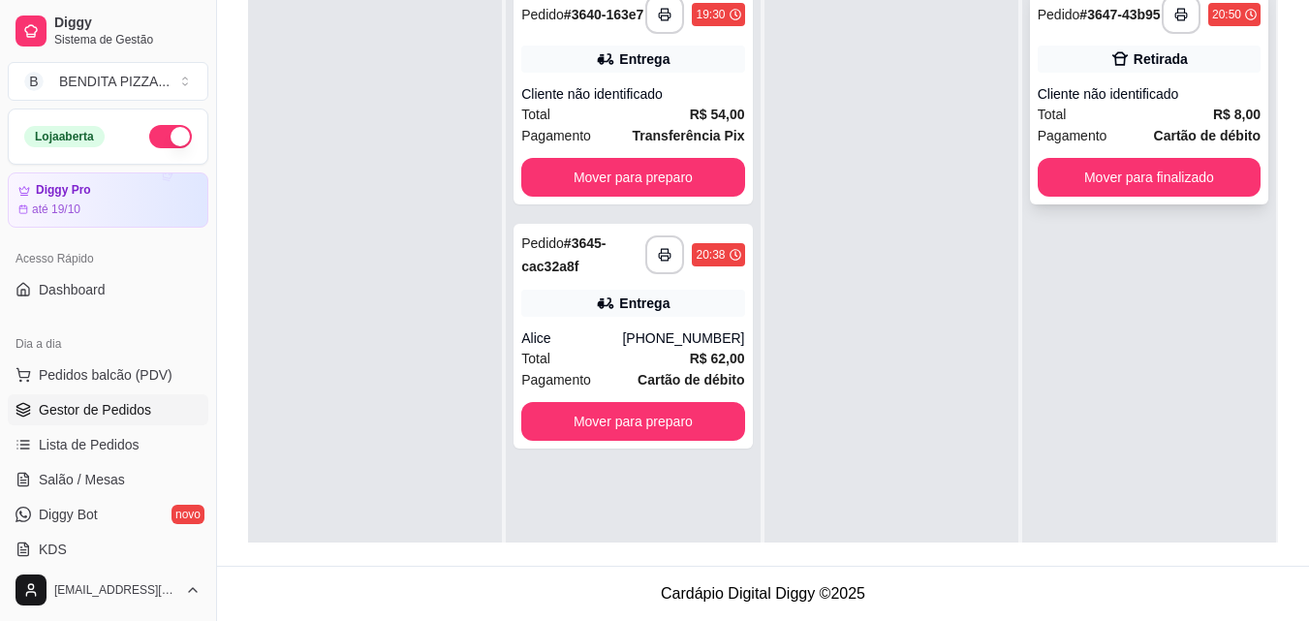
click at [1073, 157] on div "**********" at bounding box center [1149, 95] width 238 height 217
click at [1075, 179] on button "Mover para finalizado" at bounding box center [1149, 177] width 223 height 39
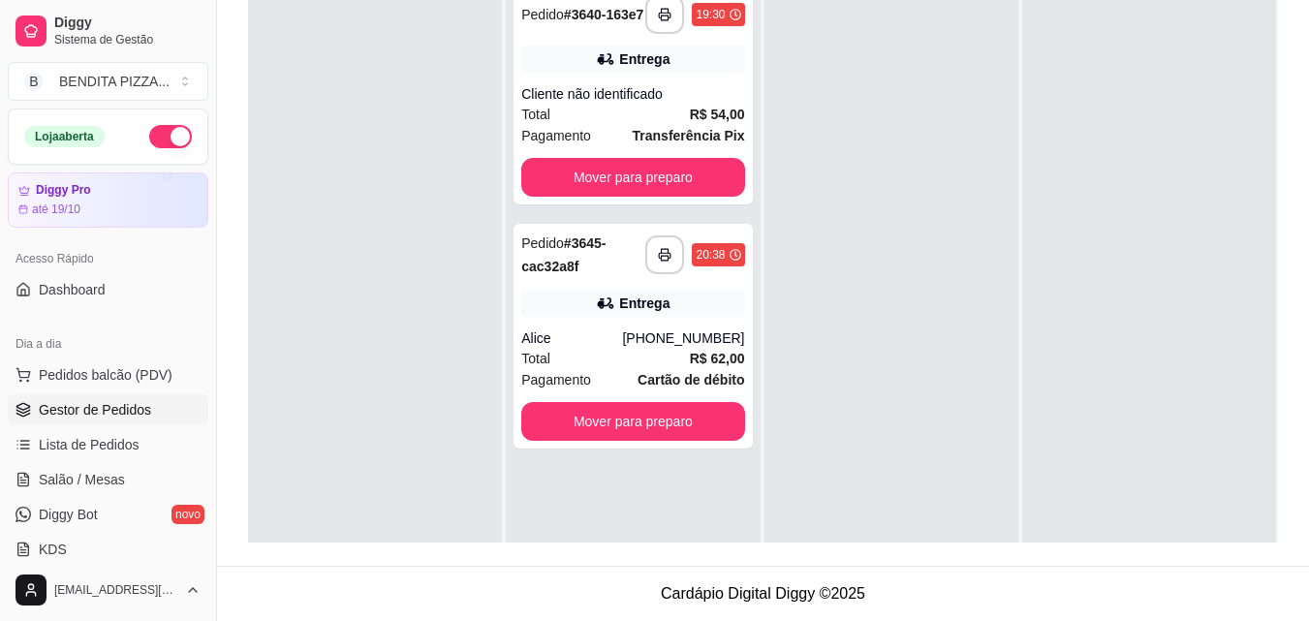
scroll to position [393, 0]
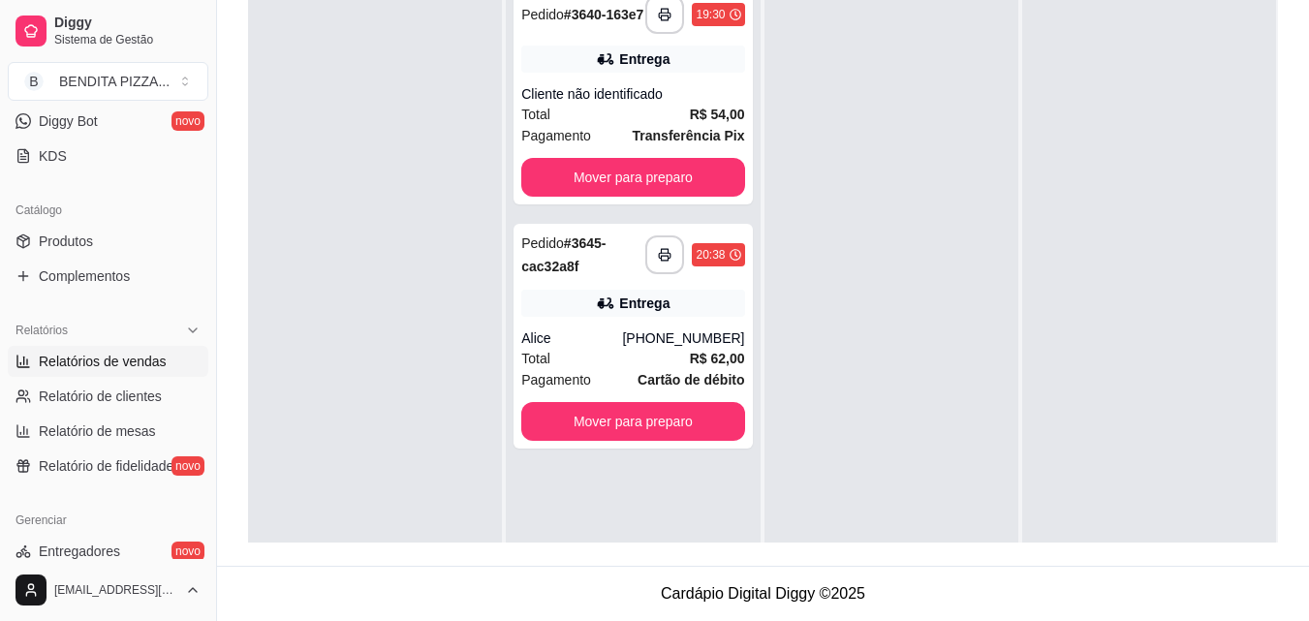
click at [155, 356] on span "Relatórios de vendas" at bounding box center [103, 361] width 128 height 19
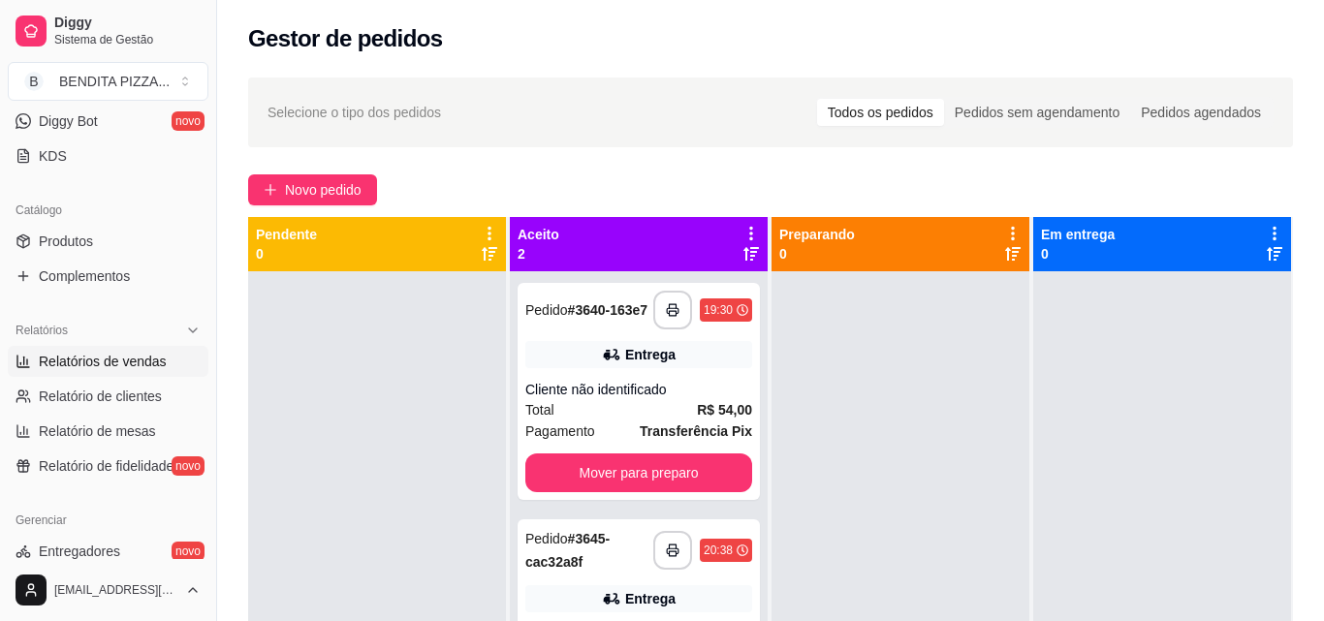
select select "ALL"
select select "0"
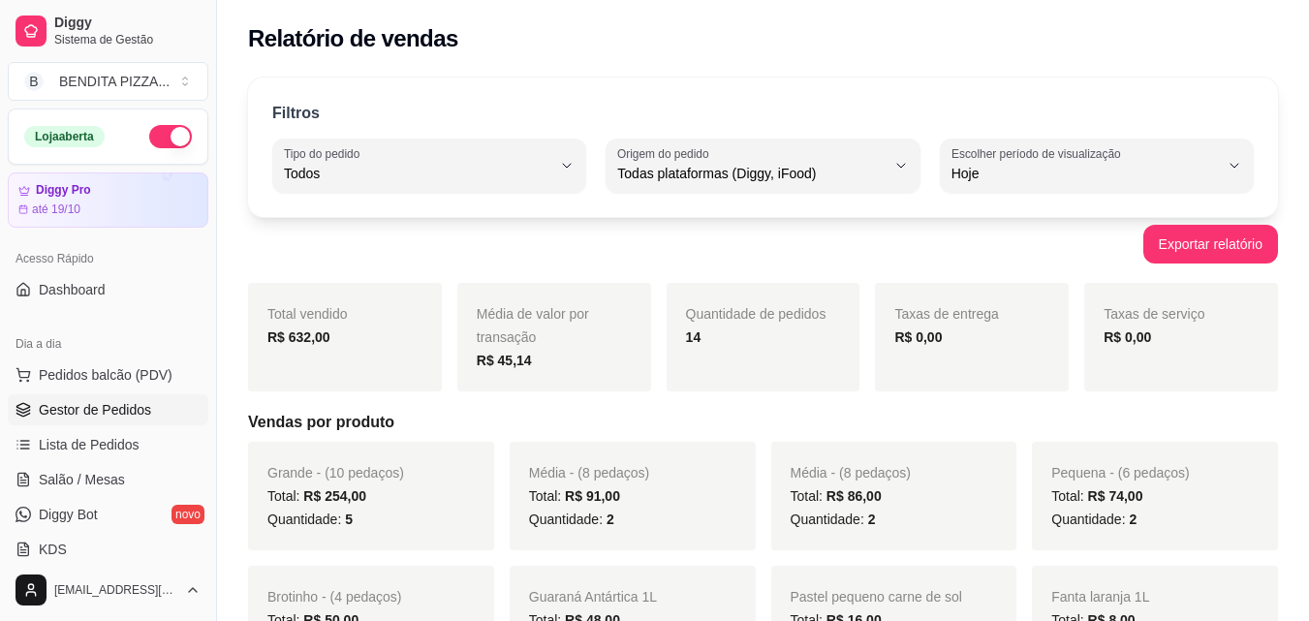
click at [99, 419] on span "Gestor de Pedidos" at bounding box center [95, 409] width 112 height 19
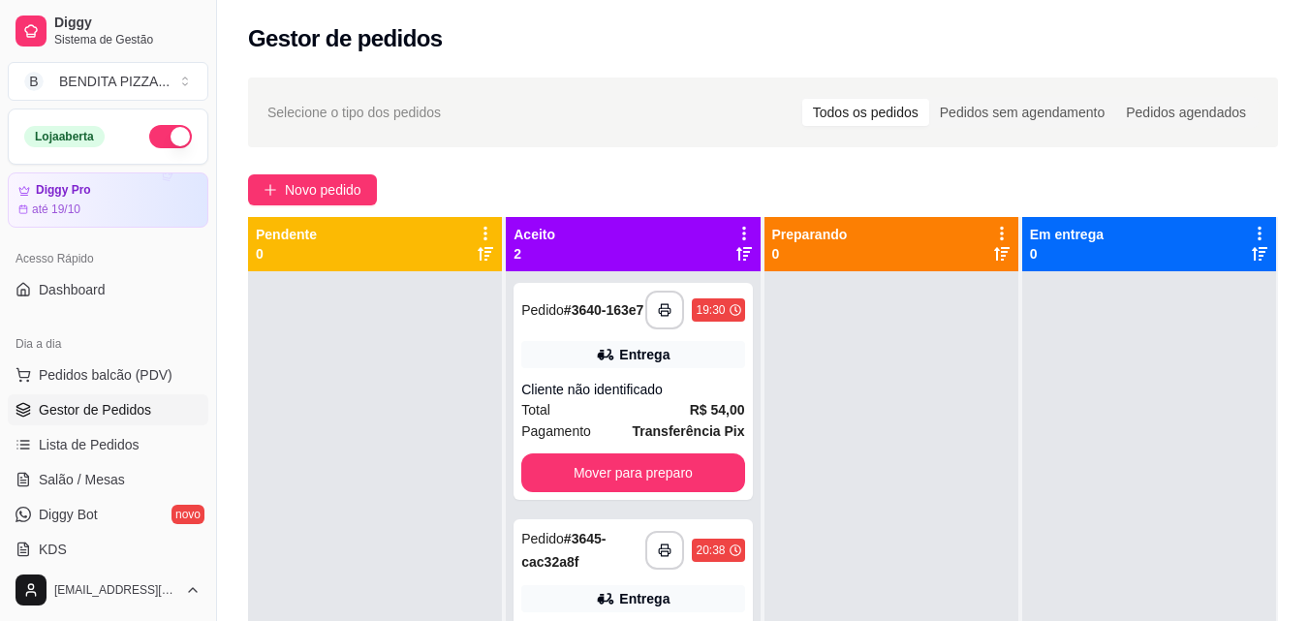
click at [1301, 424] on div "**********" at bounding box center [763, 464] width 1092 height 796
drag, startPoint x: 1304, startPoint y: 430, endPoint x: 1322, endPoint y: 451, distance: 26.8
click at [1308, 451] on html "**********" at bounding box center [654, 310] width 1309 height 621
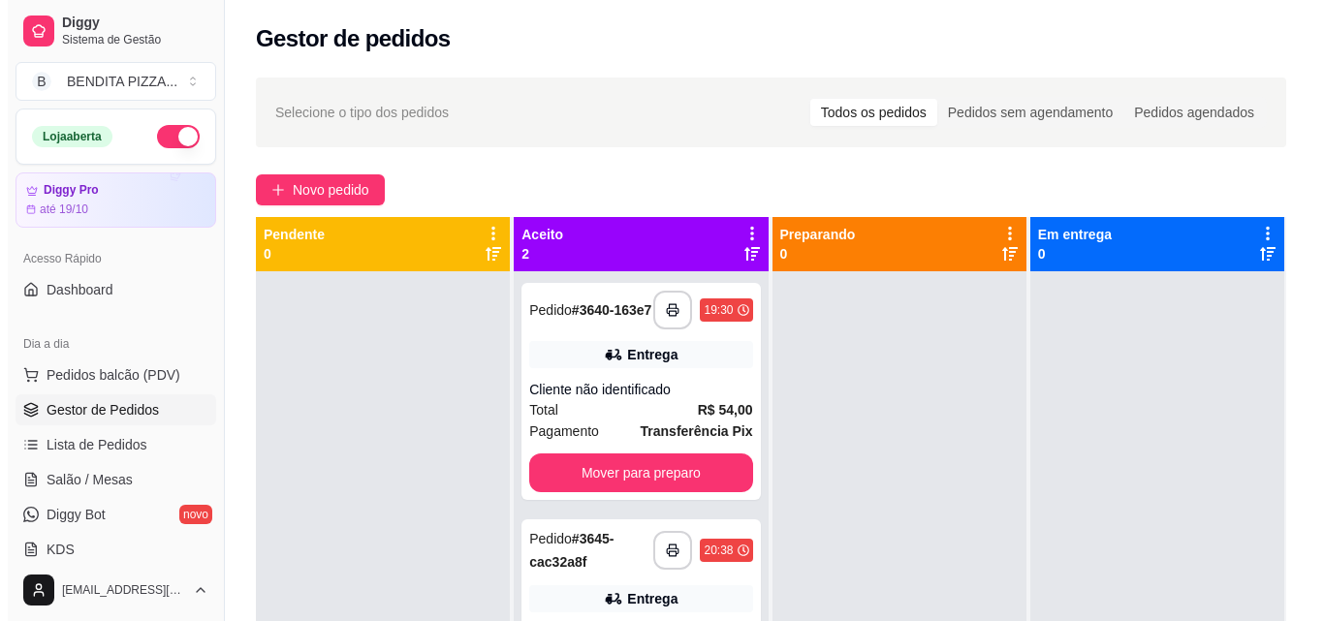
scroll to position [296, 0]
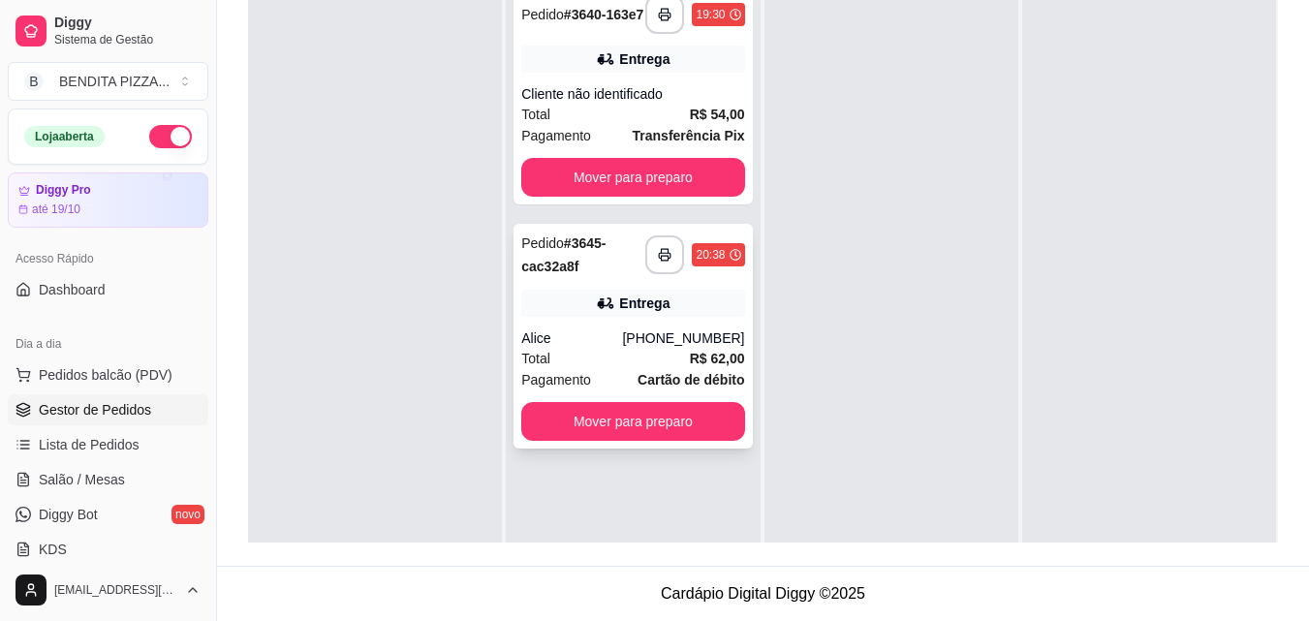
click at [621, 405] on div "**********" at bounding box center [633, 336] width 238 height 225
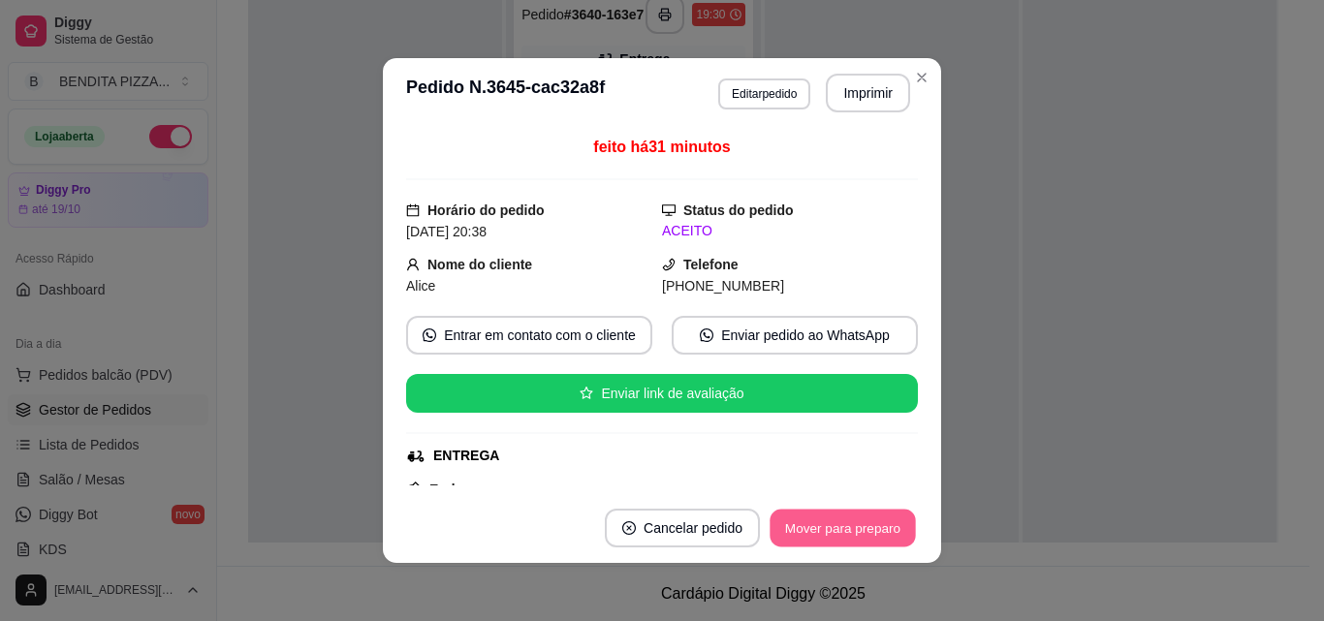
click at [888, 516] on button "Mover para preparo" at bounding box center [841, 529] width 145 height 38
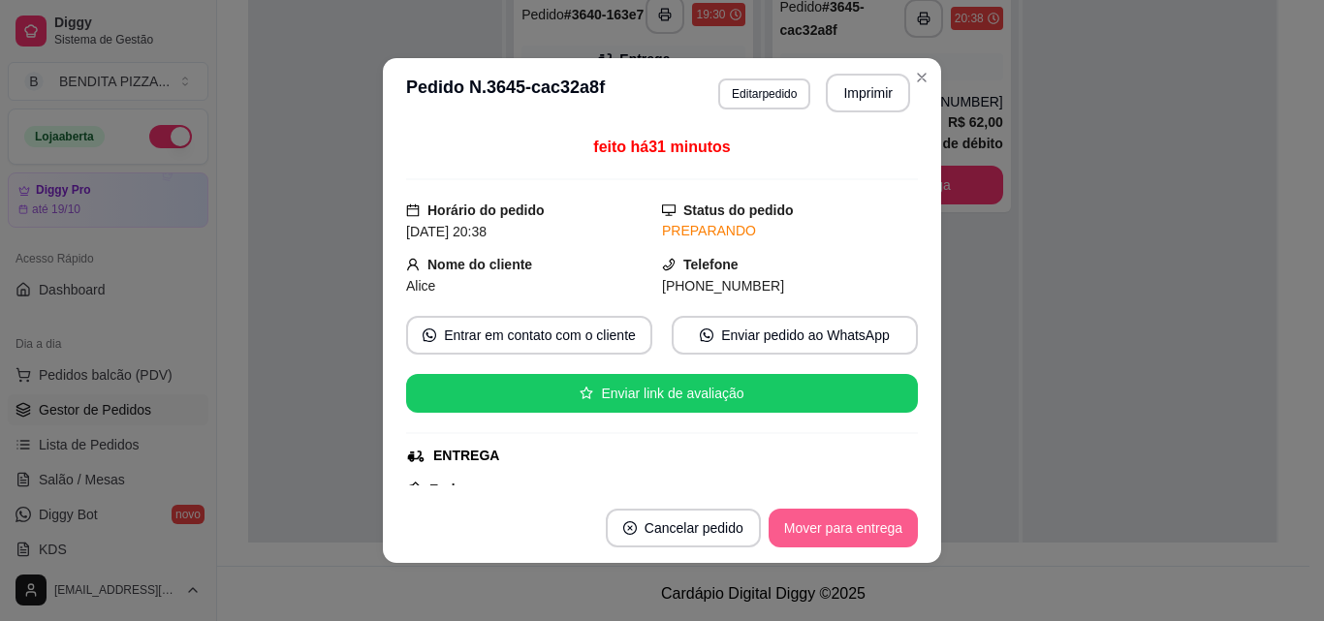
click at [796, 515] on button "Mover para entrega" at bounding box center [842, 528] width 149 height 39
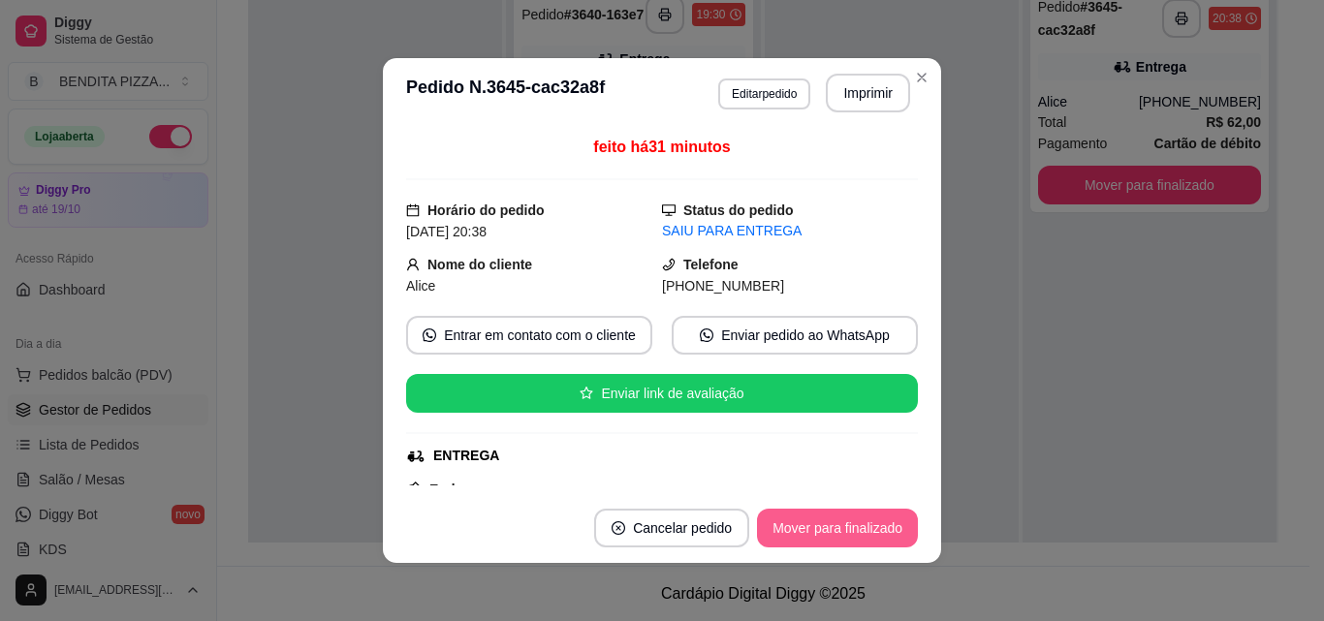
click at [800, 515] on button "Mover para finalizado" at bounding box center [837, 528] width 161 height 39
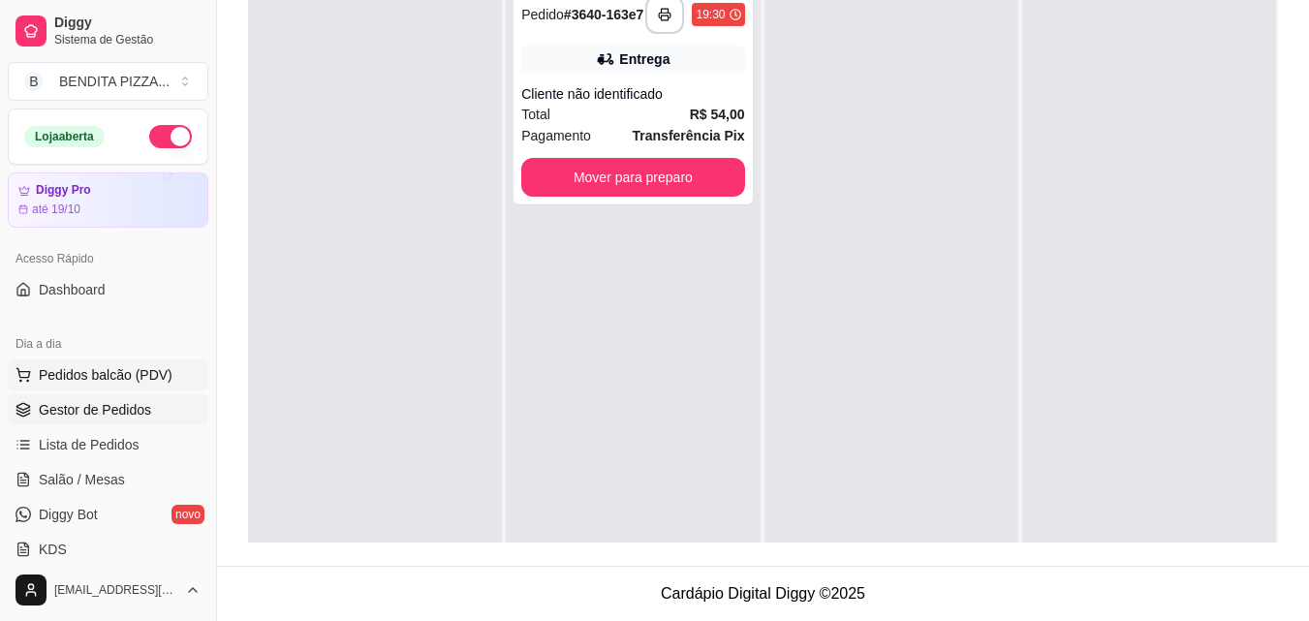
click at [109, 381] on span "Pedidos balcão (PDV)" at bounding box center [106, 374] width 134 height 19
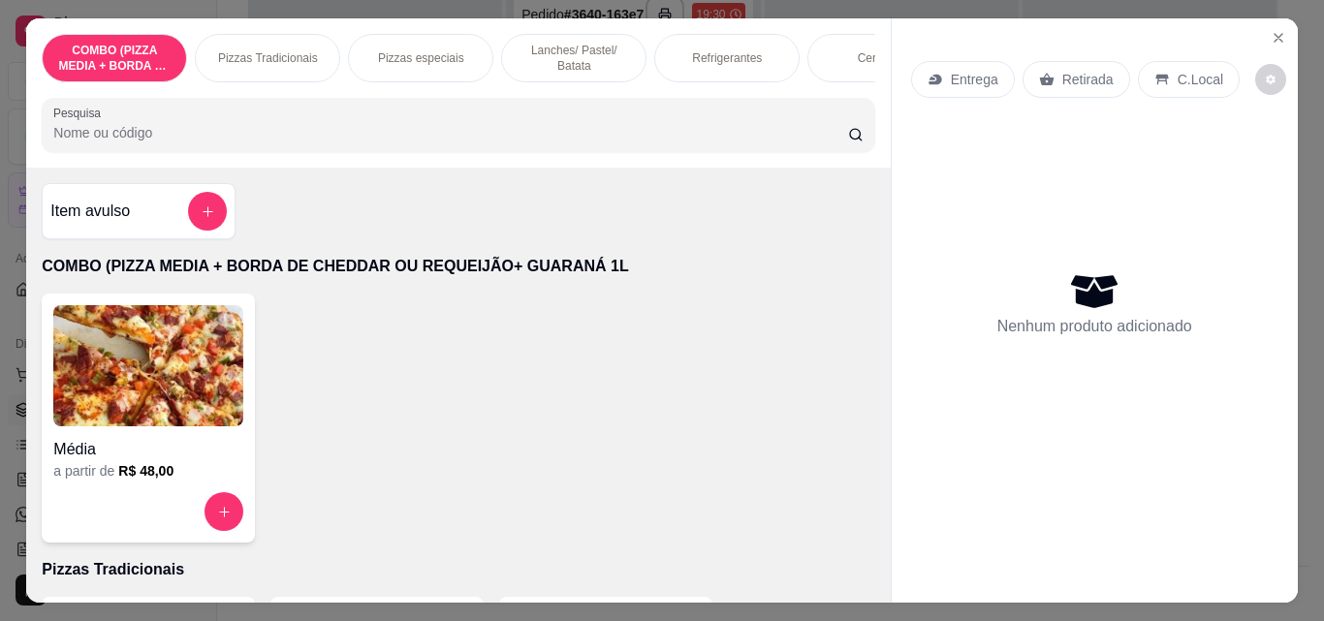
click at [281, 34] on div "Pizzas Tradicionais" at bounding box center [267, 58] width 145 height 48
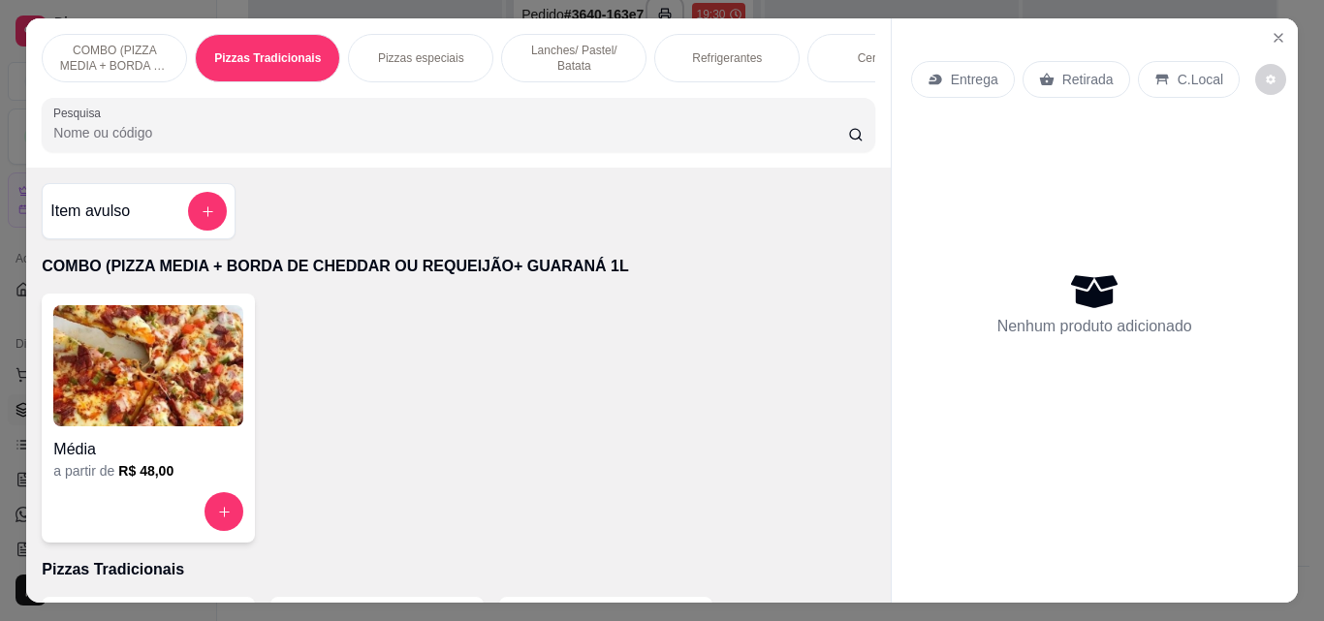
scroll to position [50, 0]
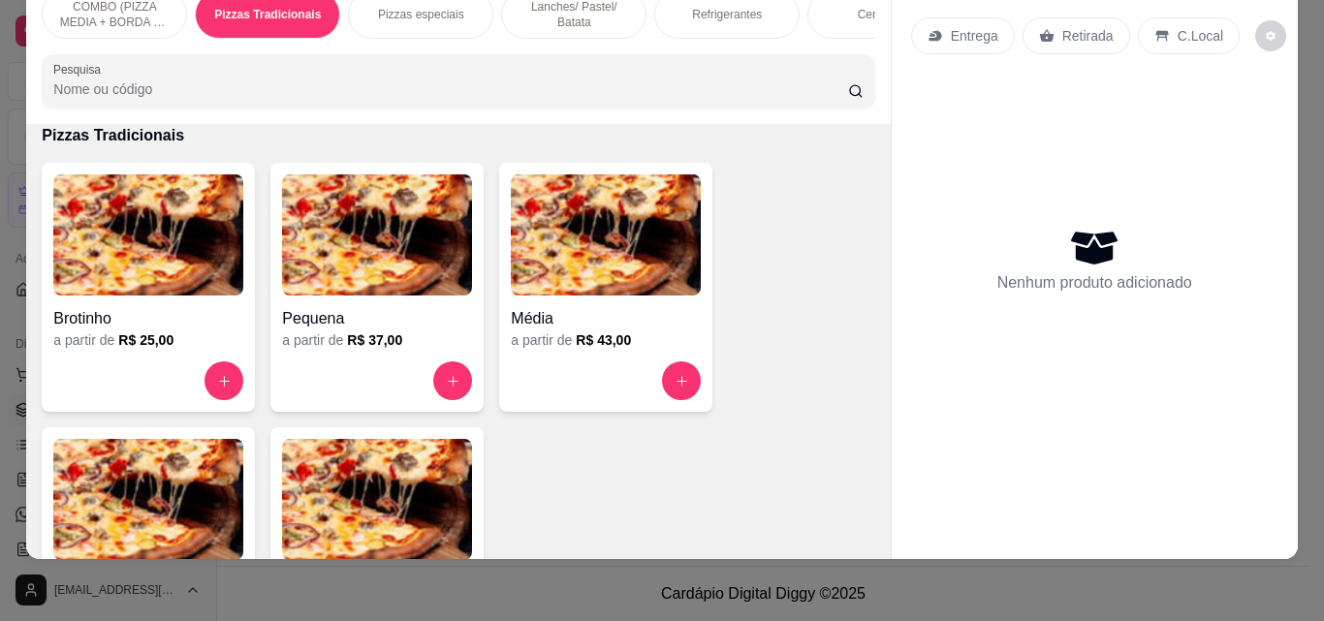
click at [578, 6] on p "Lanches/ Pastel/ Batata" at bounding box center [573, 14] width 112 height 31
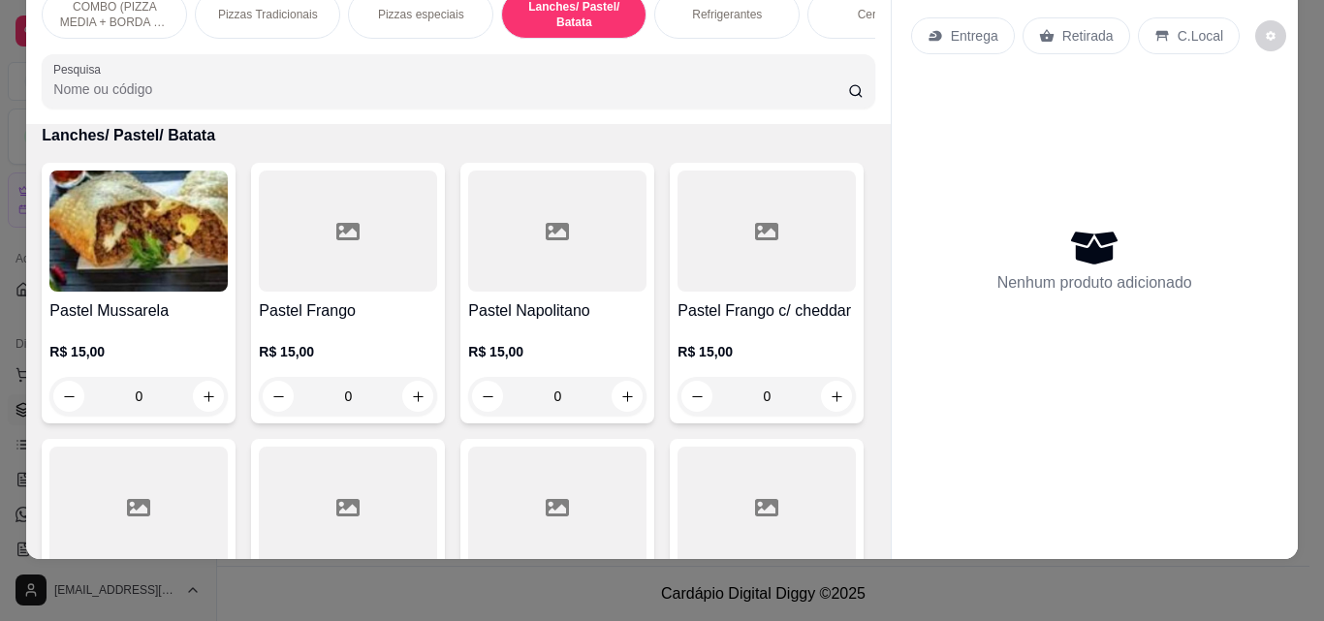
scroll to position [1893, 0]
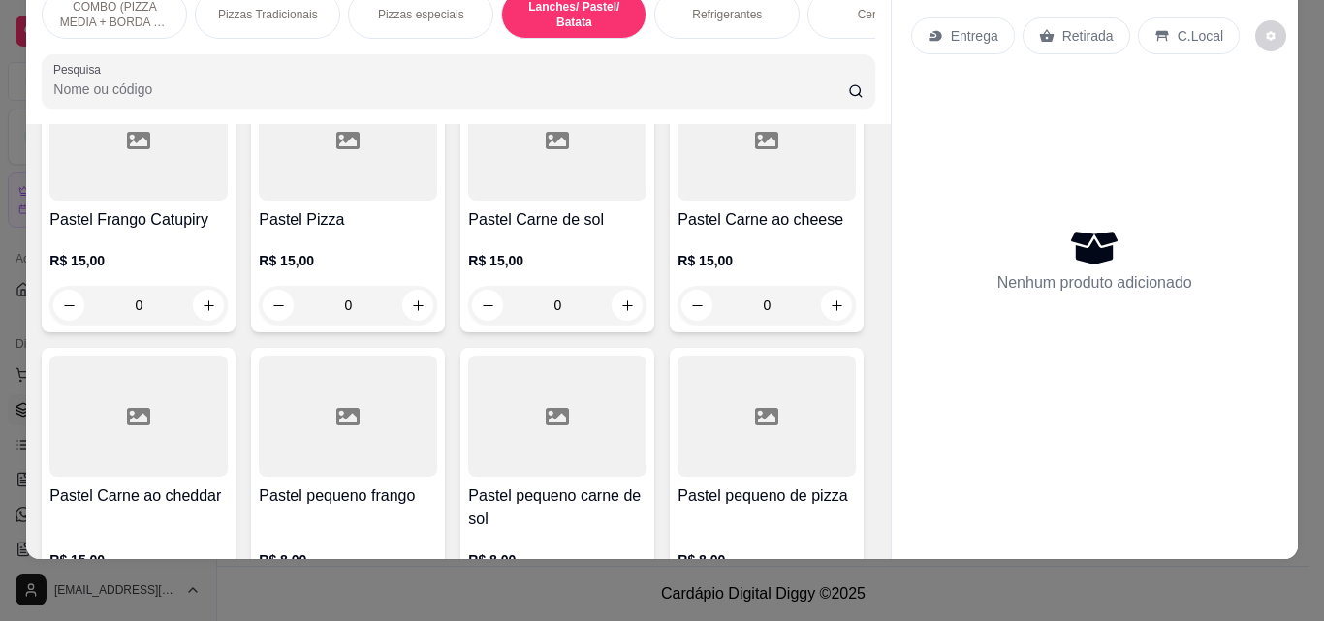
click at [863, 345] on div "Item avulso COMBO (PIZZA MEDIA + BORDA DE CHEDDAR OU REQUEIJÃO+ GUARANÁ 1L Médi…" at bounding box center [457, 341] width 863 height 435
click at [891, 338] on div "Entrega Retirada C.Local Nenhum produto adicionado" at bounding box center [1094, 251] width 406 height 553
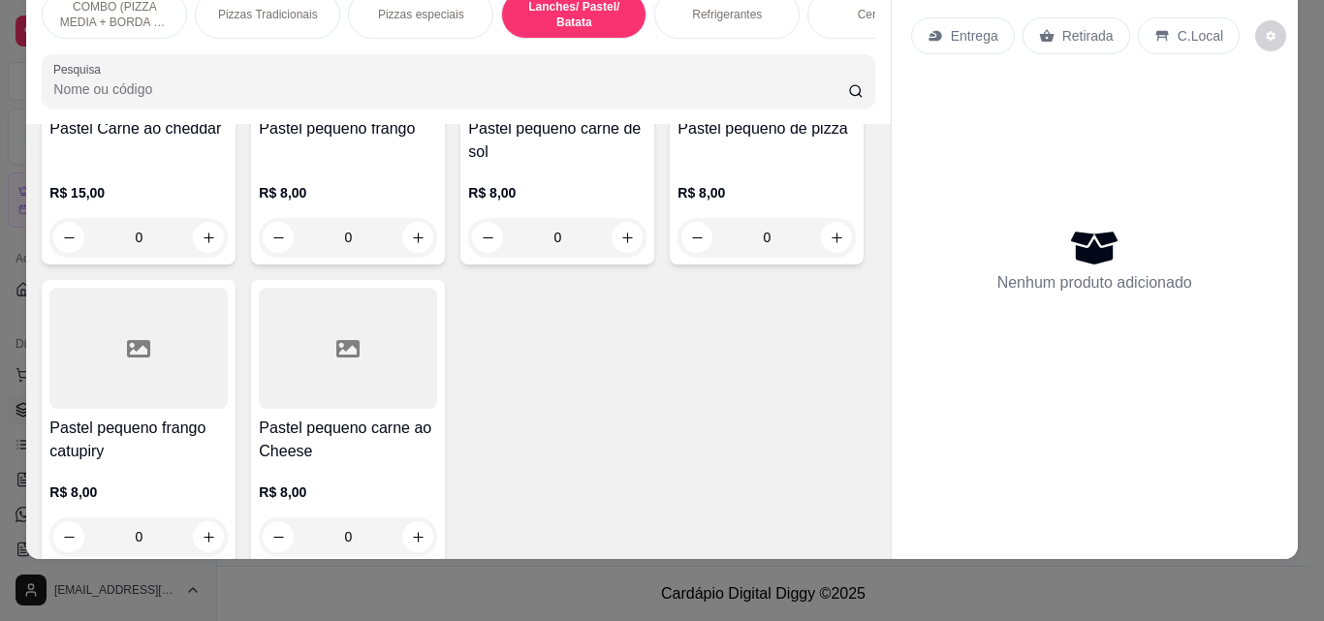
type input "1"
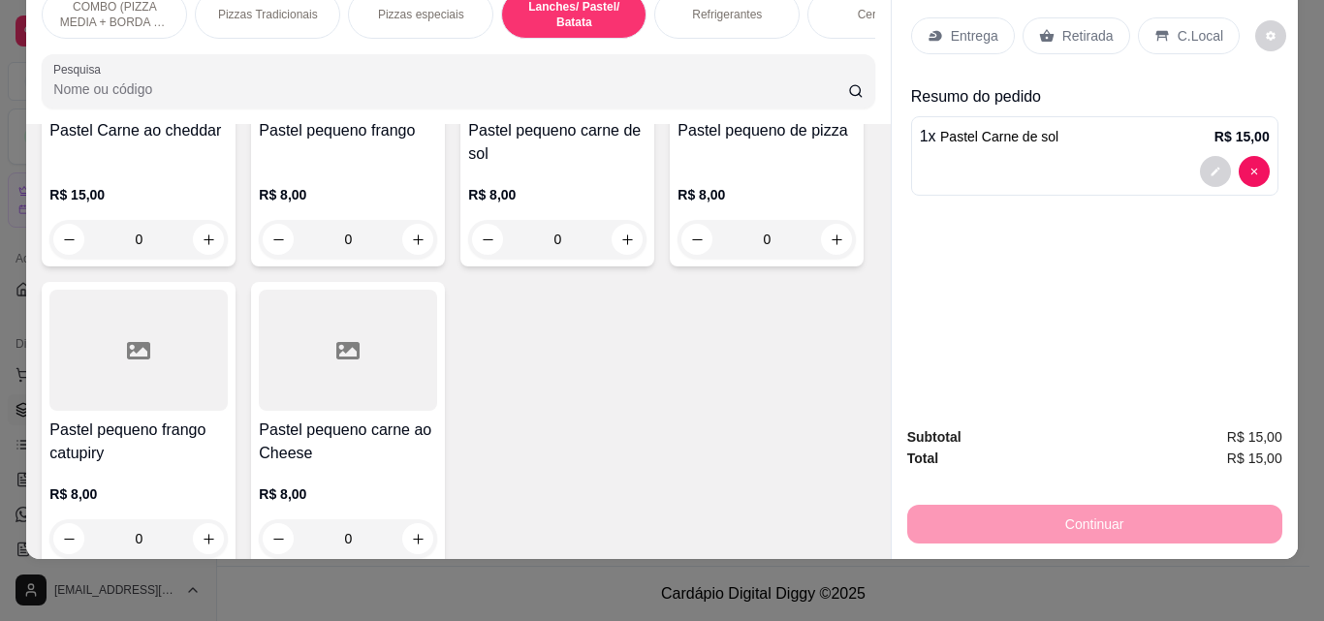
scroll to position [2262, 0]
click at [1062, 26] on p "Retirada" at bounding box center [1087, 35] width 51 height 19
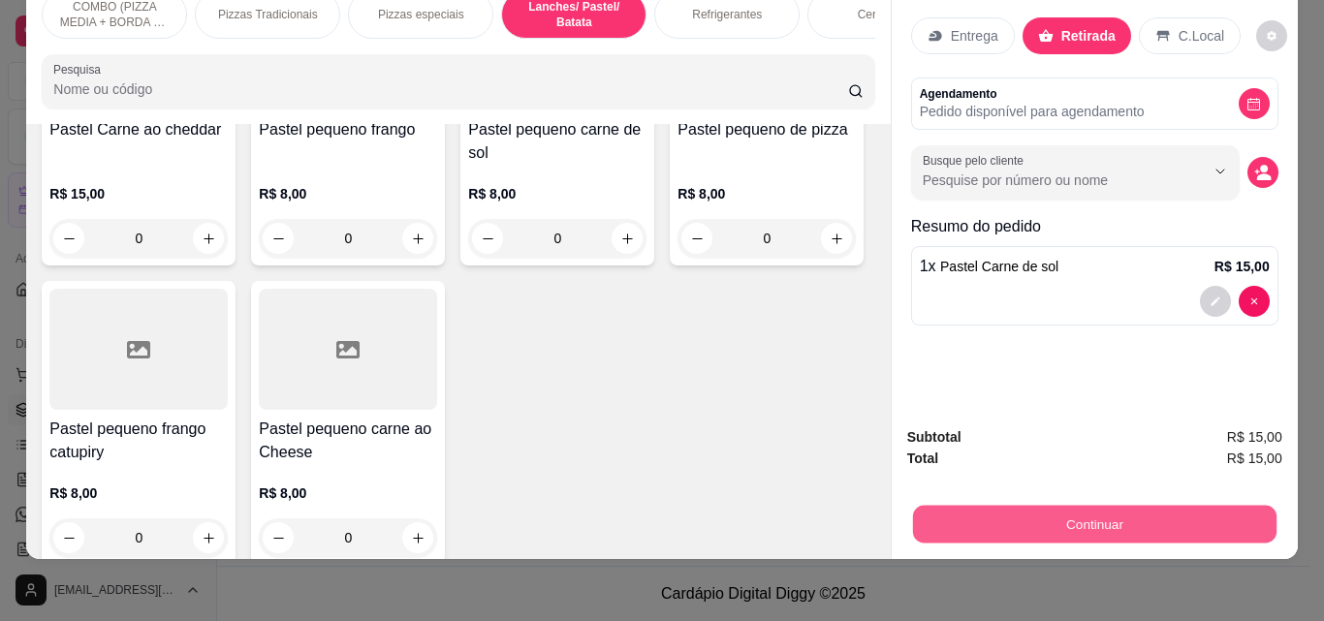
click at [1092, 506] on button "Continuar" at bounding box center [1093, 524] width 363 height 38
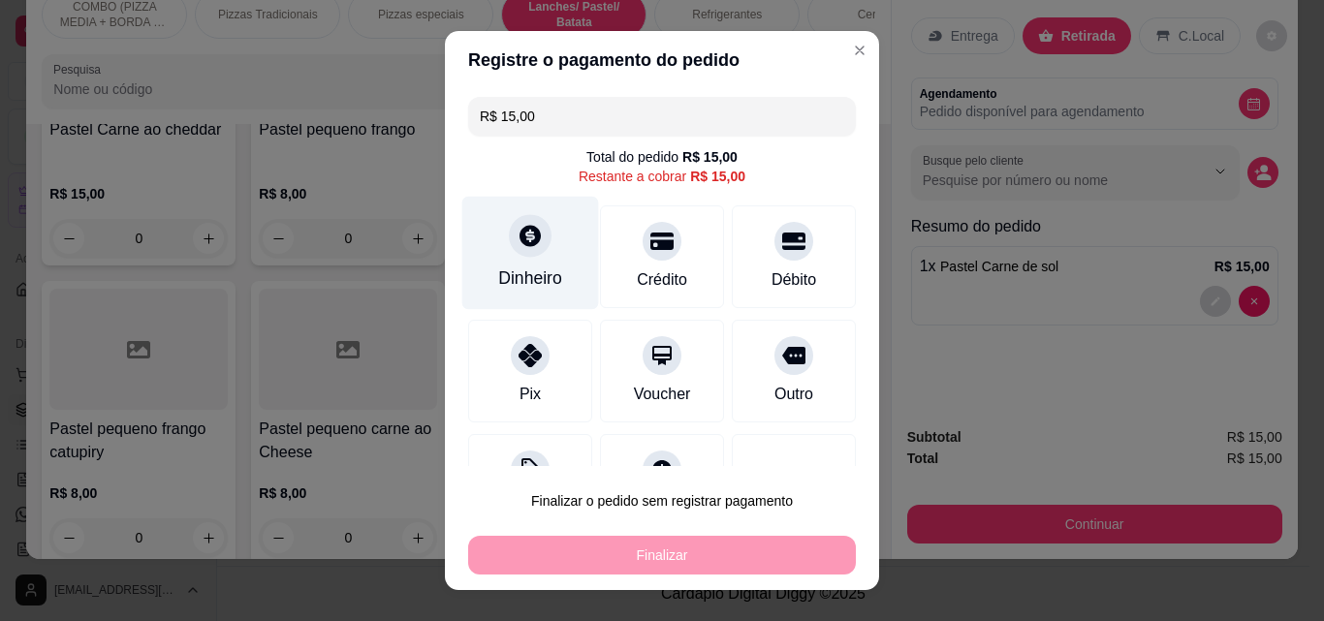
click at [521, 284] on div "Dinheiro" at bounding box center [530, 277] width 64 height 25
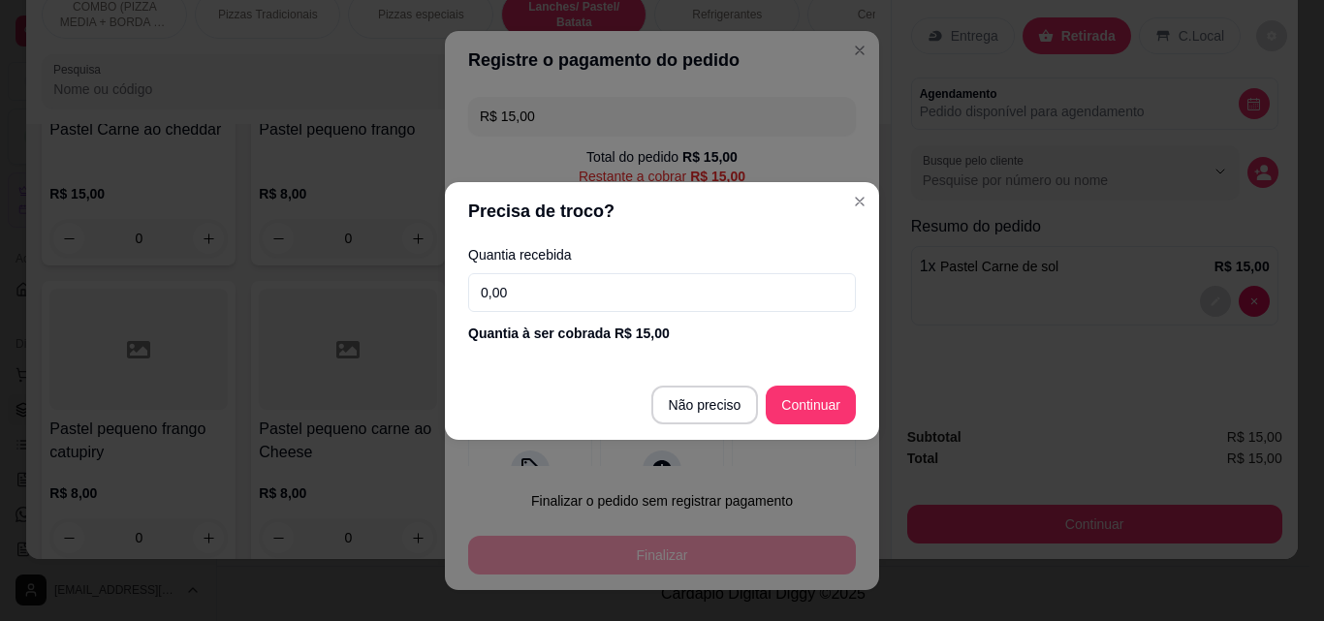
click at [521, 284] on input "0,00" at bounding box center [662, 292] width 388 height 39
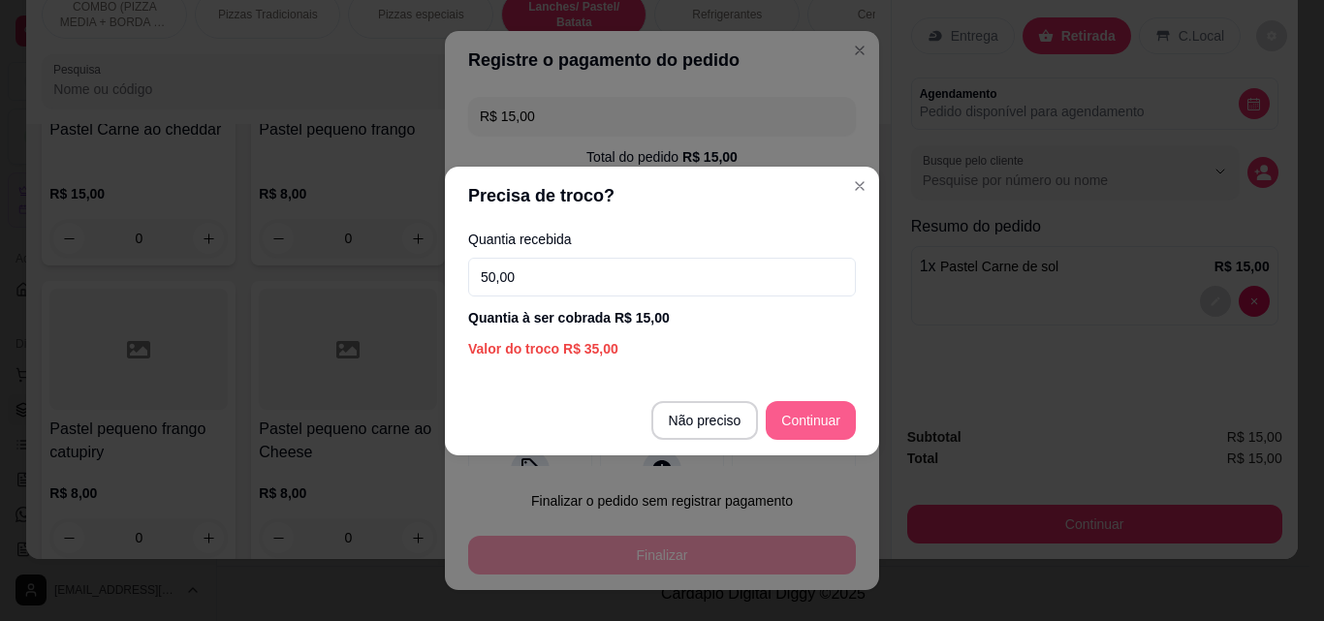
type input "50,00"
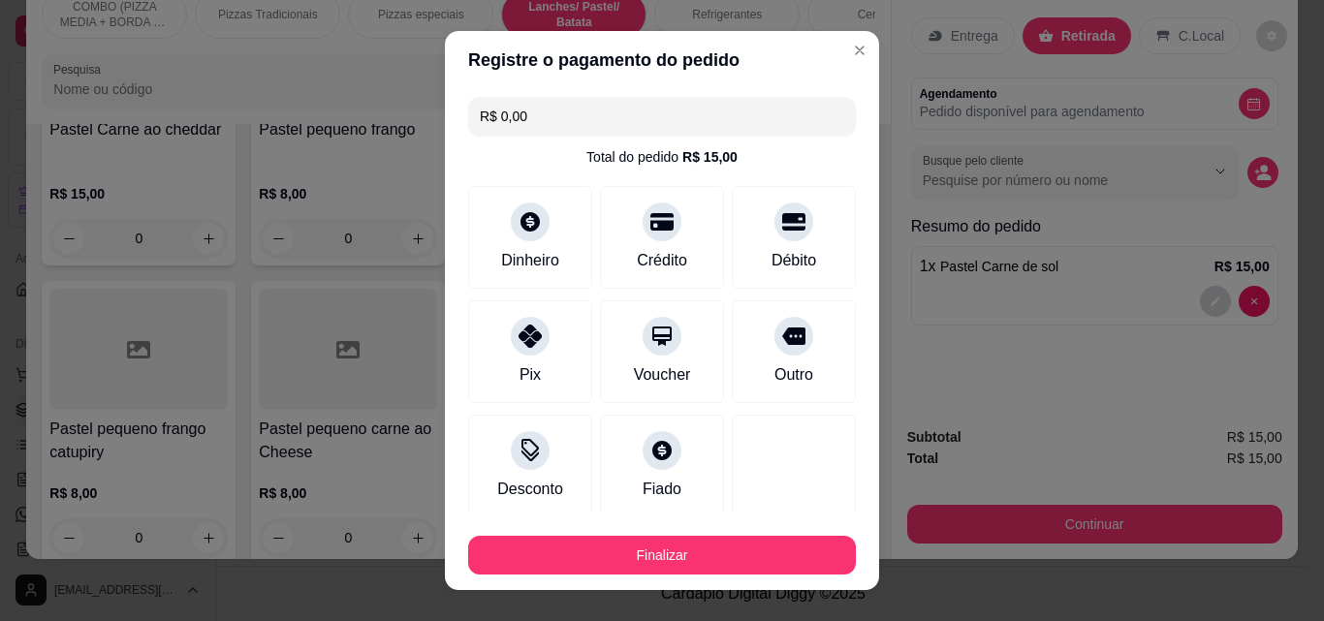
type input "R$ 0,00"
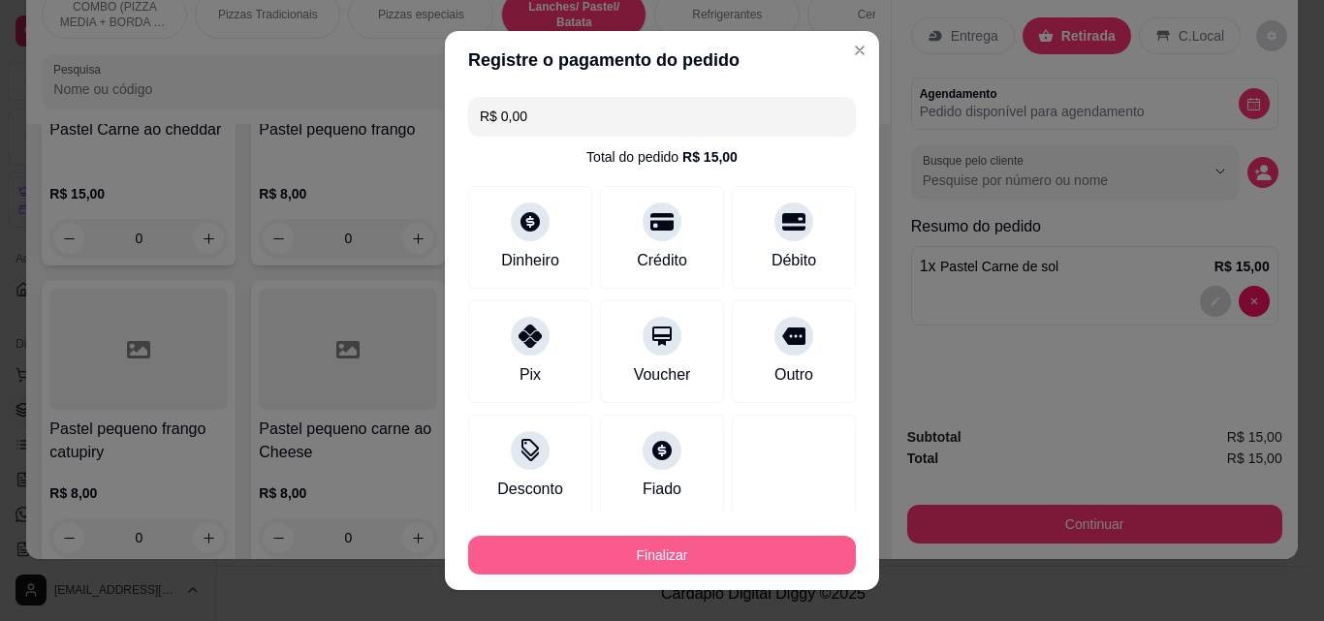
click at [729, 562] on button "Finalizar" at bounding box center [662, 555] width 388 height 39
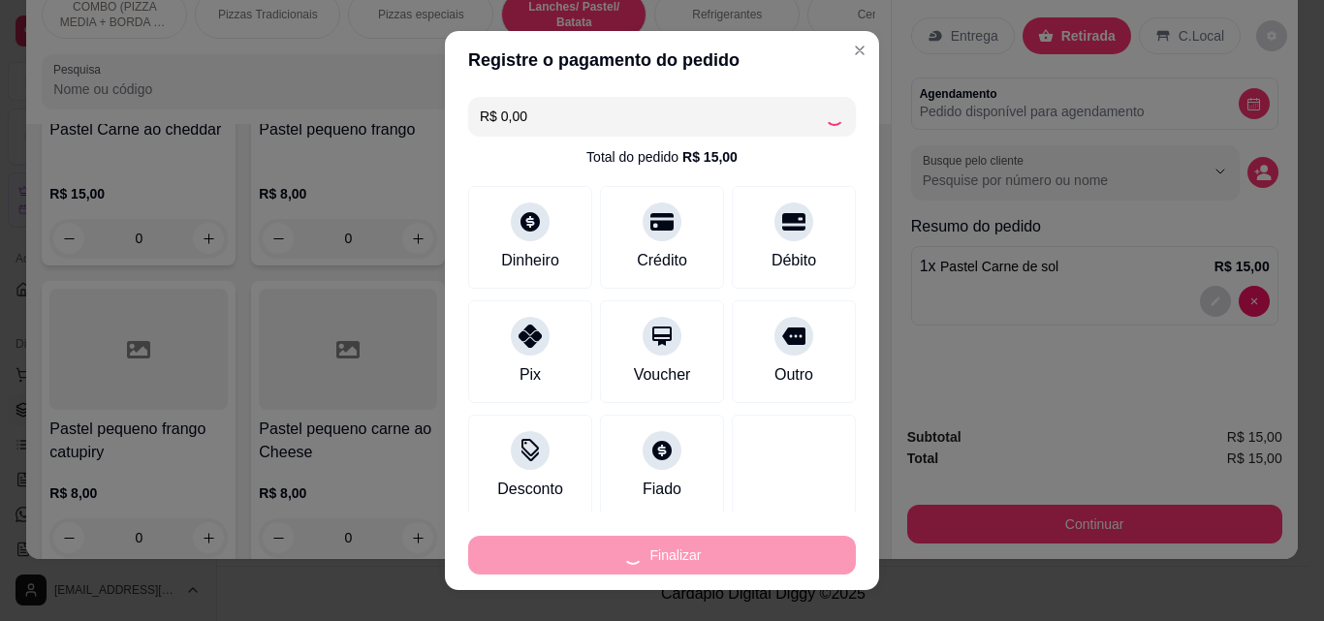
type input "0"
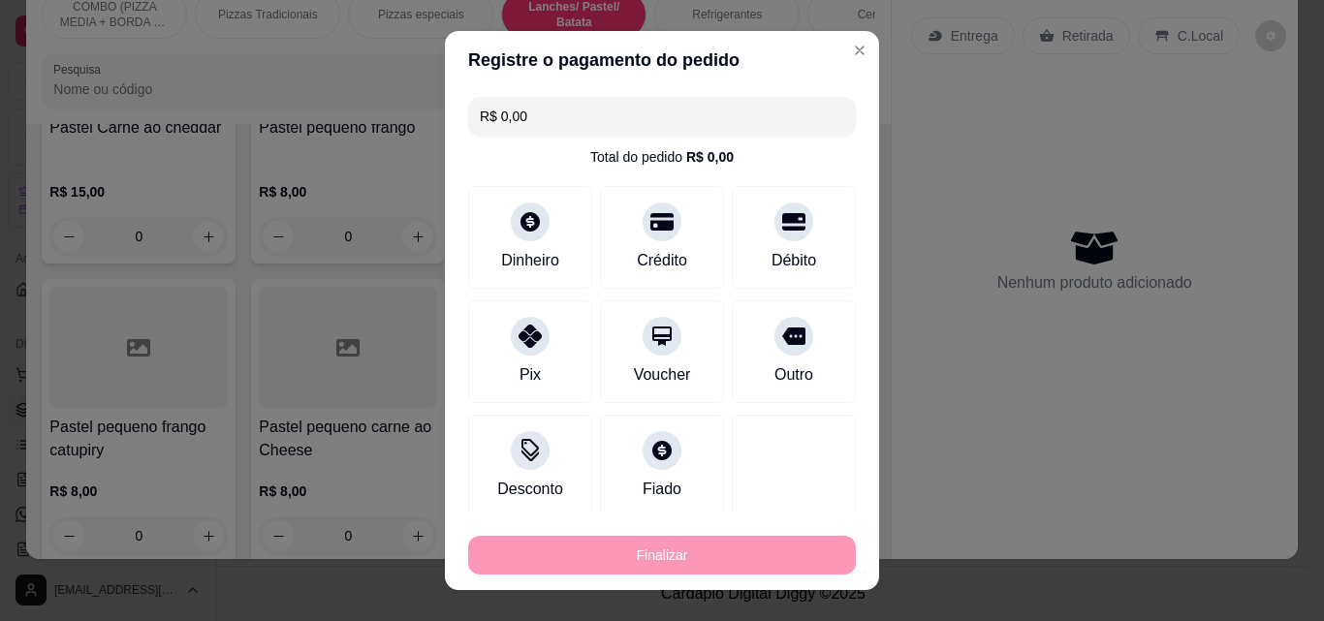
type input "-R$ 15,00"
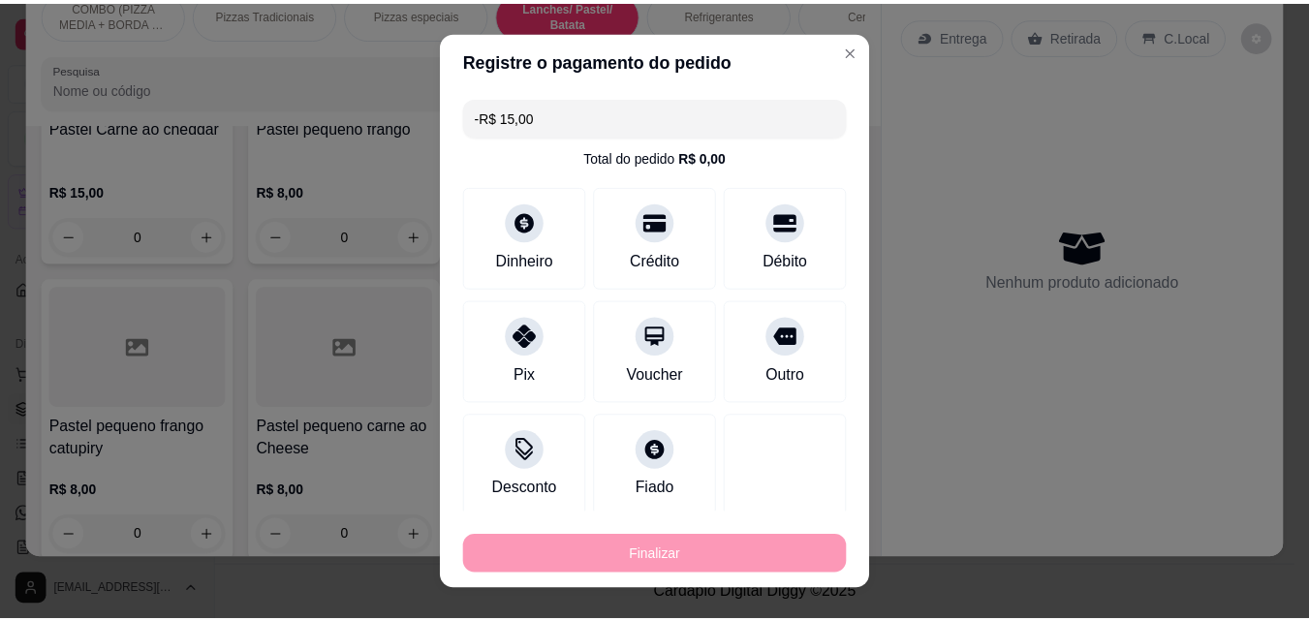
scroll to position [2261, 0]
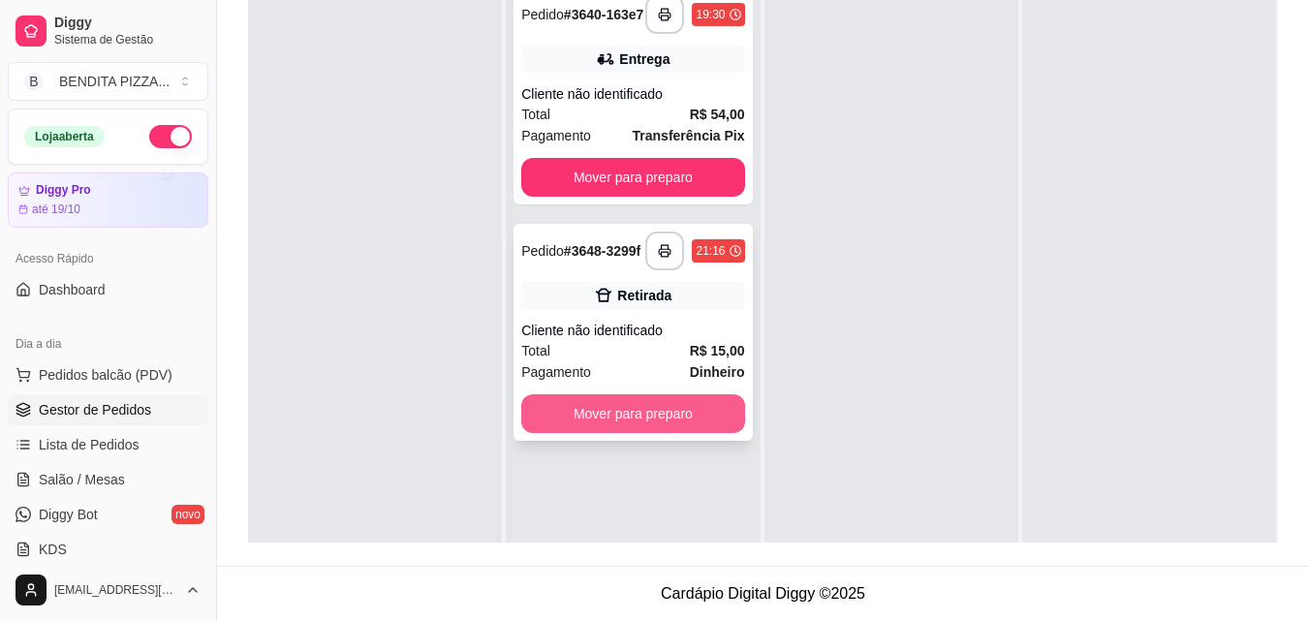
click at [526, 422] on button "Mover para preparo" at bounding box center [632, 413] width 223 height 39
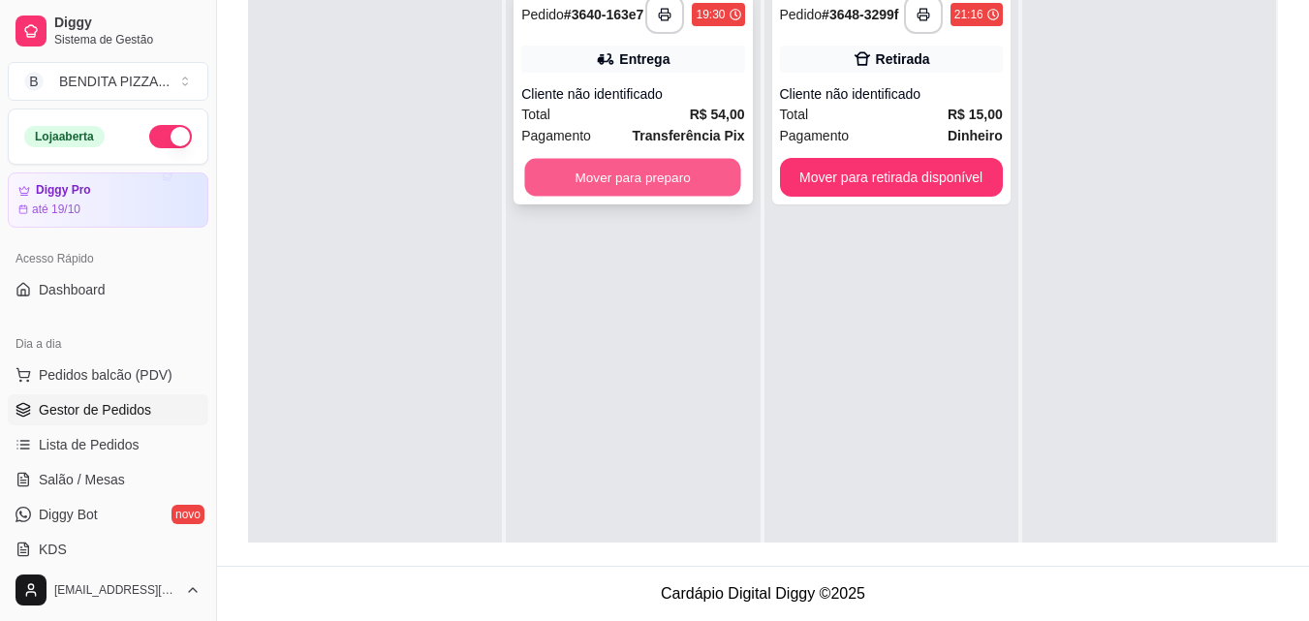
click at [625, 193] on button "Mover para preparo" at bounding box center [633, 178] width 216 height 38
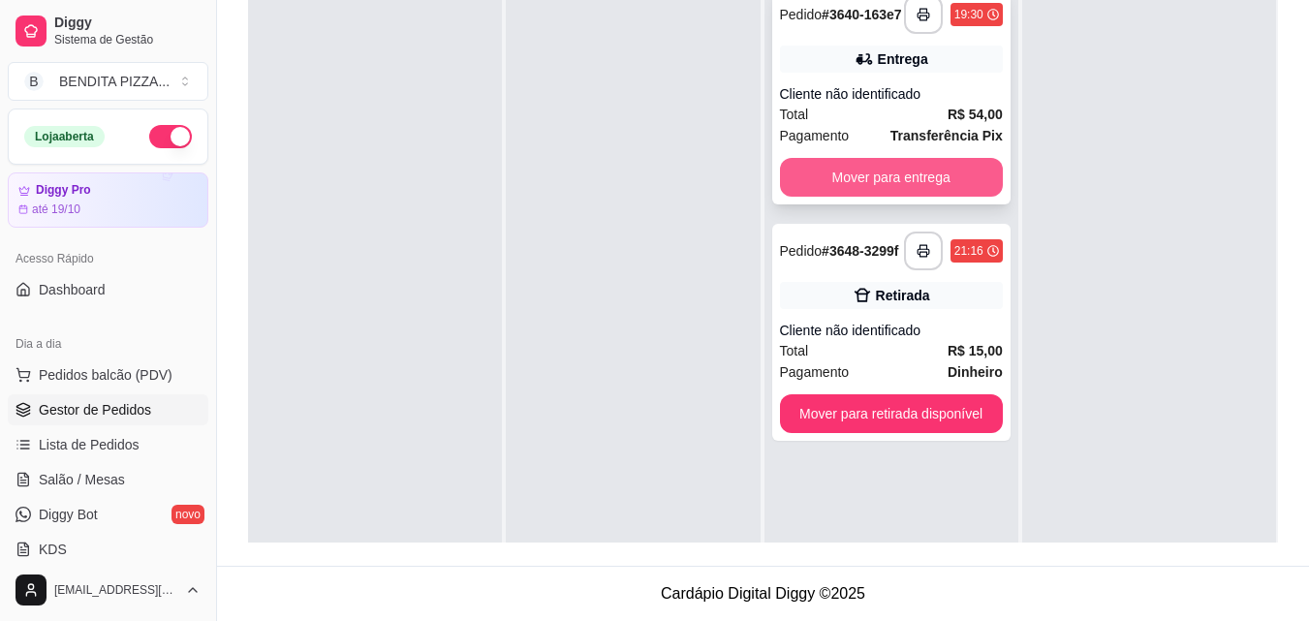
click at [854, 174] on button "Mover para entrega" at bounding box center [891, 177] width 223 height 39
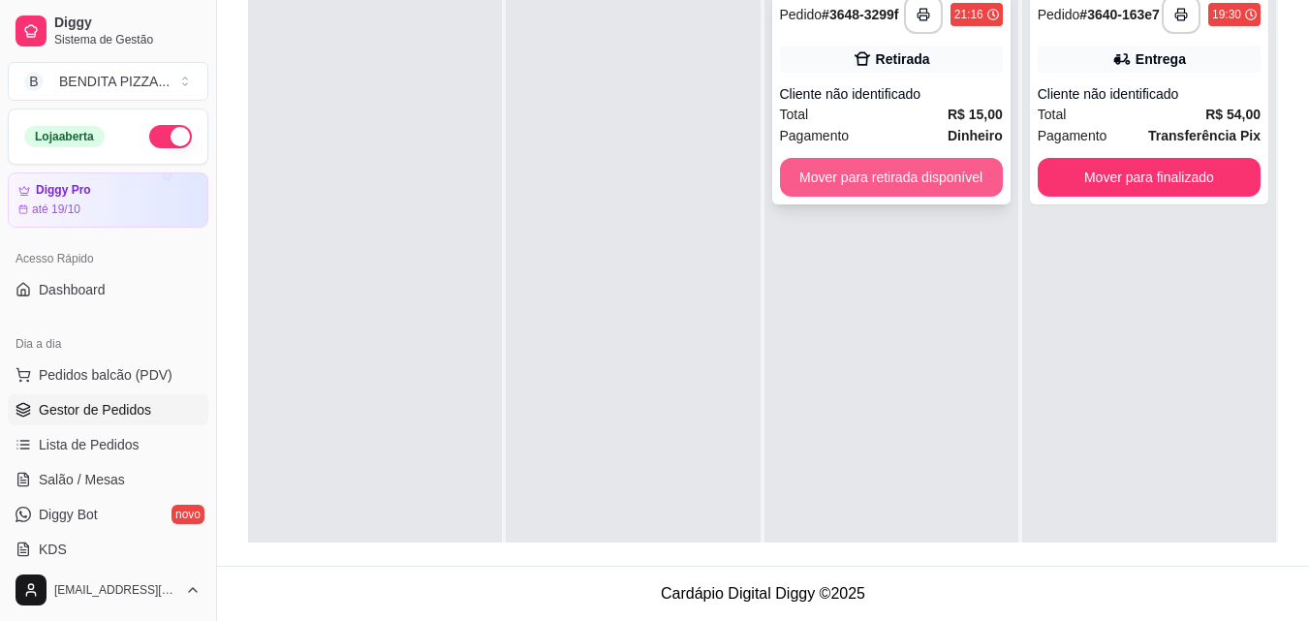
click at [866, 181] on button "Mover para retirada disponível" at bounding box center [891, 177] width 223 height 39
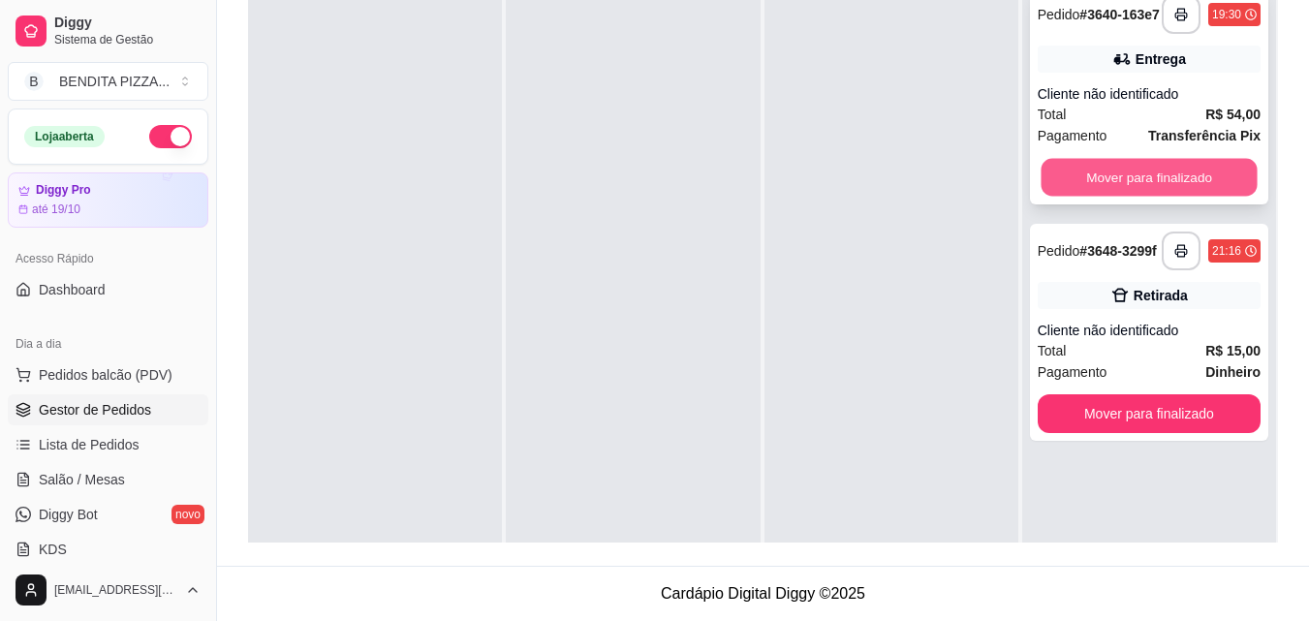
click at [1171, 176] on button "Mover para finalizado" at bounding box center [1149, 178] width 216 height 38
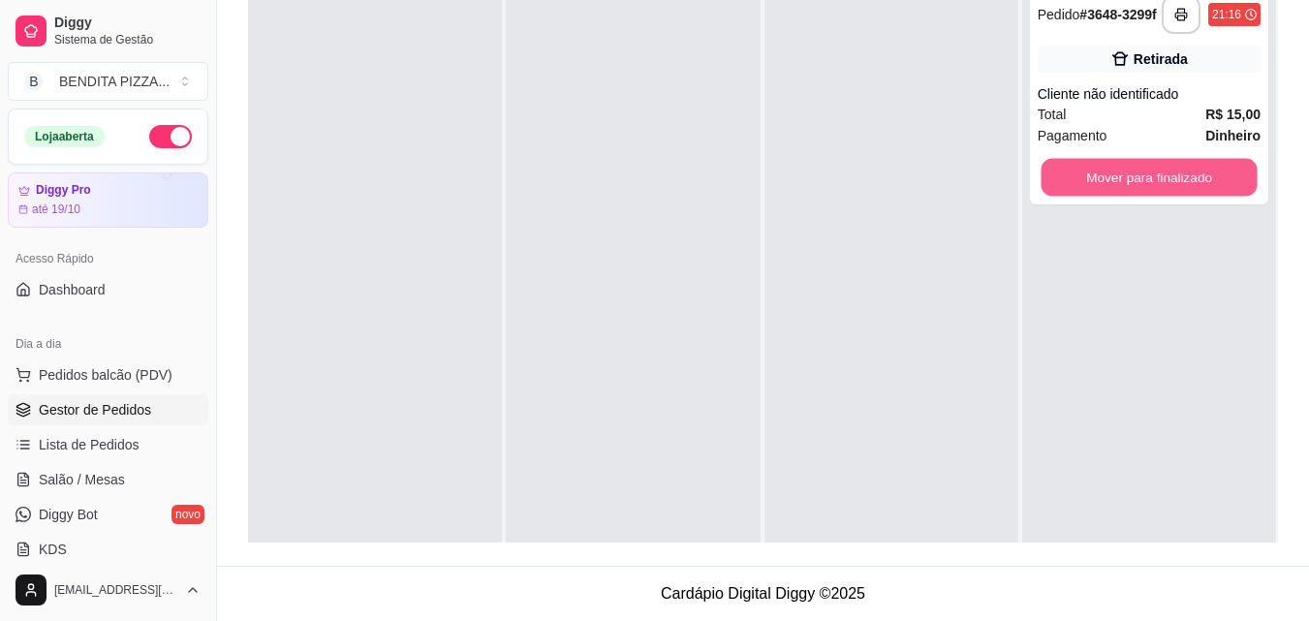
click at [1171, 176] on button "Mover para finalizado" at bounding box center [1149, 178] width 216 height 38
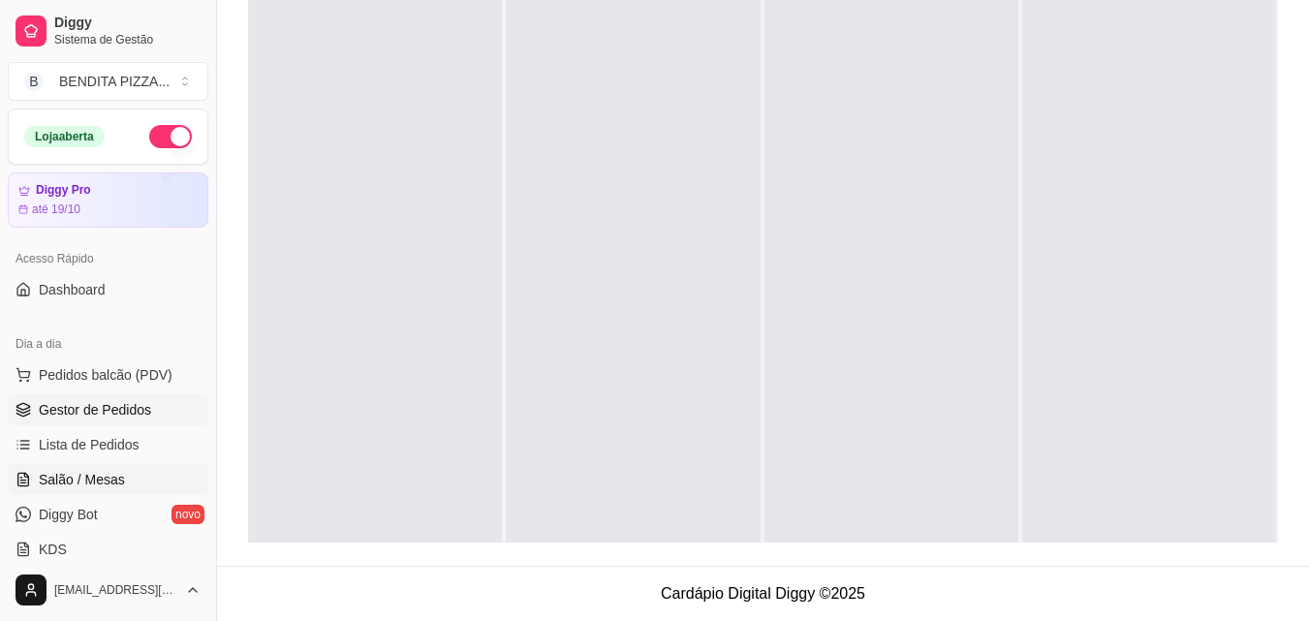
click at [57, 476] on span "Salão / Mesas" at bounding box center [82, 479] width 86 height 19
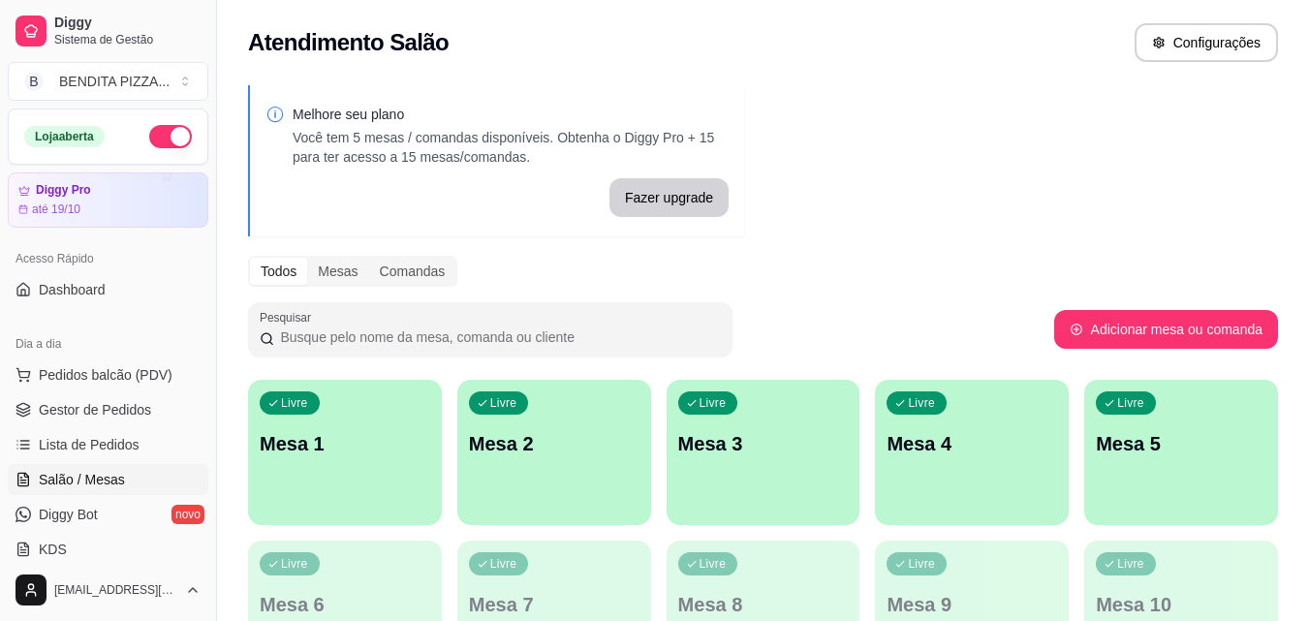
click at [363, 427] on div "Livre Mesa 1" at bounding box center [345, 441] width 194 height 122
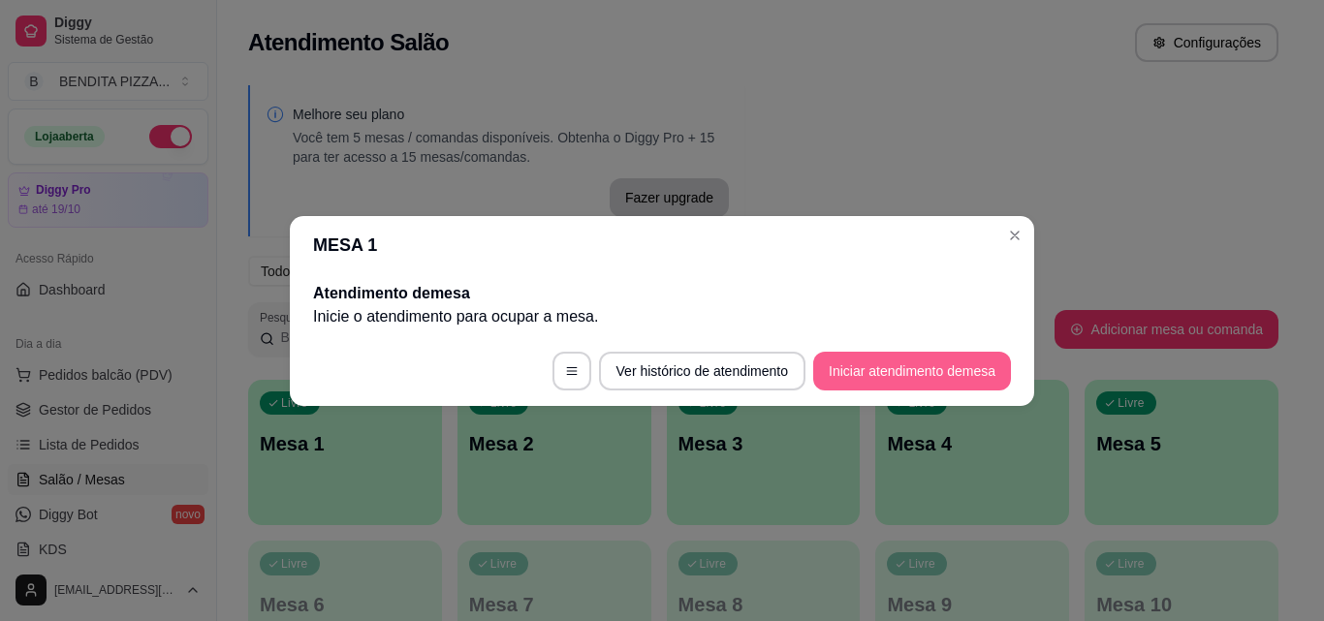
click at [823, 364] on button "Iniciar atendimento de mesa" at bounding box center [912, 371] width 198 height 39
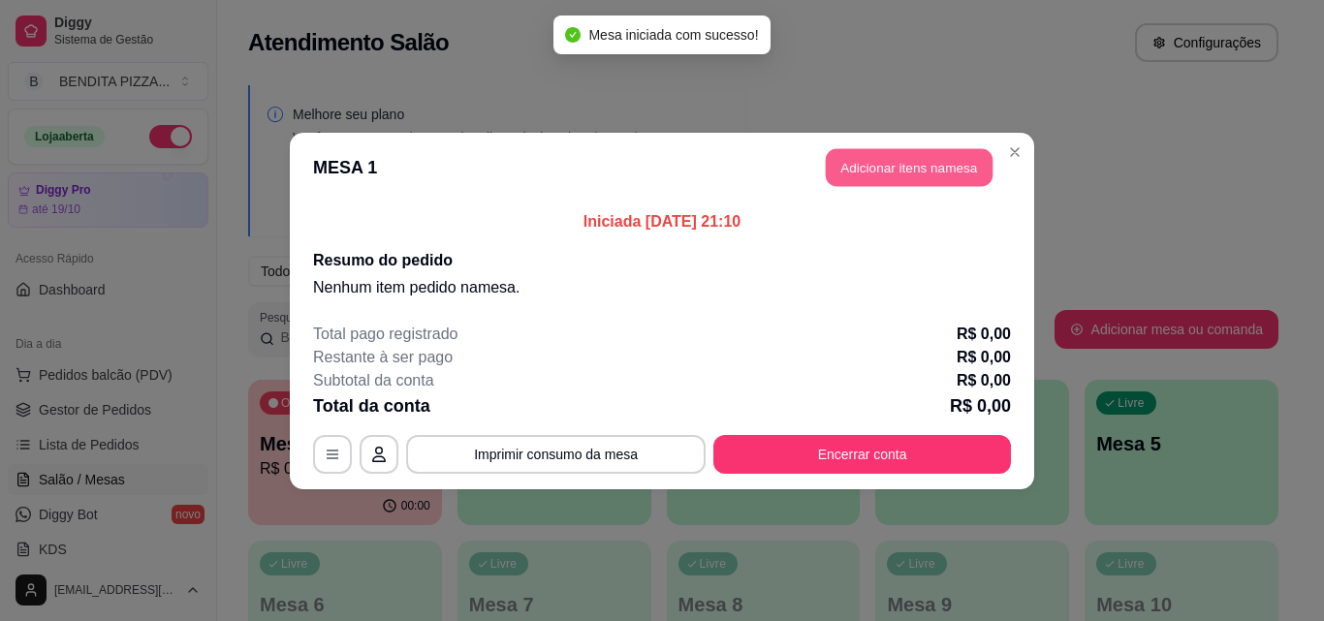
click at [958, 174] on button "Adicionar itens na mesa" at bounding box center [909, 167] width 167 height 38
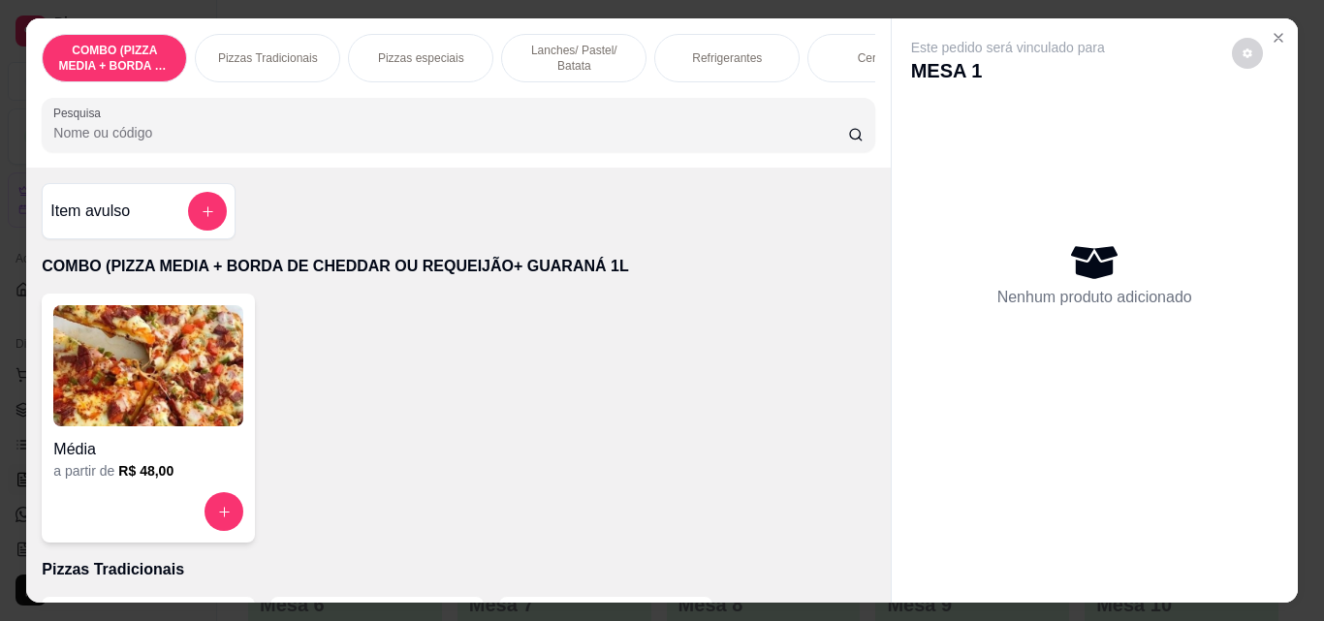
click at [297, 53] on p "Pizzas Tradicionais" at bounding box center [268, 58] width 100 height 16
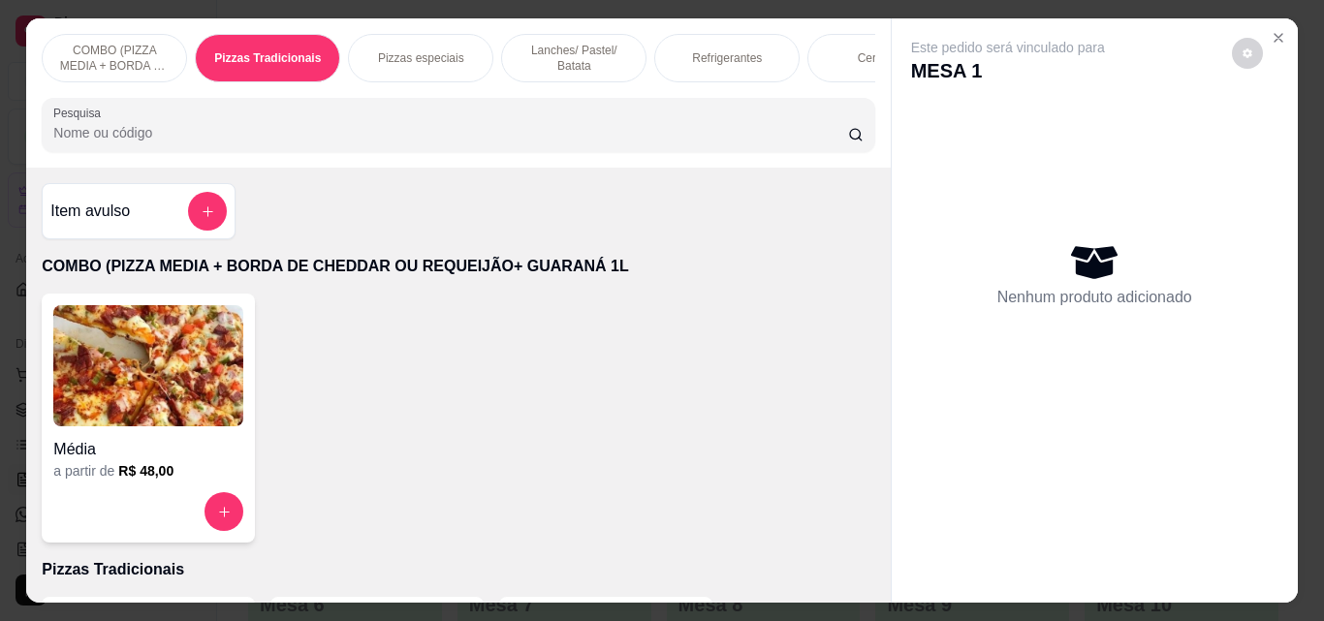
scroll to position [50, 0]
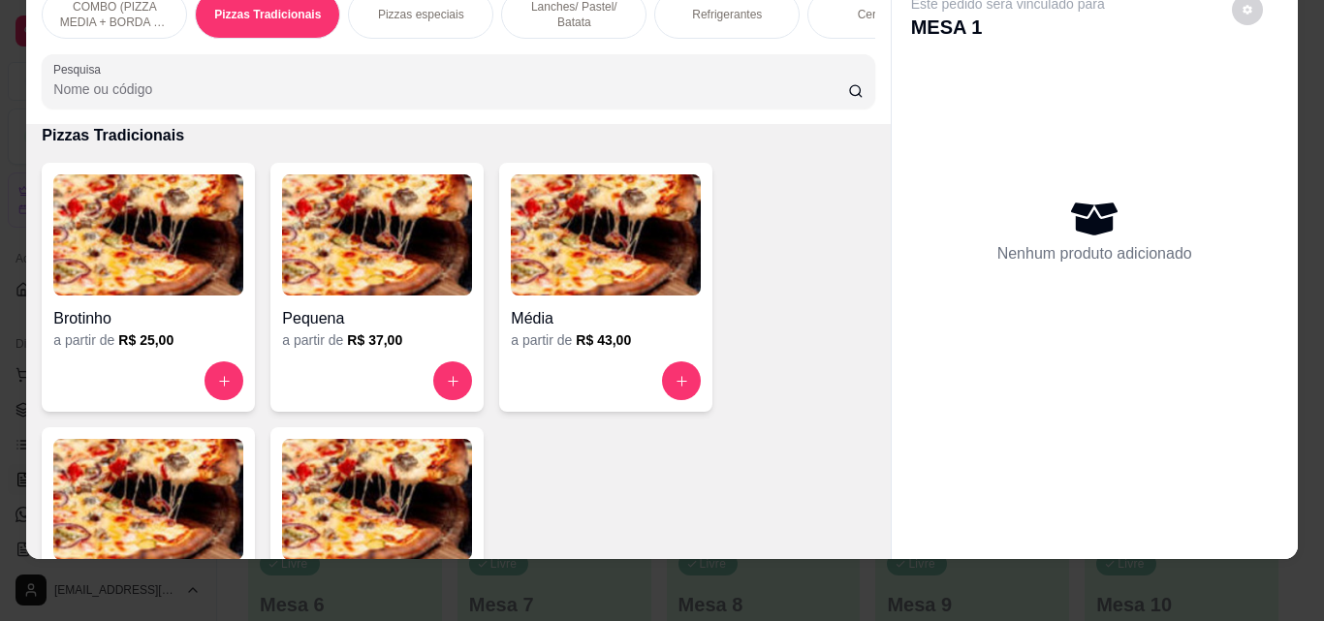
click at [207, 494] on img at bounding box center [148, 499] width 190 height 121
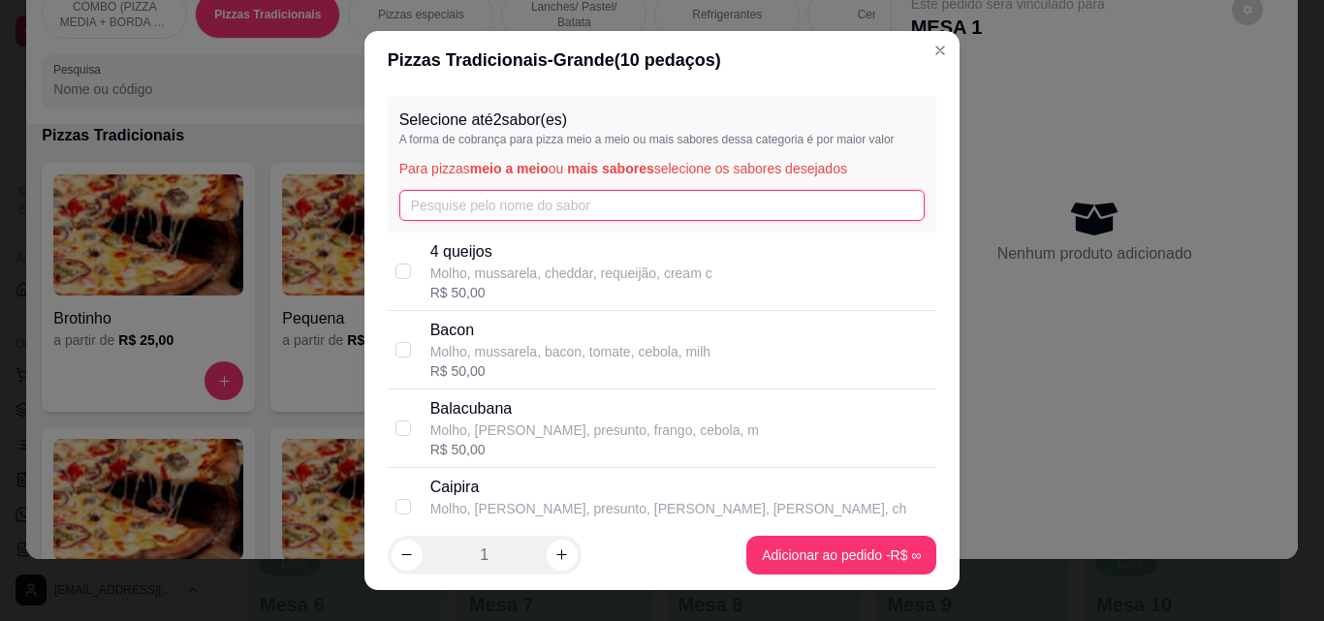
click at [405, 196] on input "text" at bounding box center [662, 205] width 526 height 31
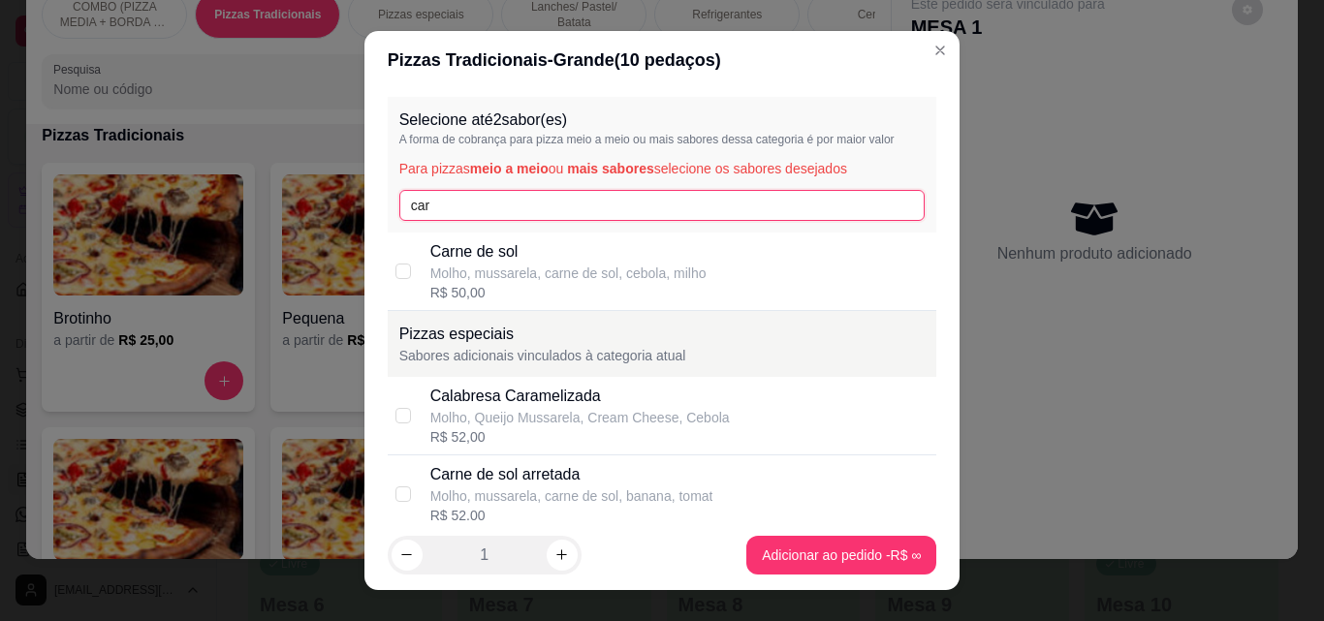
type input "car"
click at [486, 300] on div "R$ 50,00" at bounding box center [568, 292] width 276 height 19
checkbox input "true"
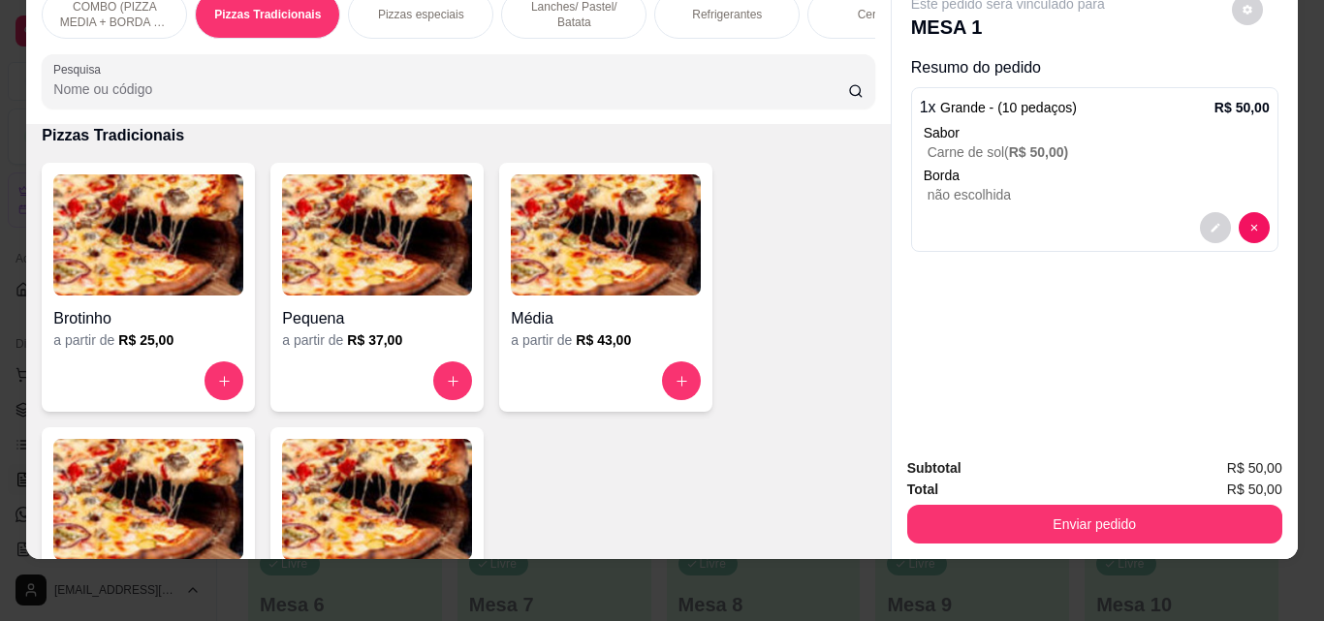
click at [711, 8] on p "Refrigerantes" at bounding box center [727, 15] width 70 height 16
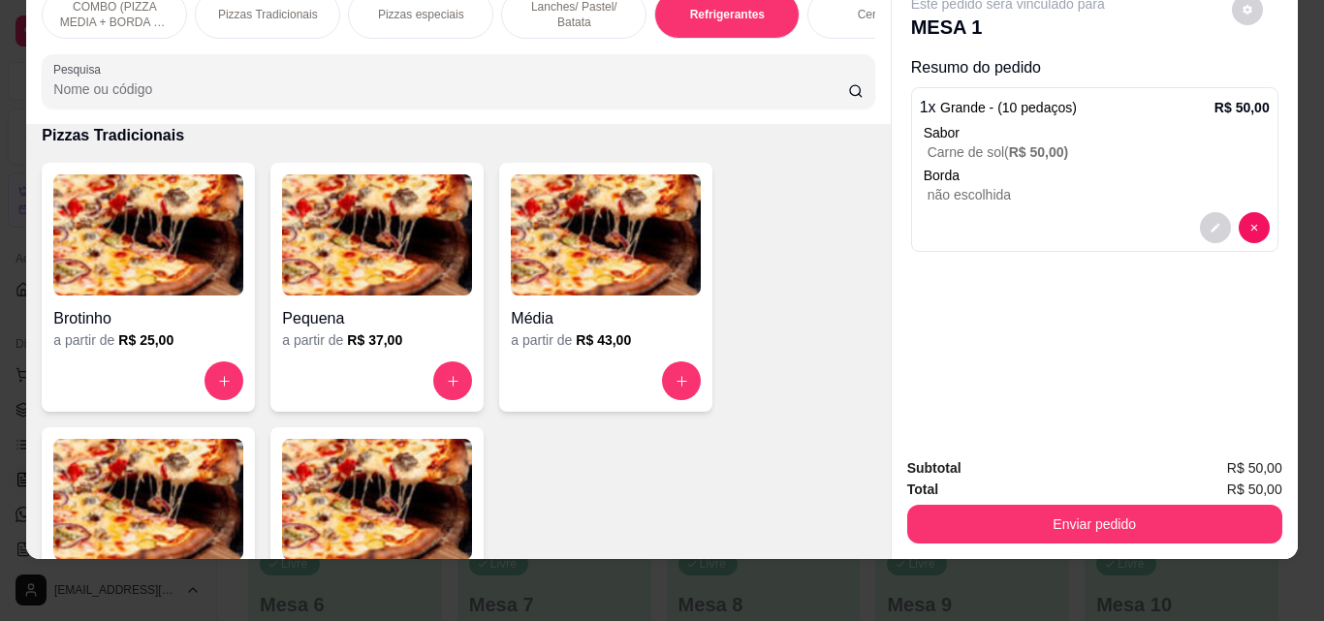
scroll to position [2992, 0]
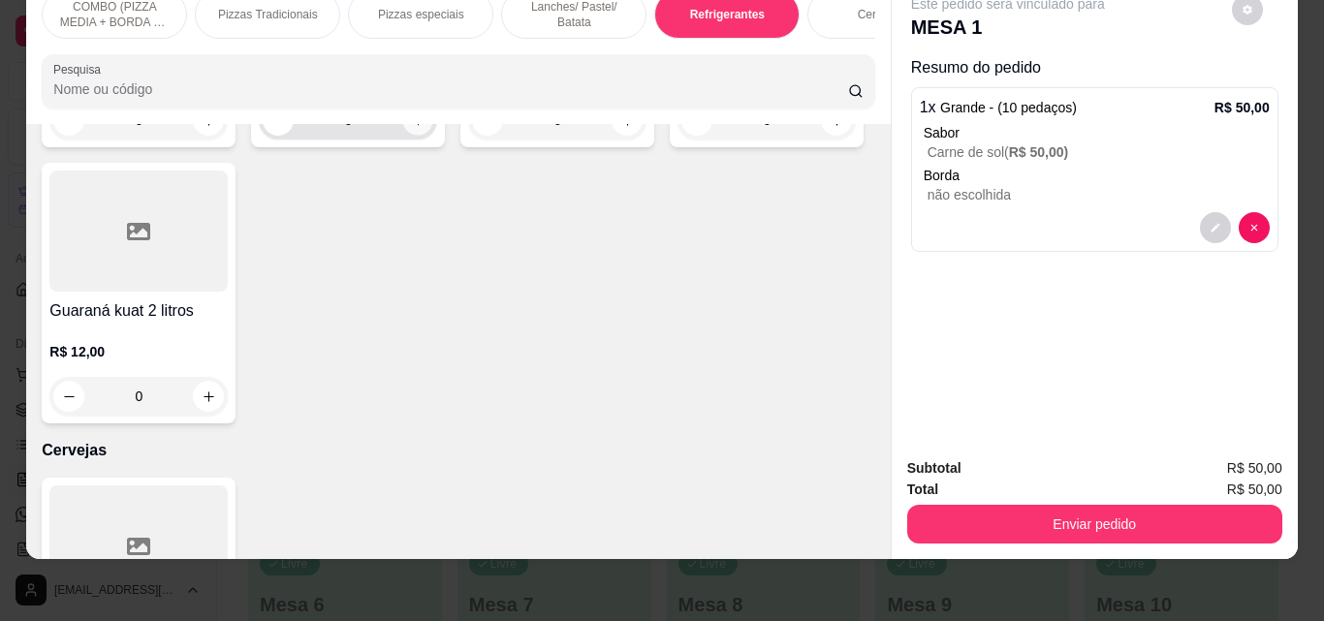
click at [411, 136] on button "increase-product-quantity" at bounding box center [418, 121] width 30 height 30
type input "1"
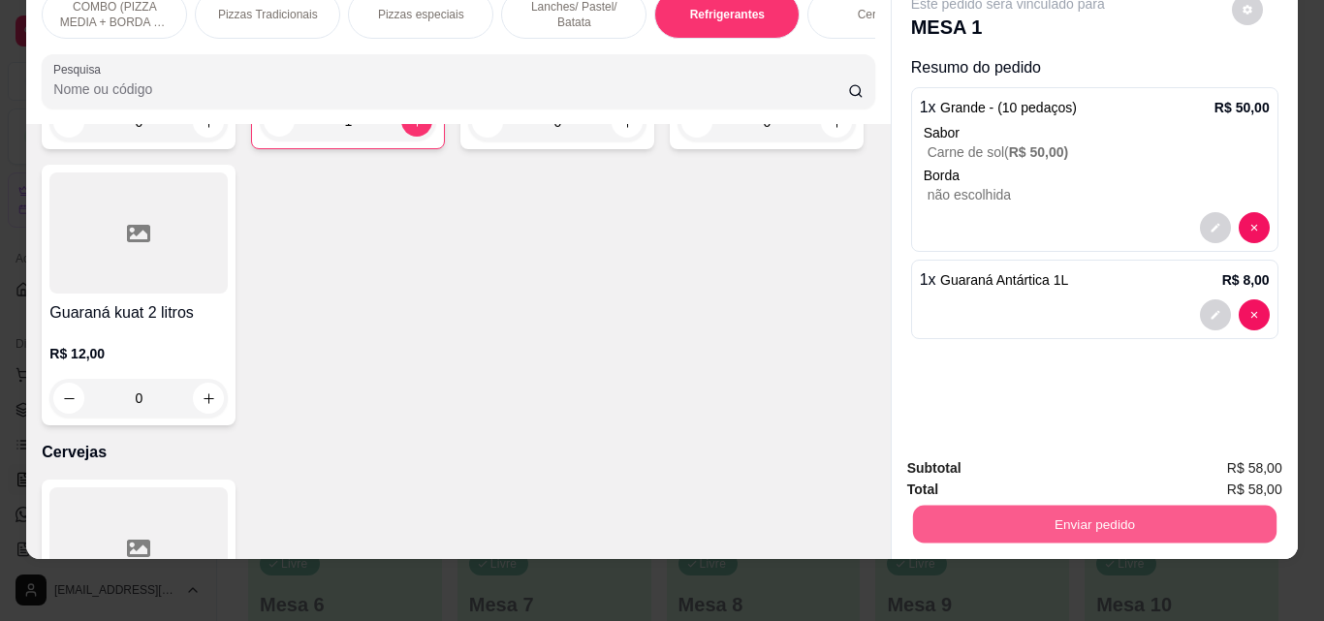
click at [1011, 505] on button "Enviar pedido" at bounding box center [1093, 524] width 363 height 38
click at [1266, 455] on button "Enviar pedido" at bounding box center [1230, 462] width 109 height 37
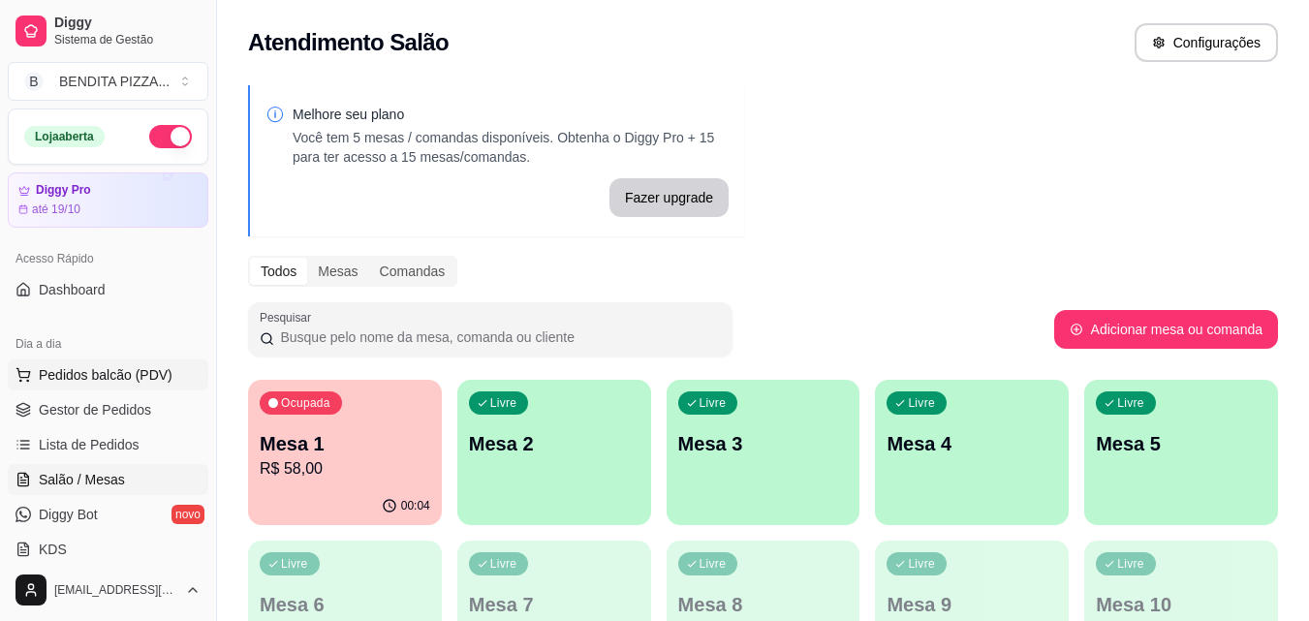
click at [93, 384] on span "Pedidos balcão (PDV)" at bounding box center [106, 374] width 134 height 19
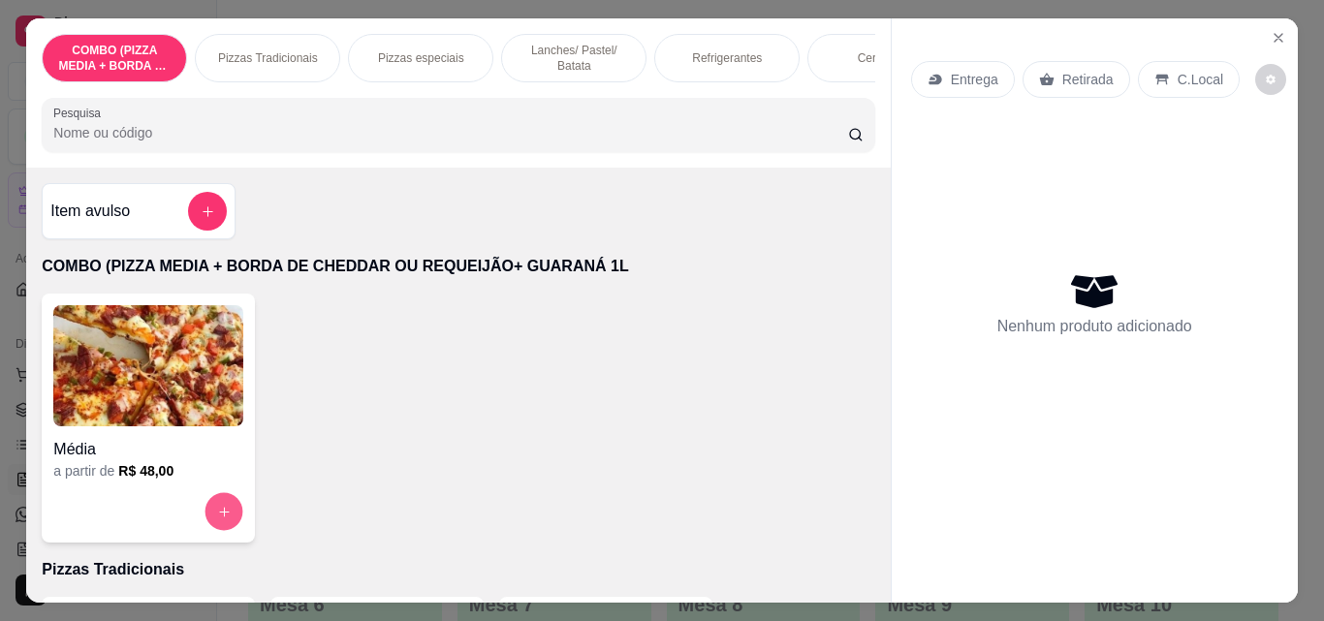
click at [217, 519] on icon "increase-product-quantity" at bounding box center [224, 512] width 15 height 15
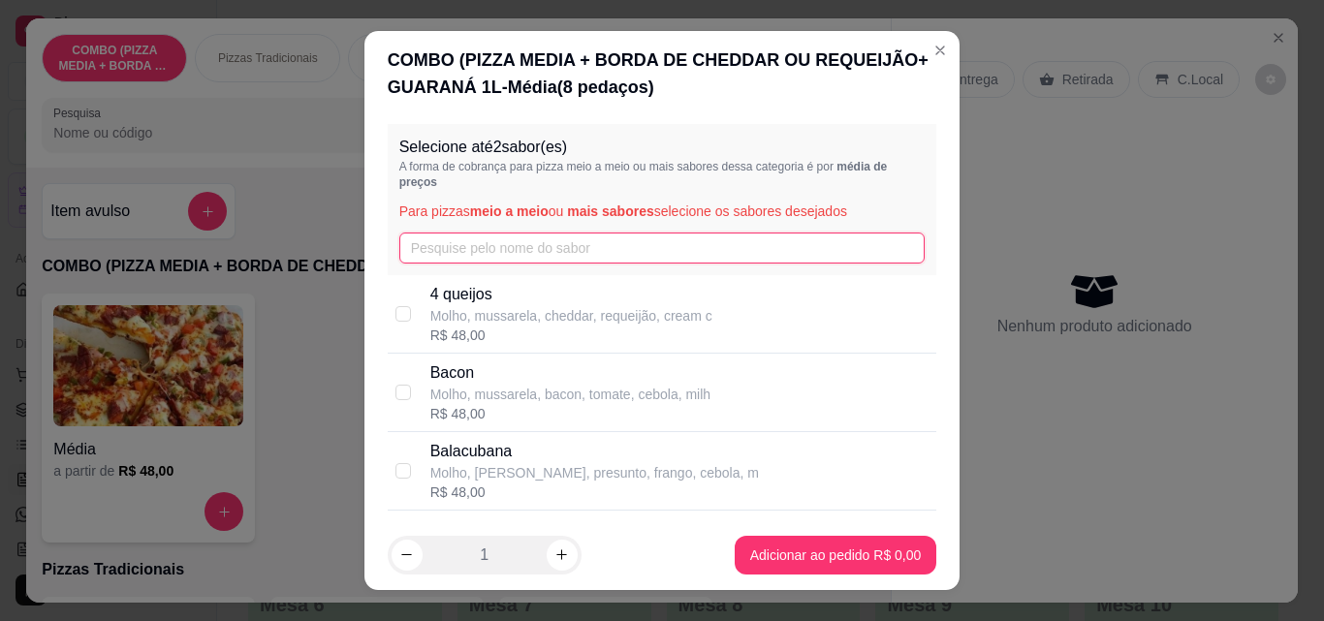
click at [514, 251] on input "text" at bounding box center [662, 248] width 526 height 31
type input "fr"
click at [518, 328] on div "R$ 0,00" at bounding box center [592, 335] width 324 height 19
checkbox input "true"
click at [501, 244] on input "fr" at bounding box center [662, 248] width 526 height 31
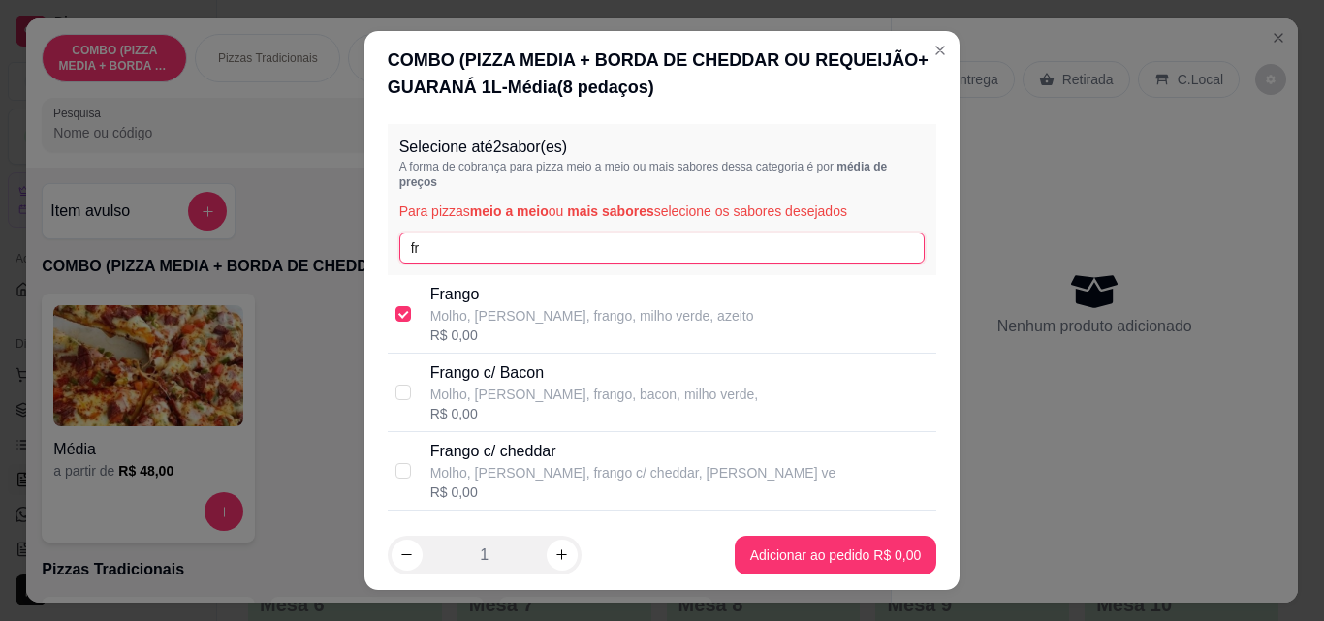
type input "f"
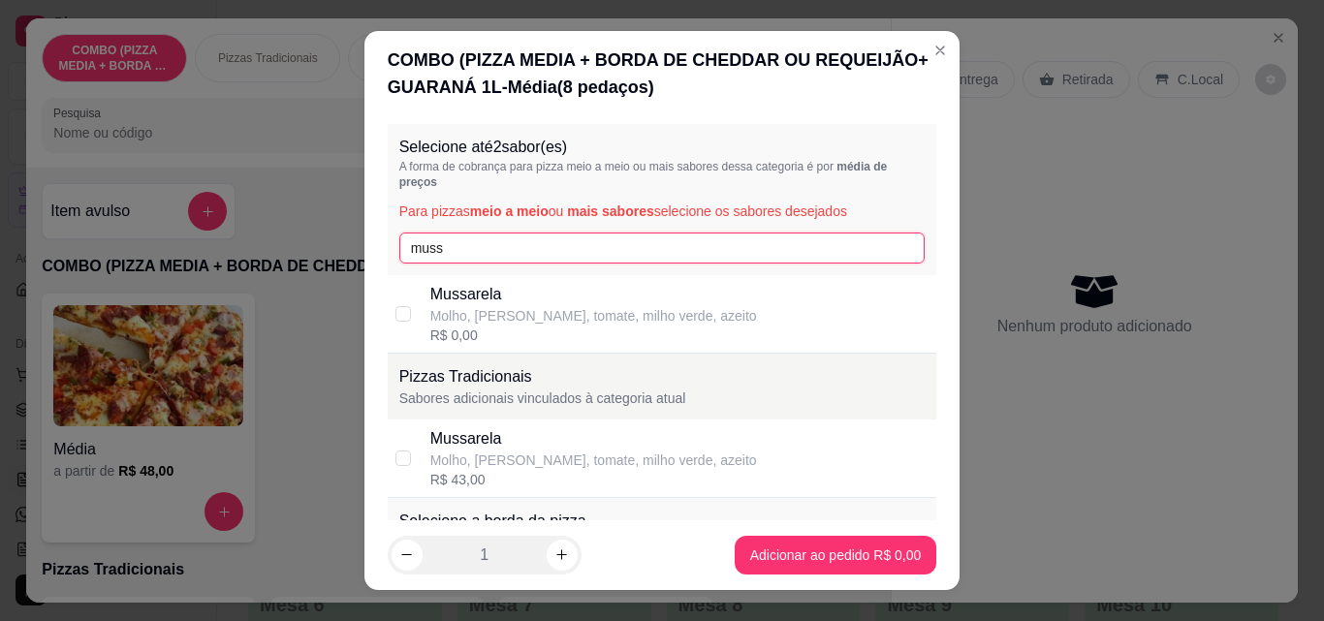
type input "muss"
click at [434, 457] on div "Molho, mussarela, tomate, milho verde, azeito" at bounding box center [593, 460] width 327 height 19
checkbox input "true"
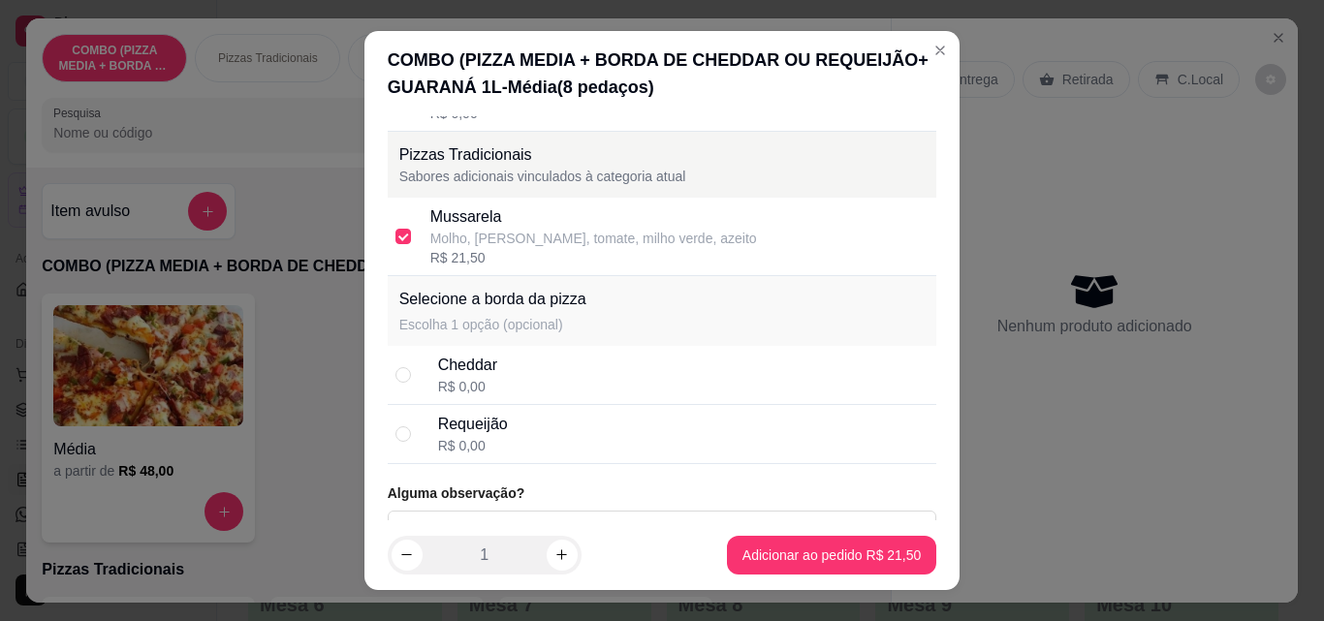
scroll to position [251, 0]
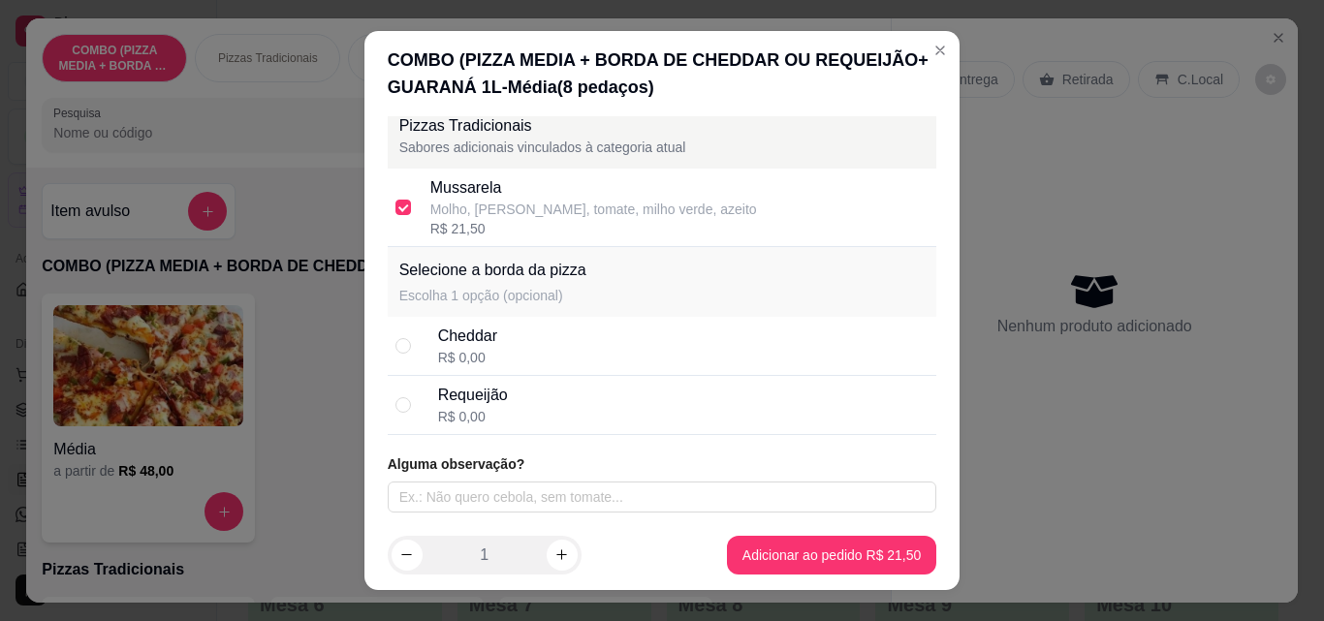
click at [516, 406] on div "Requeijão R$ 0,00" at bounding box center [683, 405] width 491 height 43
radio input "true"
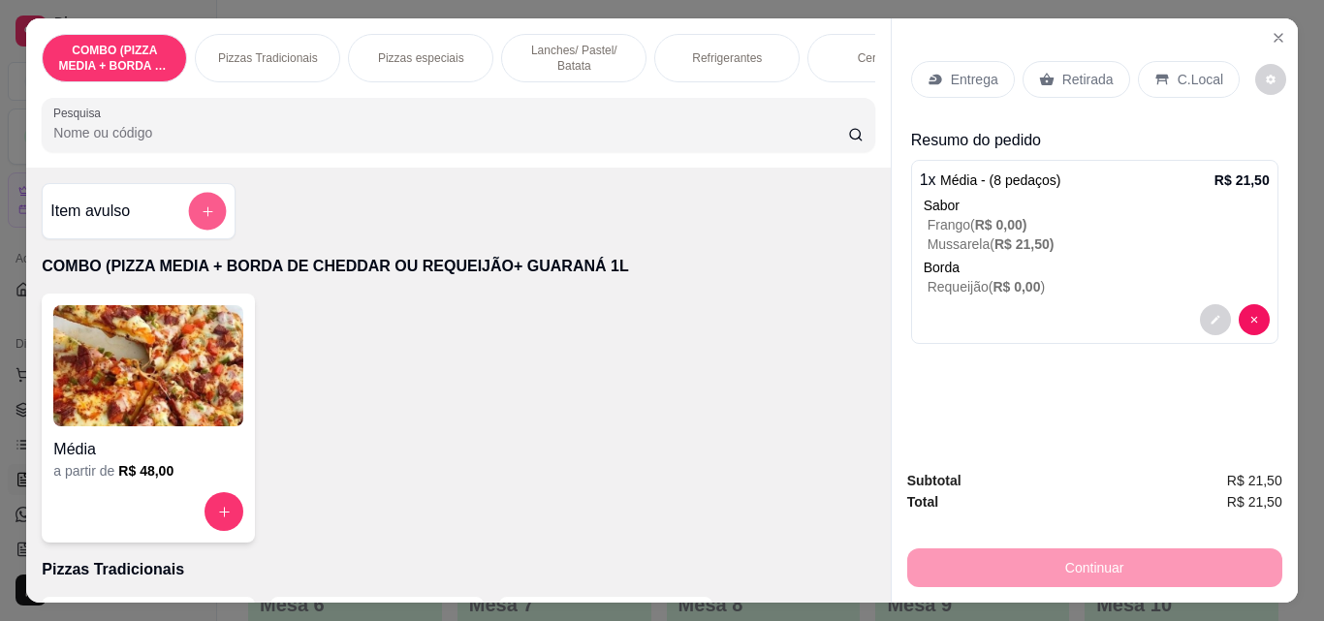
click at [207, 212] on icon "add-separate-item" at bounding box center [208, 211] width 15 height 15
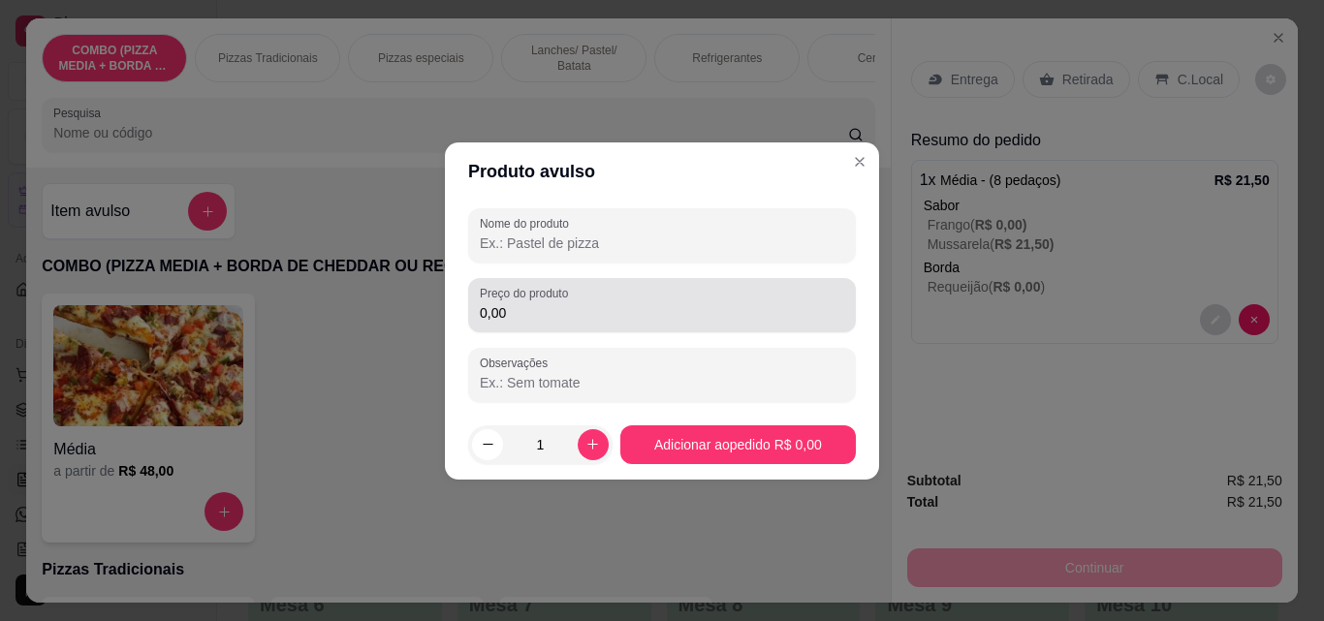
click at [571, 321] on input "0,00" at bounding box center [662, 312] width 364 height 19
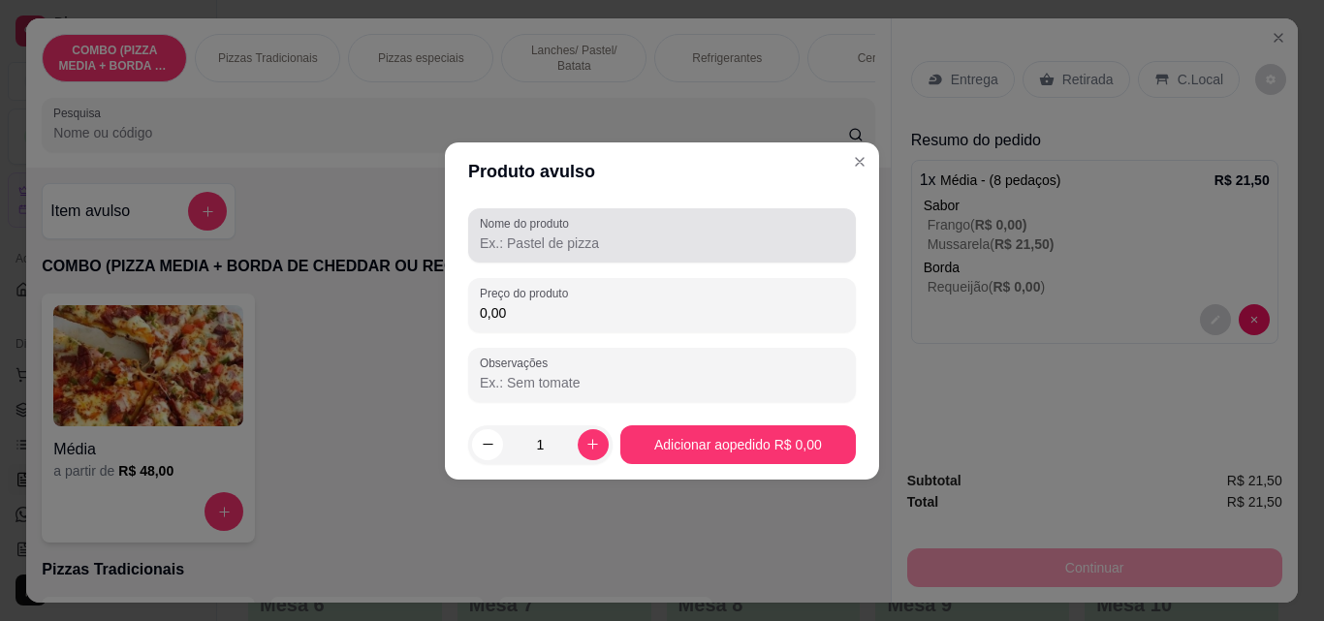
click at [573, 258] on div "Nome do produto" at bounding box center [662, 235] width 388 height 54
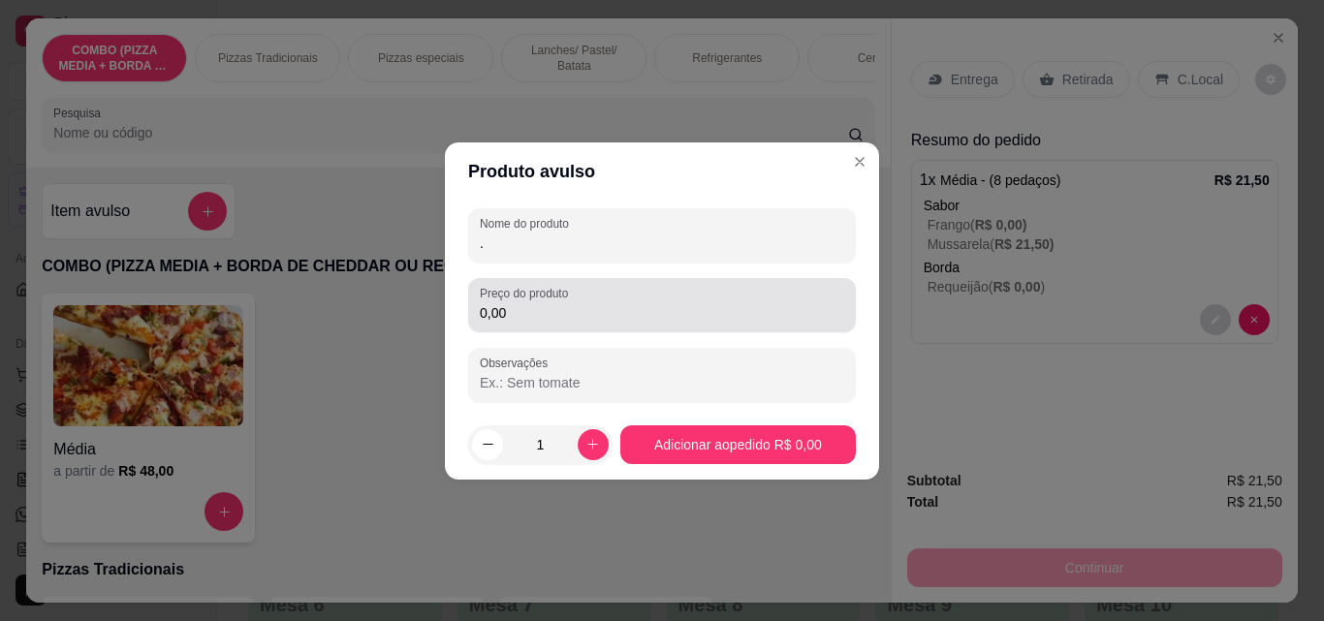
type input "."
click at [557, 318] on input "0,00" at bounding box center [662, 312] width 364 height 19
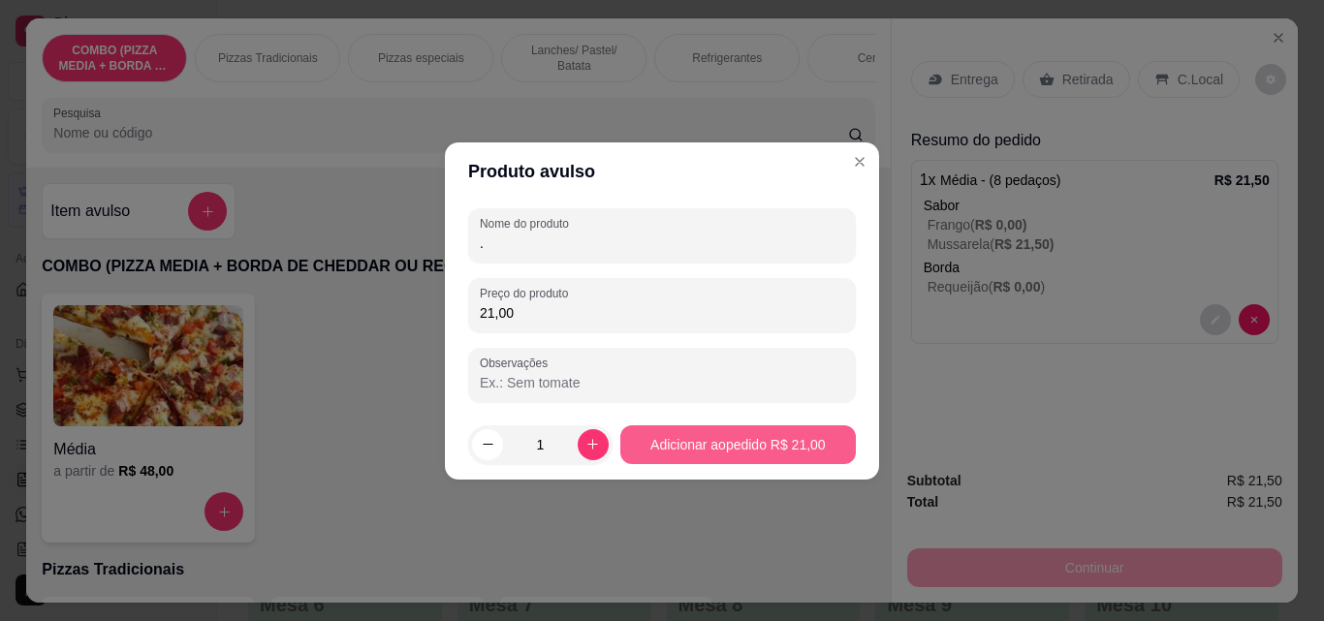
type input "21,00"
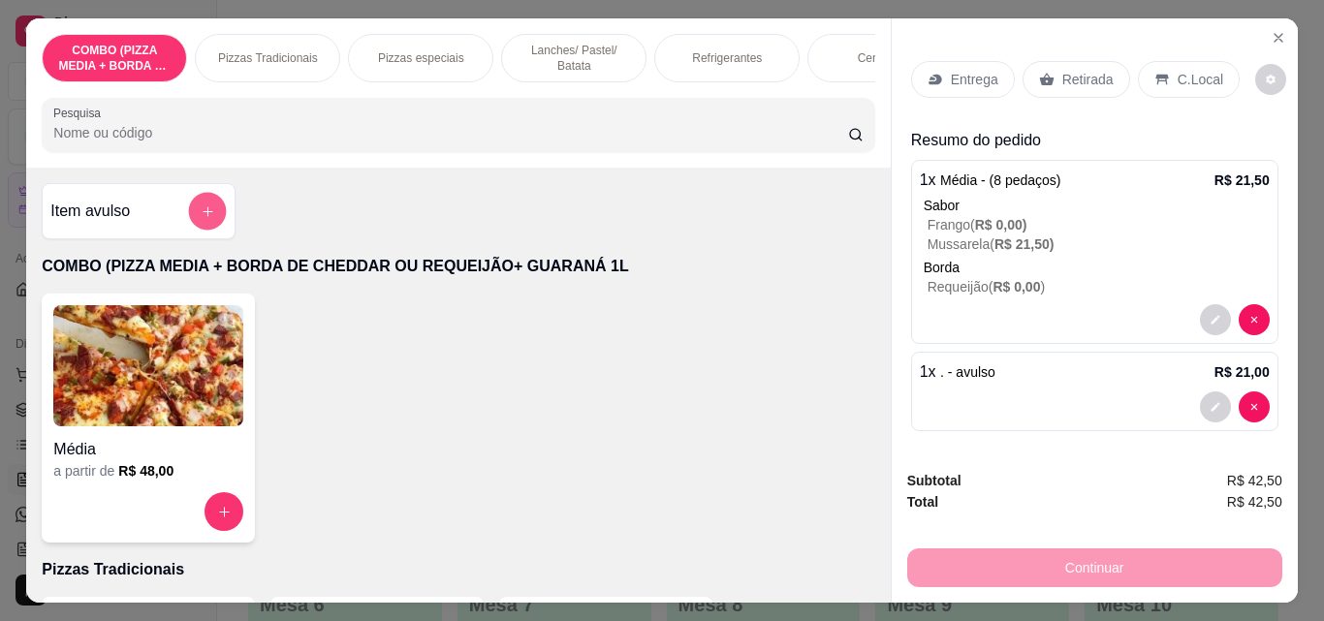
click at [196, 204] on button "add-separate-item" at bounding box center [208, 212] width 38 height 38
click at [189, 215] on button "add-separate-item" at bounding box center [208, 212] width 38 height 38
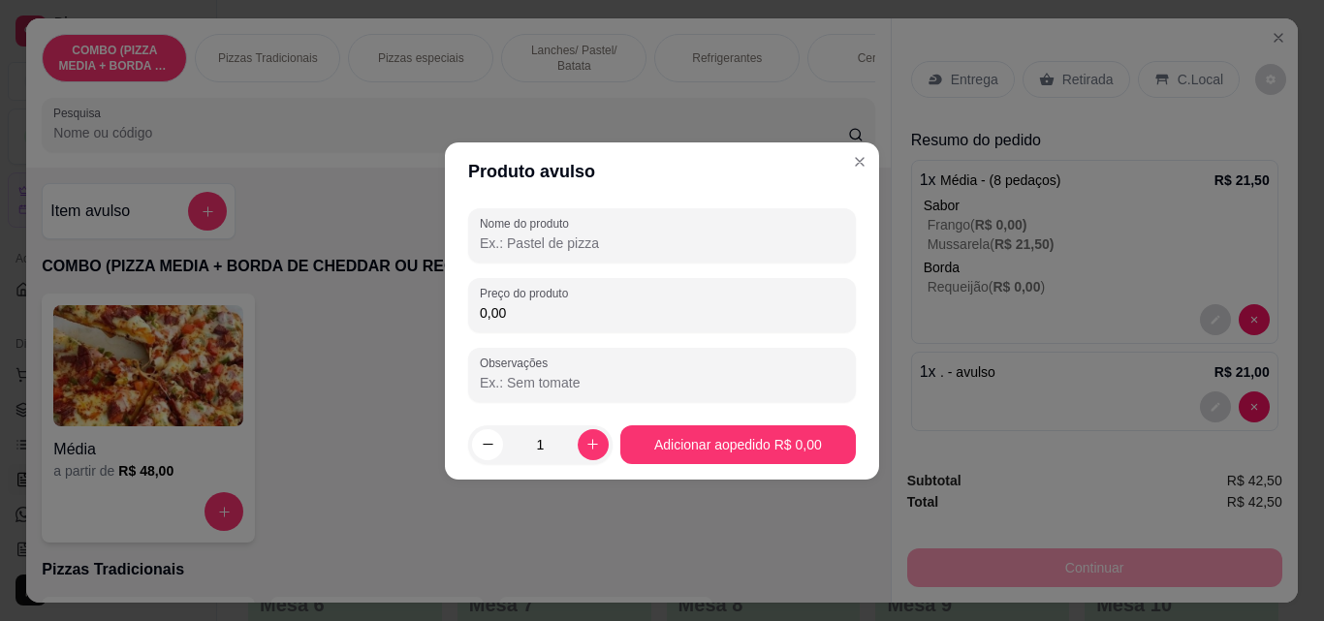
click at [546, 307] on input "0,00" at bounding box center [662, 312] width 364 height 19
type input "5,50"
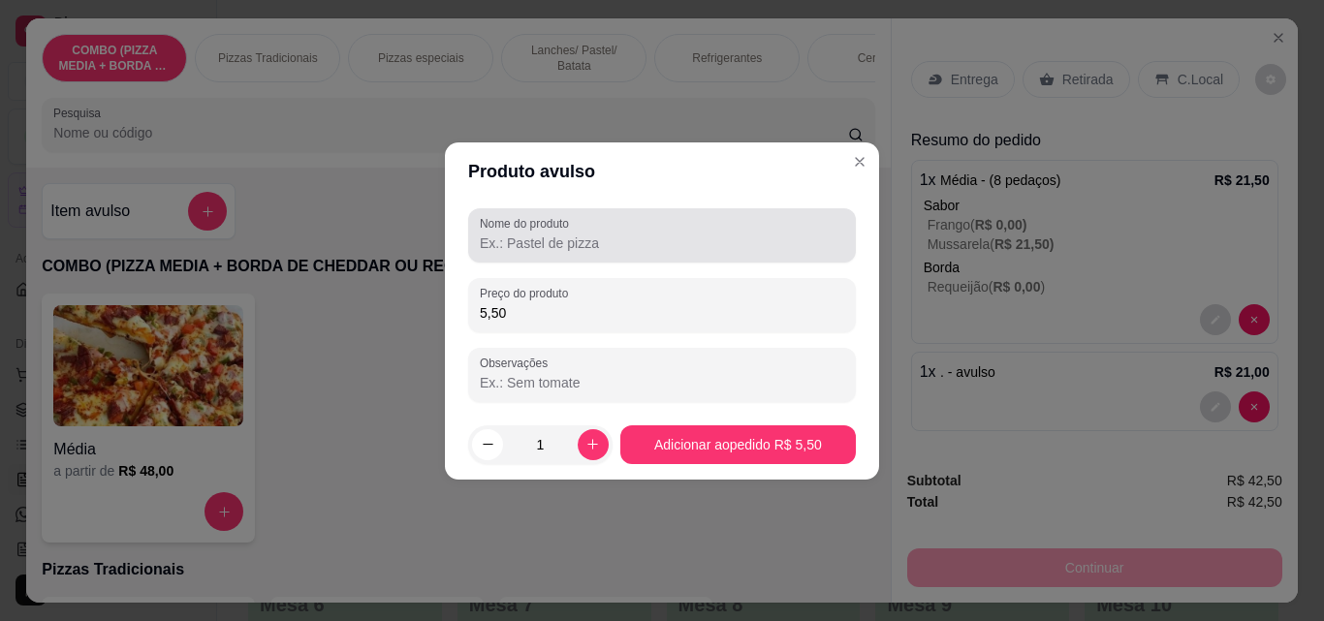
click at [584, 262] on div "Nome do produto" at bounding box center [662, 235] width 388 height 54
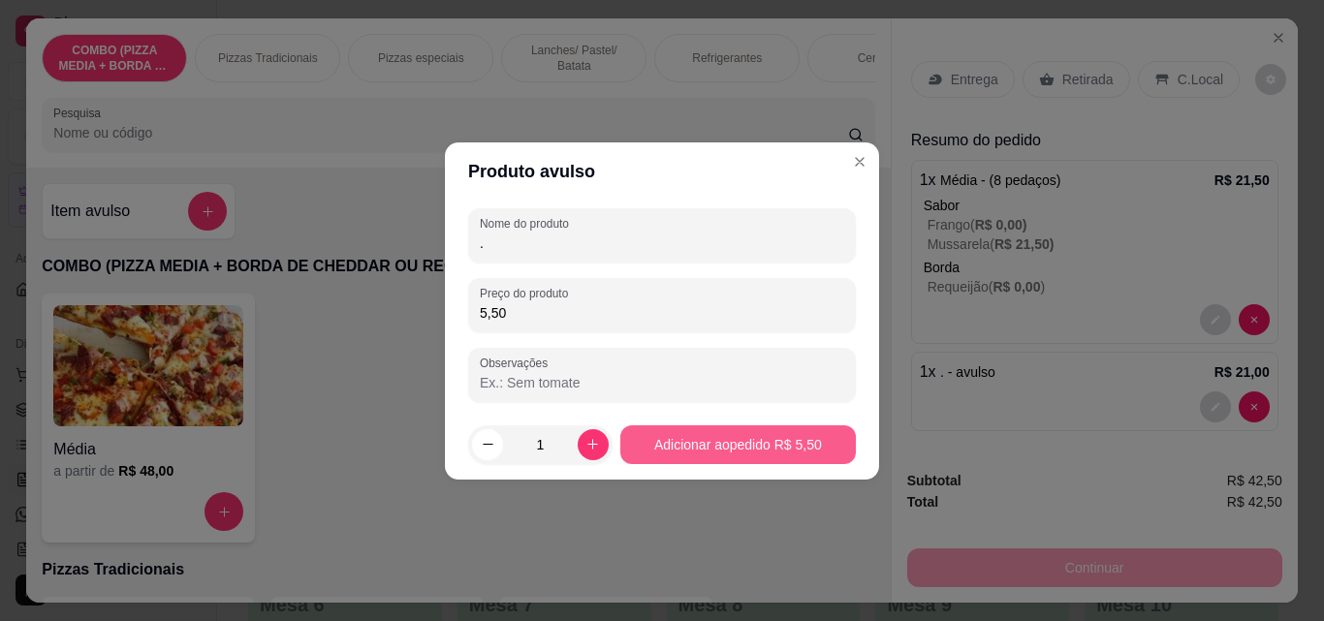
type input "."
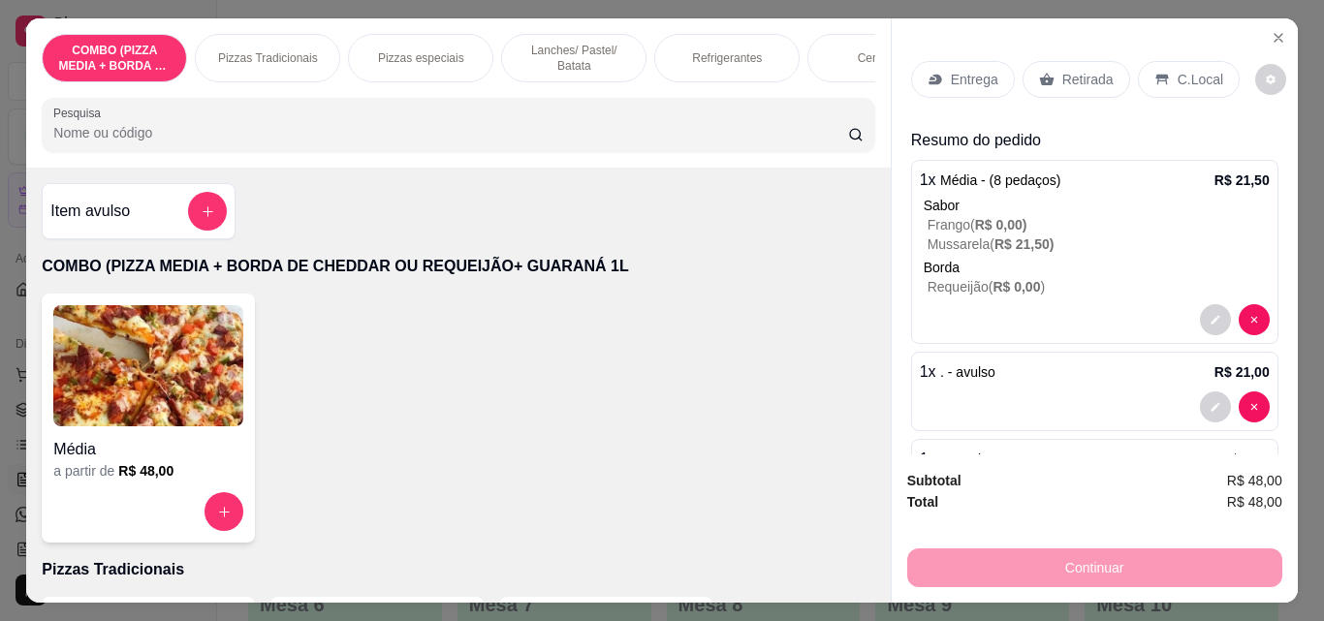
click at [1039, 75] on icon at bounding box center [1046, 80] width 15 height 13
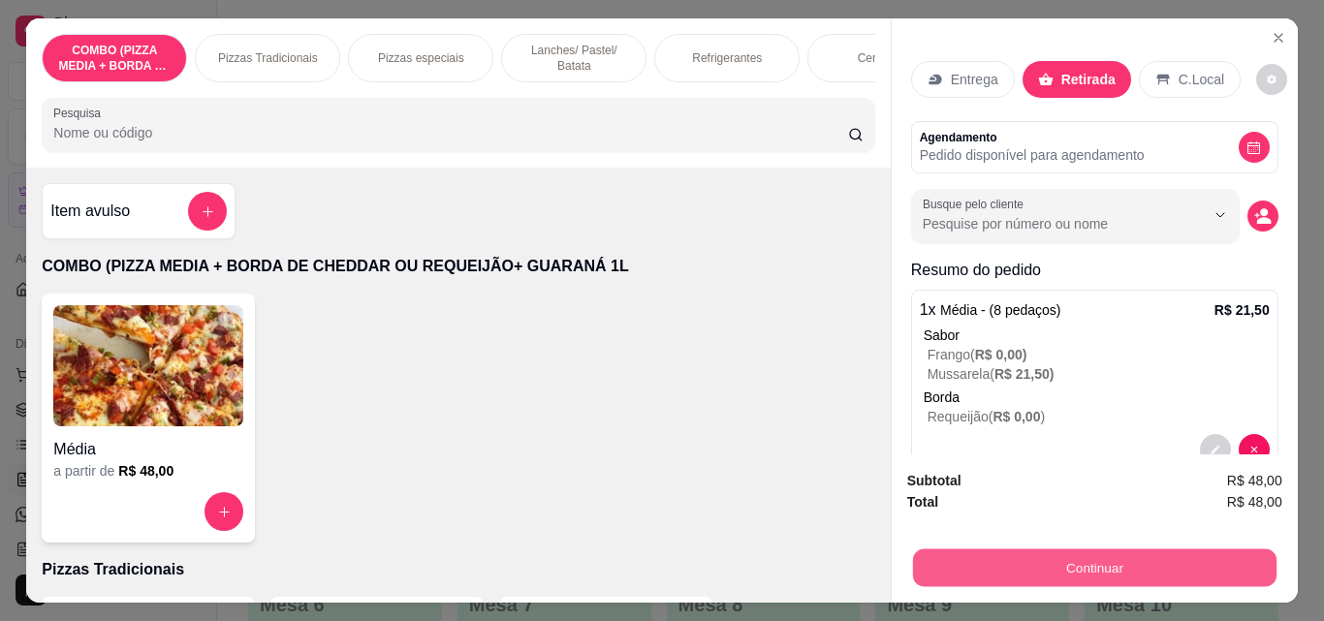
click at [1117, 566] on button "Continuar" at bounding box center [1093, 567] width 363 height 38
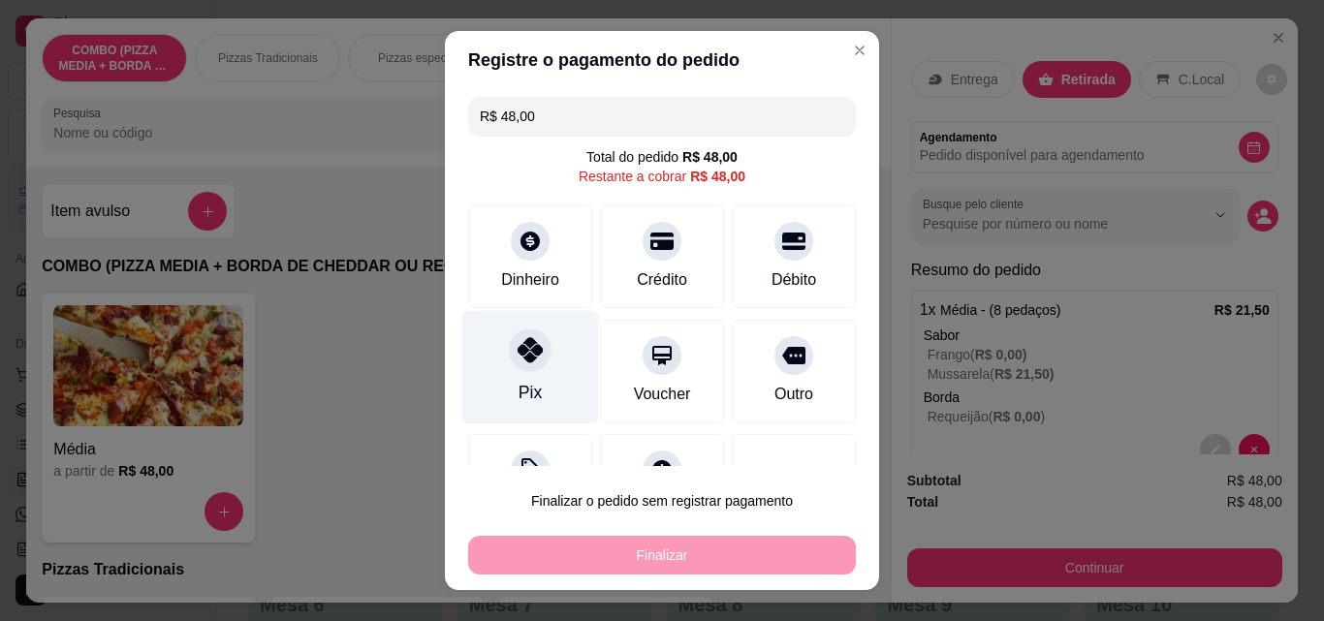
click at [546, 348] on div "Pix" at bounding box center [530, 367] width 137 height 113
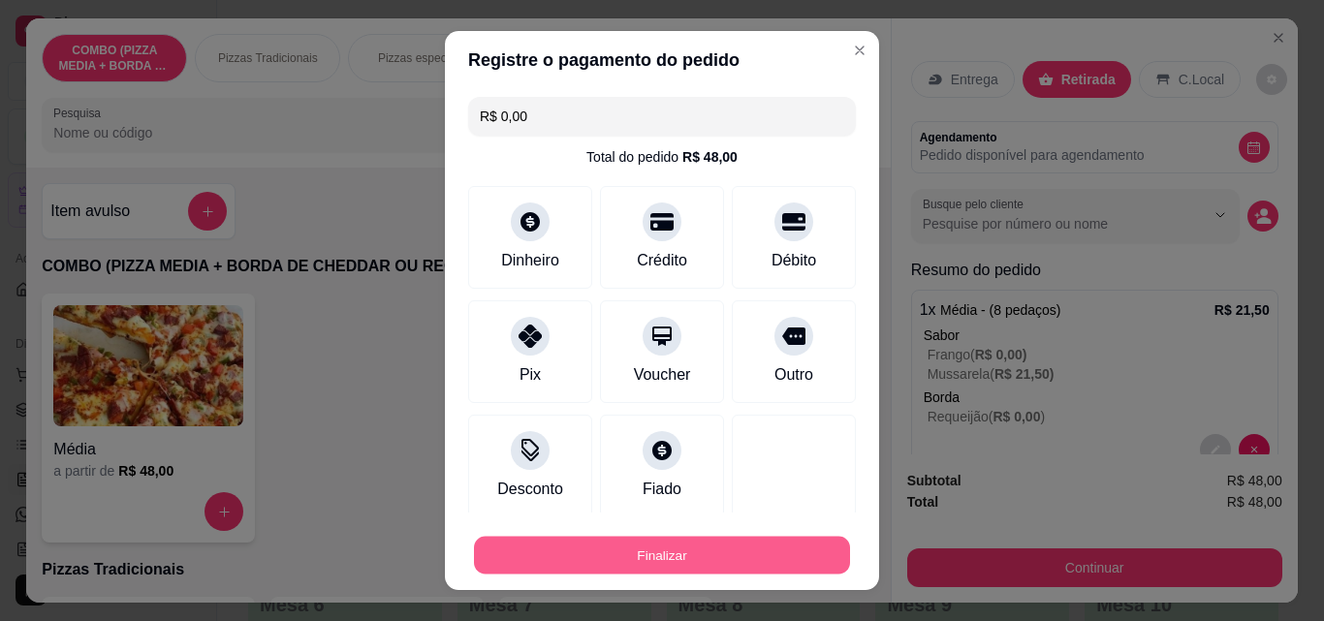
click at [722, 556] on button "Finalizar" at bounding box center [662, 556] width 376 height 38
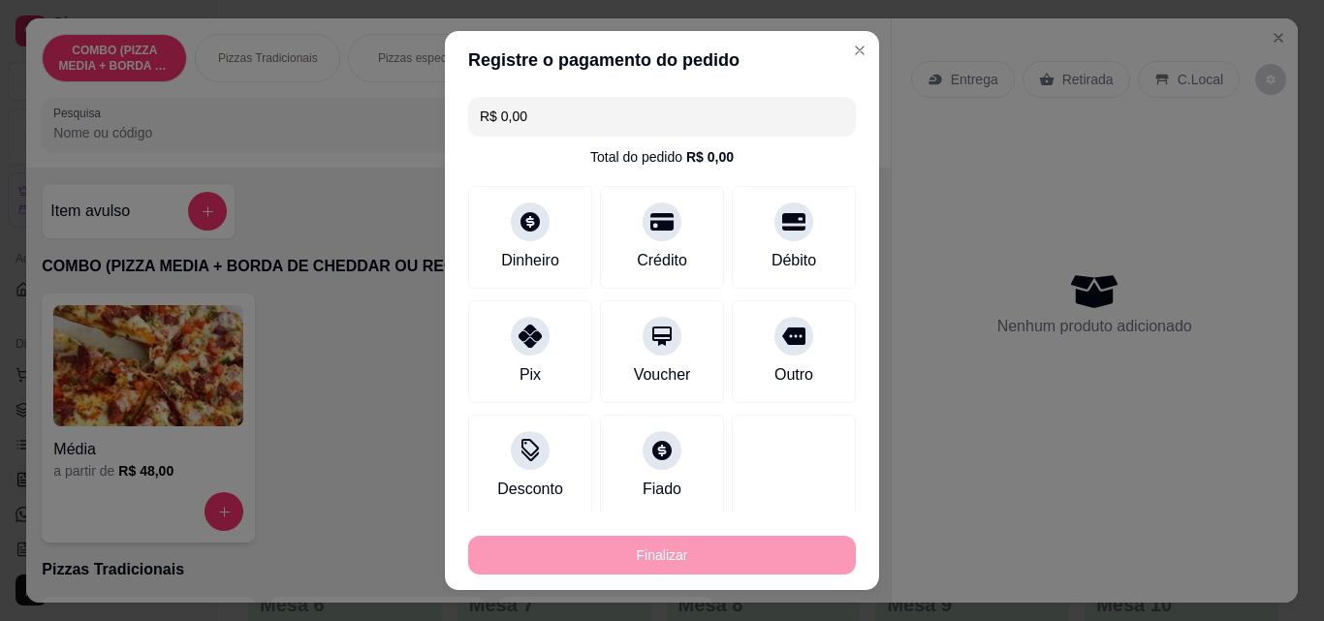
type input "-R$ 48,00"
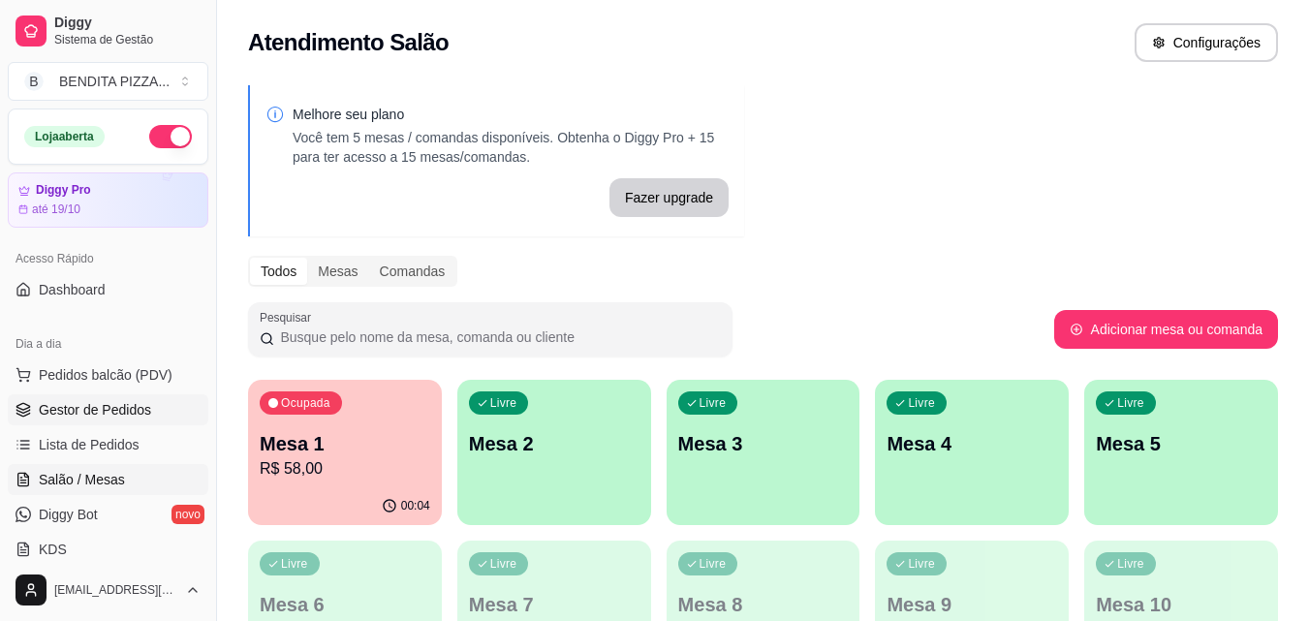
click at [150, 394] on link "Gestor de Pedidos" at bounding box center [108, 409] width 201 height 31
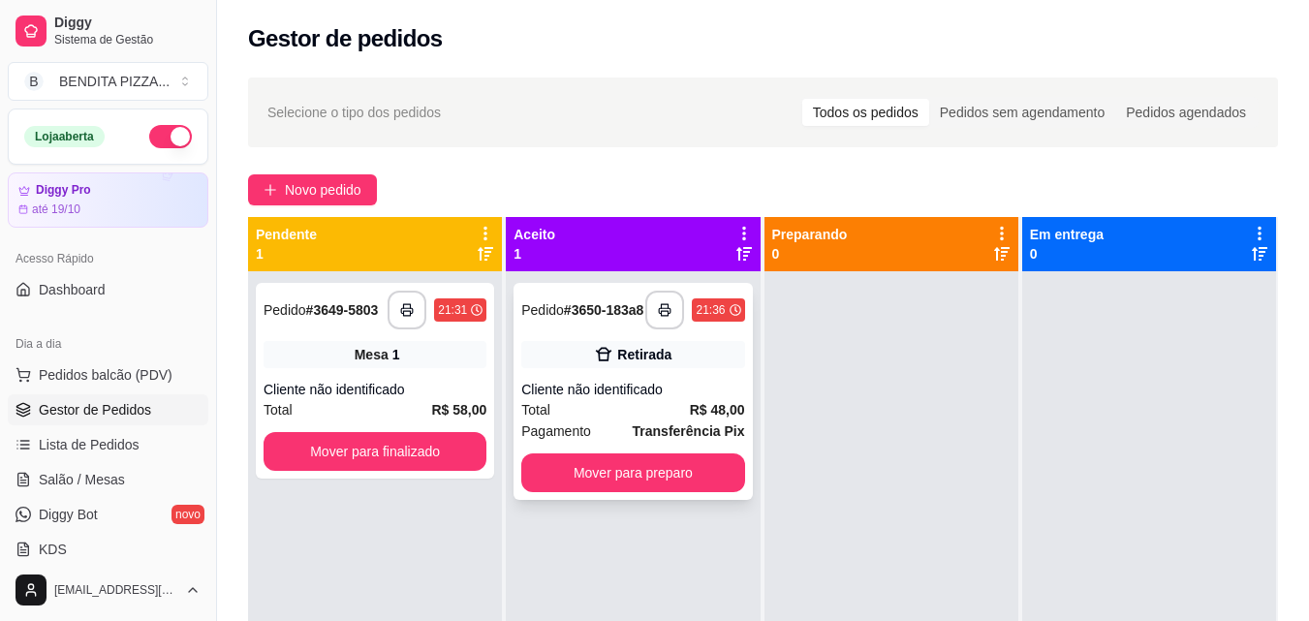
click at [681, 411] on div "Total R$ 48,00" at bounding box center [632, 409] width 223 height 21
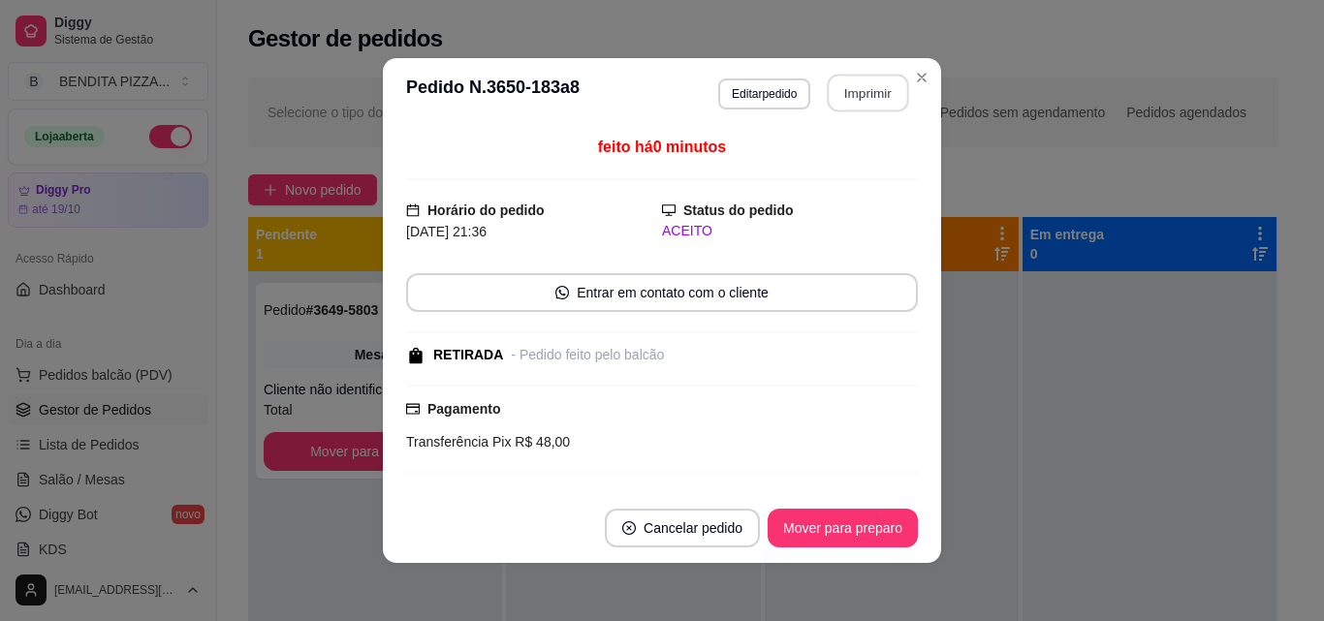
click at [867, 103] on button "Imprimir" at bounding box center [868, 94] width 81 height 38
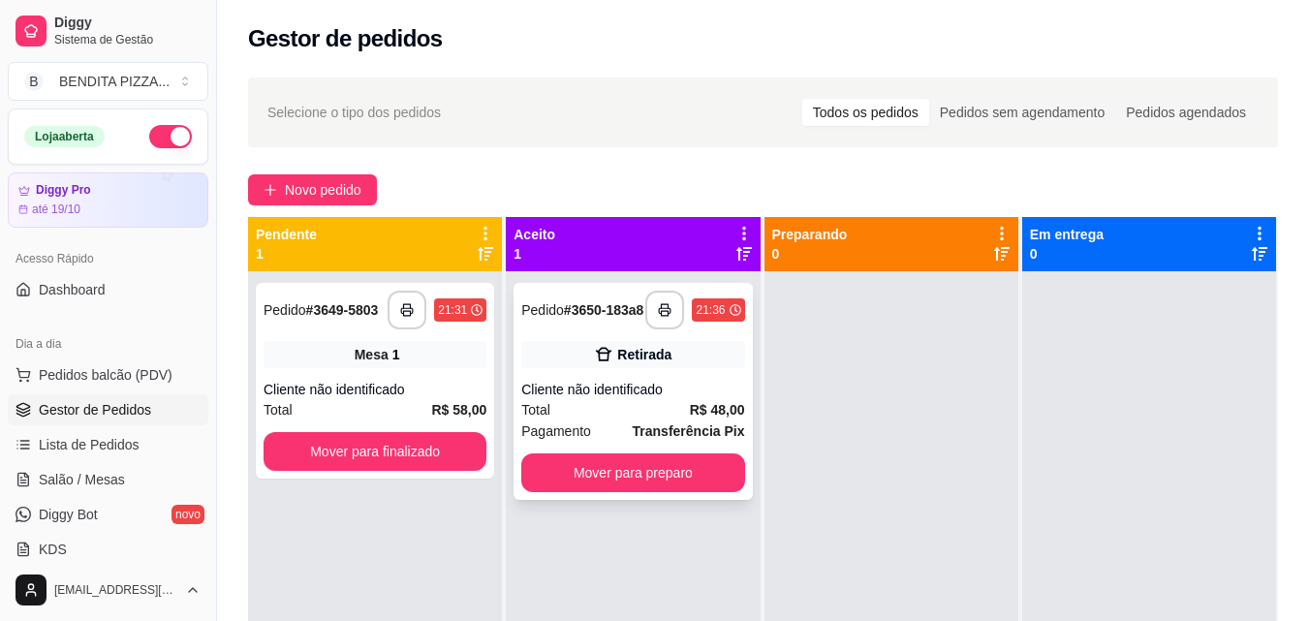
click at [720, 399] on div "Cliente não identificado" at bounding box center [632, 389] width 223 height 19
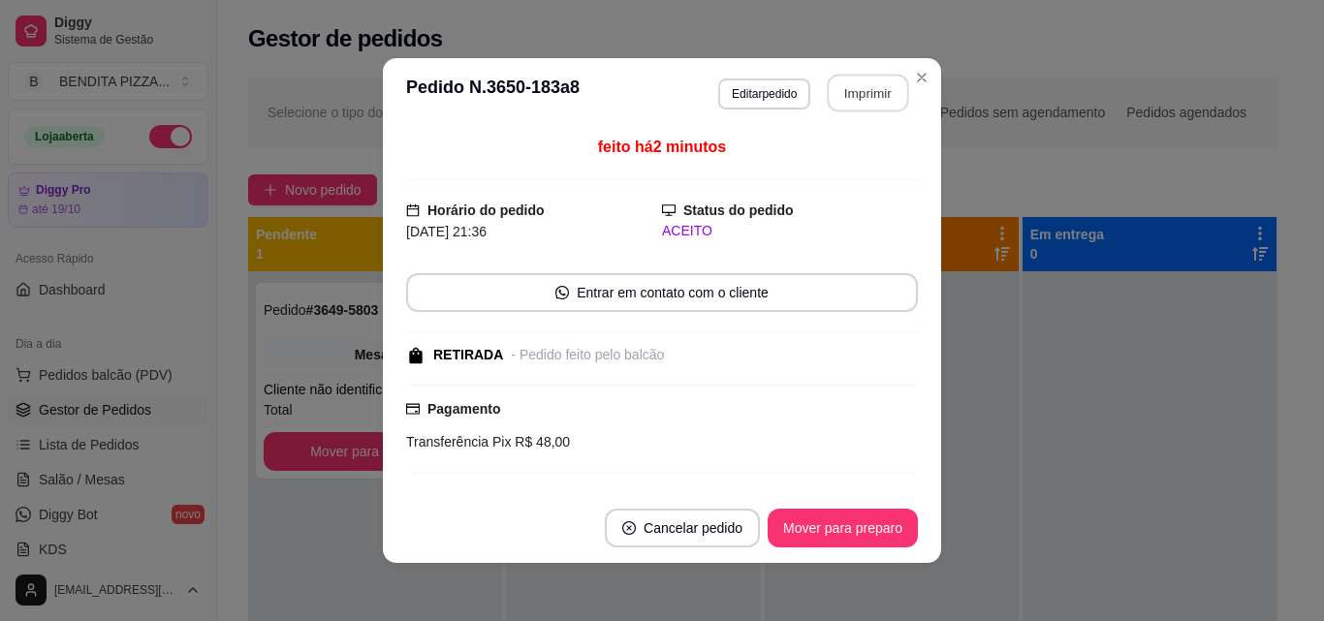
click at [874, 105] on button "Imprimir" at bounding box center [868, 94] width 81 height 38
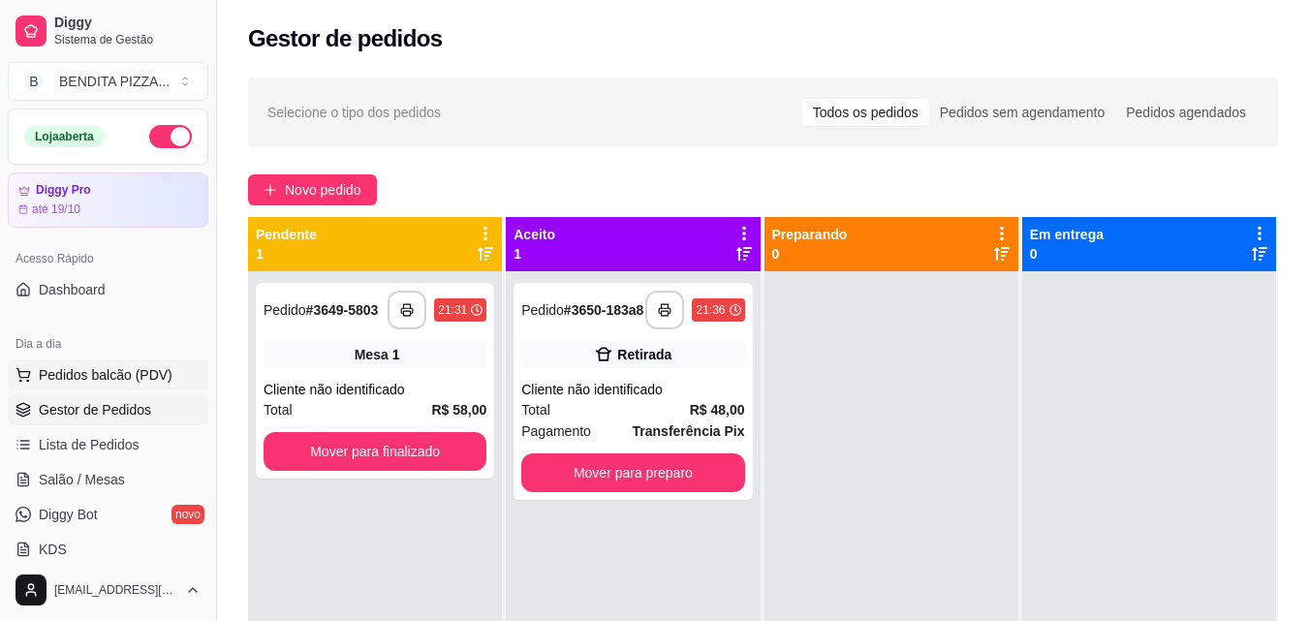
click at [125, 375] on span "Pedidos balcão (PDV)" at bounding box center [106, 374] width 134 height 19
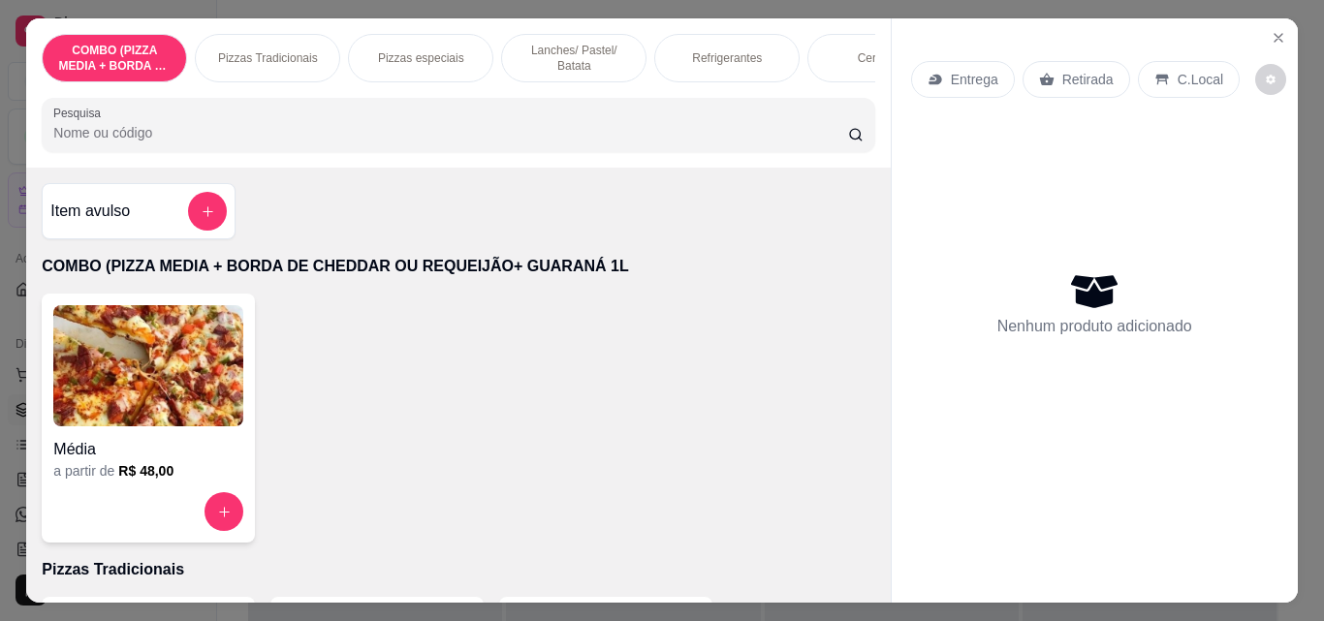
click at [540, 43] on p "Lanches/ Pastel/ Batata" at bounding box center [573, 58] width 112 height 31
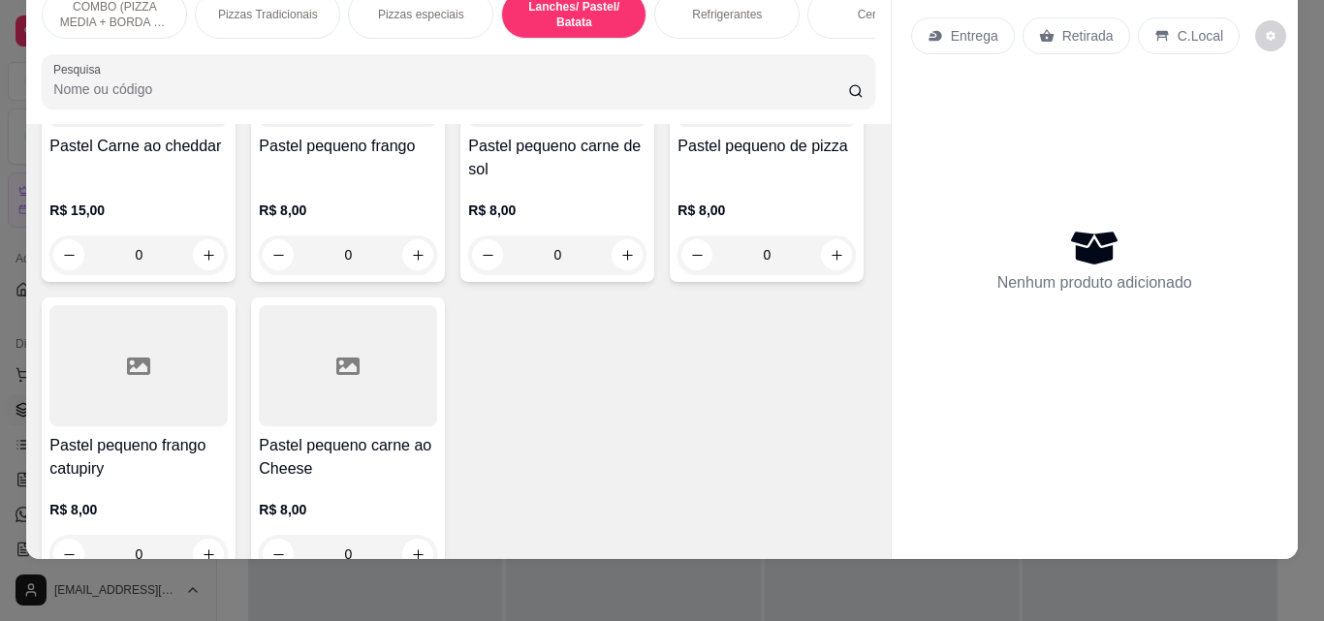
scroll to position [2261, 0]
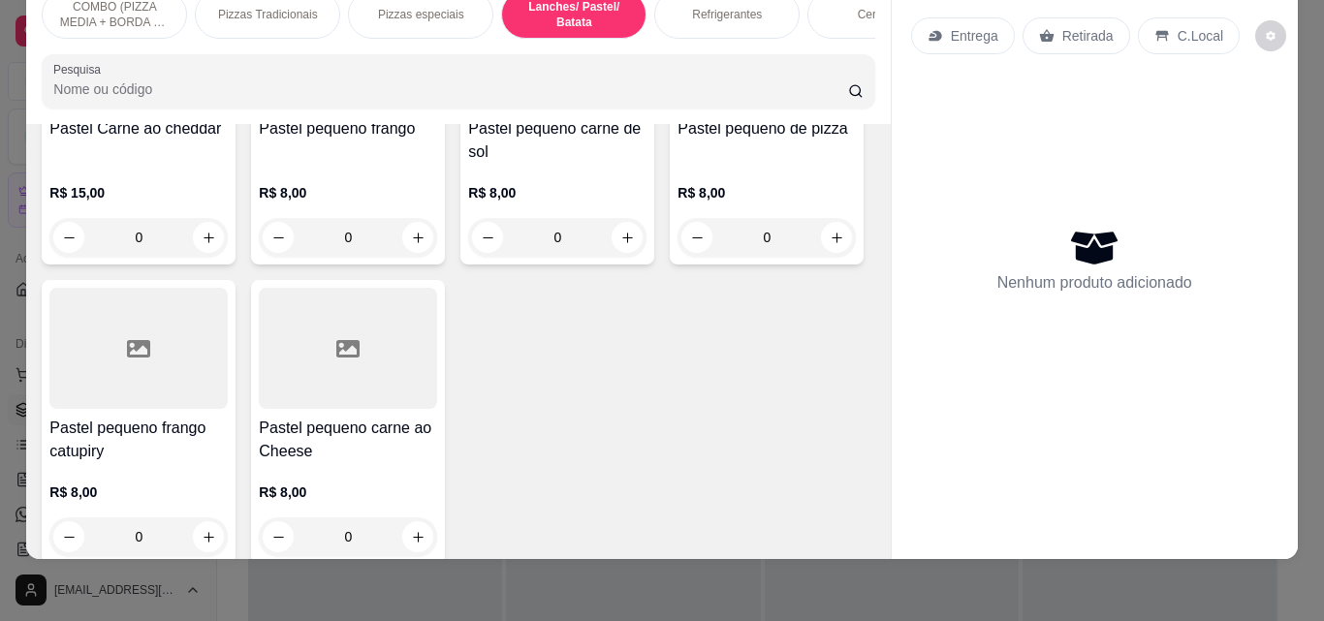
type input "1"
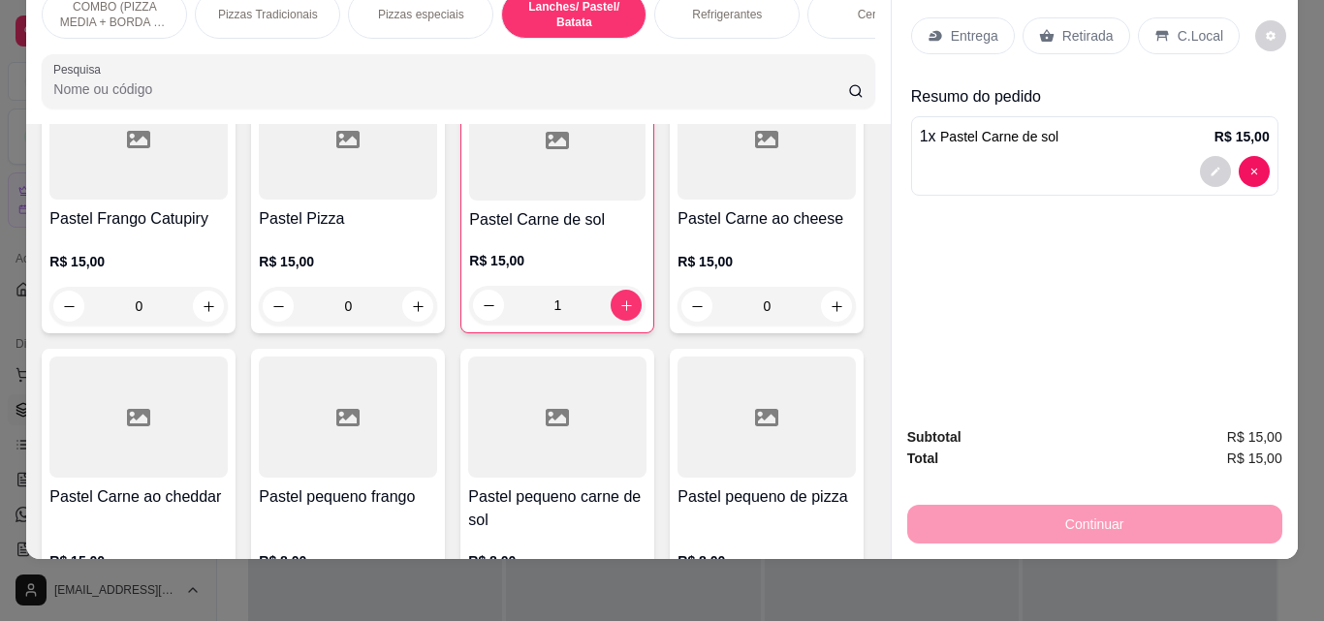
scroll to position [1527, 0]
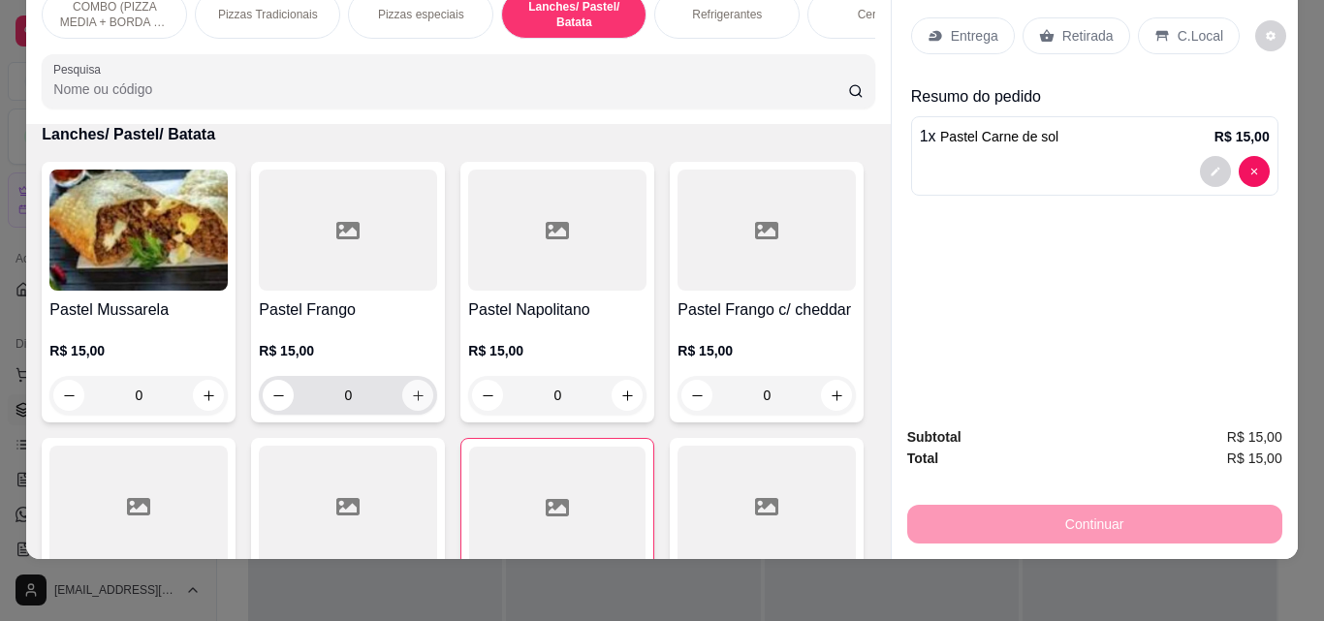
click at [413, 390] on icon "increase-product-quantity" at bounding box center [418, 396] width 15 height 15
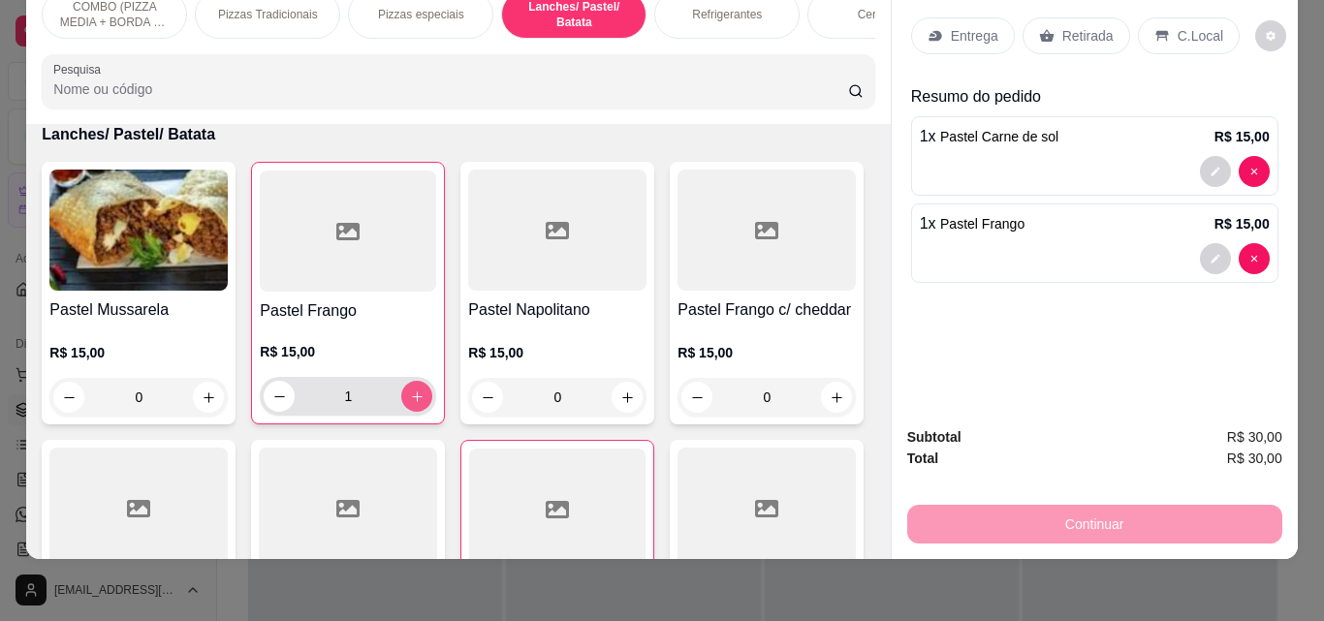
type input "1"
click at [723, 7] on div "Refrigerantes" at bounding box center [726, 14] width 145 height 48
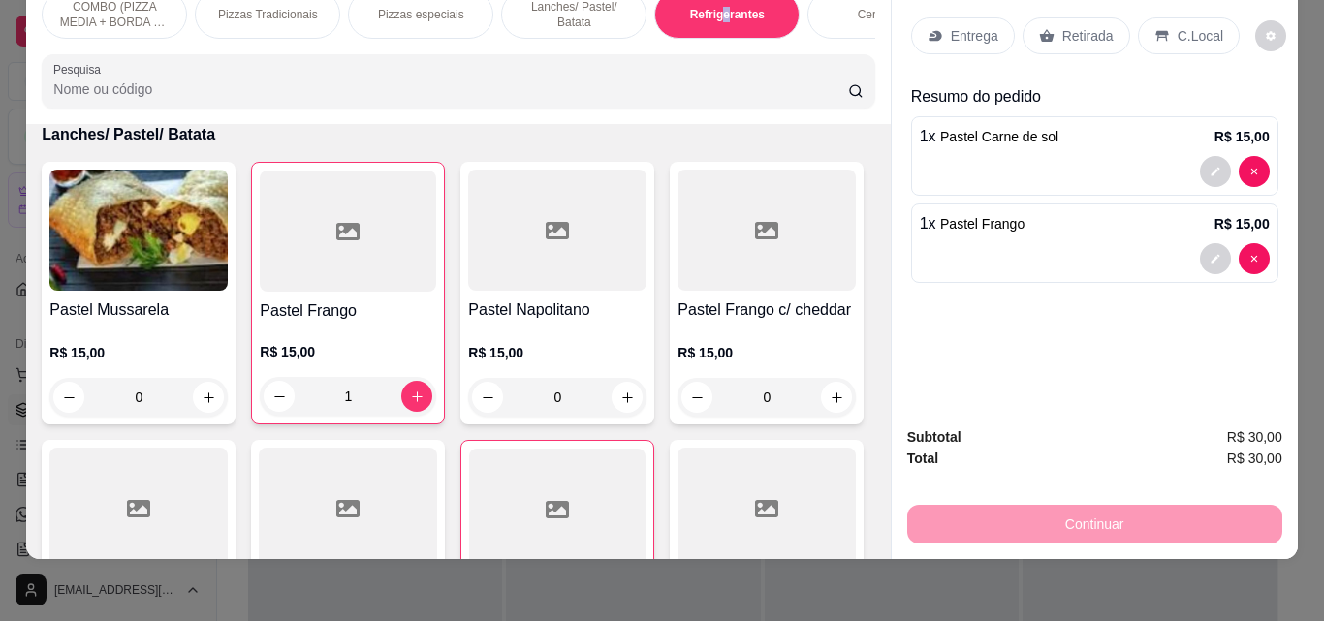
scroll to position [2996, 0]
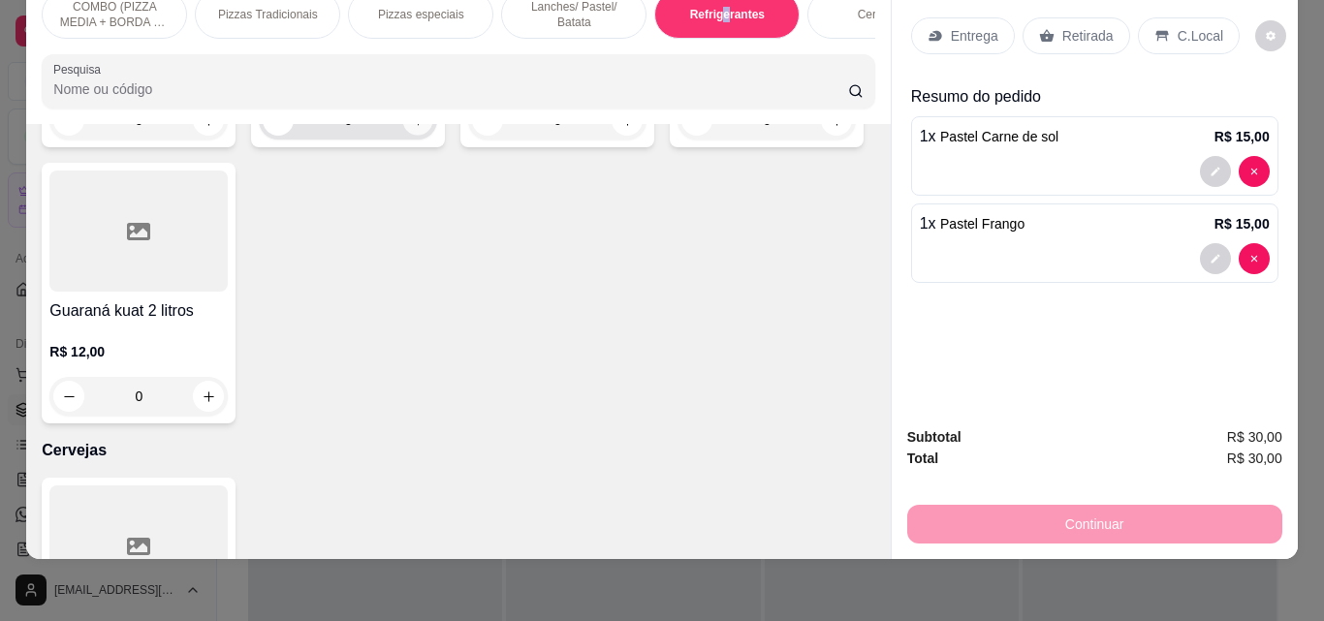
click at [410, 136] on button "increase-product-quantity" at bounding box center [418, 121] width 30 height 30
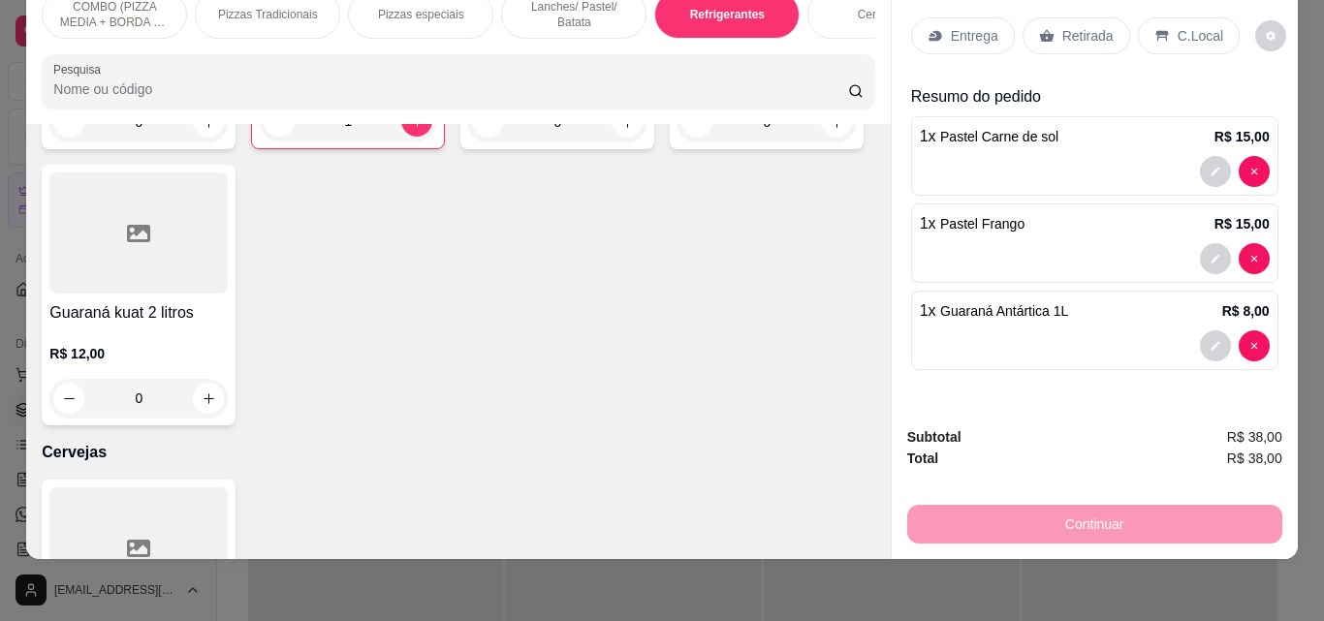
click at [1087, 510] on div "Continuar" at bounding box center [1094, 522] width 375 height 44
click at [1072, 509] on div "Continuar" at bounding box center [1094, 522] width 375 height 44
click at [960, 26] on p "Entrega" at bounding box center [974, 35] width 47 height 19
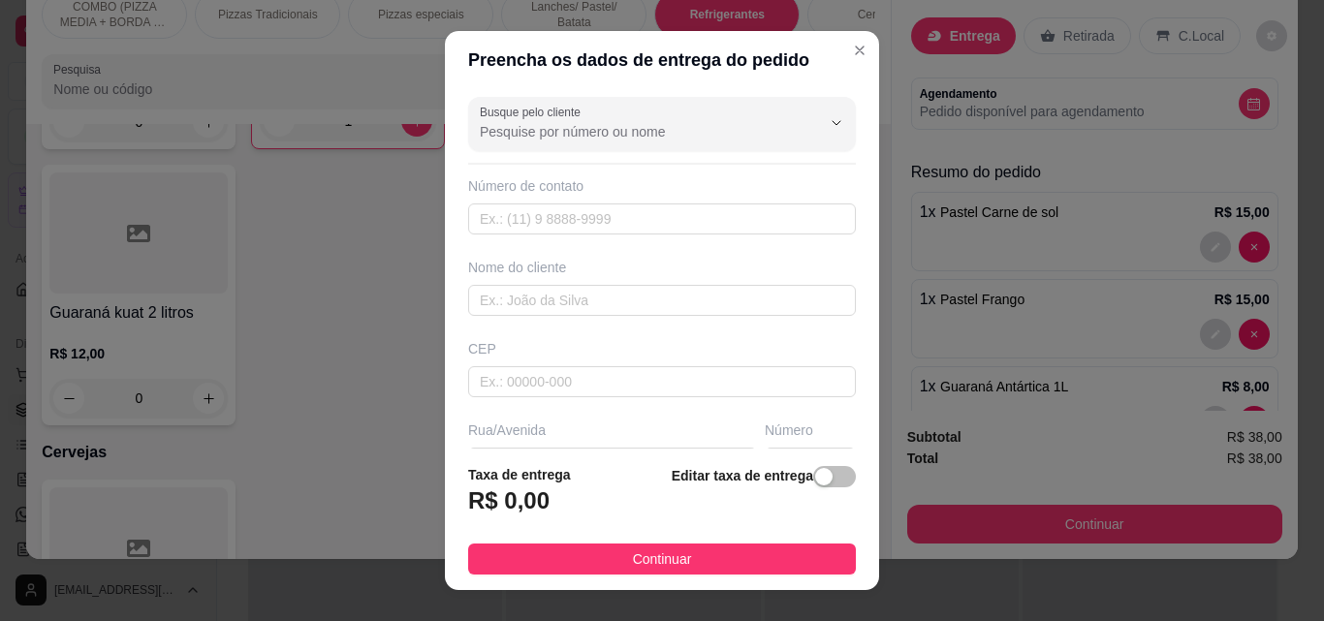
click at [736, 542] on footer "Taxa de entrega R$ 0,00 Editar taxa de entrega Continuar" at bounding box center [662, 519] width 434 height 141
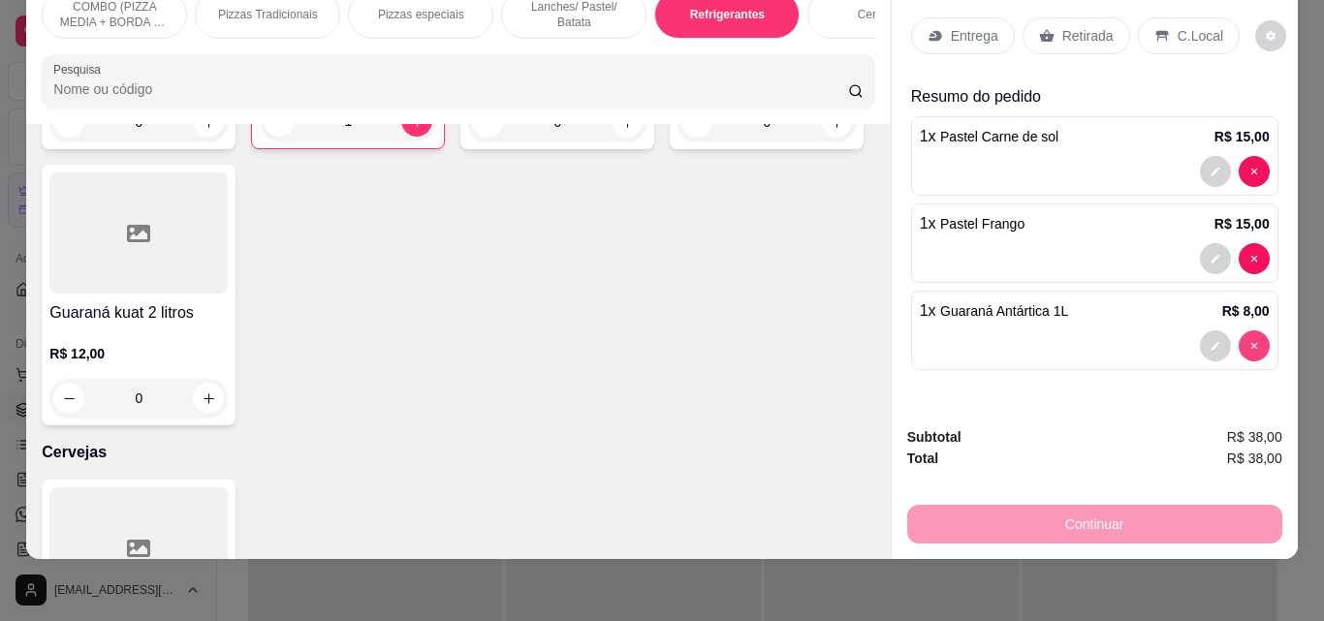
click at [1242, 321] on div "1 x Guaraná Antártica 1L R$ 8,00" at bounding box center [1094, 330] width 367 height 79
type input "0"
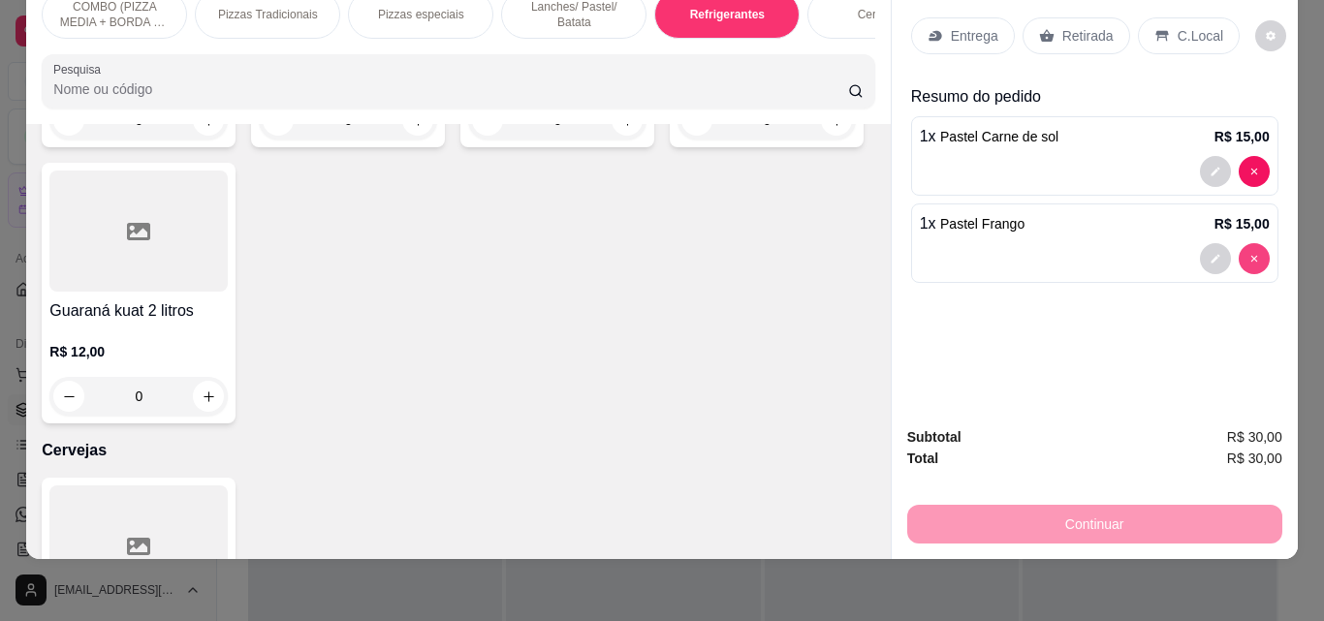
type input "0"
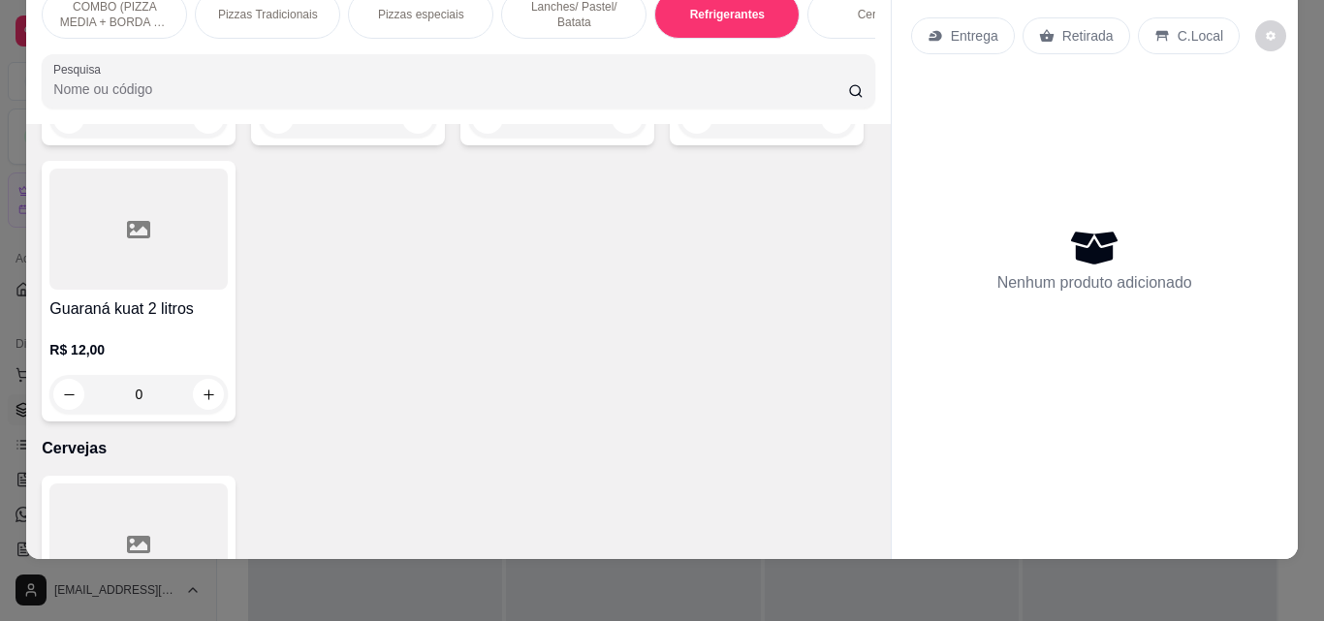
scroll to position [2992, 0]
click at [240, 7] on p "Pizzas Tradicionais" at bounding box center [268, 15] width 100 height 16
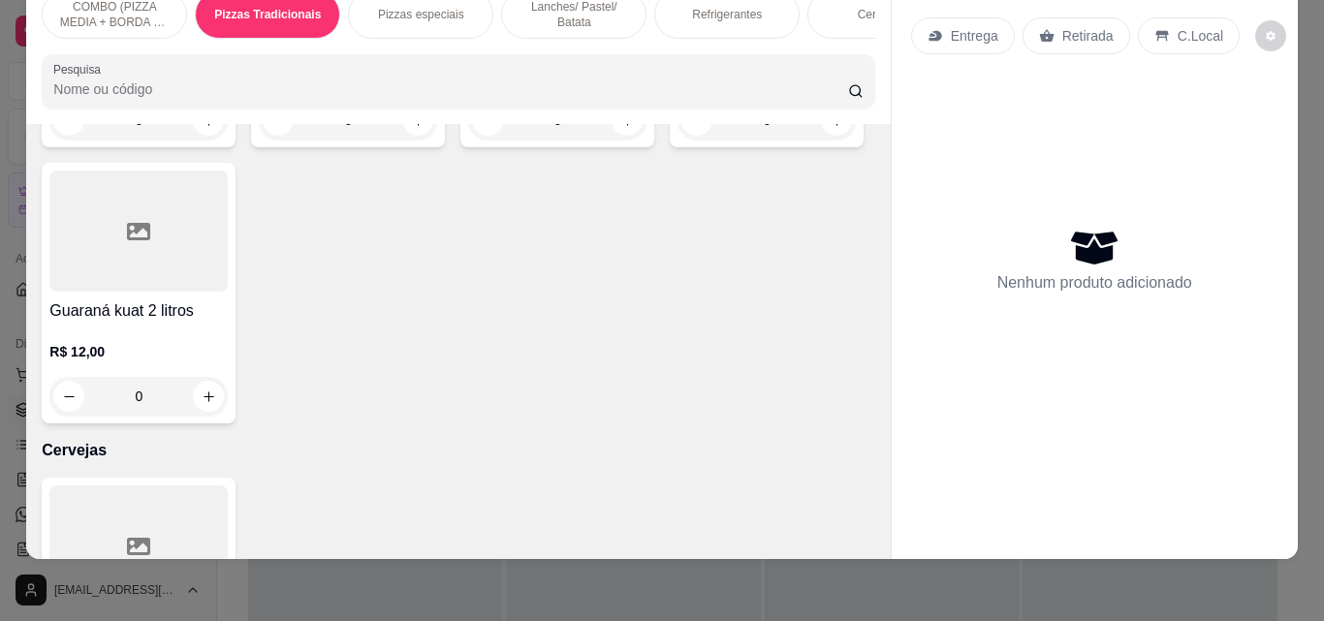
scroll to position [390, 0]
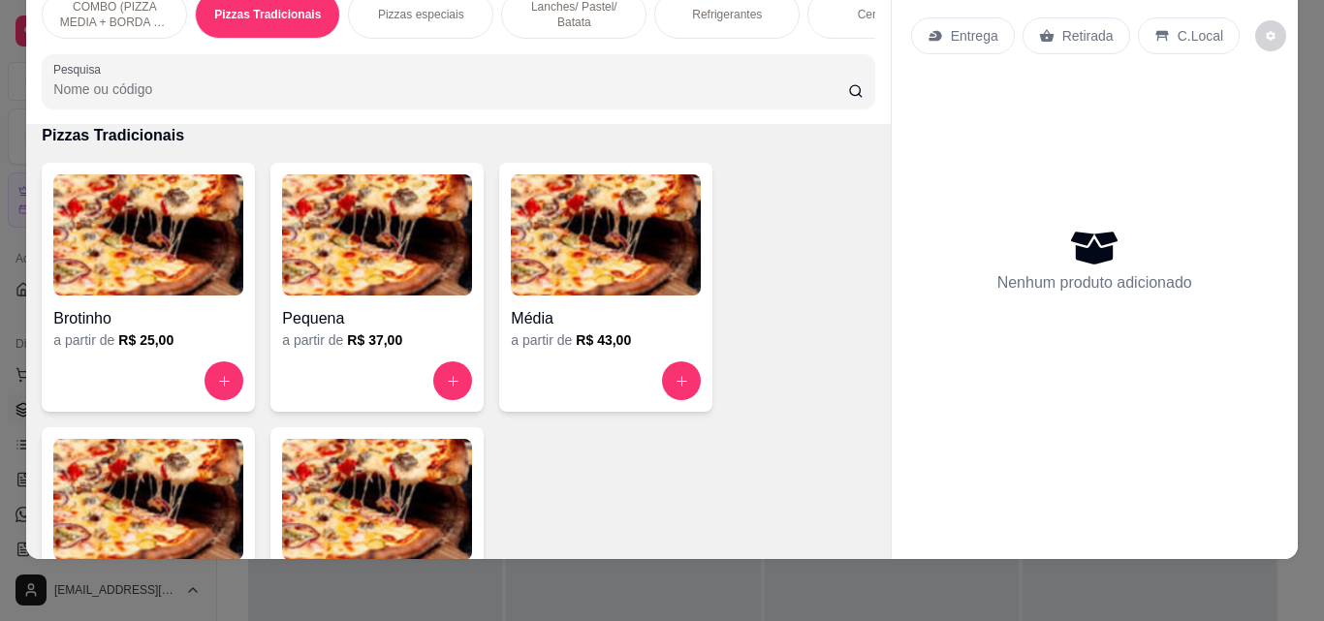
click at [203, 503] on img at bounding box center [148, 499] width 190 height 121
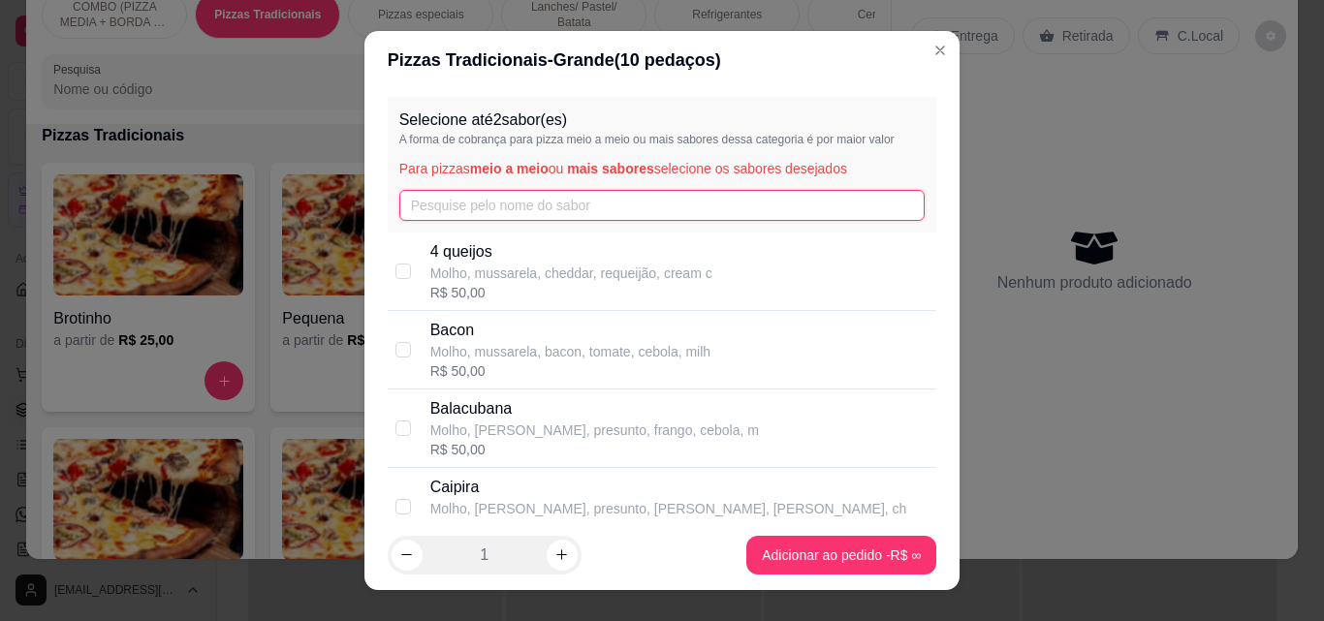
click at [464, 201] on input "text" at bounding box center [662, 205] width 526 height 31
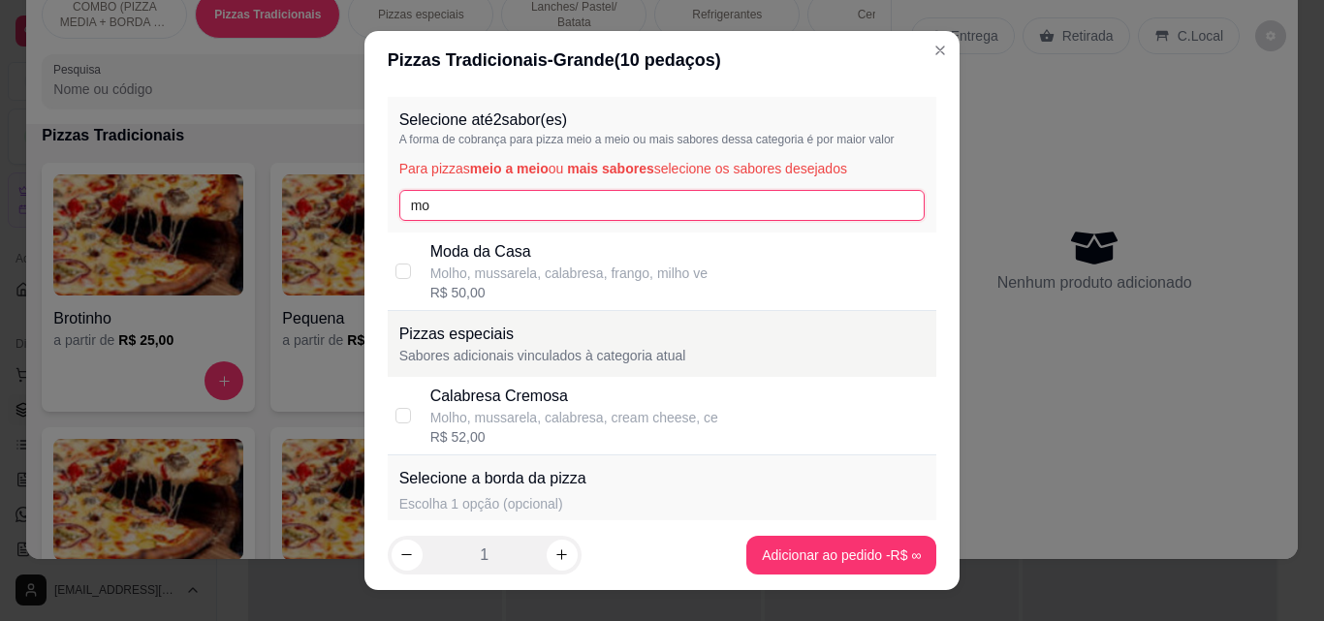
type input "mo"
drag, startPoint x: 462, startPoint y: 254, endPoint x: 727, endPoint y: 390, distance: 297.3
click at [466, 257] on p "Moda da Casa" at bounding box center [568, 251] width 277 height 23
checkbox input "true"
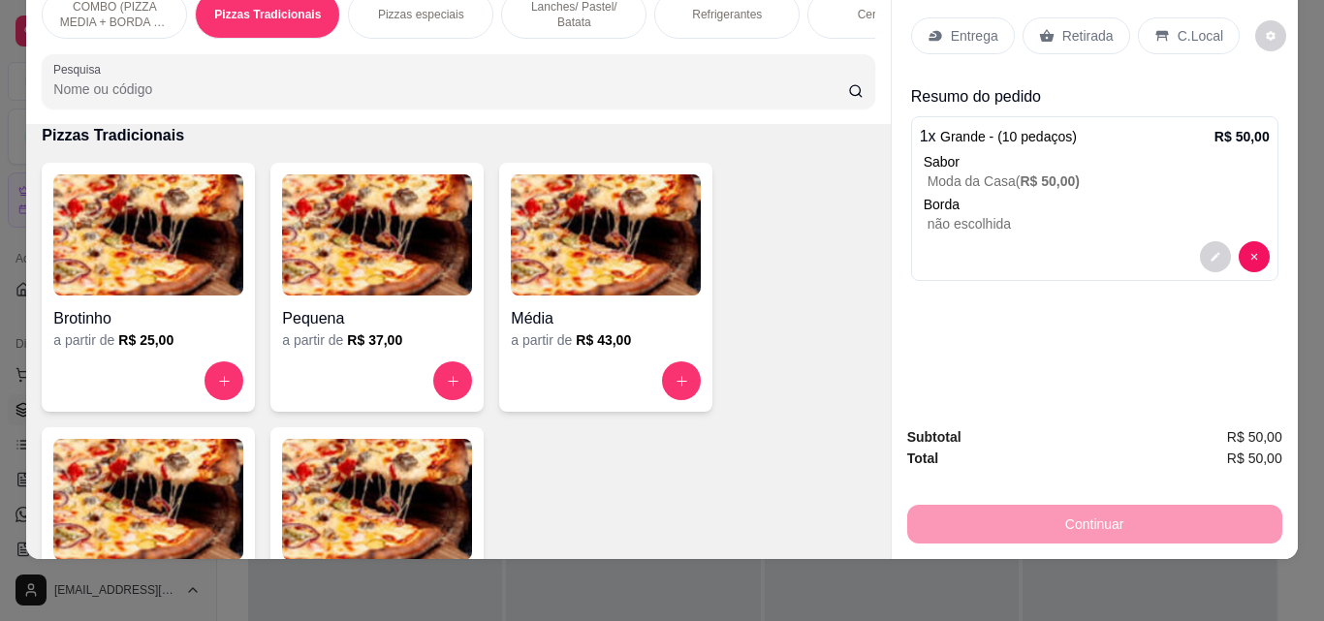
click at [966, 26] on p "Entrega" at bounding box center [974, 35] width 47 height 19
click at [974, 512] on div "Continuar" at bounding box center [1094, 522] width 375 height 44
click at [951, 26] on p "Entrega" at bounding box center [974, 35] width 47 height 19
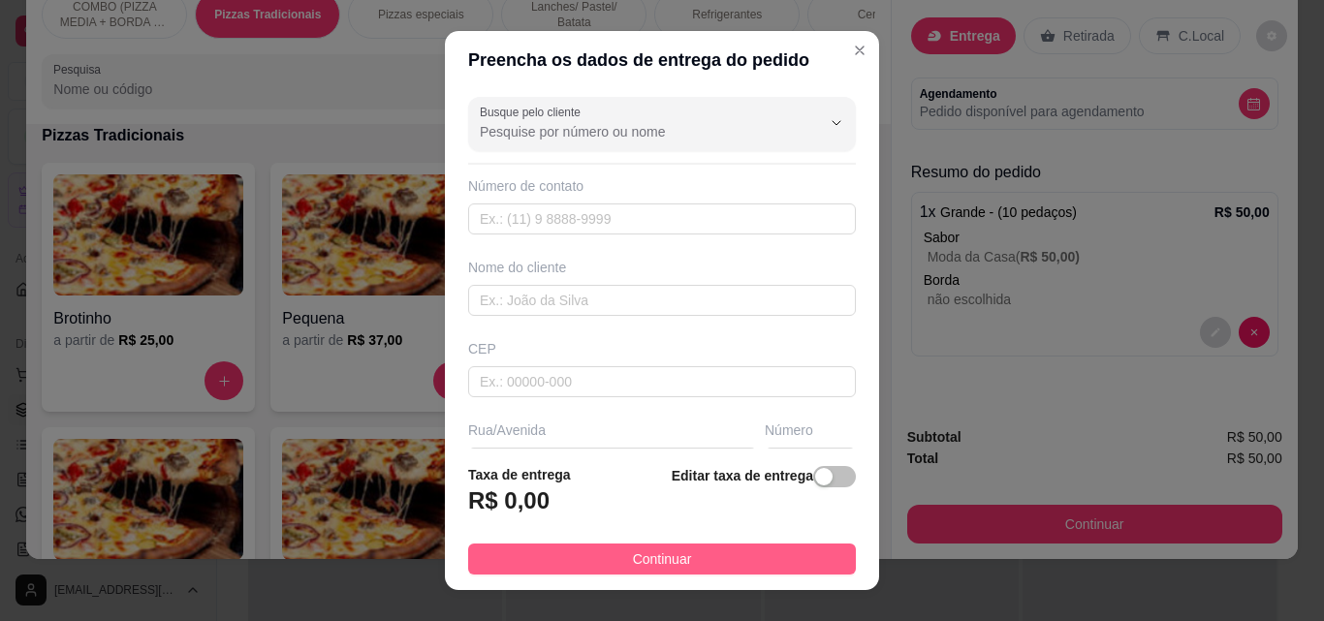
click at [779, 558] on button "Continuar" at bounding box center [662, 559] width 388 height 31
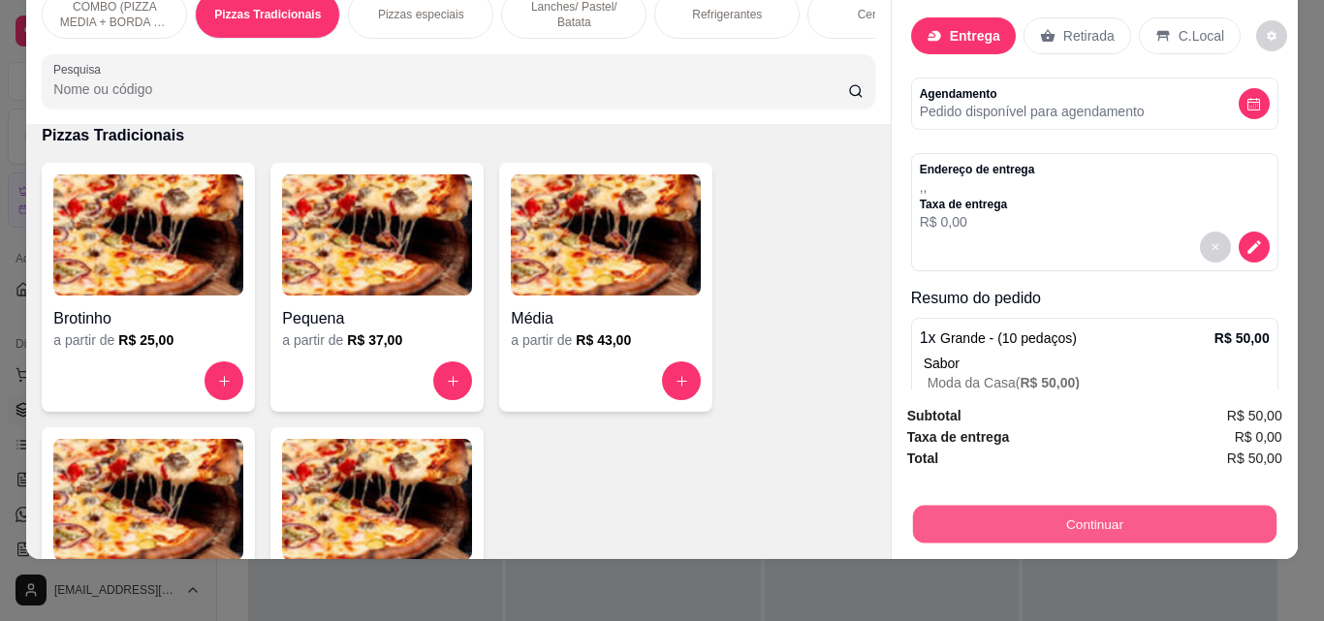
click at [995, 505] on button "Continuar" at bounding box center [1093, 524] width 363 height 38
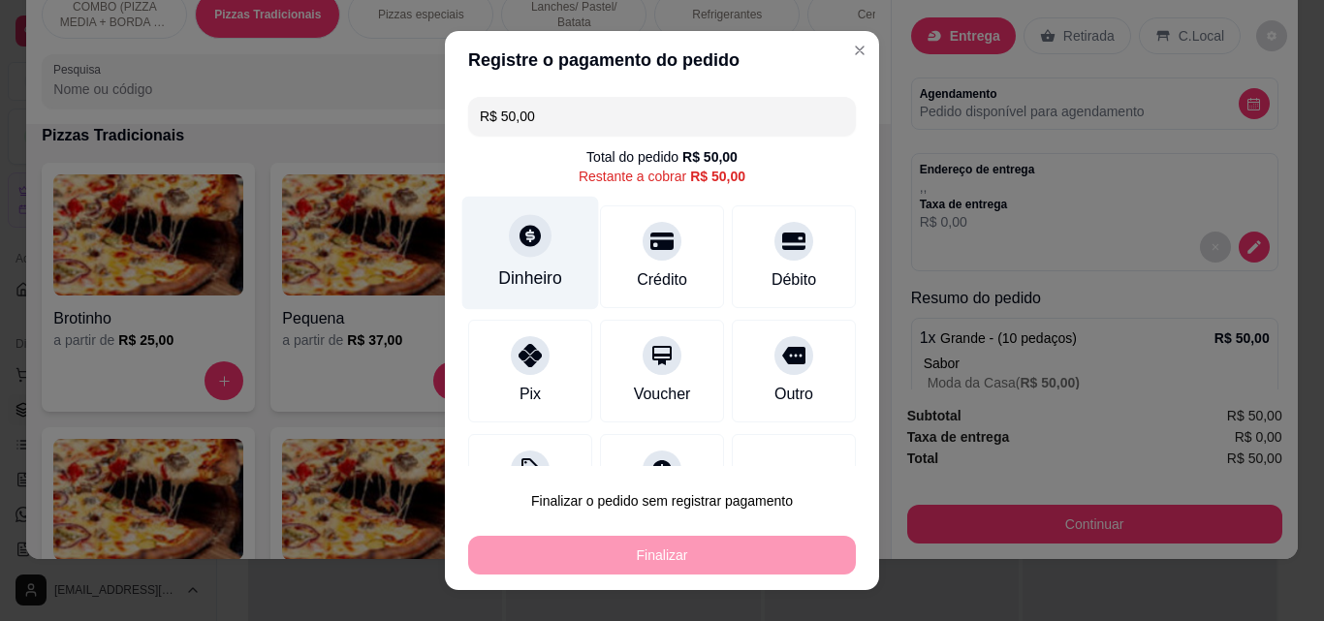
click at [543, 258] on div "Dinheiro" at bounding box center [530, 253] width 137 height 113
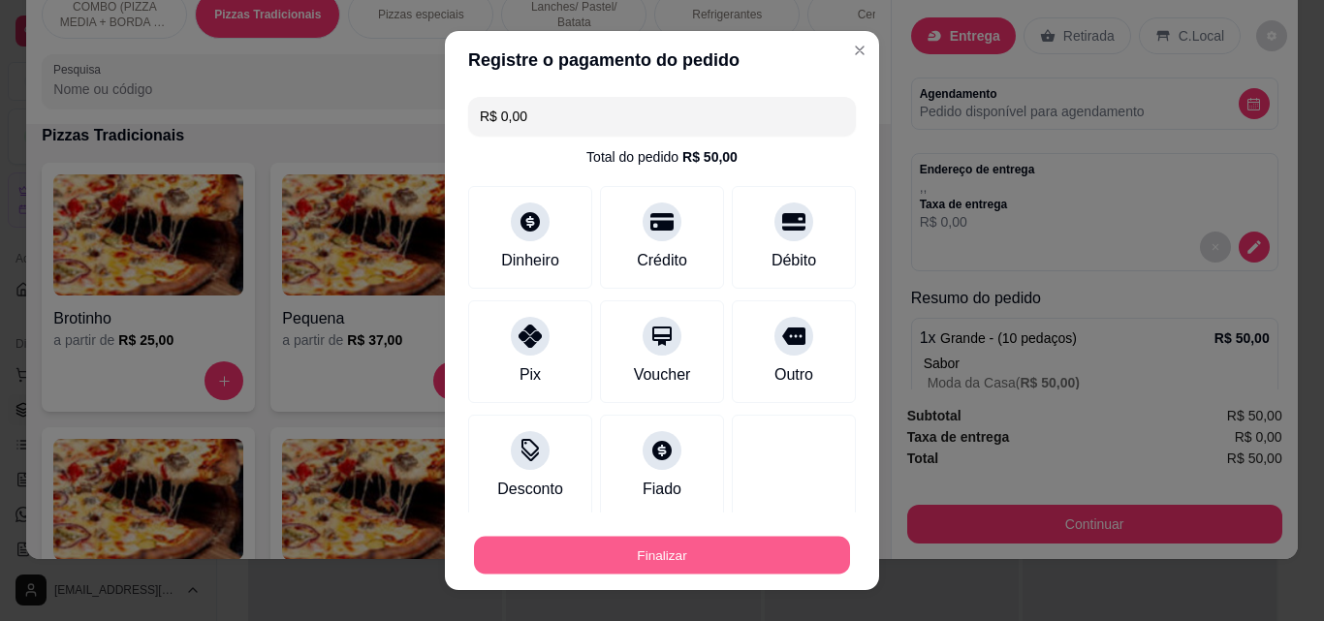
click at [780, 557] on button "Finalizar" at bounding box center [662, 556] width 376 height 38
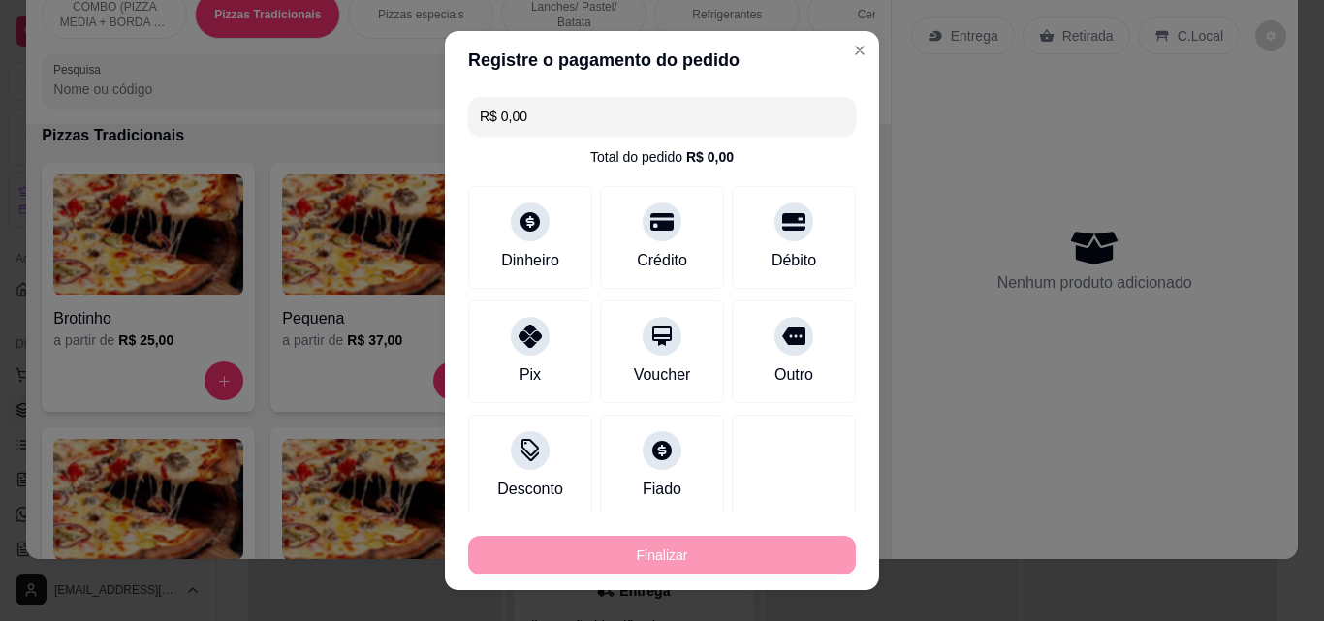
type input "-R$ 50,00"
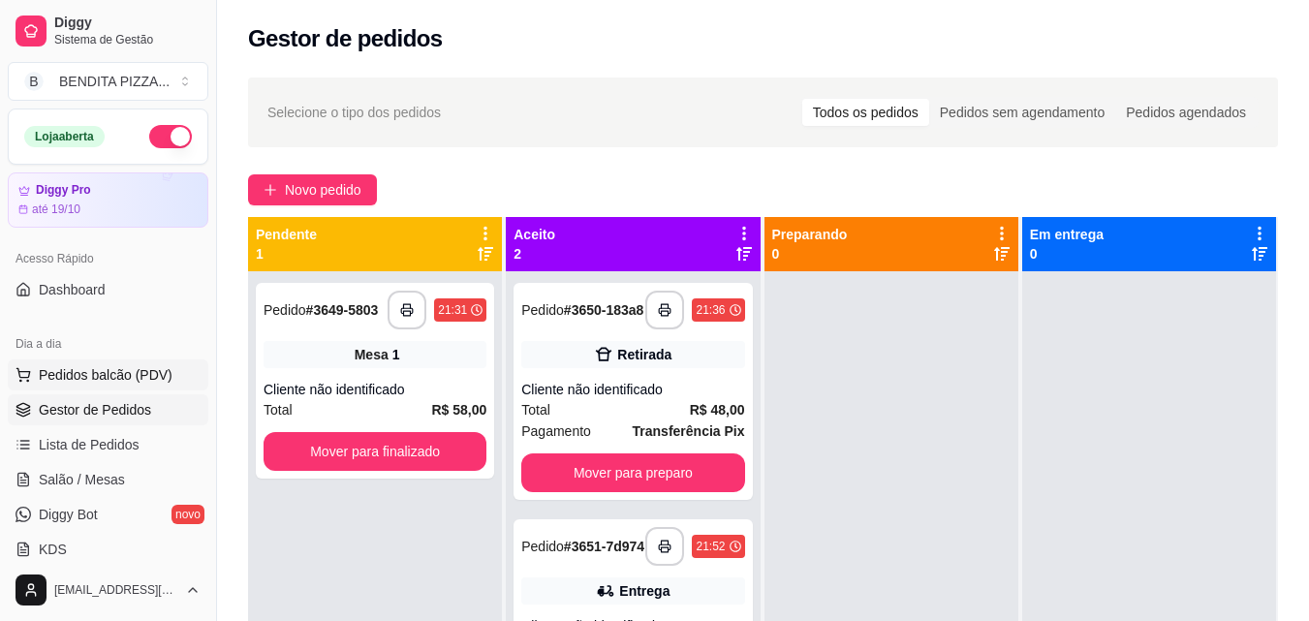
click at [156, 362] on button "Pedidos balcão (PDV)" at bounding box center [108, 374] width 201 height 31
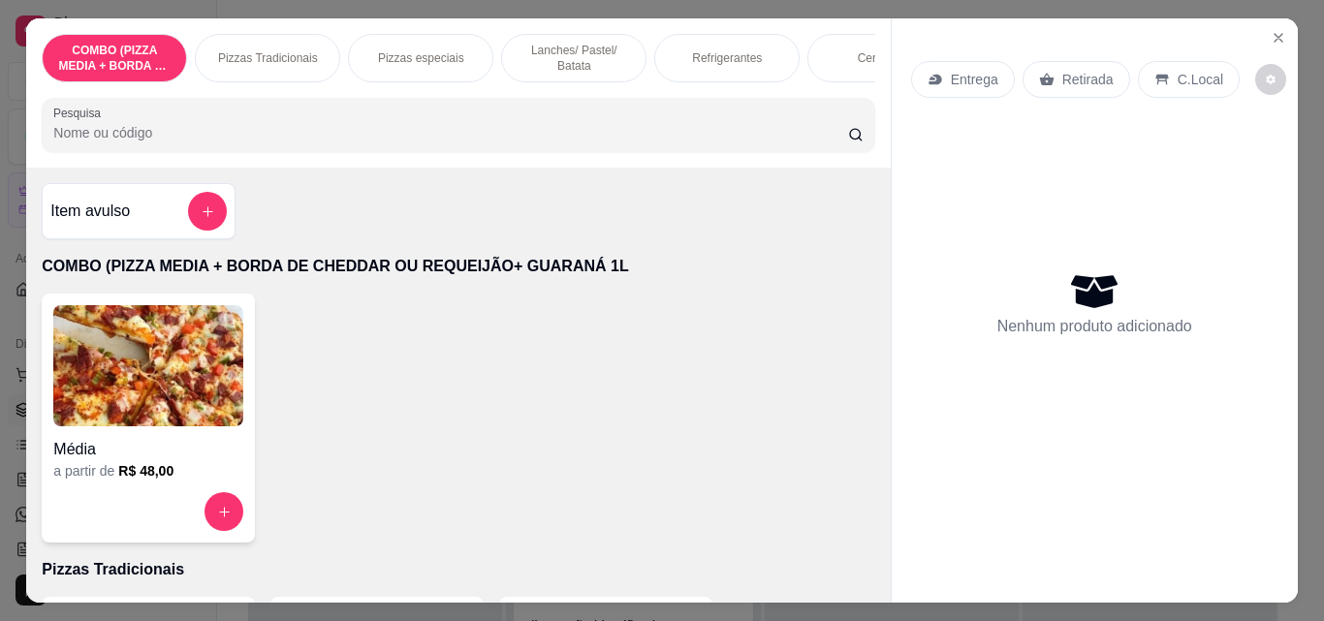
click at [292, 39] on div "Pizzas Tradicionais" at bounding box center [267, 58] width 145 height 48
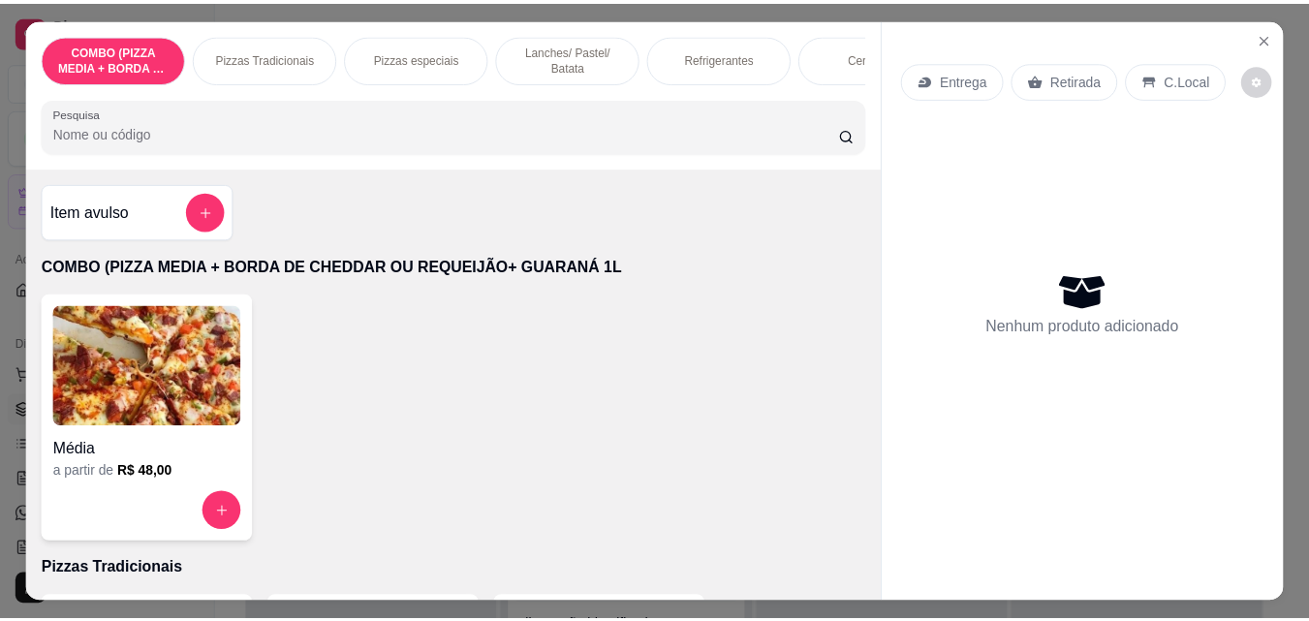
scroll to position [50, 0]
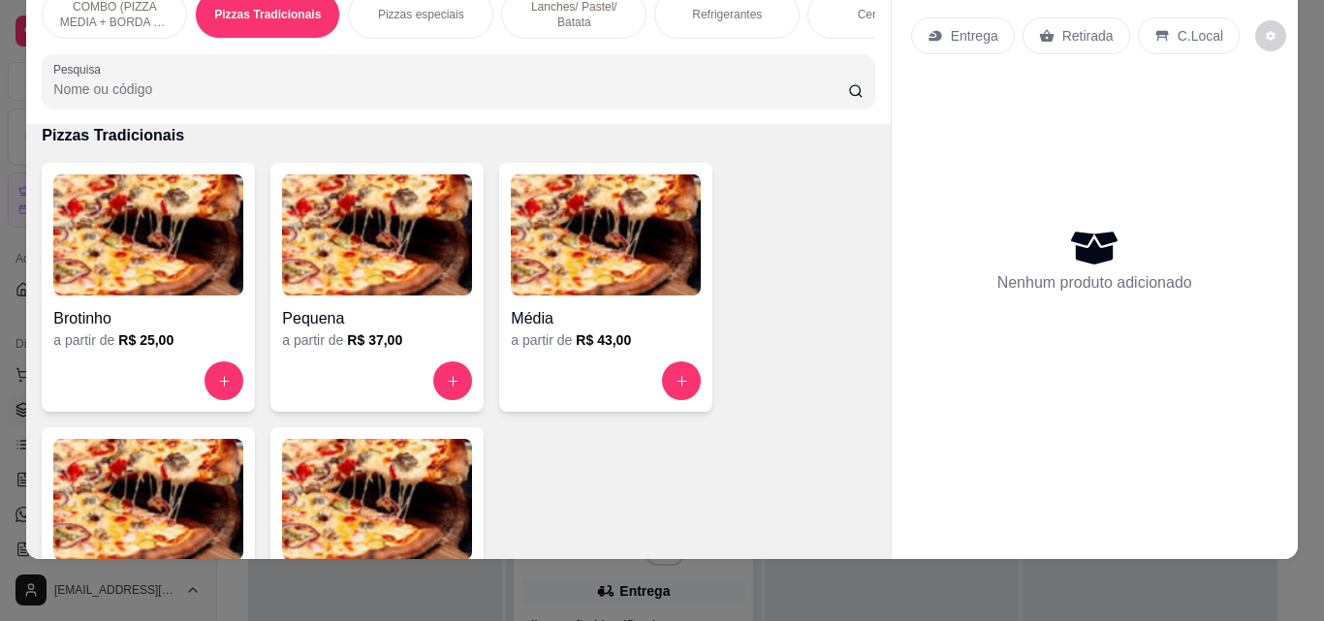
click at [321, 444] on img at bounding box center [377, 499] width 190 height 121
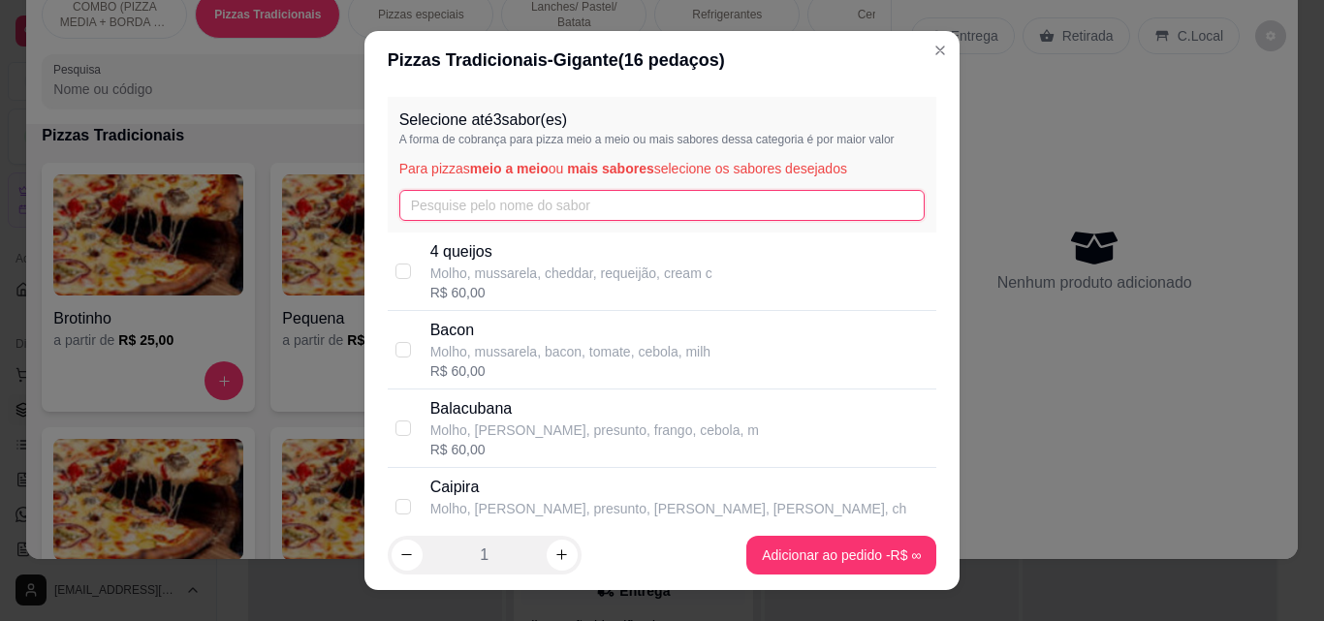
click at [479, 213] on input "text" at bounding box center [662, 205] width 526 height 31
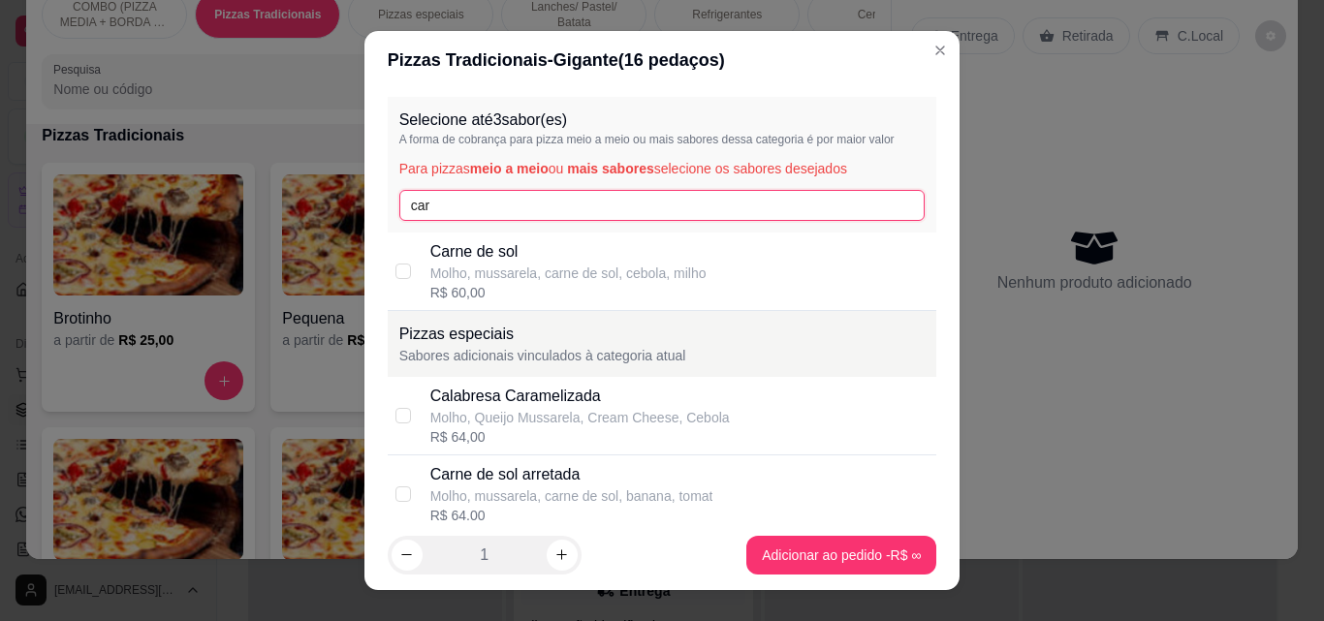
type input "car"
click at [492, 253] on p "Carne de sol" at bounding box center [568, 251] width 276 height 23
checkbox input "true"
click at [481, 212] on input "car" at bounding box center [662, 205] width 526 height 31
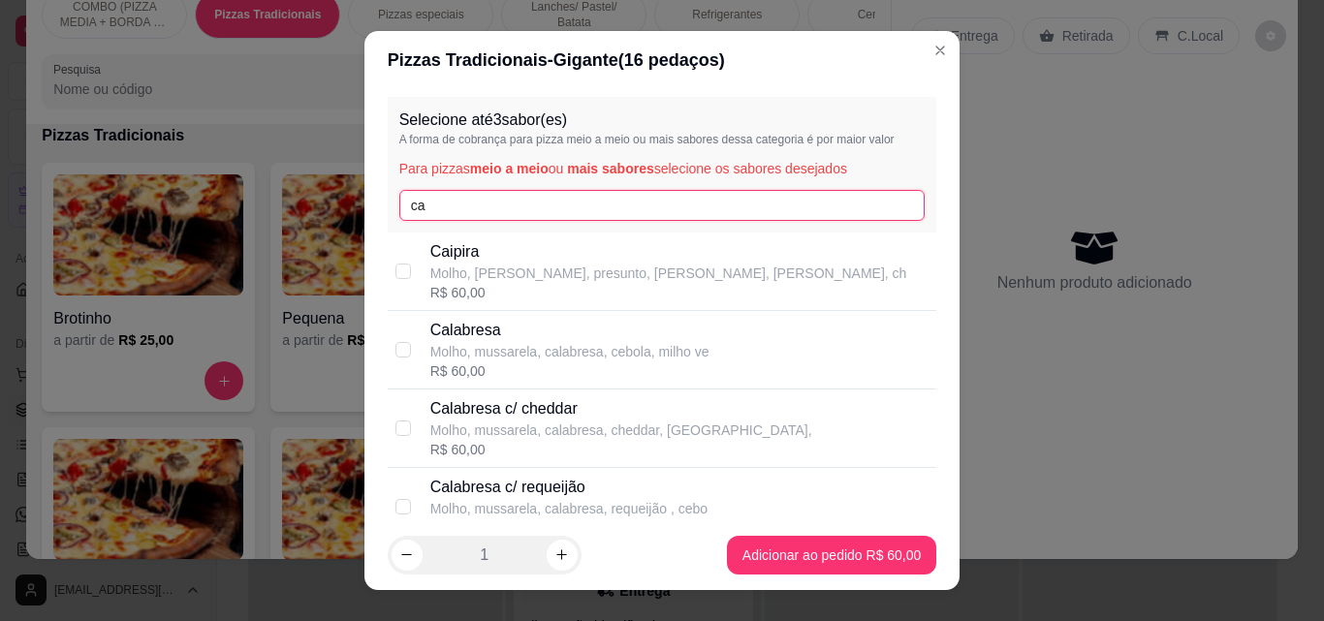
type input "c"
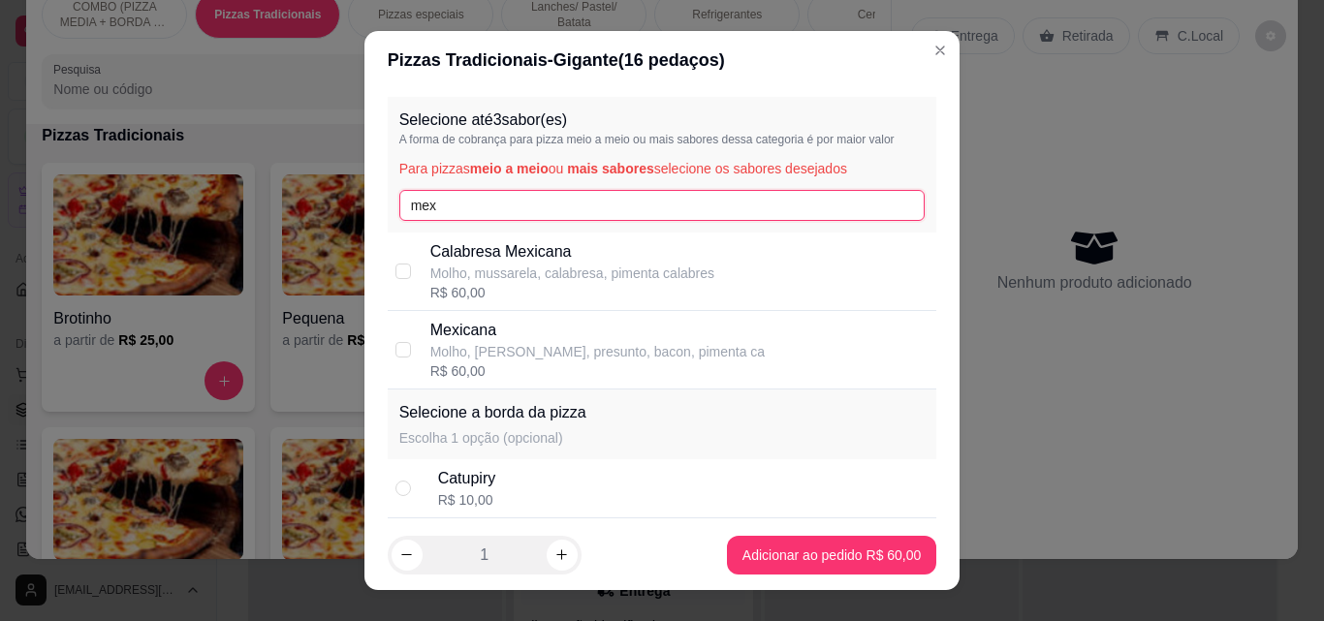
type input "mex"
click at [472, 344] on p "Molho, mussarela, presunto, bacon, pimenta ca" at bounding box center [597, 351] width 335 height 19
checkbox input "true"
click at [511, 203] on input "mex" at bounding box center [662, 205] width 526 height 31
type input "m"
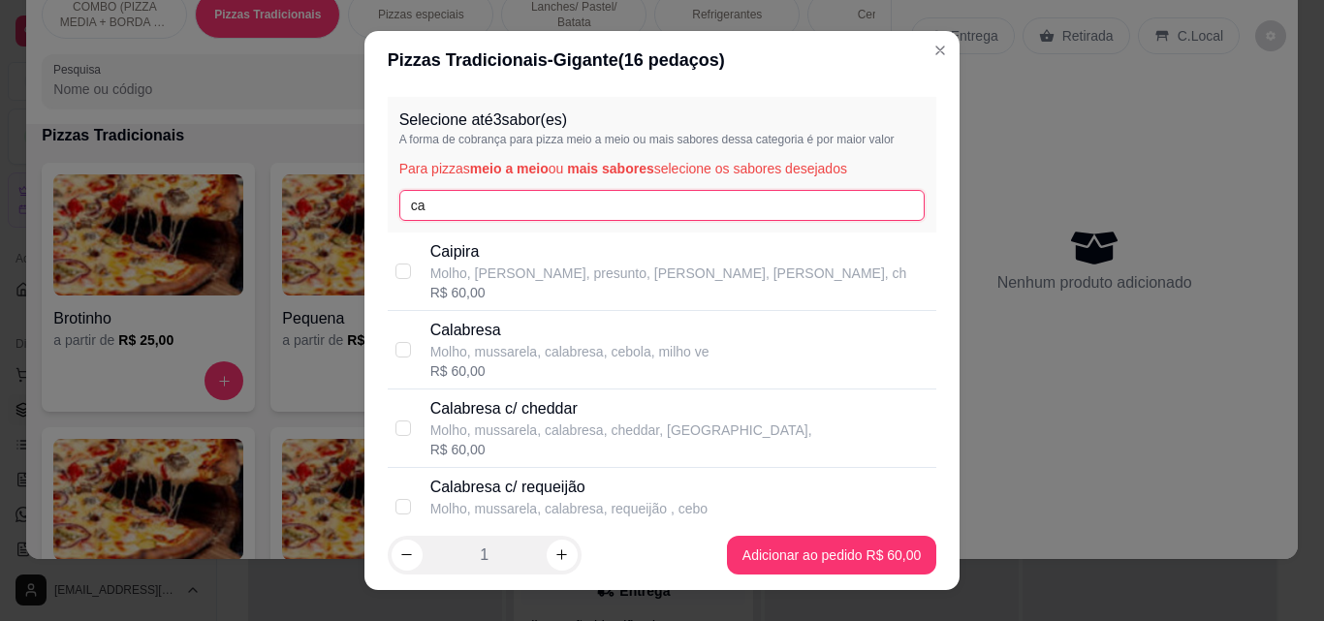
type input "ca"
click at [443, 331] on p "Calabresa" at bounding box center [569, 330] width 279 height 23
checkbox input "true"
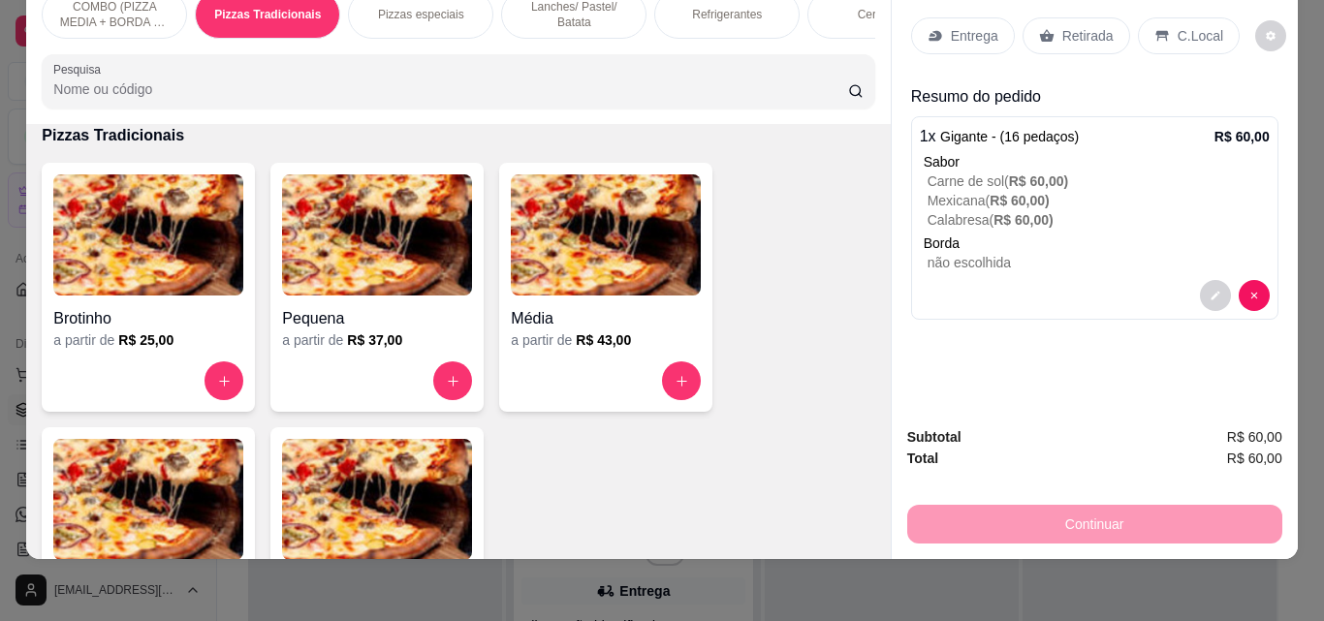
click at [964, 26] on p "Entrega" at bounding box center [974, 35] width 47 height 19
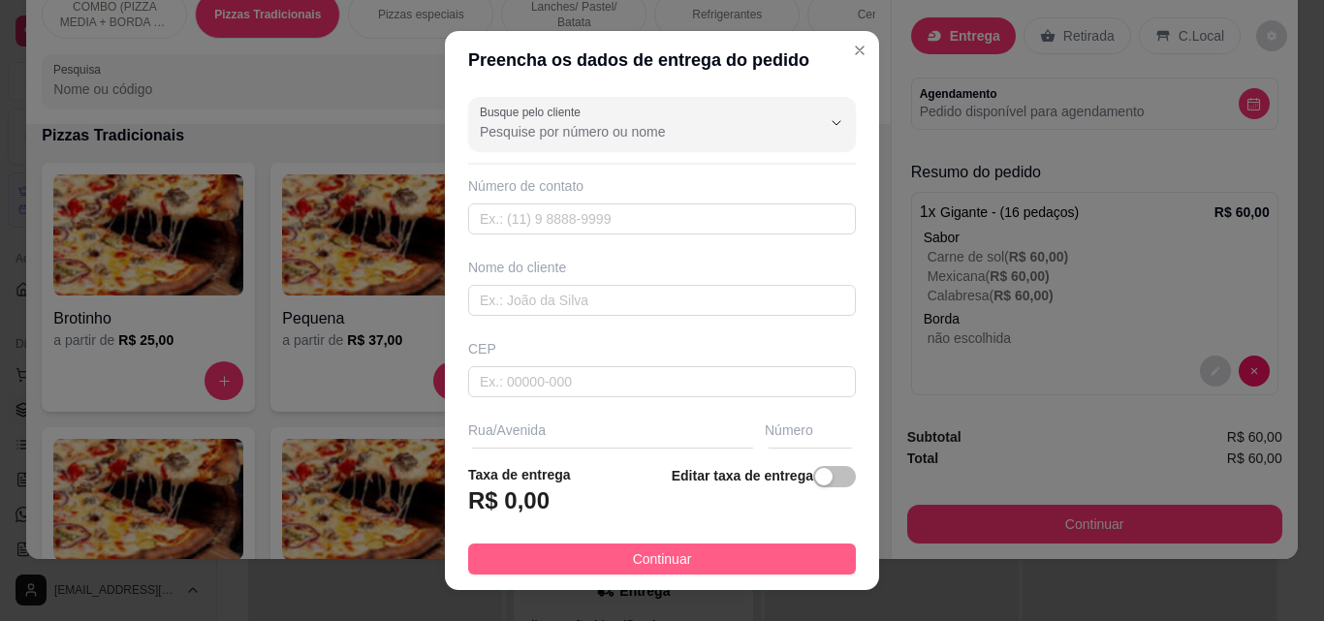
click at [742, 563] on button "Continuar" at bounding box center [662, 559] width 388 height 31
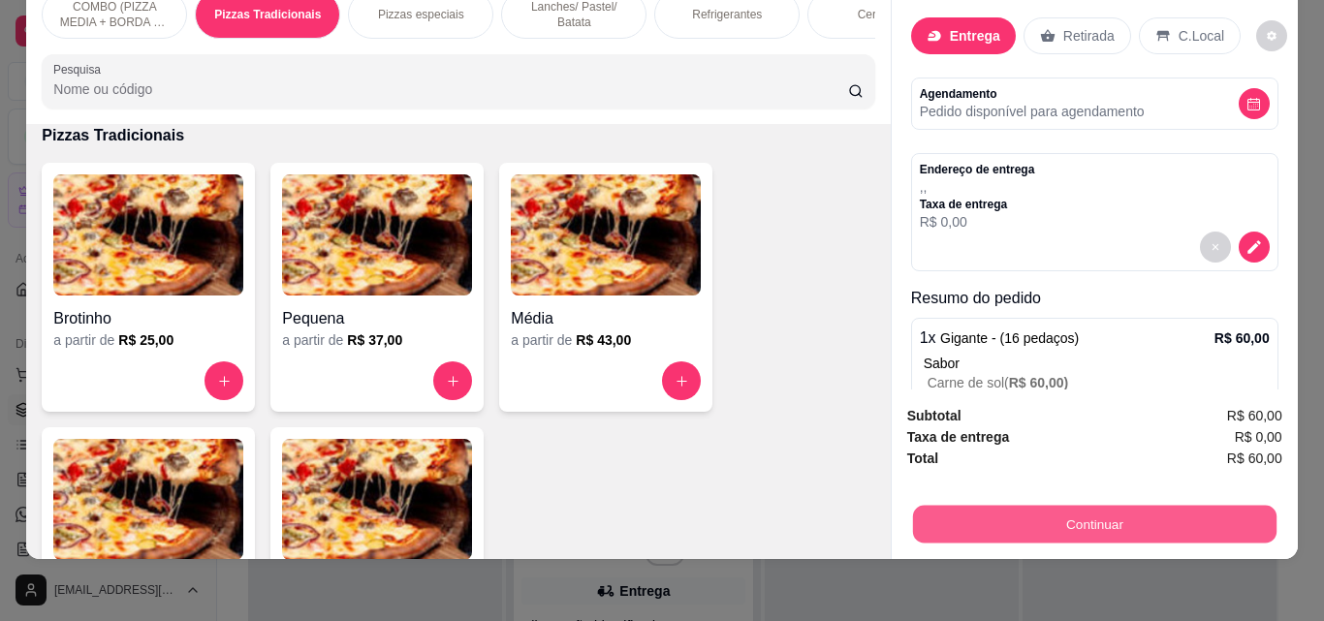
click at [985, 511] on button "Continuar" at bounding box center [1093, 524] width 363 height 38
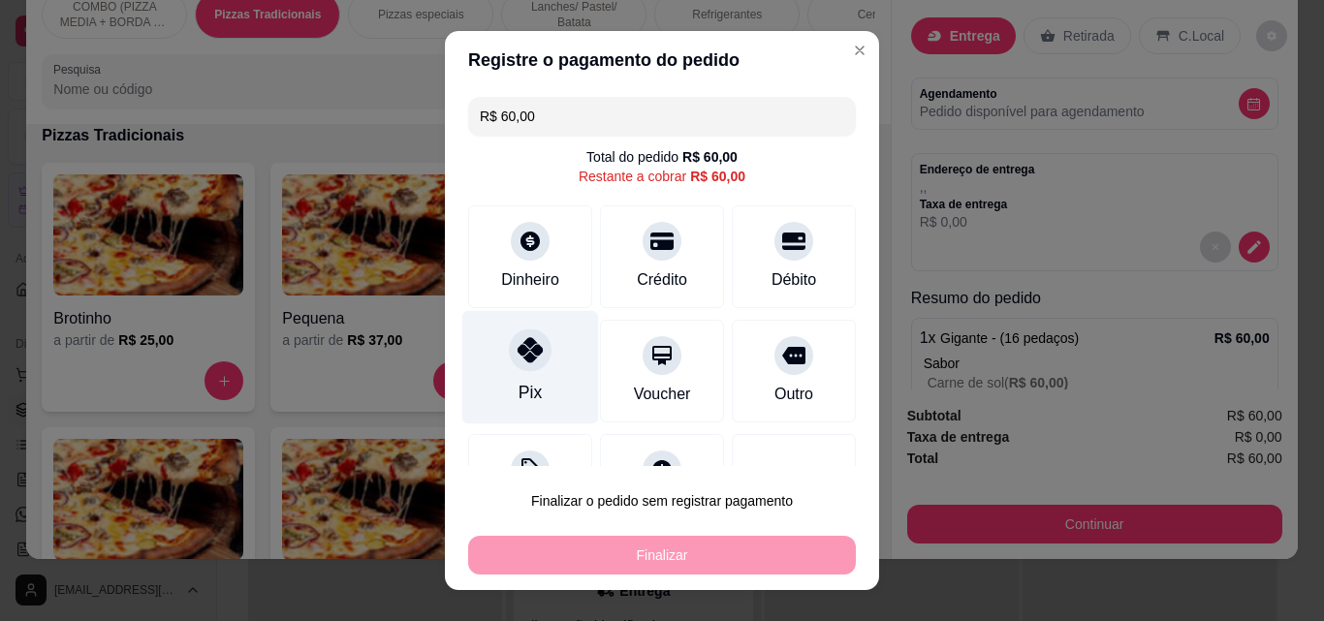
click at [509, 354] on div at bounding box center [530, 349] width 43 height 43
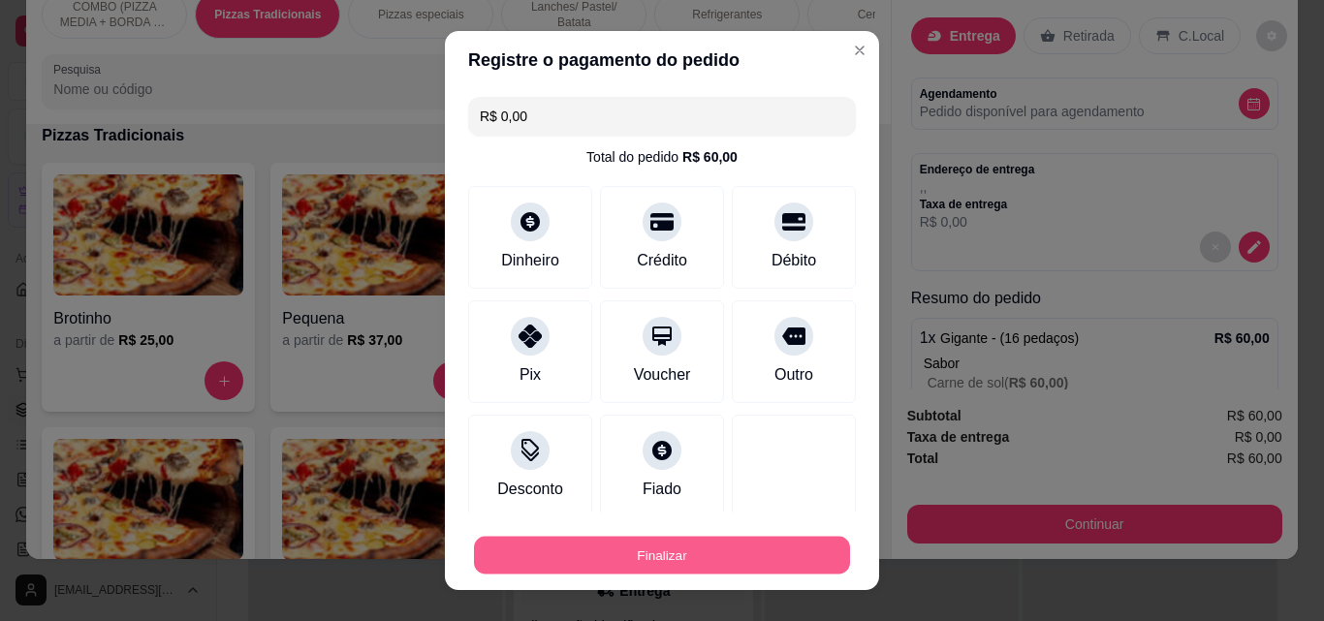
click at [664, 548] on button "Finalizar" at bounding box center [662, 556] width 376 height 38
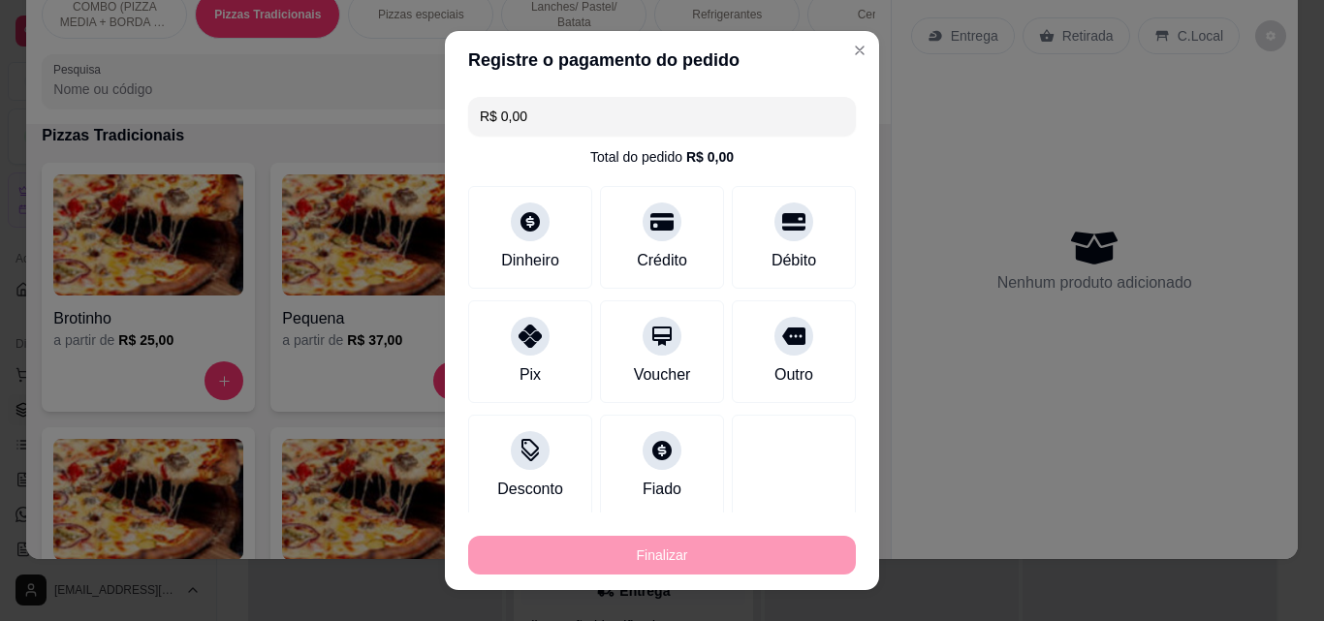
type input "-R$ 60,00"
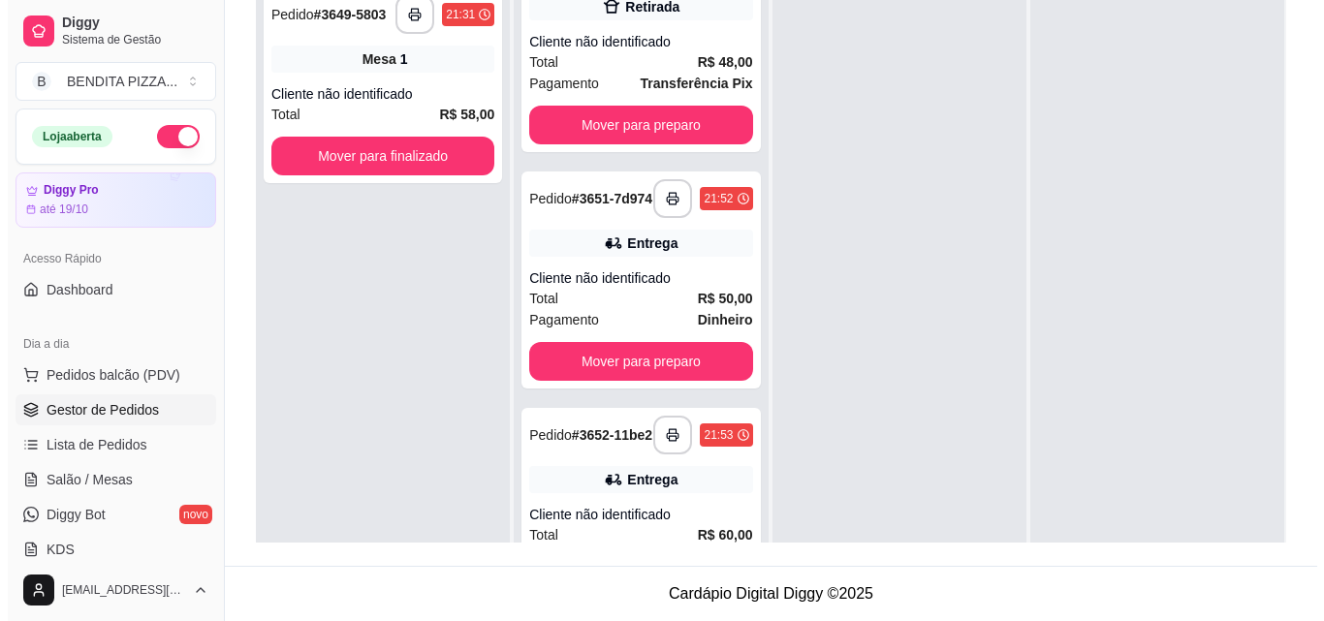
scroll to position [131, 0]
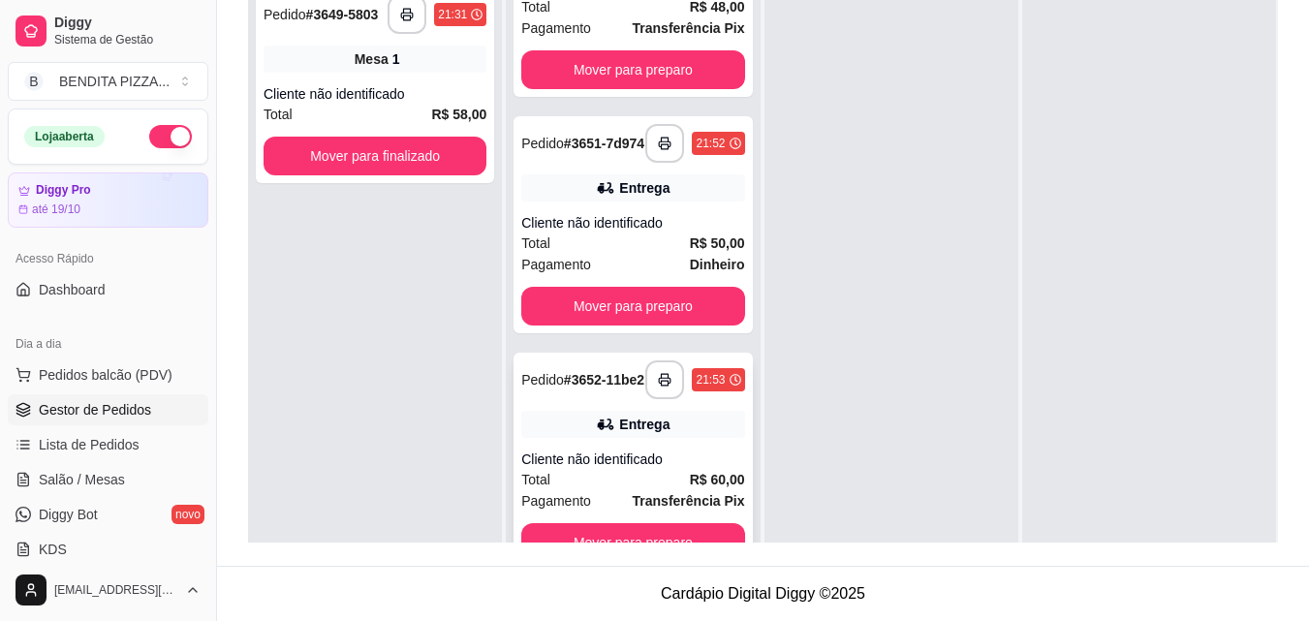
click at [690, 476] on strong "R$ 60,00" at bounding box center [717, 480] width 55 height 16
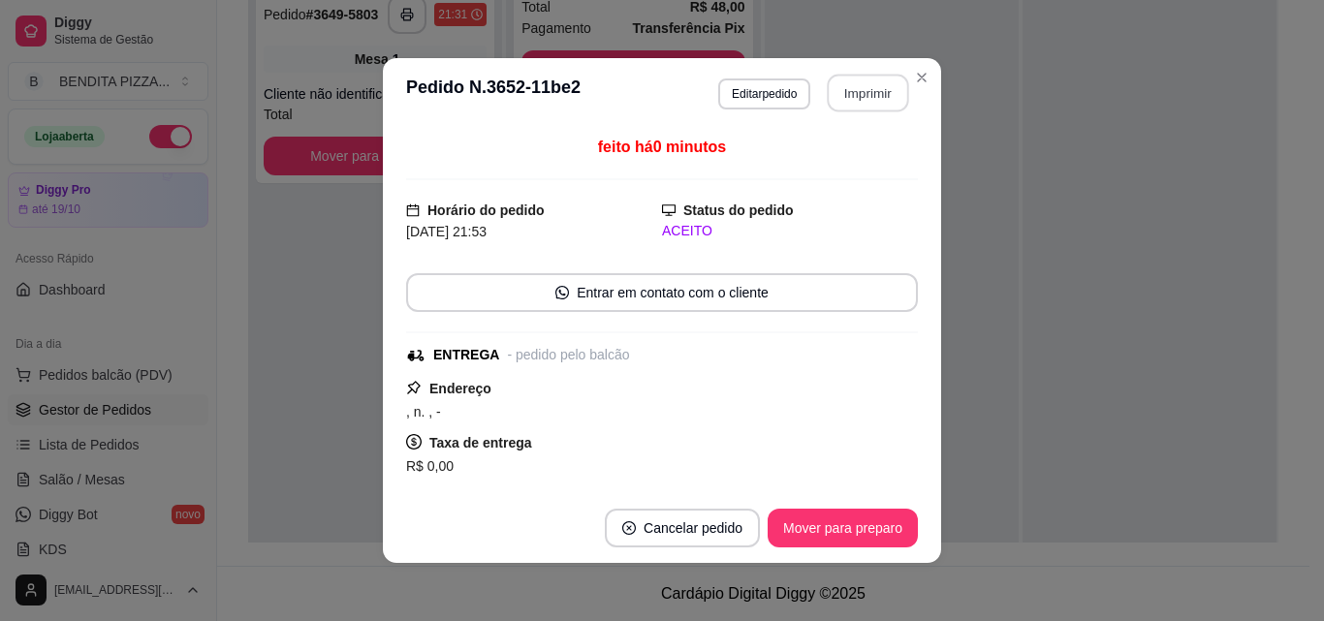
click at [828, 91] on button "Imprimir" at bounding box center [868, 94] width 81 height 38
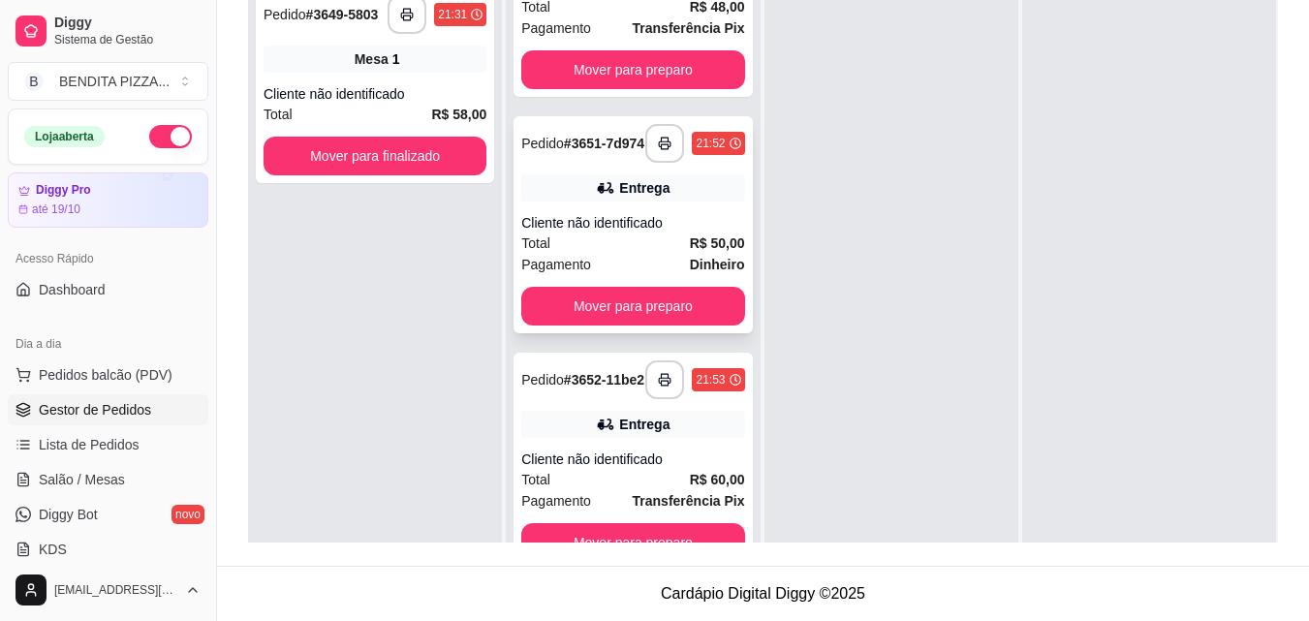
click at [645, 254] on div "Pagamento Dinheiro" at bounding box center [632, 264] width 223 height 21
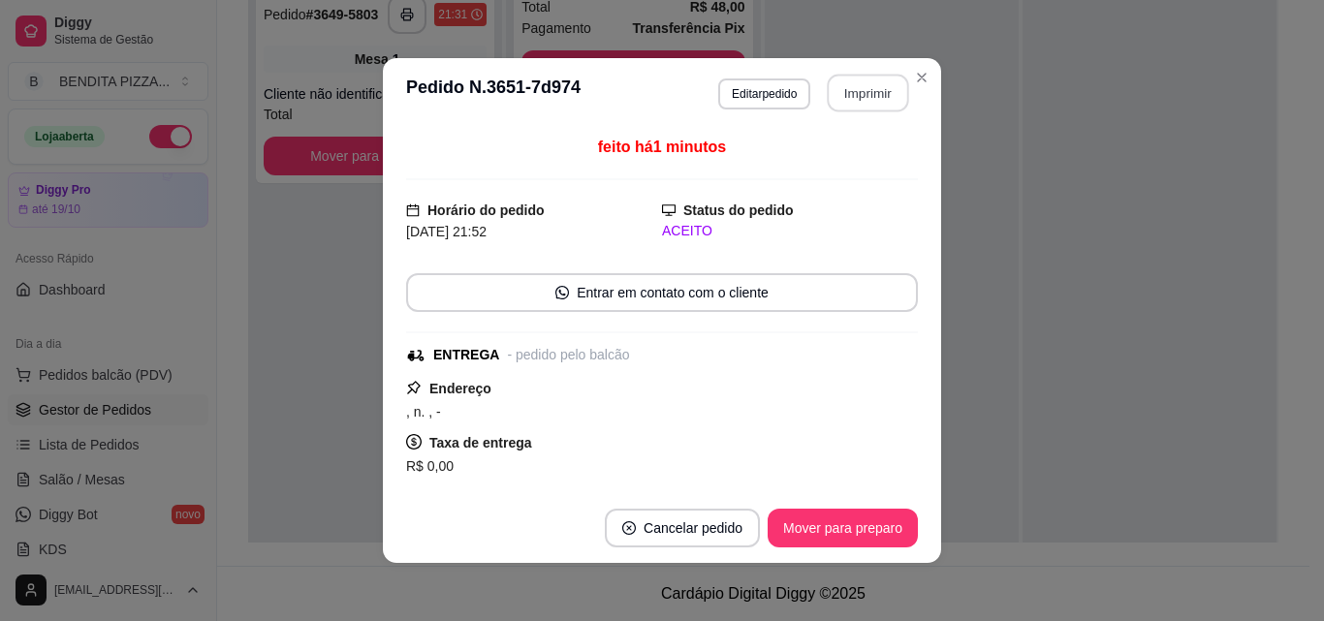
click at [867, 102] on button "Imprimir" at bounding box center [868, 94] width 81 height 38
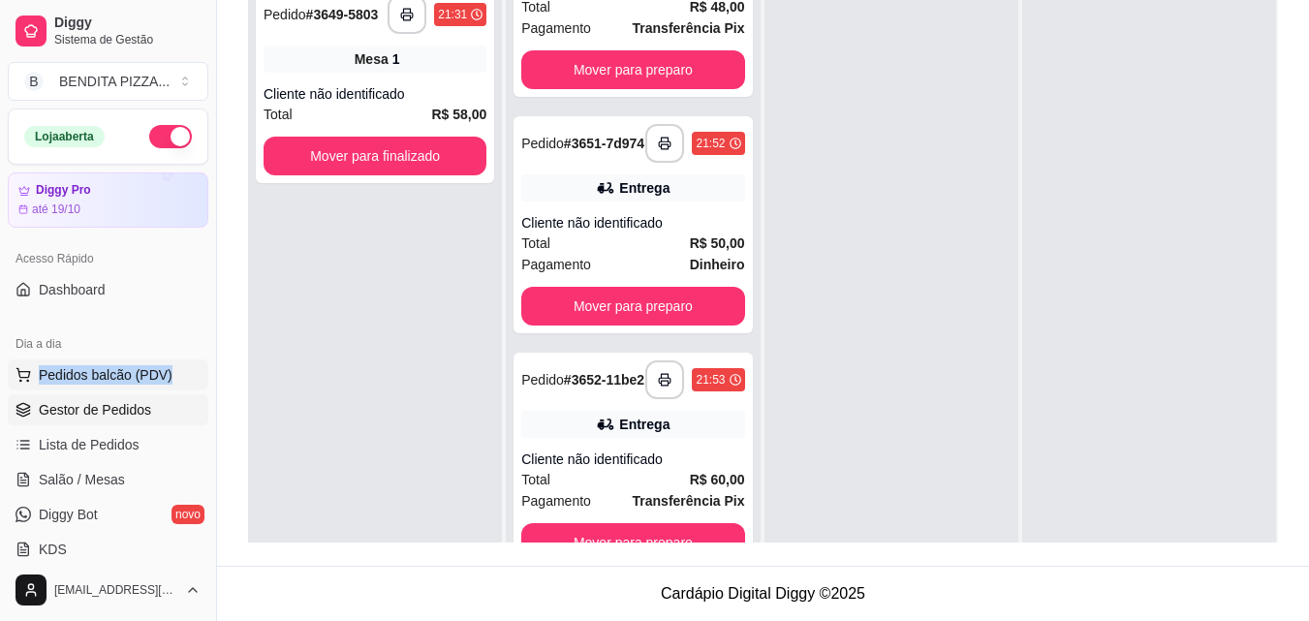
click at [166, 364] on div "Dia a dia Pedidos balcão (PDV) Gestor de Pedidos Lista de Pedidos Salão / Mesas…" at bounding box center [108, 447] width 216 height 252
click at [122, 374] on span "Pedidos balcão (PDV)" at bounding box center [106, 374] width 134 height 19
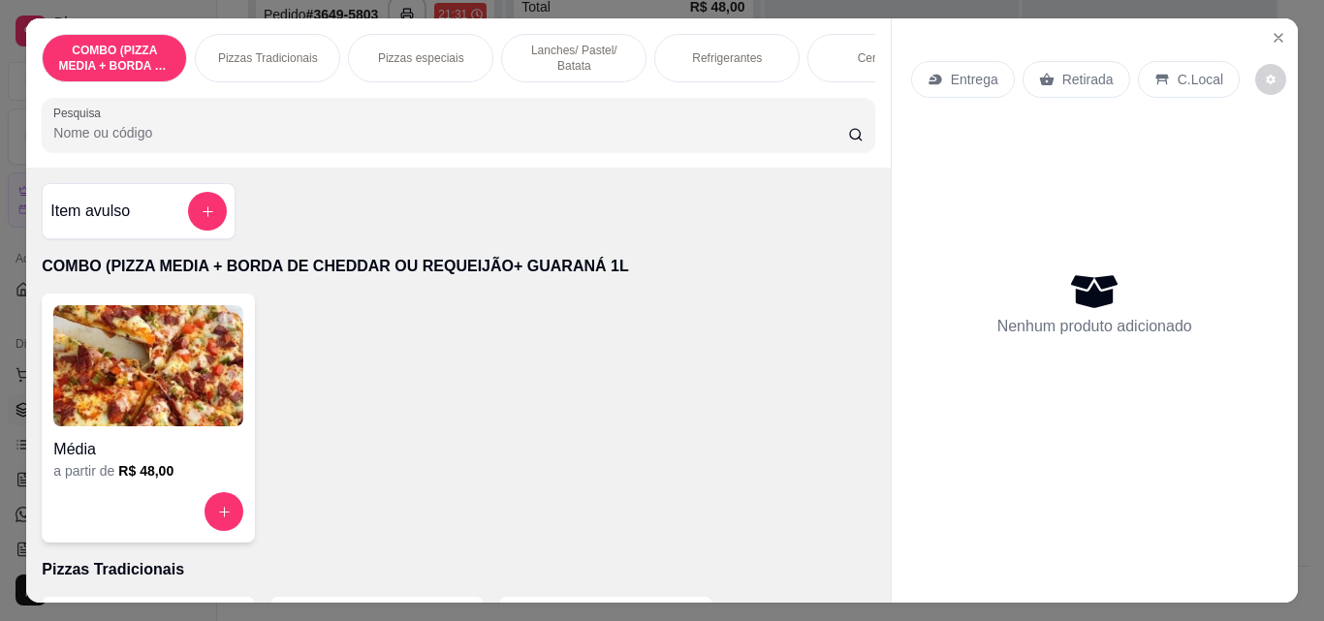
drag, startPoint x: 249, startPoint y: 42, endPoint x: 274, endPoint y: 76, distance: 42.2
click at [249, 49] on div "Pizzas Tradicionais" at bounding box center [267, 58] width 145 height 48
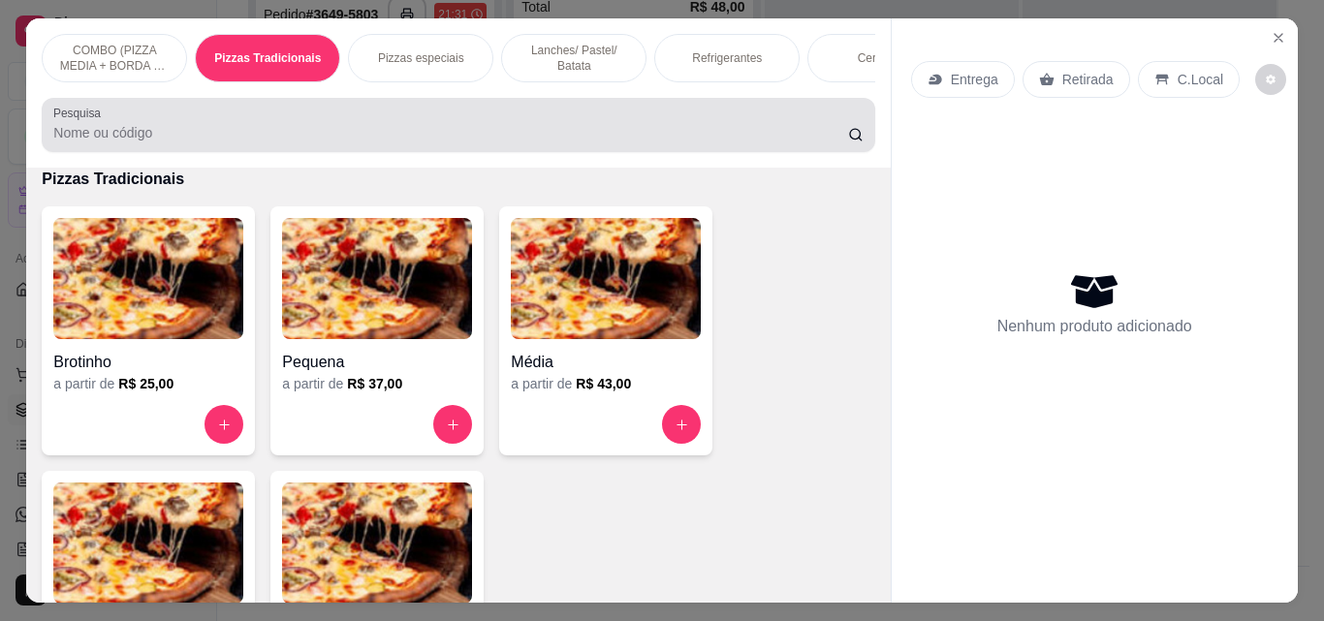
scroll to position [50, 0]
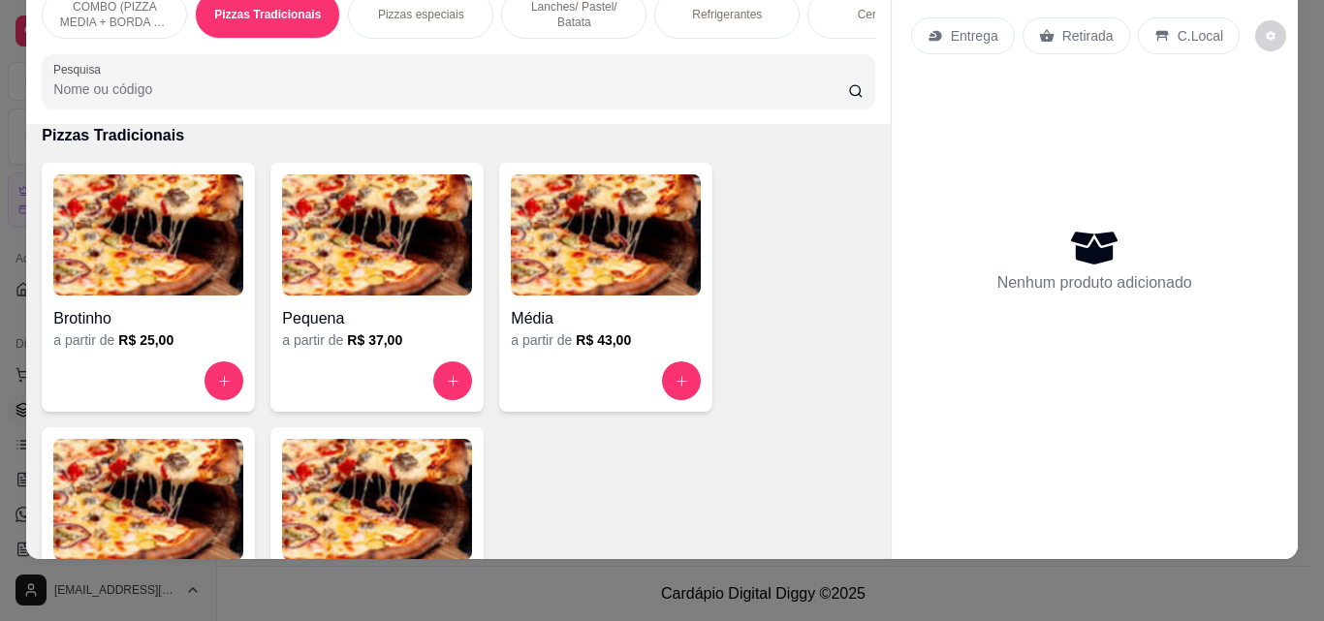
click at [223, 487] on img at bounding box center [148, 499] width 190 height 121
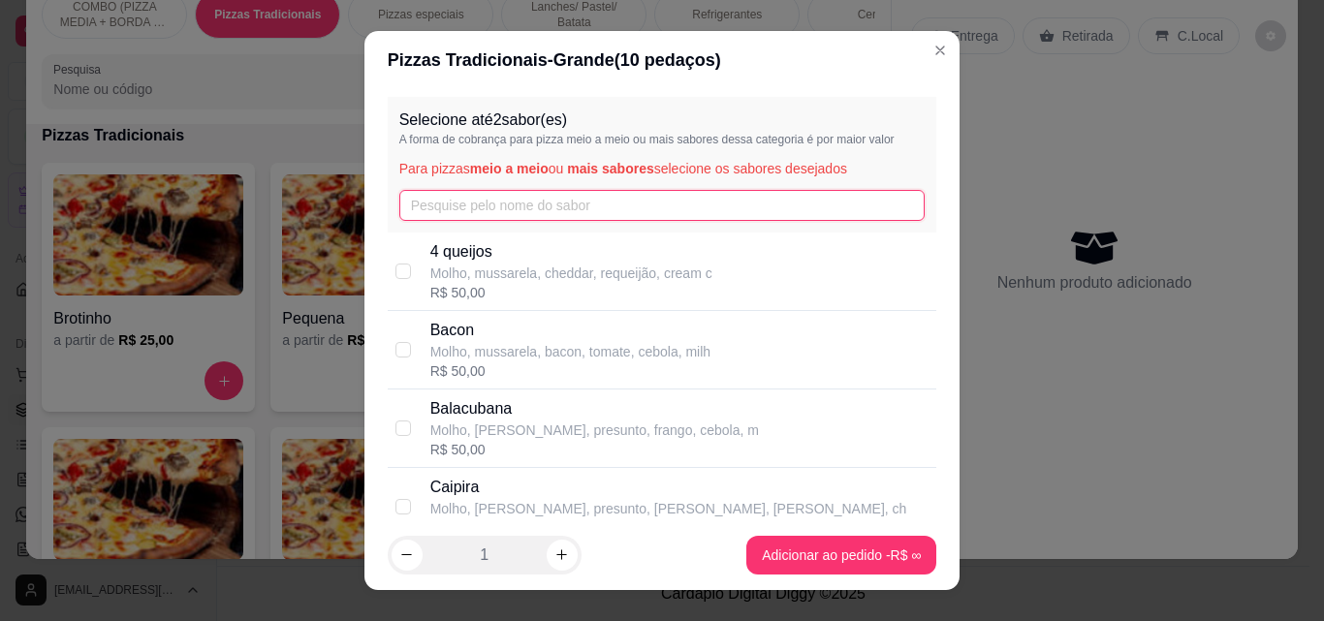
click at [509, 194] on input "text" at bounding box center [662, 205] width 526 height 31
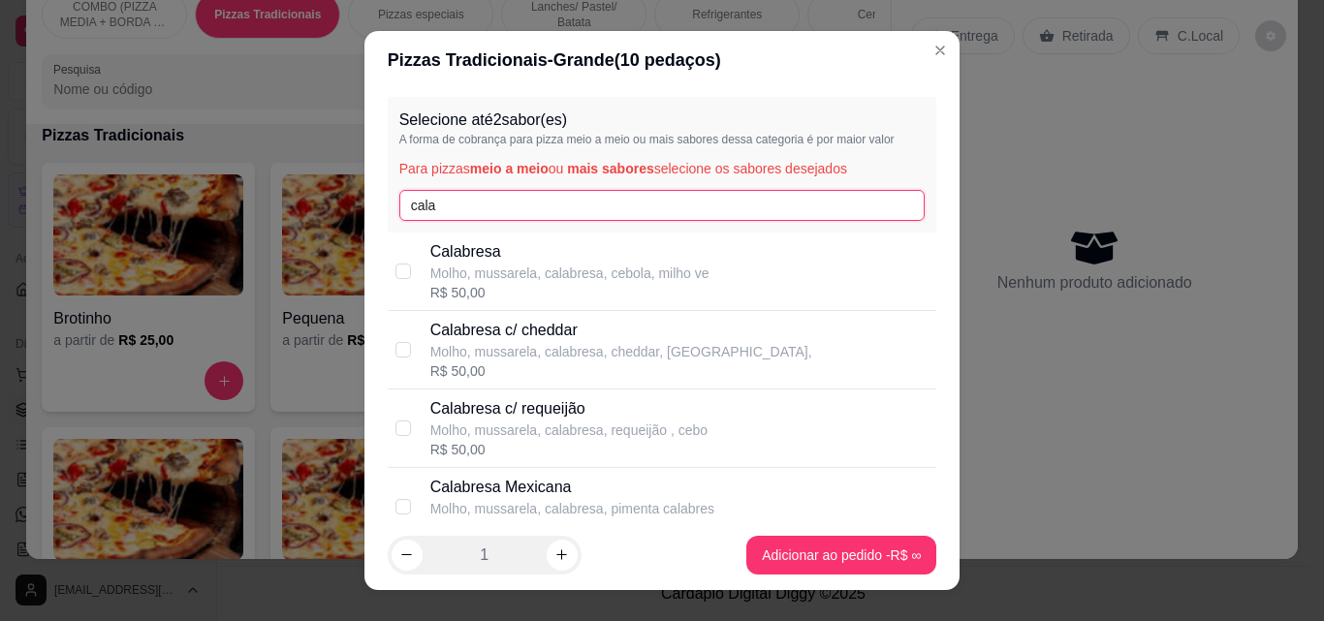
type input "cala"
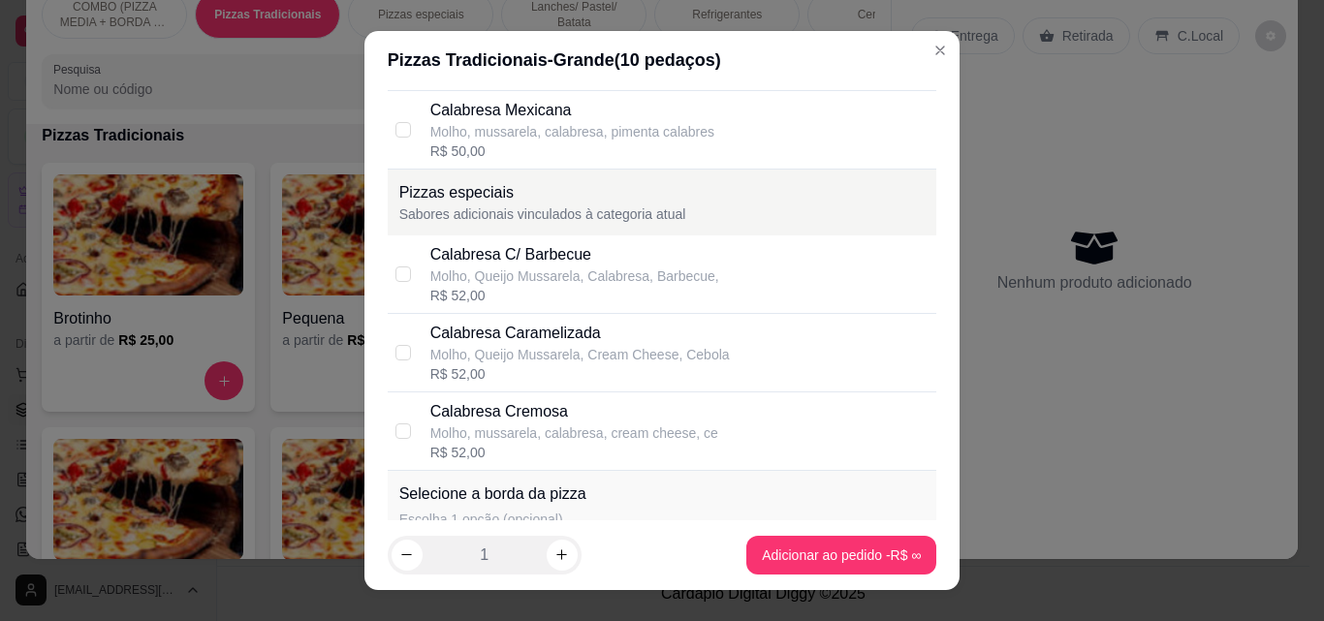
click at [751, 423] on div "Calabresa Cremosa Molho, mussarela, calabresa, cream cheese, ce R$ 52,00" at bounding box center [679, 431] width 499 height 62
checkbox input "true"
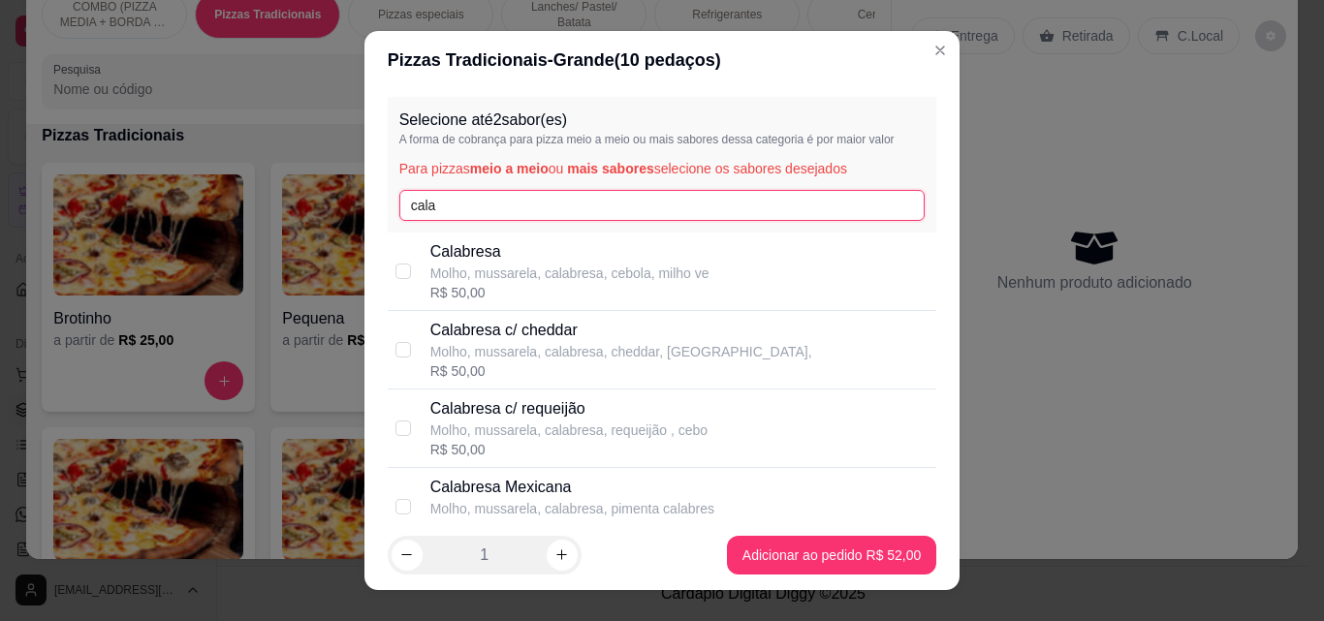
click at [811, 202] on input "cala" at bounding box center [662, 205] width 526 height 31
type input "c"
type input "fr"
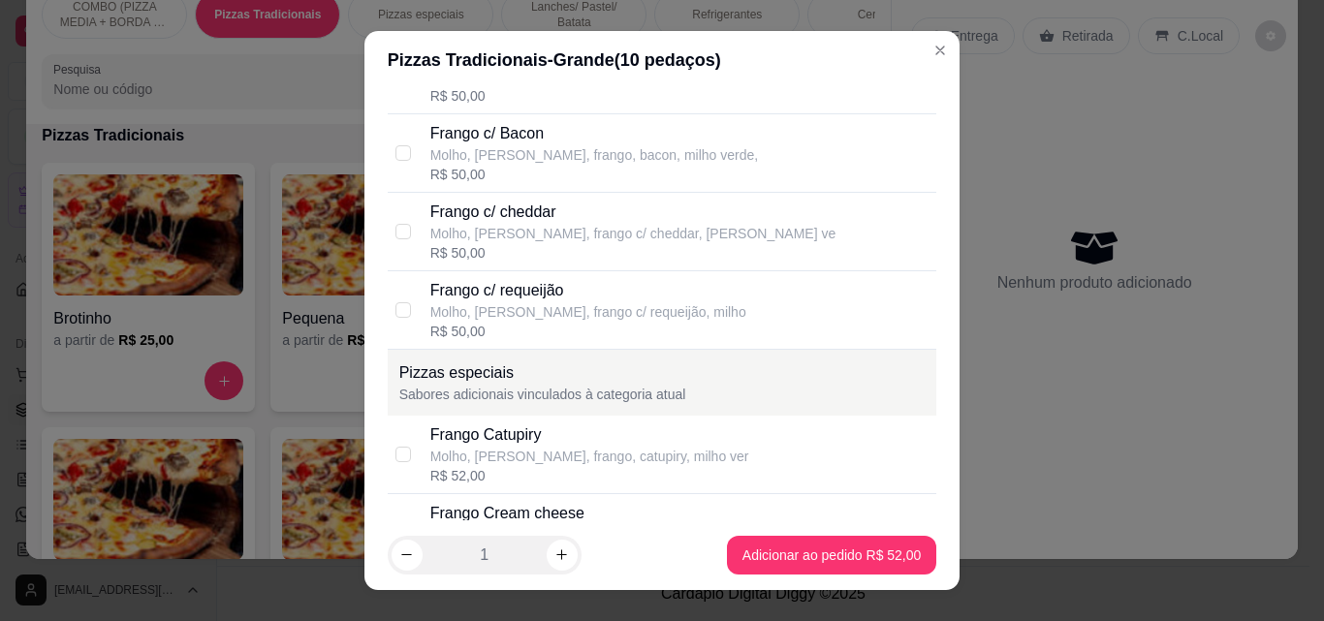
scroll to position [394, 0]
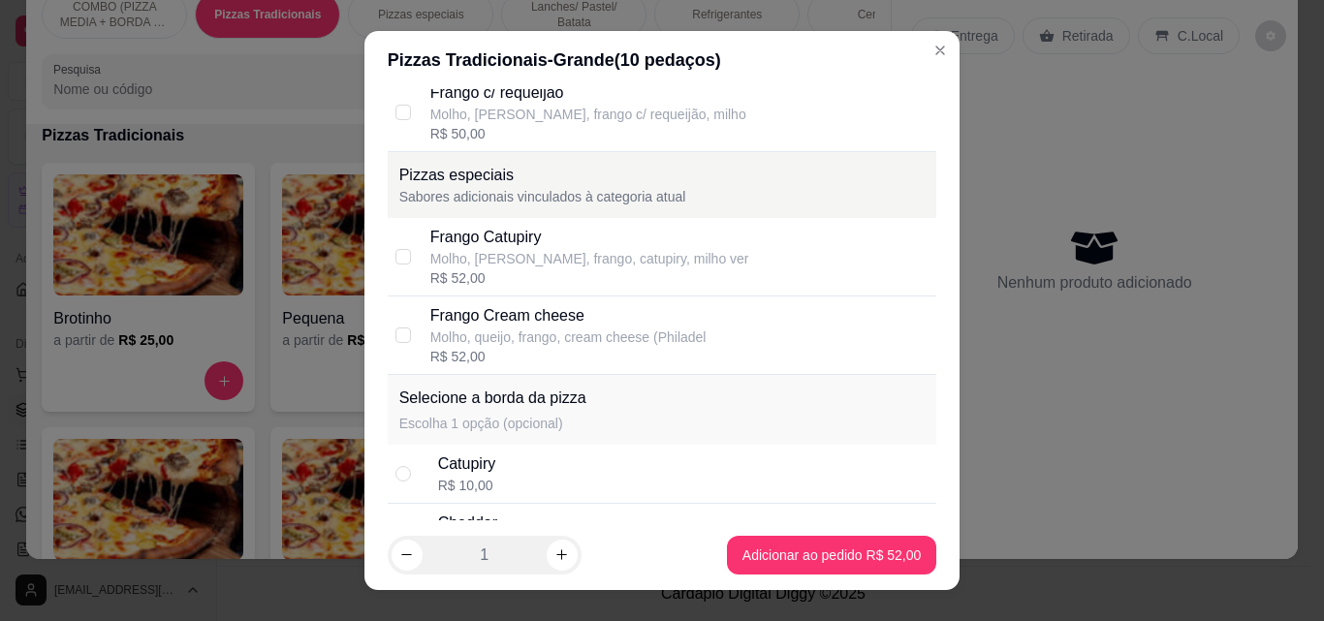
drag, startPoint x: 802, startPoint y: 330, endPoint x: 817, endPoint y: 347, distance: 22.0
click at [801, 333] on div "Frango Cream cheese Molho, queijo, frango, cream cheese (Philadel R$ 52,00" at bounding box center [679, 335] width 499 height 62
checkbox input "true"
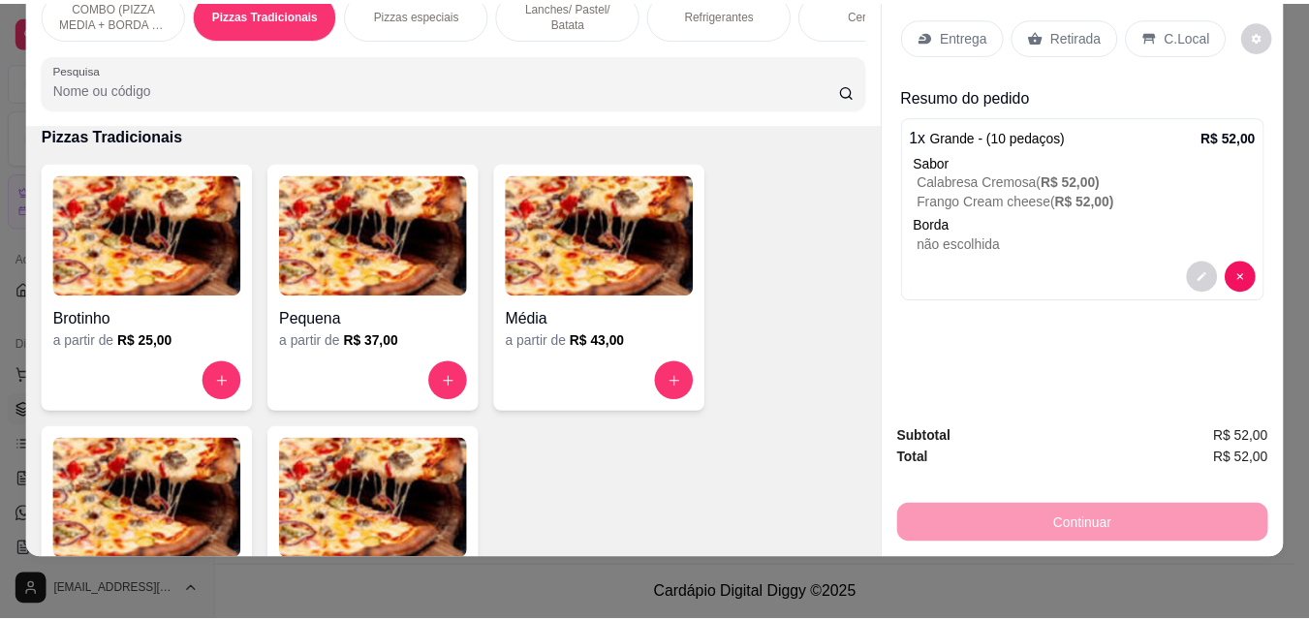
scroll to position [23, 0]
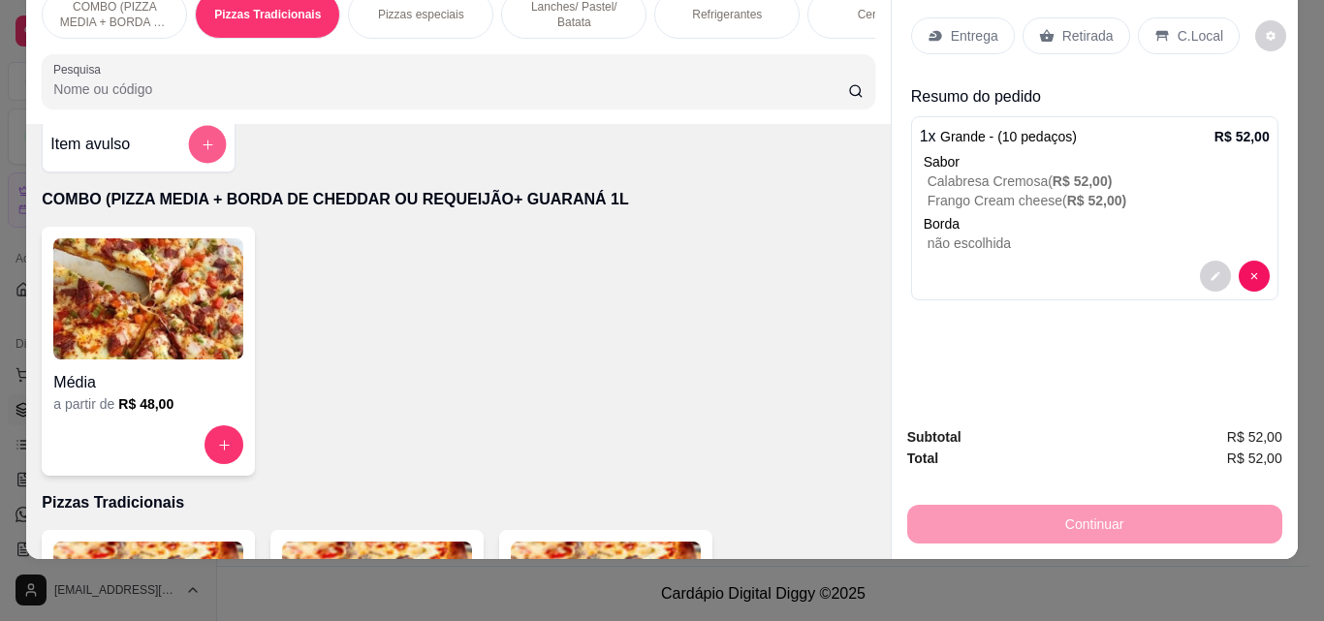
click at [192, 138] on button "add-separate-item" at bounding box center [208, 145] width 38 height 38
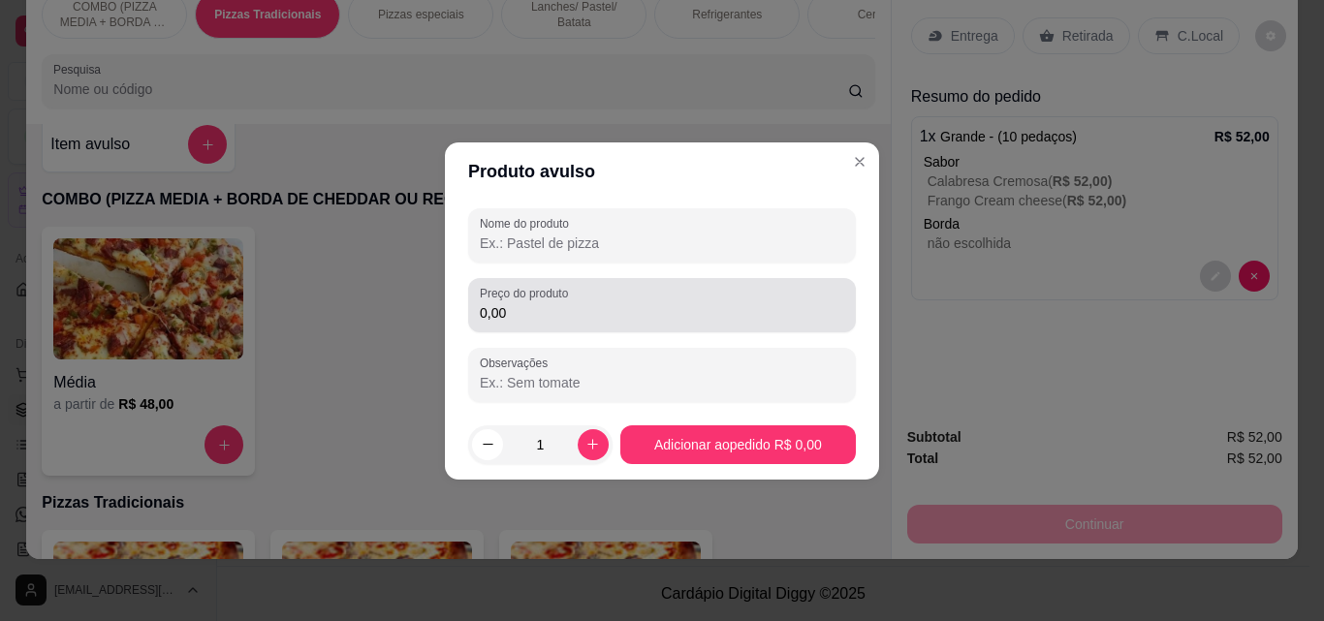
click at [609, 297] on div "0,00" at bounding box center [662, 305] width 364 height 39
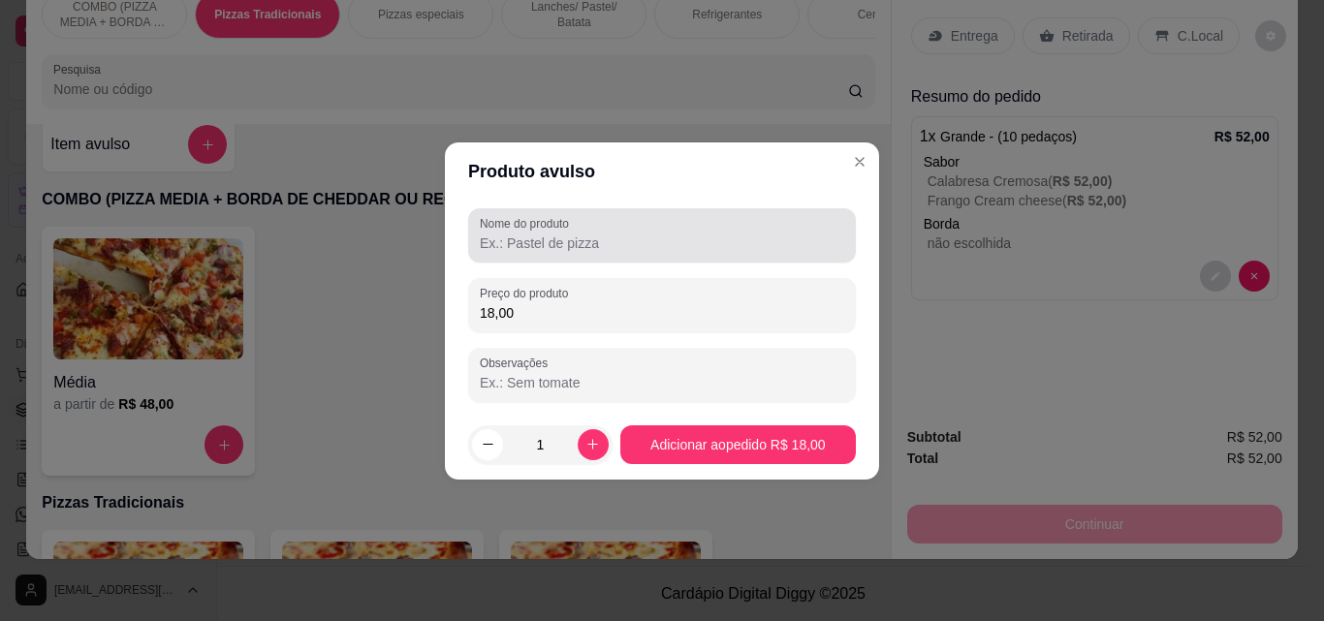
type input "18,00"
click at [648, 257] on div "Nome do produto" at bounding box center [662, 235] width 388 height 54
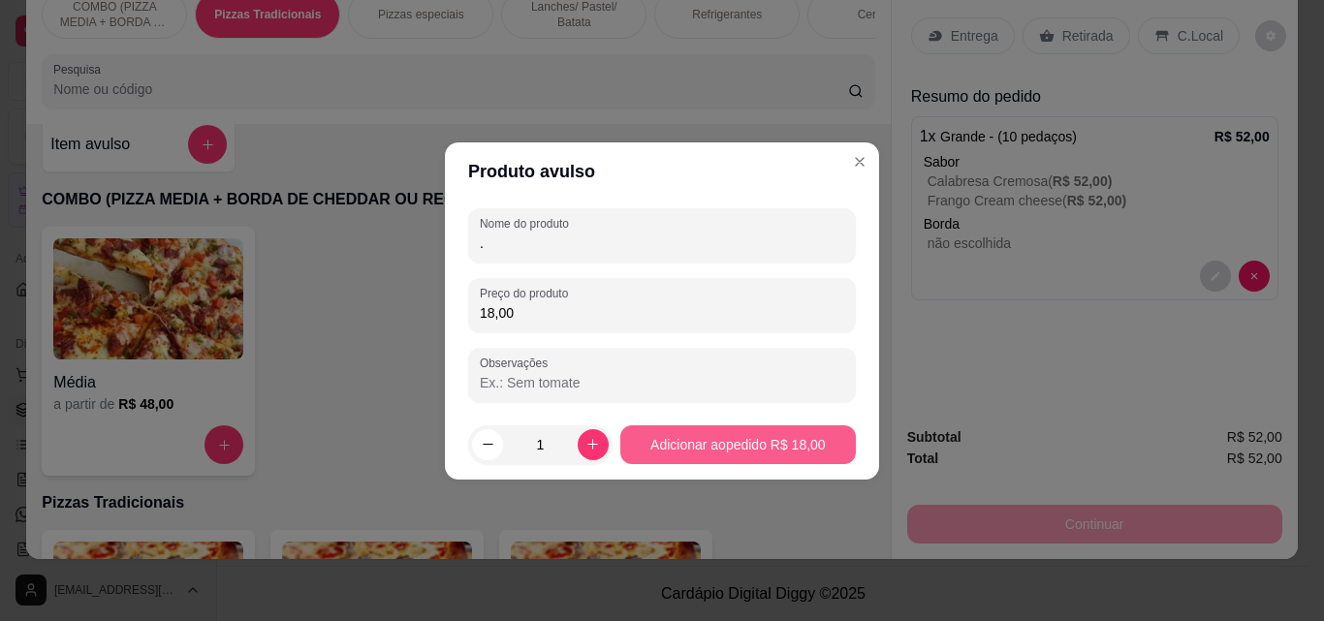
type input "."
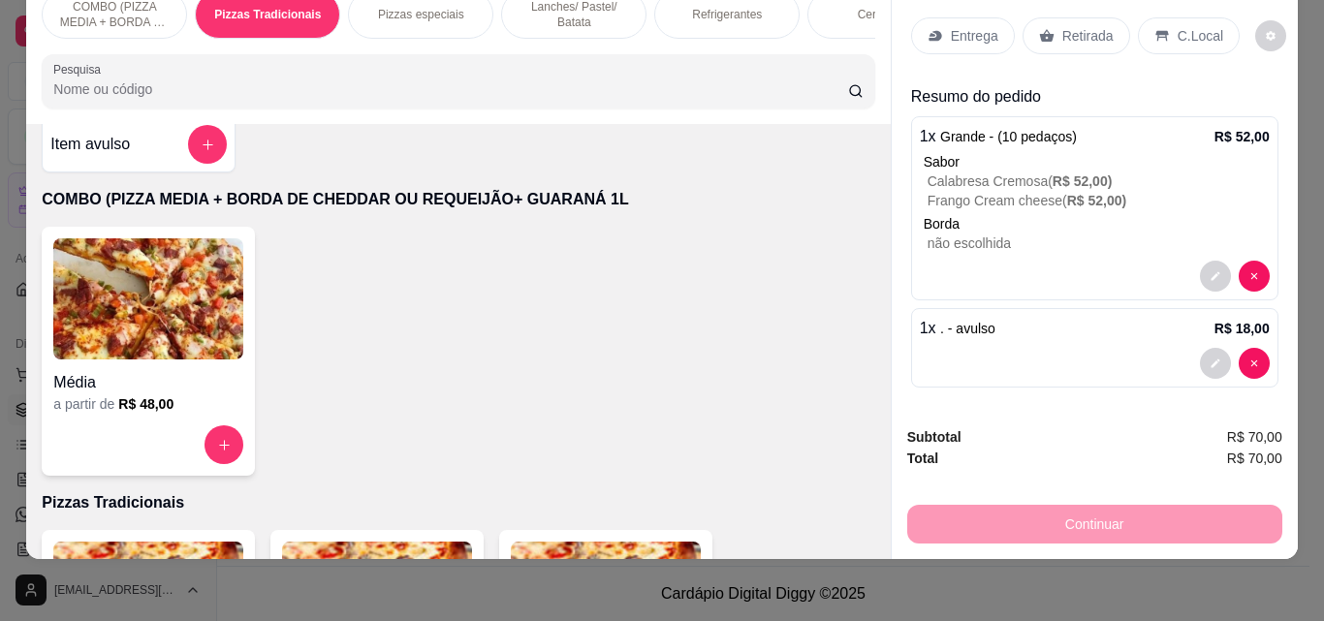
click at [1103, 503] on div "Continuar" at bounding box center [1094, 522] width 375 height 44
click at [977, 26] on p "Entrega" at bounding box center [974, 35] width 47 height 19
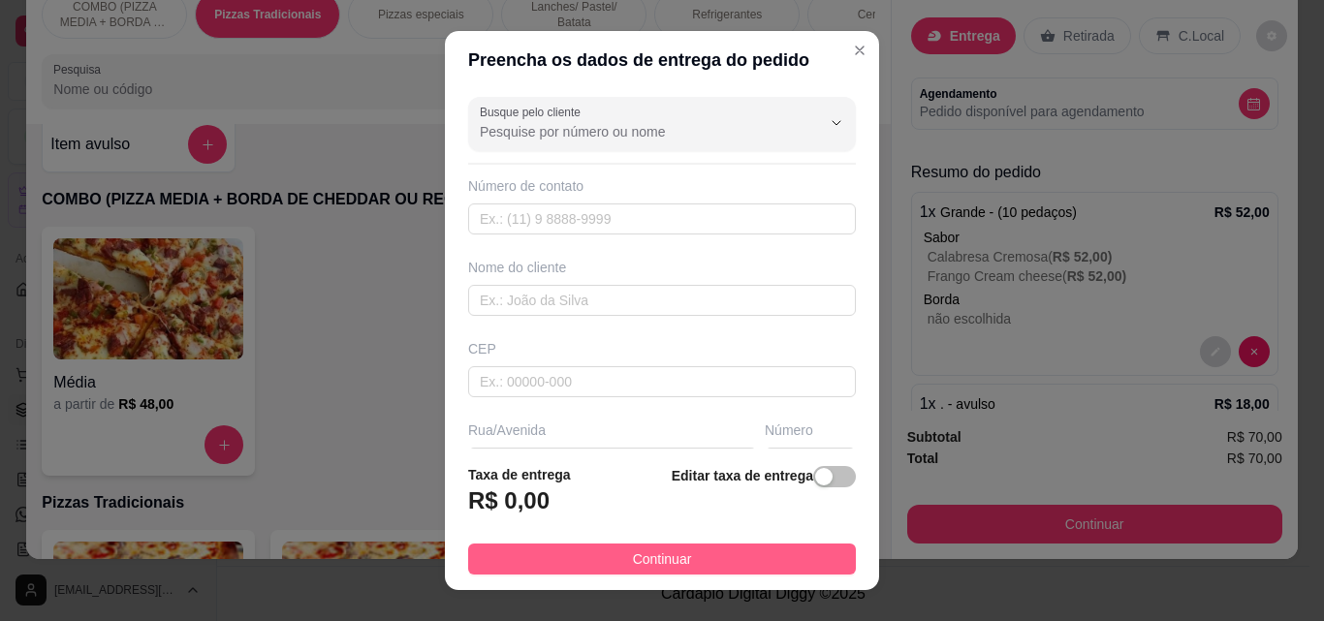
click at [708, 552] on button "Continuar" at bounding box center [662, 559] width 388 height 31
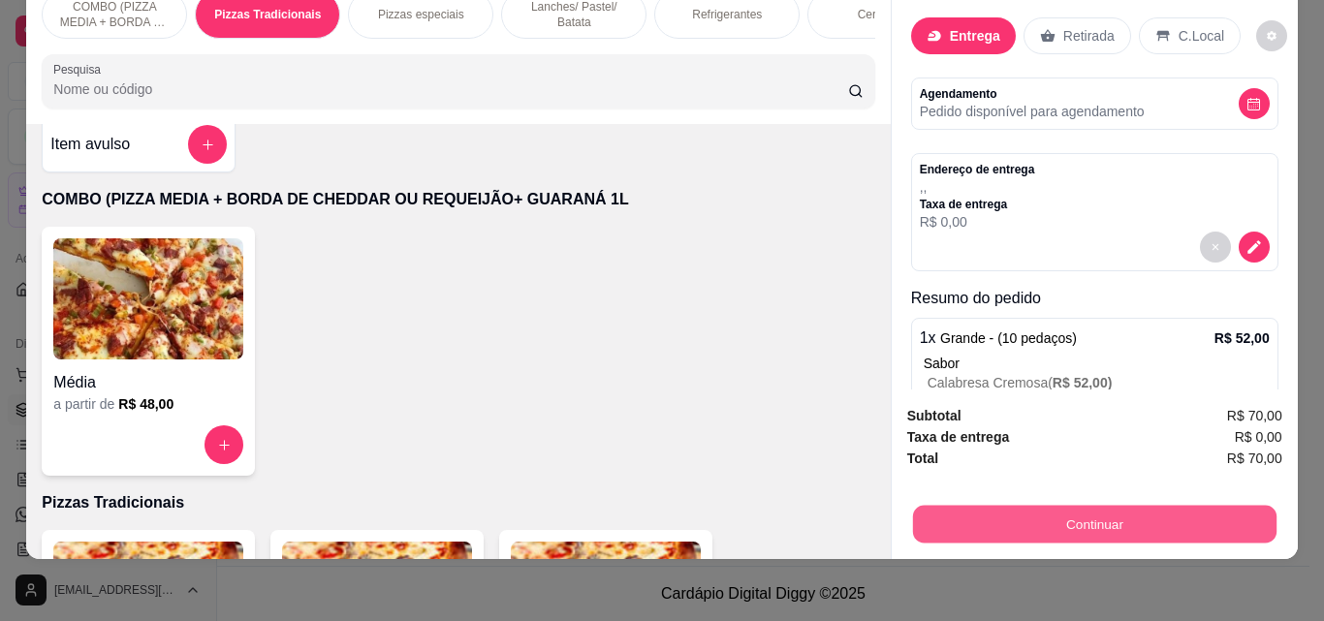
click at [1004, 505] on button "Continuar" at bounding box center [1093, 524] width 363 height 38
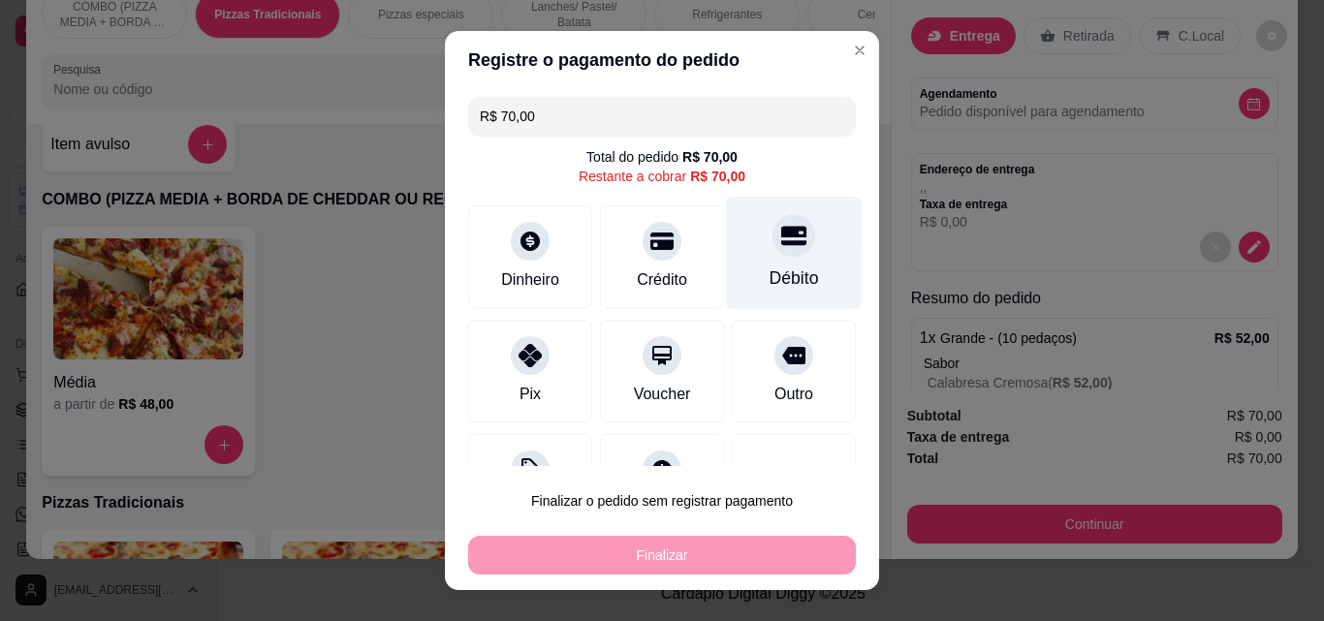
click at [781, 235] on icon at bounding box center [793, 236] width 25 height 19
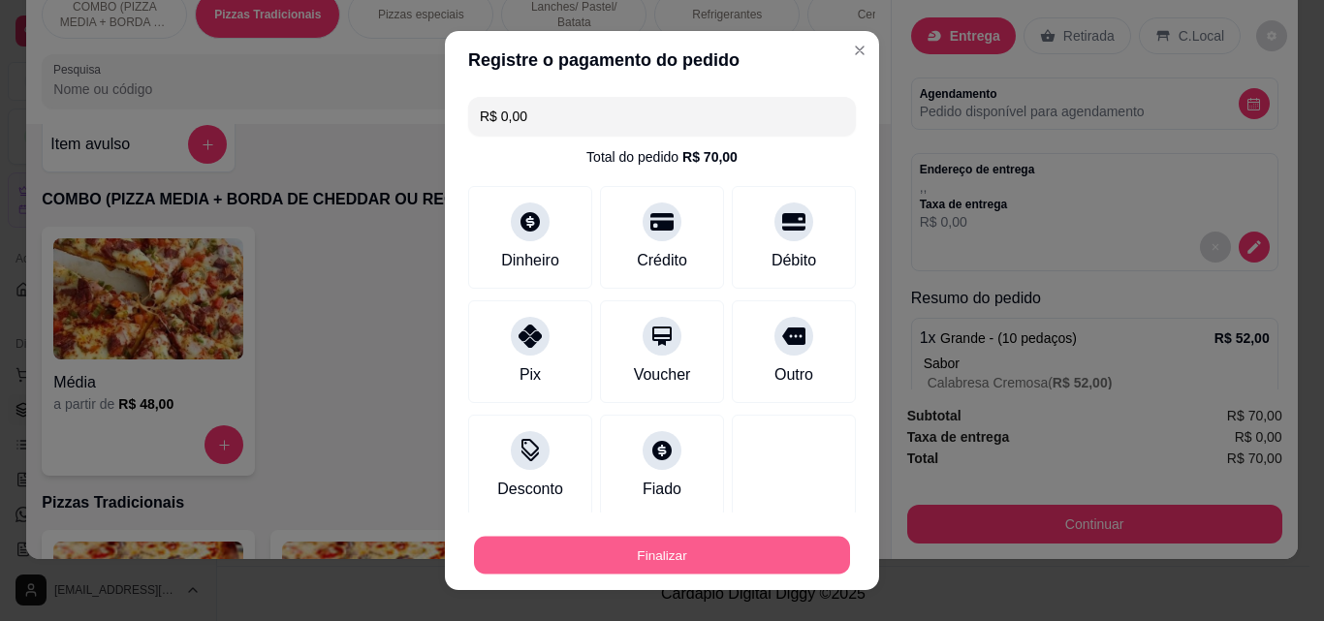
click at [745, 542] on button "Finalizar" at bounding box center [662, 556] width 376 height 38
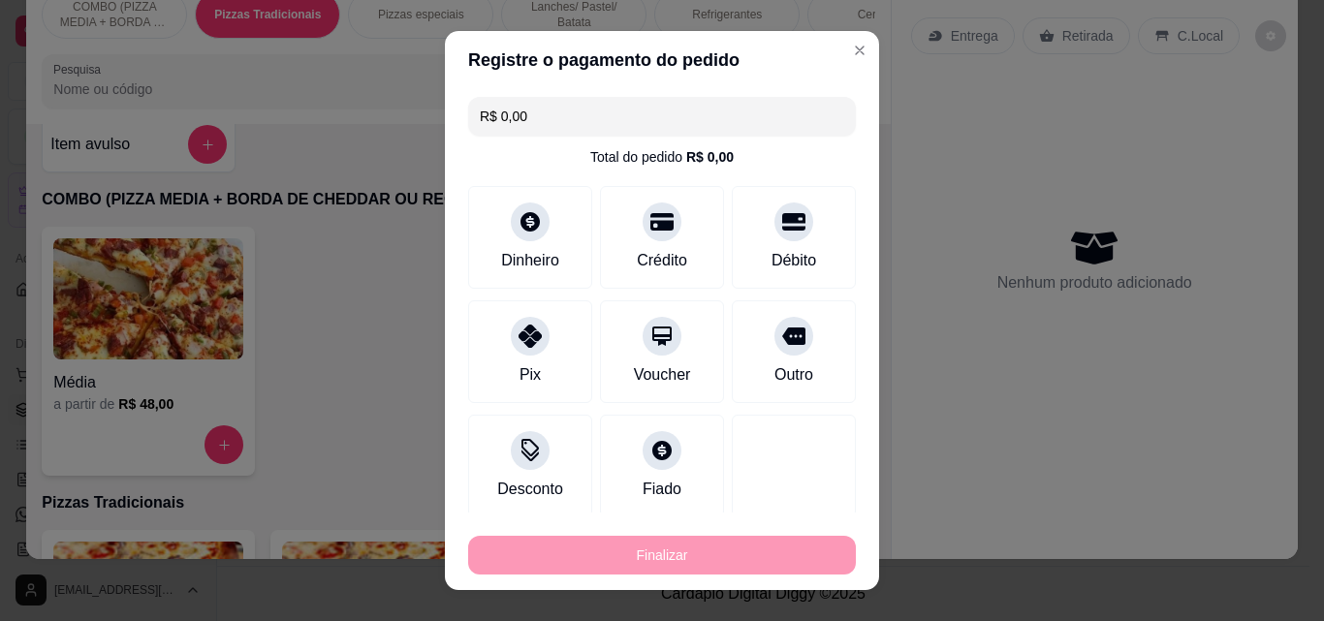
type input "-R$ 70,00"
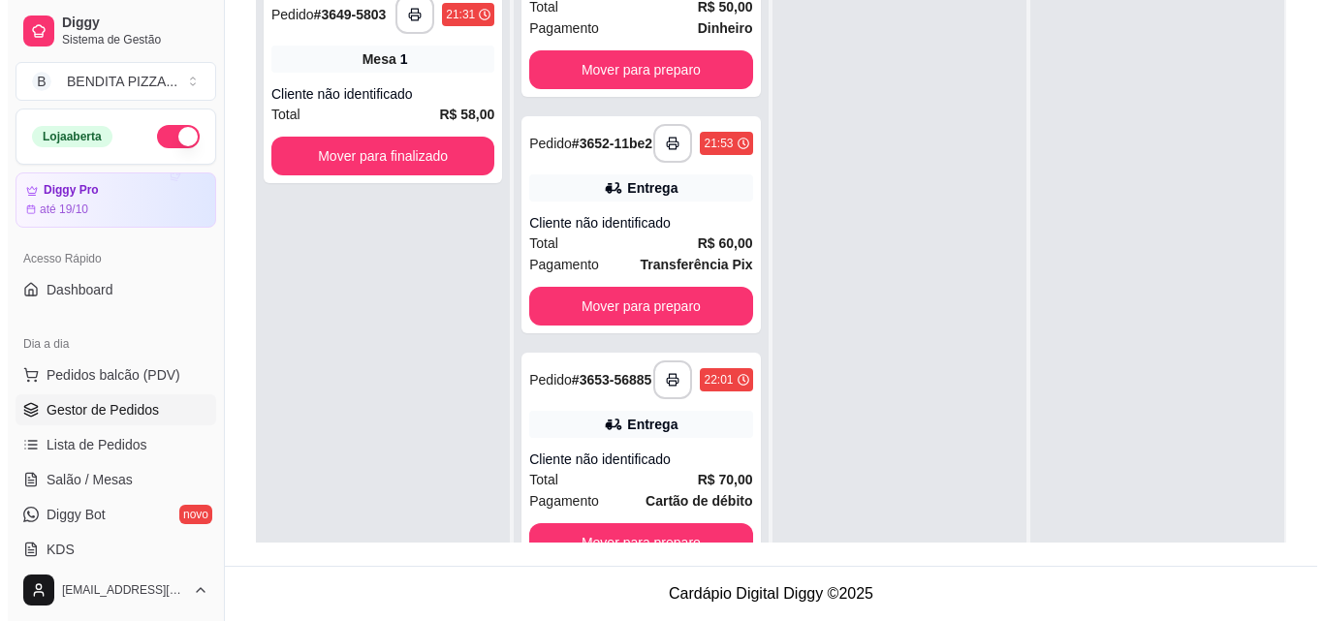
scroll to position [375, 0]
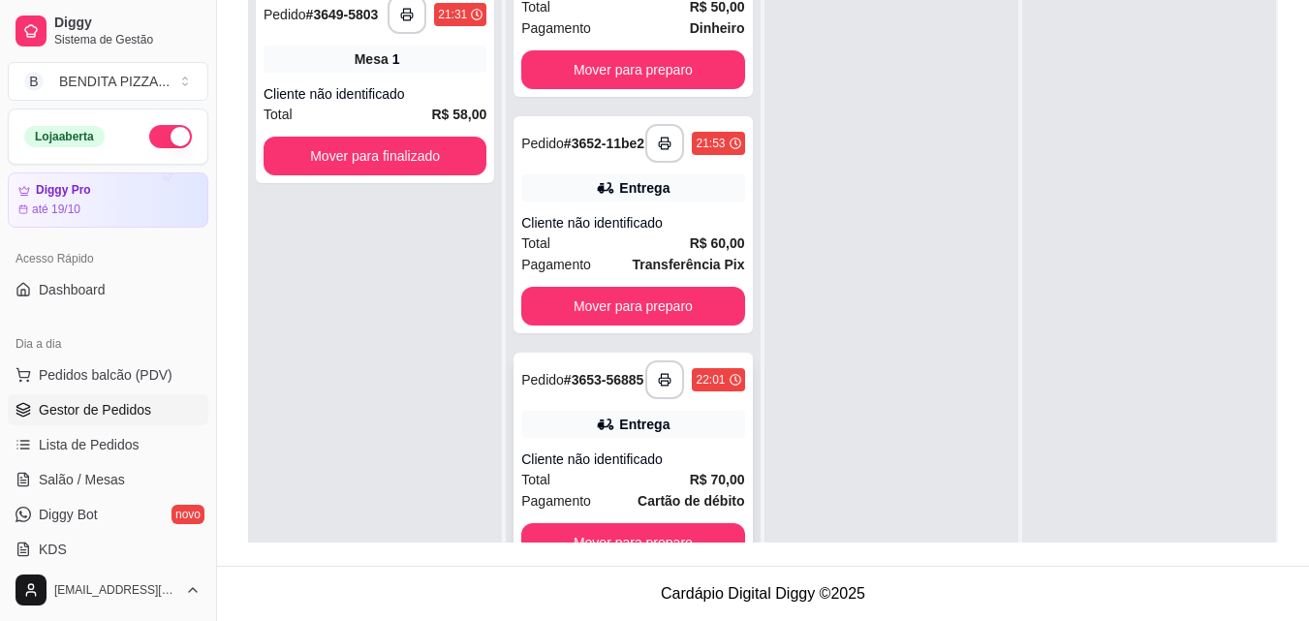
click at [712, 475] on strong "R$ 70,00" at bounding box center [717, 480] width 55 height 16
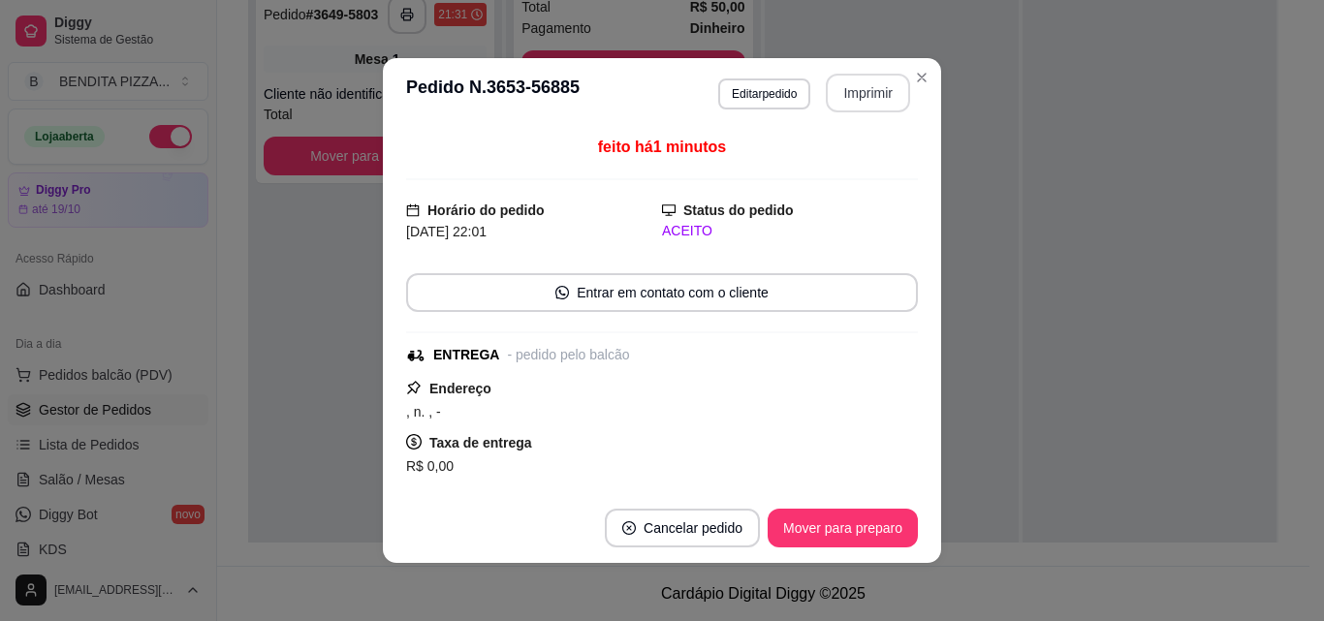
click at [884, 108] on button "Imprimir" at bounding box center [868, 93] width 84 height 39
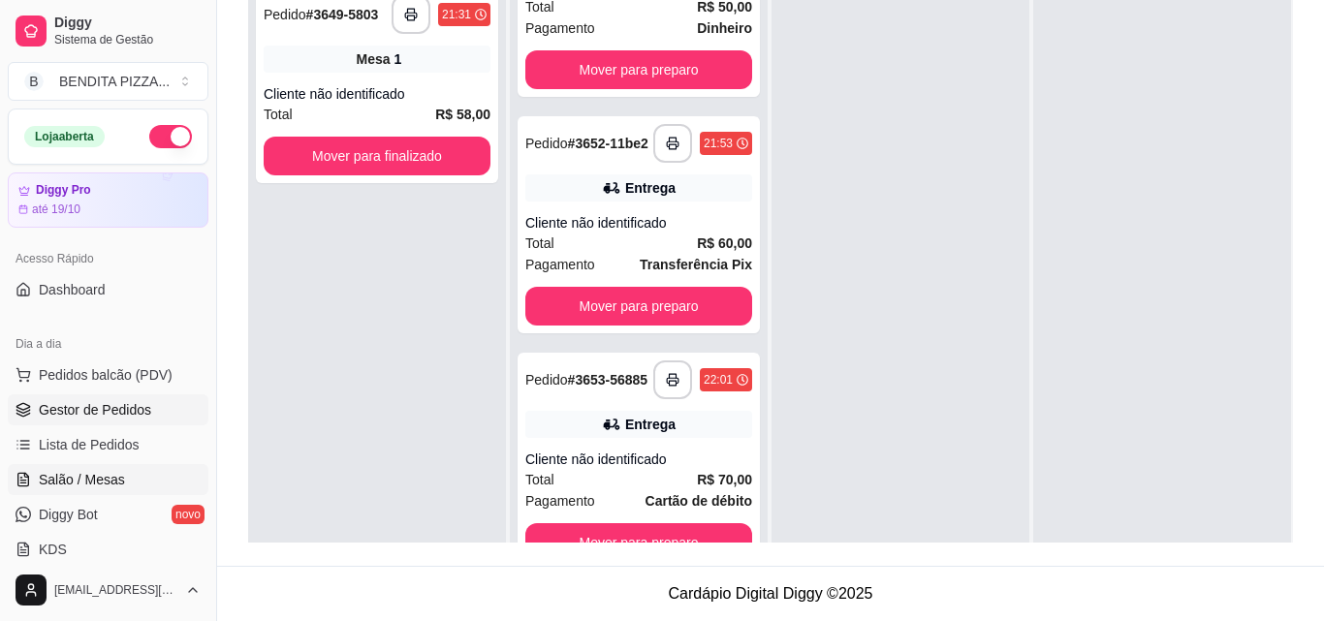
click at [104, 469] on link "Salão / Mesas" at bounding box center [108, 479] width 201 height 31
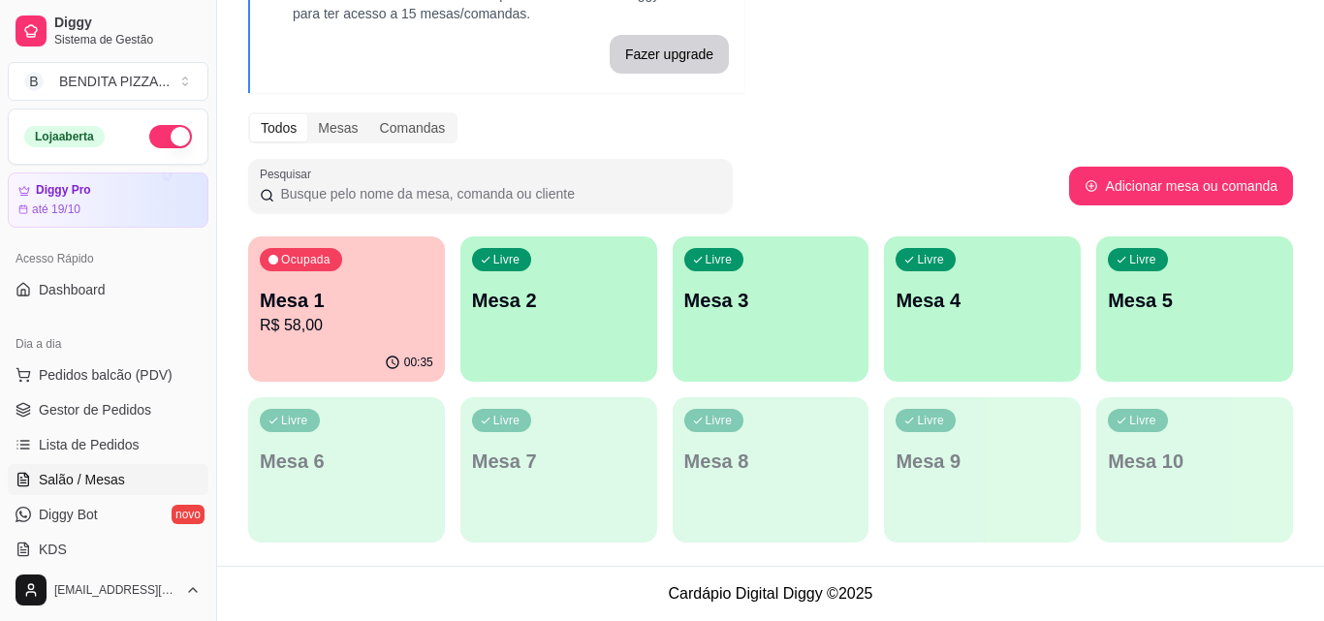
click at [348, 314] on p "Mesa 1" at bounding box center [346, 300] width 173 height 27
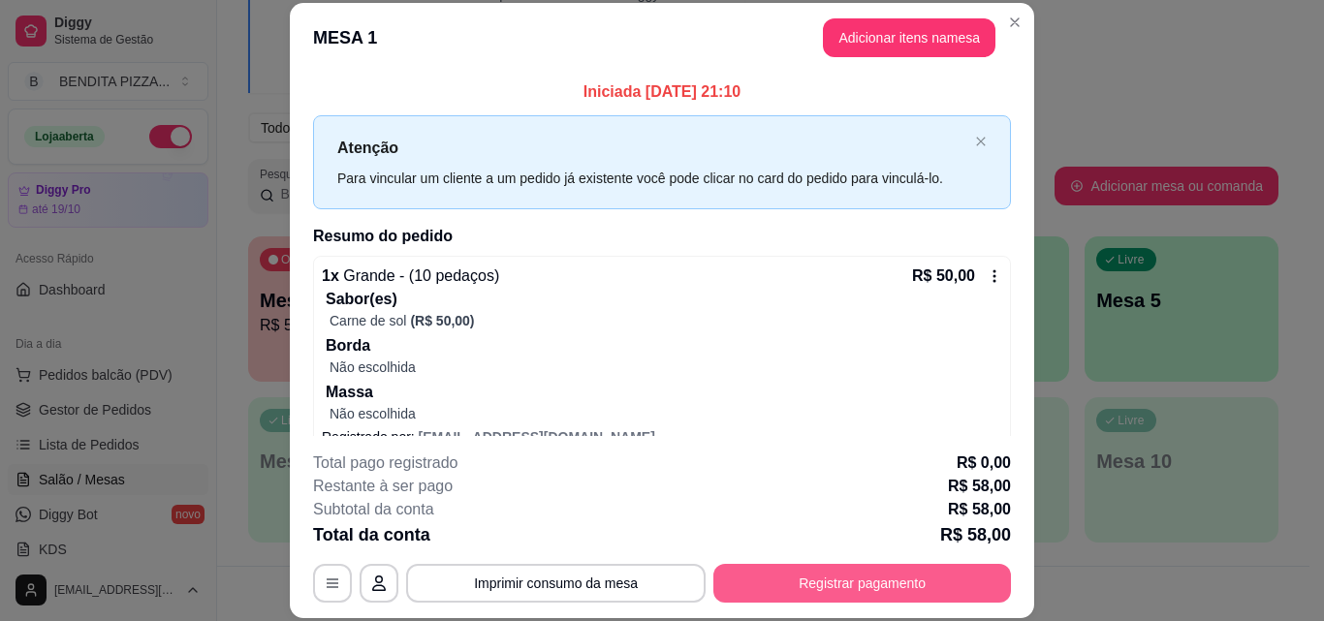
click at [876, 585] on button "Registrar pagamento" at bounding box center [861, 583] width 297 height 39
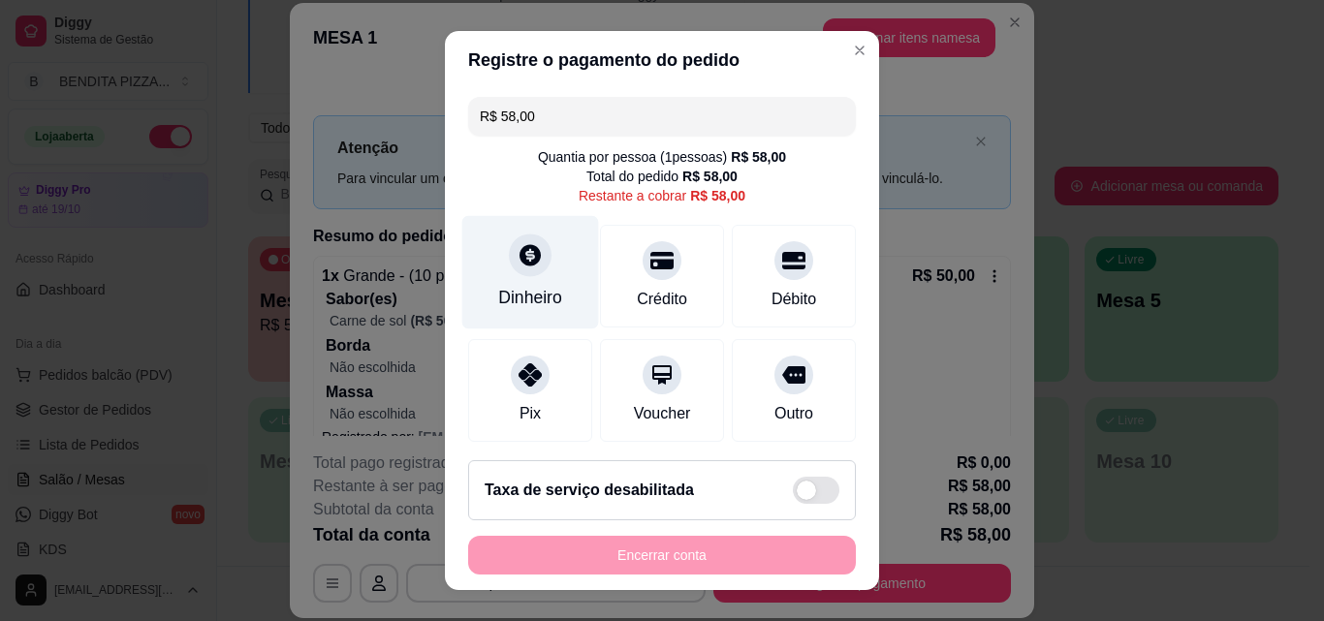
click at [513, 222] on div "Dinheiro" at bounding box center [530, 272] width 137 height 113
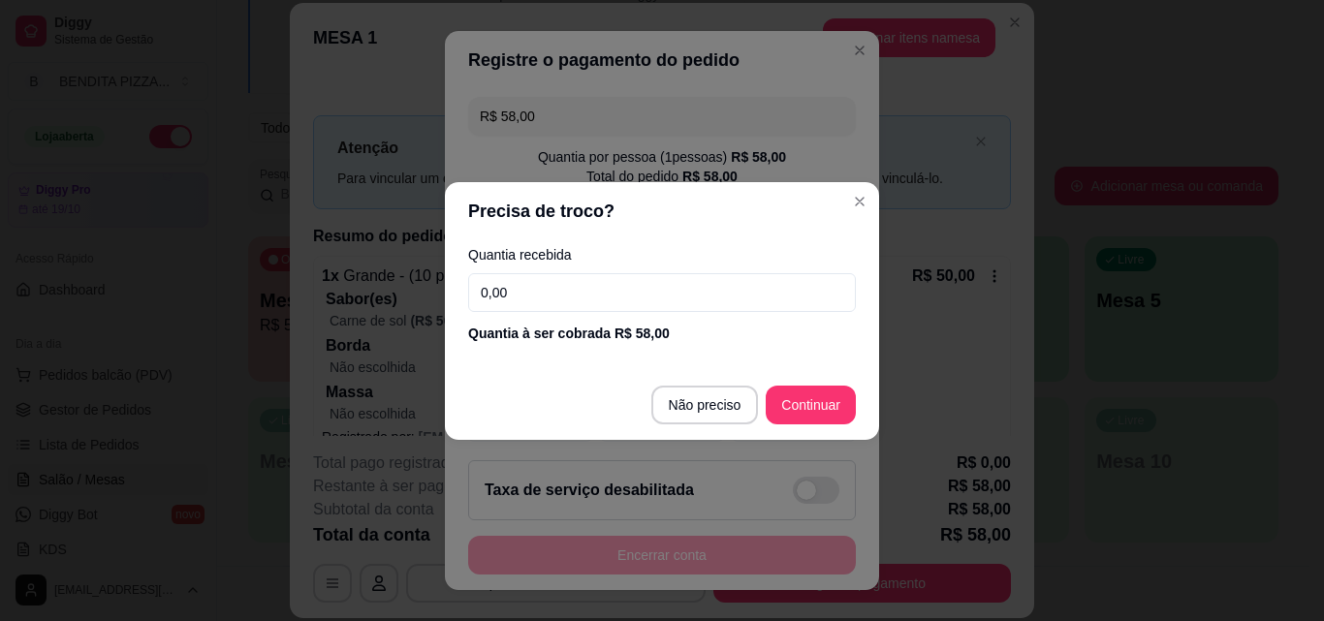
click at [544, 293] on input "0,00" at bounding box center [662, 292] width 388 height 39
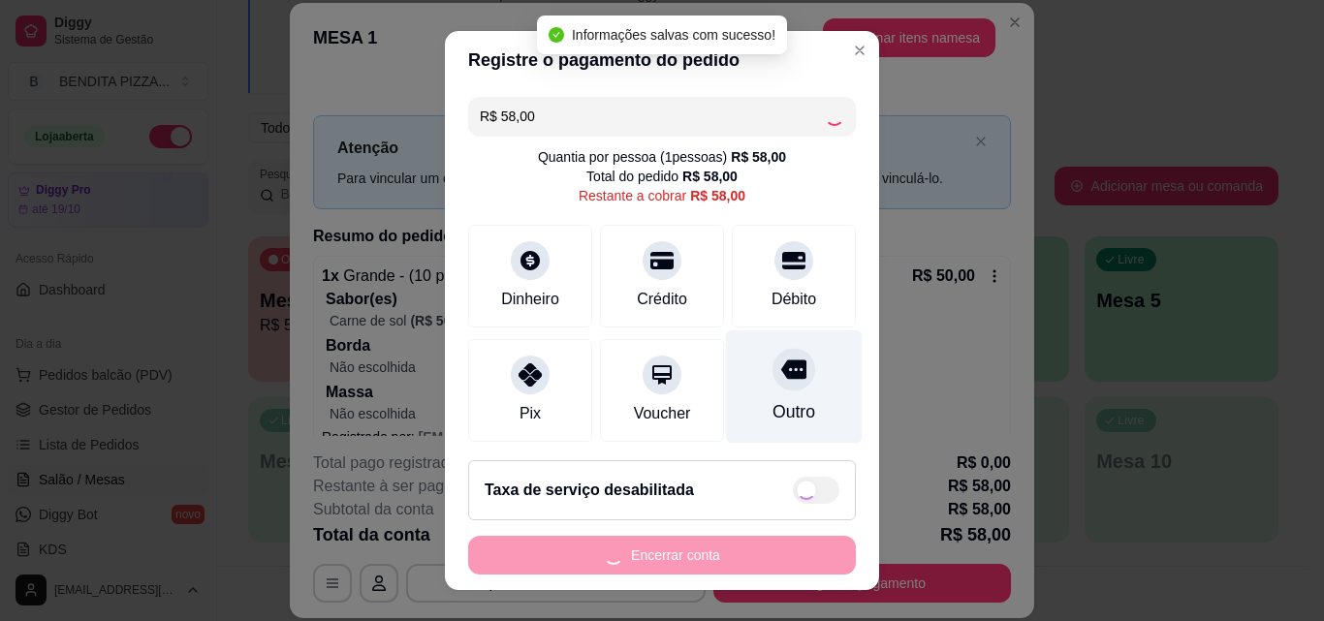
type input "R$ 0,00"
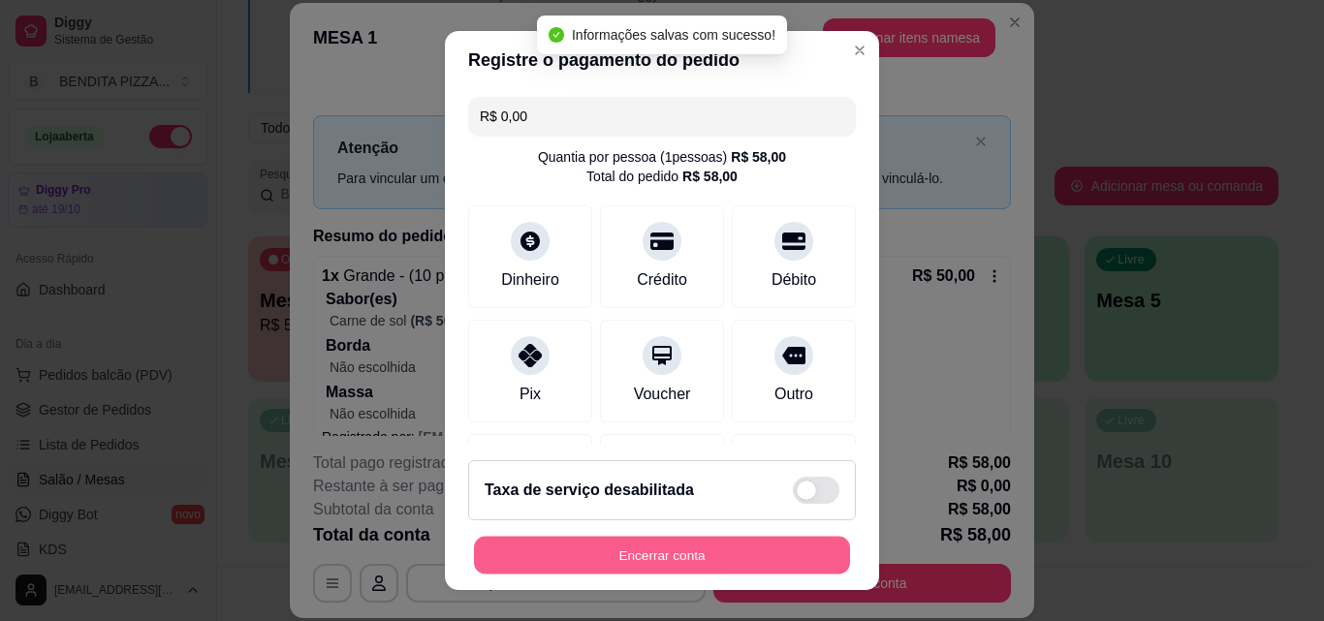
click at [762, 553] on button "Encerrar conta" at bounding box center [662, 556] width 376 height 38
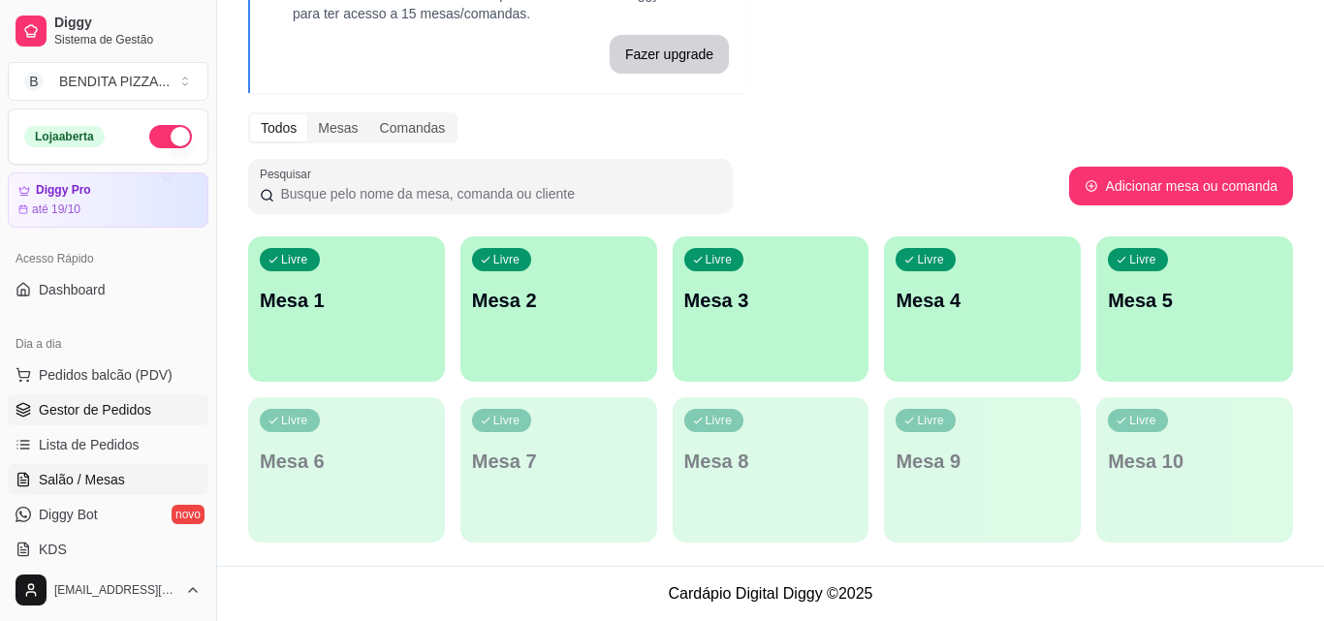
click at [139, 413] on span "Gestor de Pedidos" at bounding box center [95, 409] width 112 height 19
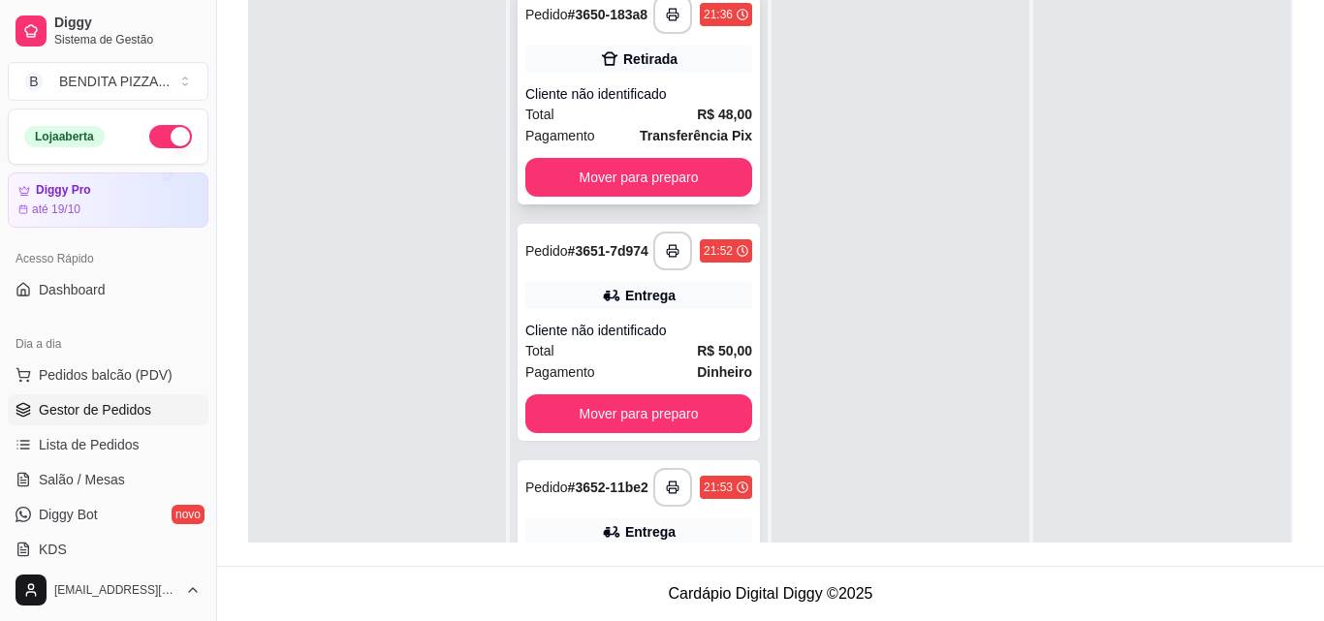
click at [581, 146] on span "Pagamento" at bounding box center [560, 135] width 70 height 21
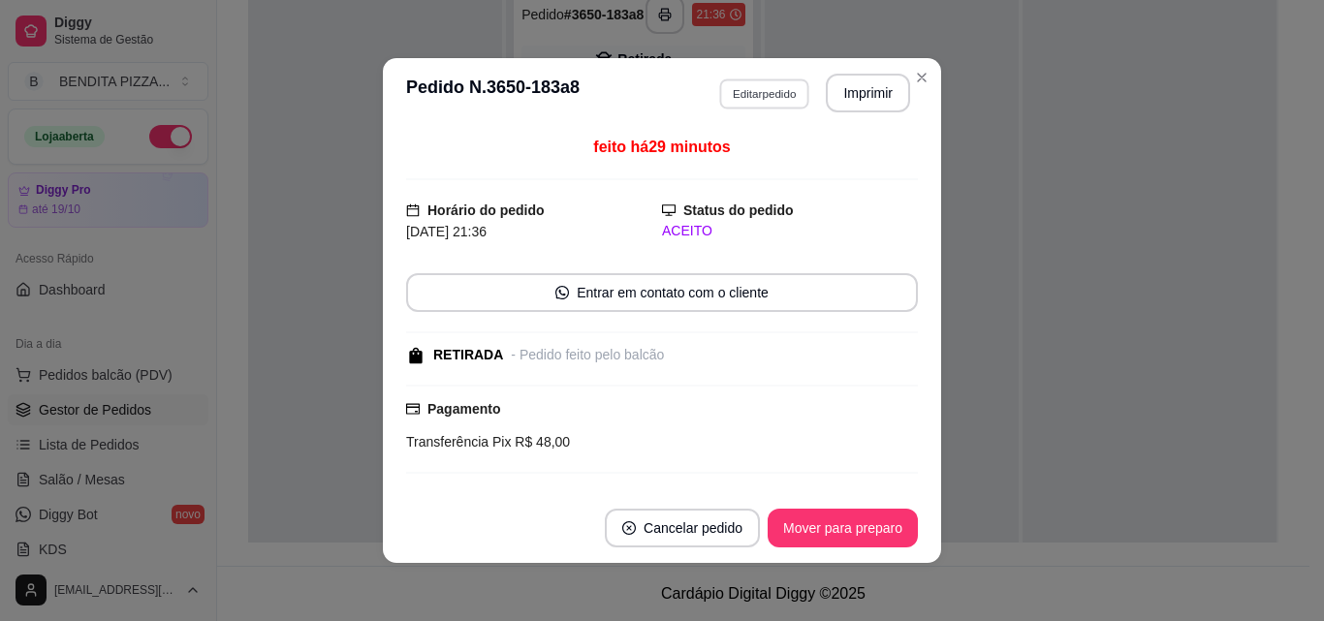
click at [755, 91] on button "Editar pedido" at bounding box center [764, 93] width 90 height 30
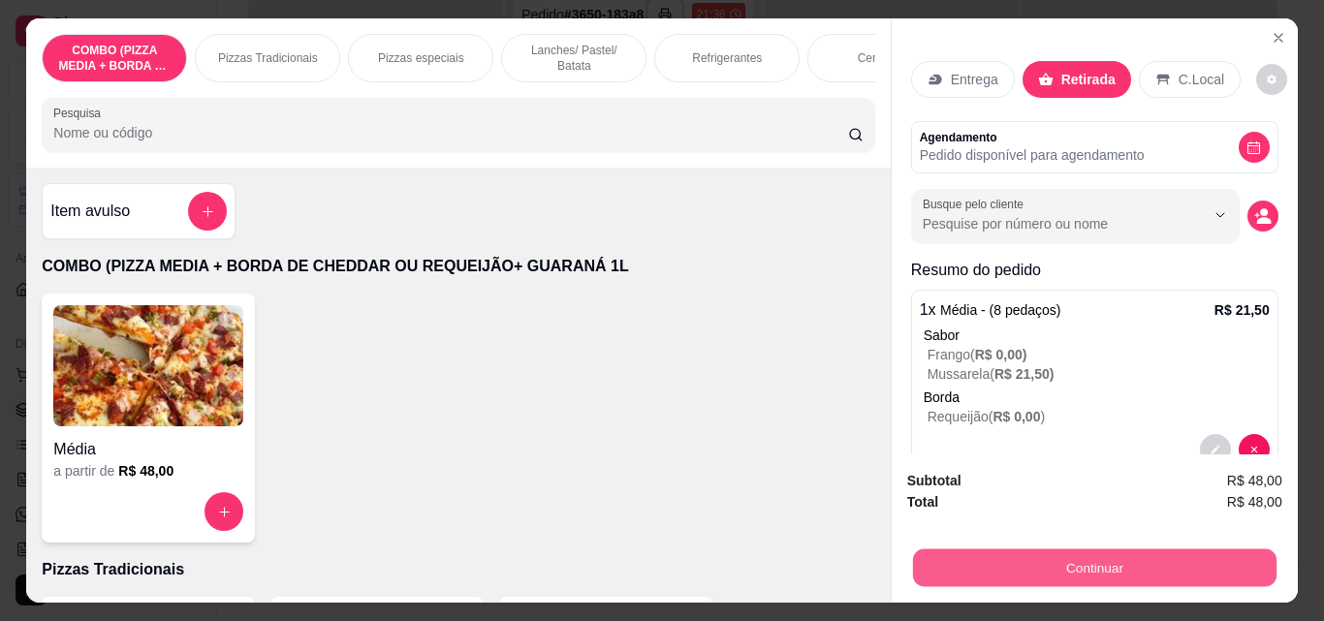
click at [970, 568] on button "Continuar" at bounding box center [1093, 567] width 363 height 38
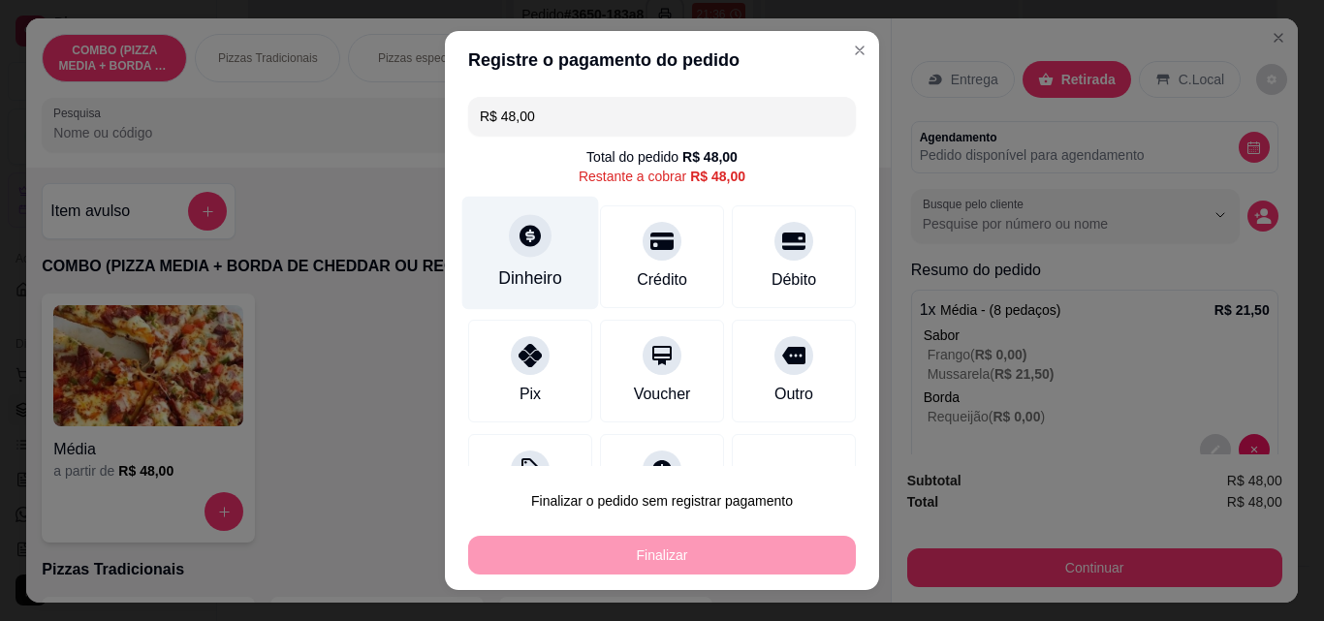
click at [543, 266] on div "Dinheiro" at bounding box center [530, 277] width 64 height 25
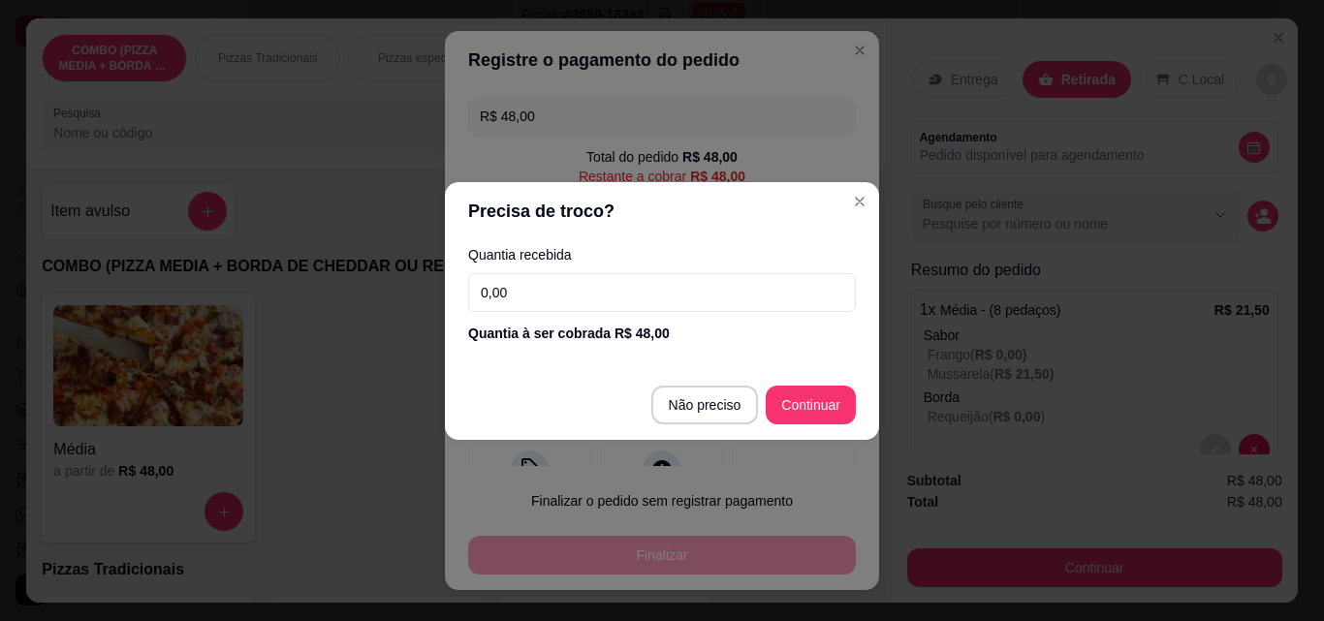
click at [581, 298] on input "0,00" at bounding box center [662, 292] width 388 height 39
type input "0,50"
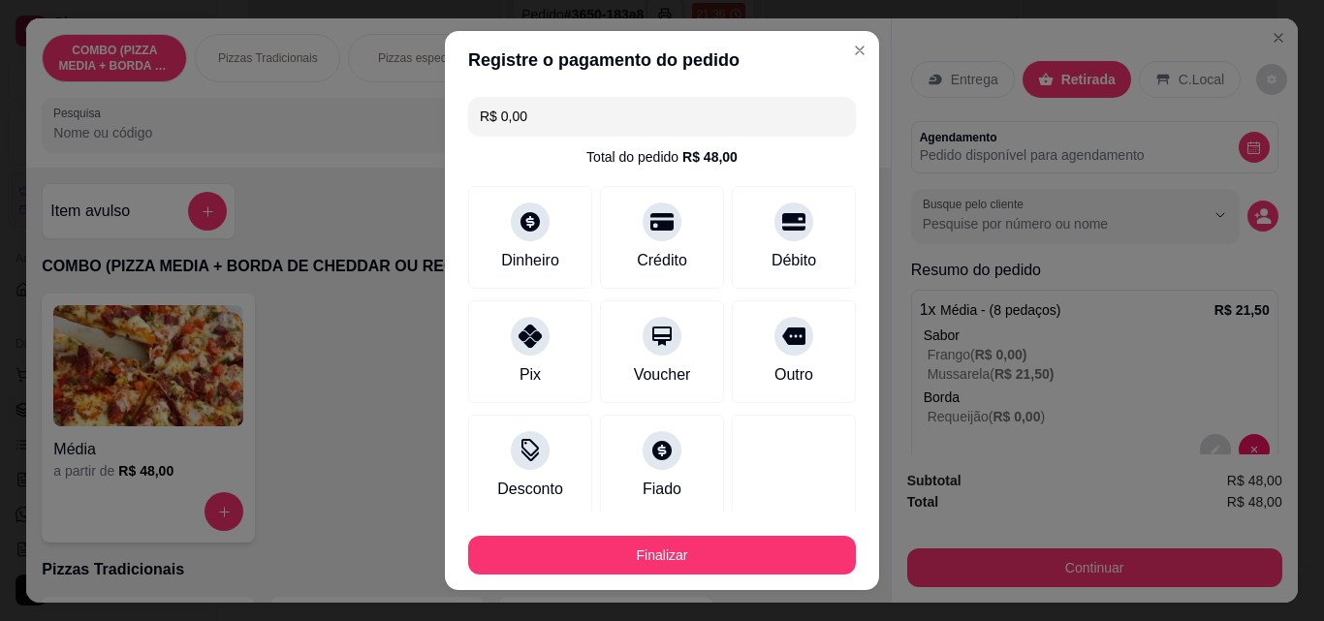
click at [800, 534] on div "Finalizar" at bounding box center [662, 551] width 388 height 47
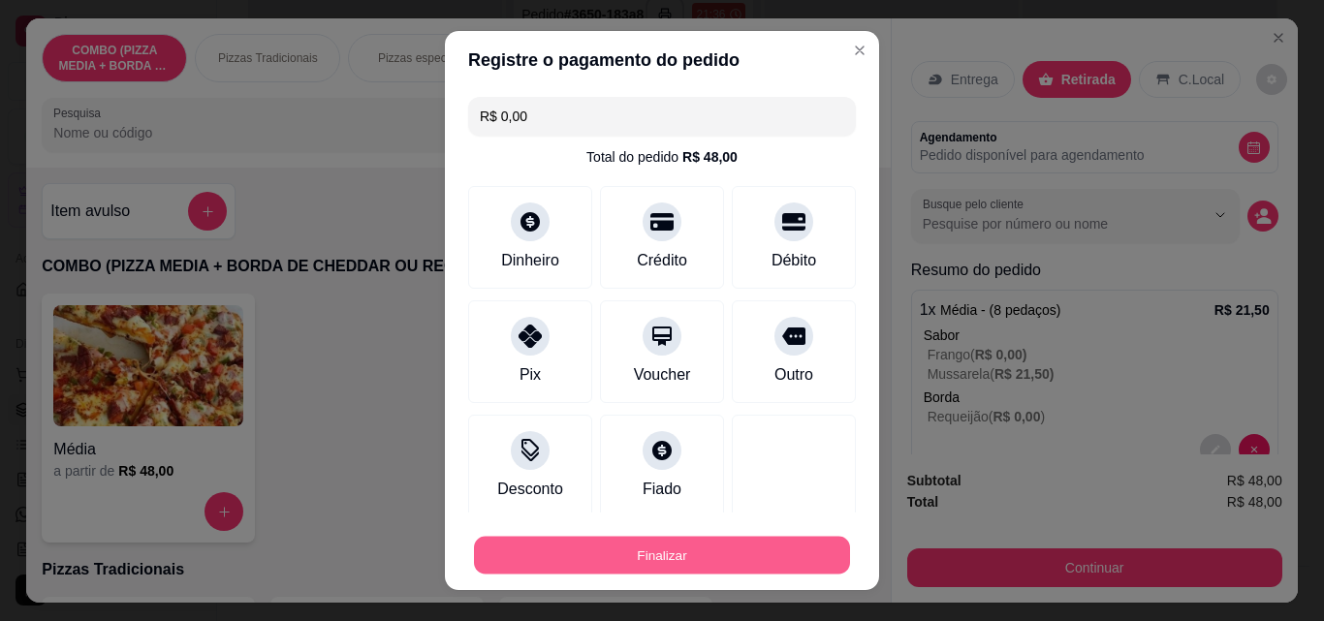
click at [794, 544] on button "Finalizar" at bounding box center [662, 556] width 376 height 38
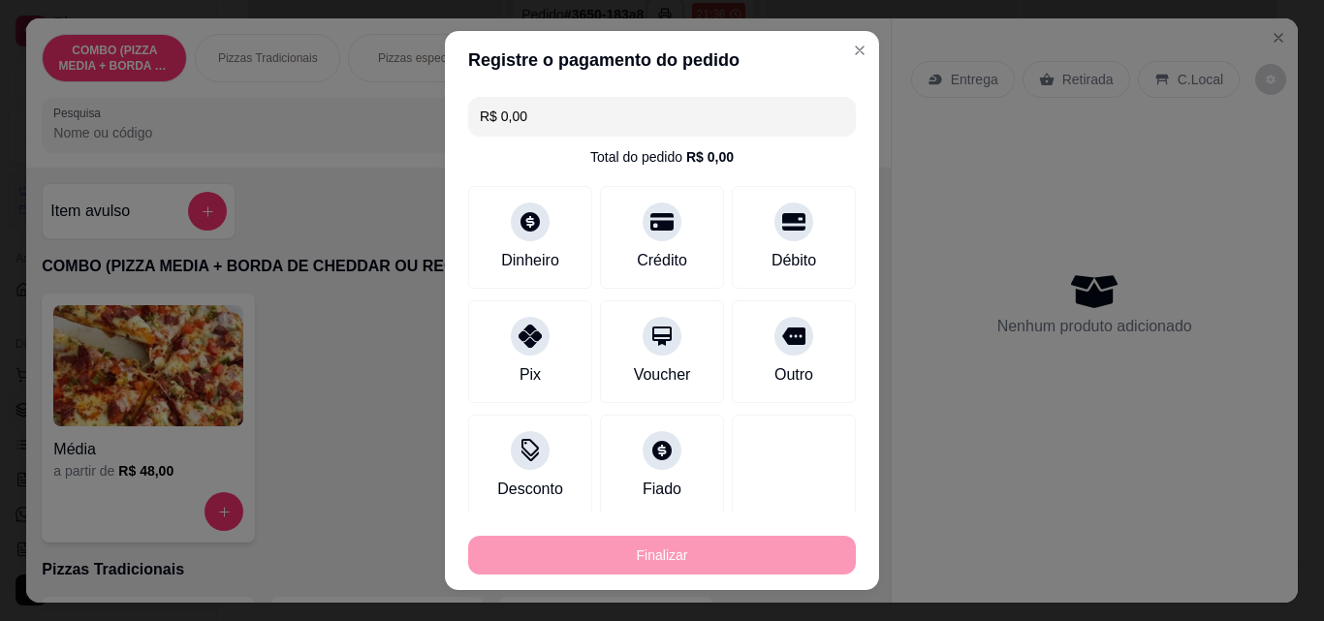
type input "-R$ 48,00"
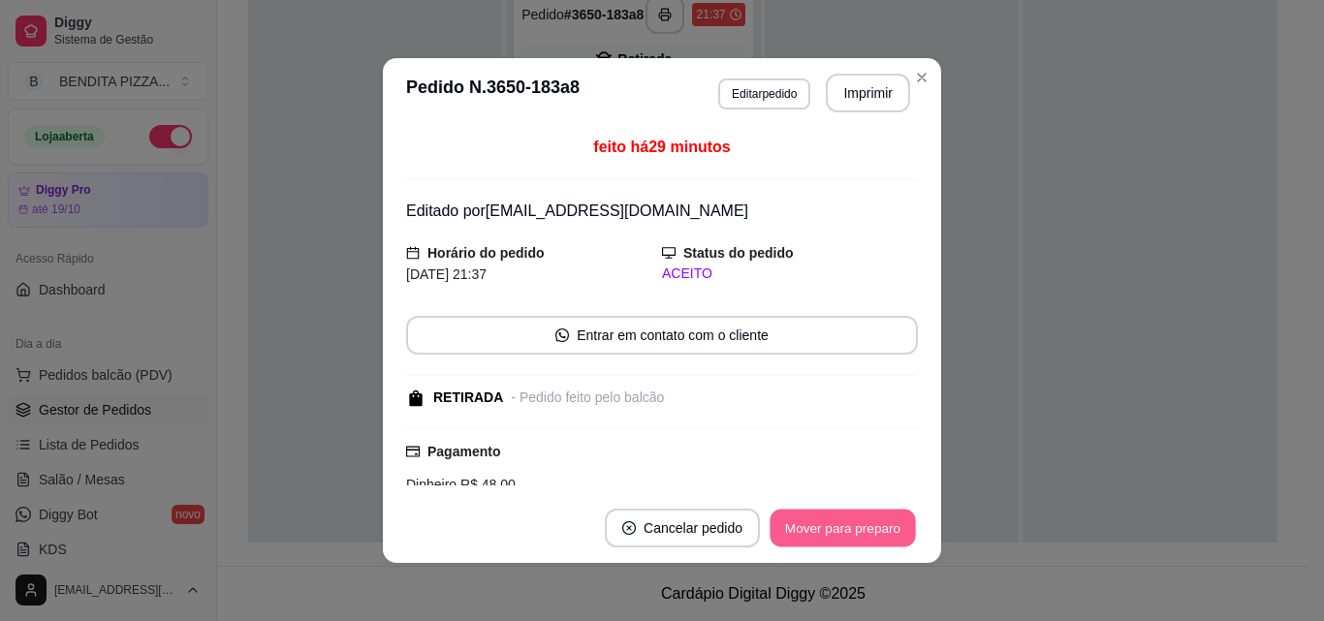
click at [838, 517] on button "Mover para preparo" at bounding box center [841, 529] width 145 height 38
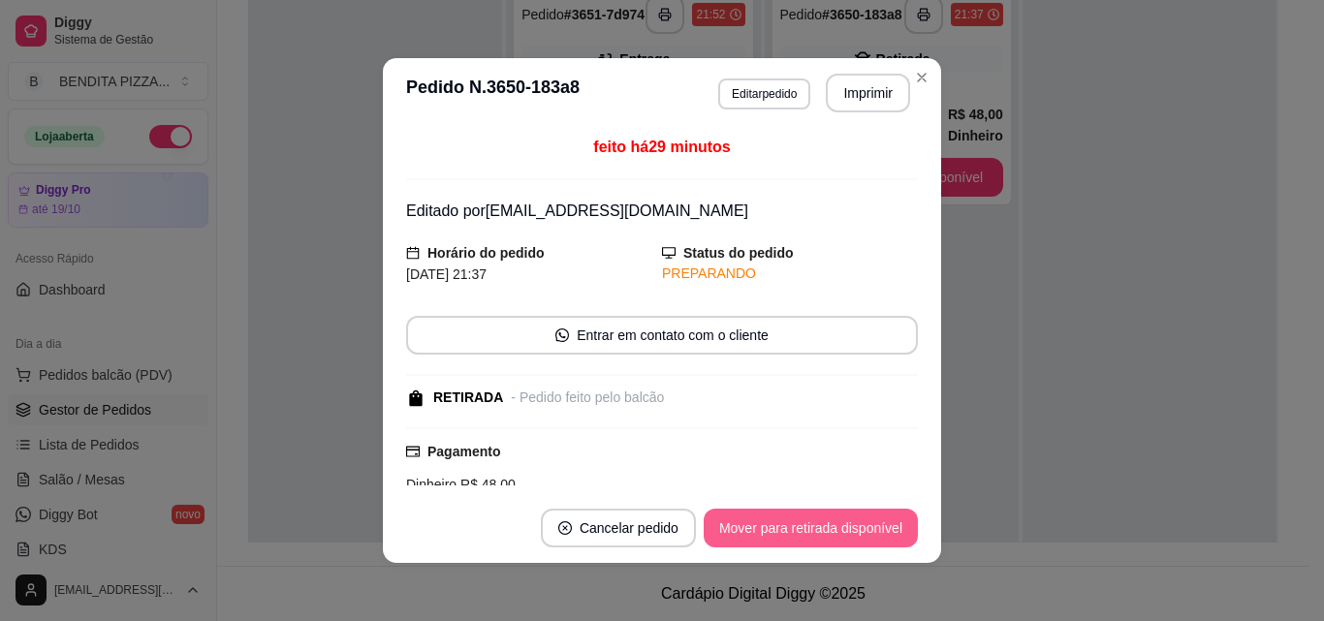
click at [859, 511] on button "Mover para retirada disponível" at bounding box center [810, 528] width 214 height 39
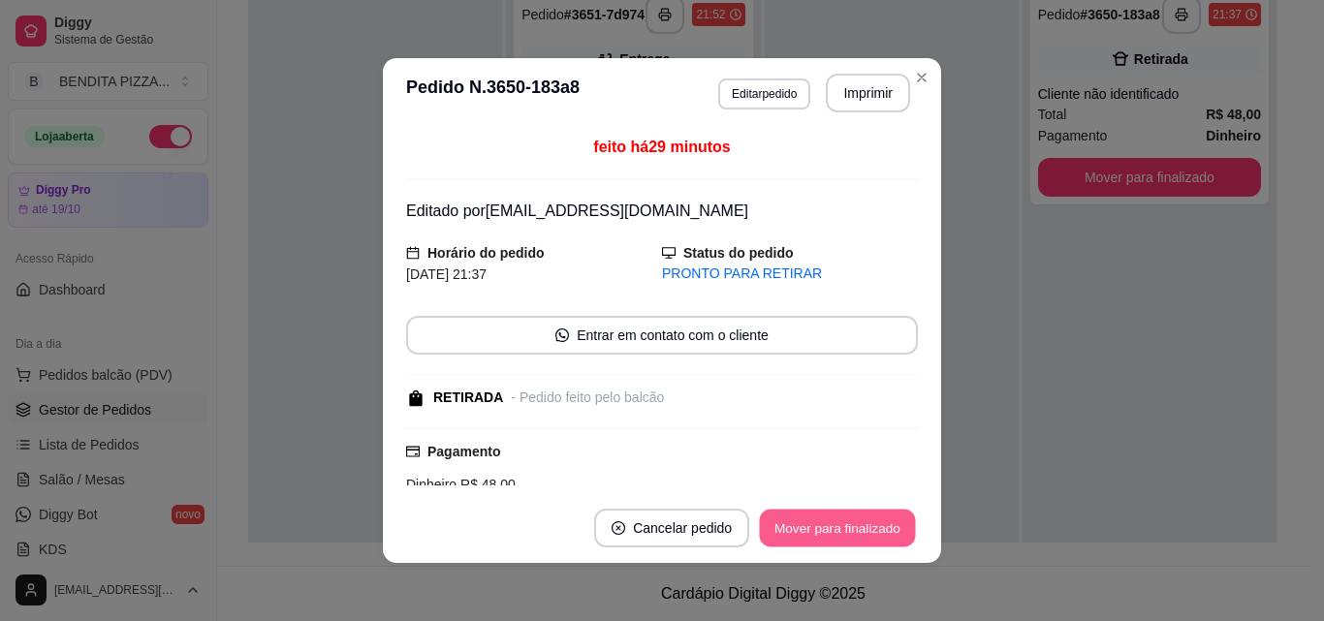
click at [859, 511] on button "Mover para finalizado" at bounding box center [838, 529] width 156 height 38
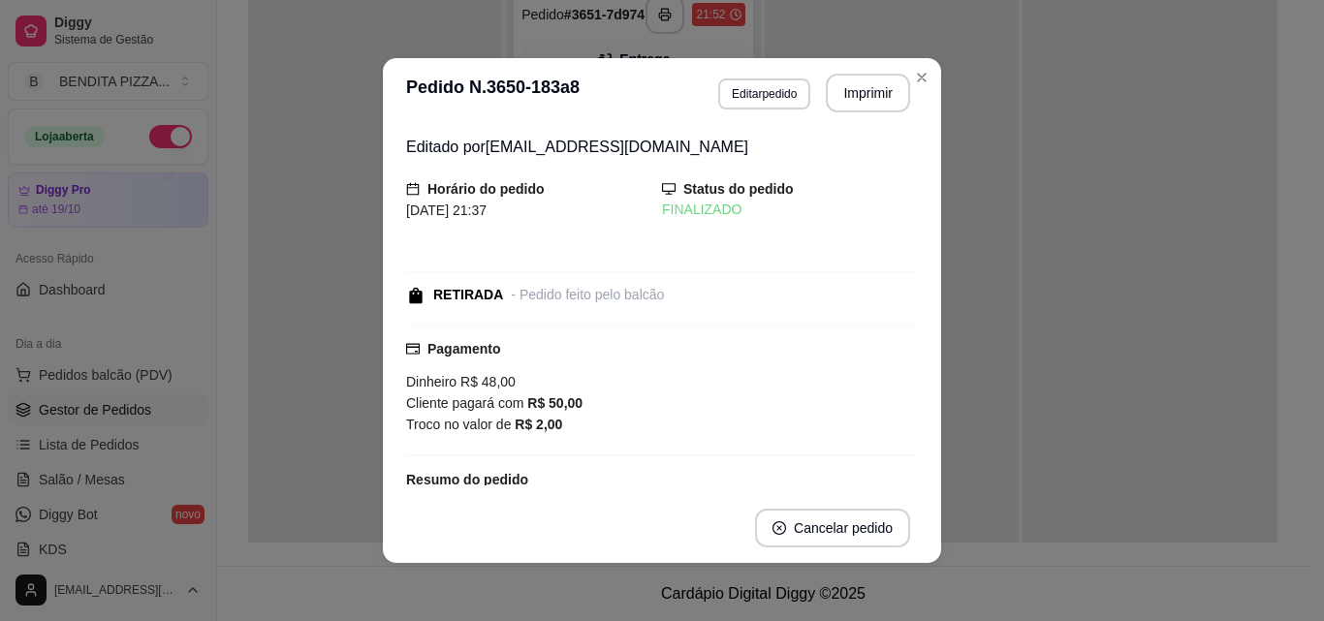
click at [930, 370] on div "Editado por benditapizzasmt@gmail.com Horário do pedido 12/10/2025 21:37 Status…" at bounding box center [662, 310] width 558 height 365
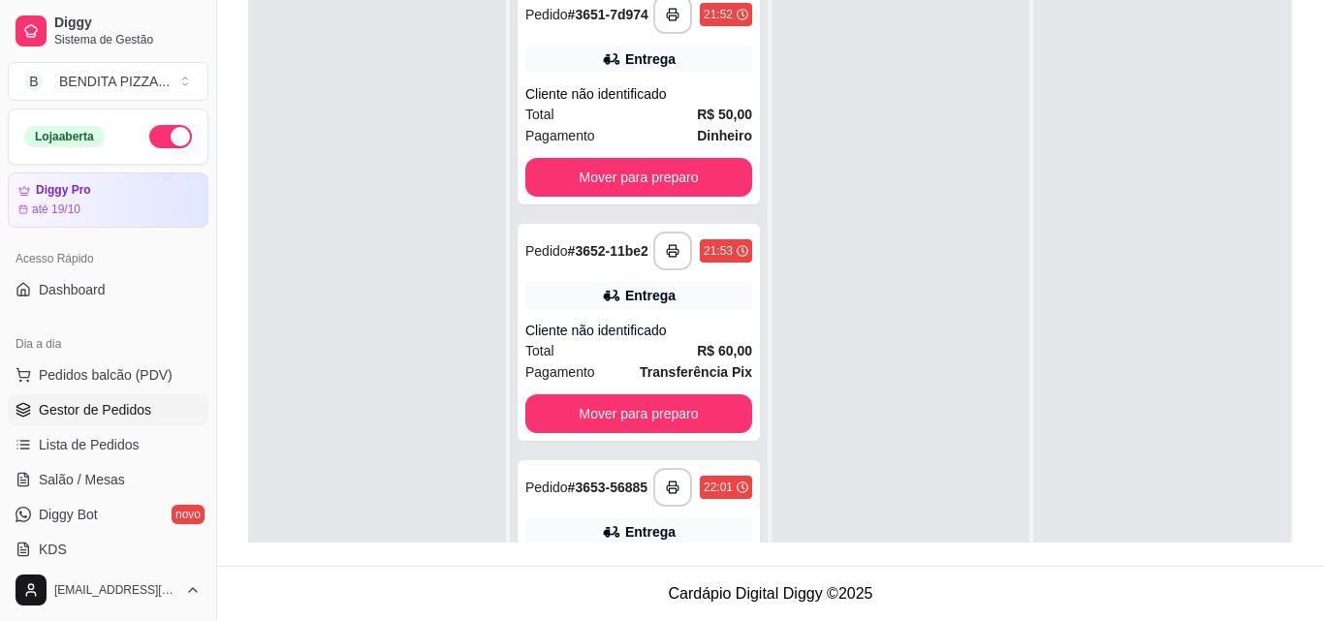
click at [966, 378] on div at bounding box center [900, 286] width 258 height 621
click at [1290, 492] on div "**********" at bounding box center [770, 168] width 1107 height 796
drag, startPoint x: 146, startPoint y: 371, endPoint x: 136, endPoint y: 376, distance: 11.7
click at [137, 376] on span "Pedidos balcão (PDV)" at bounding box center [106, 374] width 134 height 19
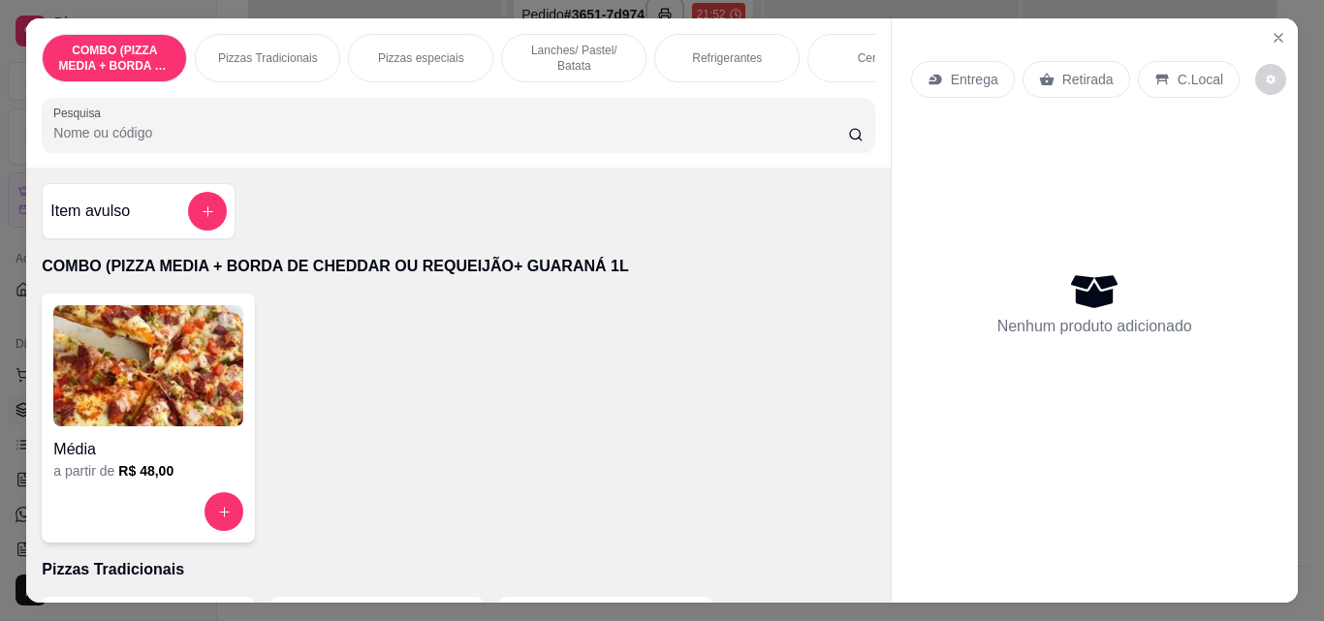
click at [299, 60] on div "Pizzas Tradicionais" at bounding box center [267, 58] width 145 height 48
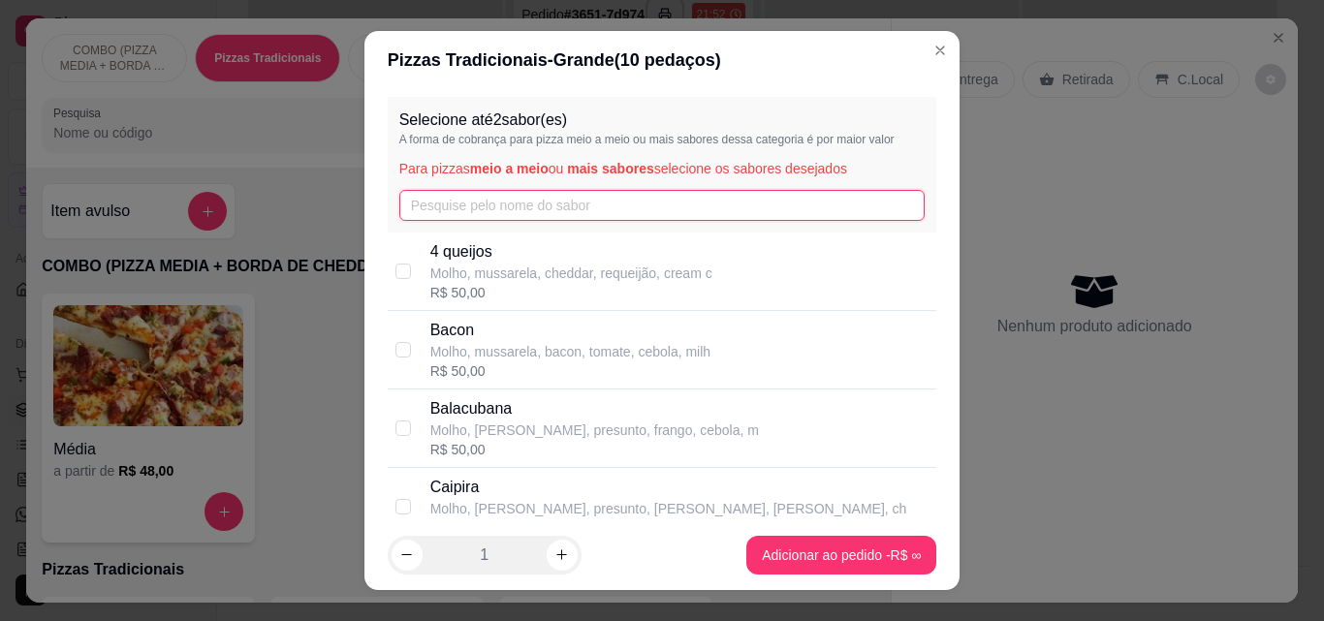
click at [460, 211] on input "text" at bounding box center [662, 205] width 526 height 31
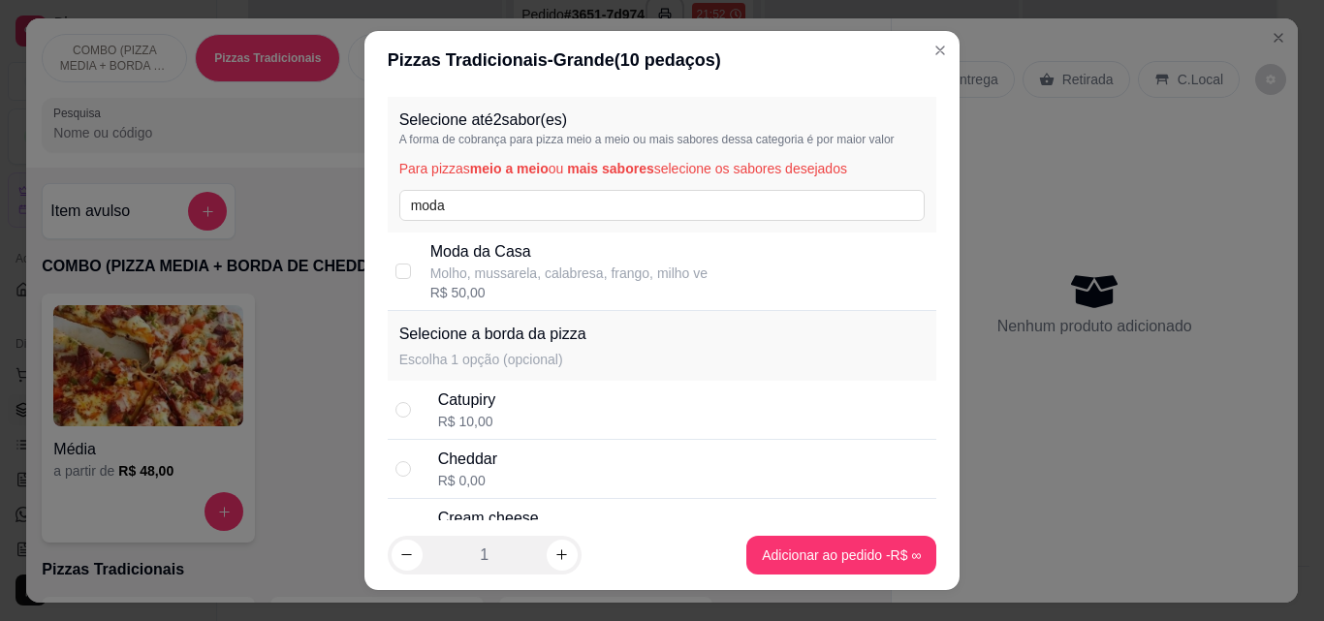
click at [484, 275] on p "Molho, mussarela, calabresa, frango, milho ve" at bounding box center [568, 273] width 277 height 19
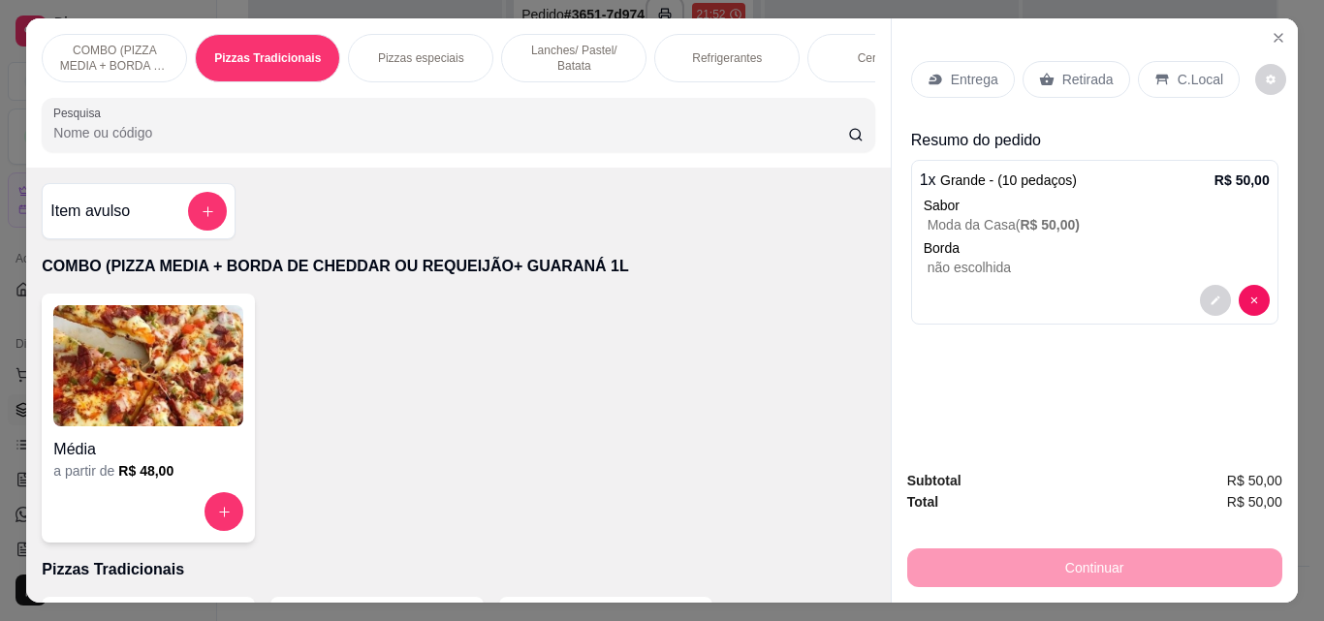
click at [1072, 61] on div "Retirada" at bounding box center [1076, 79] width 108 height 37
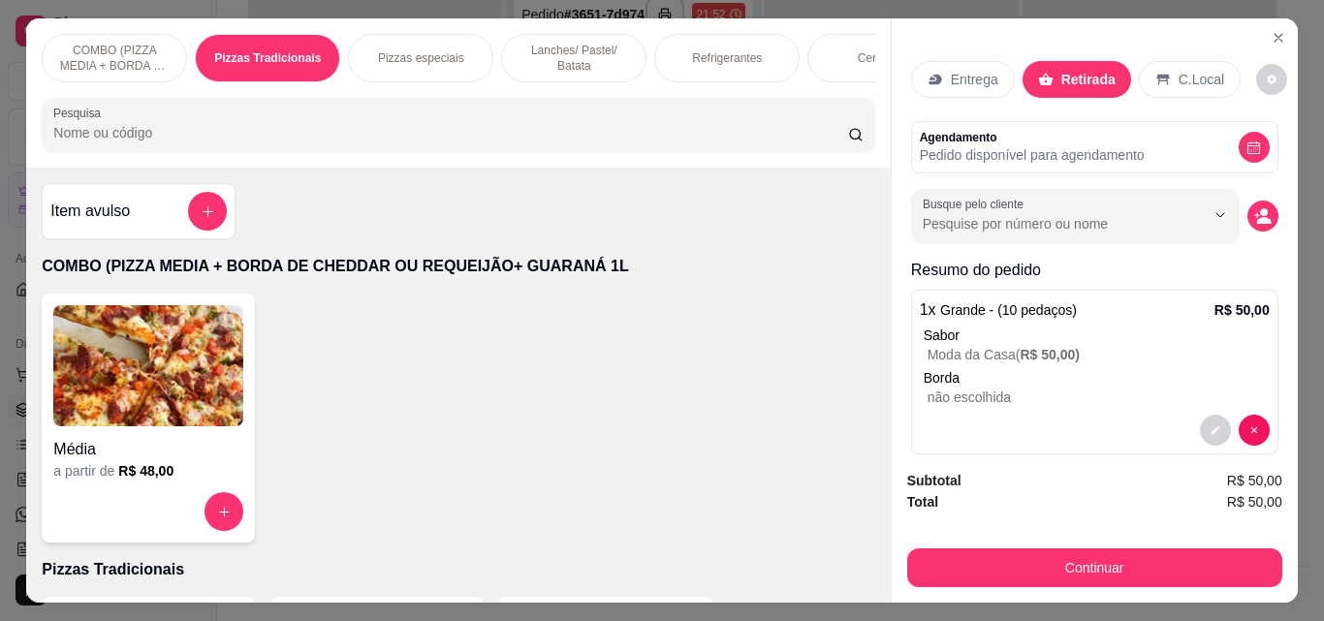
click at [923, 61] on div "Entrega" at bounding box center [963, 79] width 104 height 37
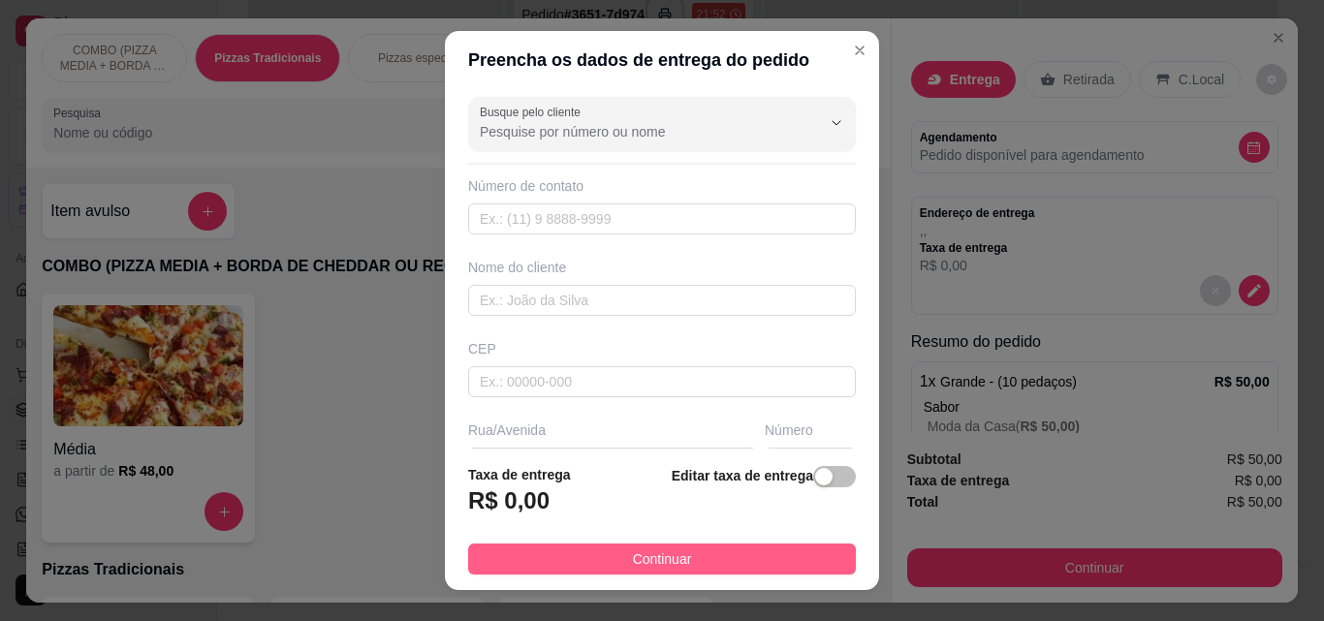
click at [777, 548] on button "Continuar" at bounding box center [662, 559] width 388 height 31
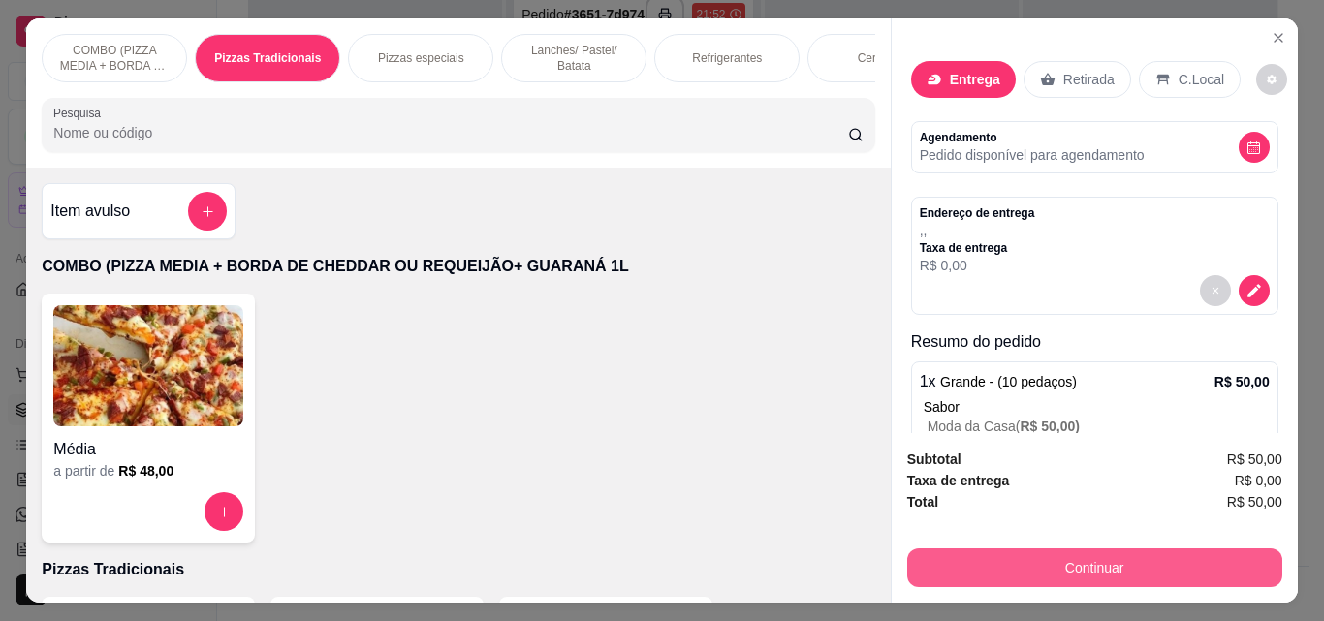
click at [1047, 548] on button "Continuar" at bounding box center [1094, 567] width 375 height 39
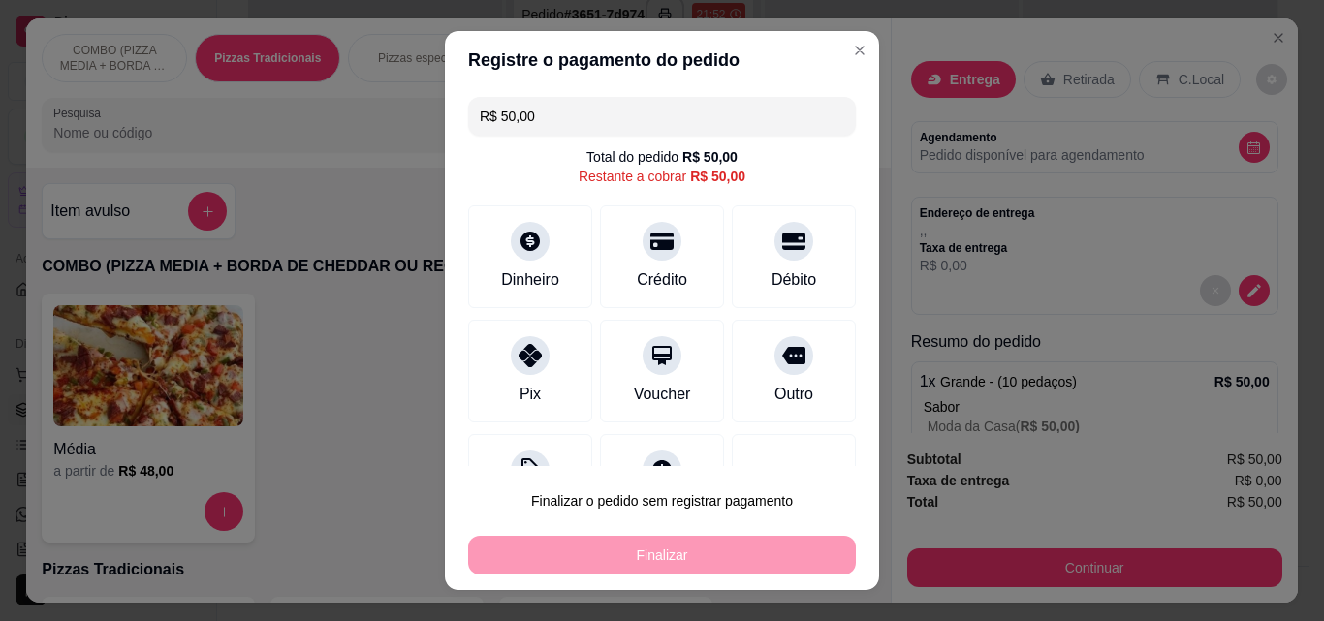
click at [583, 127] on input "R$ 50,00" at bounding box center [662, 116] width 364 height 39
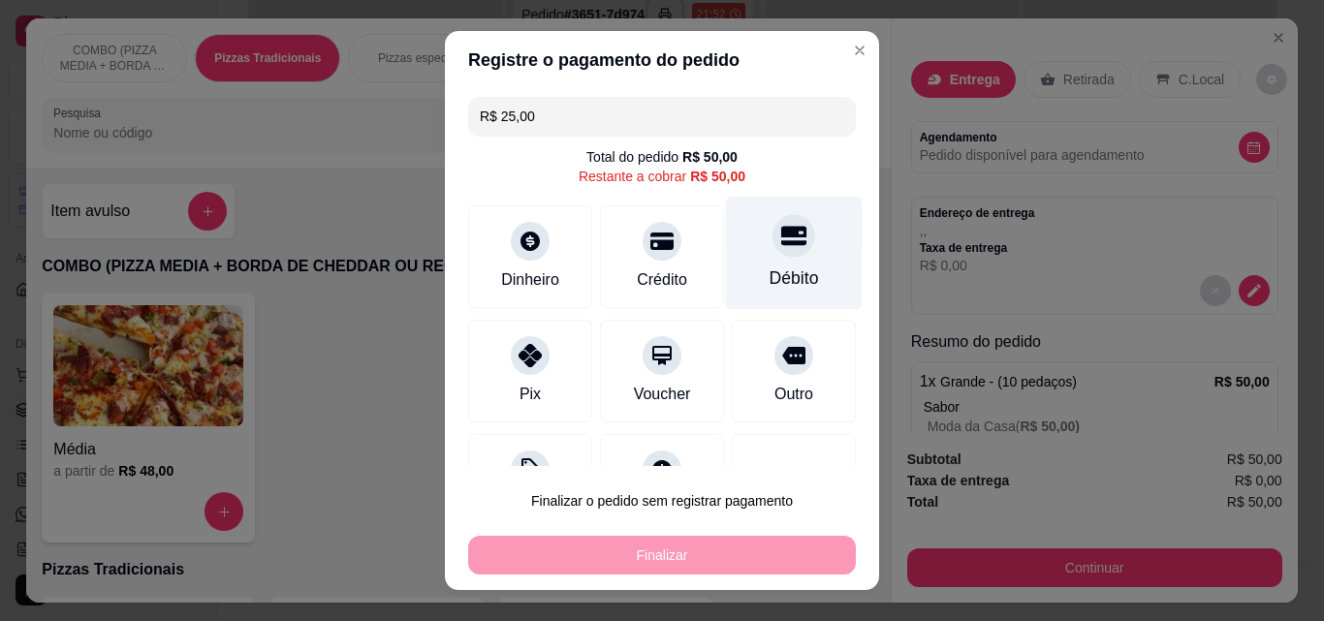
type input "R$ 25,00"
click at [769, 282] on div "Débito" at bounding box center [793, 277] width 49 height 25
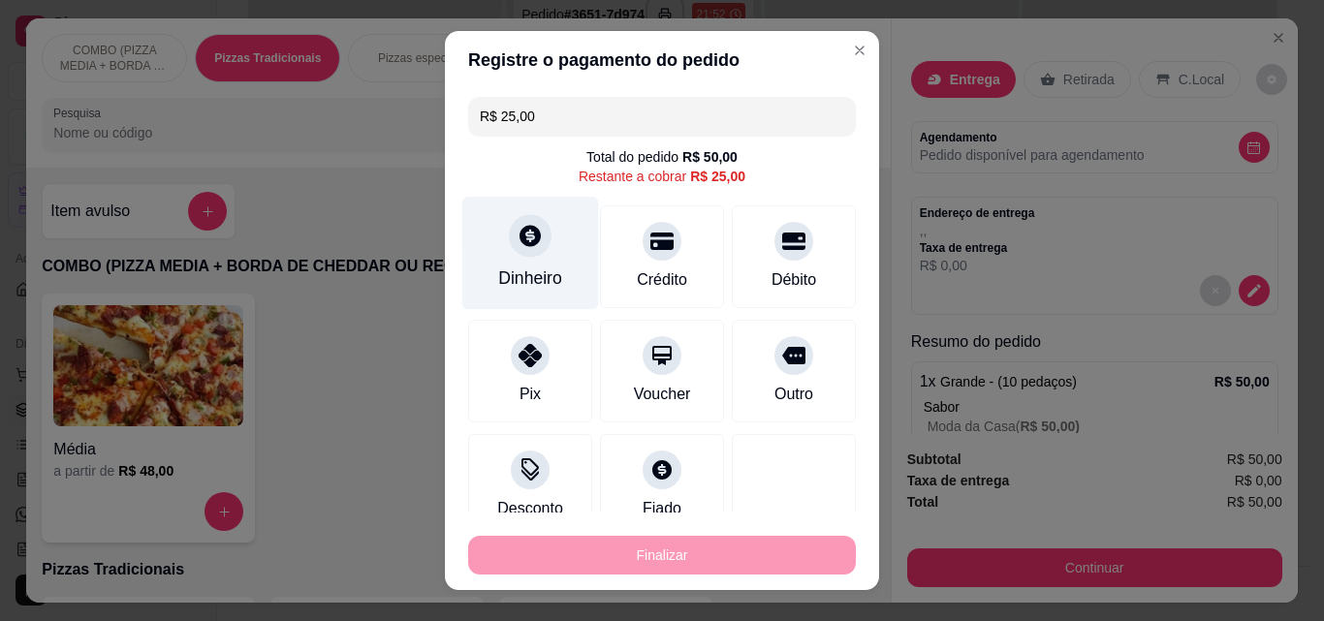
click at [509, 247] on div at bounding box center [530, 235] width 43 height 43
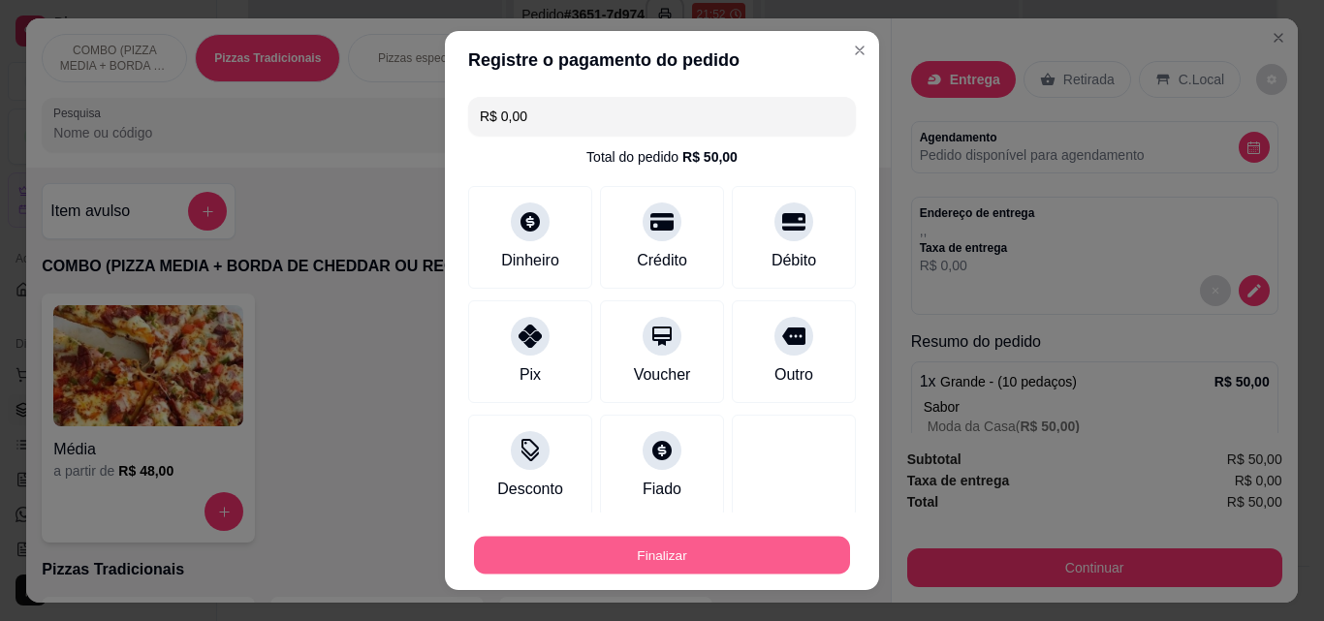
click at [750, 567] on button "Finalizar" at bounding box center [662, 556] width 376 height 38
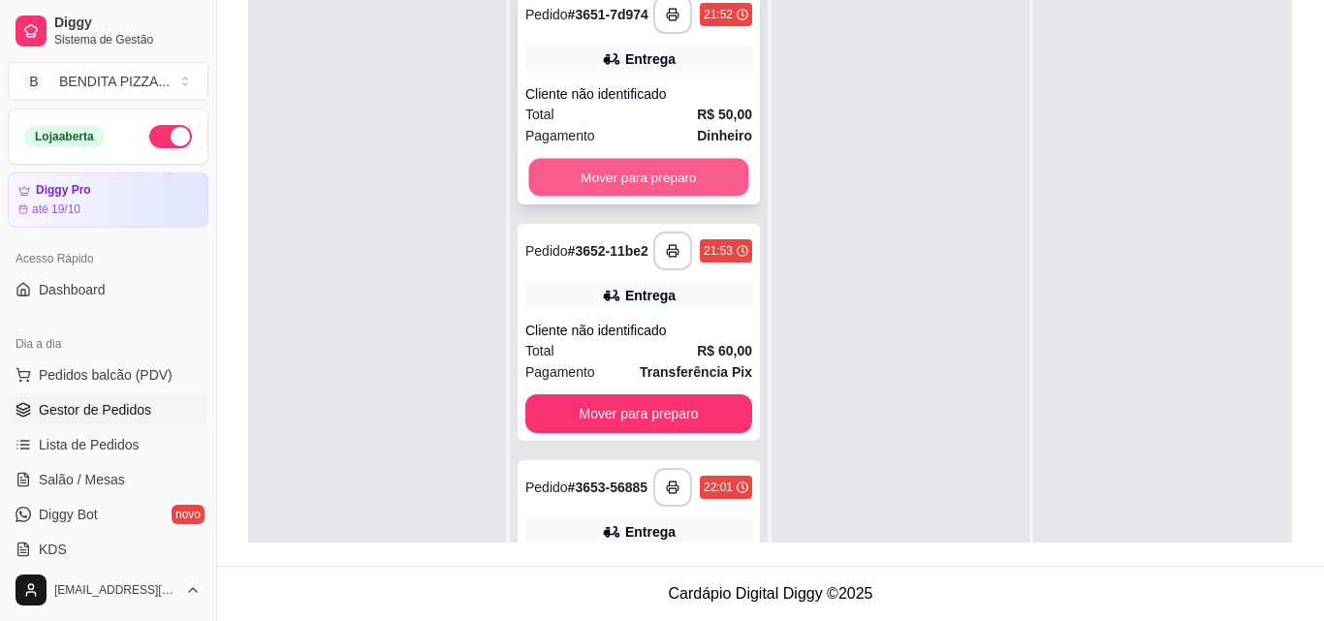
click at [703, 159] on button "Mover para preparo" at bounding box center [639, 178] width 220 height 38
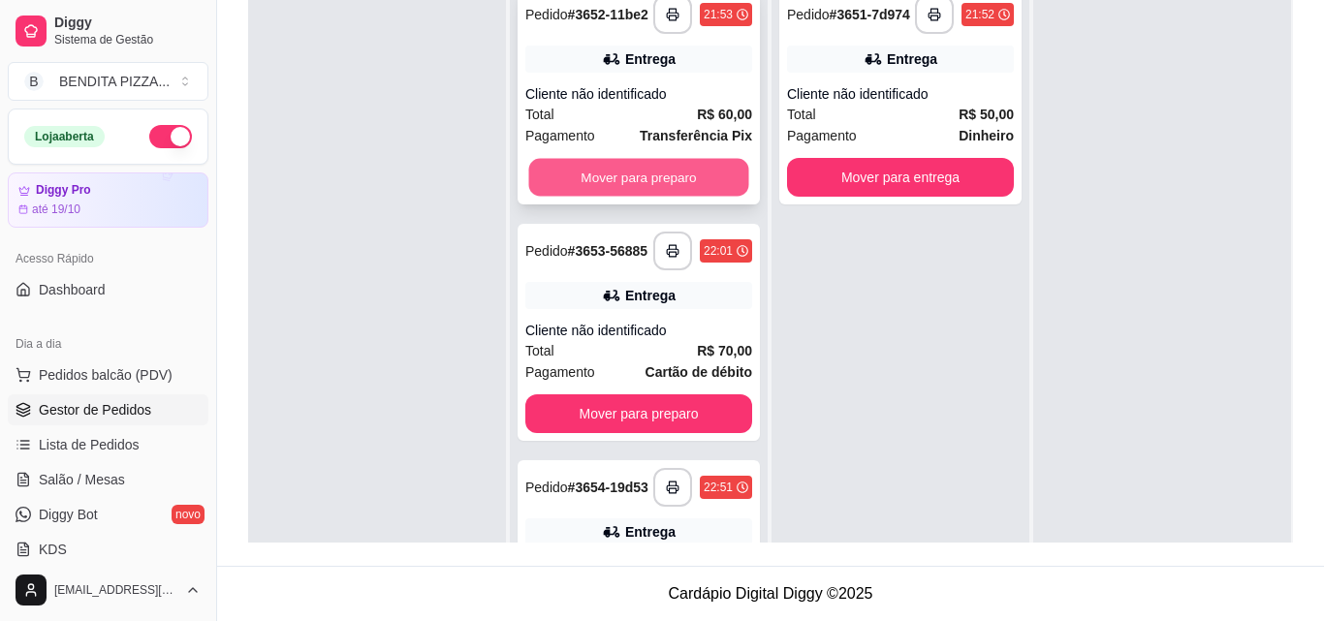
click at [703, 159] on button "Mover para preparo" at bounding box center [639, 178] width 220 height 38
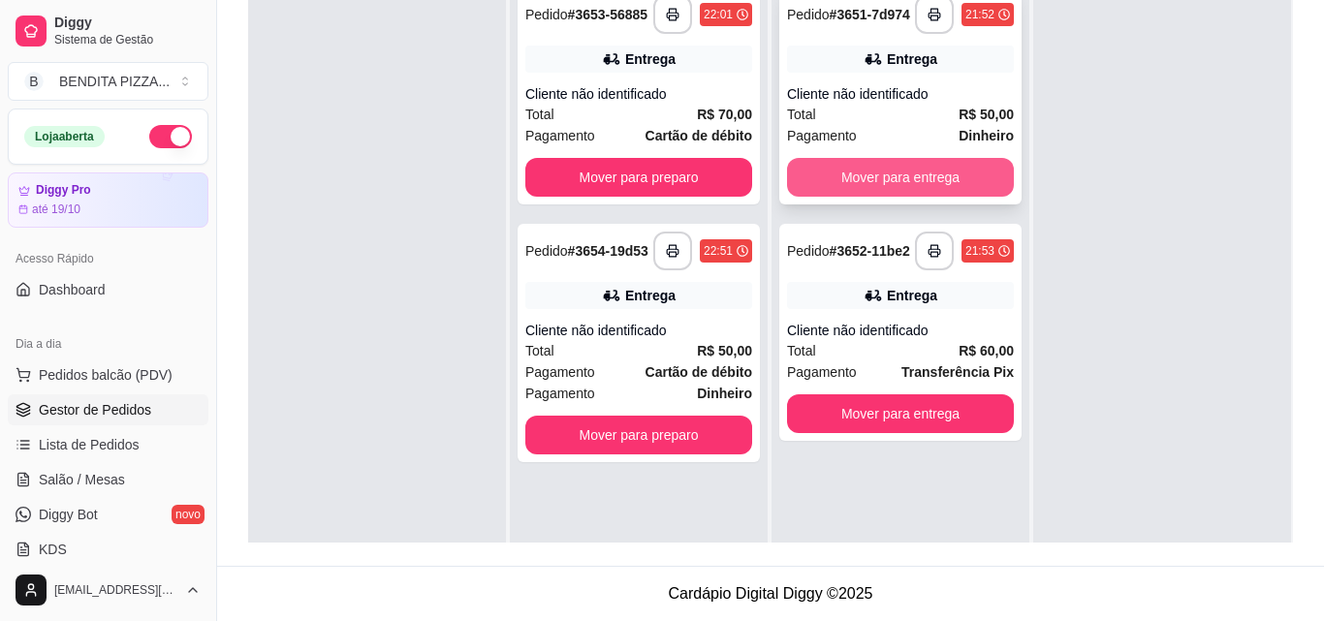
click at [925, 158] on button "Mover para entrega" at bounding box center [900, 177] width 227 height 39
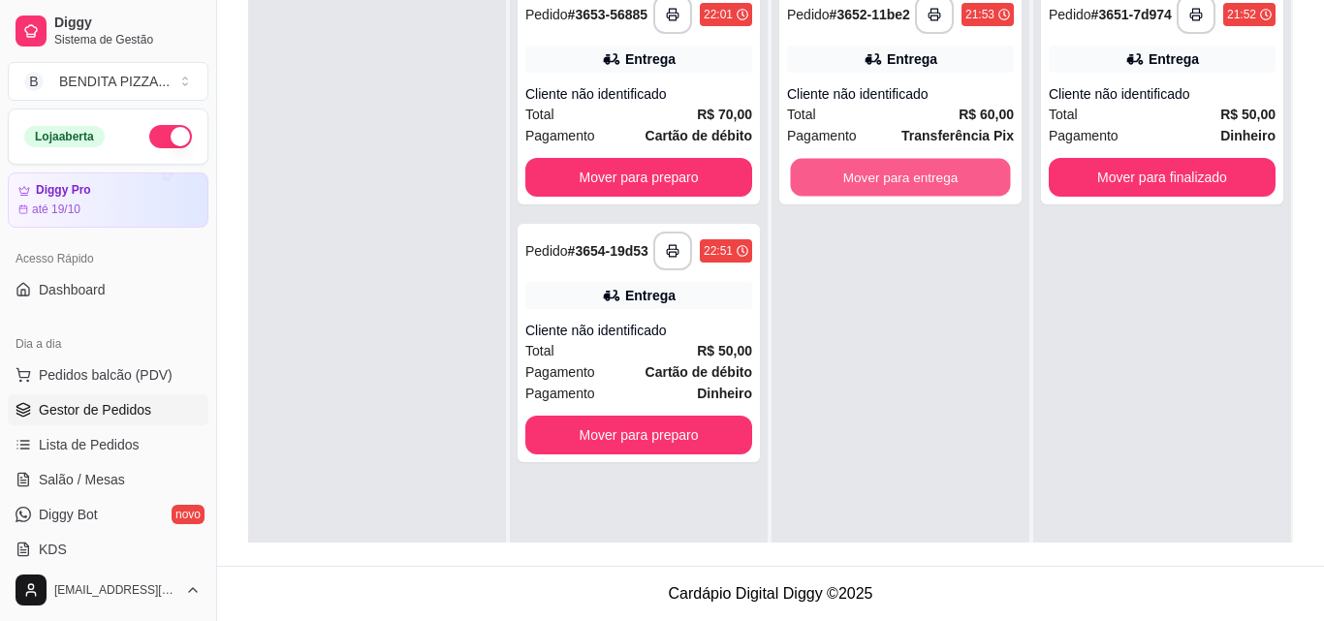
click at [925, 159] on button "Mover para entrega" at bounding box center [901, 178] width 220 height 38
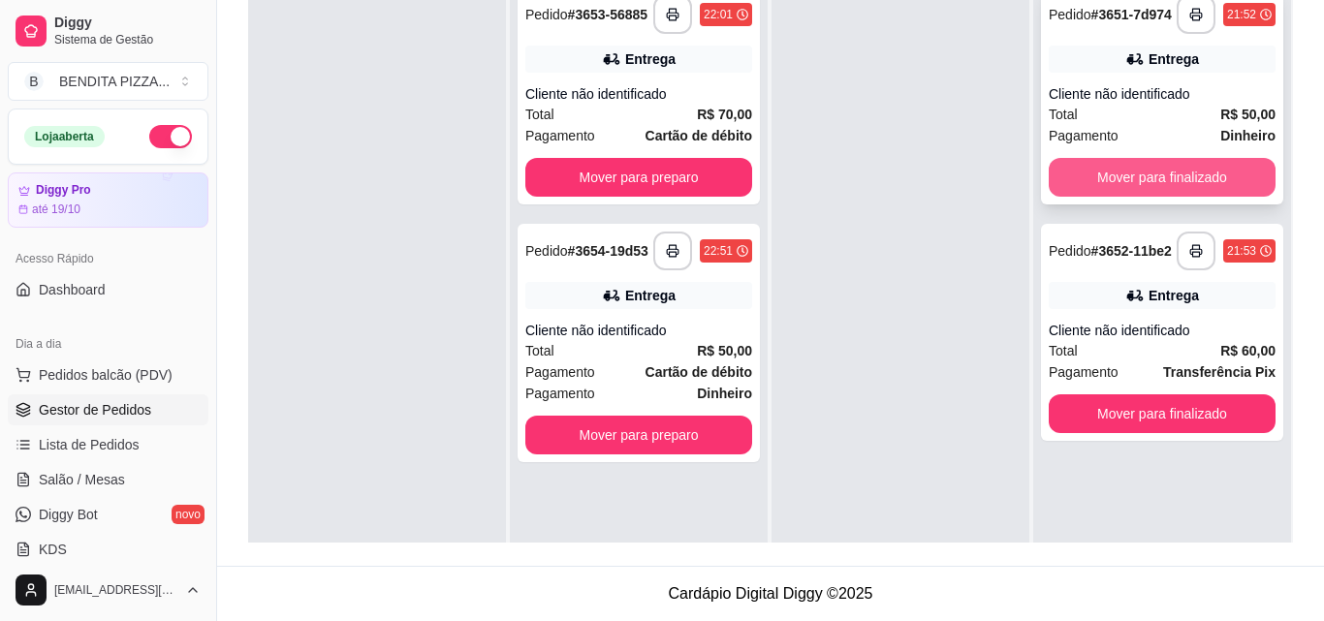
click at [1208, 158] on button "Mover para finalizado" at bounding box center [1161, 177] width 227 height 39
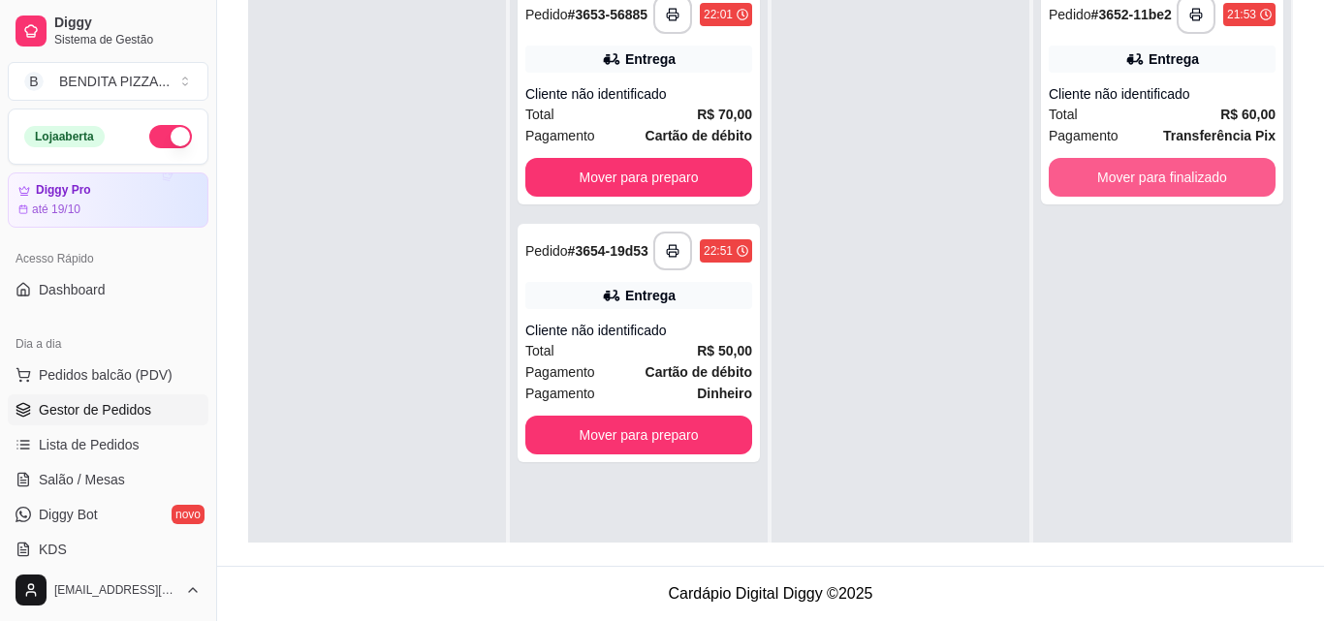
click at [1208, 158] on button "Mover para finalizado" at bounding box center [1161, 177] width 227 height 39
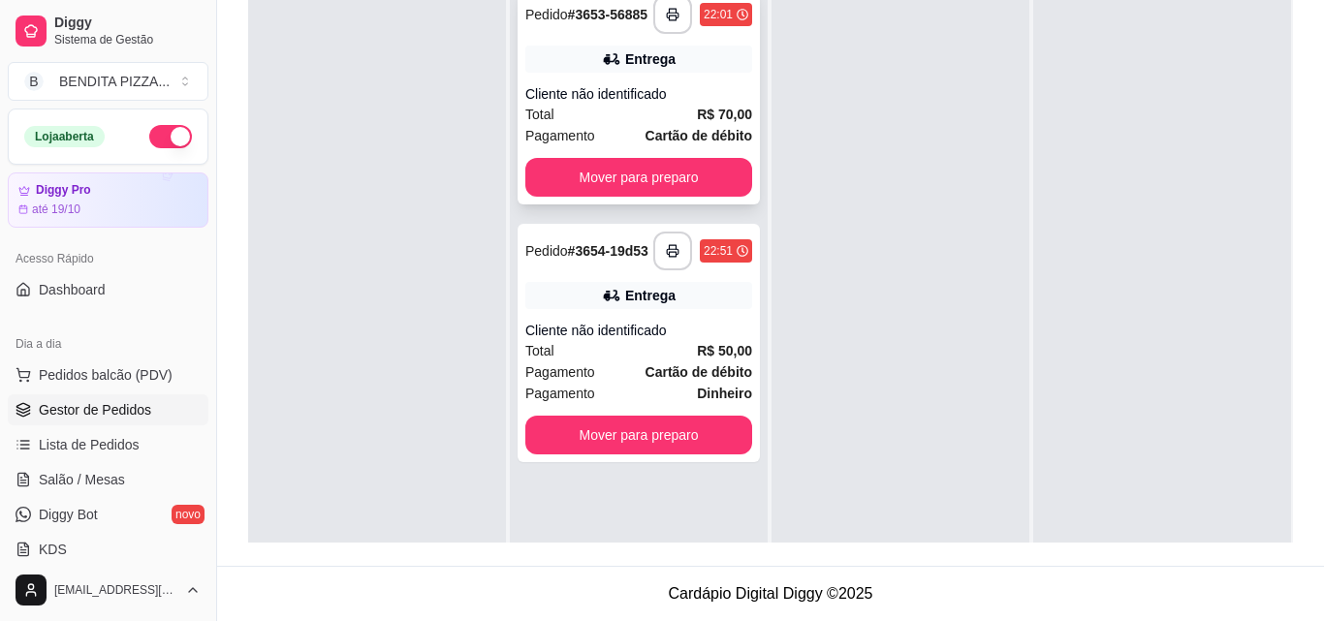
click at [615, 106] on div "**********" at bounding box center [638, 95] width 242 height 217
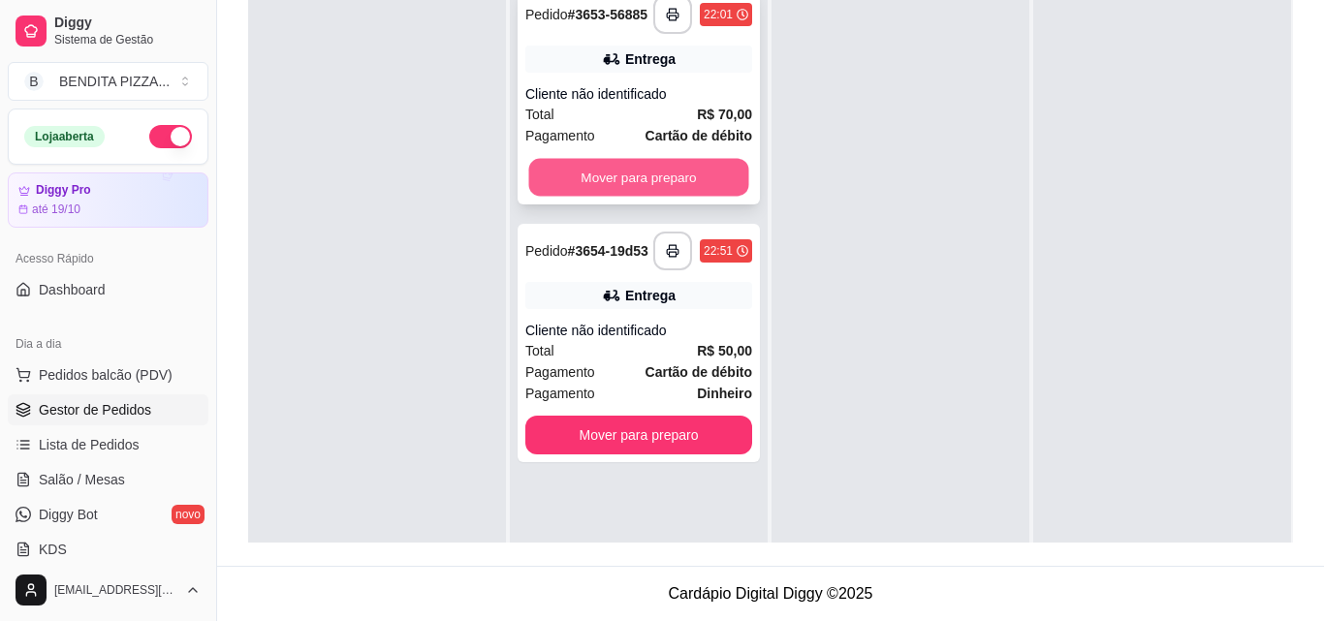
click at [626, 159] on button "Mover para preparo" at bounding box center [639, 178] width 220 height 38
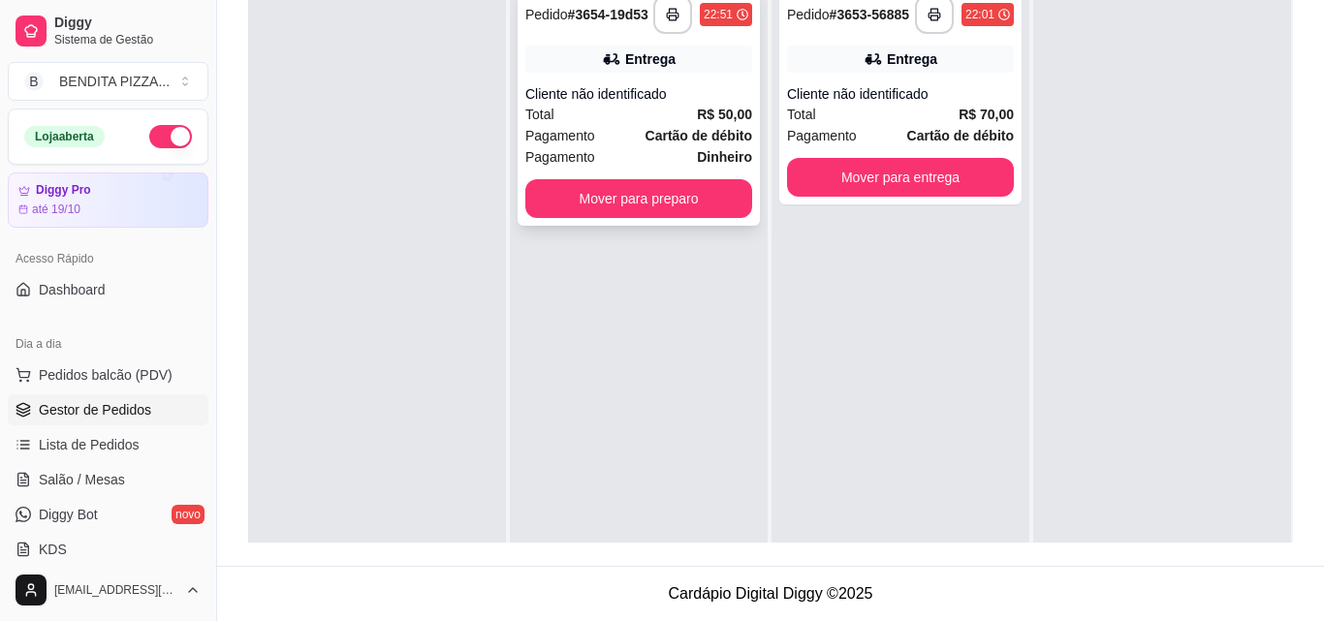
click at [638, 146] on div "Pagamento Dinheiro" at bounding box center [638, 156] width 227 height 21
click at [692, 180] on button "Mover para preparo" at bounding box center [639, 199] width 220 height 38
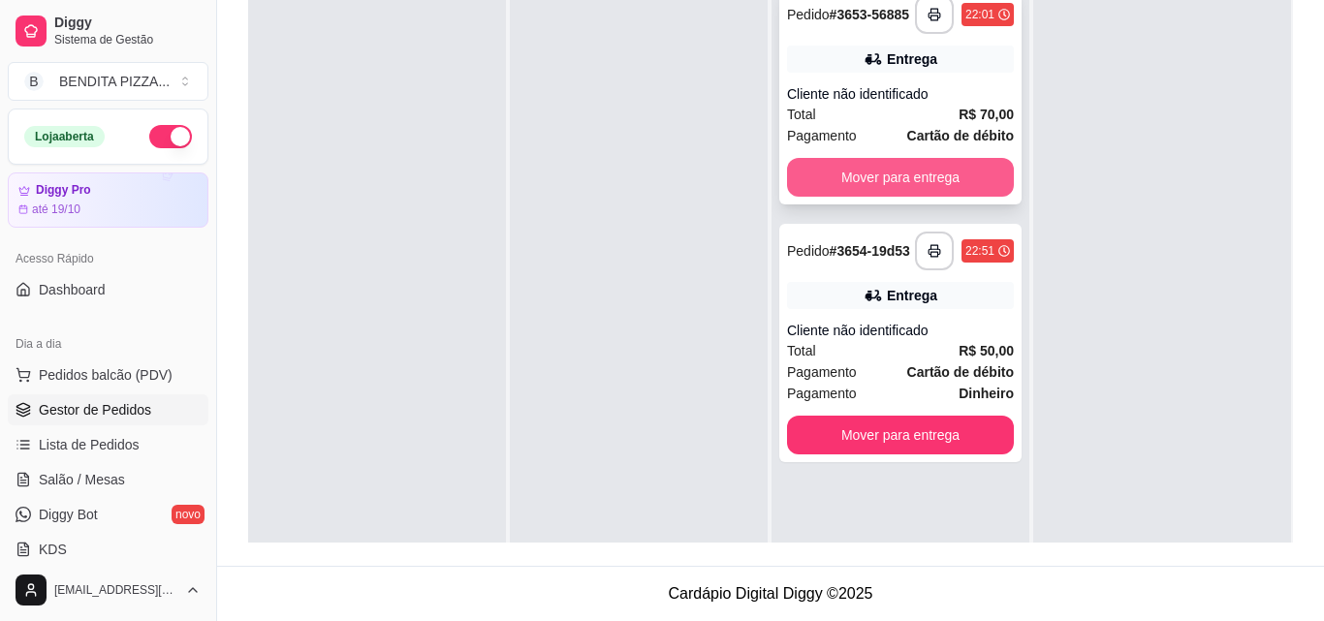
click at [858, 158] on button "Mover para entrega" at bounding box center [900, 177] width 227 height 39
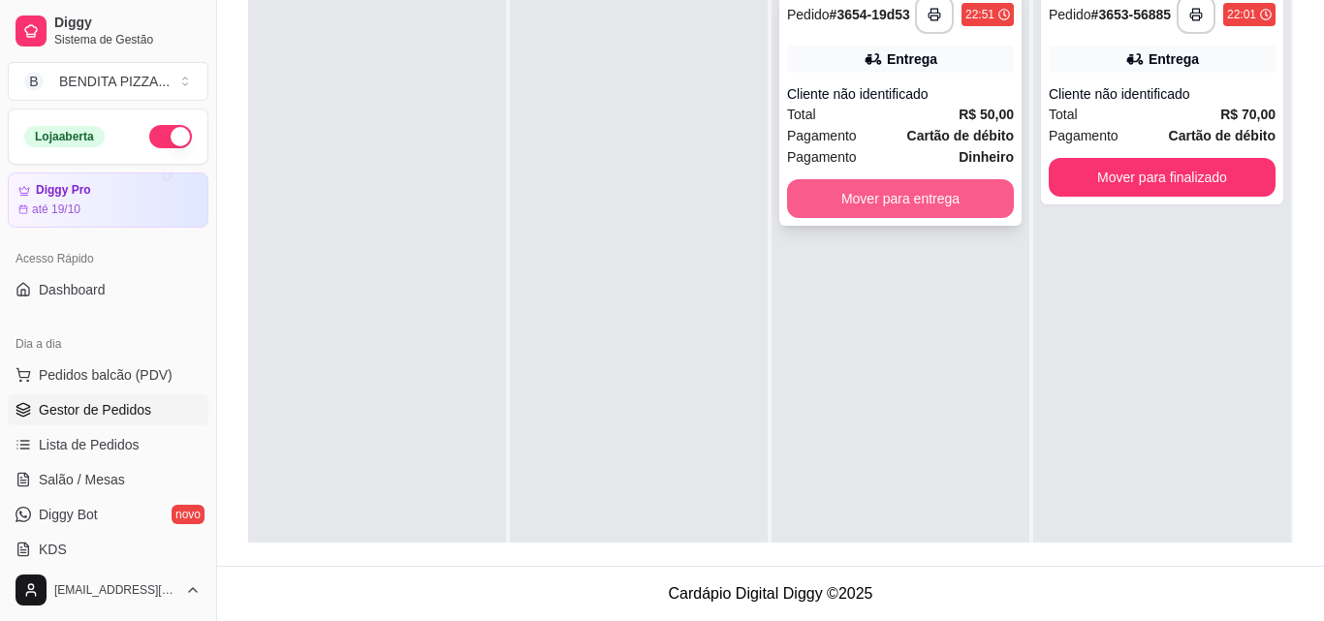
click at [968, 179] on button "Mover para entrega" at bounding box center [900, 198] width 227 height 39
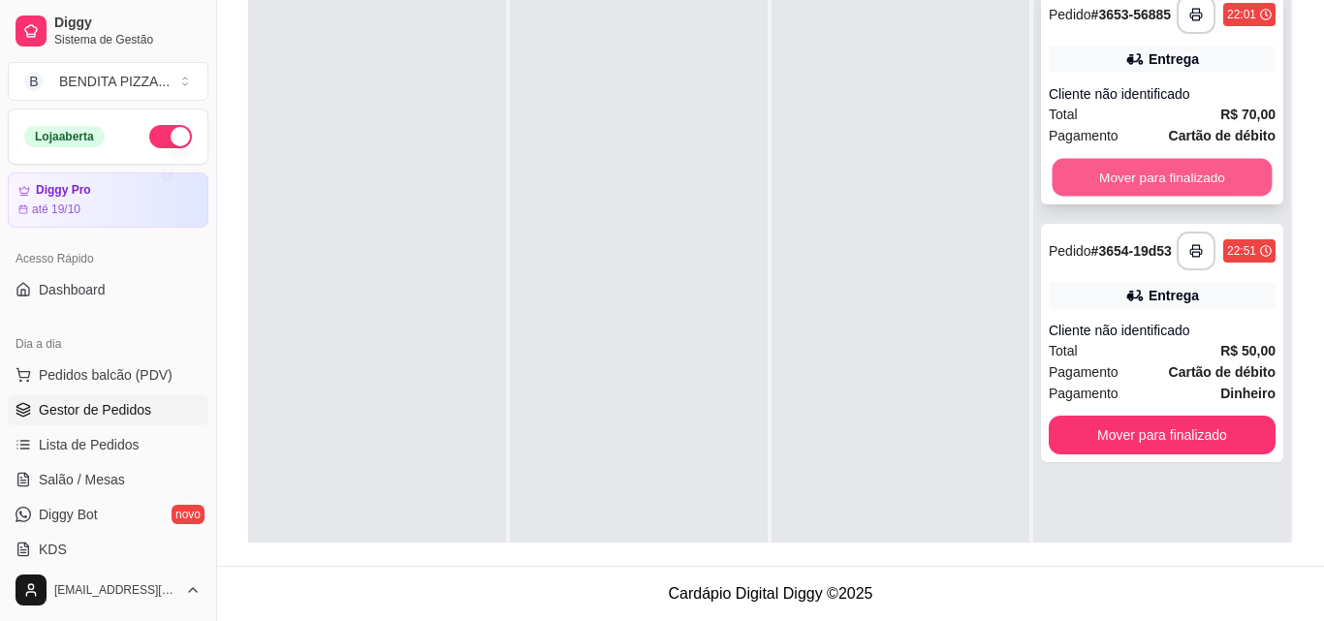
click at [1103, 159] on button "Mover para finalizado" at bounding box center [1162, 178] width 220 height 38
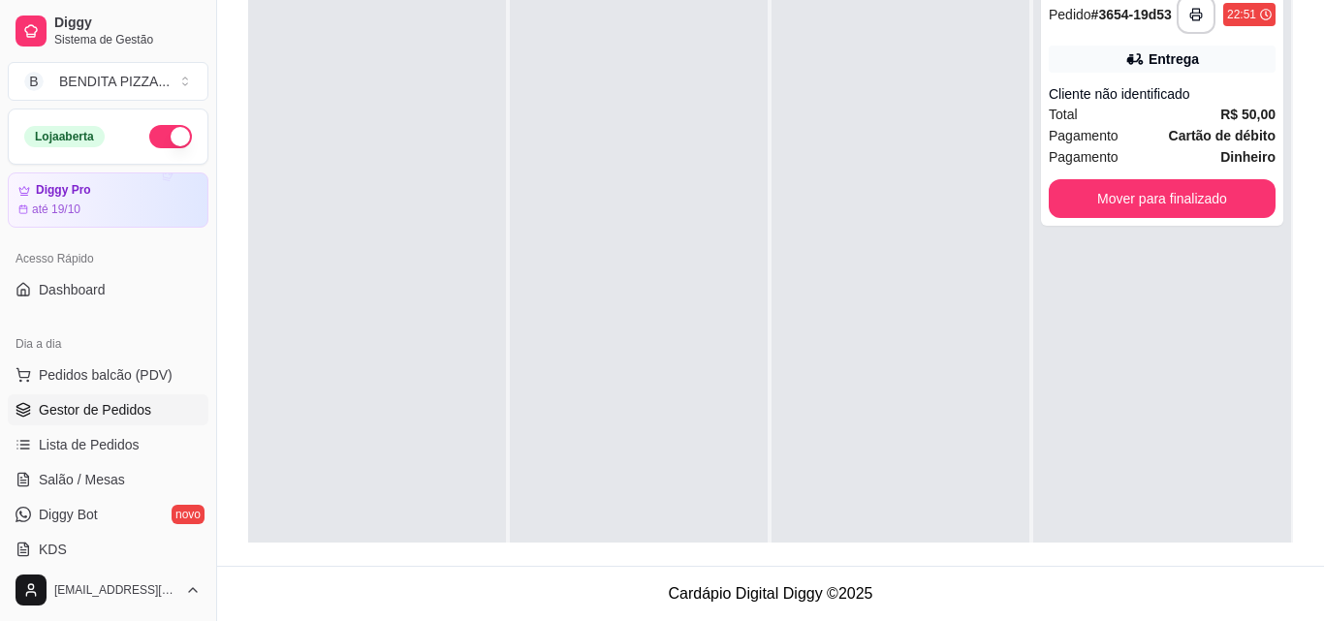
click at [1103, 128] on div "**********" at bounding box center [1162, 106] width 242 height 238
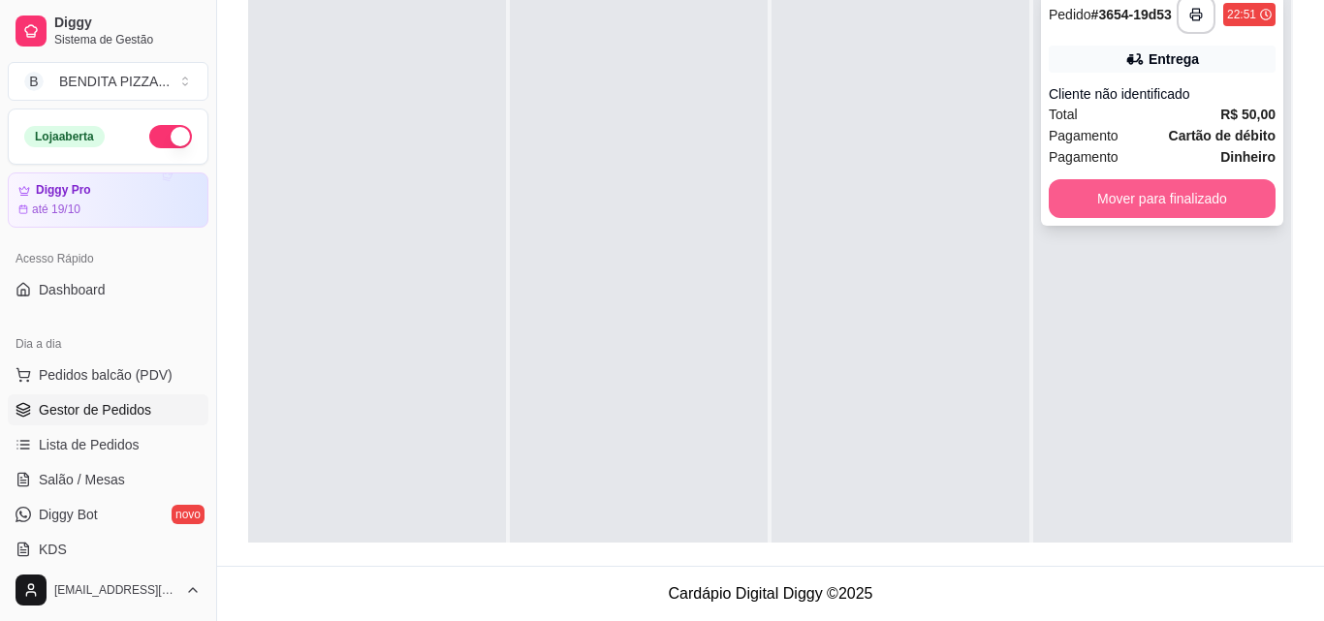
click at [1099, 179] on button "Mover para finalizado" at bounding box center [1161, 198] width 227 height 39
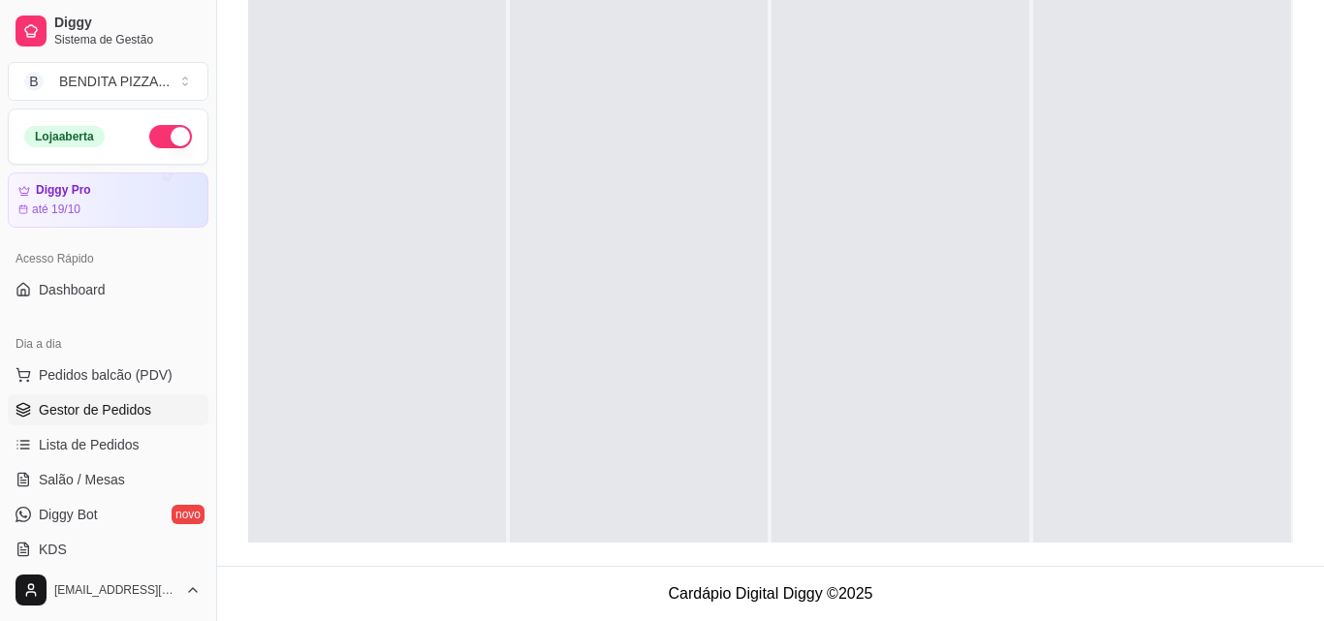
select select "ALL"
select select "0"
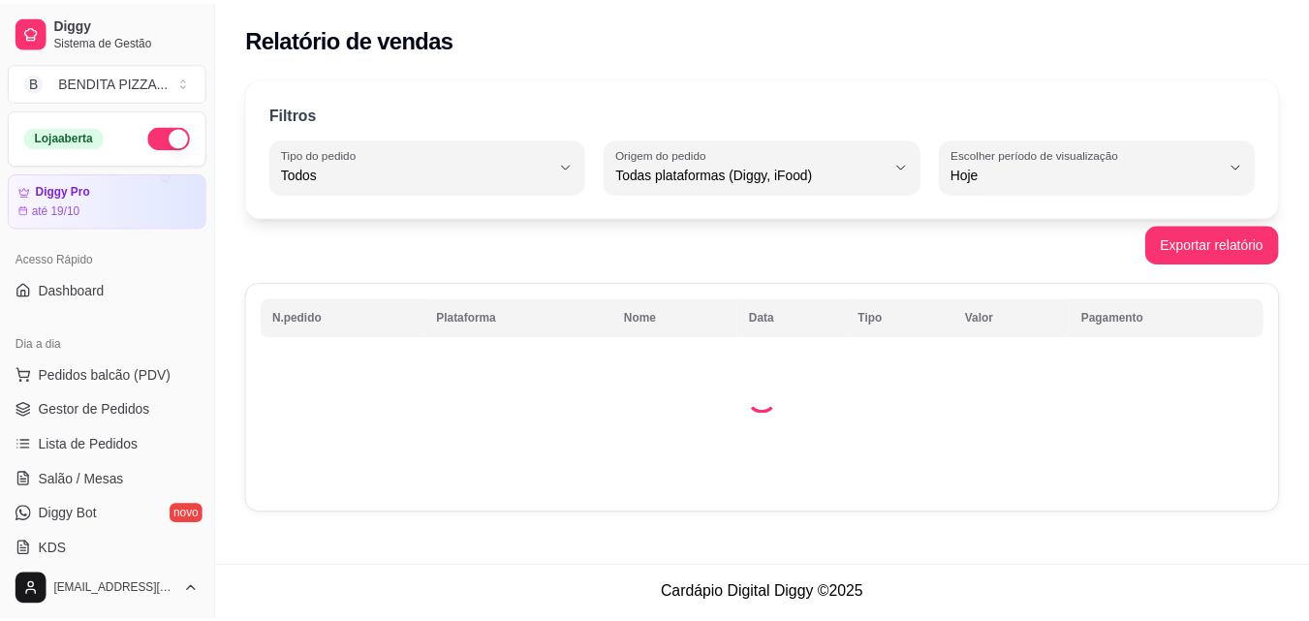
scroll to position [393, 0]
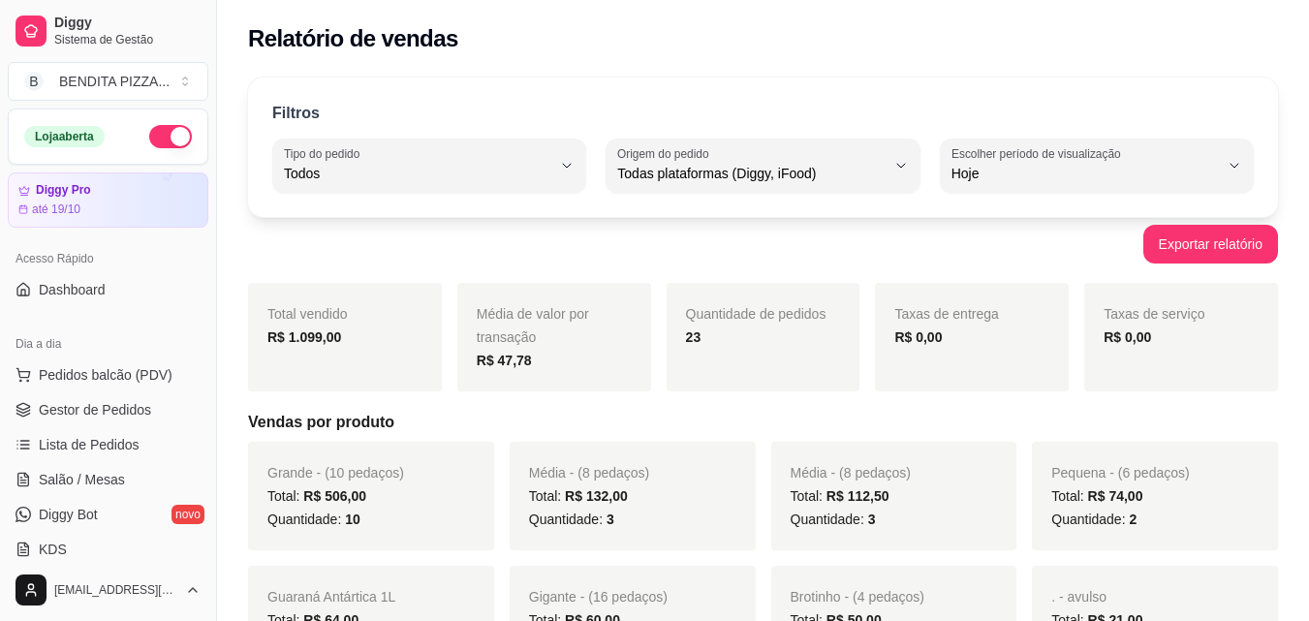
select select "ALL"
select select "0"
